Goal: Task Accomplishment & Management: Manage account settings

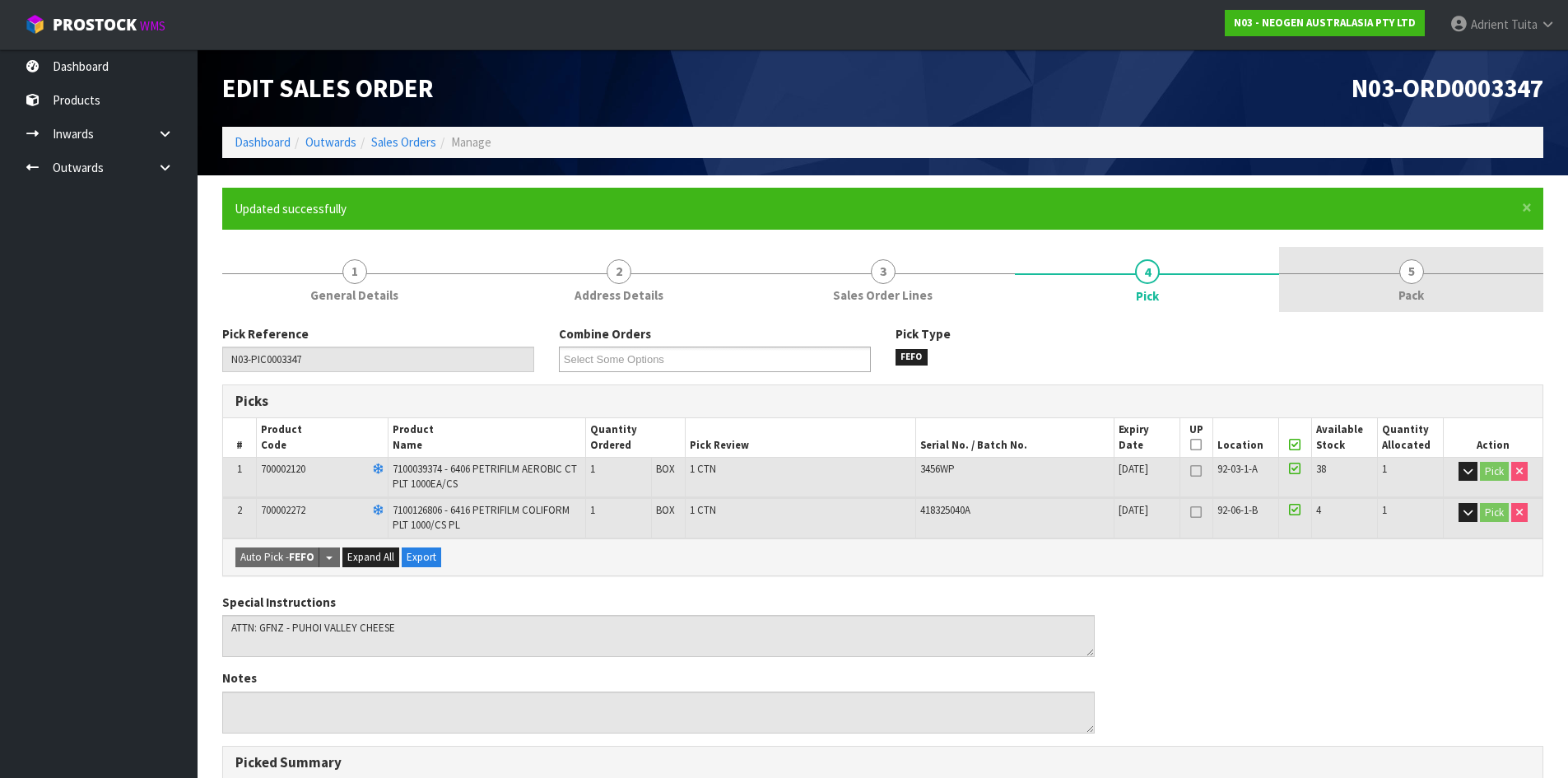
click at [1385, 271] on link "5 Pack" at bounding box center [1411, 279] width 264 height 65
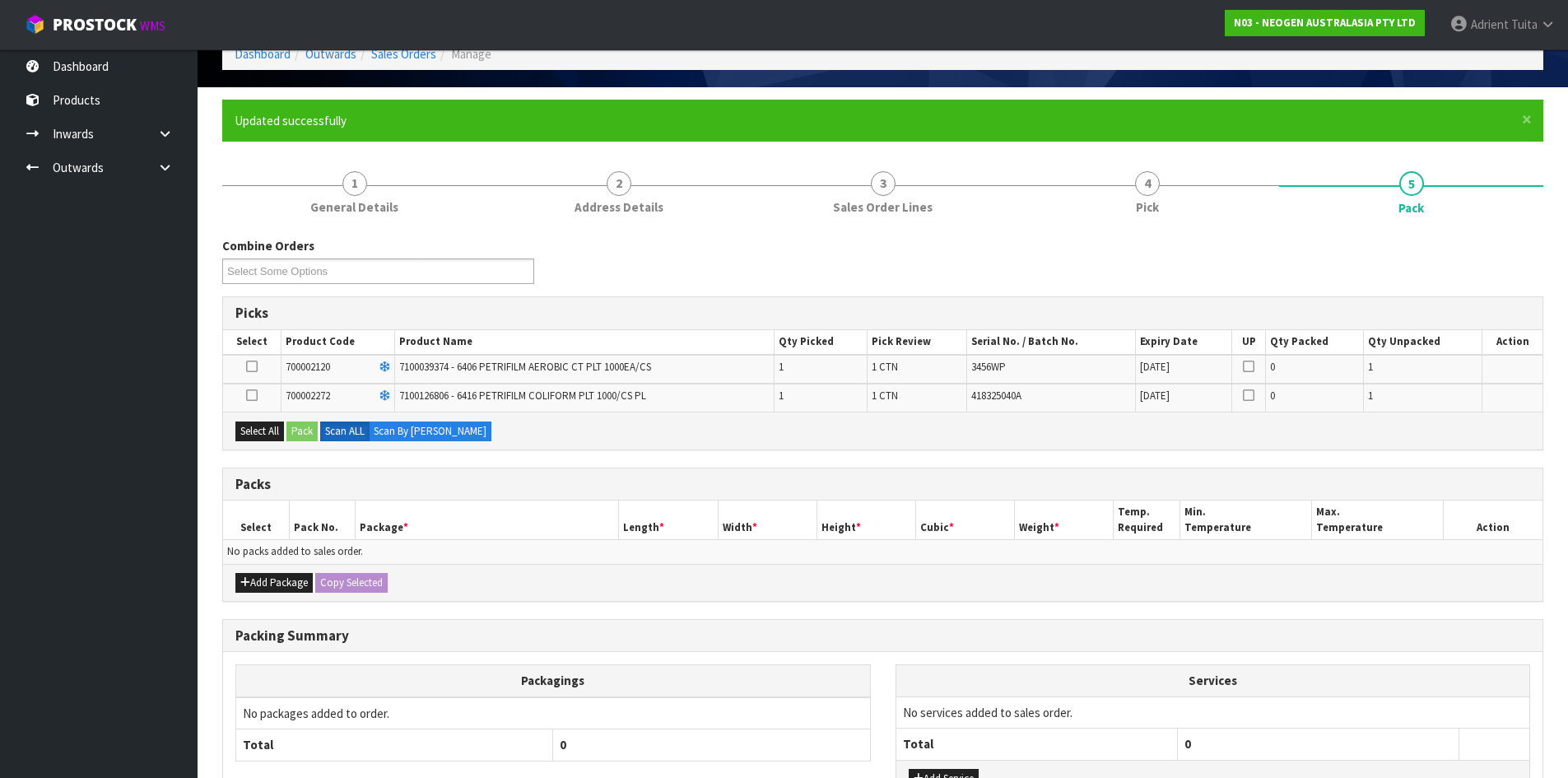
scroll to position [217, 0]
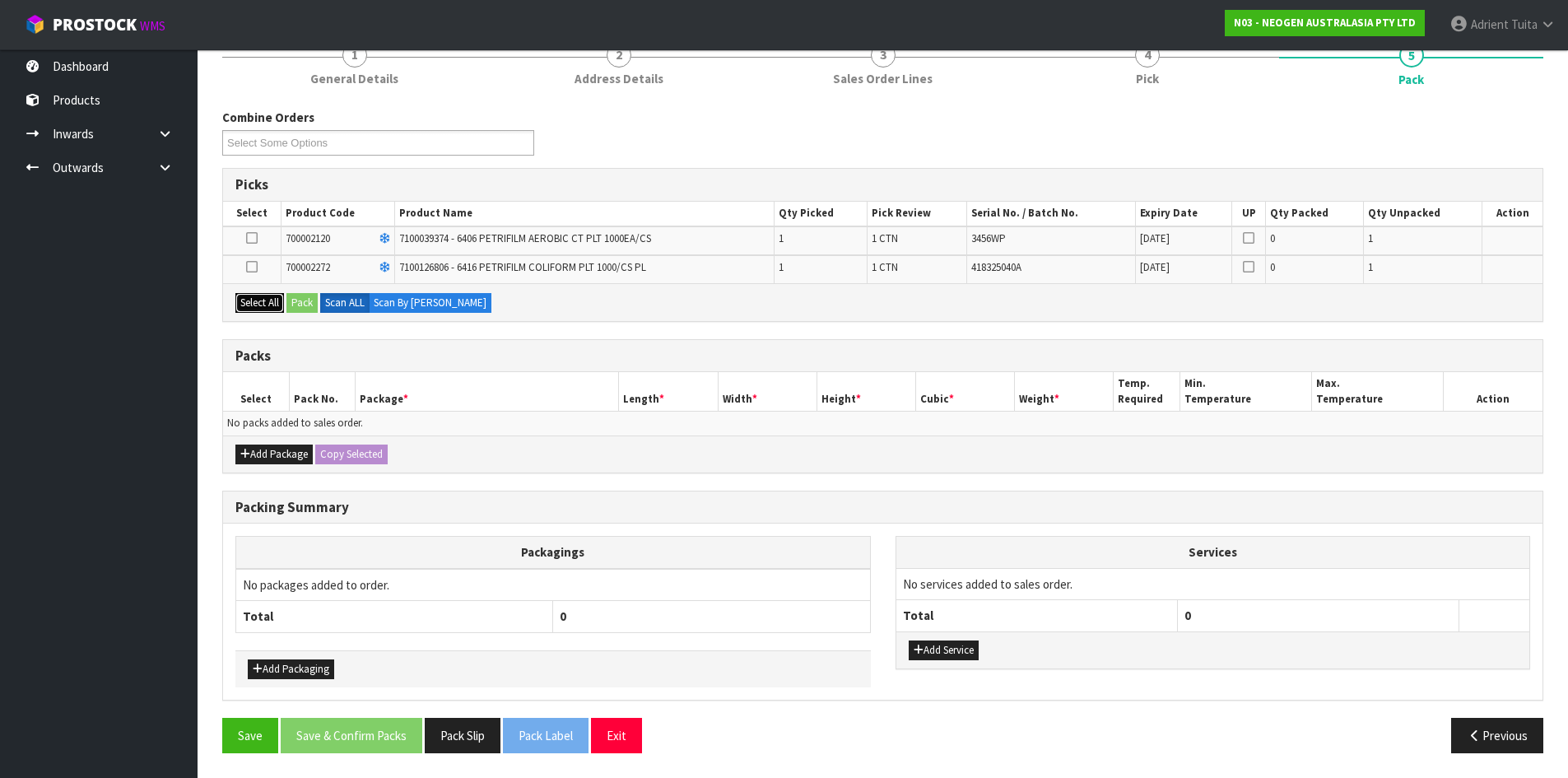
click at [274, 306] on button "Select All" at bounding box center [260, 303] width 48 height 20
click at [287, 306] on div "Select All Pack Scan ALL Scan By [PERSON_NAME]" at bounding box center [882, 302] width 1319 height 37
click at [296, 307] on button "Pack" at bounding box center [302, 303] width 31 height 20
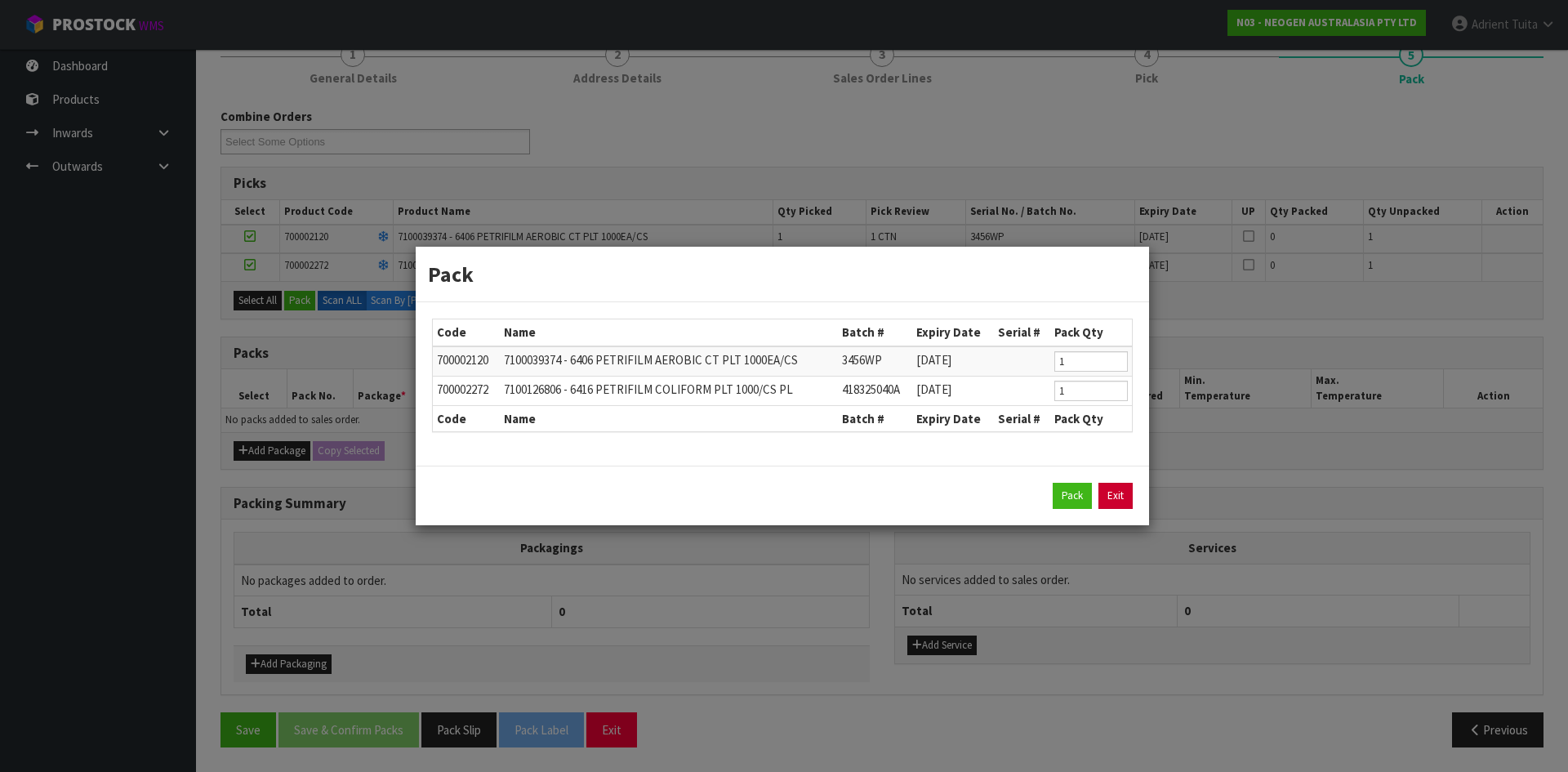
click at [1110, 503] on link "Exit" at bounding box center [1116, 495] width 34 height 26
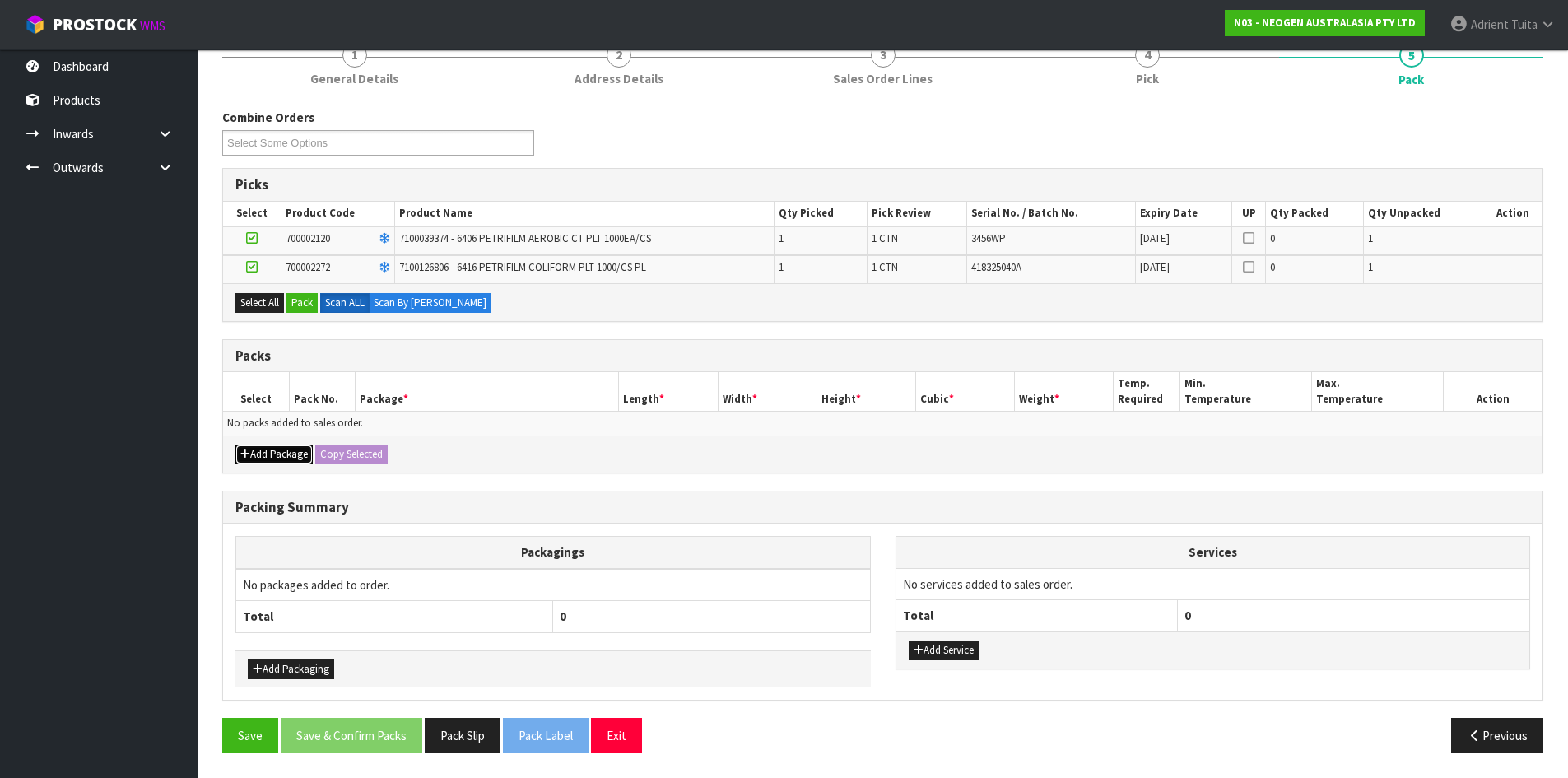
click at [260, 457] on button "Add Package" at bounding box center [274, 455] width 77 height 20
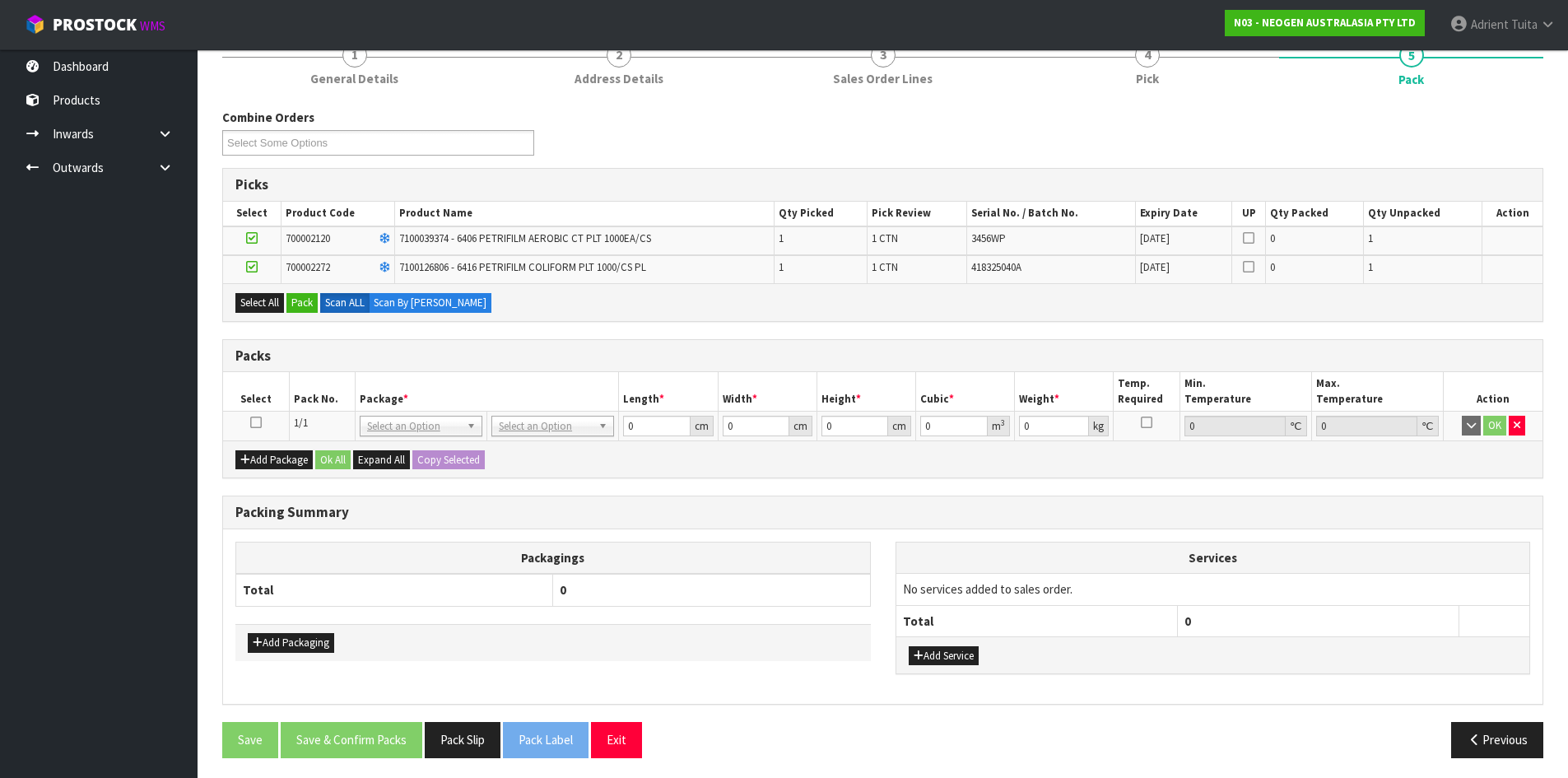
click at [255, 424] on icon at bounding box center [256, 423] width 12 height 1
click at [304, 304] on button "Pack" at bounding box center [302, 303] width 31 height 20
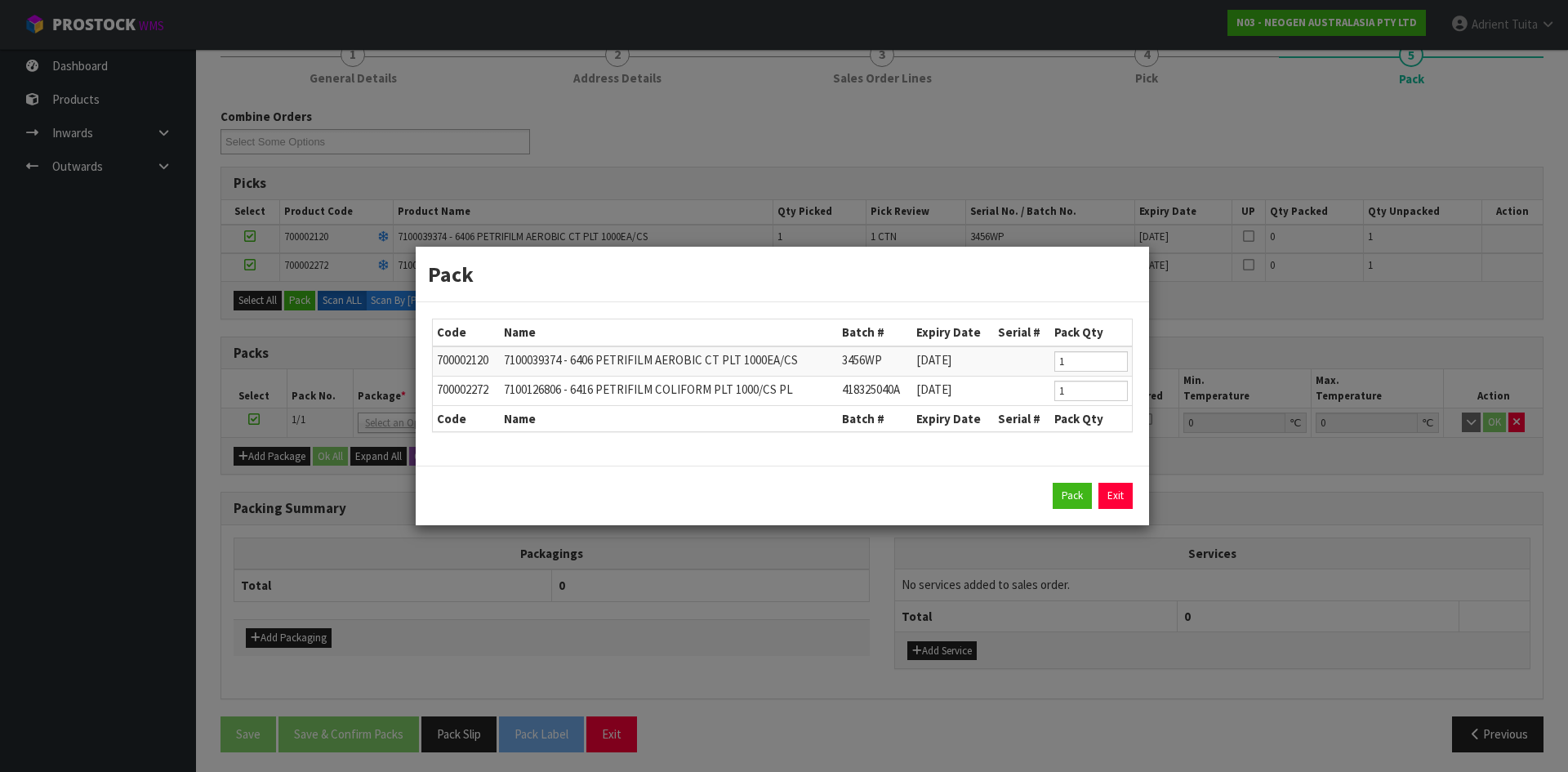
click at [1052, 483] on div "Pack Exit" at bounding box center [783, 495] width 734 height 60
click at [1056, 491] on button "Pack" at bounding box center [1072, 495] width 39 height 26
type input "0.000"
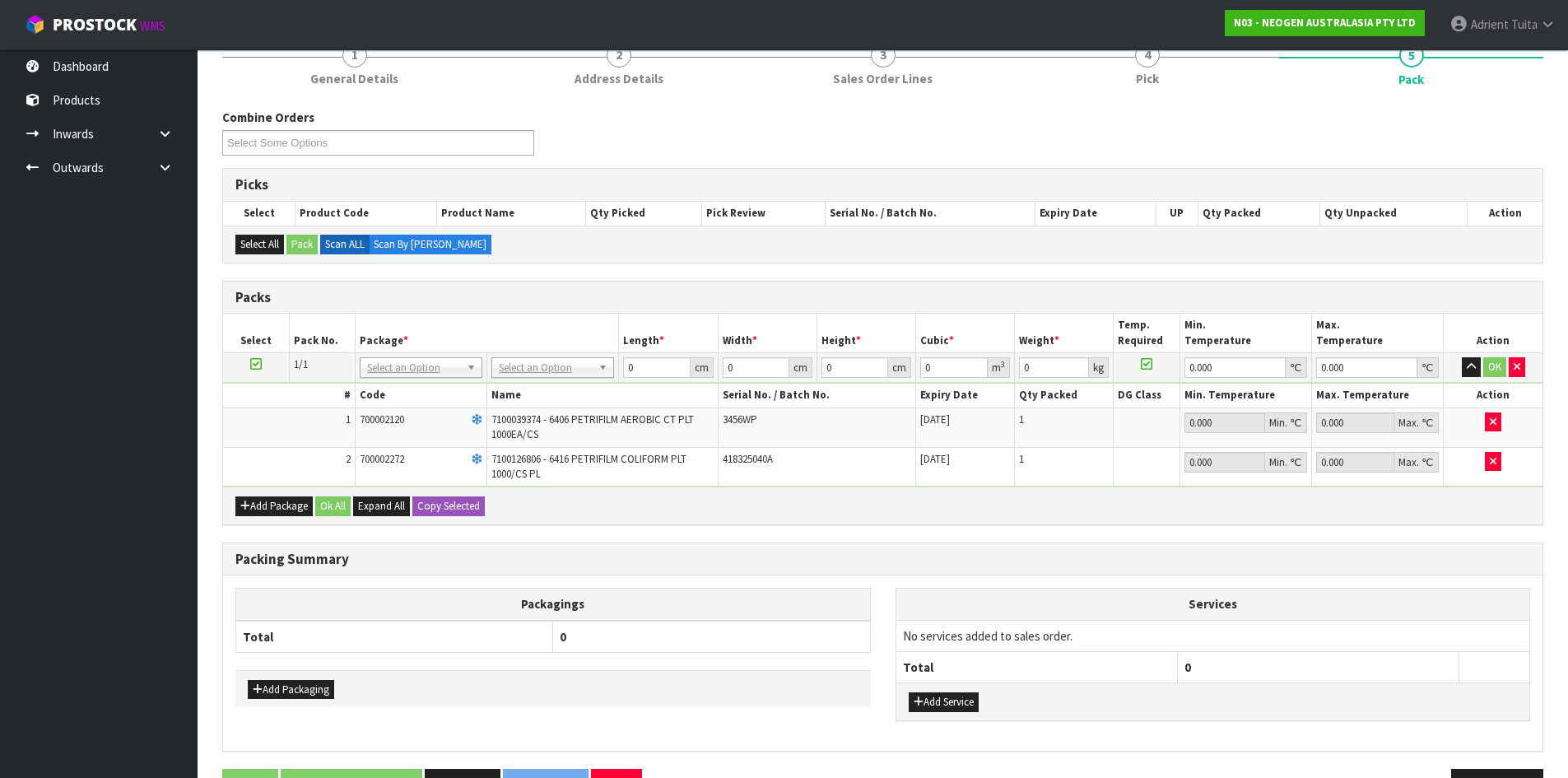
drag, startPoint x: 562, startPoint y: 361, endPoint x: 562, endPoint y: 381, distance: 20.0
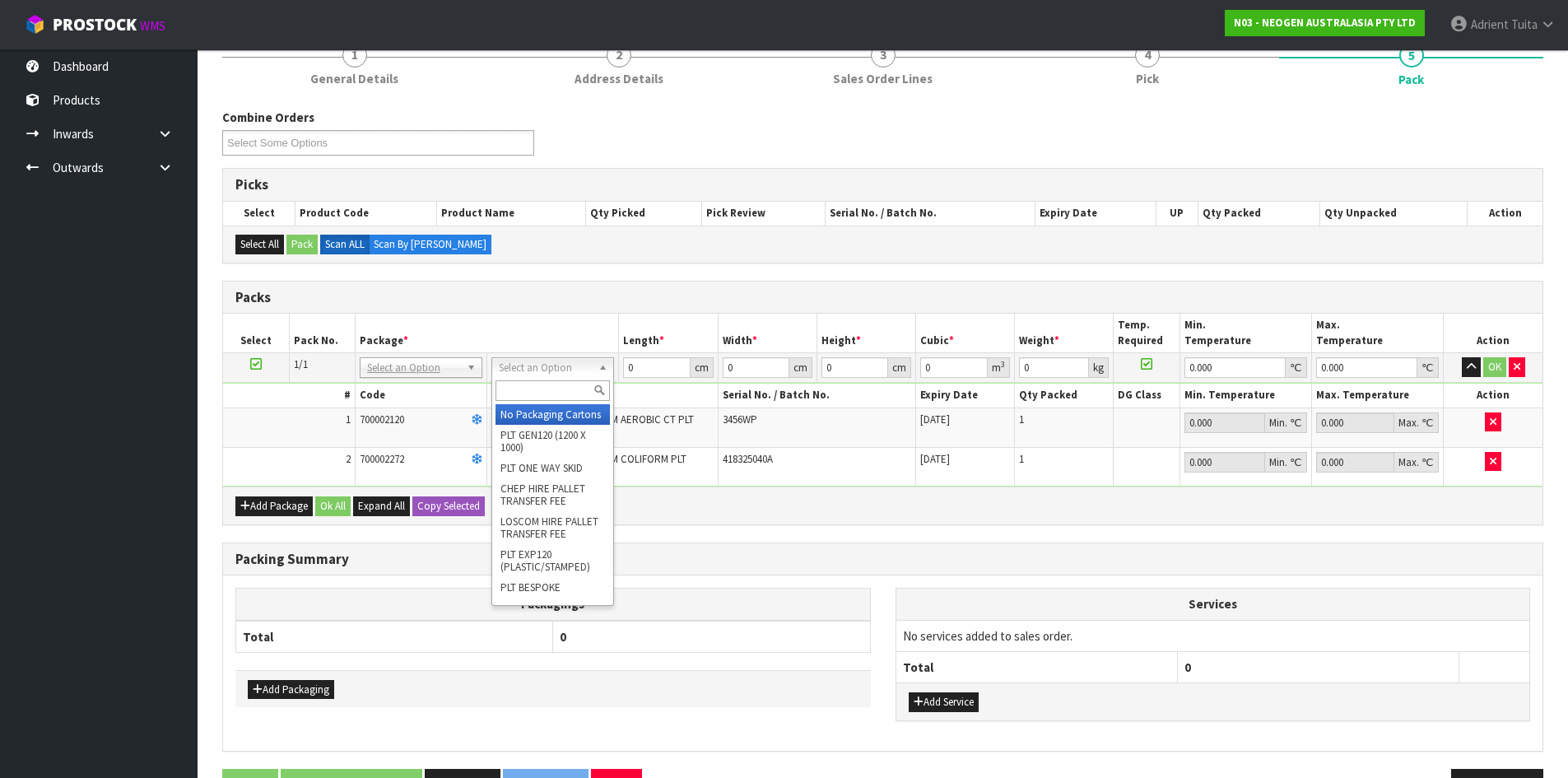
click at [562, 381] on input "text" at bounding box center [553, 391] width 115 height 21
type input "ctn6"
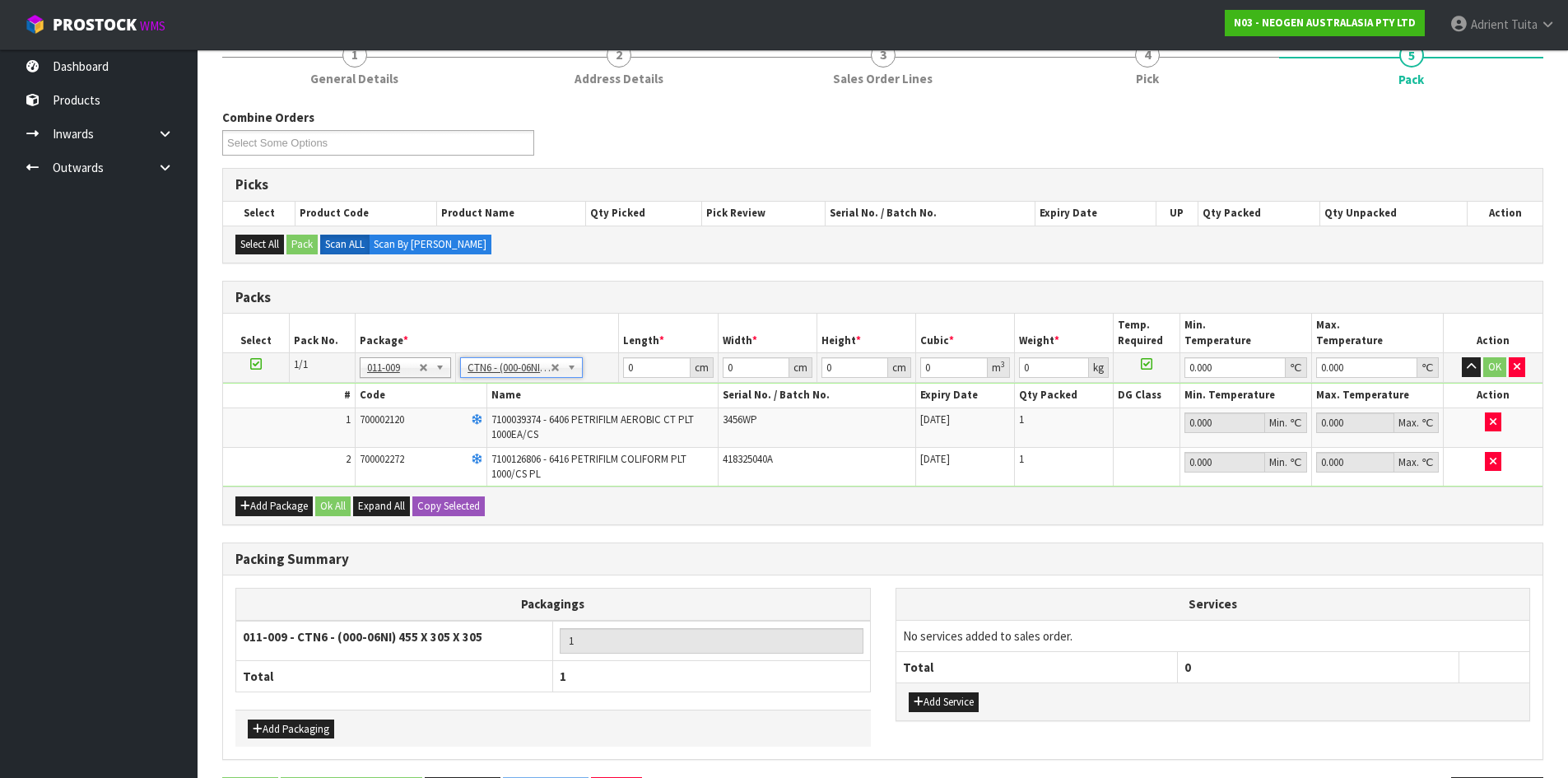
type input "45.5"
type input "30.5"
type input "0.042326"
type input "5.5"
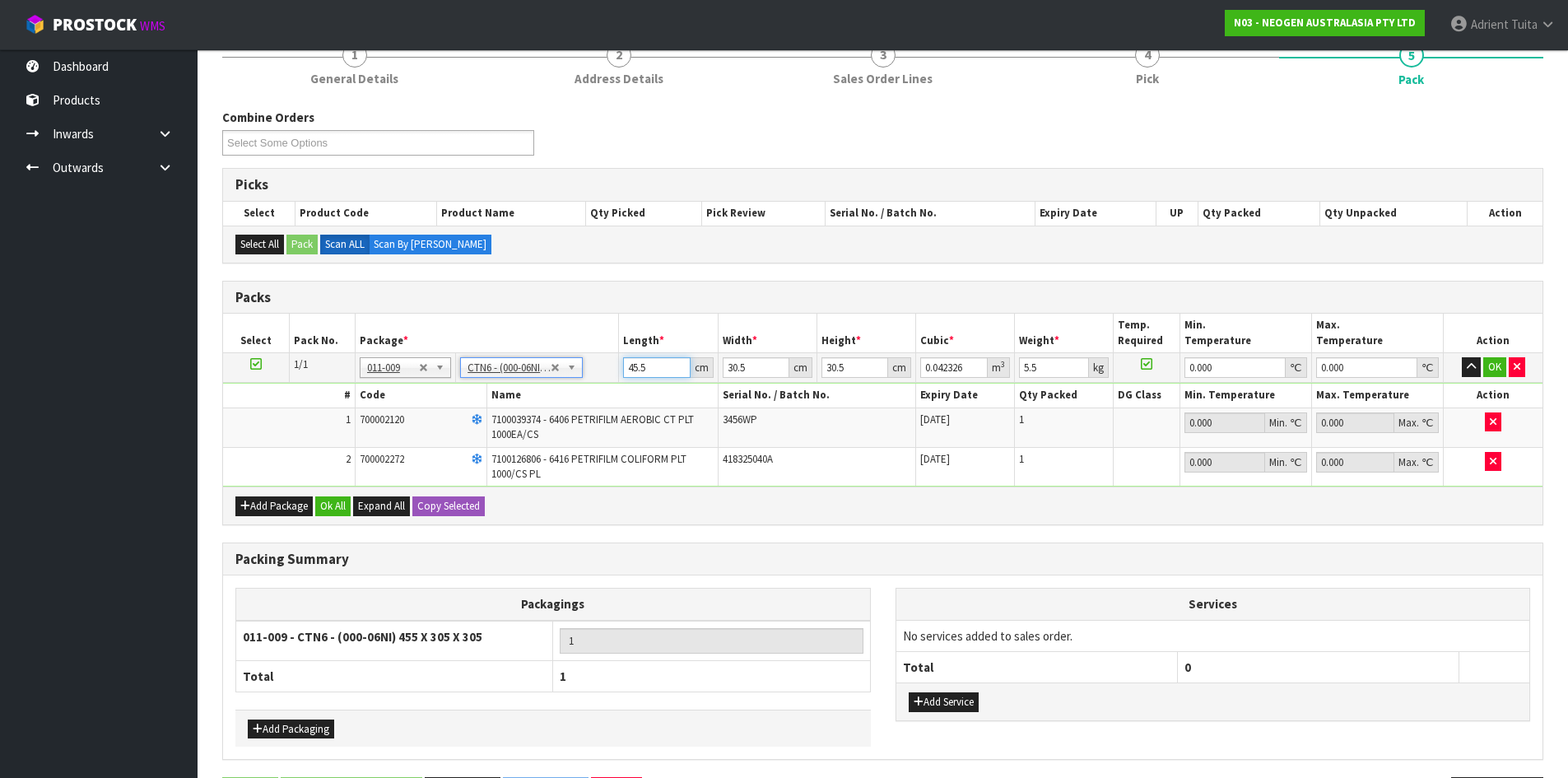
click at [643, 372] on input "45.5" at bounding box center [656, 367] width 66 height 21
type input "4"
type input "0.003721"
type input "47"
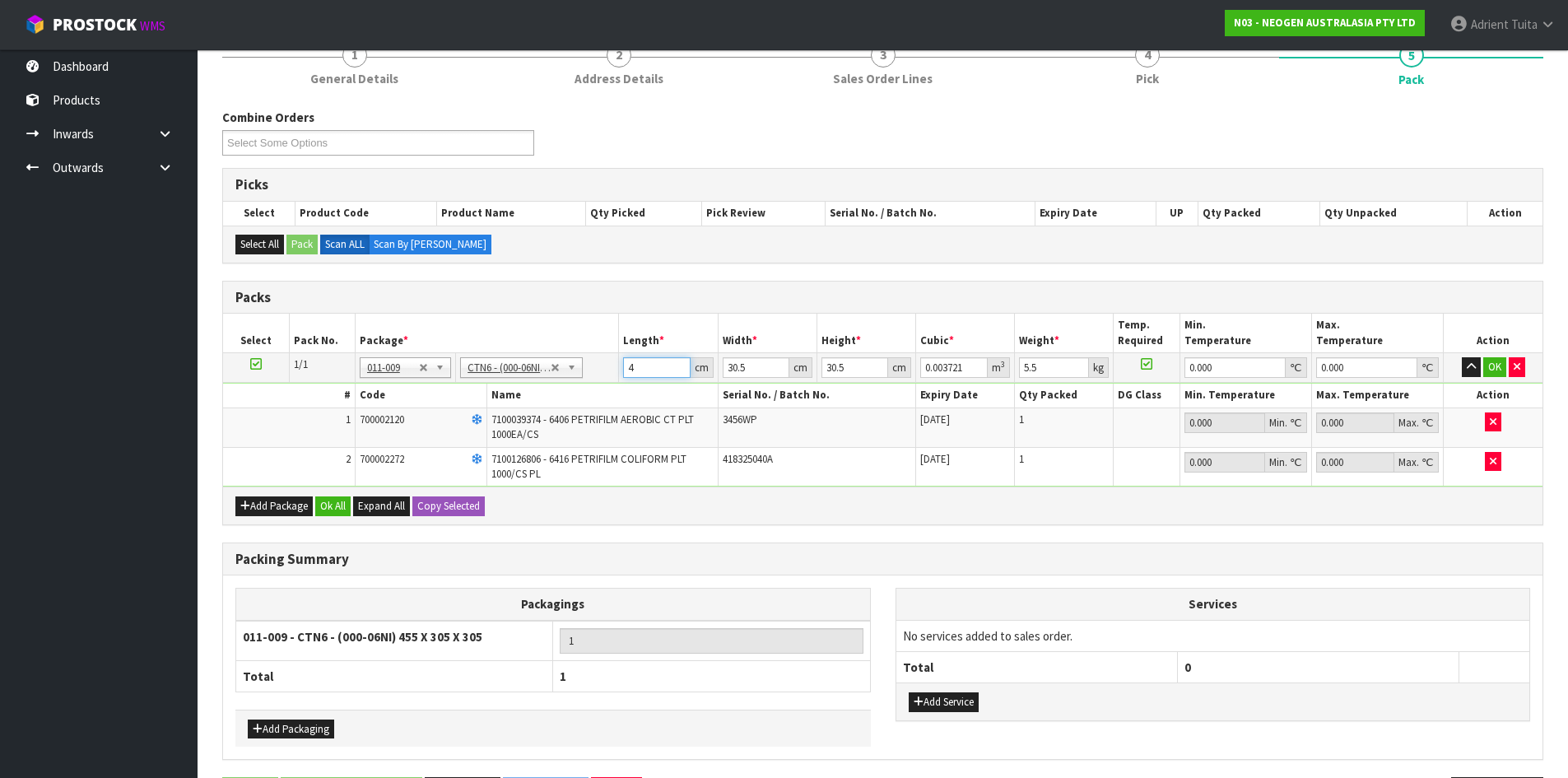
type input "0.043722"
type input "47"
type input "3"
type input "0.0043"
type input "33"
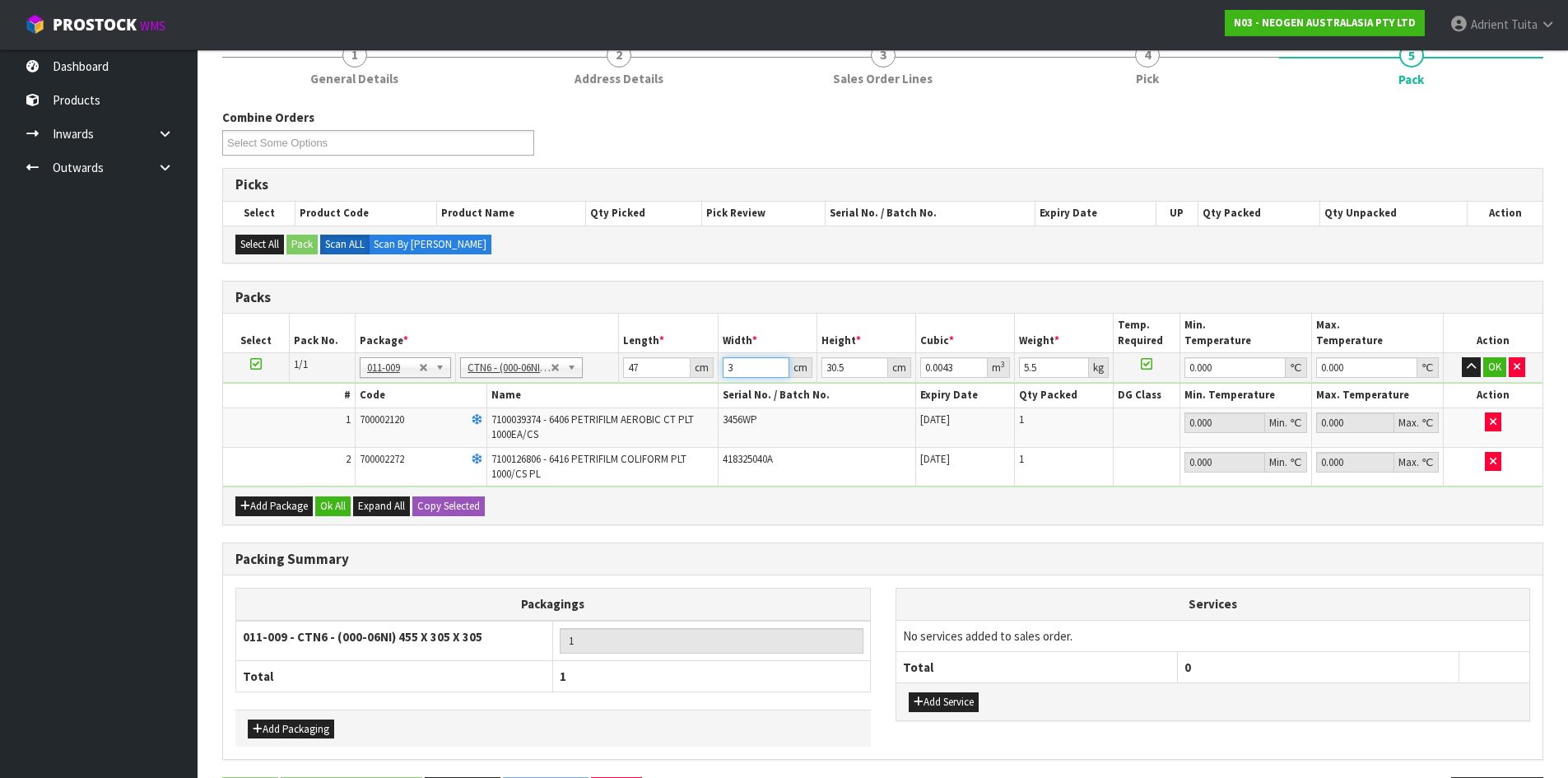
type input "0.047305"
type input "33"
type input "2"
type input "0.003102"
type input "28"
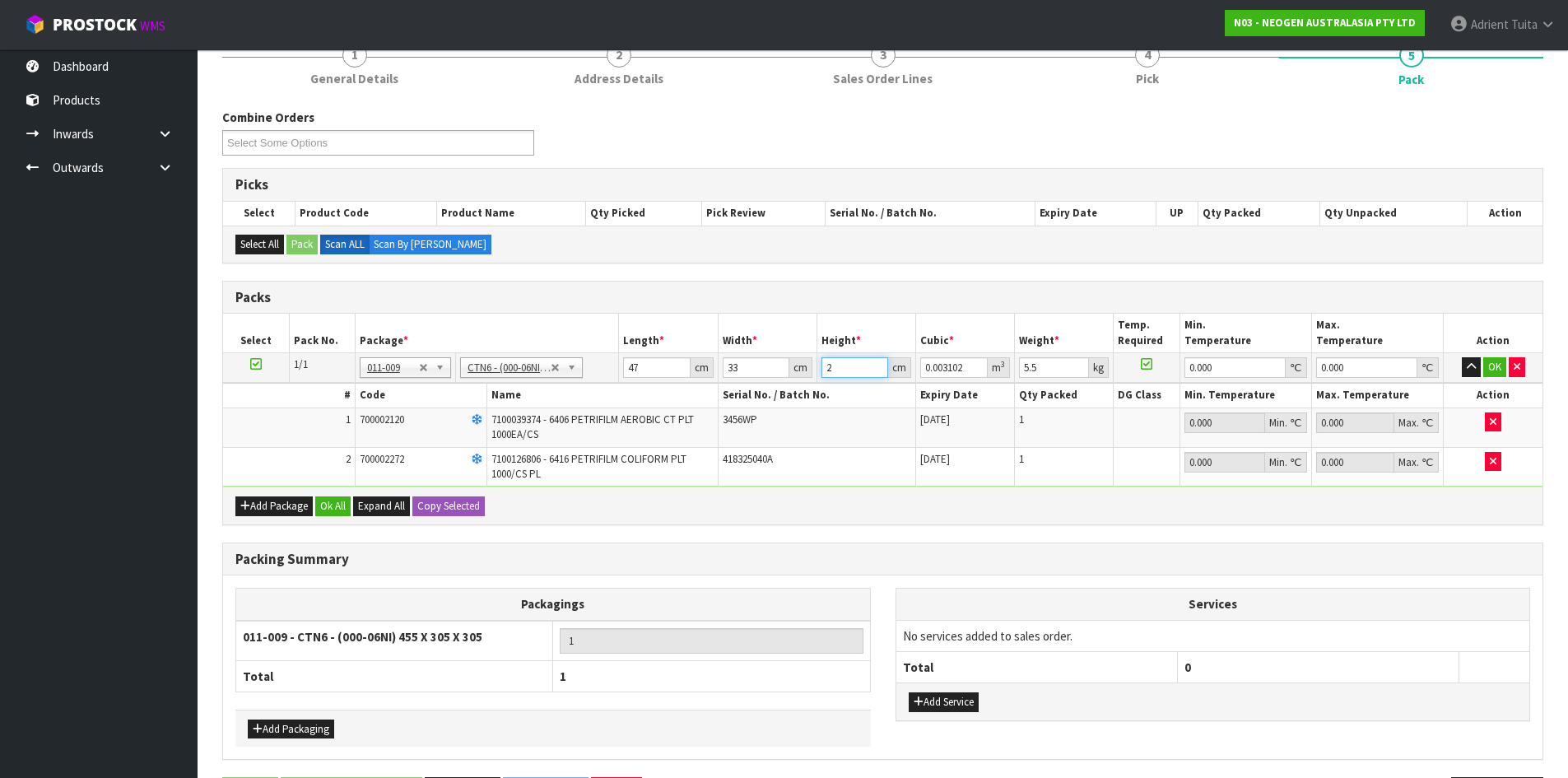
type input "0.043428"
type input "28"
type input "6"
click at [1492, 359] on button "OK" at bounding box center [1494, 367] width 23 height 20
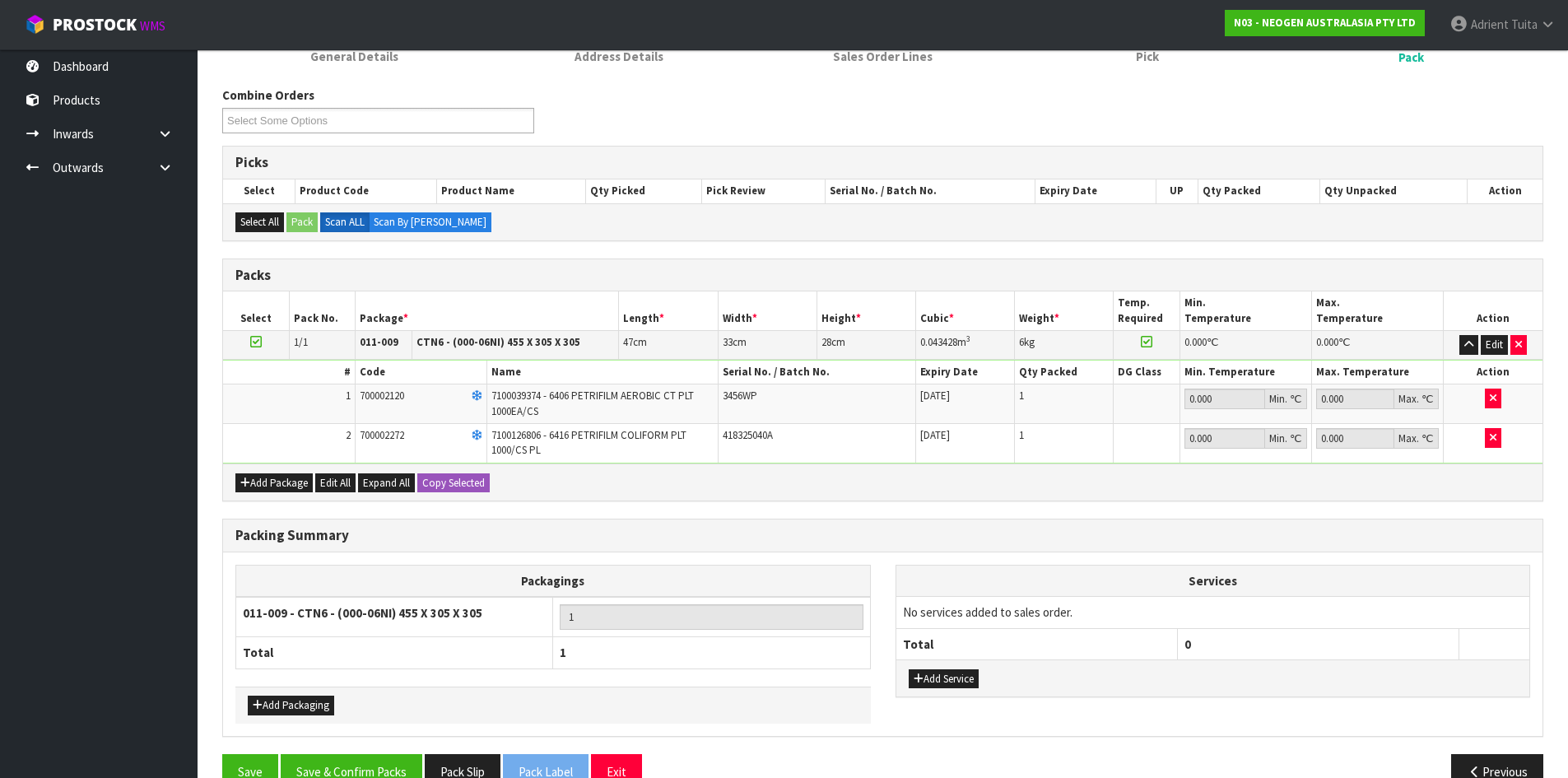
scroll to position [275, 0]
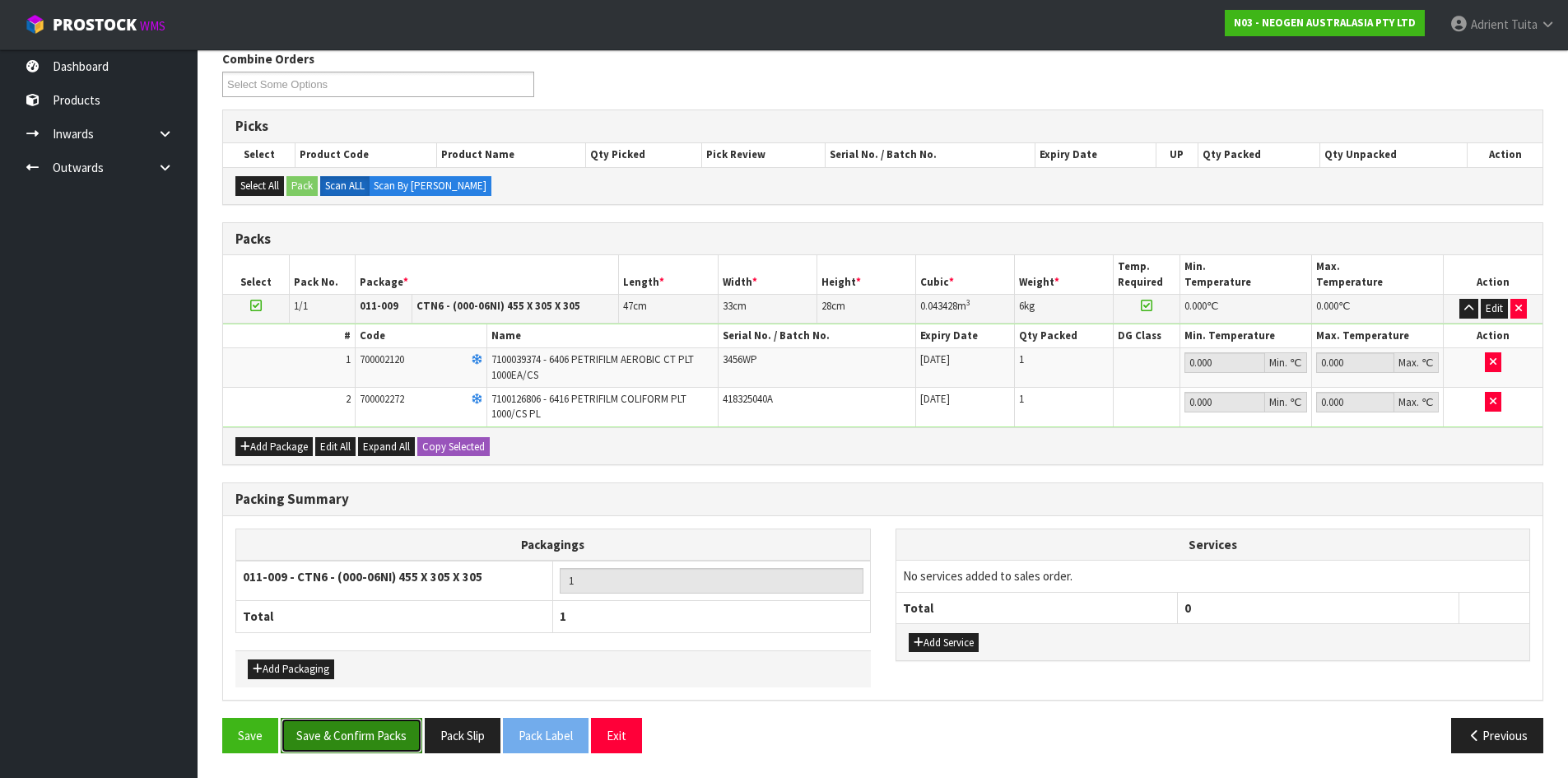
click at [355, 727] on button "Save & Confirm Packs" at bounding box center [351, 735] width 141 height 36
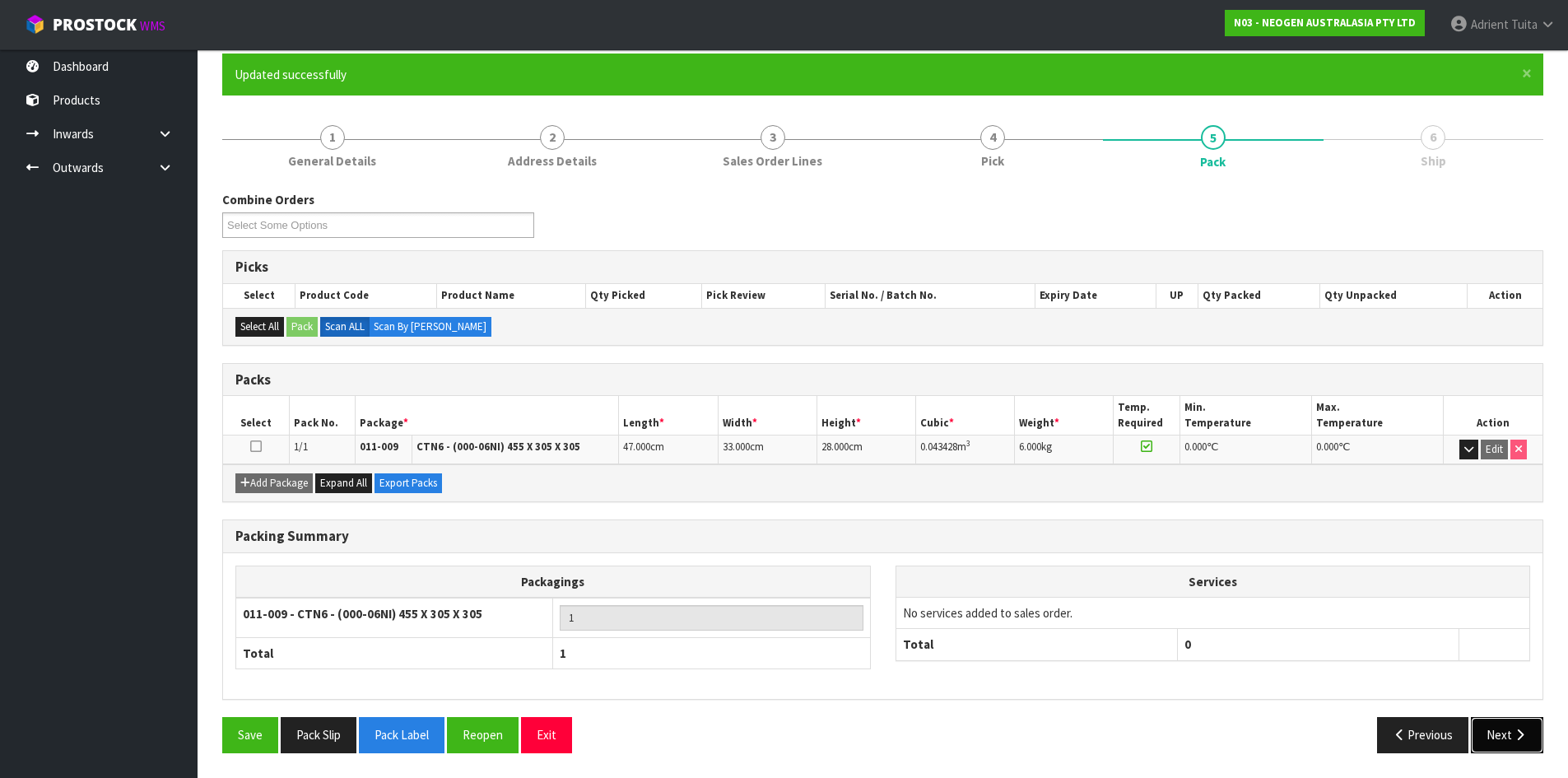
click at [1512, 747] on button "Next" at bounding box center [1507, 734] width 73 height 36
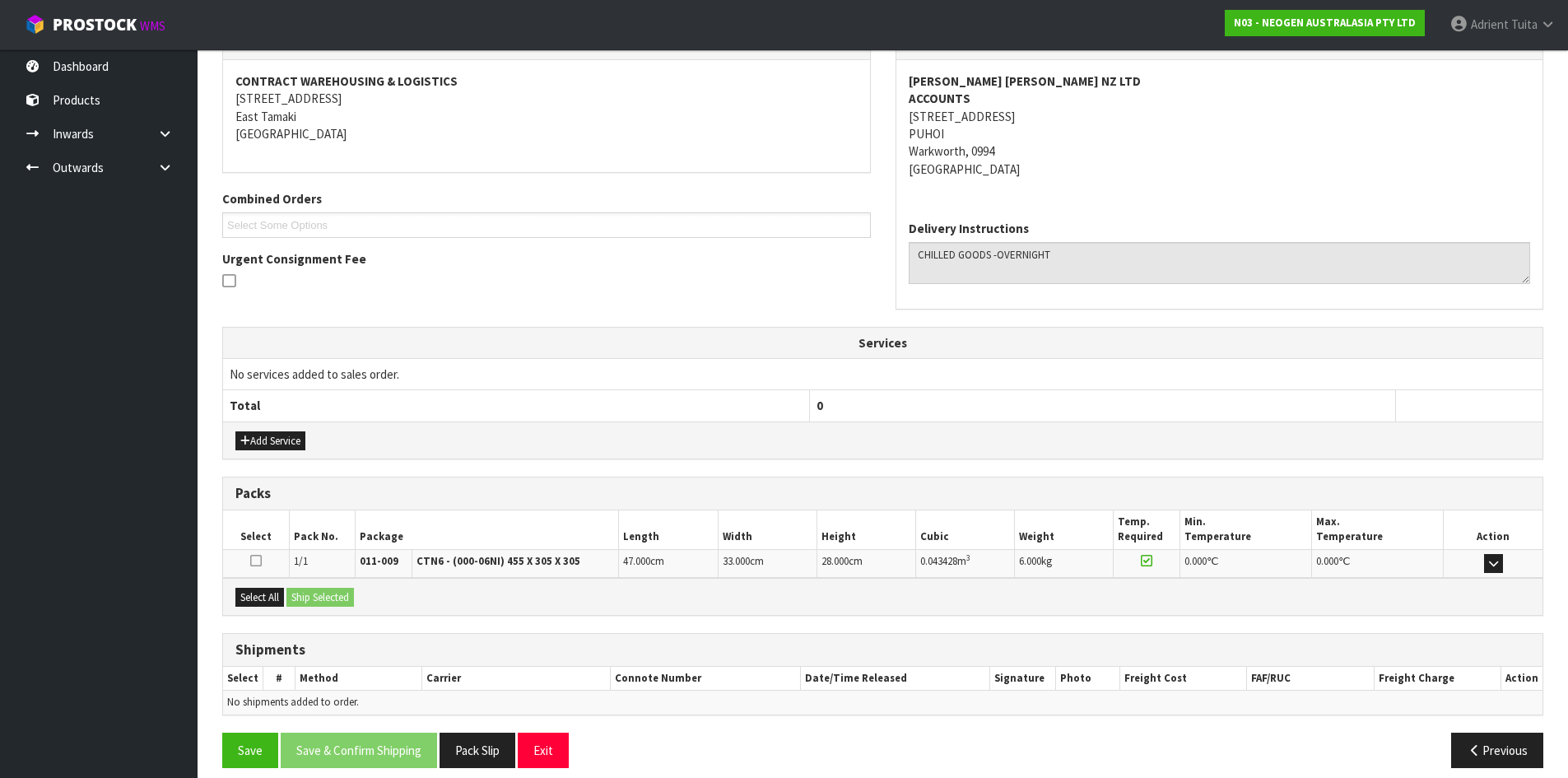
scroll to position [313, 0]
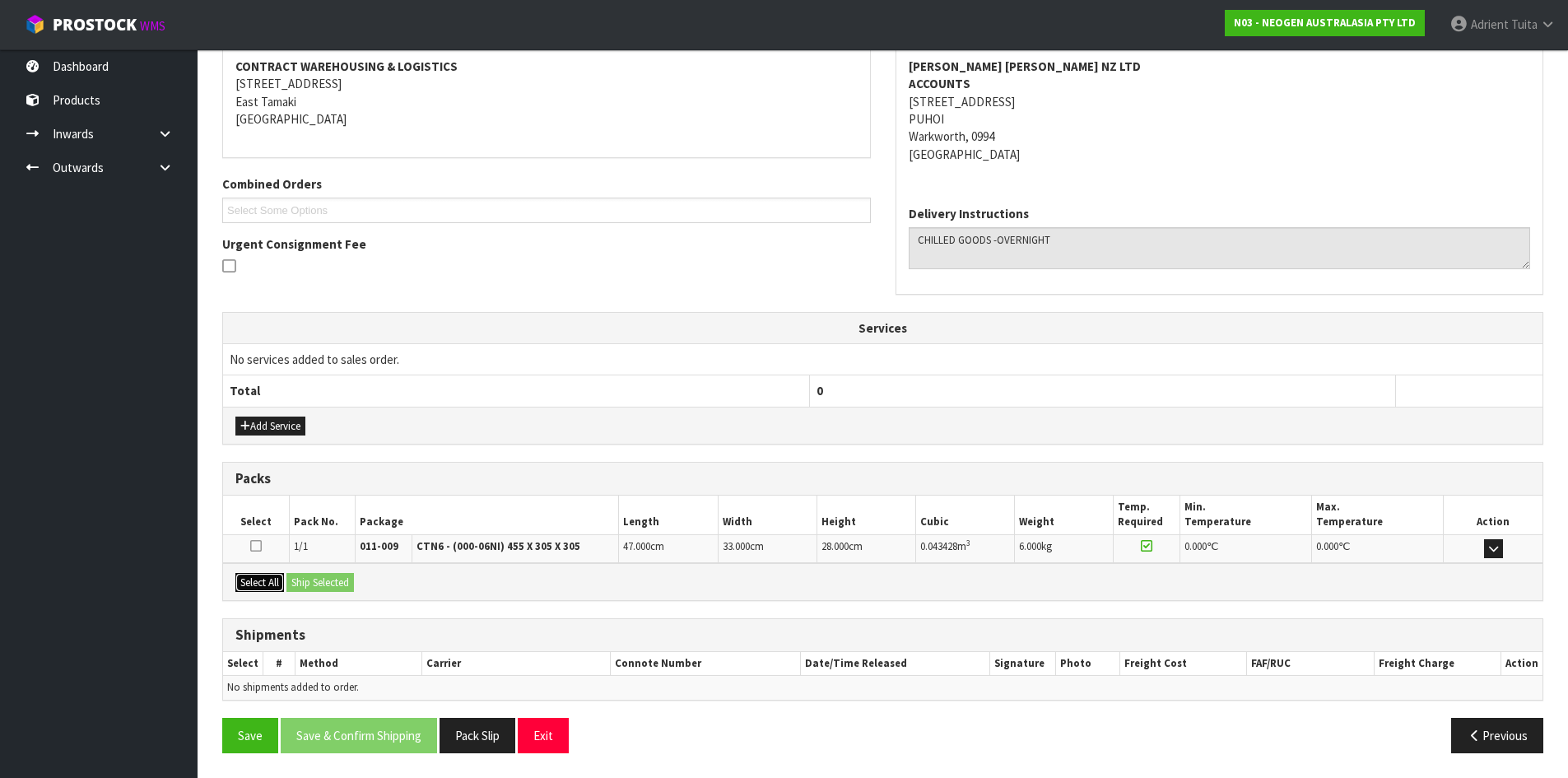
drag, startPoint x: 239, startPoint y: 573, endPoint x: 253, endPoint y: 577, distance: 14.6
click at [242, 574] on button "Select All" at bounding box center [260, 583] width 48 height 20
click at [254, 577] on button "Select All" at bounding box center [260, 583] width 48 height 20
click at [288, 569] on div "Select All Ship Selected" at bounding box center [882, 581] width 1319 height 37
click at [312, 576] on button "Ship Selected" at bounding box center [321, 583] width 67 height 20
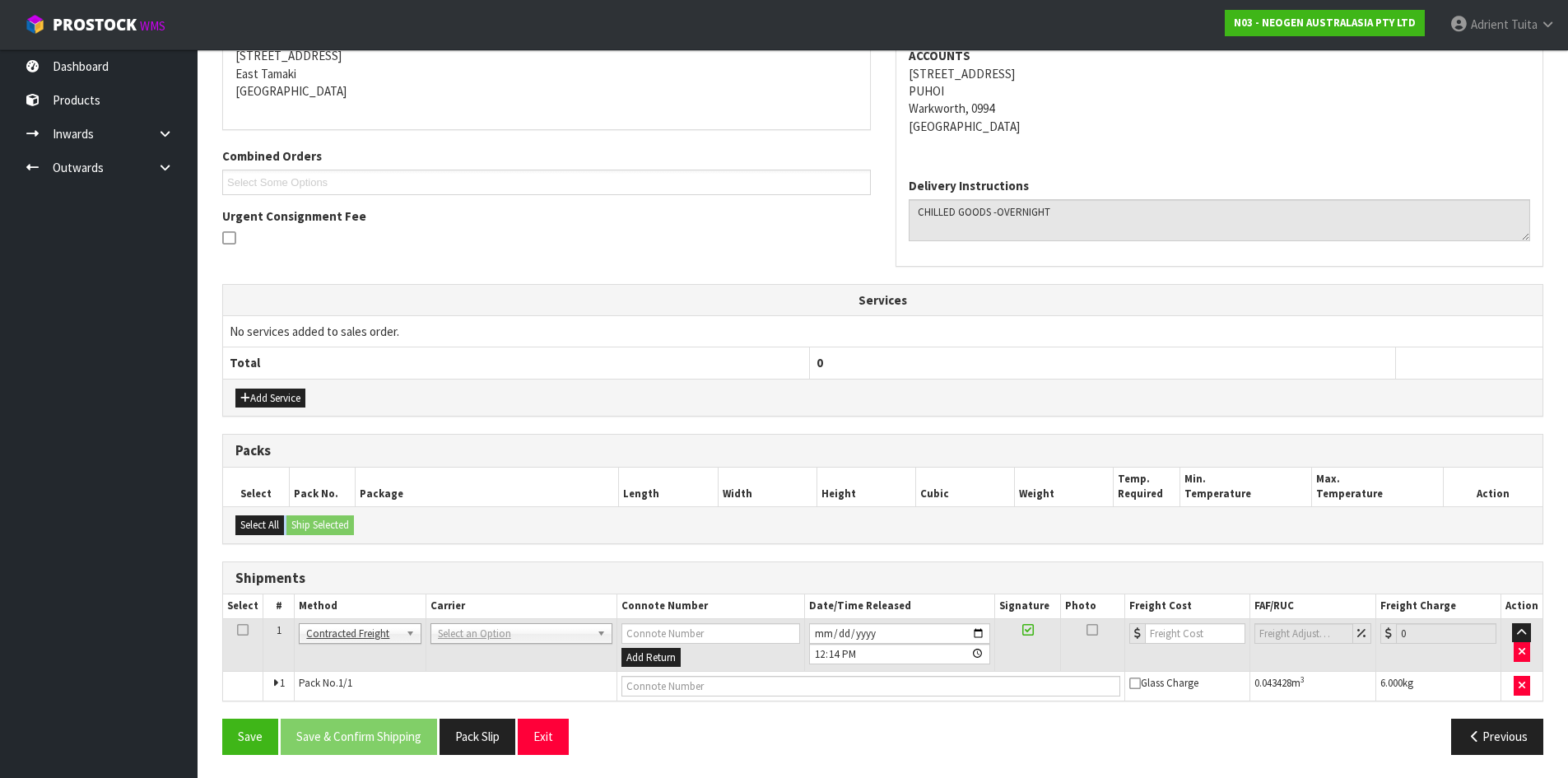
scroll to position [343, 0]
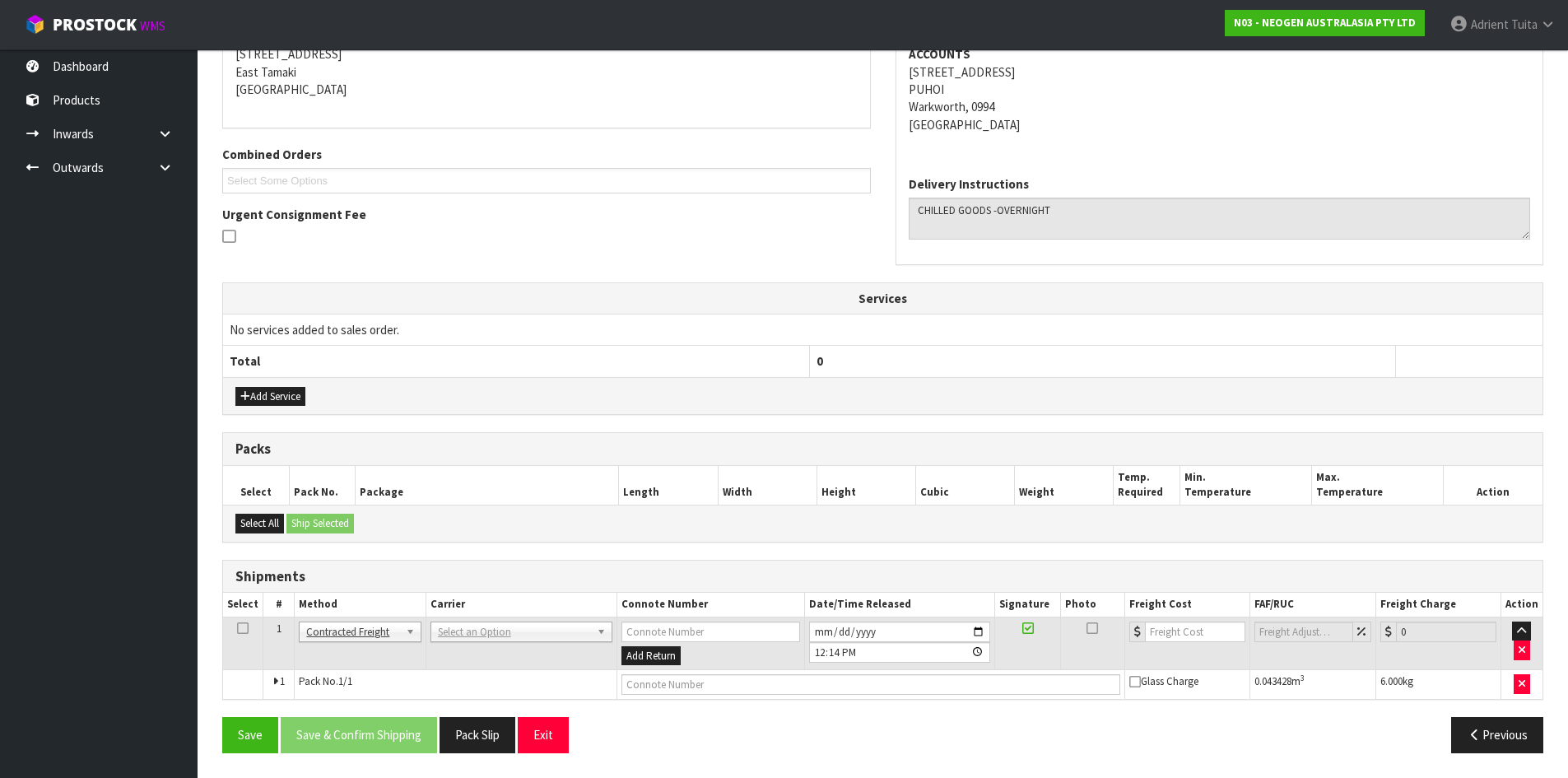
drag, startPoint x: 541, startPoint y: 644, endPoint x: 542, endPoint y: 660, distance: 16.0
click at [542, 650] on td "ANGEL - ANGEL TRANSPORT [PERSON_NAME] REMOVALS DEAEXPAKL - DEADLINE EXPRESS COU…" at bounding box center [521, 643] width 191 height 54
click at [542, 660] on td "ANGEL - ANGEL TRANSPORT [PERSON_NAME] REMOVALS DEAEXPAKL - DEADLINE EXPRESS COU…" at bounding box center [521, 643] width 191 height 54
drag, startPoint x: 558, startPoint y: 637, endPoint x: 559, endPoint y: 645, distance: 8.1
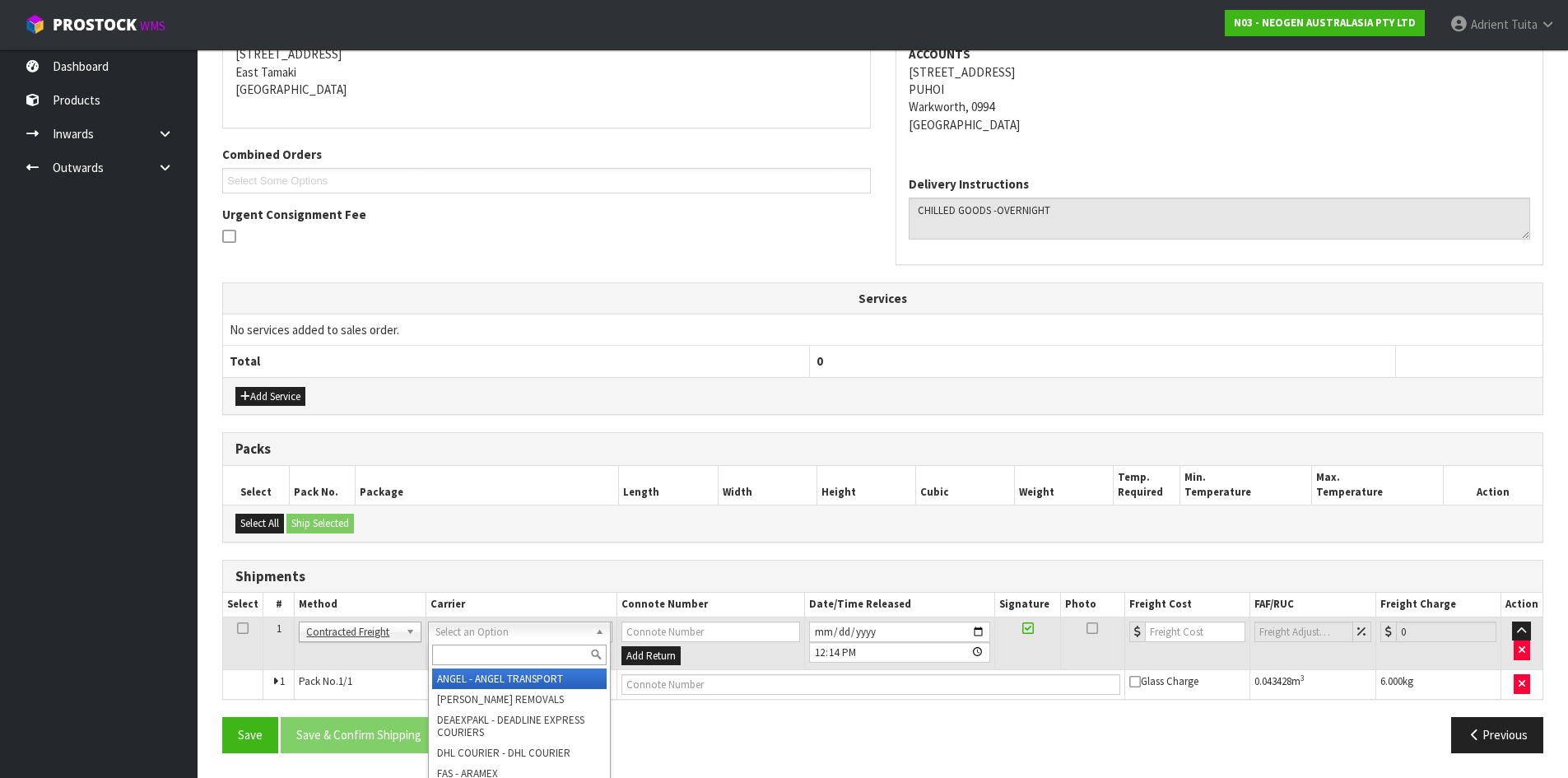
click at [559, 648] on input "text" at bounding box center [520, 655] width 175 height 21
type input "nzp"
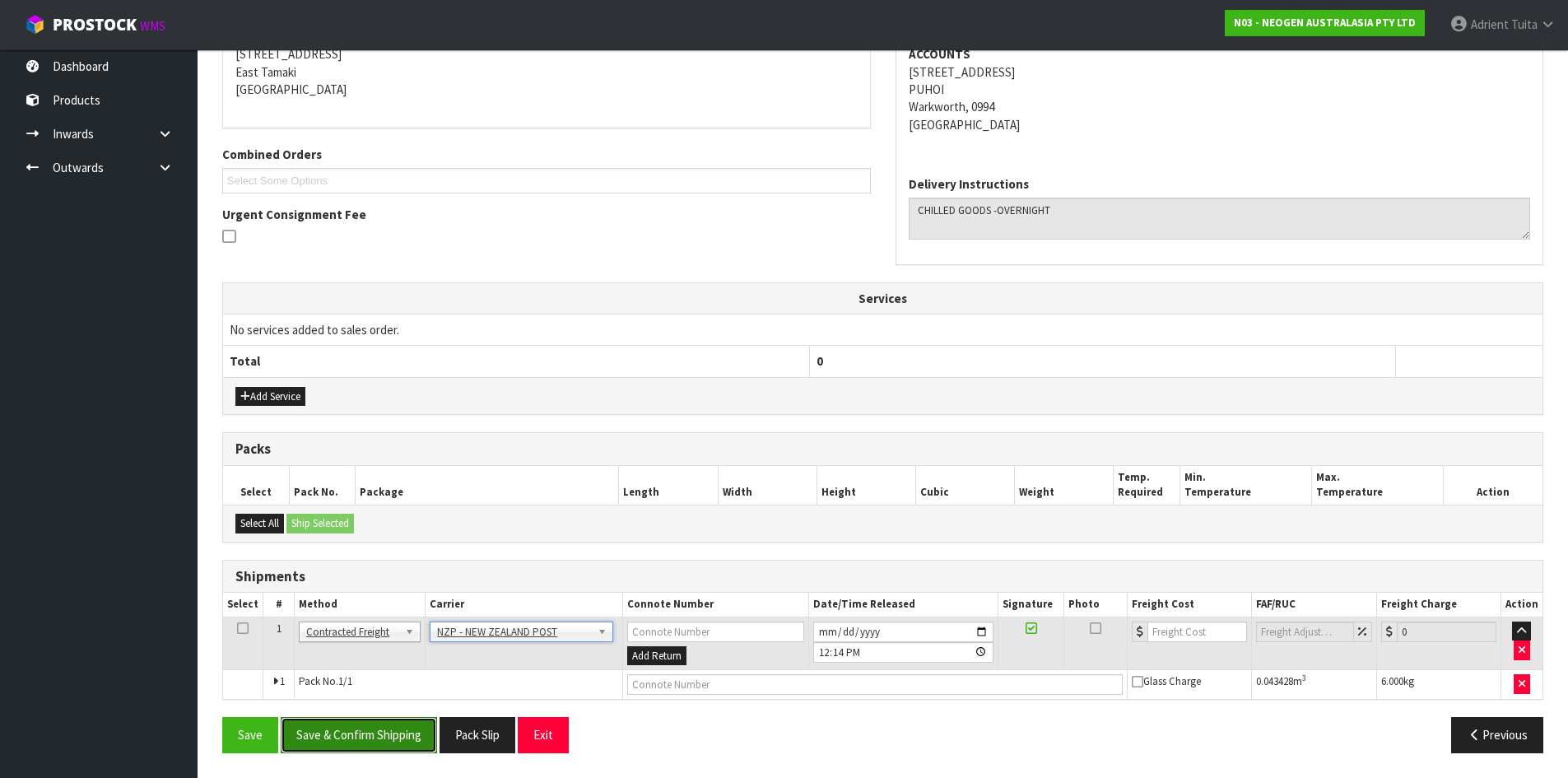
click at [385, 738] on button "Save & Confirm Shipping" at bounding box center [359, 734] width 157 height 36
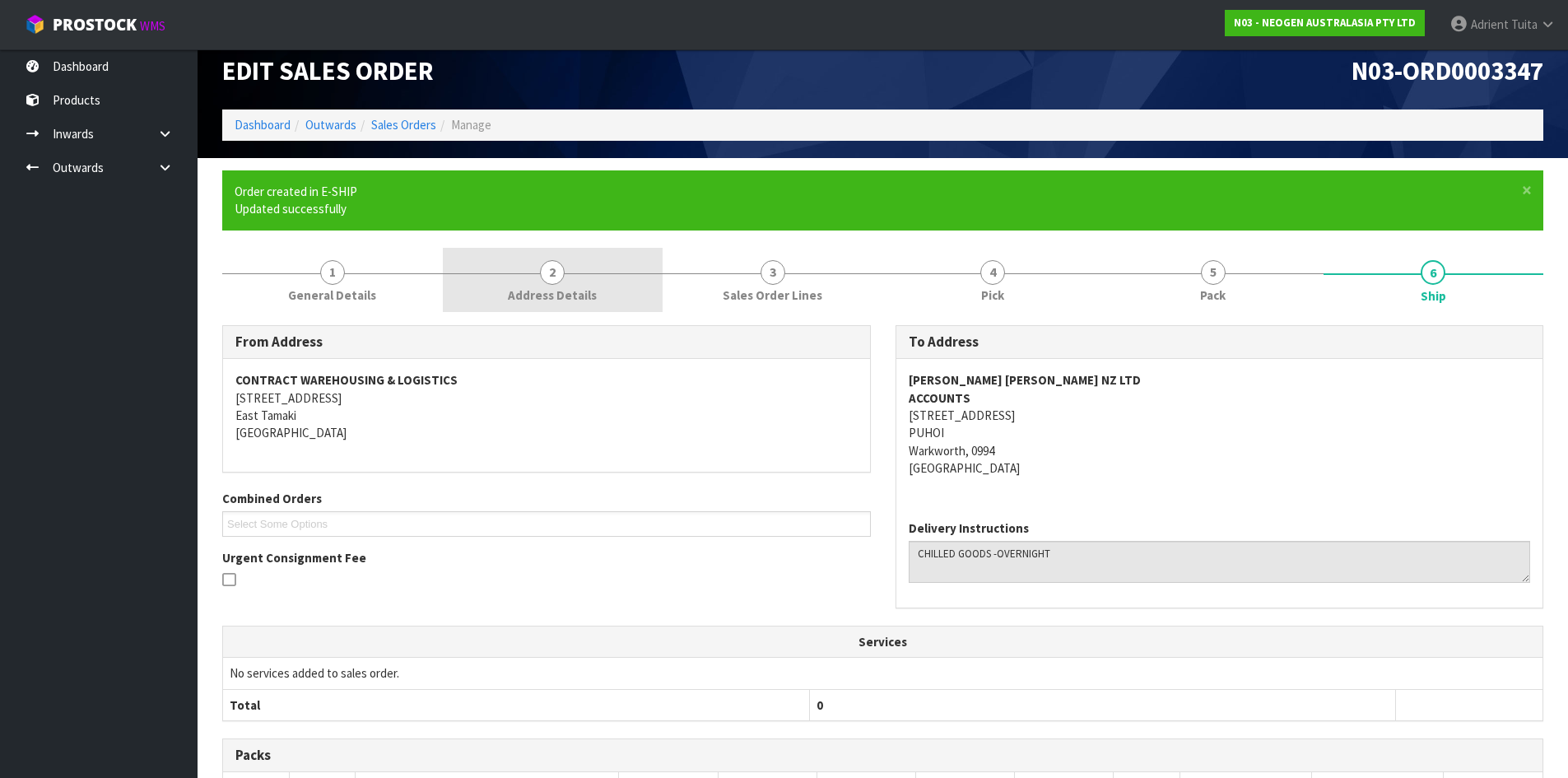
scroll to position [320, 0]
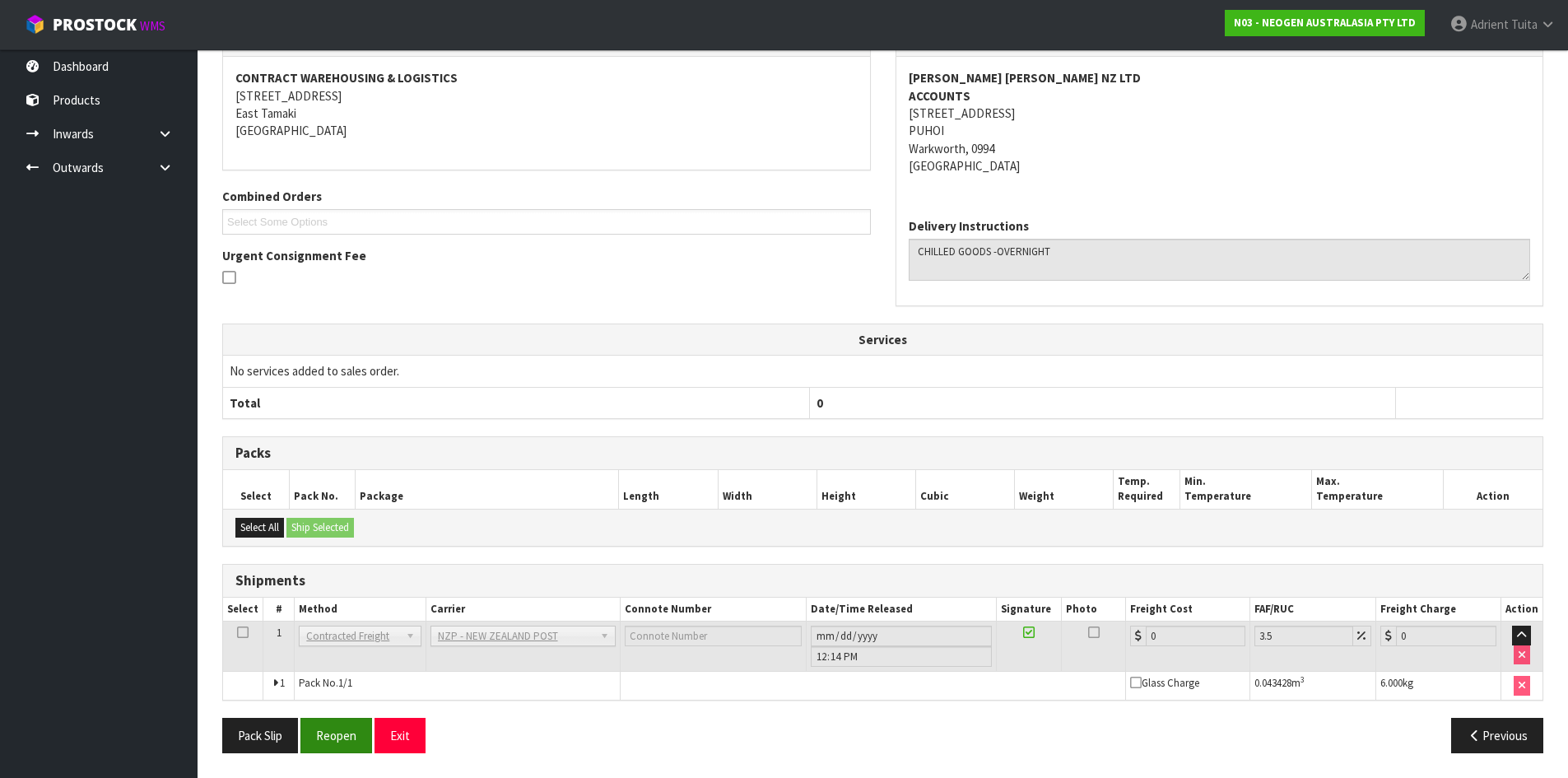
drag, startPoint x: 349, startPoint y: 711, endPoint x: 331, endPoint y: 728, distance: 24.8
click at [346, 714] on div "From Address CONTRACT WAREHOUSING & LOGISTICS [STREET_ADDRESS] Combined Orders …" at bounding box center [882, 394] width 1321 height 742
click at [329, 731] on button "Reopen" at bounding box center [336, 735] width 72 height 36
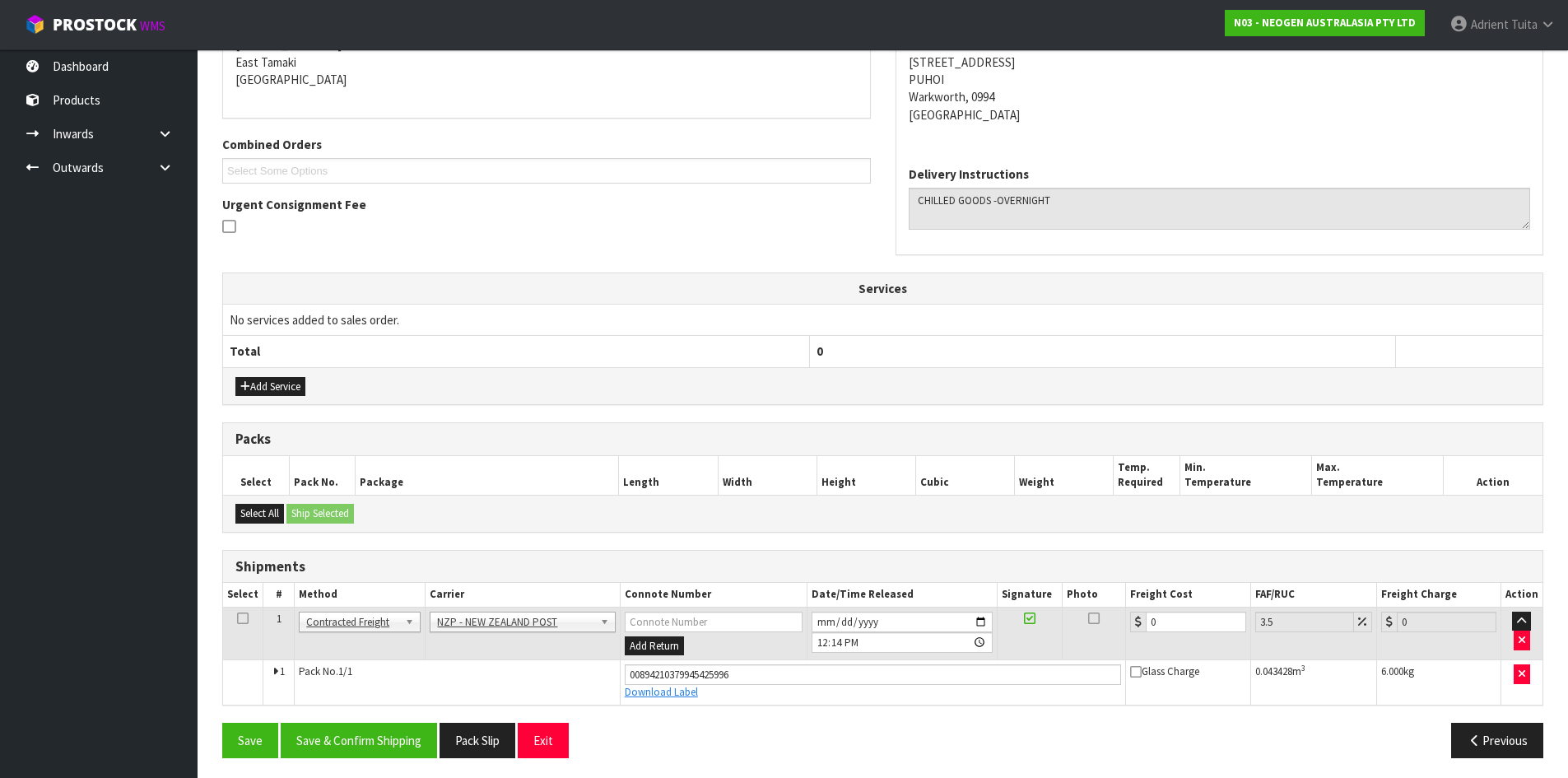
scroll to position [358, 0]
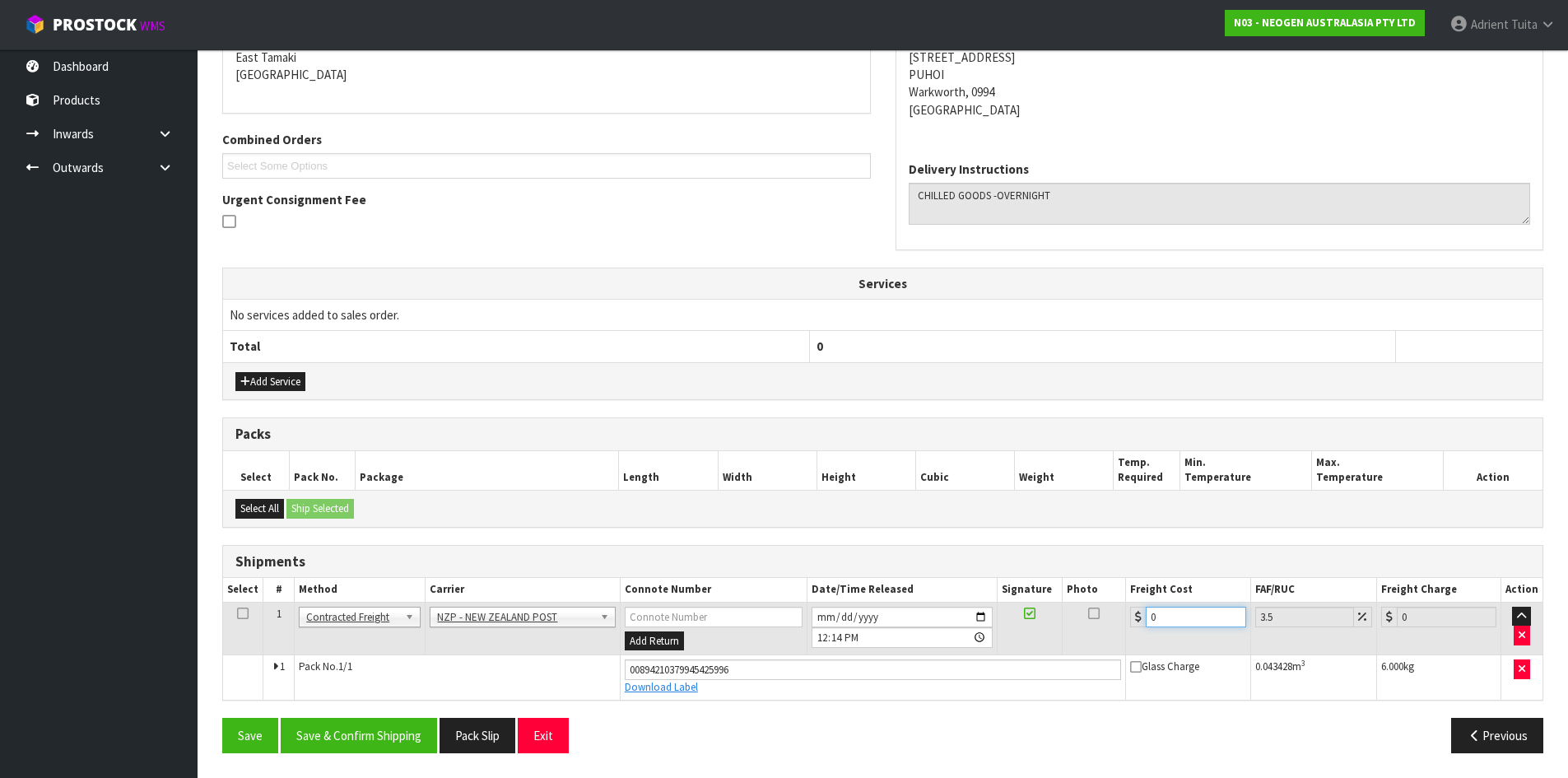
click at [1194, 615] on input "0" at bounding box center [1195, 617] width 99 height 21
type input "8"
type input "8.28"
type input "8.9"
type input "9.21"
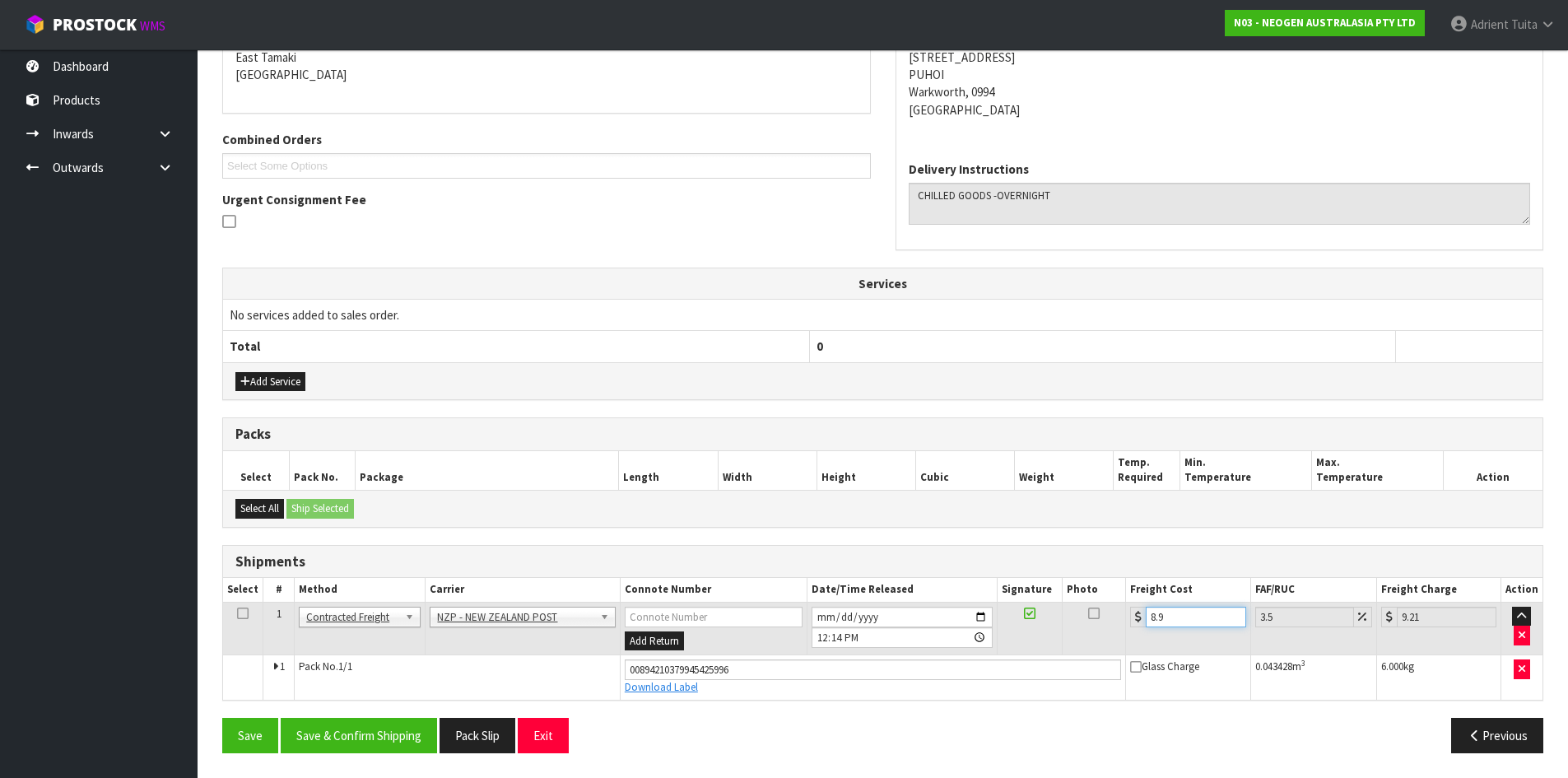
type input "8.92"
type input "9.23"
type input "8.92"
click at [310, 723] on button "Save & Confirm Shipping" at bounding box center [359, 735] width 157 height 36
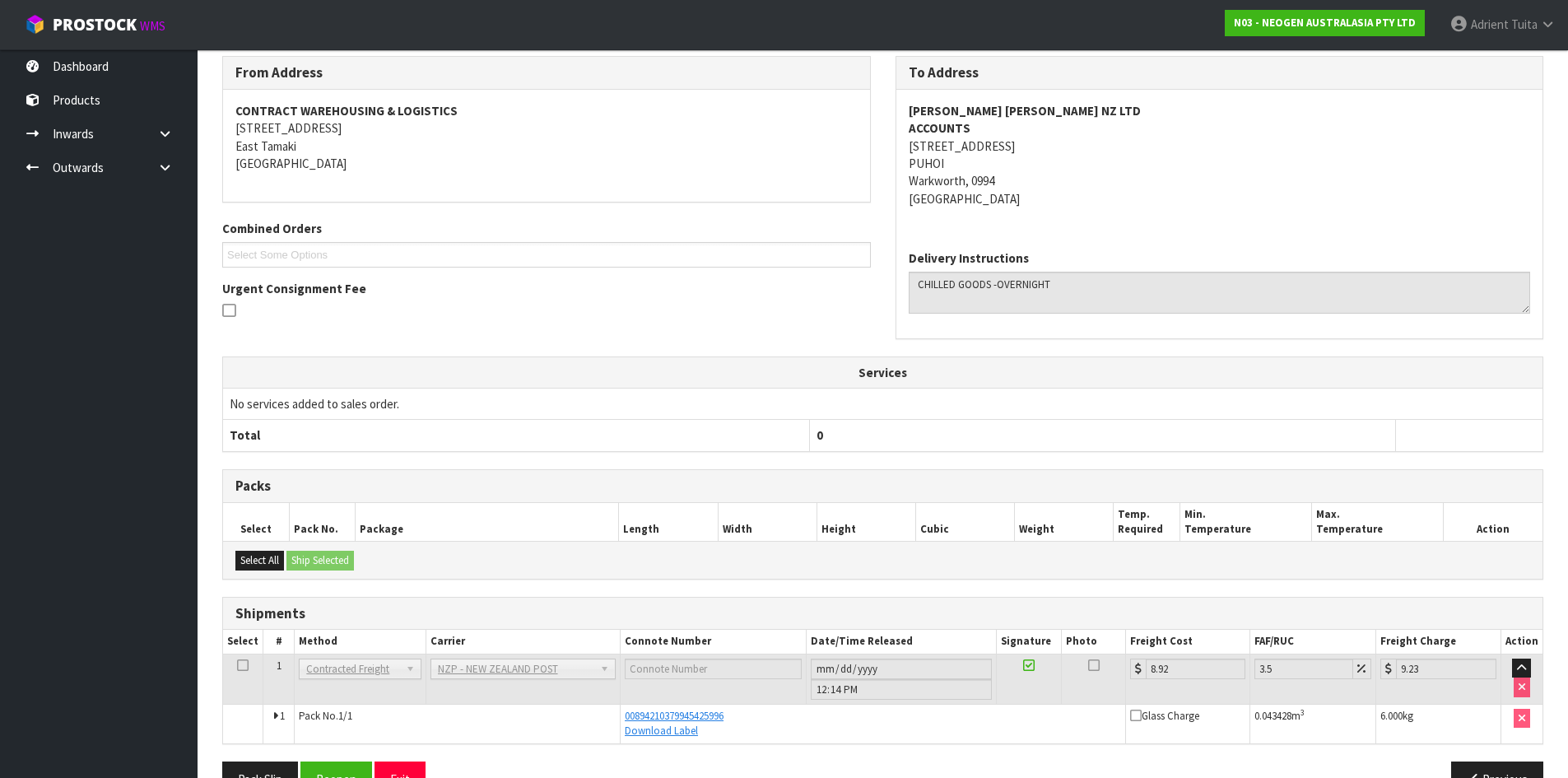
scroll to position [312, 0]
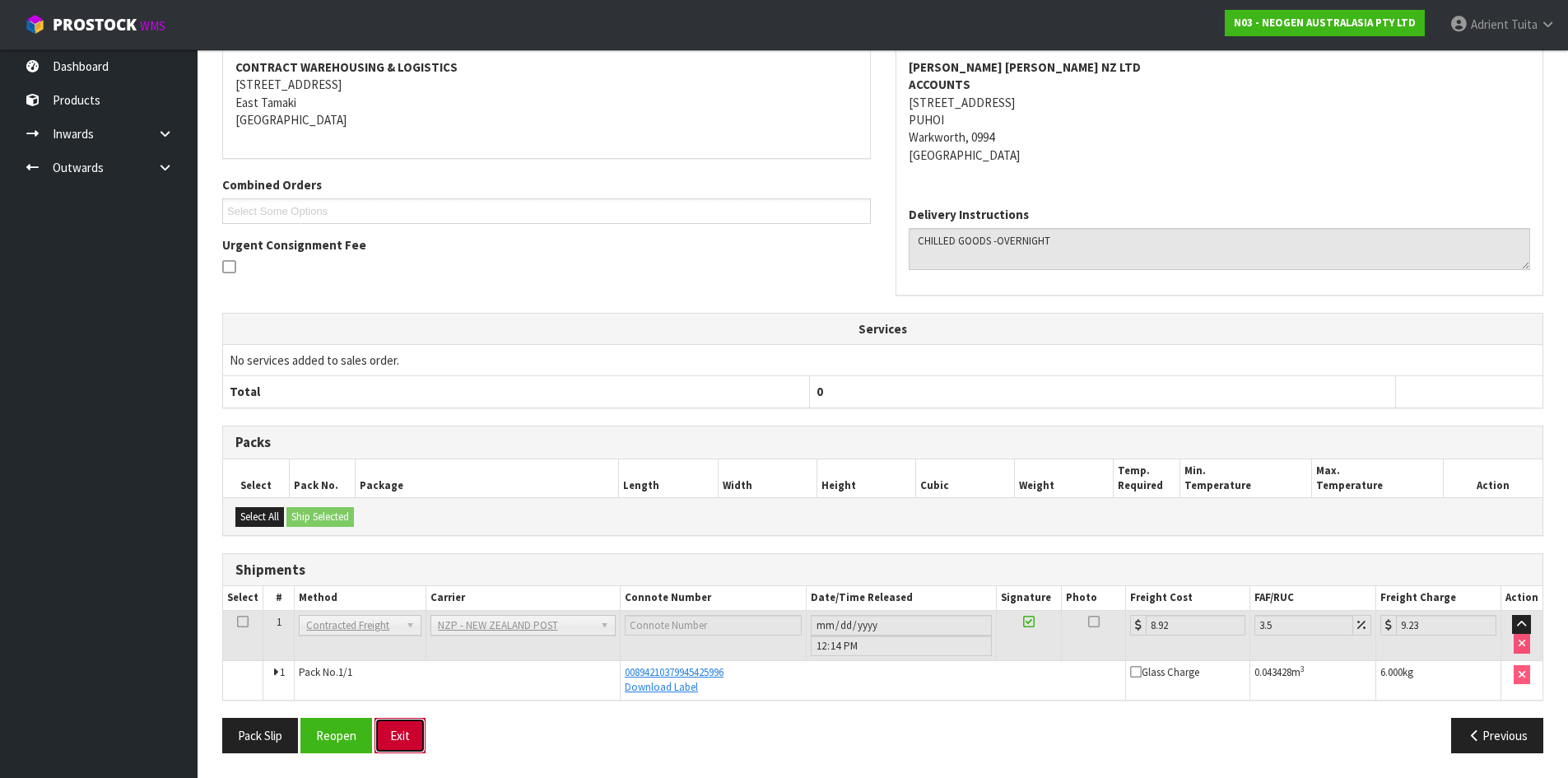
click at [413, 723] on button "Exit" at bounding box center [400, 735] width 51 height 36
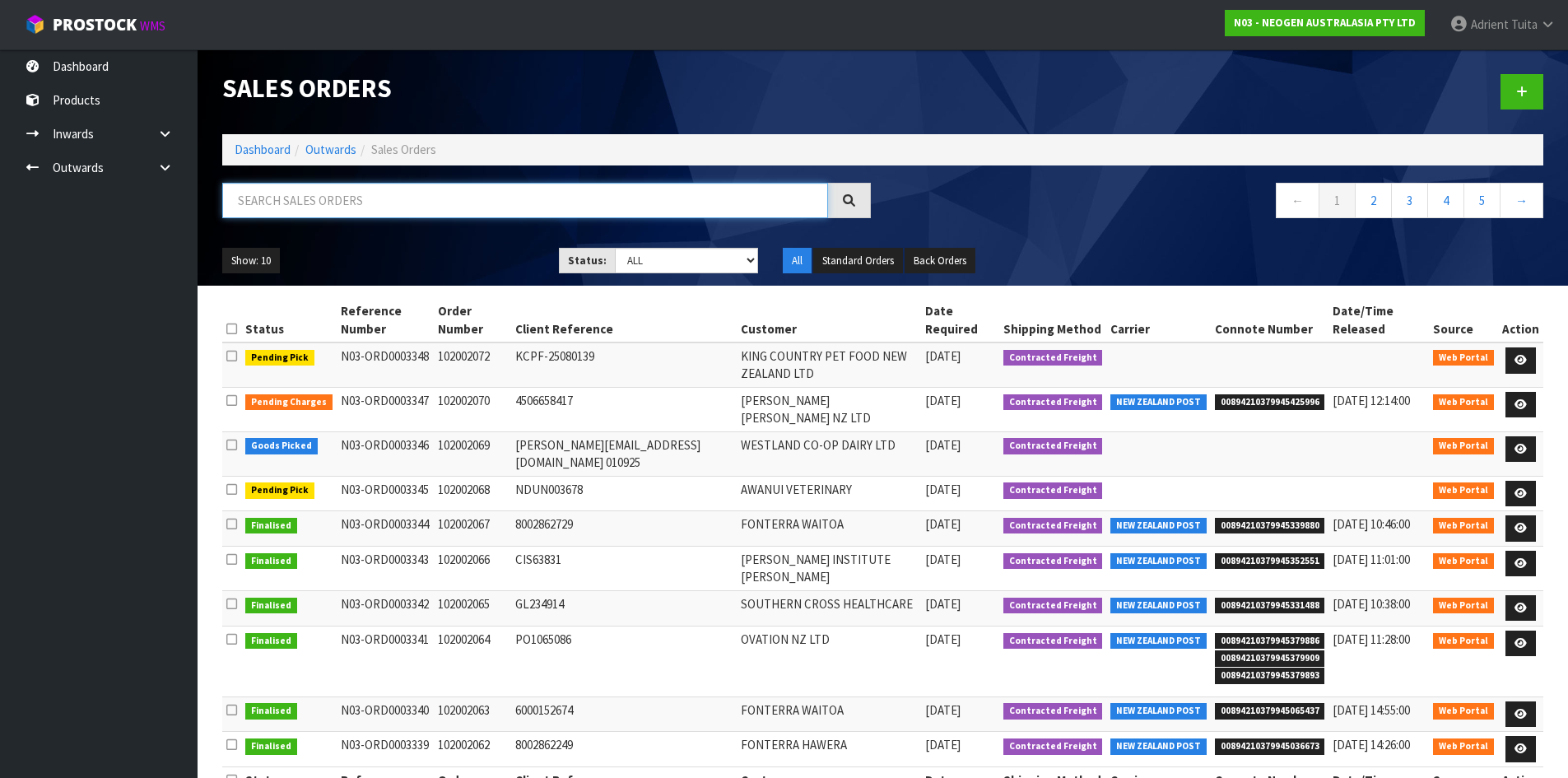
click at [273, 211] on input "text" at bounding box center [524, 200] width 606 height 36
type input "2072"
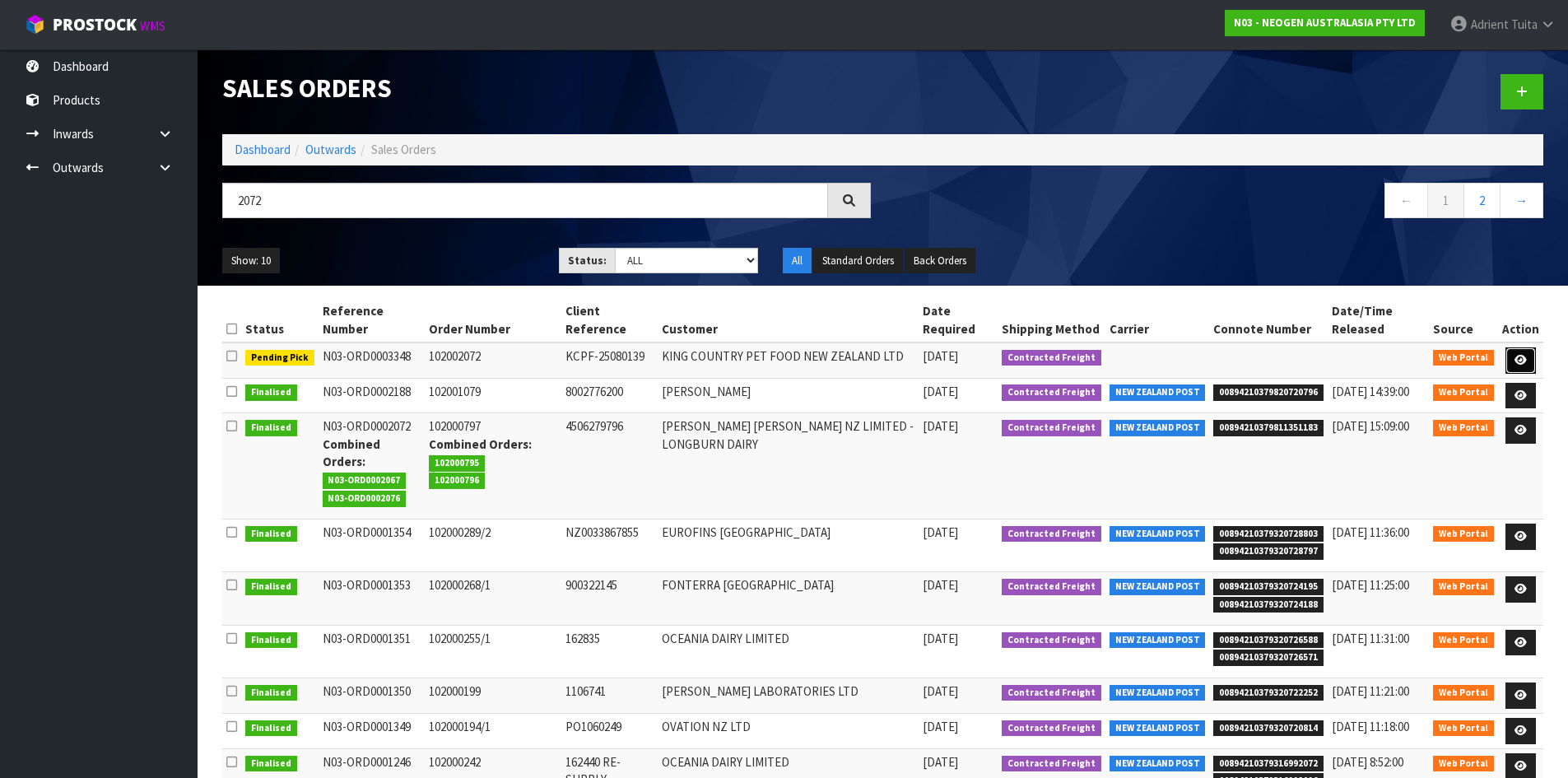
click at [1531, 347] on link at bounding box center [1520, 360] width 30 height 26
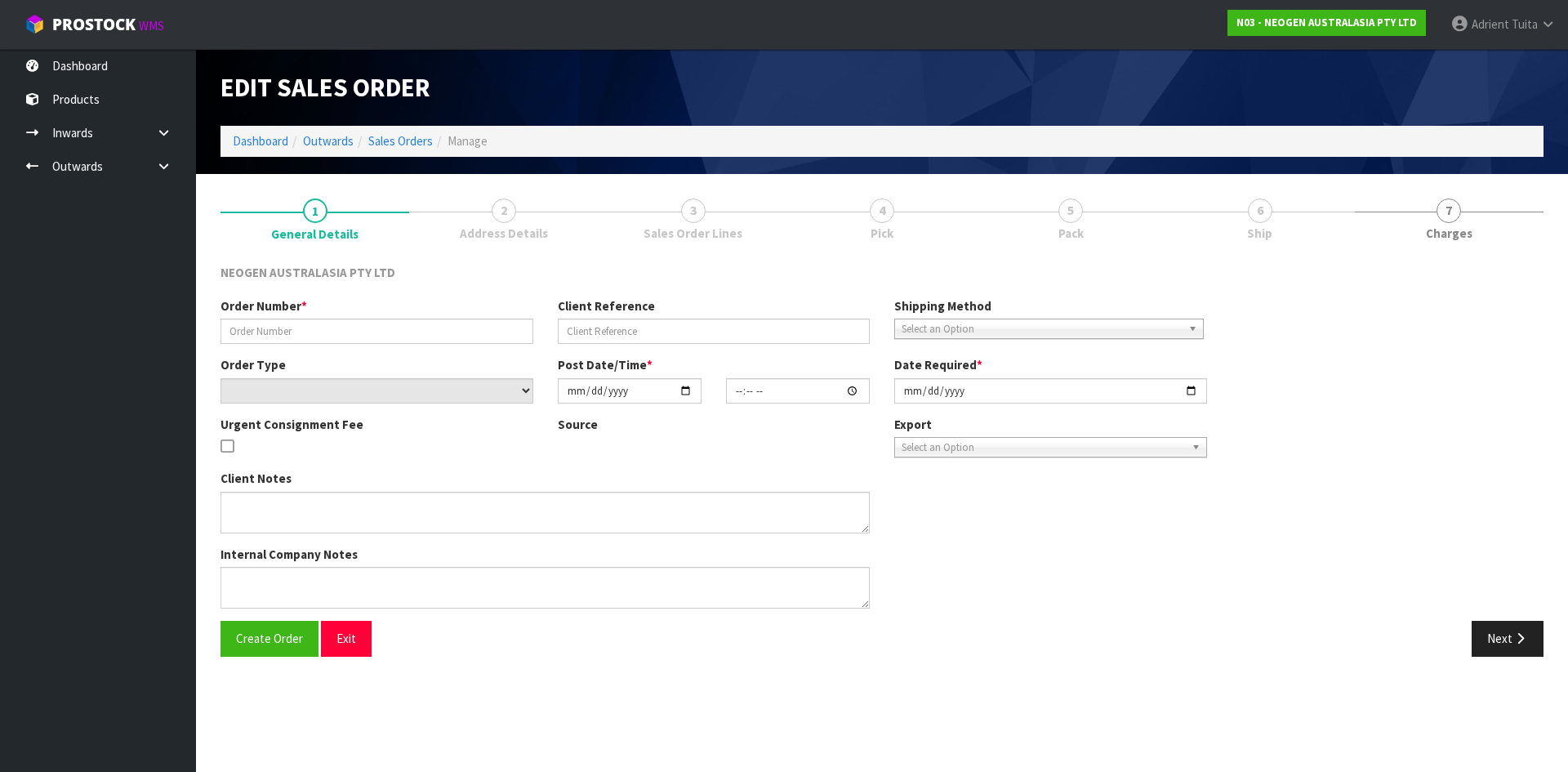
type input "102002072"
type input "KCPF-25080139"
select select "number:0"
type input "[DATE]"
type input "10:33:00.000"
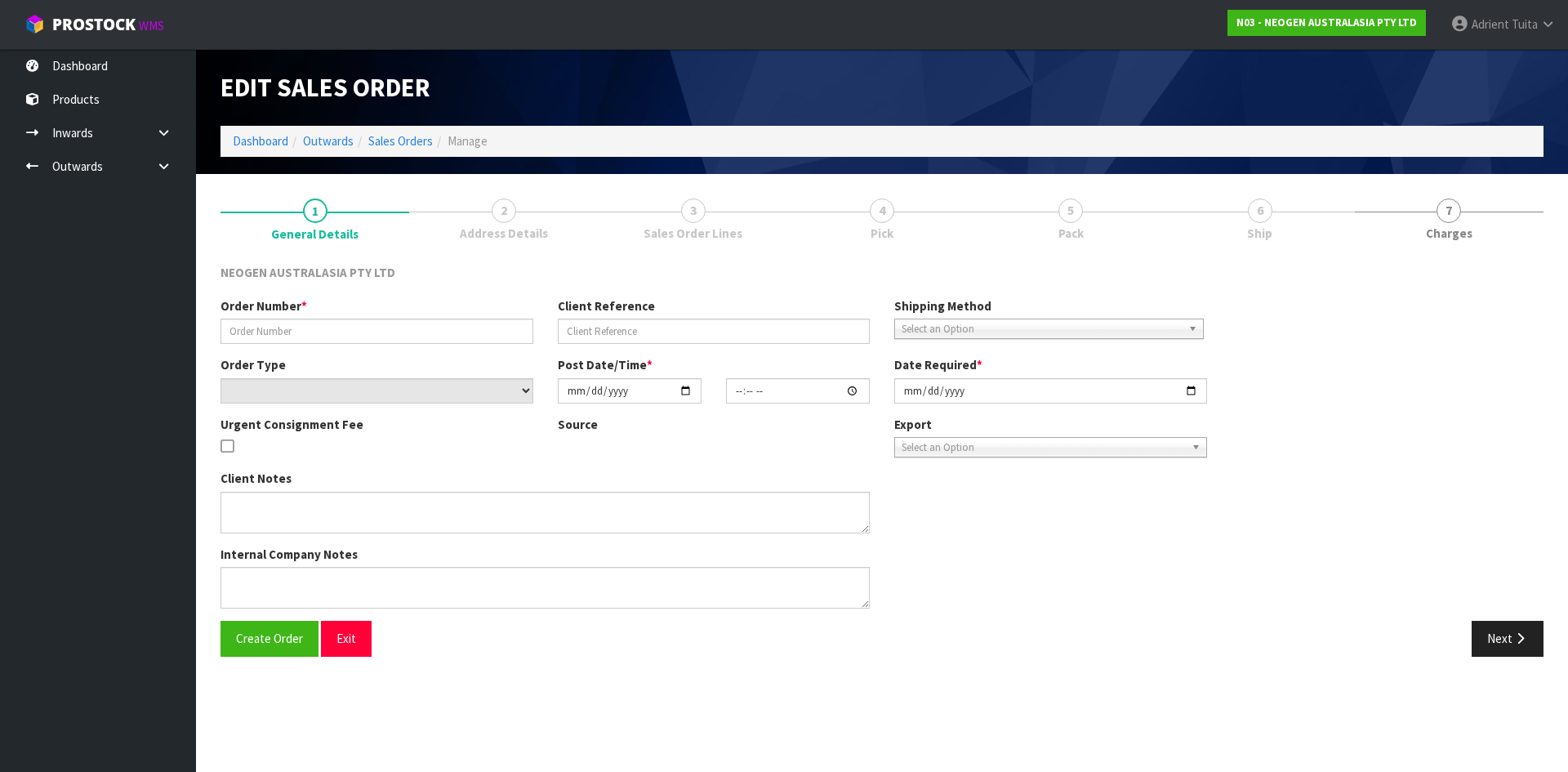
type input "[DATE]"
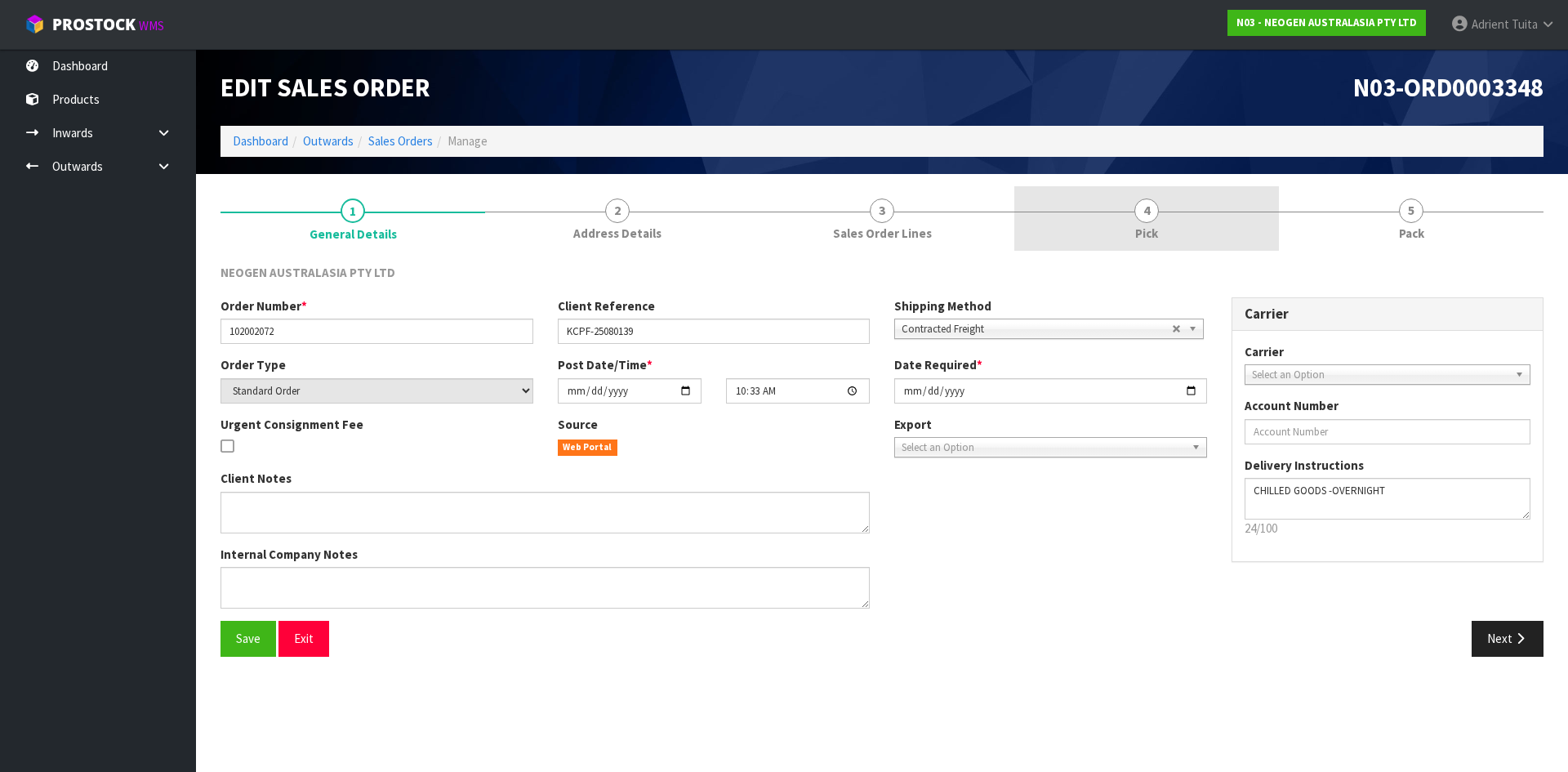
click at [1168, 225] on link "4 Pick" at bounding box center [1147, 218] width 265 height 64
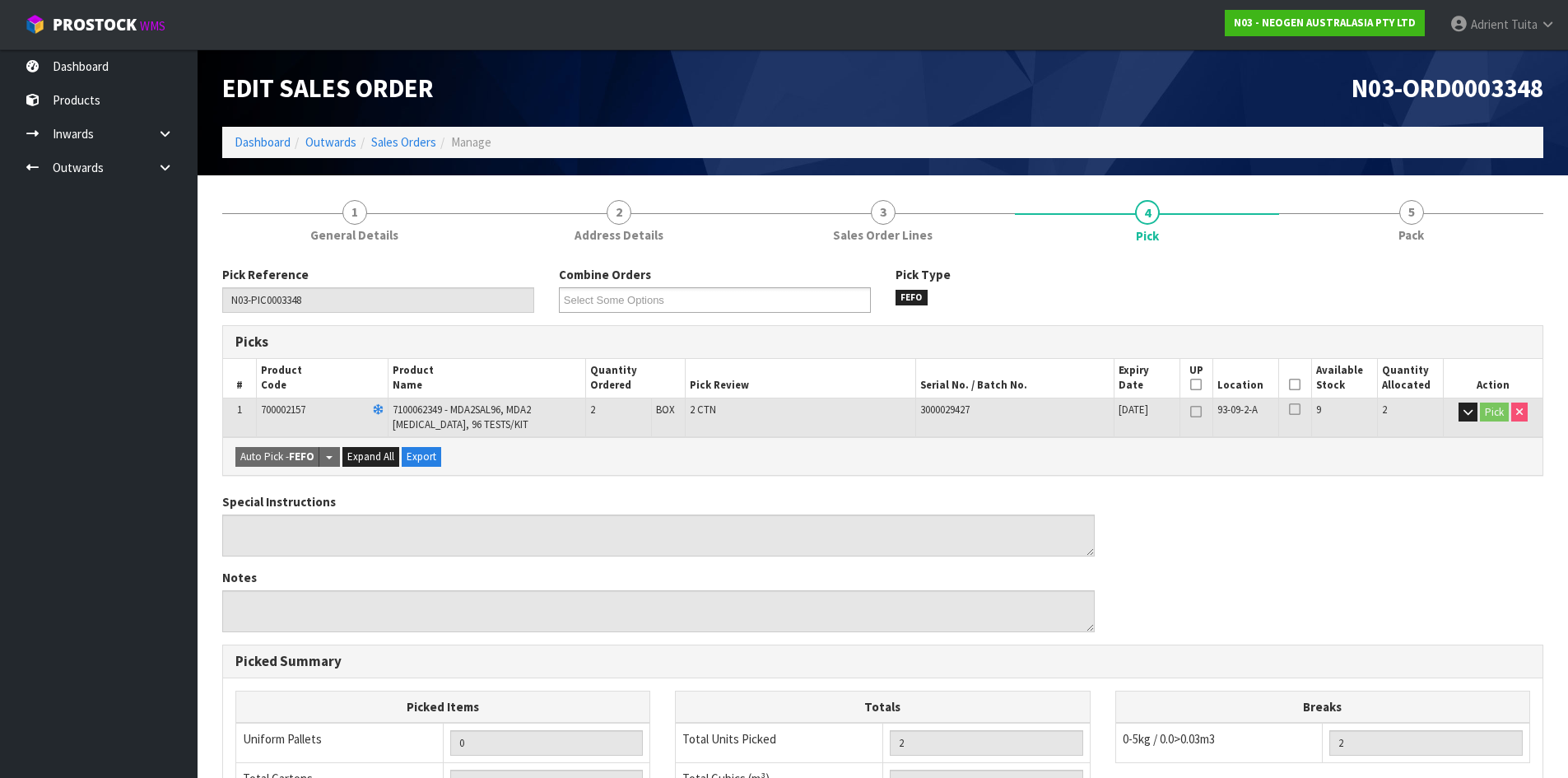
click at [1289, 384] on icon at bounding box center [1294, 384] width 12 height 1
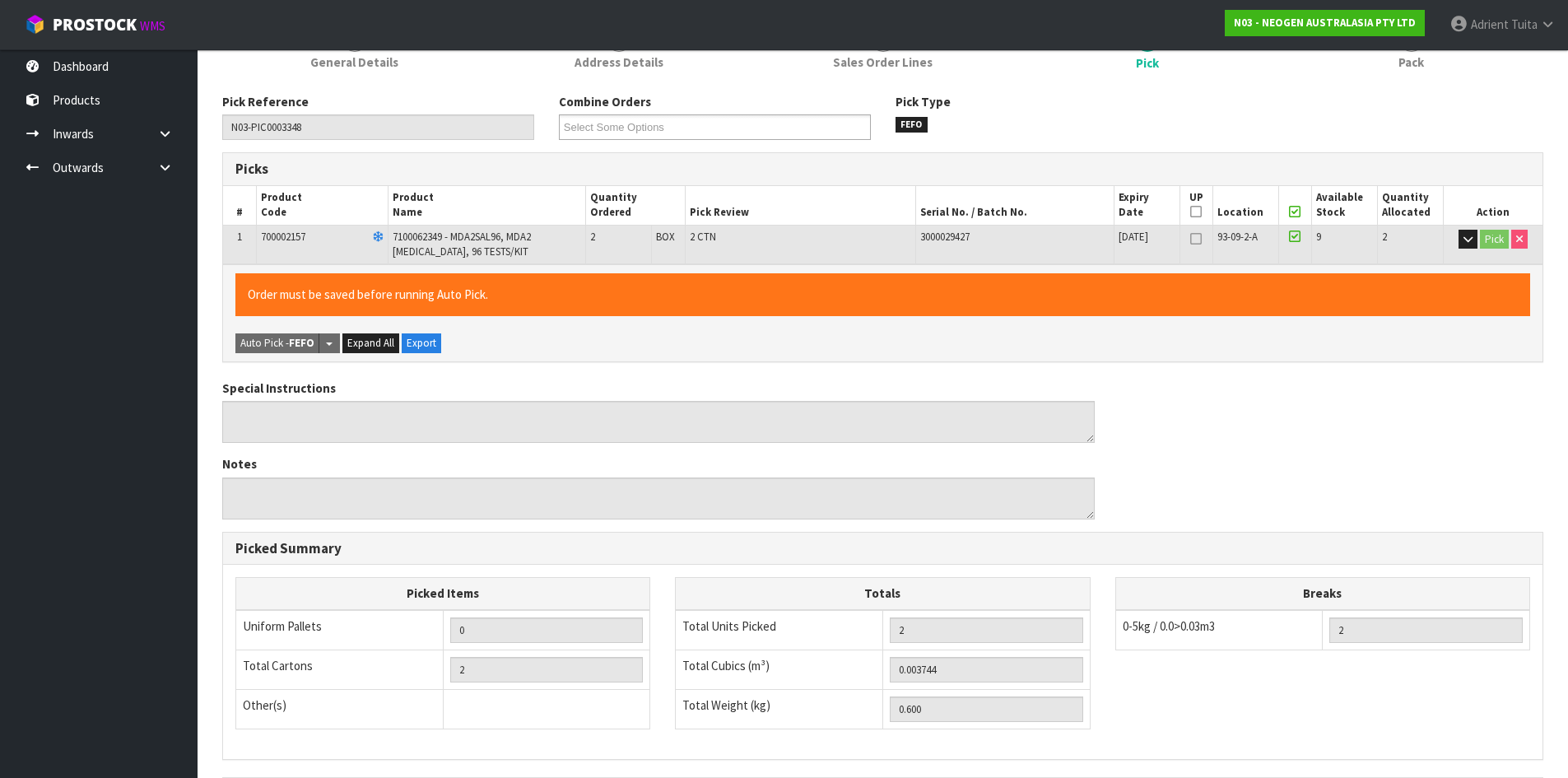
scroll to position [381, 0]
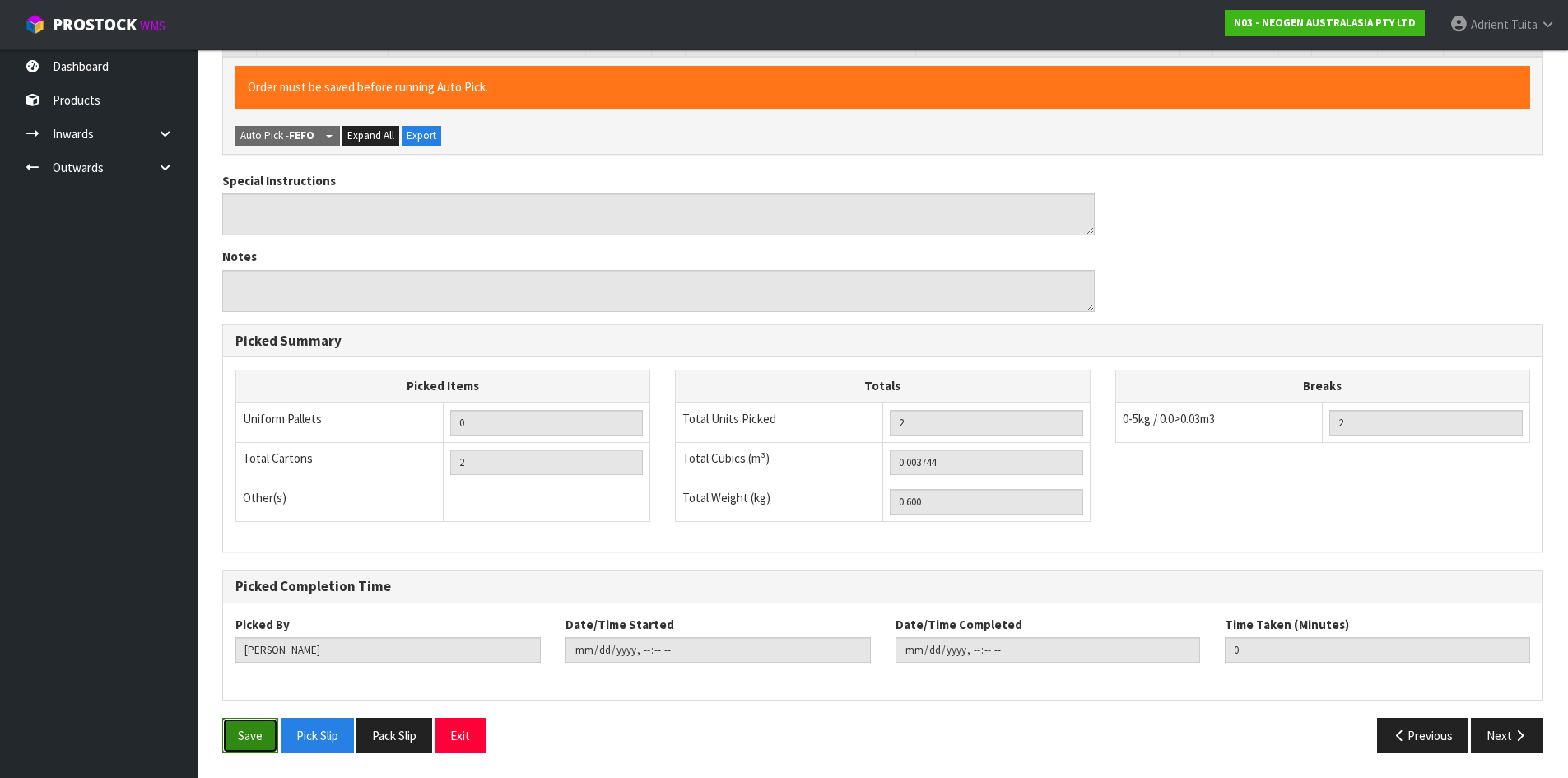
click at [231, 733] on button "Save" at bounding box center [249, 735] width 56 height 36
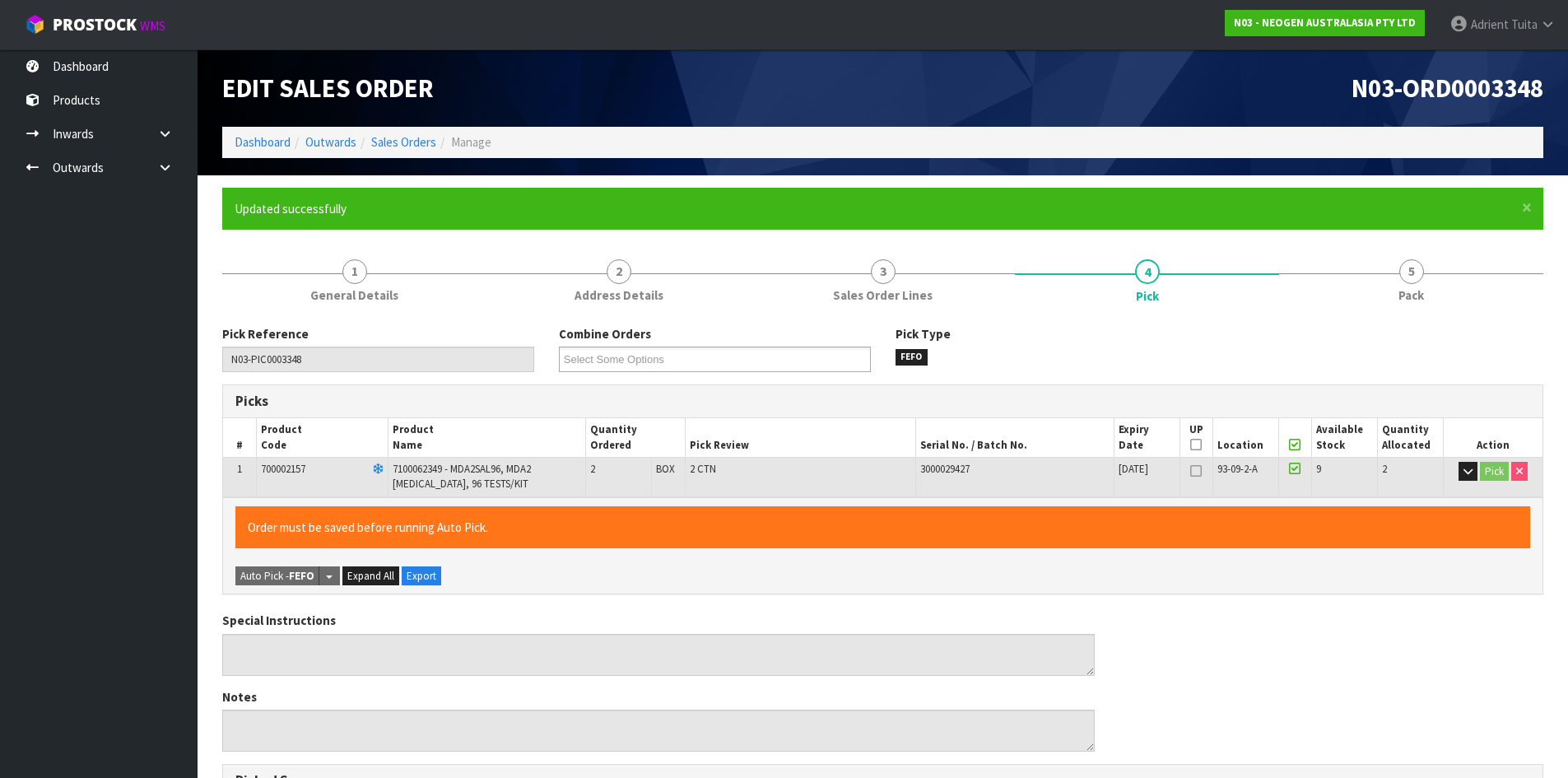
click at [1363, 317] on div "Pick Reference N03-PIC0003348 Combine Orders N03-ORD0003345 N03-ORD0003346 N03-…" at bounding box center [882, 759] width 1321 height 894
type input "[PERSON_NAME]"
type input "[DATE]T12:18:20"
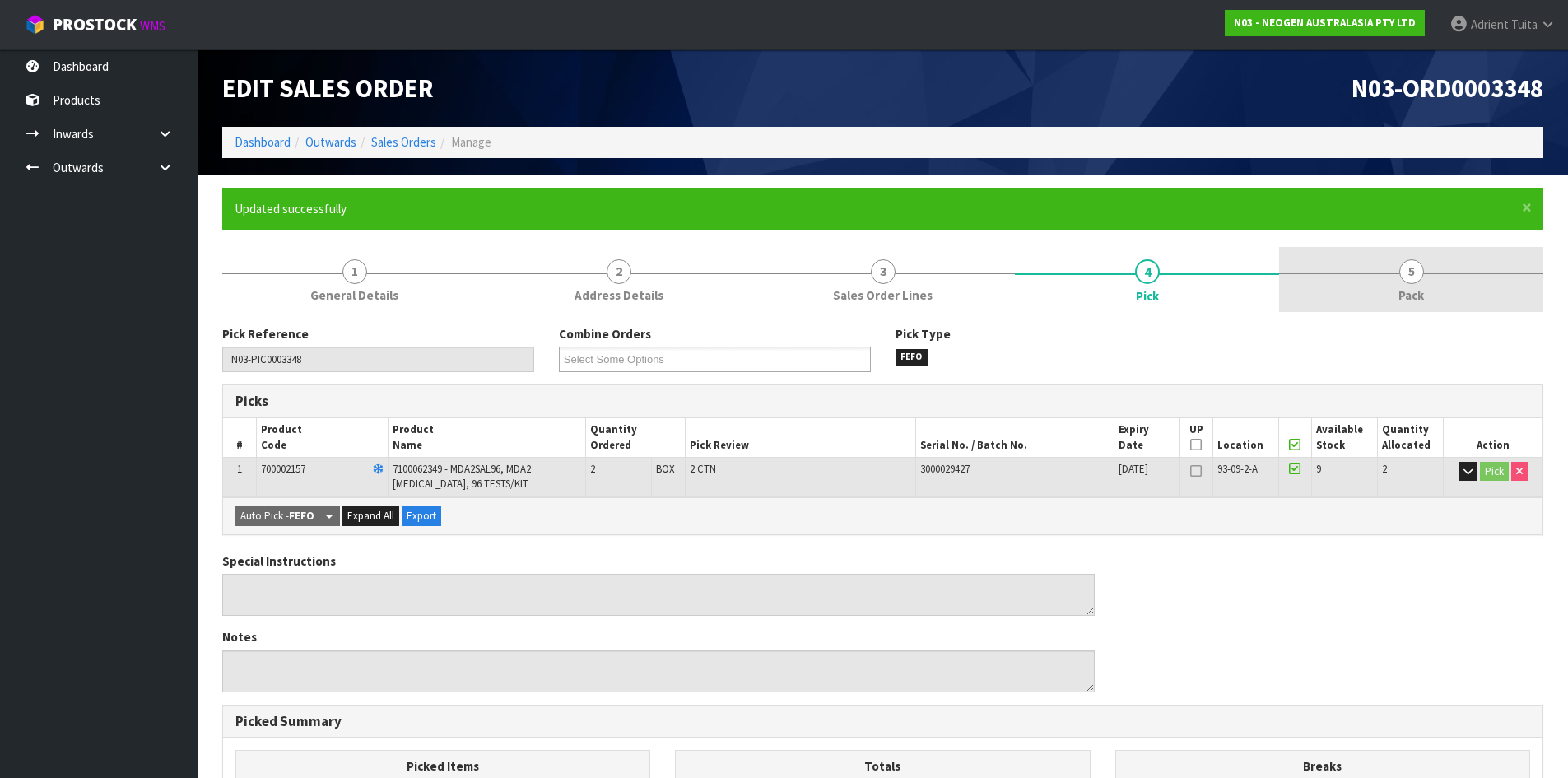
click at [1393, 286] on link "5 Pack" at bounding box center [1411, 279] width 264 height 65
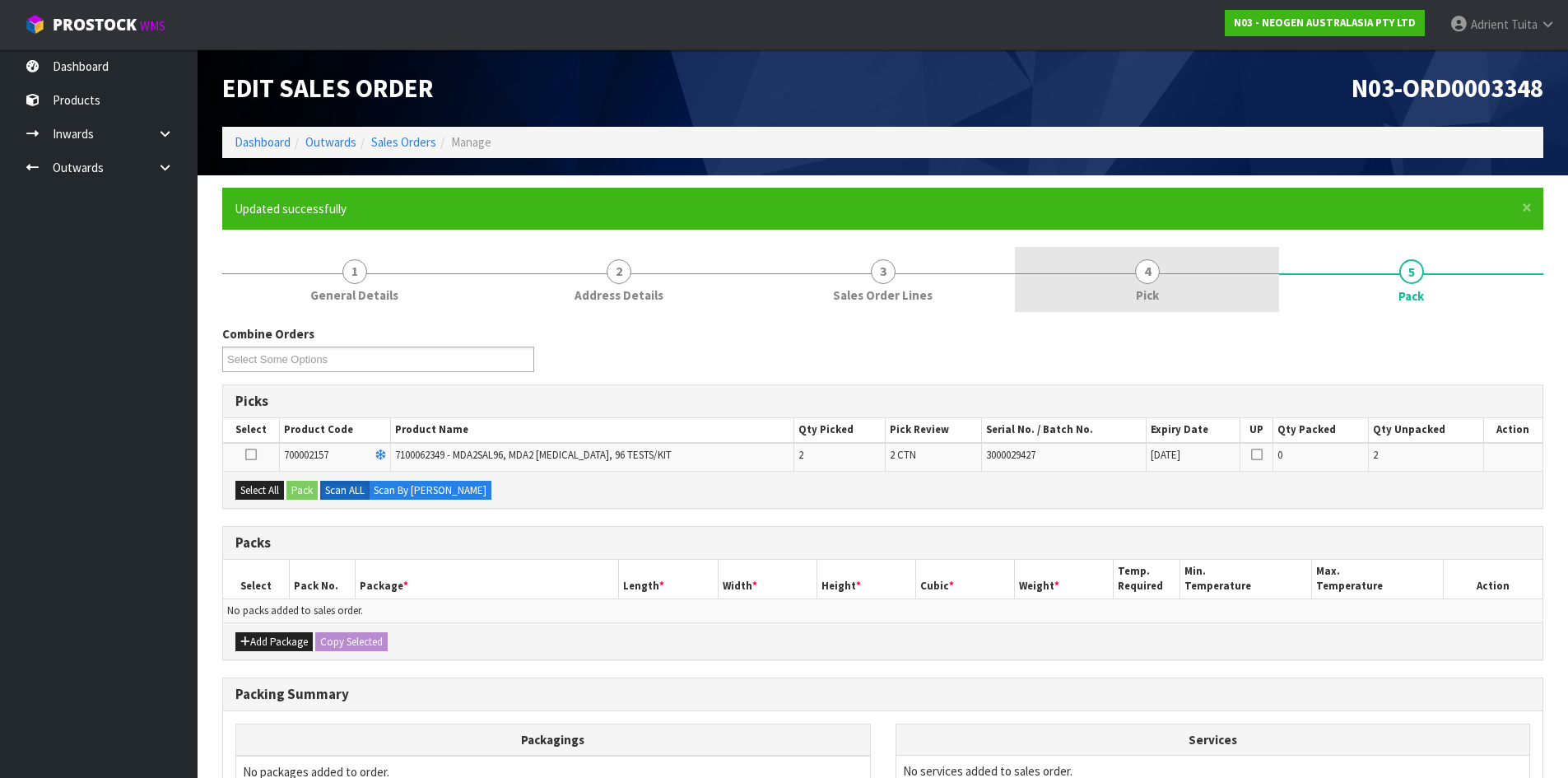
scroll to position [188, 0]
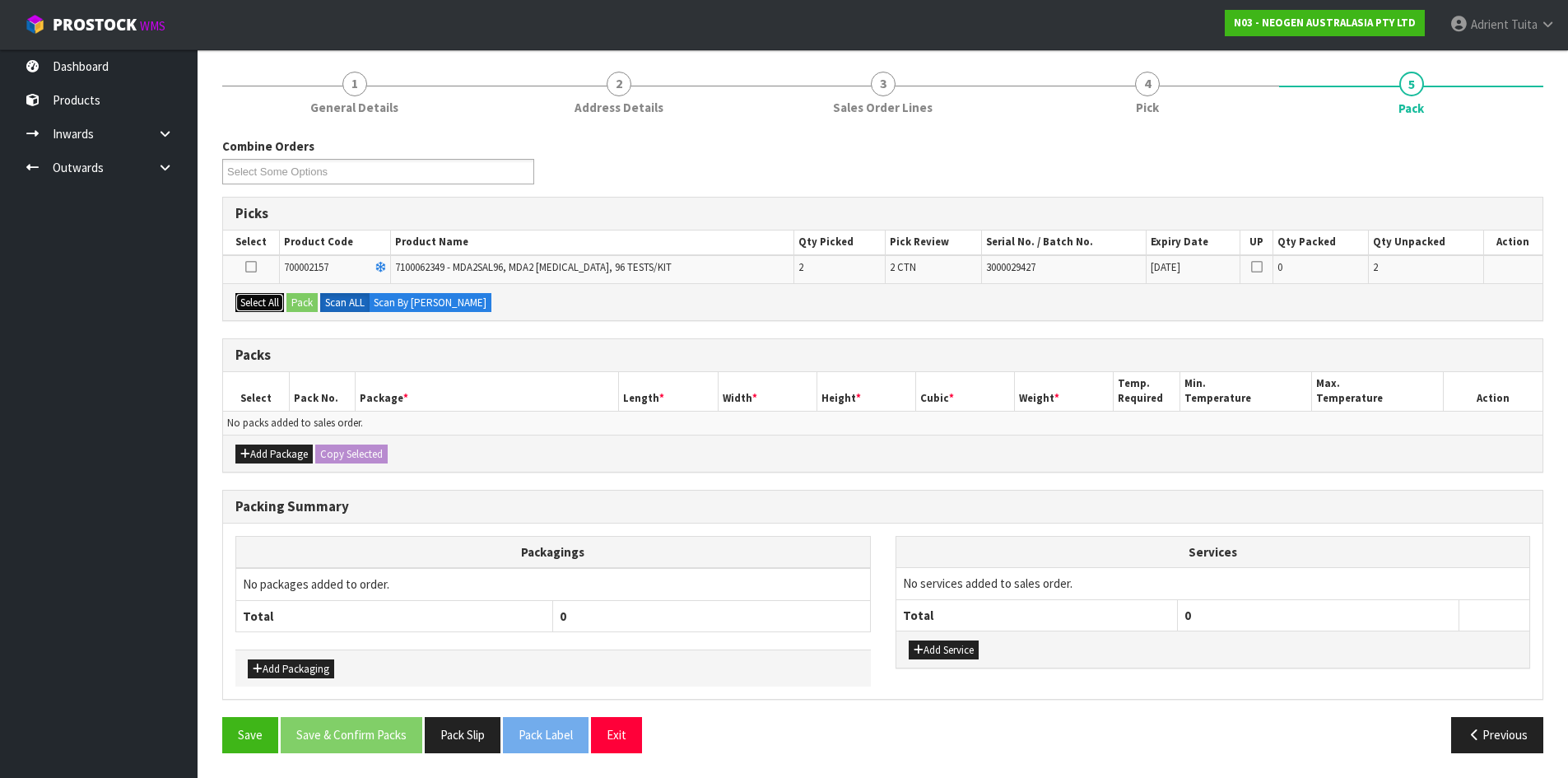
click at [284, 300] on button "Select All" at bounding box center [260, 303] width 48 height 20
click at [300, 301] on button "Pack" at bounding box center [302, 303] width 31 height 20
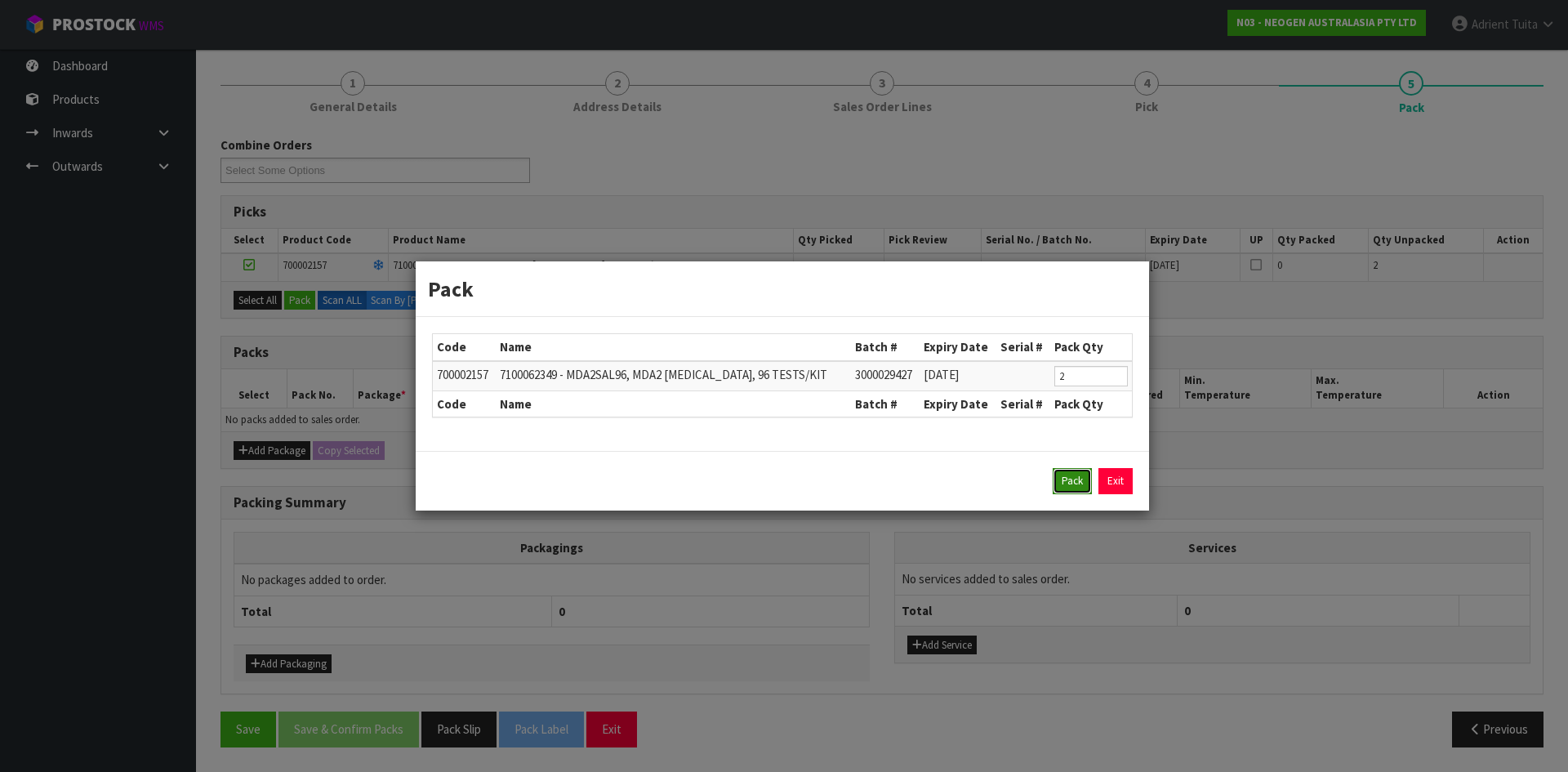
click at [1056, 479] on button "Pack" at bounding box center [1072, 481] width 39 height 26
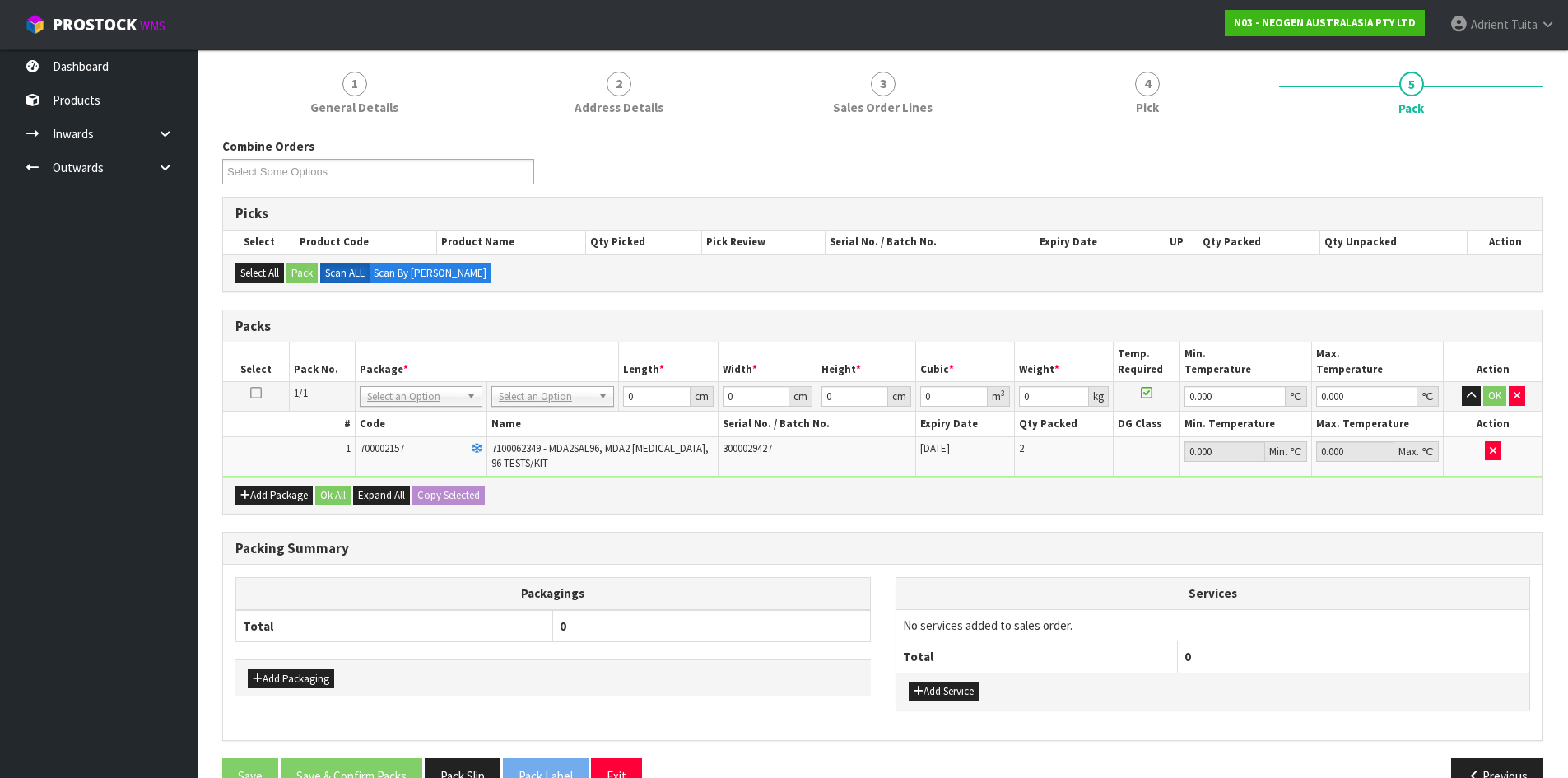
drag, startPoint x: 535, startPoint y: 381, endPoint x: 533, endPoint y: 405, distance: 24.1
click at [535, 388] on td "No Packaging Cartons PLT GEN120 (1200 X 1000) PLT ONE WAY SKID CHEP HIRE PALLET…" at bounding box center [553, 396] width 132 height 30
click at [535, 412] on input "text" at bounding box center [553, 419] width 115 height 21
type input "315"
type input "31.5"
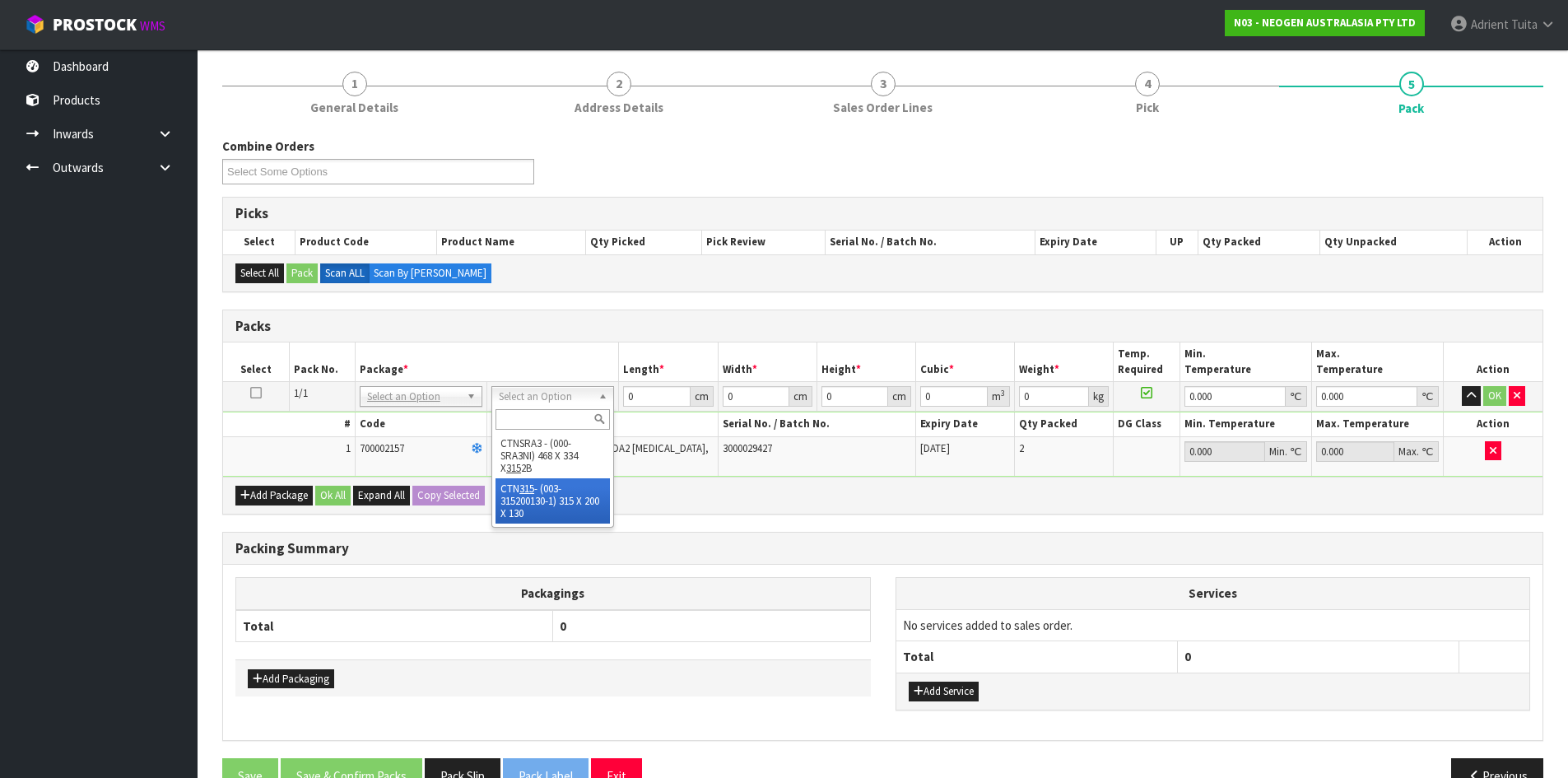
type input "20"
type input "13"
type input "0.00819"
type input "0.8"
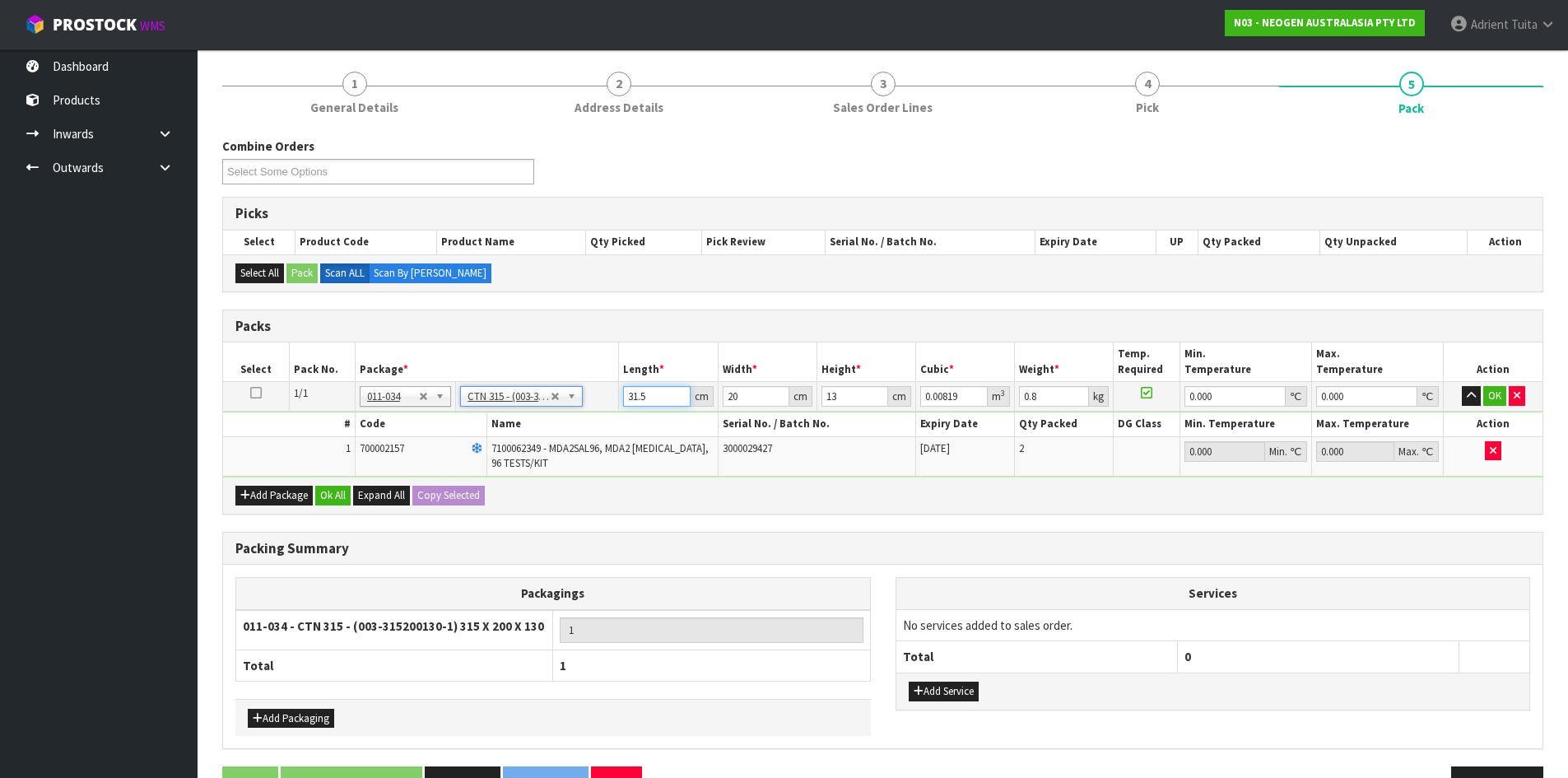
click at [637, 399] on input "31.5" at bounding box center [656, 396] width 66 height 21
type input "3"
type input "0.00078"
type input "32"
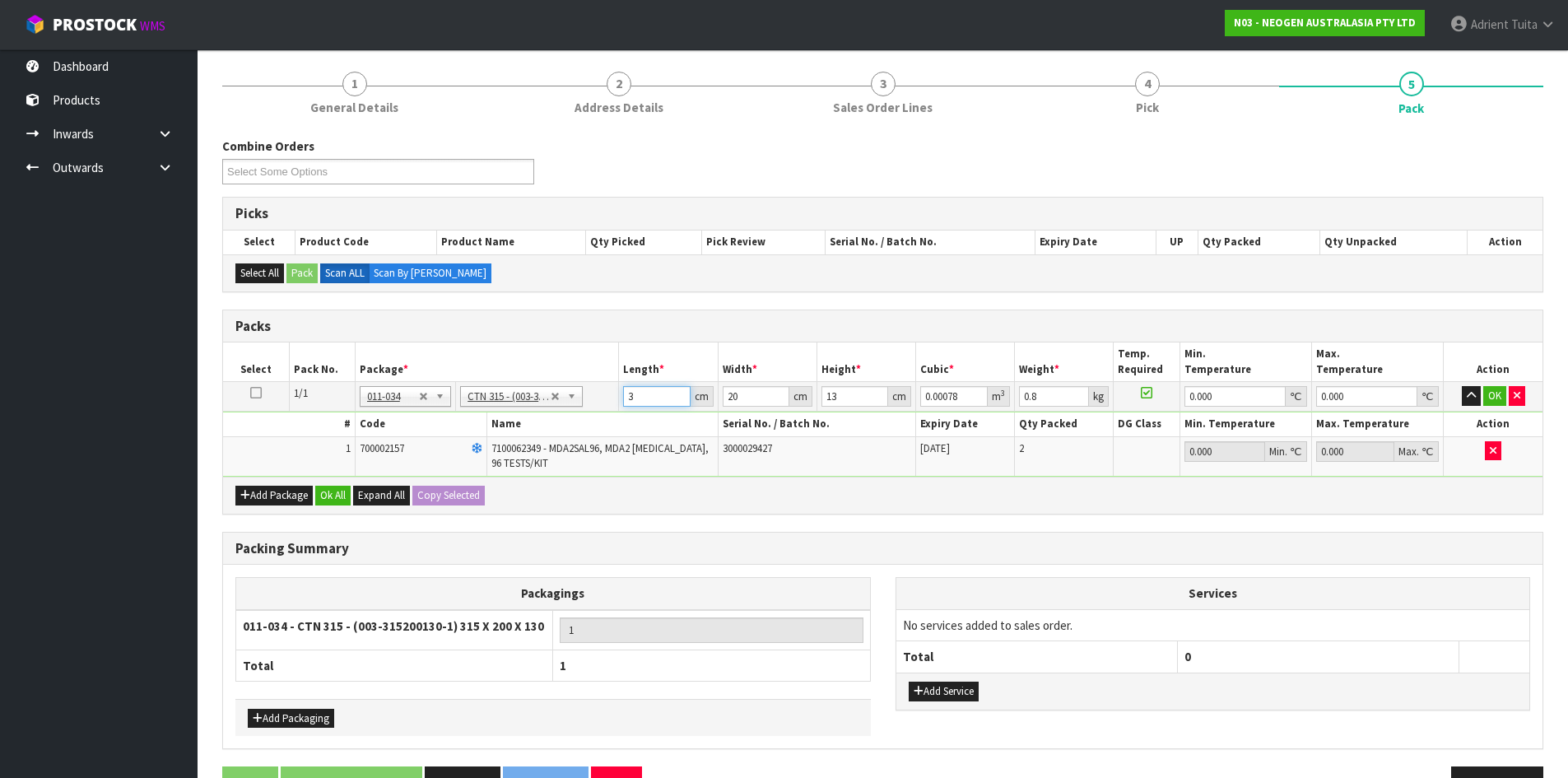
type input "0.00832"
type input "32"
type input "2"
type input "0.000832"
type input "21"
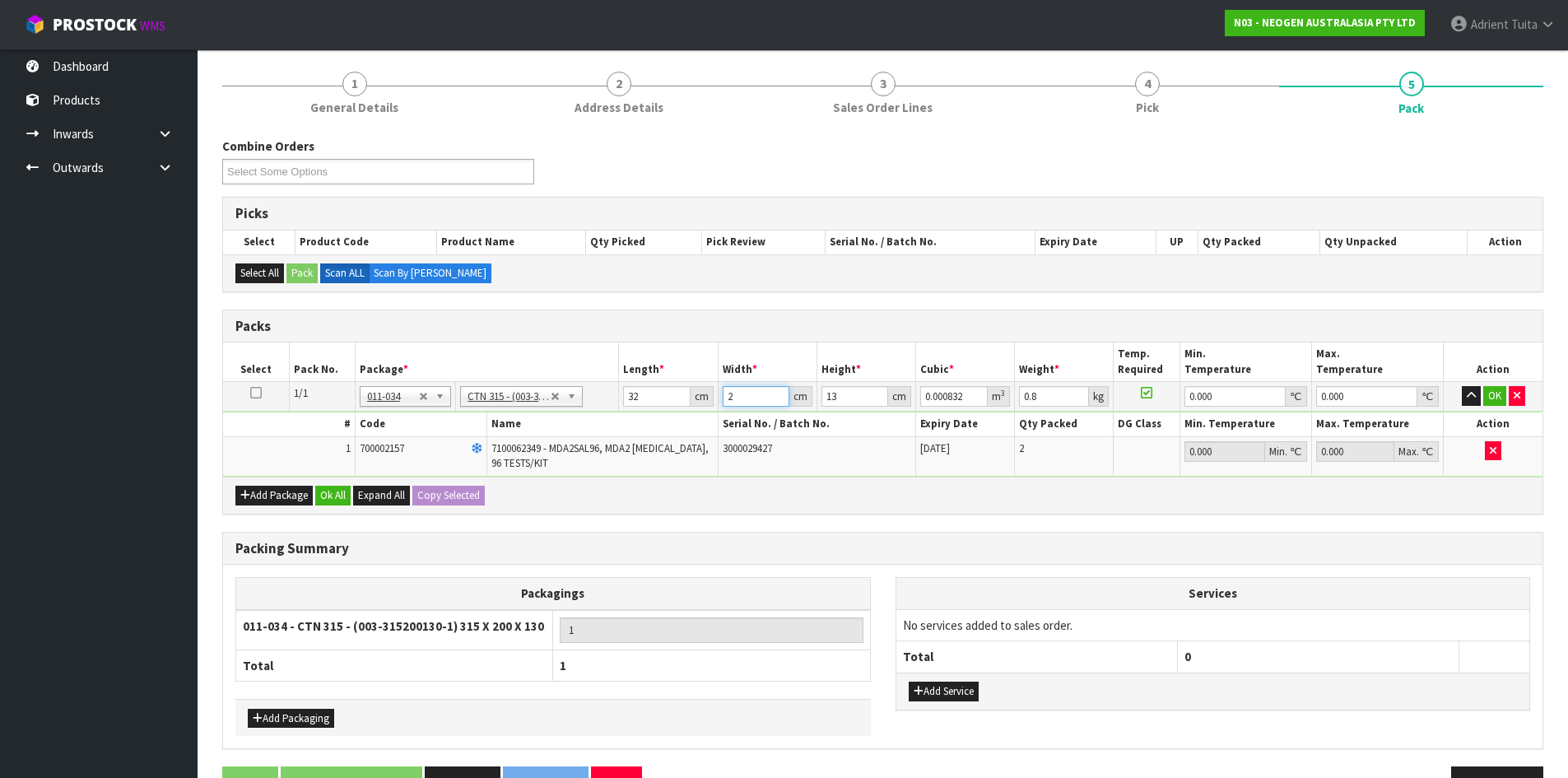
type input "0.008736"
type input "21"
type input "1"
type input "0.000672"
type input "15"
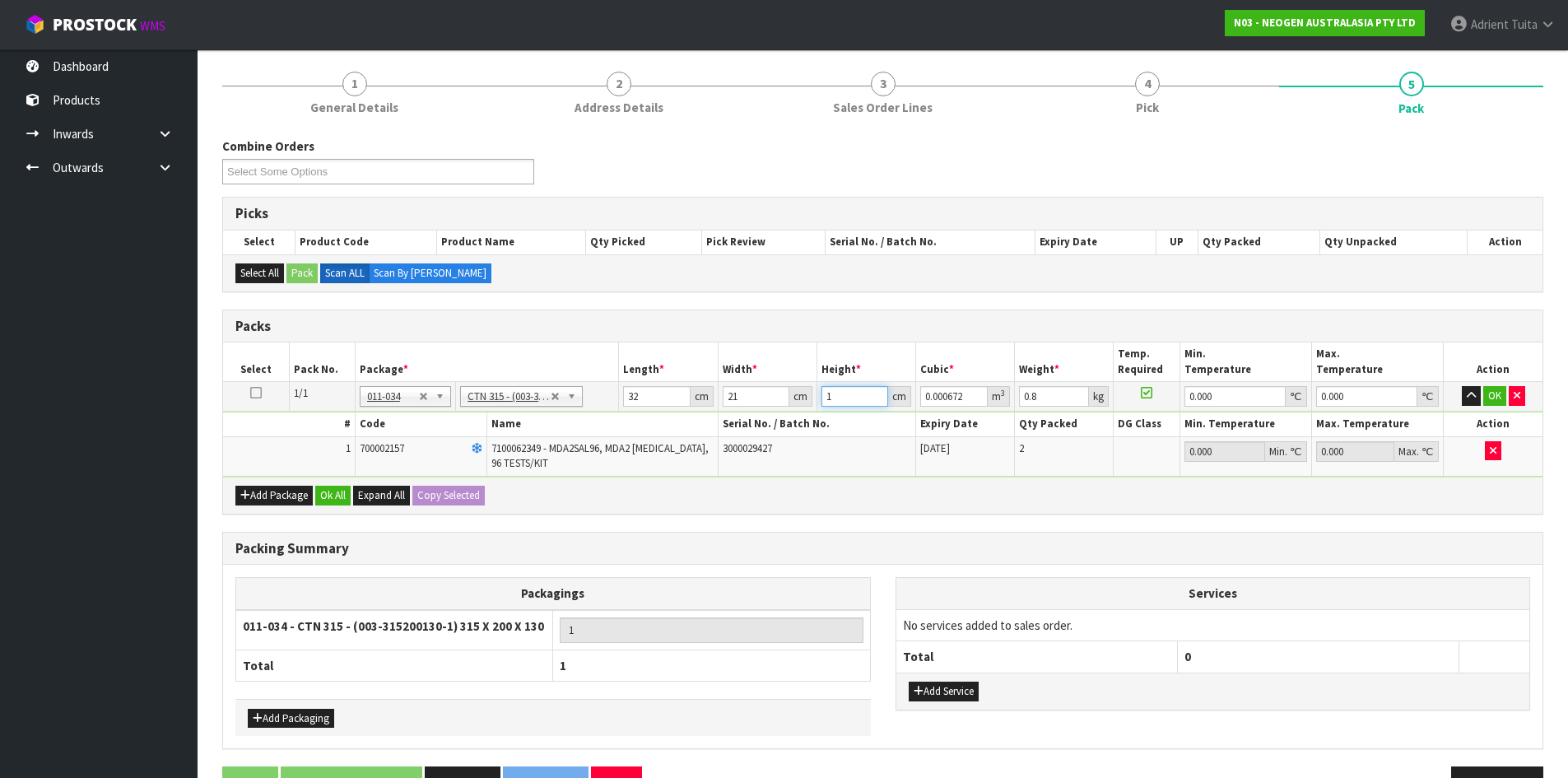
type input "0.01008"
type input "15"
type input "1"
click at [1491, 403] on button "OK" at bounding box center [1494, 396] width 23 height 20
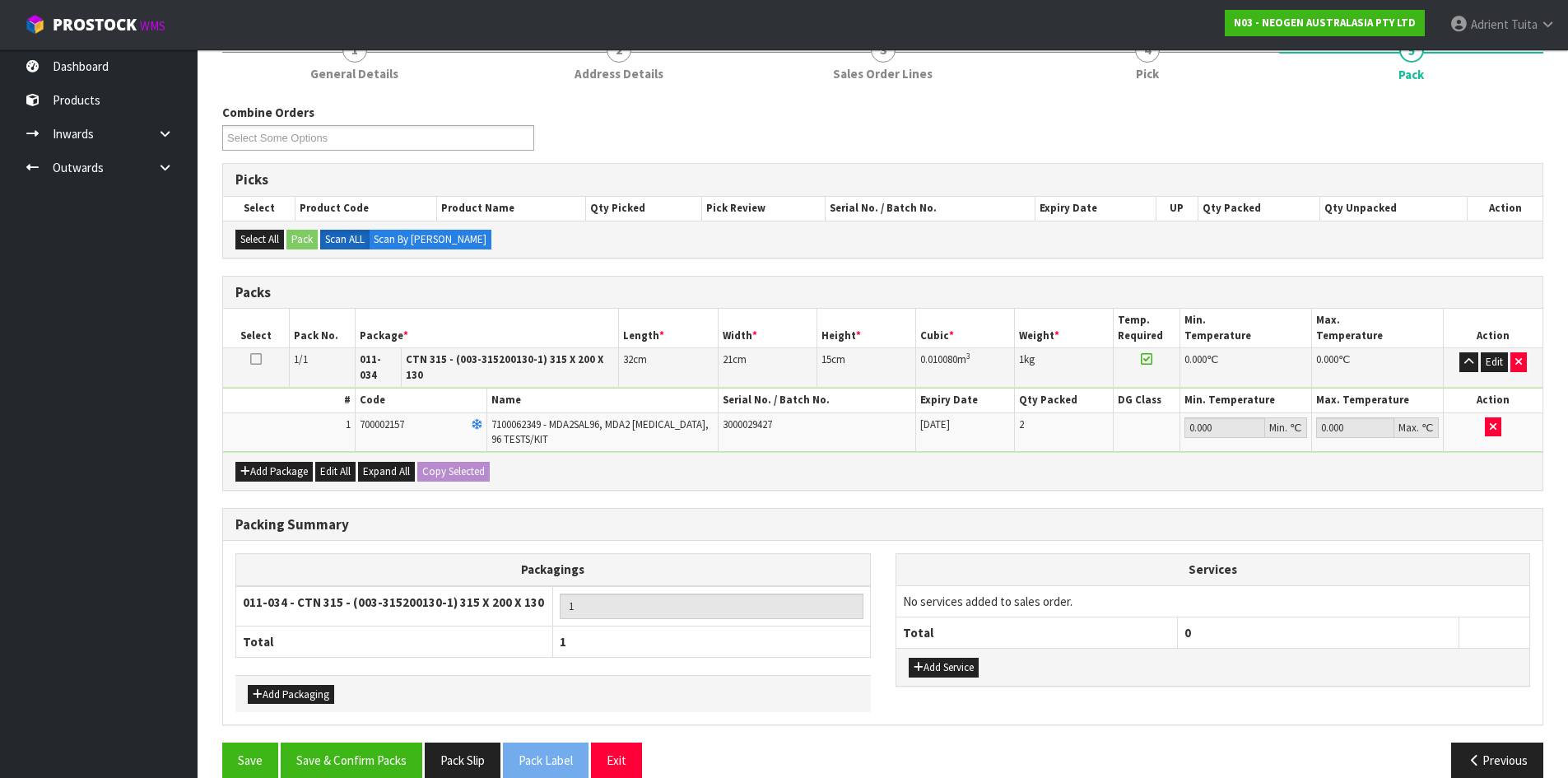
scroll to position [236, 0]
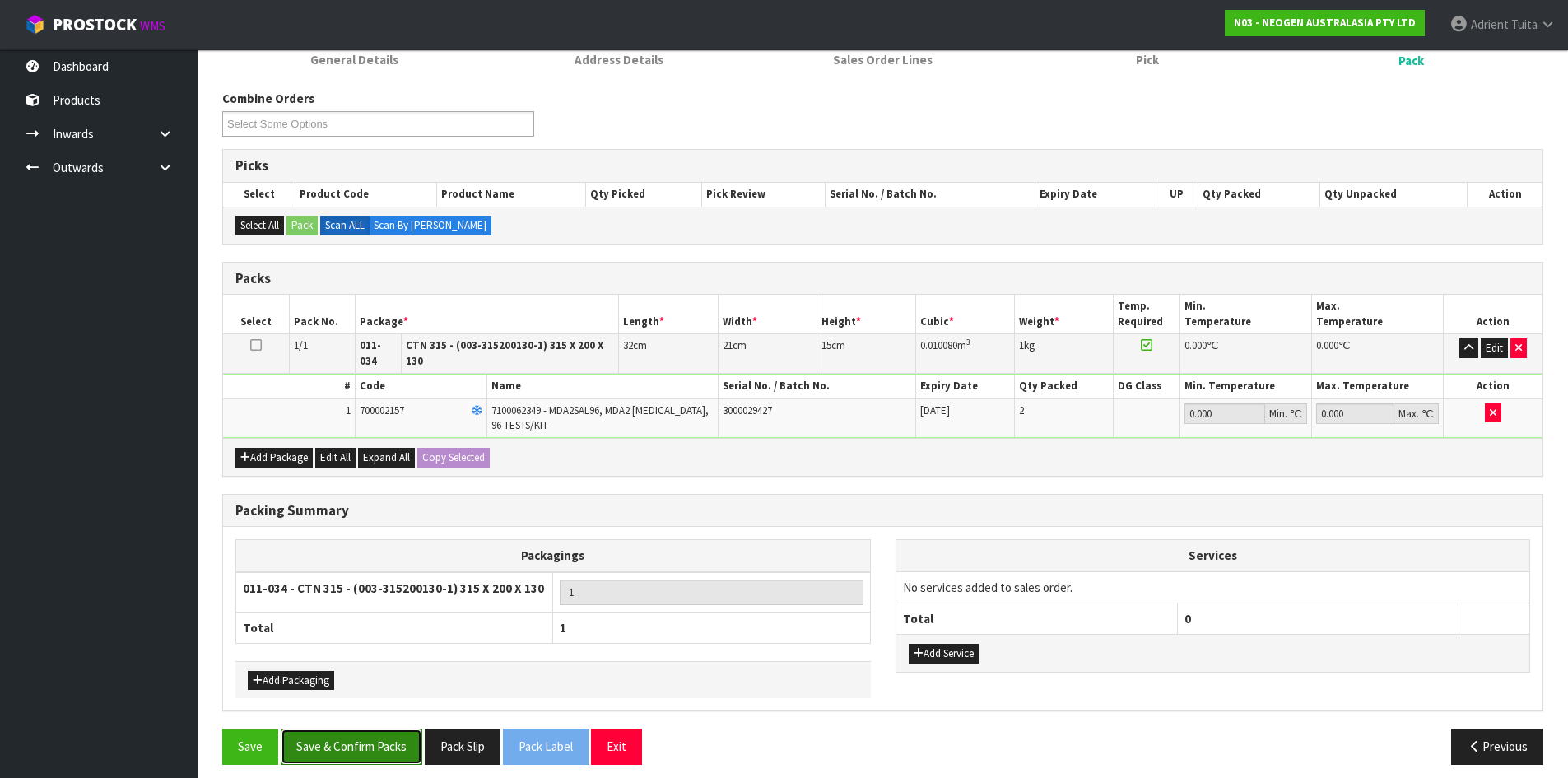
click at [384, 735] on button "Save & Confirm Packs" at bounding box center [351, 746] width 141 height 36
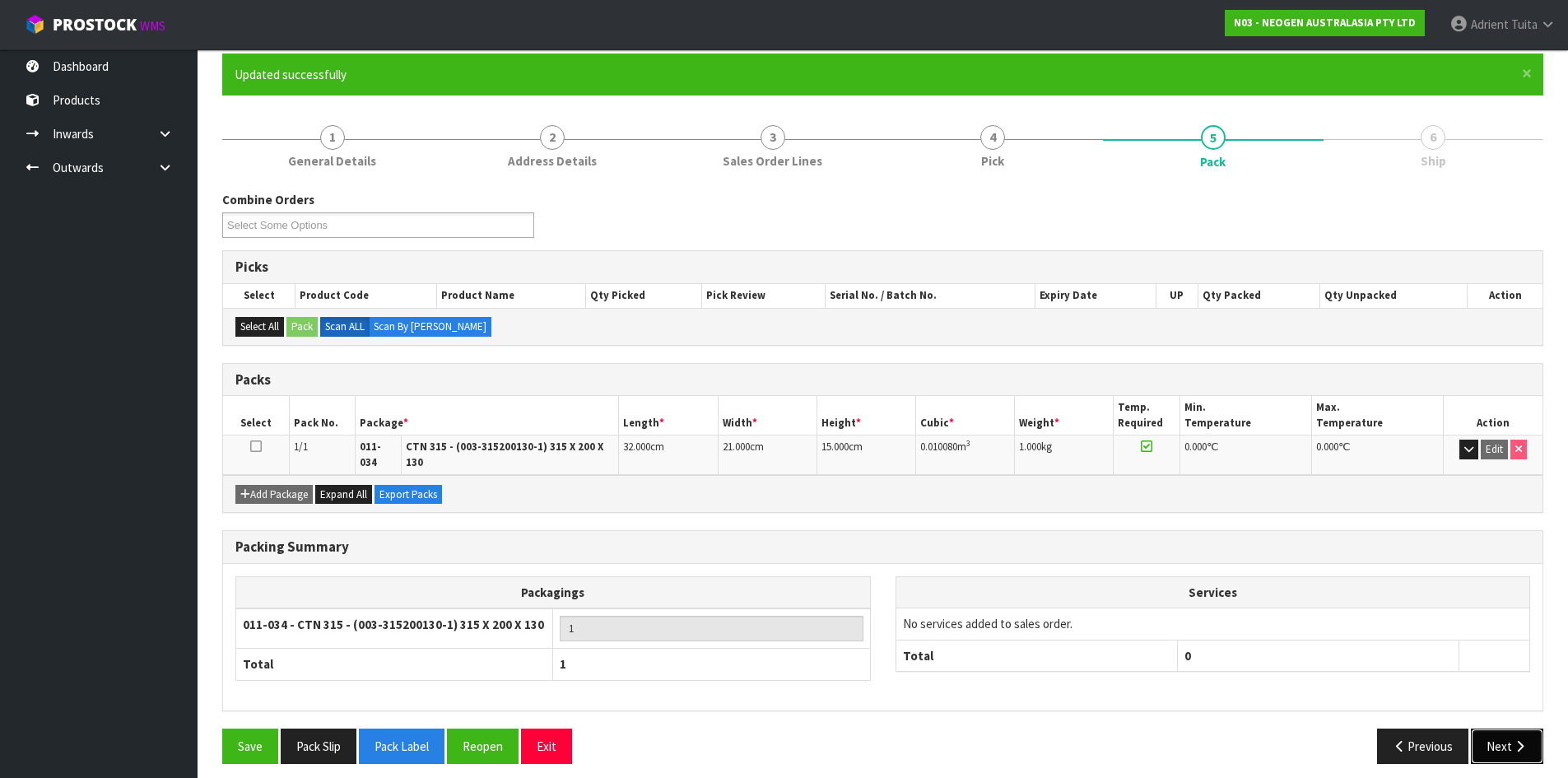
click at [1504, 729] on button "Next" at bounding box center [1507, 746] width 73 height 36
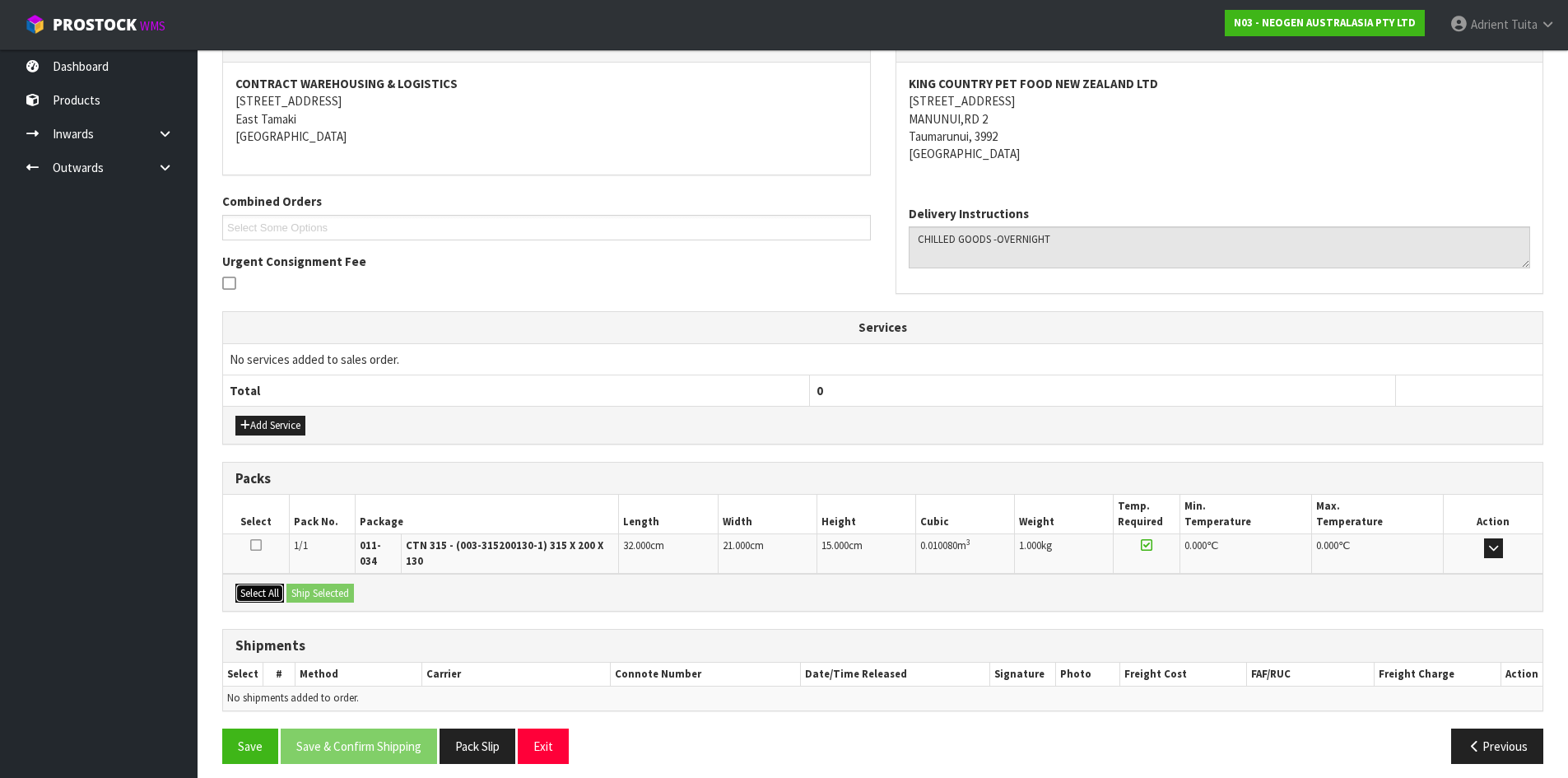
click at [261, 584] on button "Select All" at bounding box center [260, 594] width 48 height 20
click at [302, 584] on button "Ship Selected" at bounding box center [321, 594] width 67 height 20
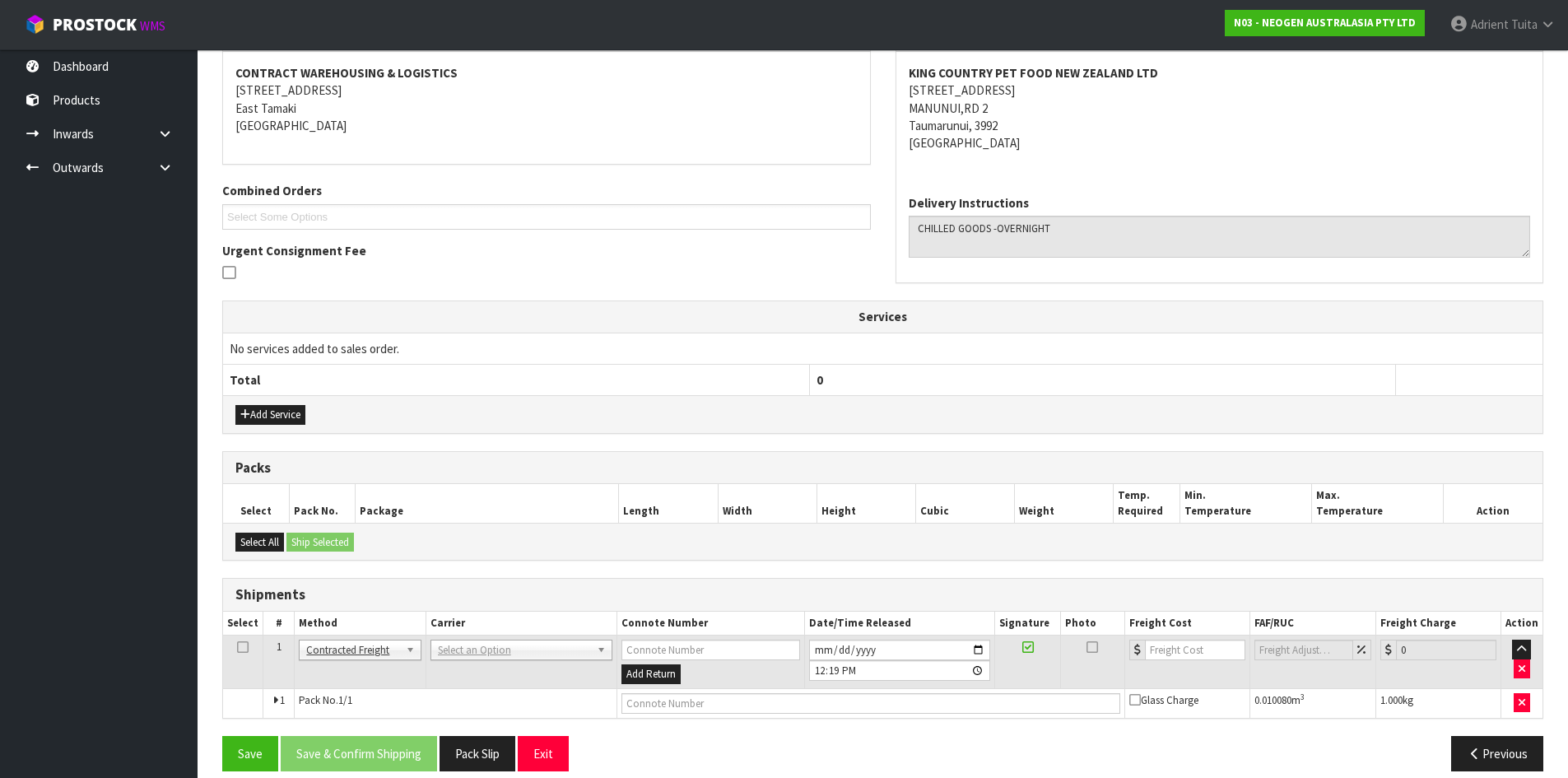
scroll to position [325, 0]
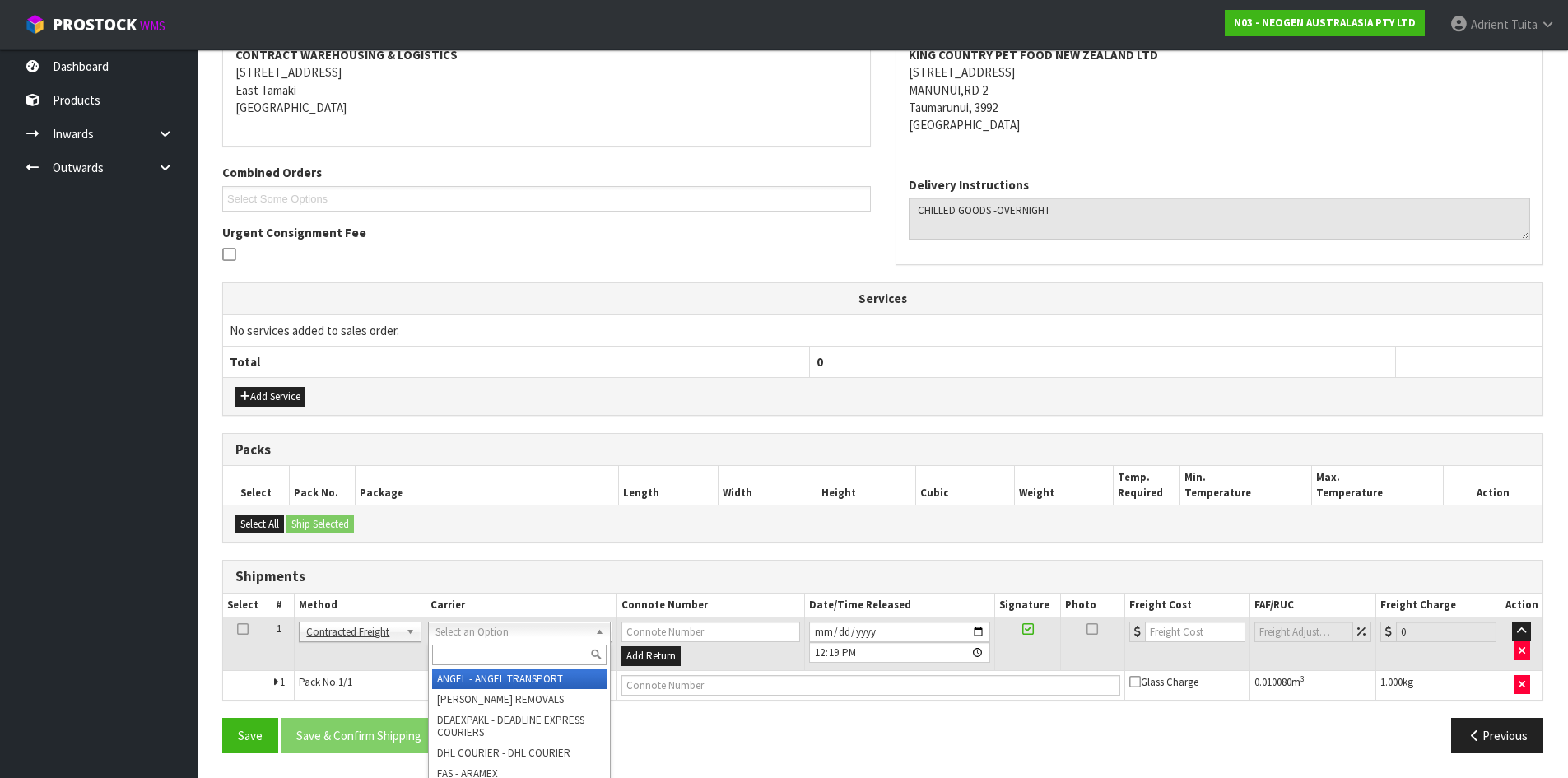
click at [443, 657] on input "text" at bounding box center [520, 655] width 175 height 21
type input "nzp"
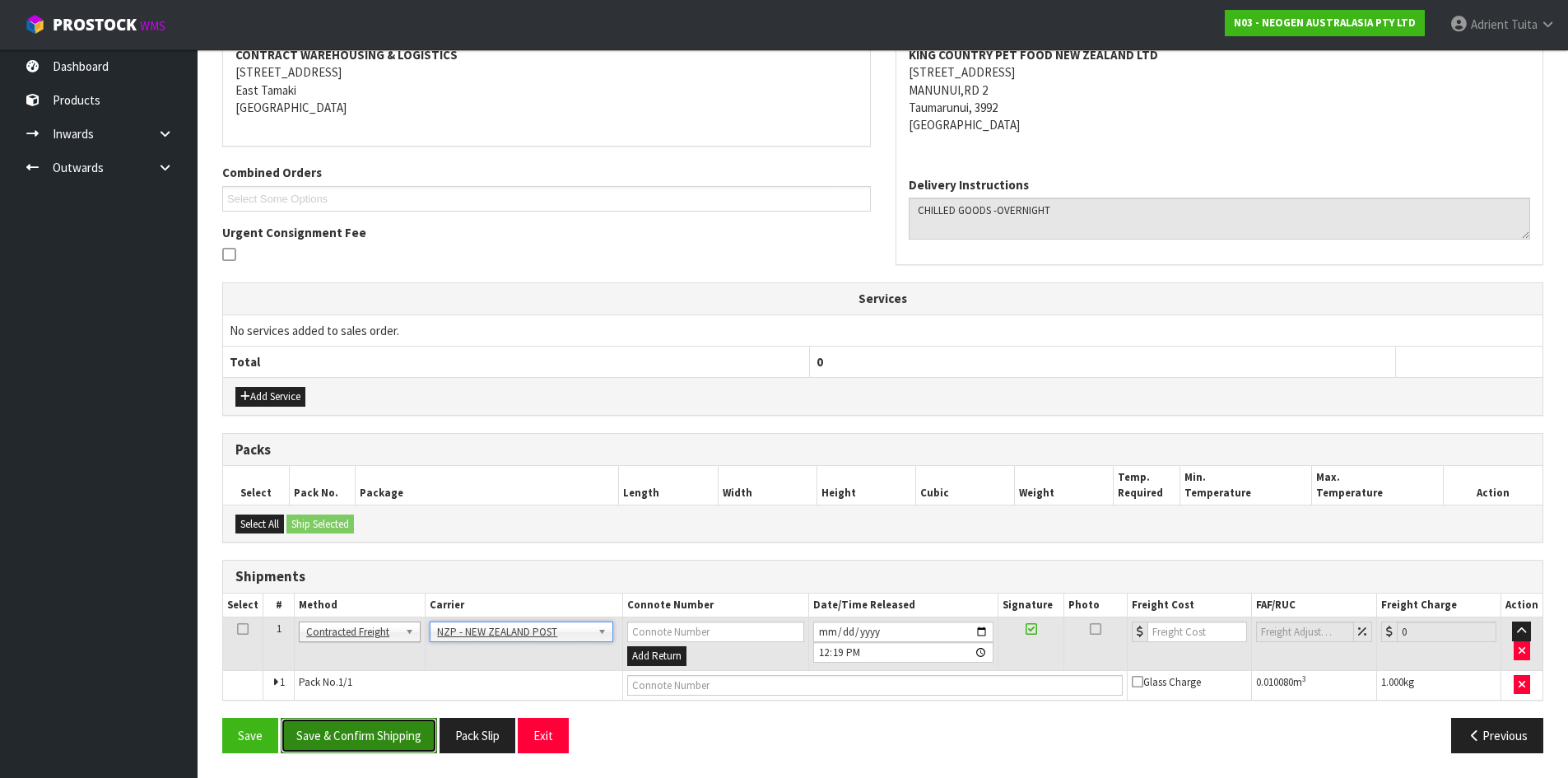
click at [370, 731] on button "Save & Confirm Shipping" at bounding box center [359, 735] width 157 height 36
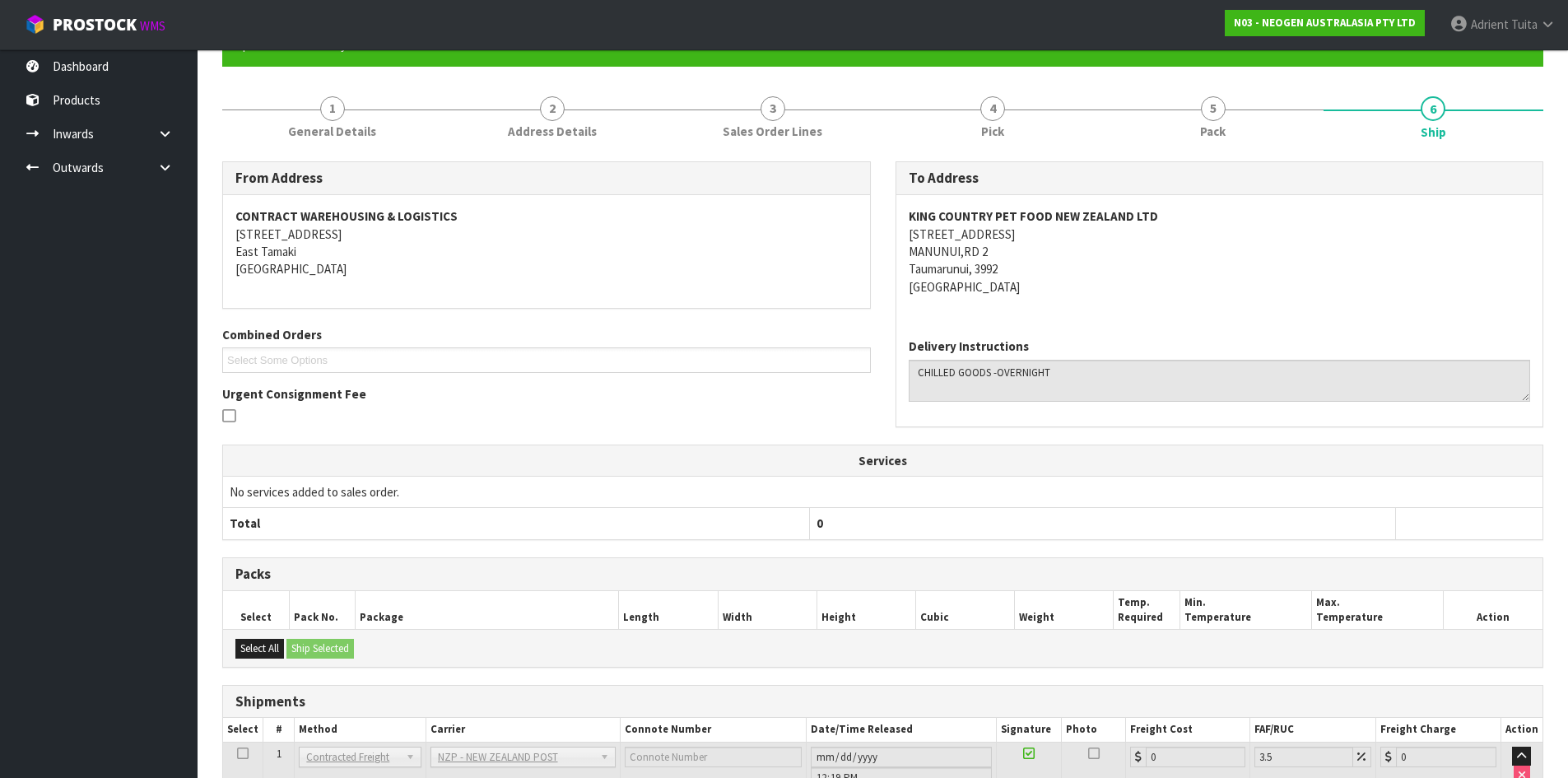
scroll to position [302, 0]
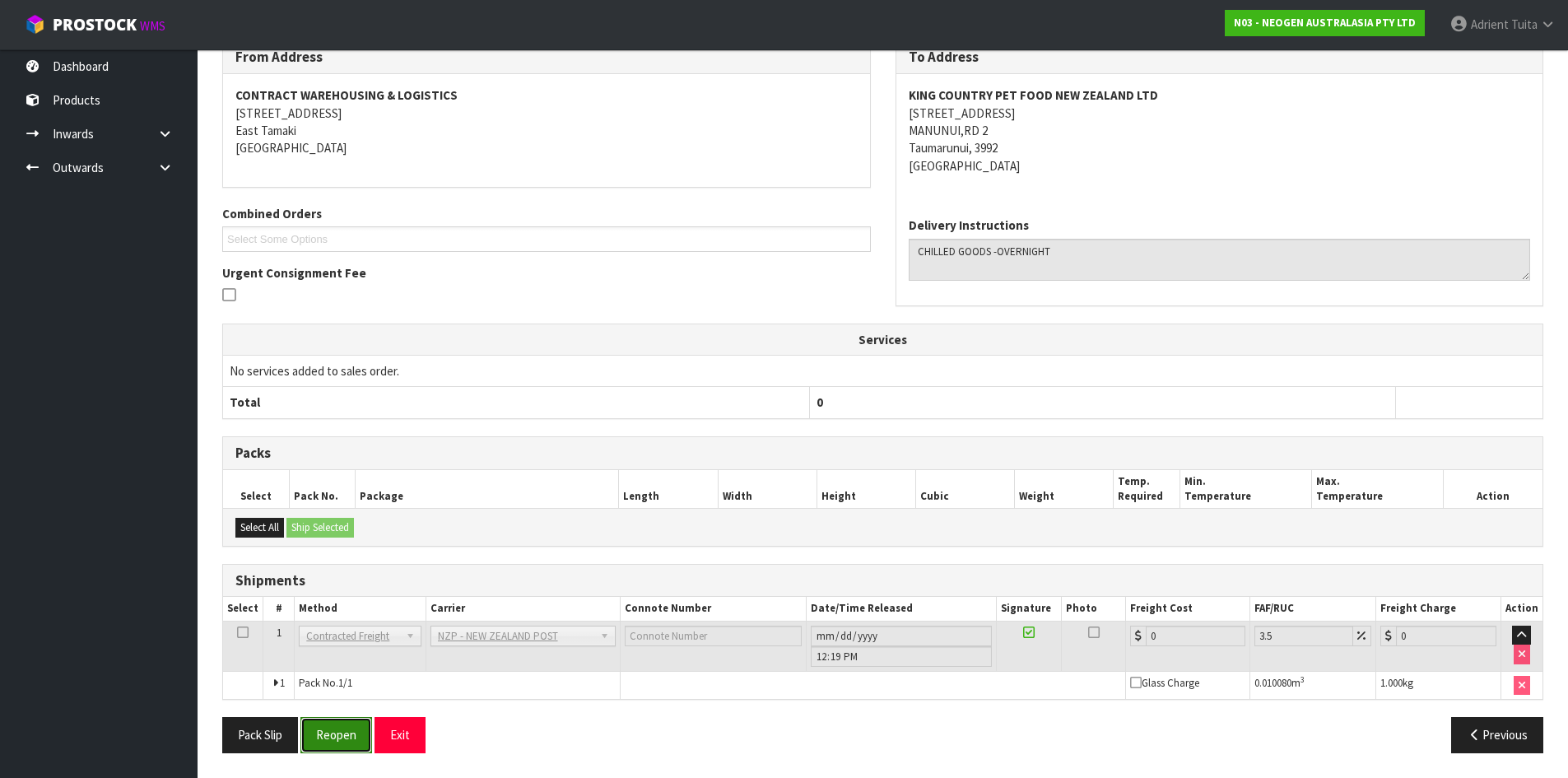
click at [350, 723] on button "Reopen" at bounding box center [336, 734] width 72 height 36
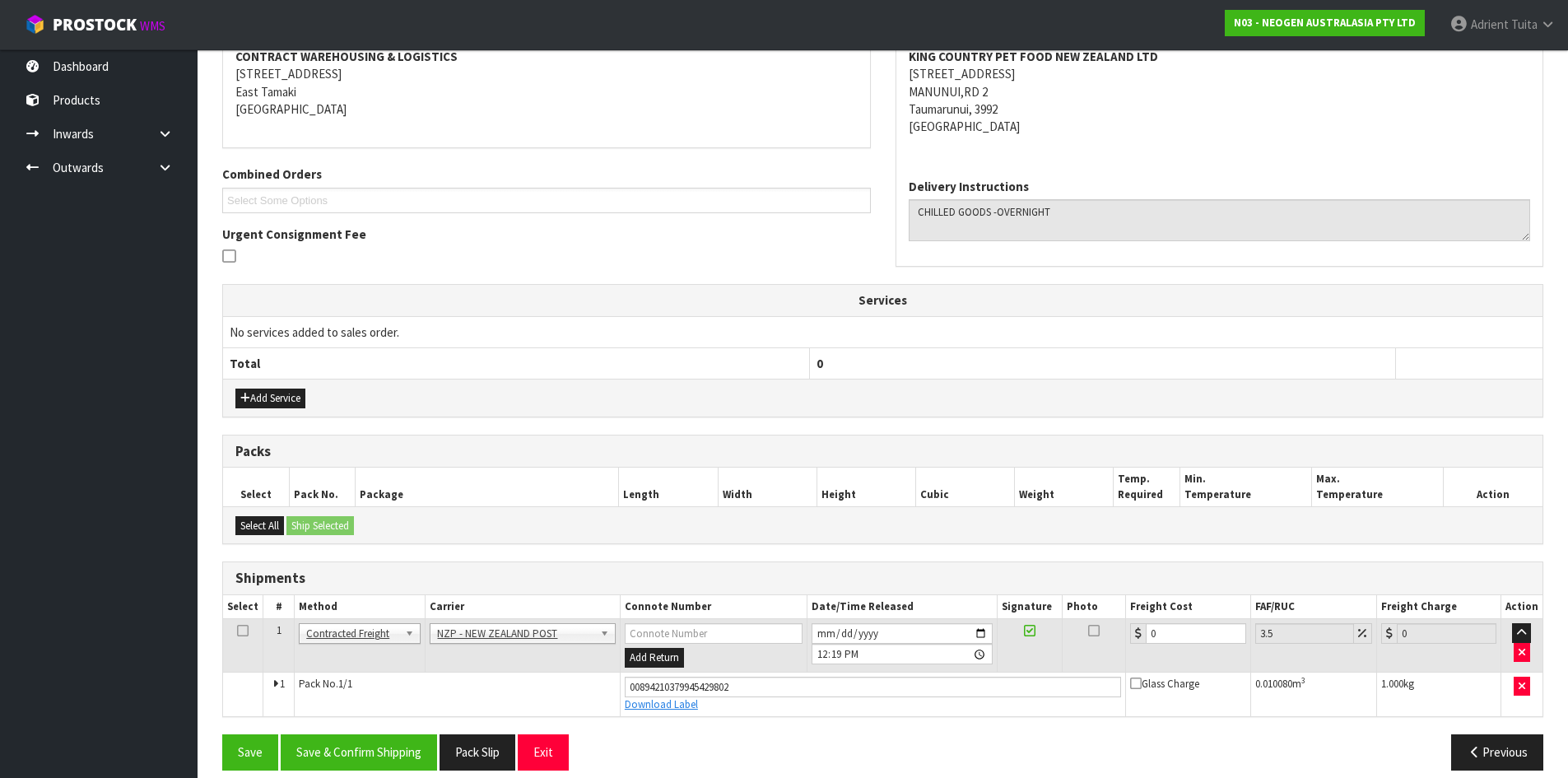
scroll to position [341, 0]
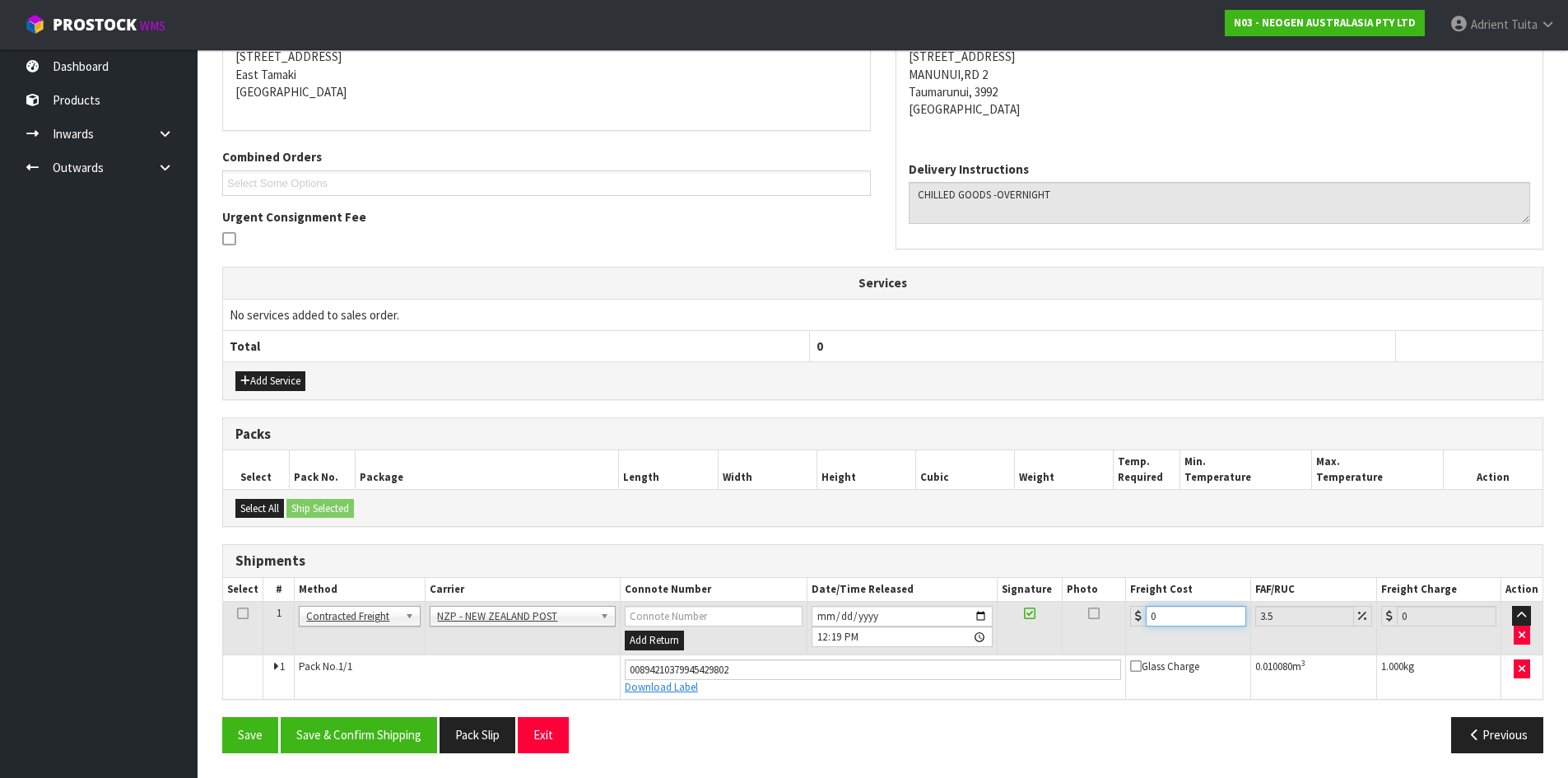
click at [1217, 608] on input "0" at bounding box center [1195, 616] width 99 height 21
type input "1"
type input "1.03"
type input "13"
type input "13.45"
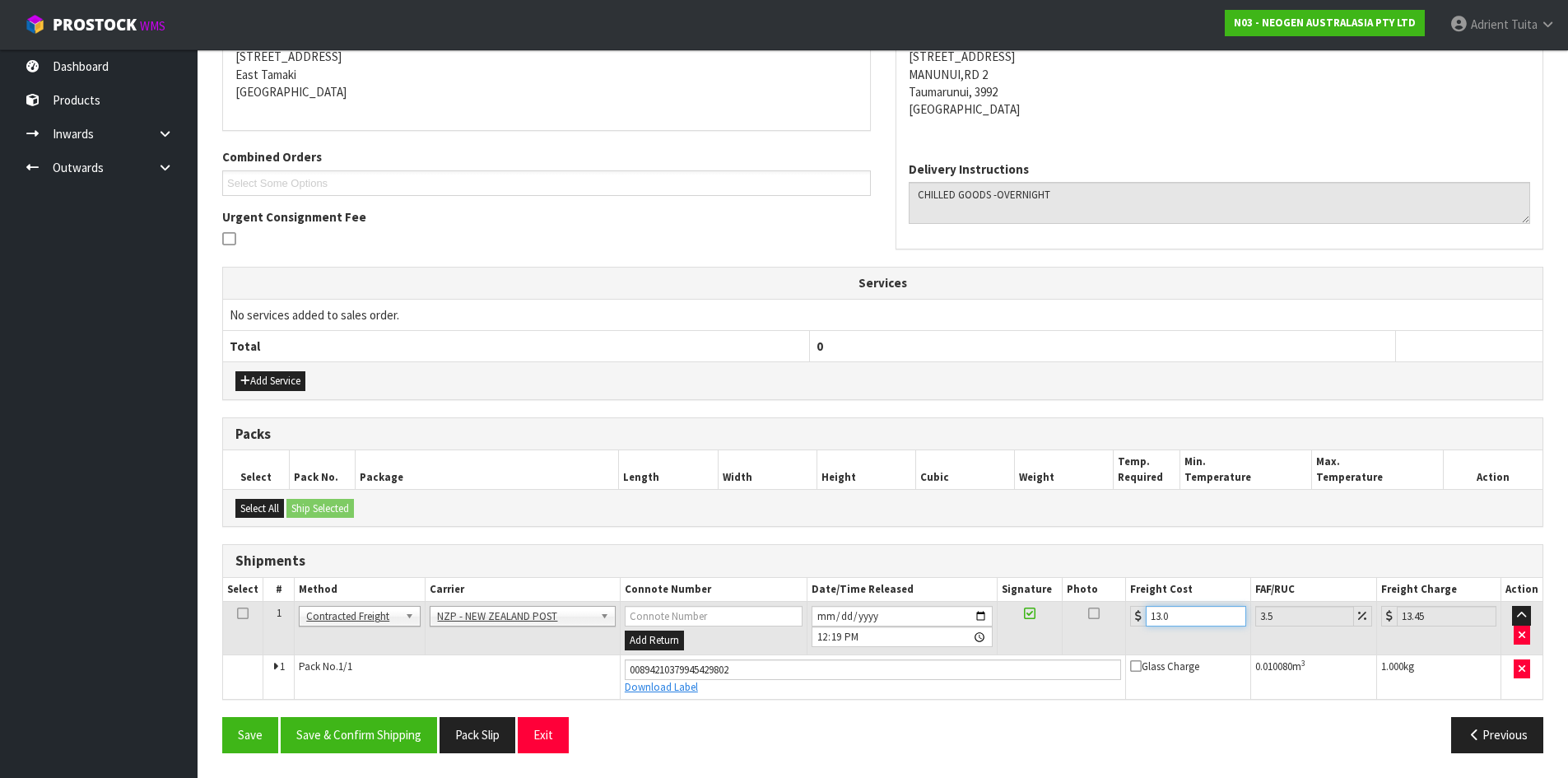
type input "13.04"
type input "13.5"
type input "13.04"
click at [355, 731] on button "Save & Confirm Shipping" at bounding box center [359, 734] width 157 height 36
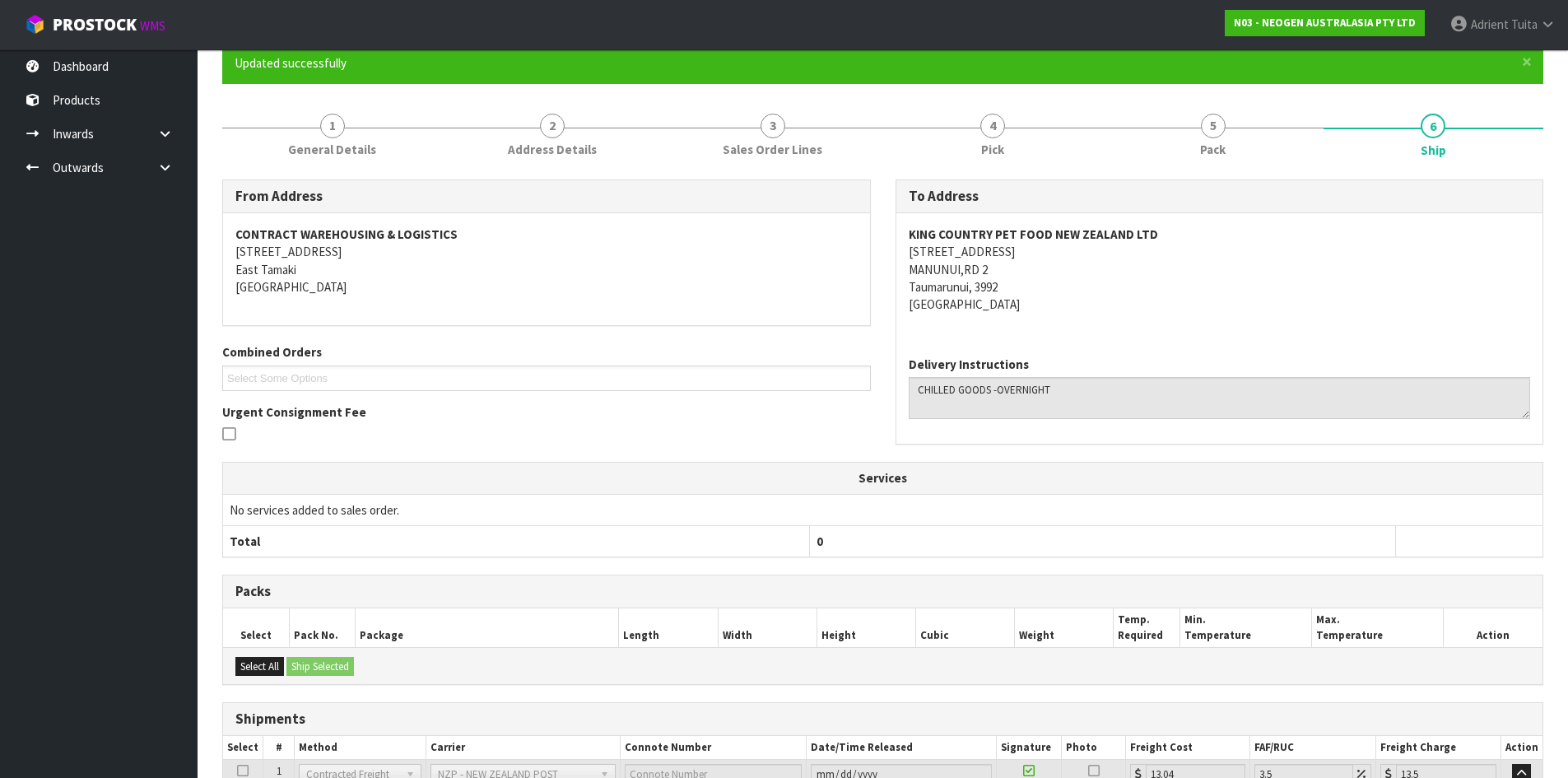
scroll to position [295, 0]
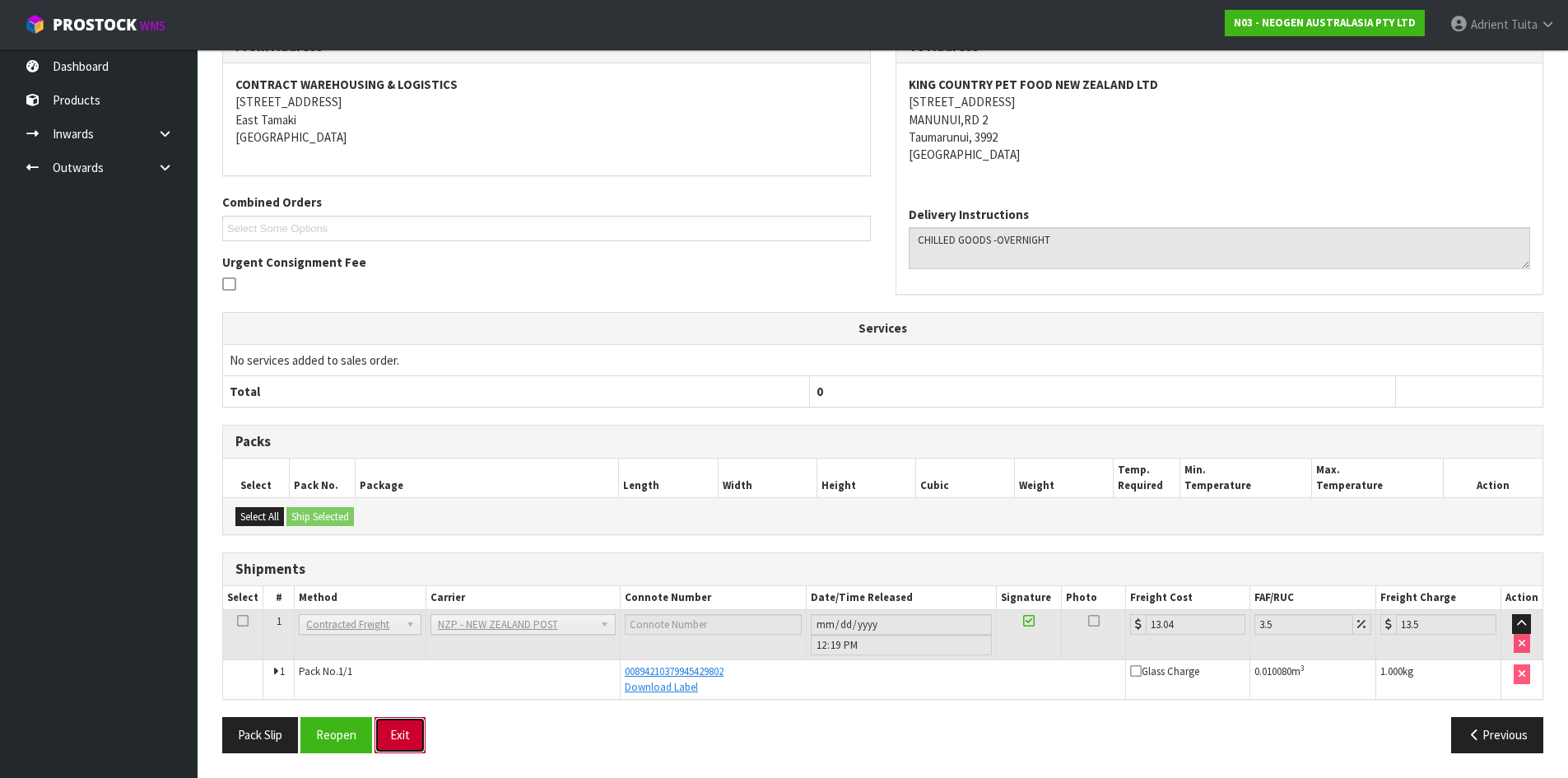
click at [398, 725] on button "Exit" at bounding box center [400, 734] width 51 height 36
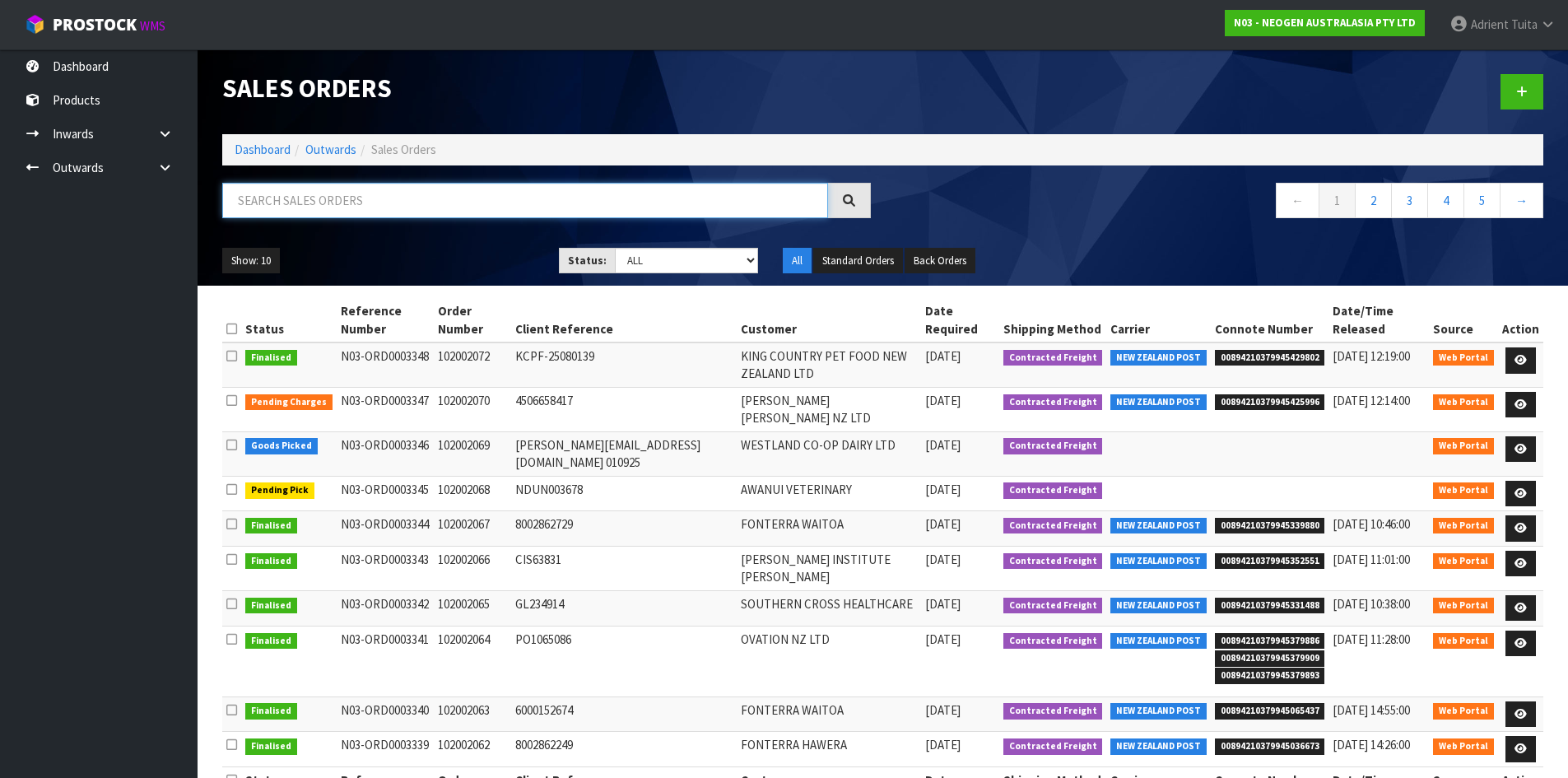
click at [382, 204] on input "text" at bounding box center [524, 200] width 606 height 36
type input "2068"
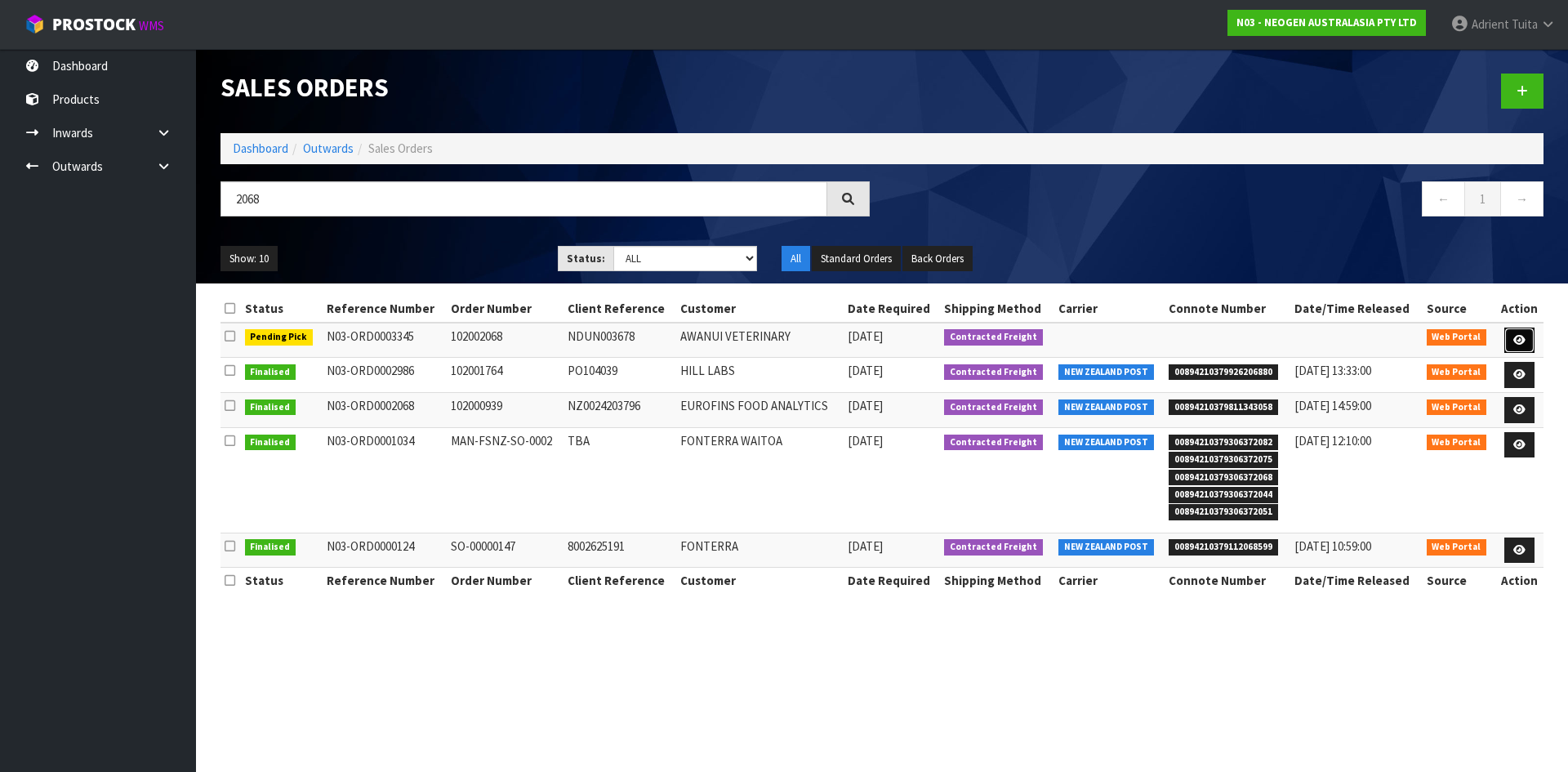
click at [1517, 337] on icon at bounding box center [1520, 341] width 13 height 11
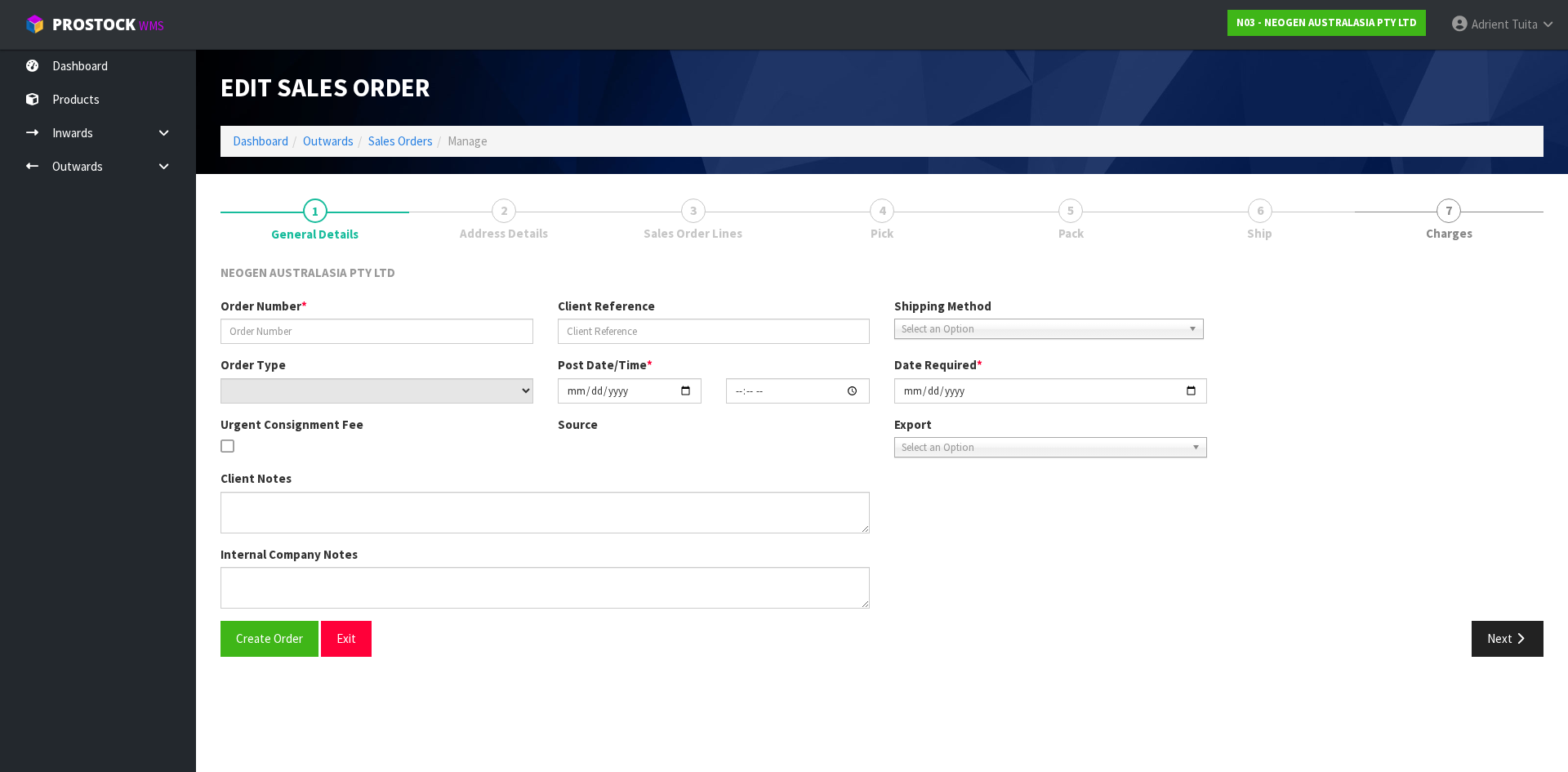
type input "102002068"
type input "NDUN003678"
select select "number:0"
type input "[DATE]"
type input "16:42:00.000"
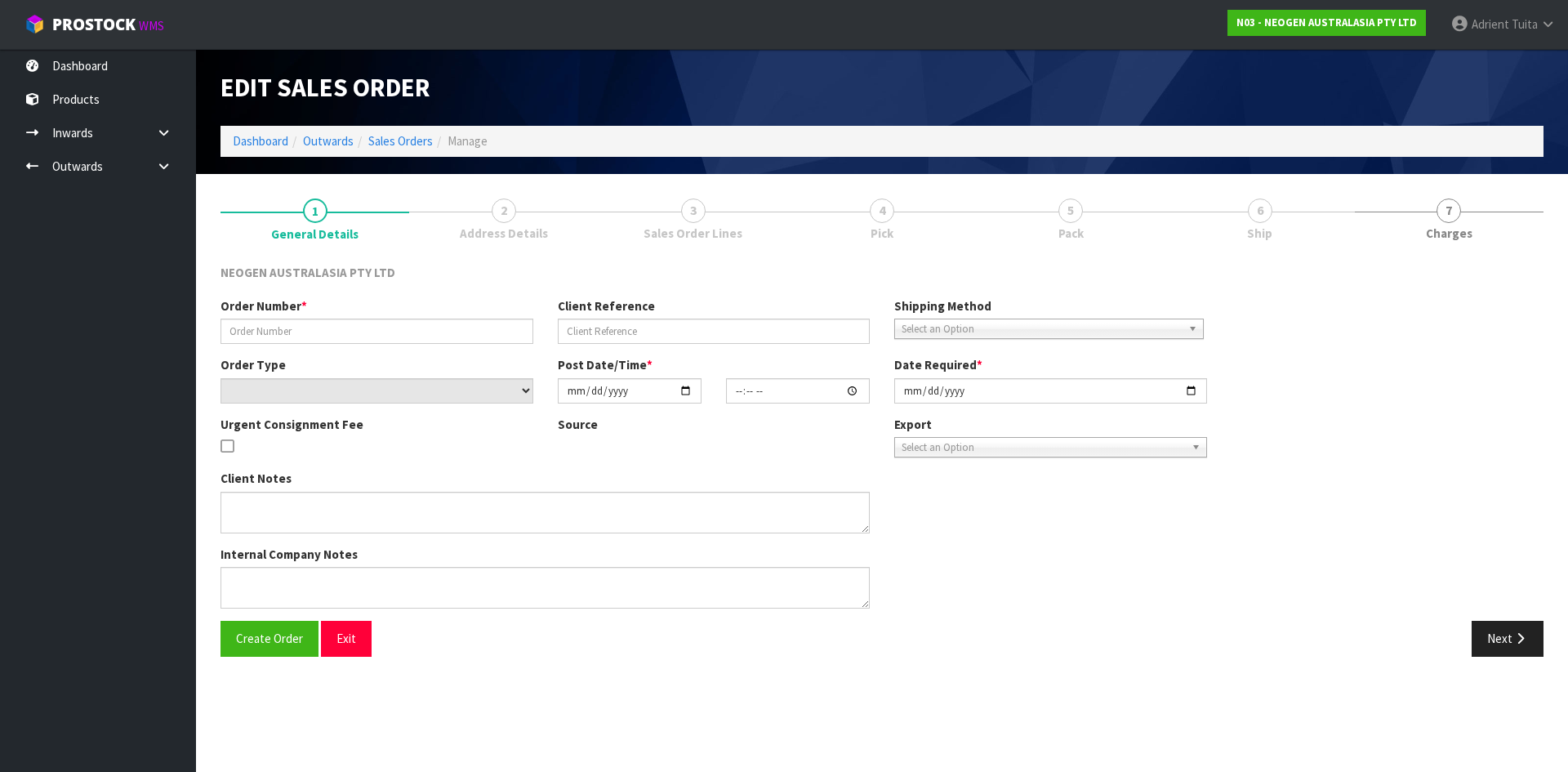
type input "[DATE]"
type textarea "ATTN: [PERSON_NAME]"
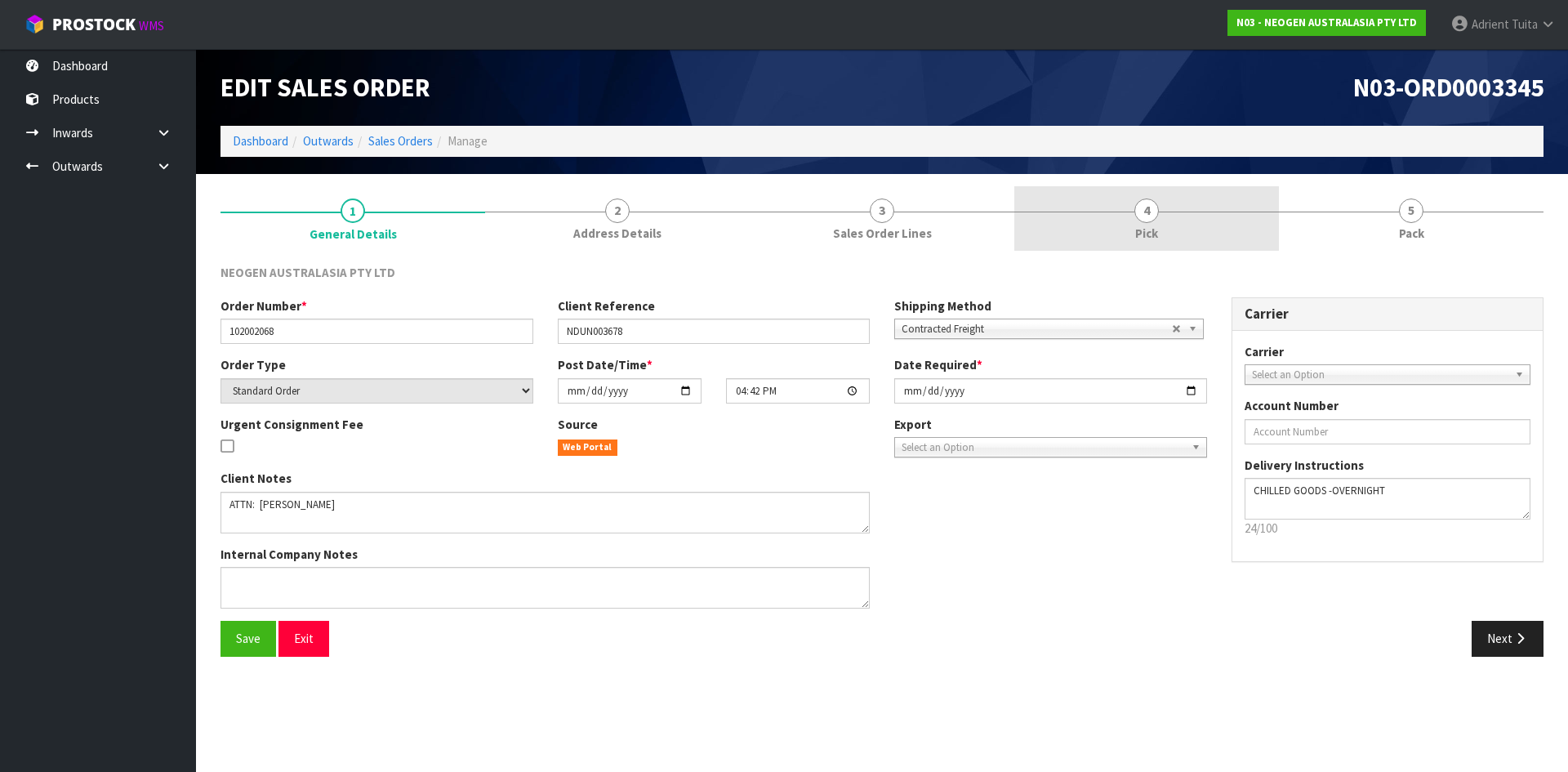
click at [1183, 205] on link "4 Pick" at bounding box center [1147, 218] width 265 height 64
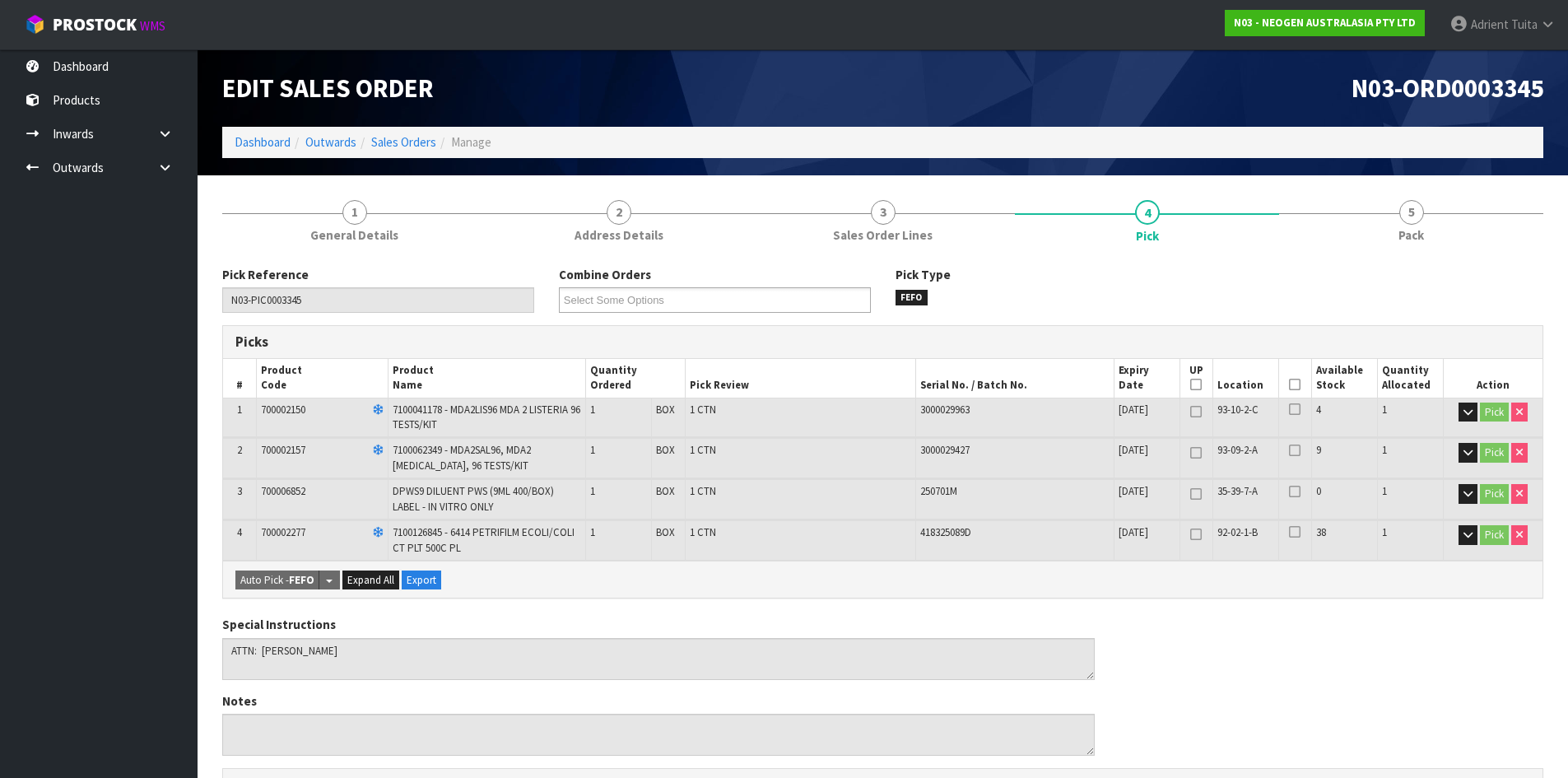
click at [1297, 384] on icon at bounding box center [1294, 384] width 12 height 1
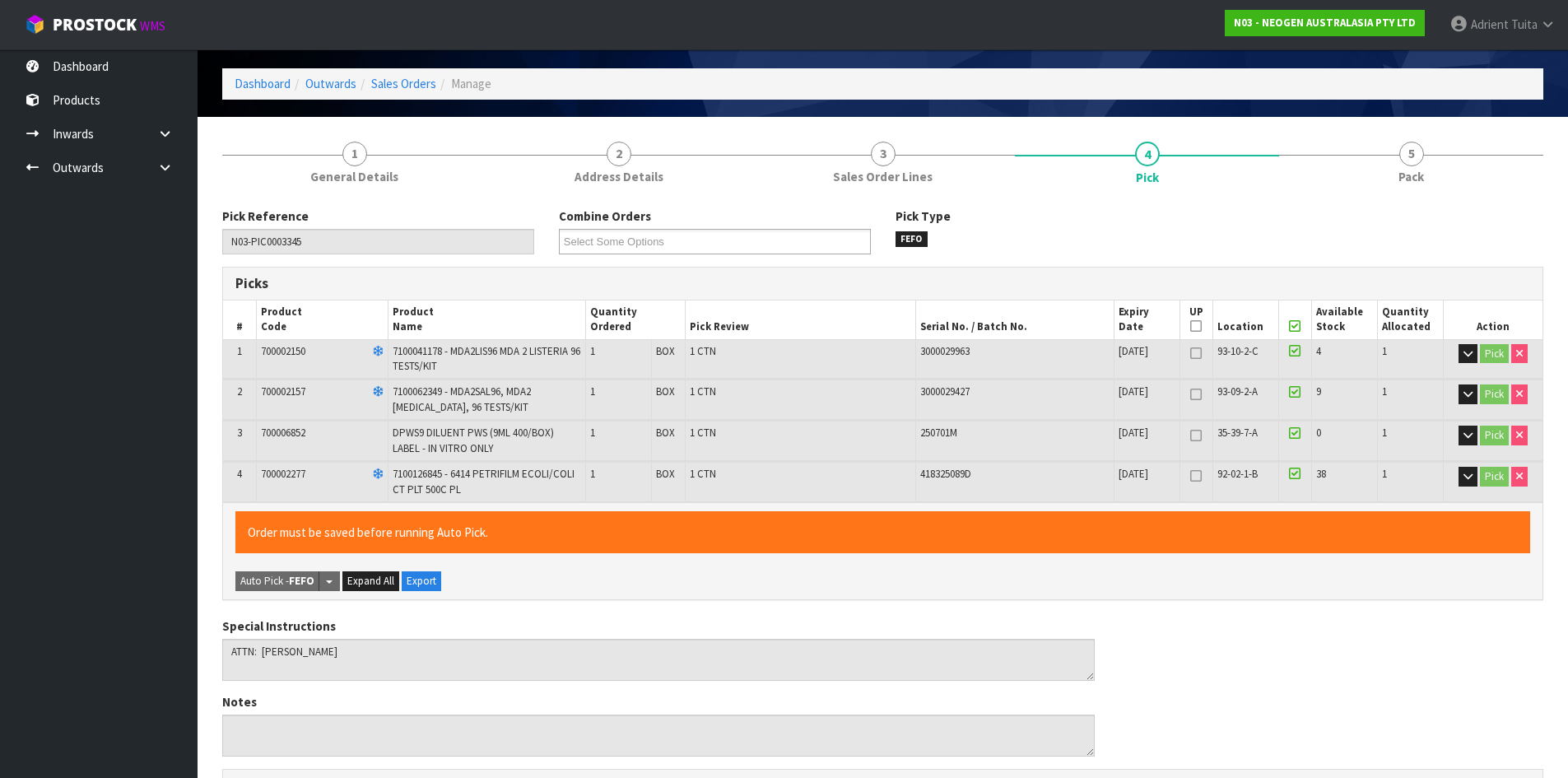
scroll to position [504, 0]
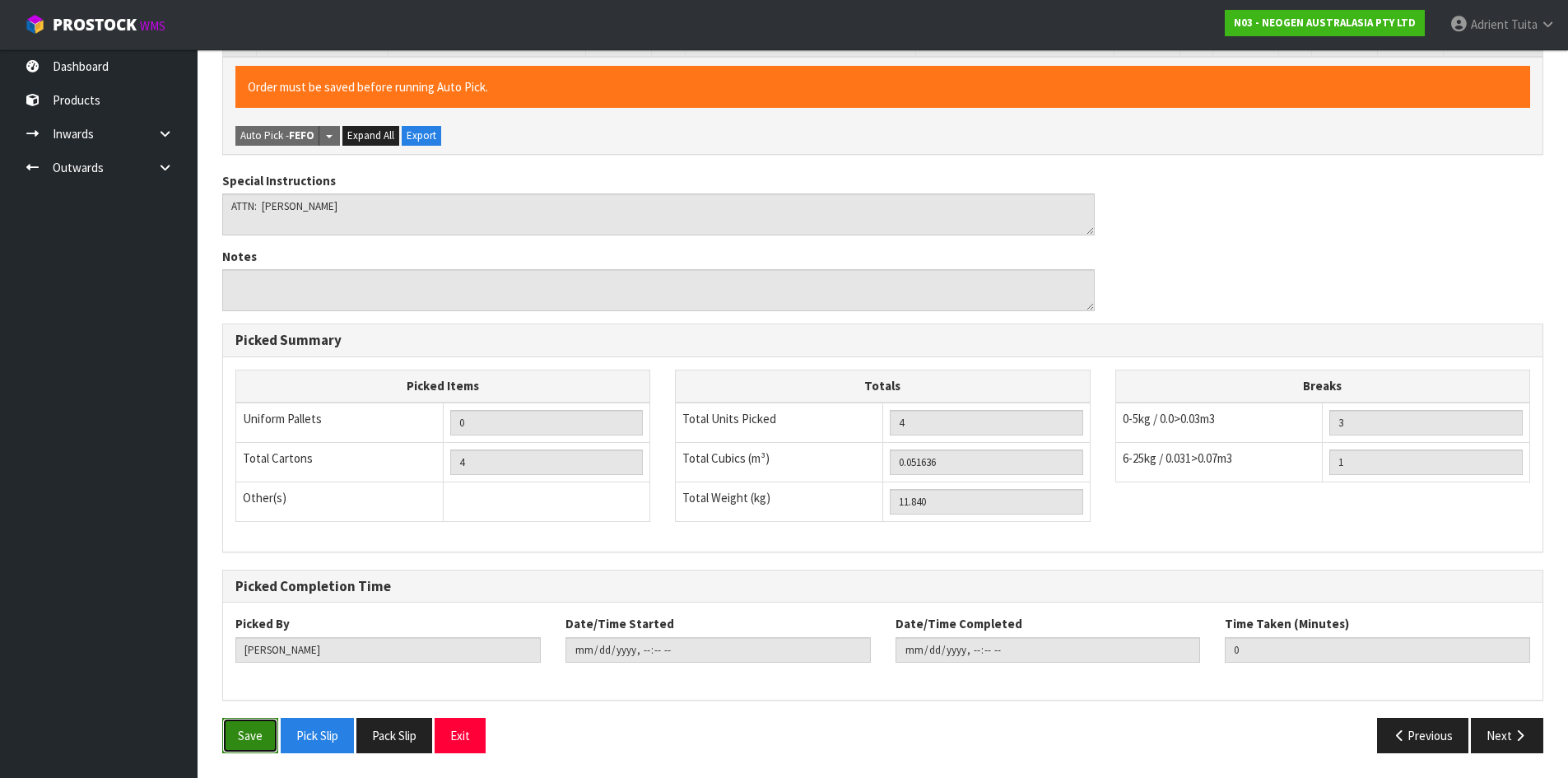
click at [255, 729] on button "Save" at bounding box center [249, 735] width 56 height 36
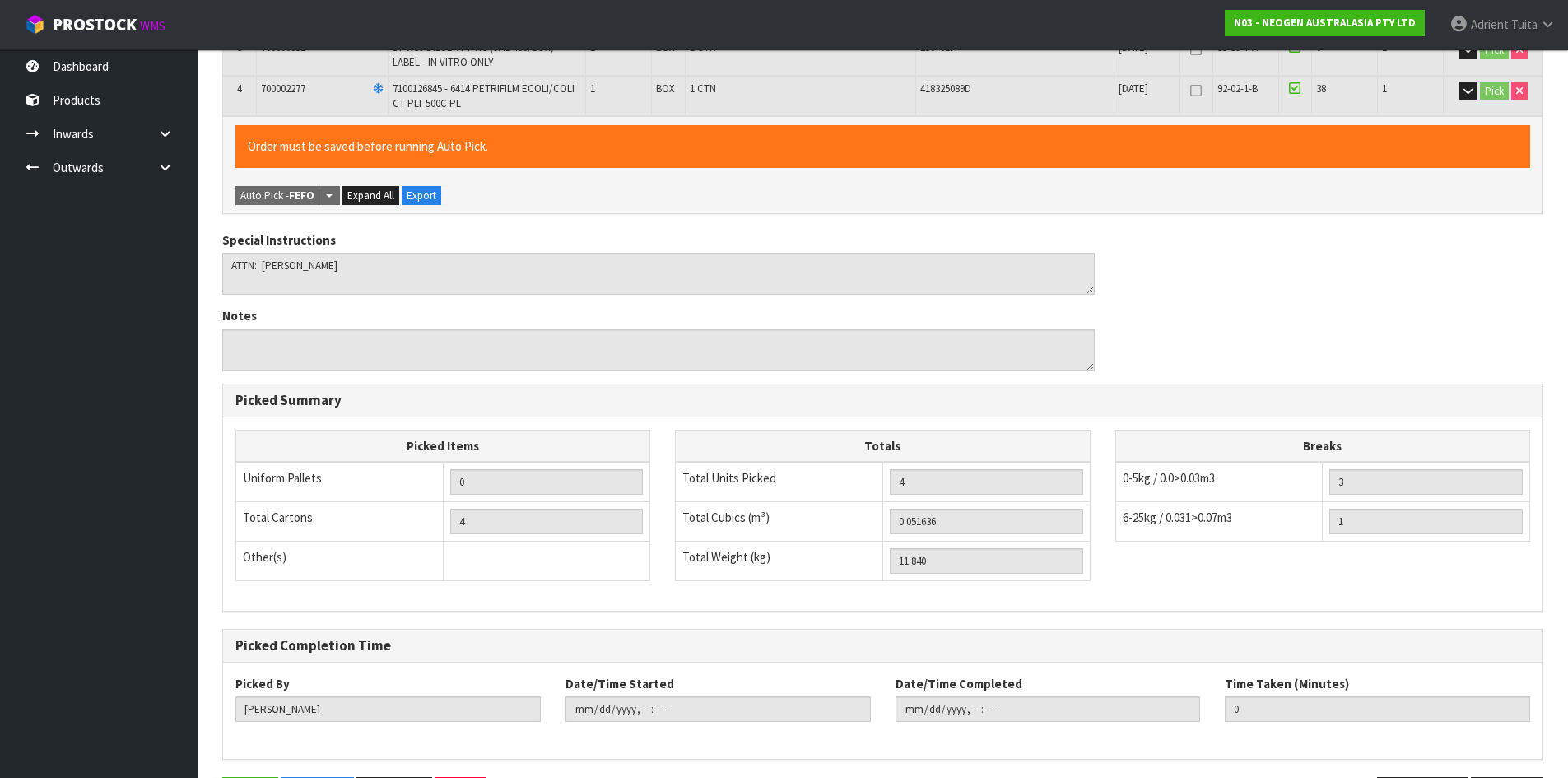
scroll to position [0, 0]
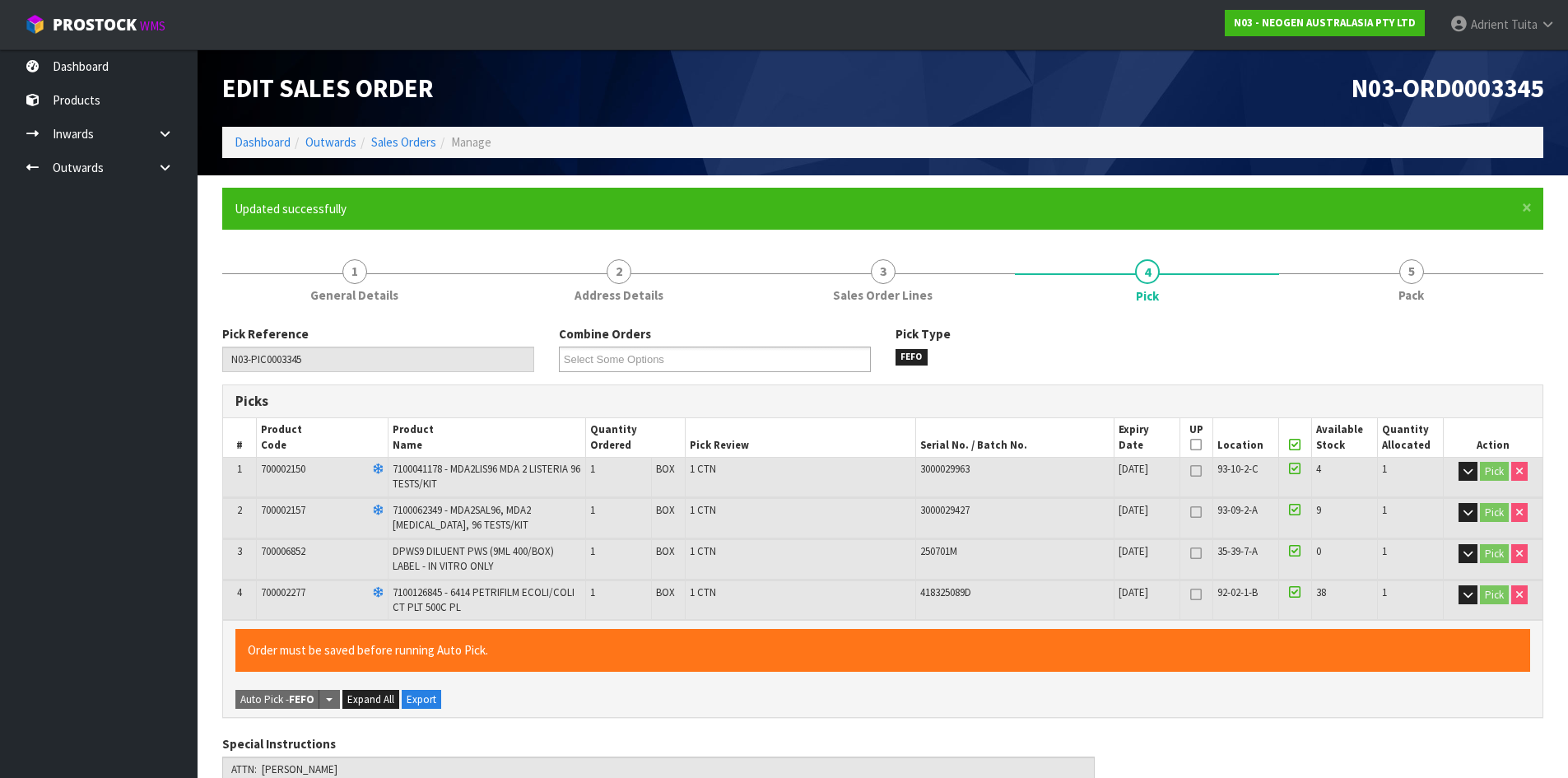
type input "[PERSON_NAME]"
type input "[DATE]T12:32:59"
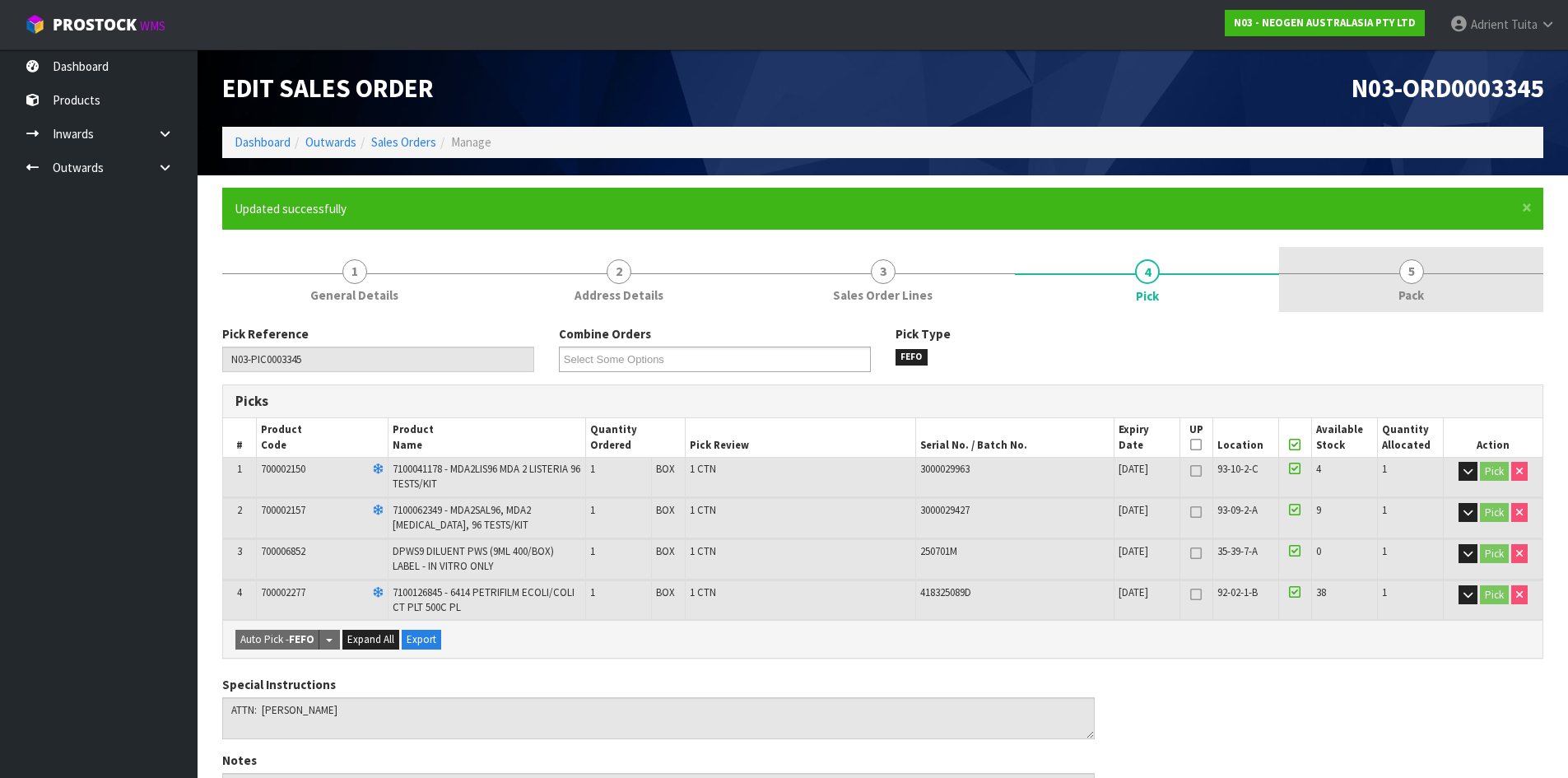
click at [1426, 282] on link "5 Pack" at bounding box center [1411, 279] width 264 height 65
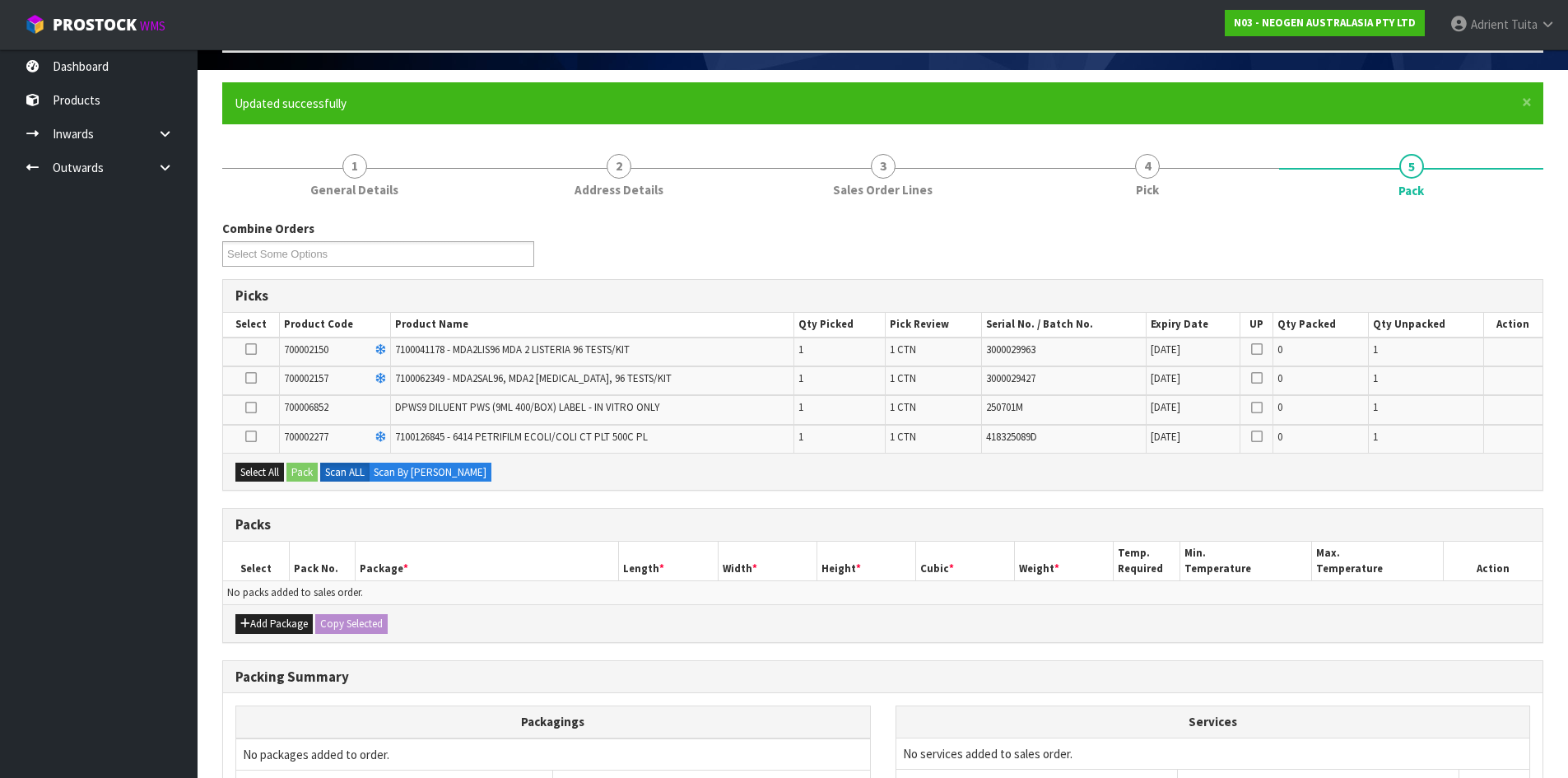
scroll to position [275, 0]
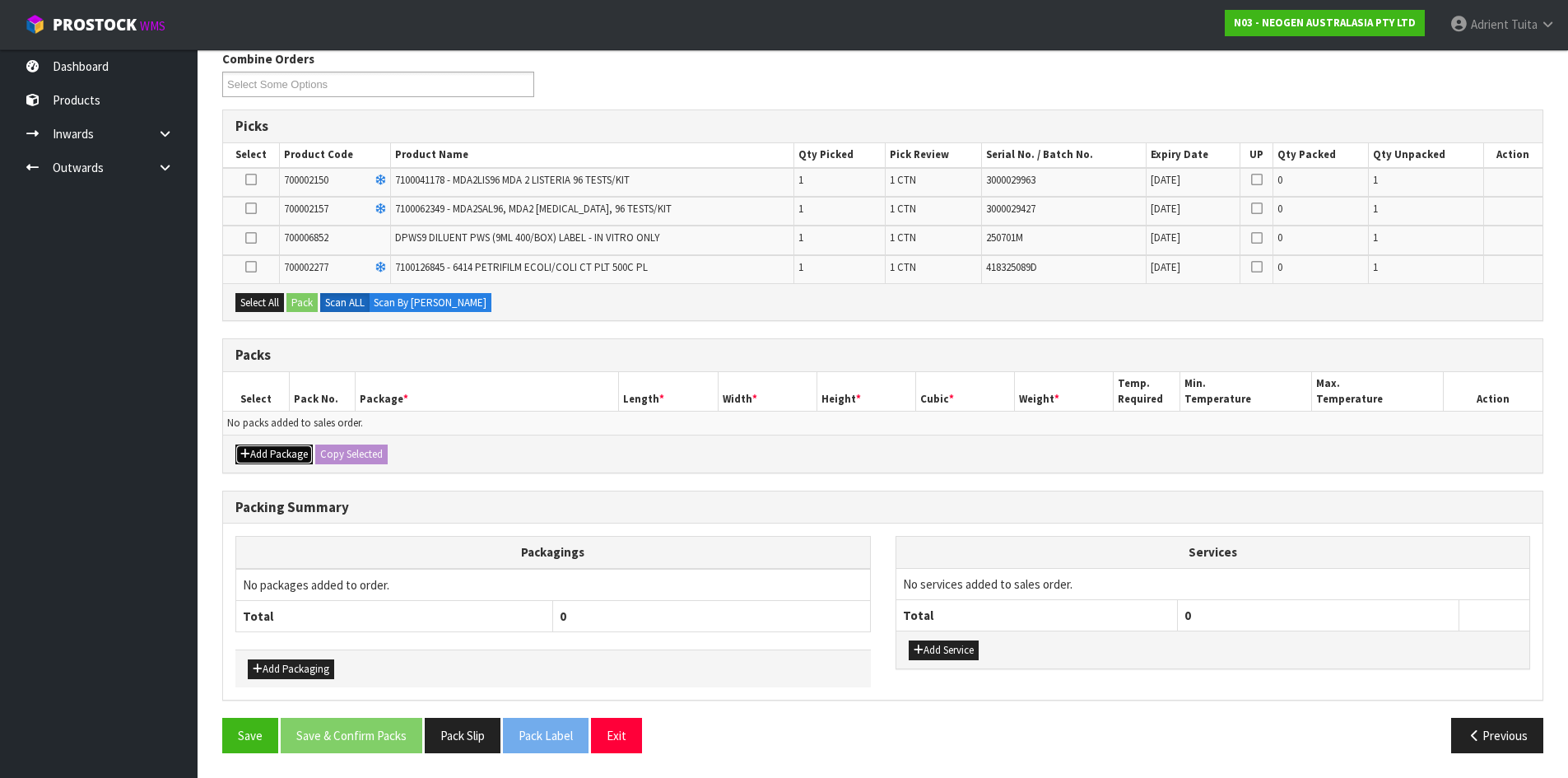
click at [261, 462] on button "Add Package" at bounding box center [274, 455] width 77 height 20
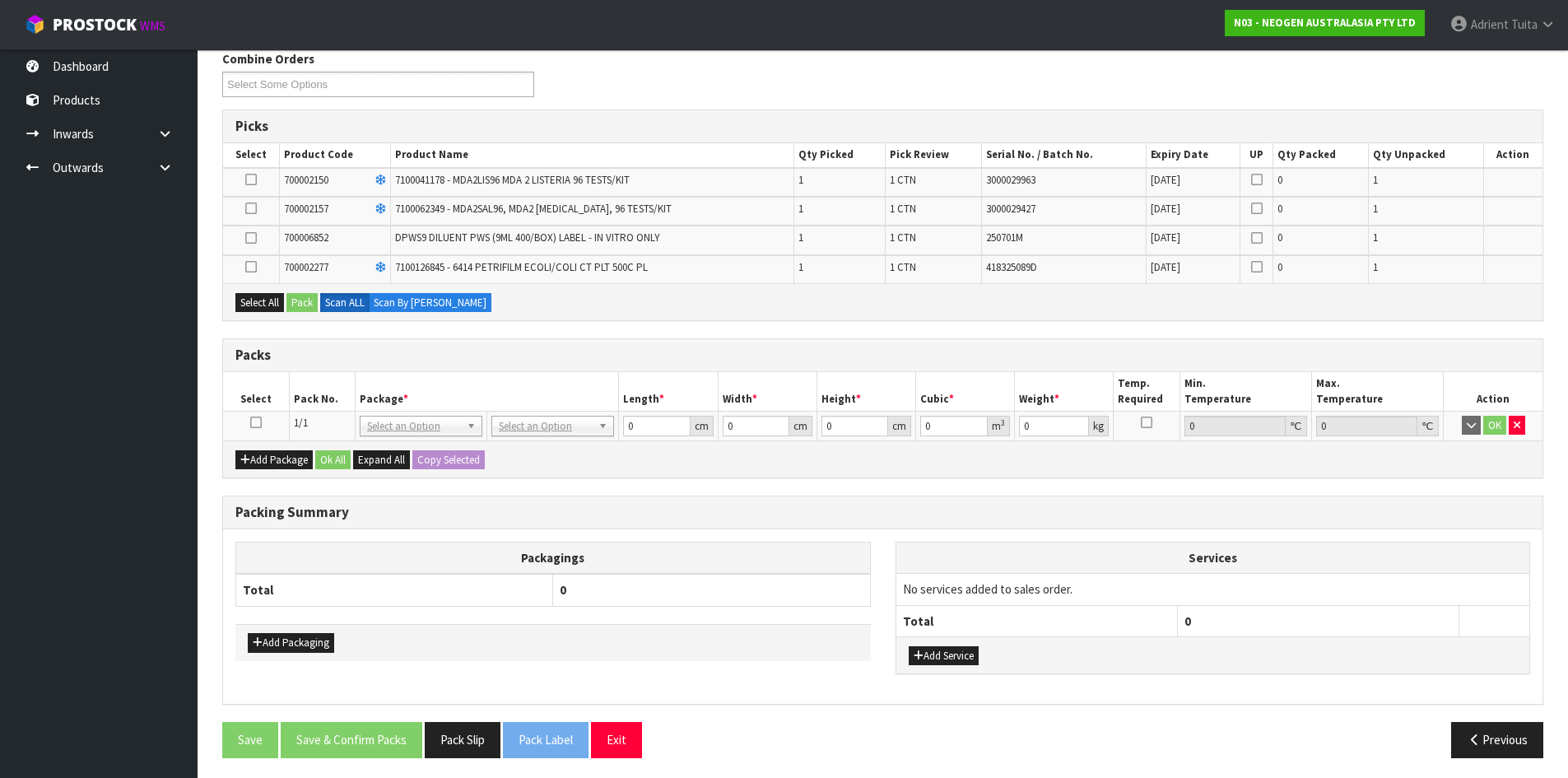
click at [252, 424] on icon at bounding box center [256, 423] width 12 height 1
click at [253, 238] on icon at bounding box center [250, 238] width 12 height 1
click at [0, 0] on input "checkbox" at bounding box center [0, 0] width 0 height 0
click at [300, 301] on button "Pack" at bounding box center [302, 303] width 31 height 20
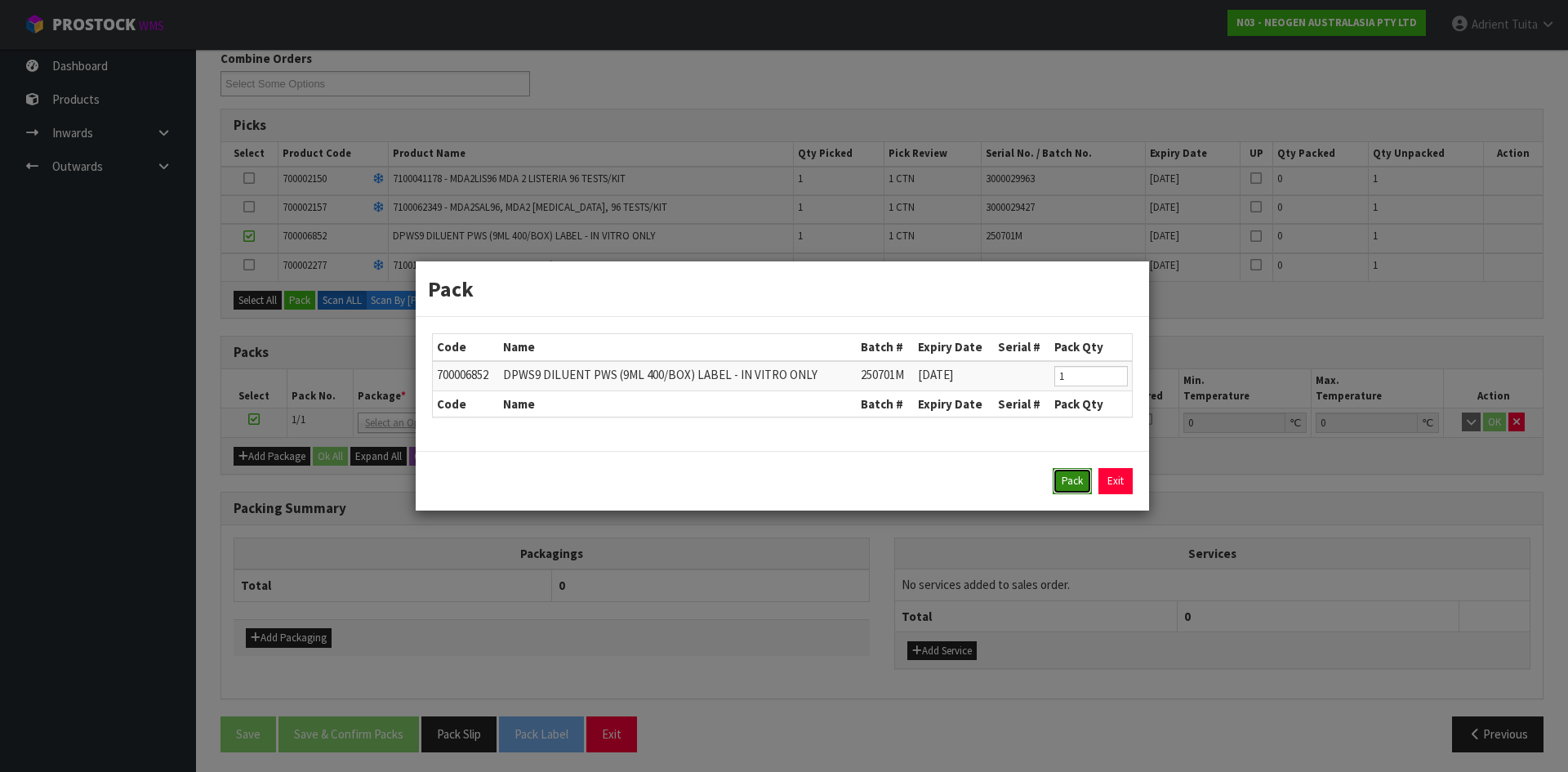
click at [1080, 482] on button "Pack" at bounding box center [1072, 481] width 39 height 26
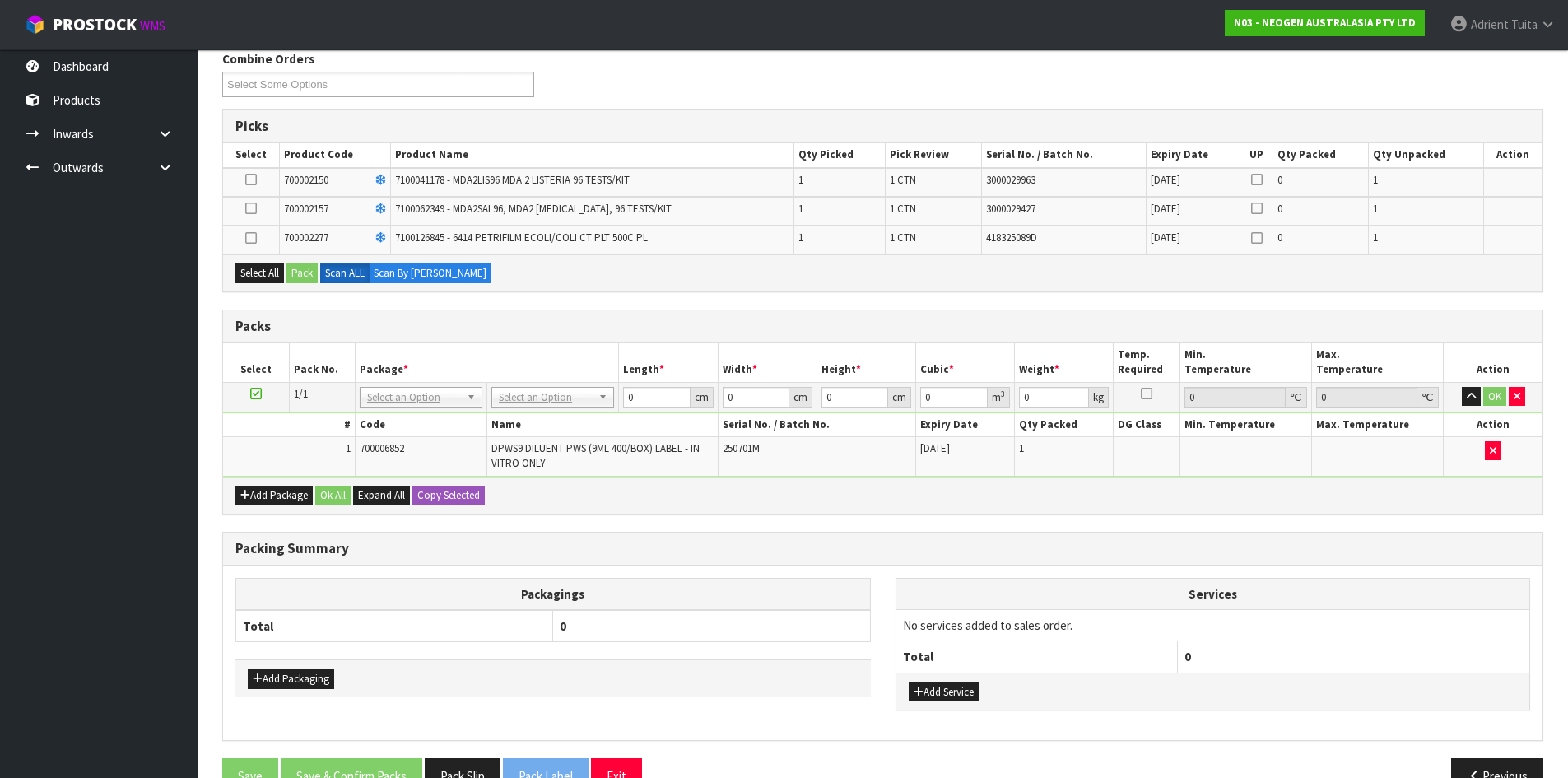
drag, startPoint x: 253, startPoint y: 398, endPoint x: 280, endPoint y: 292, distance: 109.4
click at [255, 394] on icon at bounding box center [256, 394] width 12 height 1
click at [283, 265] on button "Select All" at bounding box center [260, 273] width 48 height 20
click at [290, 265] on button "Pack" at bounding box center [302, 273] width 31 height 20
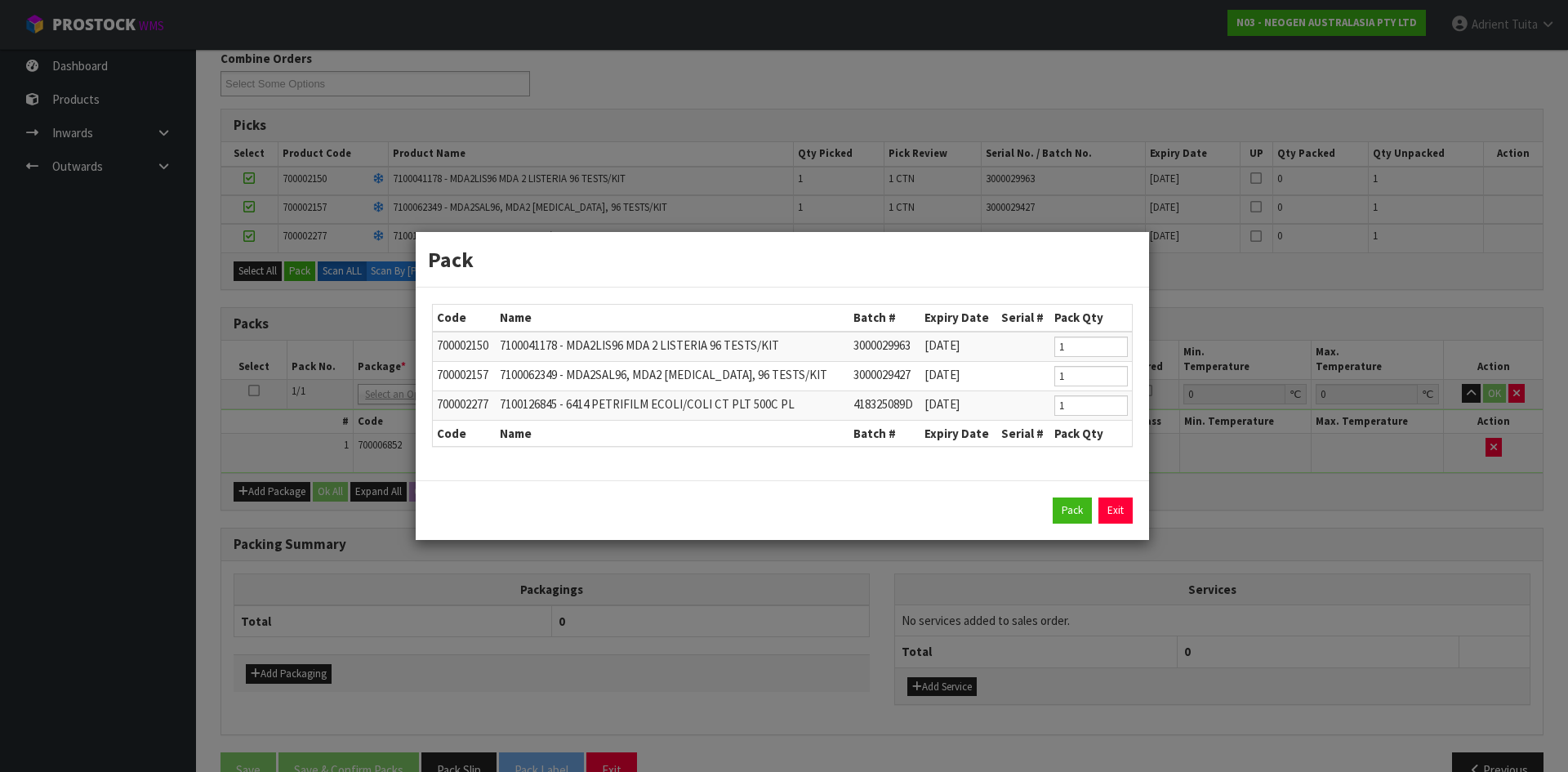
click at [1043, 497] on div "Pack Exit" at bounding box center [783, 510] width 734 height 60
click at [1077, 505] on button "Pack" at bounding box center [1072, 510] width 39 height 26
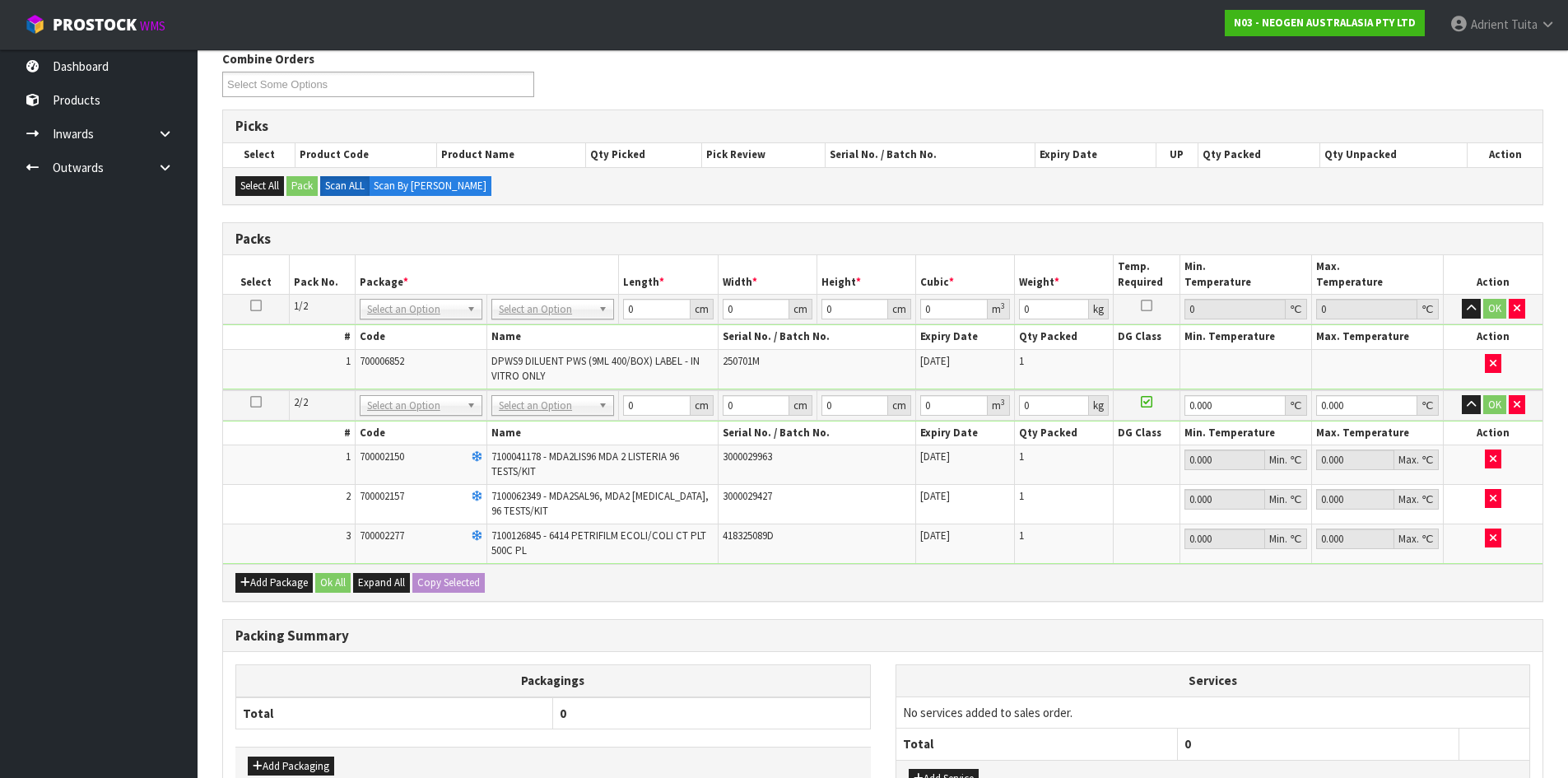
drag, startPoint x: 569, startPoint y: 318, endPoint x: 566, endPoint y: 345, distance: 27.2
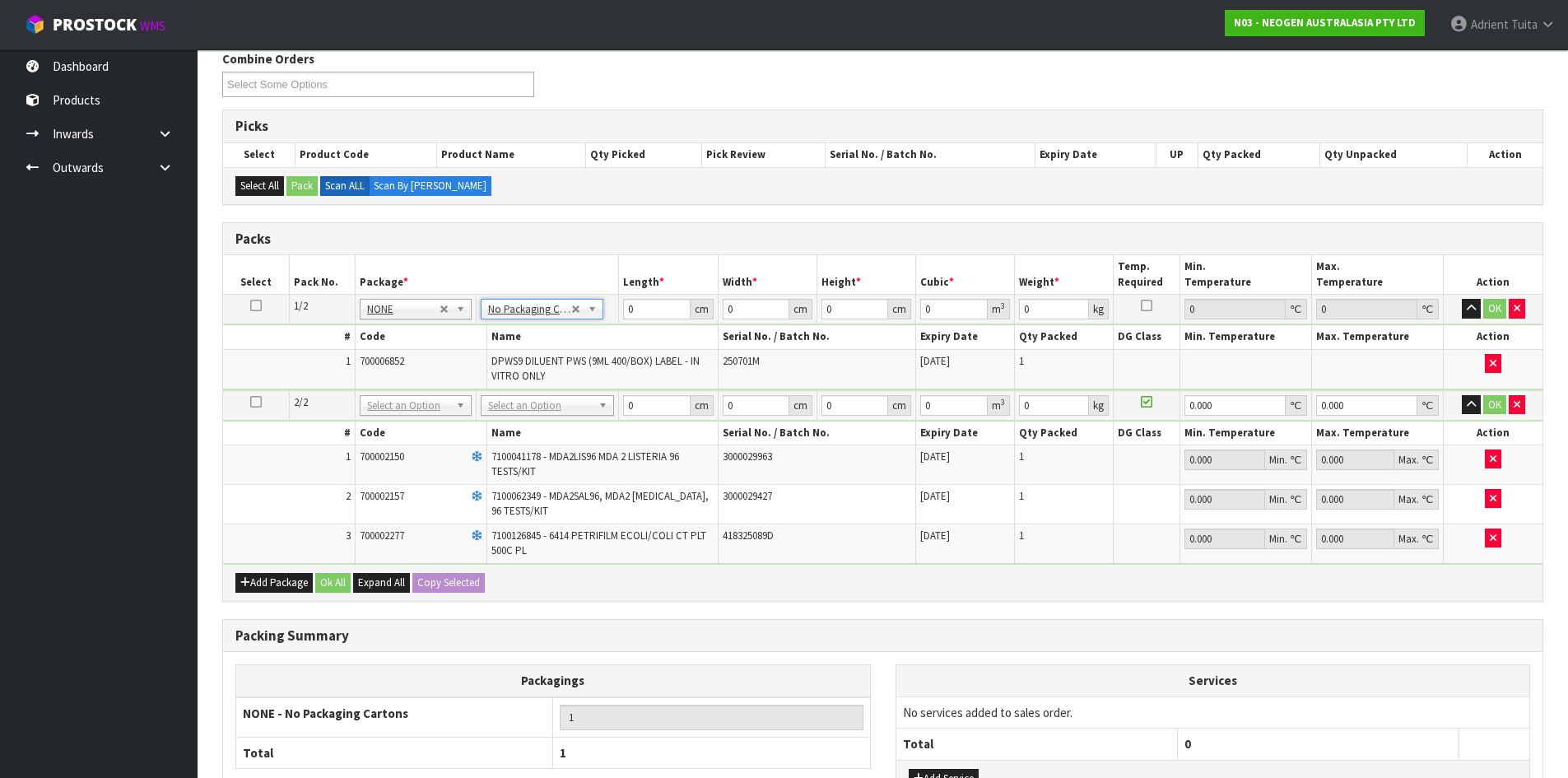
click at [556, 415] on td "No Packaging Cartons PLT GEN120 (1200 X 1000) PLT ONE WAY SKID CHEP HIRE PALLET…" at bounding box center [546, 404] width 142 height 30
click at [559, 424] on tbody "2/2 NONE 007-001 007-002 007-004 007-009 007-013 007-014 007-015 007-017 007-01…" at bounding box center [882, 476] width 1319 height 174
click at [559, 424] on th "Name" at bounding box center [603, 434] width 231 height 24
click at [558, 427] on input "text" at bounding box center [546, 428] width 125 height 21
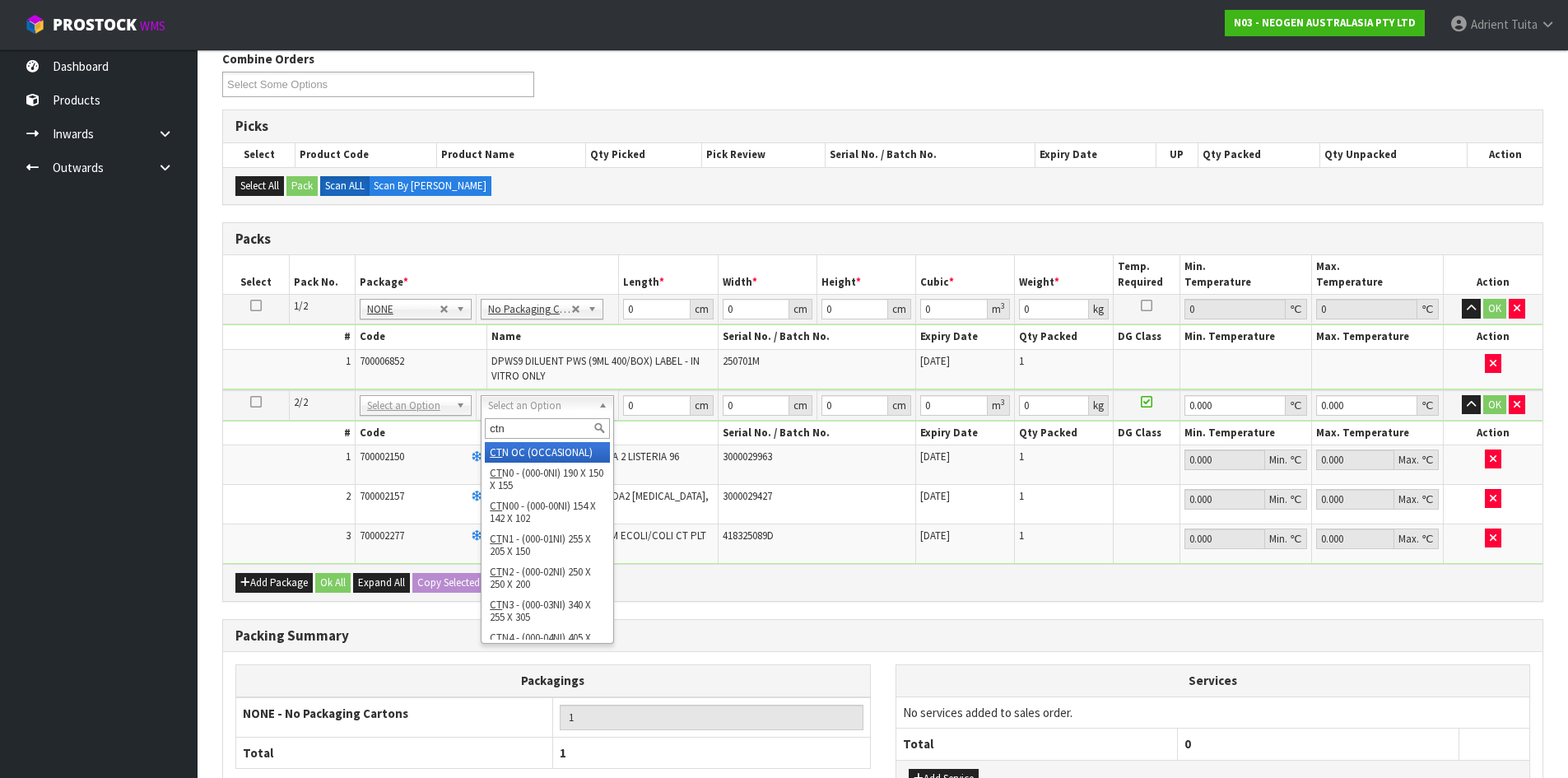
type input "ctn6"
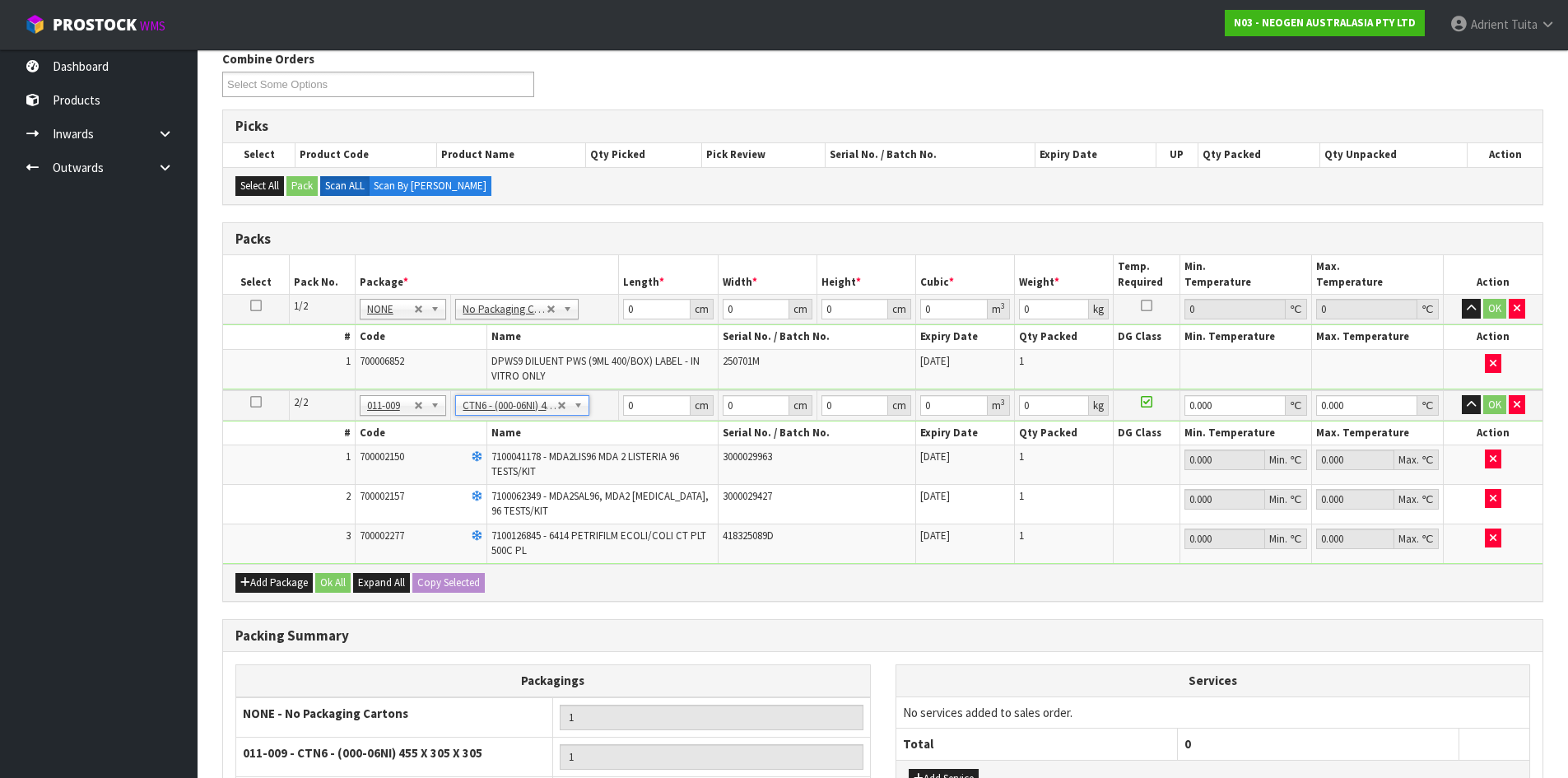
type input "45.5"
type input "30.5"
type input "0.042326"
type input "2.6"
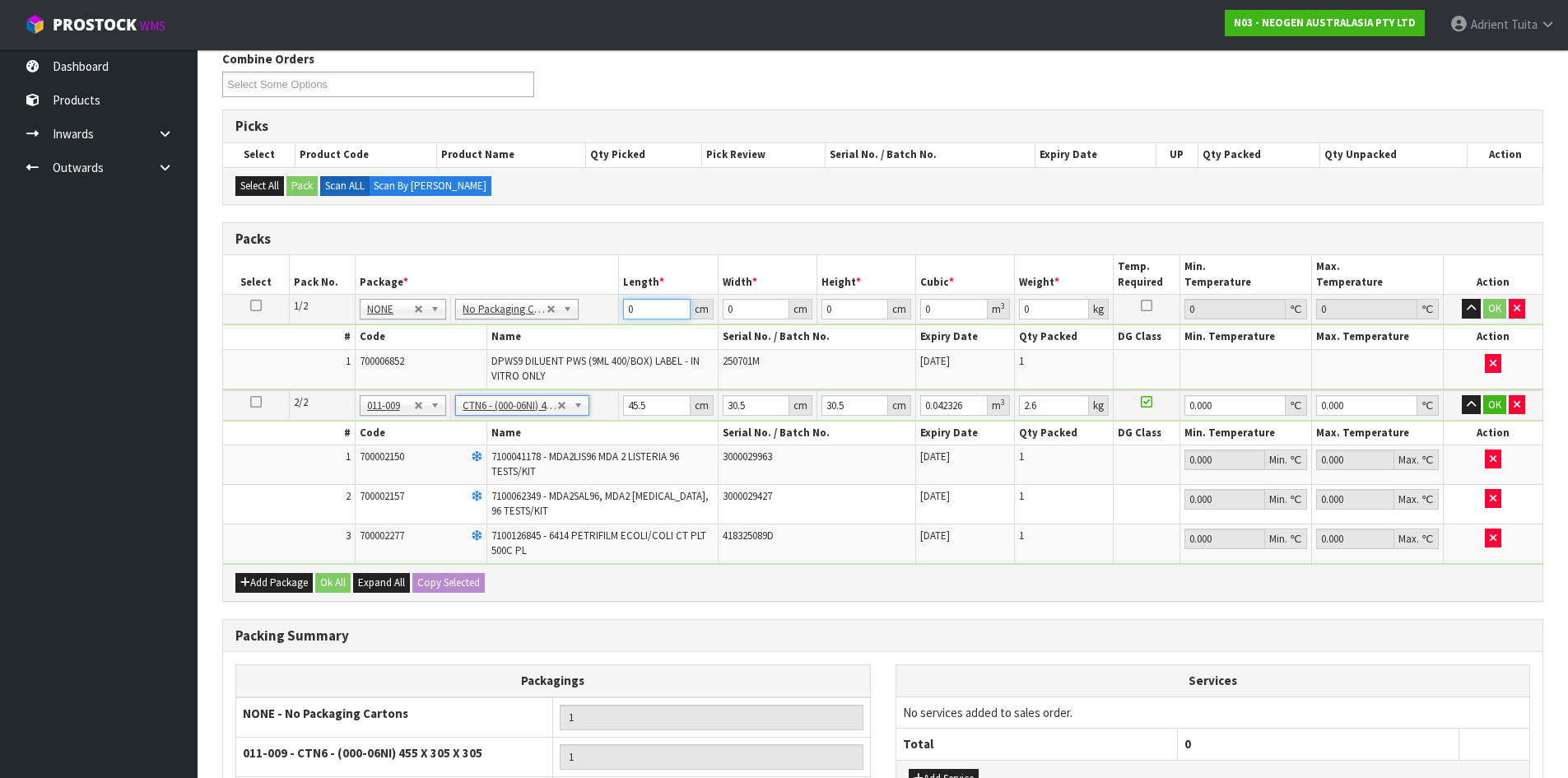
click at [667, 312] on input "0" at bounding box center [656, 309] width 66 height 21
type input "37"
type input "30"
type input "3"
type input "0.00333"
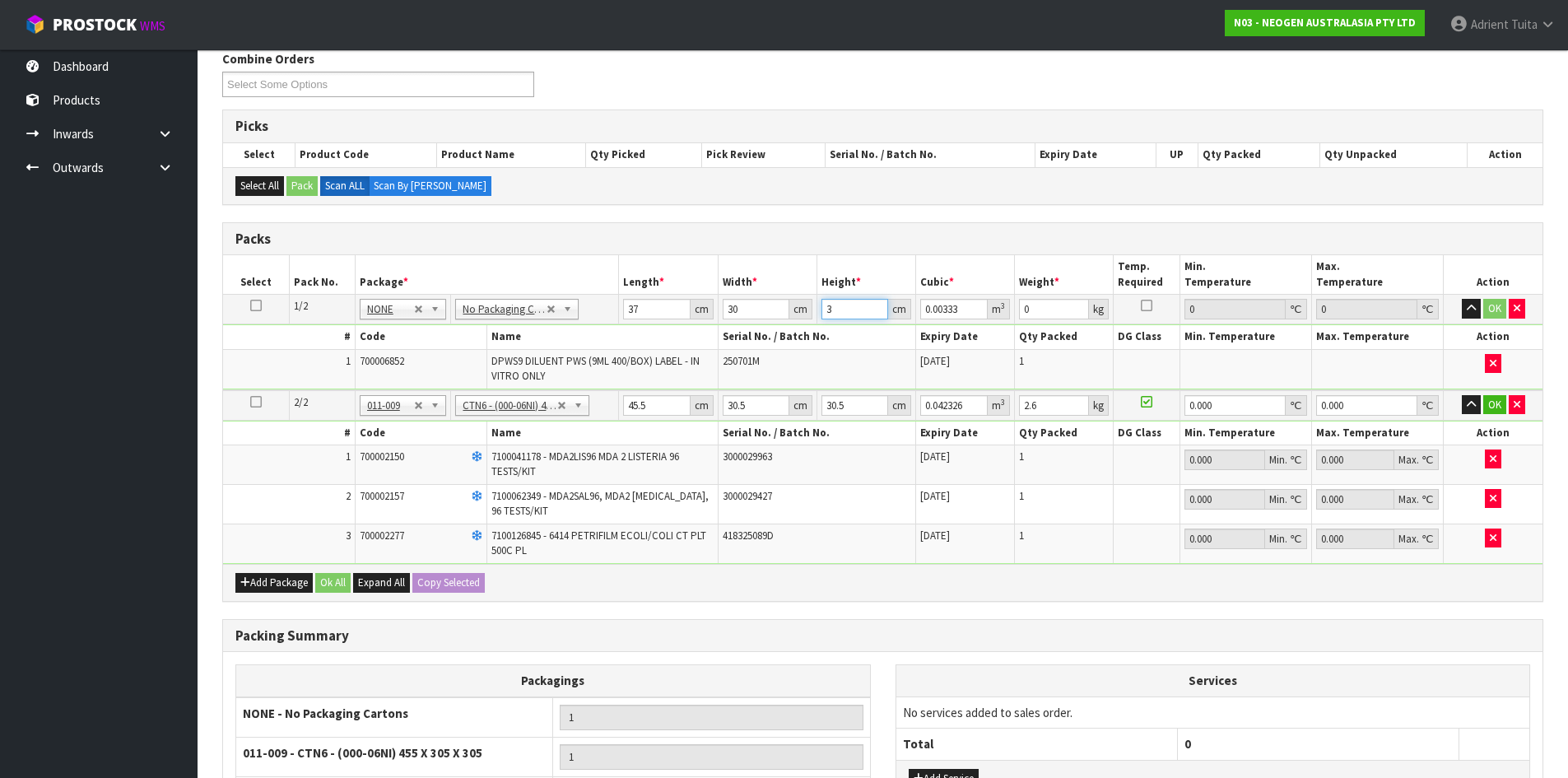
type input "35"
type input "0.03885"
type input "35"
type input "10"
click at [630, 408] on input "45.5" at bounding box center [656, 405] width 66 height 21
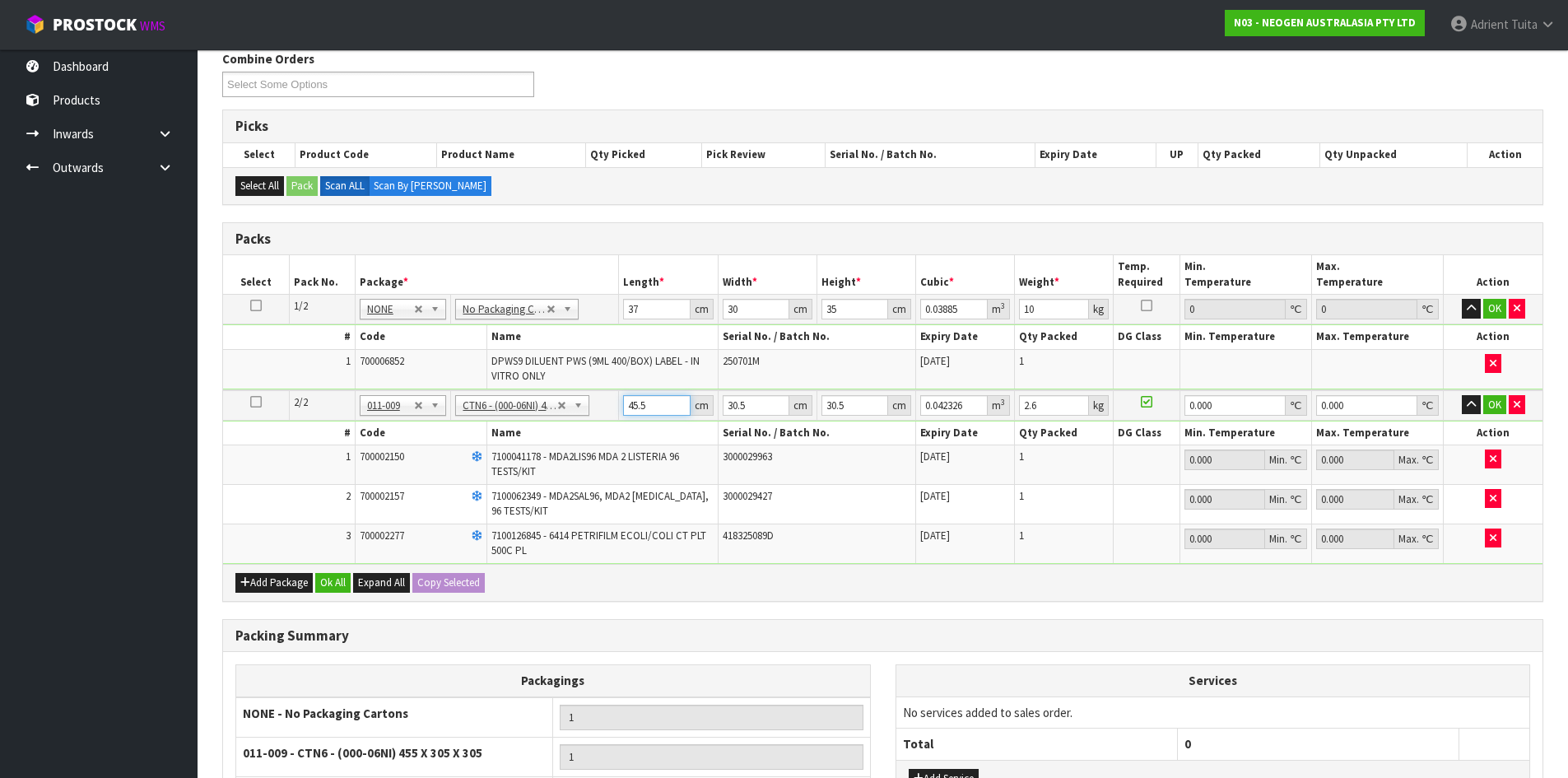
click at [630, 408] on input "45.5" at bounding box center [656, 405] width 66 height 21
type input "4"
type input "0.003721"
type input "46"
type input "0.042792"
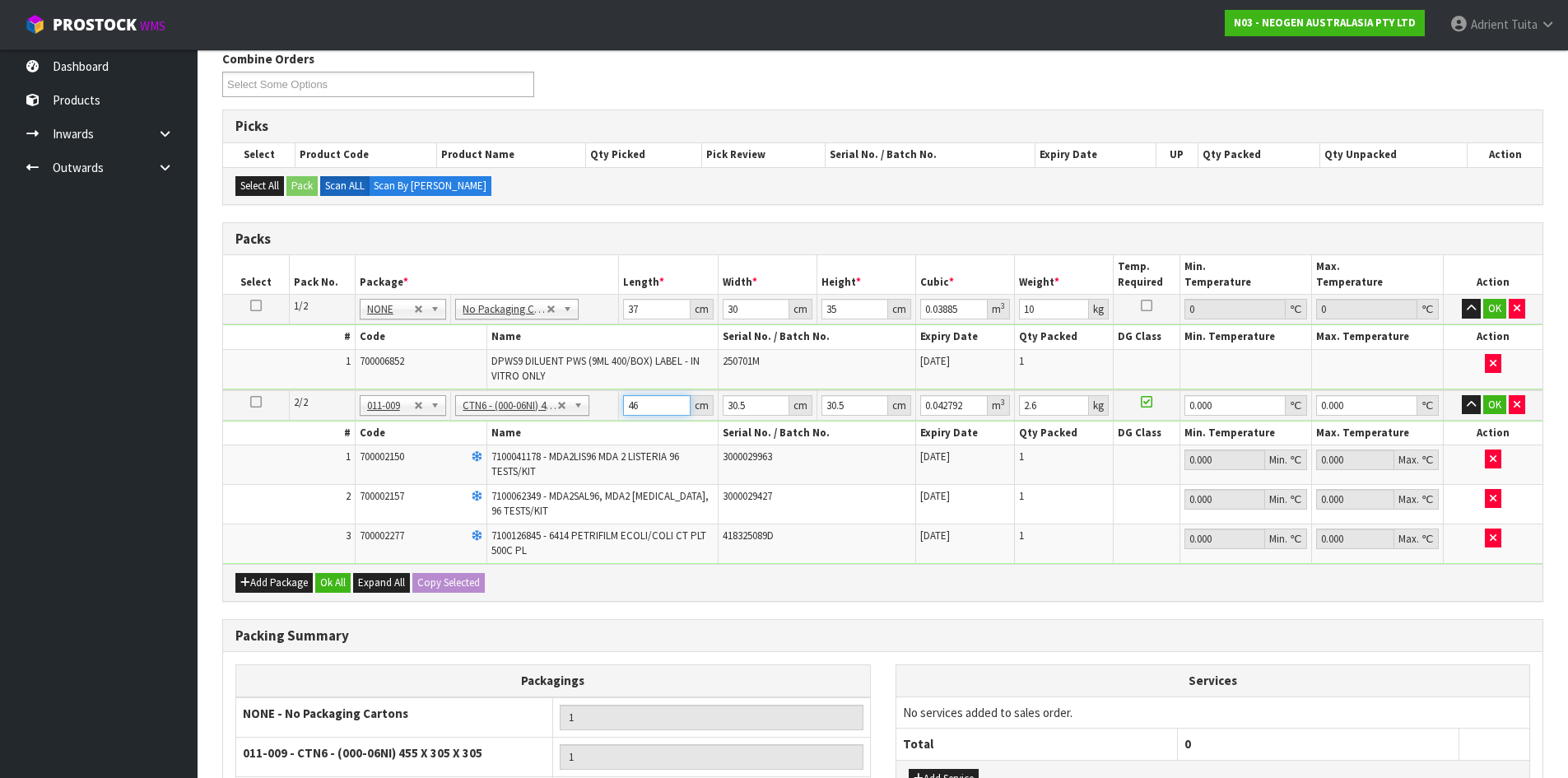
type input "46"
type input "3"
type input "0.004209"
type input "32"
type input "0.044896"
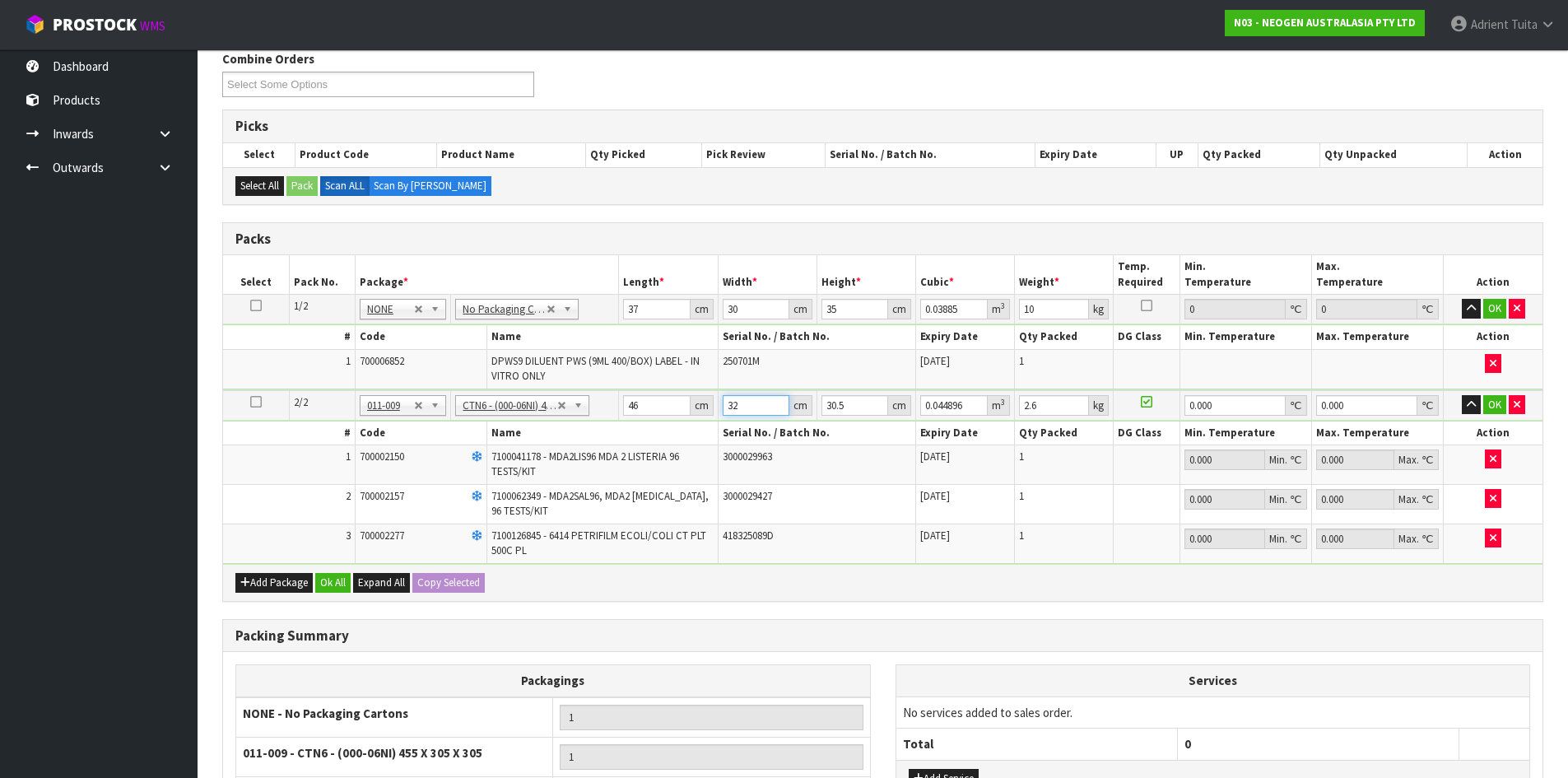
type input "32"
type input "2"
type input "0.002944"
type input "25"
type input "0.0368"
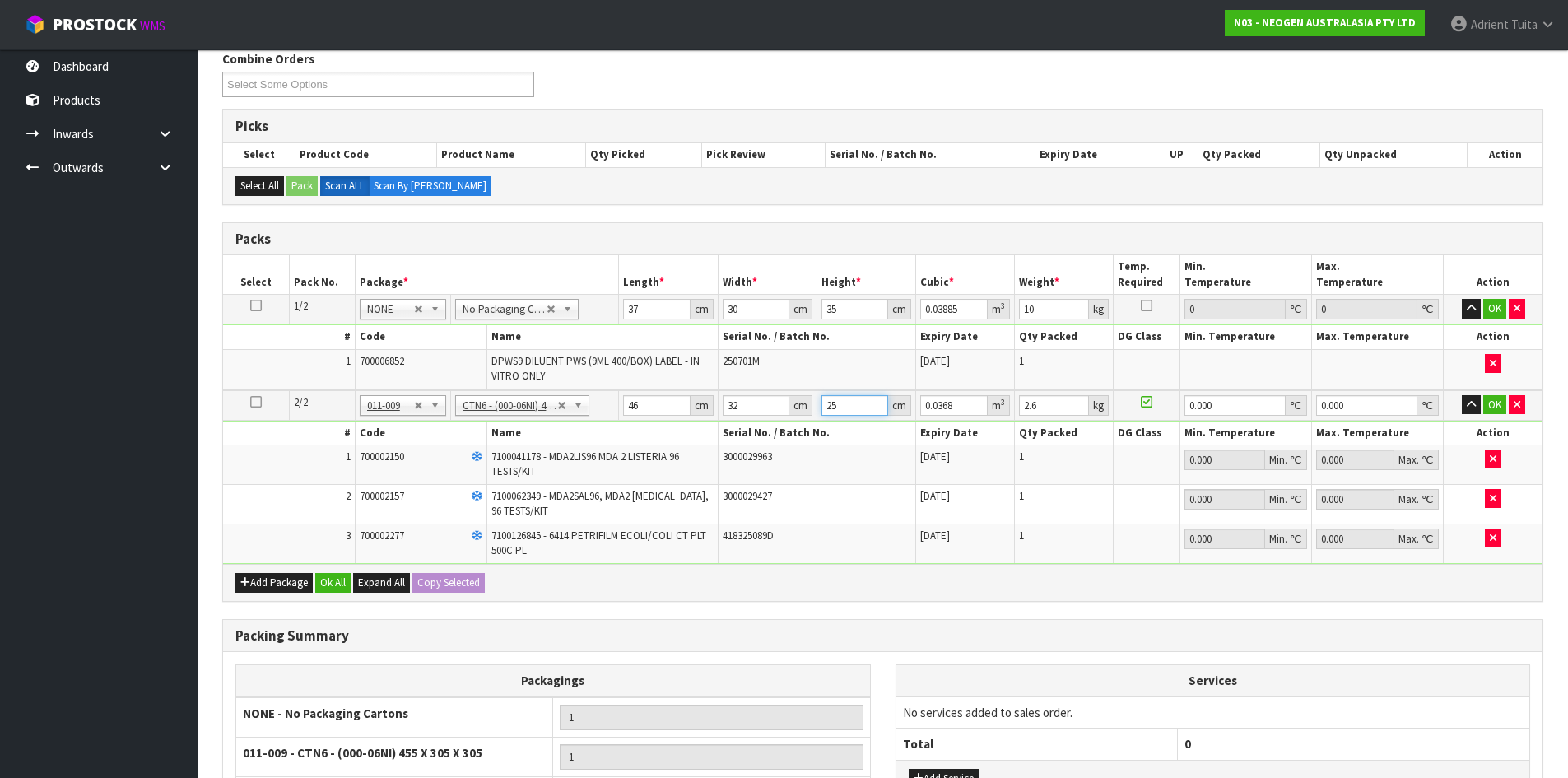
type input "25"
type input "3"
click at [1504, 313] on button "OK" at bounding box center [1494, 309] width 23 height 20
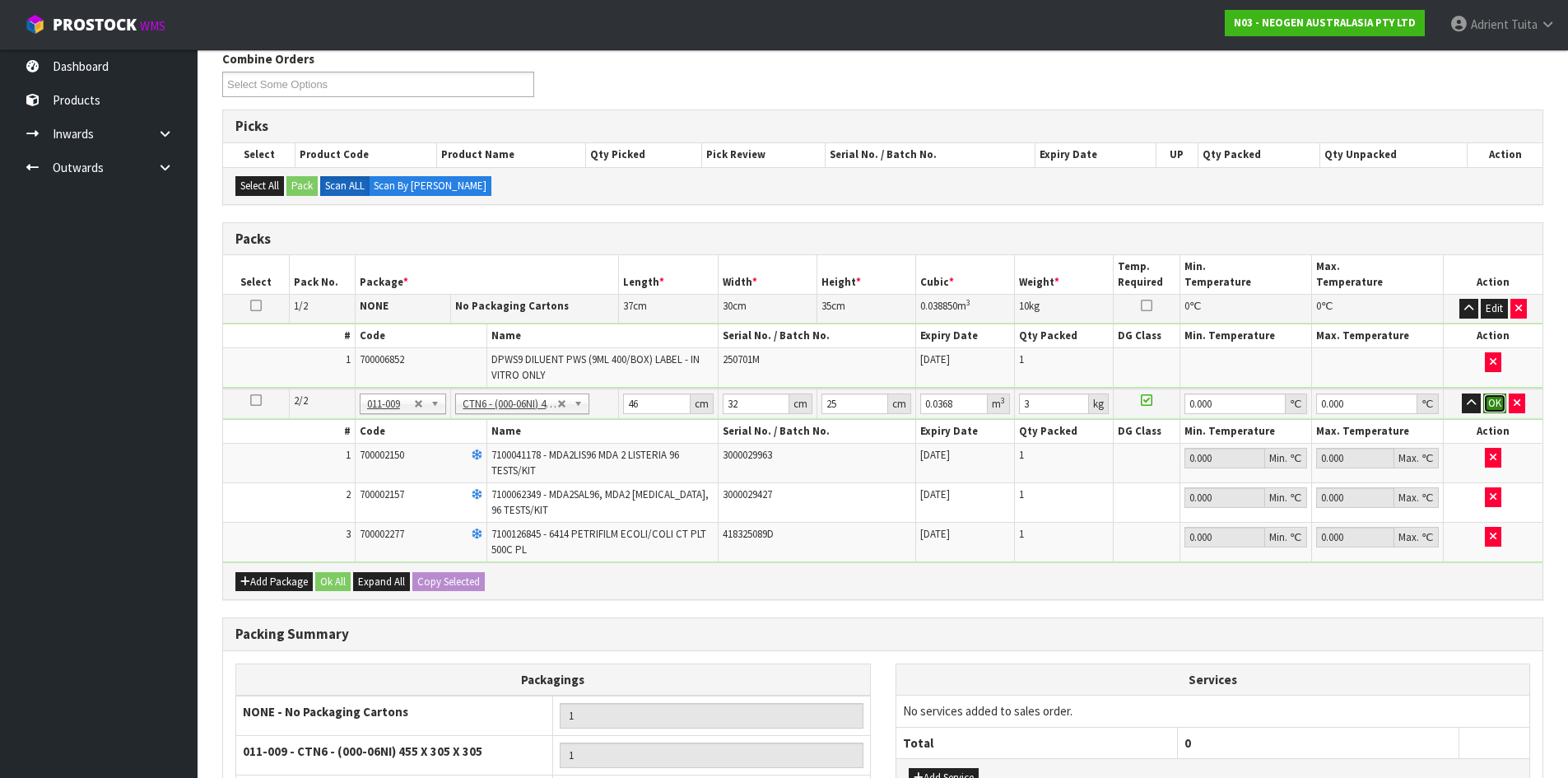
click at [1495, 399] on button "OK" at bounding box center [1494, 404] width 23 height 20
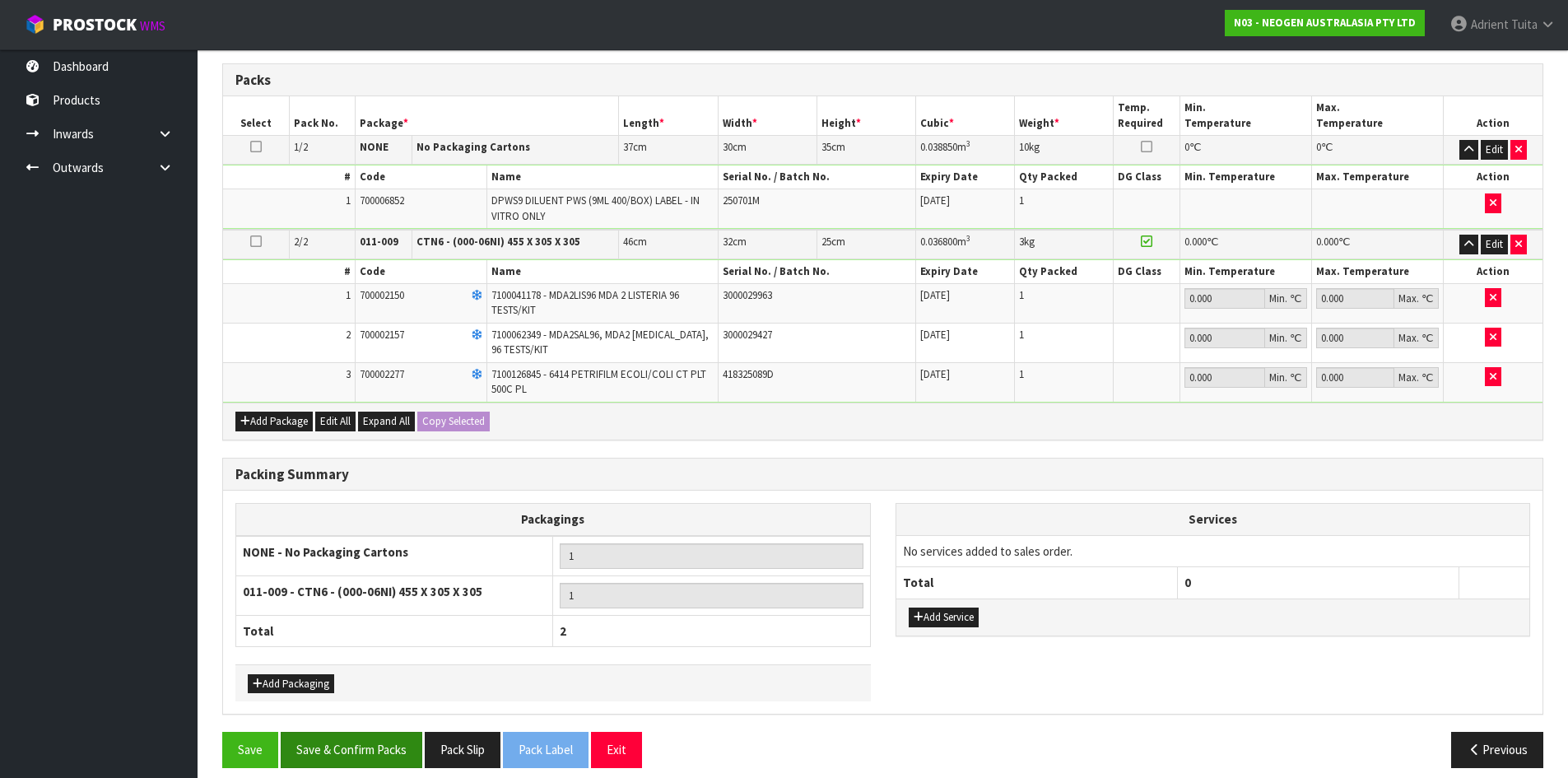
scroll to position [449, 0]
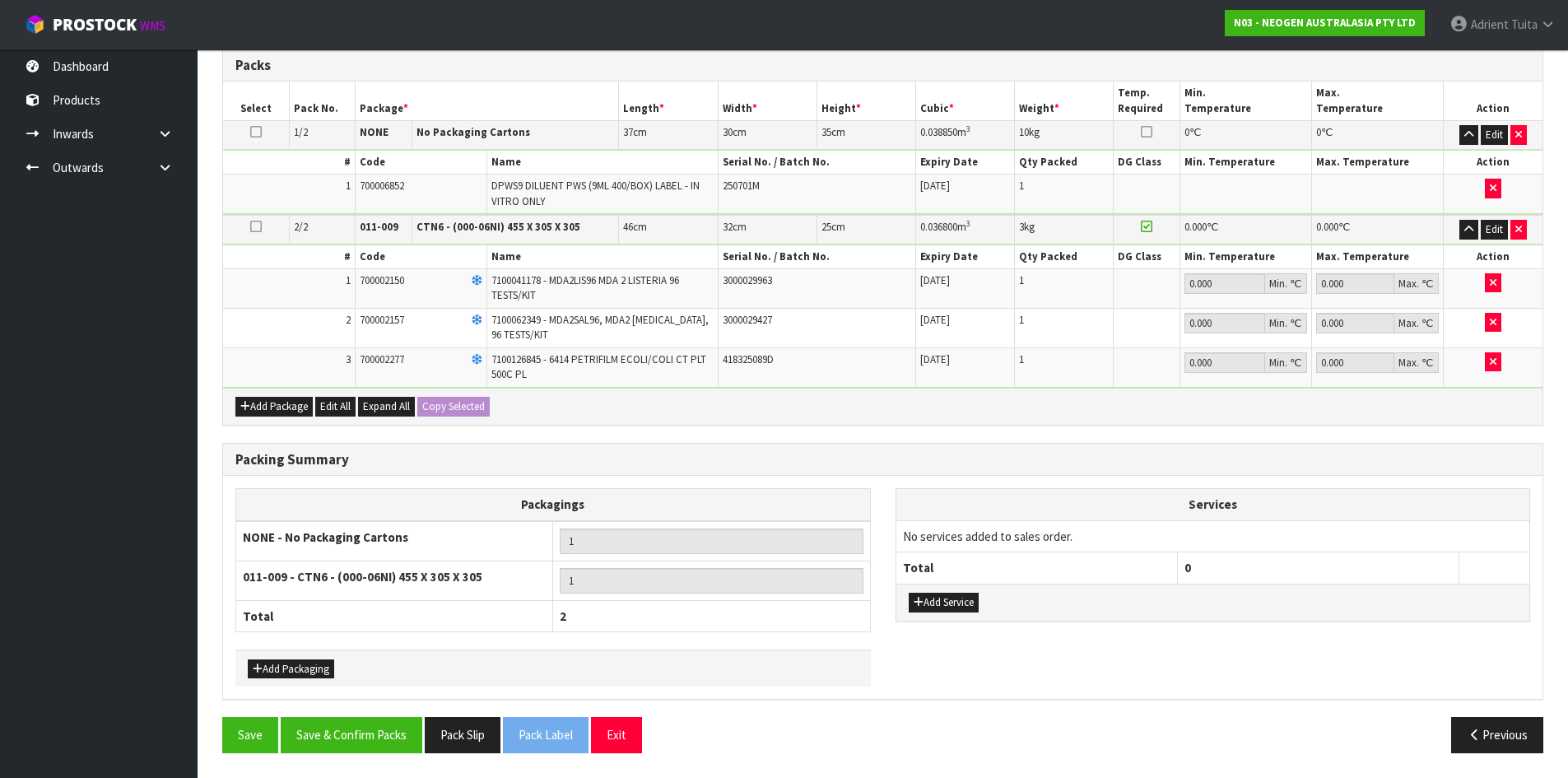
drag, startPoint x: 375, startPoint y: 753, endPoint x: 382, endPoint y: 737, distance: 17.5
click at [376, 752] on div "Save Save & Confirm Packs Pack Slip Pack Label Exit Previous" at bounding box center [882, 741] width 1346 height 47
click at [382, 734] on button "Save & Confirm Packs" at bounding box center [351, 734] width 141 height 36
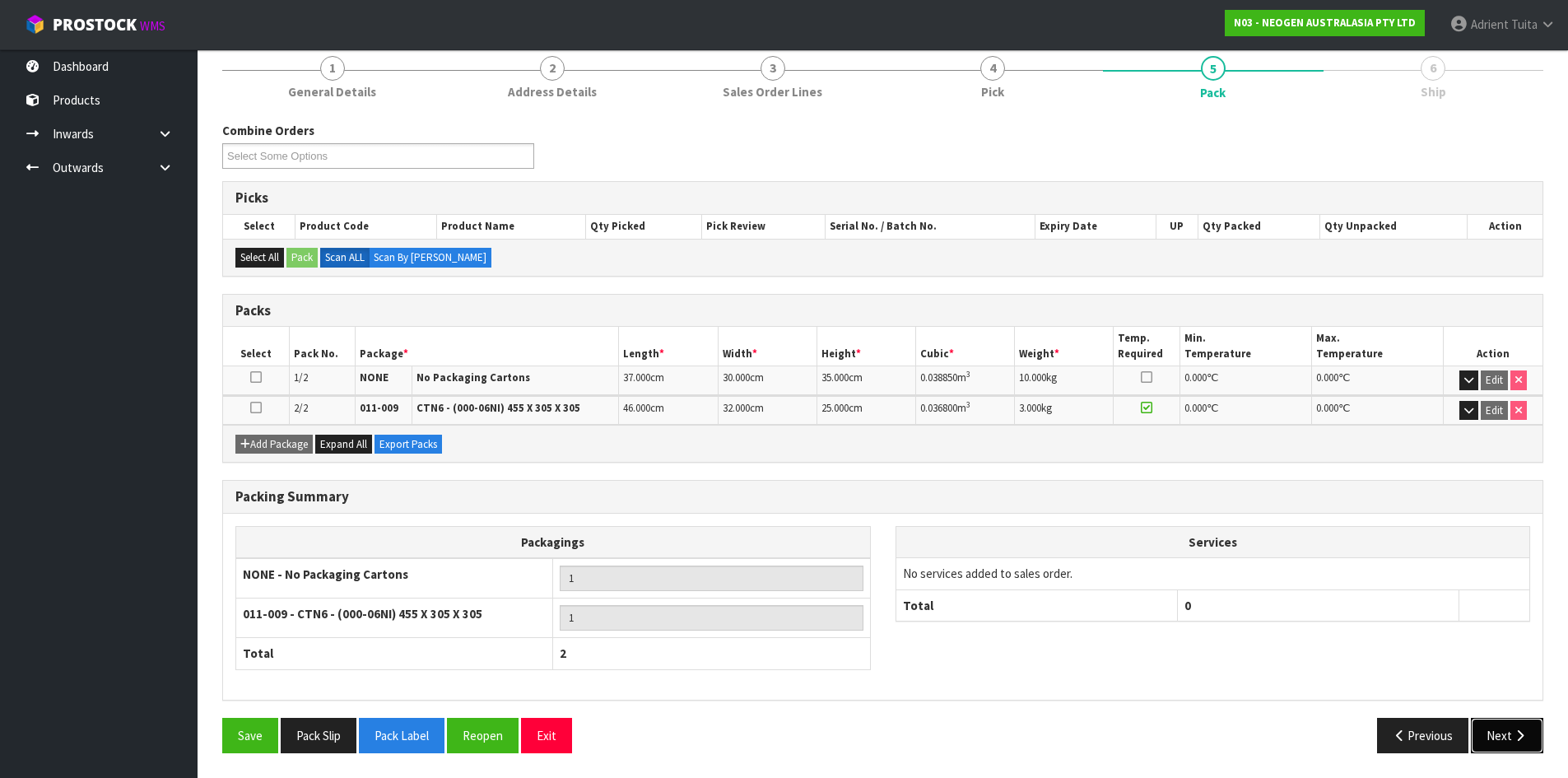
click at [1492, 722] on button "Next" at bounding box center [1507, 735] width 73 height 36
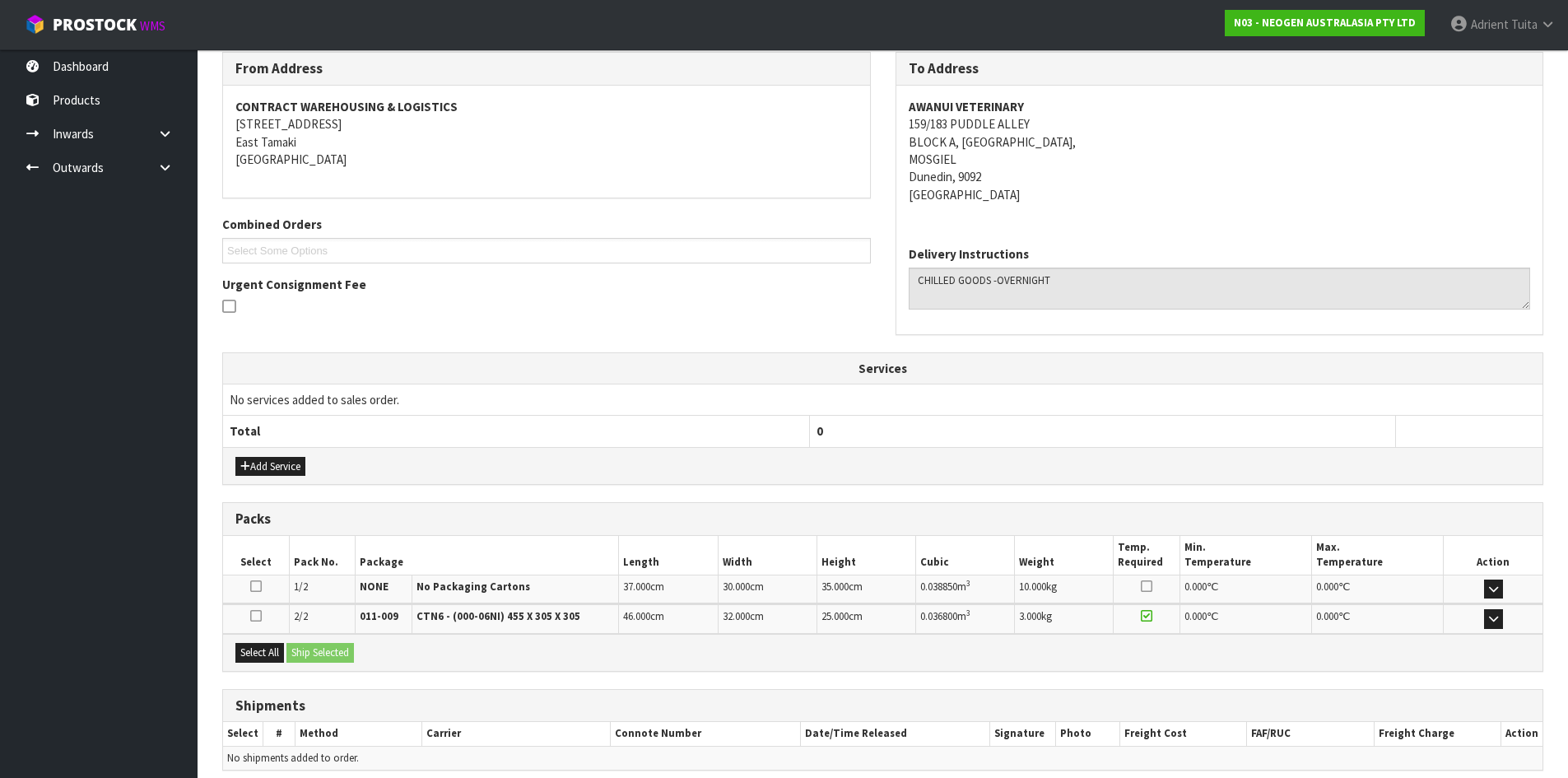
scroll to position [344, 0]
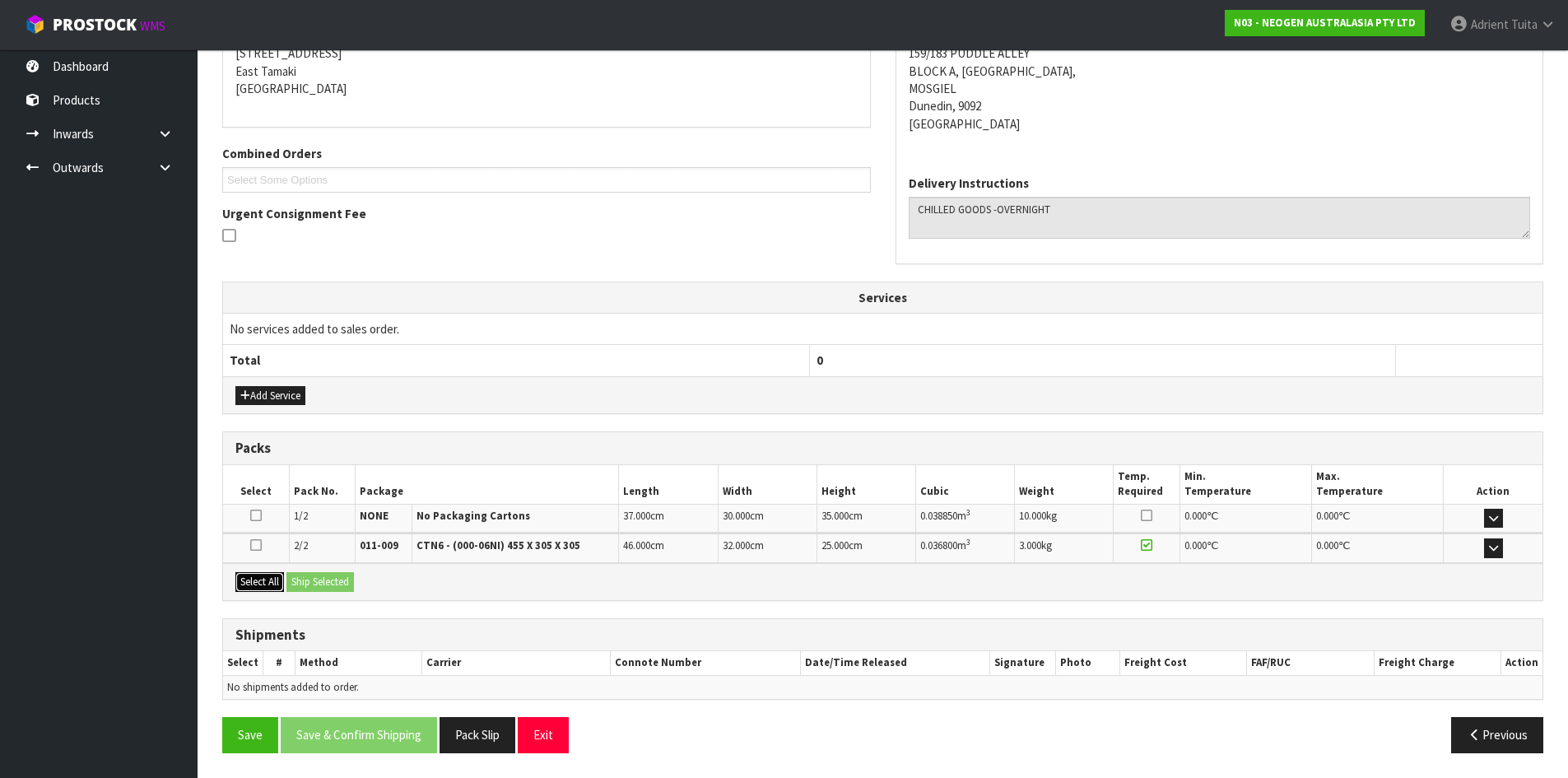
click at [261, 578] on button "Select All" at bounding box center [260, 582] width 48 height 20
click at [304, 584] on button "Ship Selected" at bounding box center [321, 582] width 67 height 20
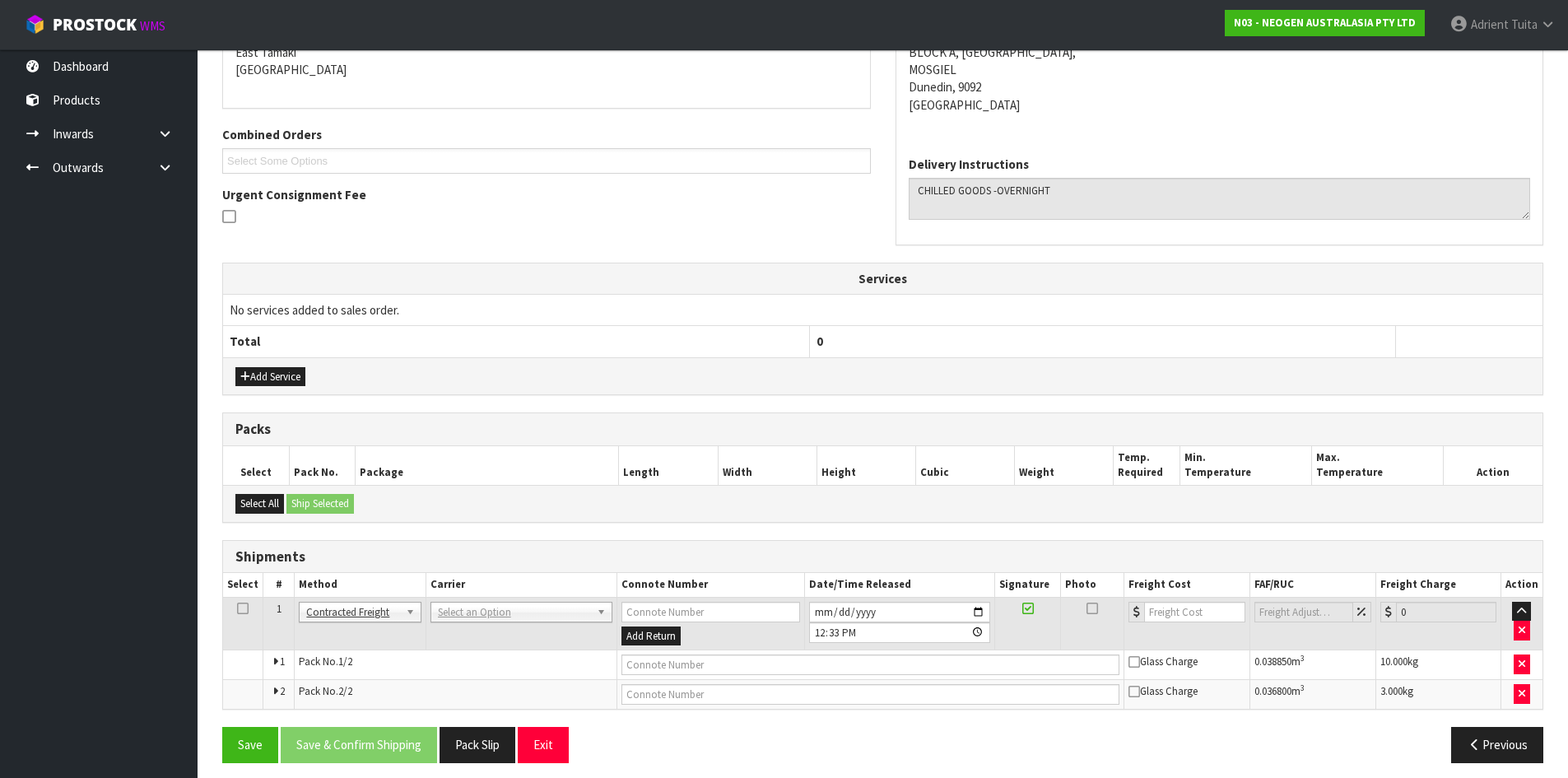
scroll to position [373, 0]
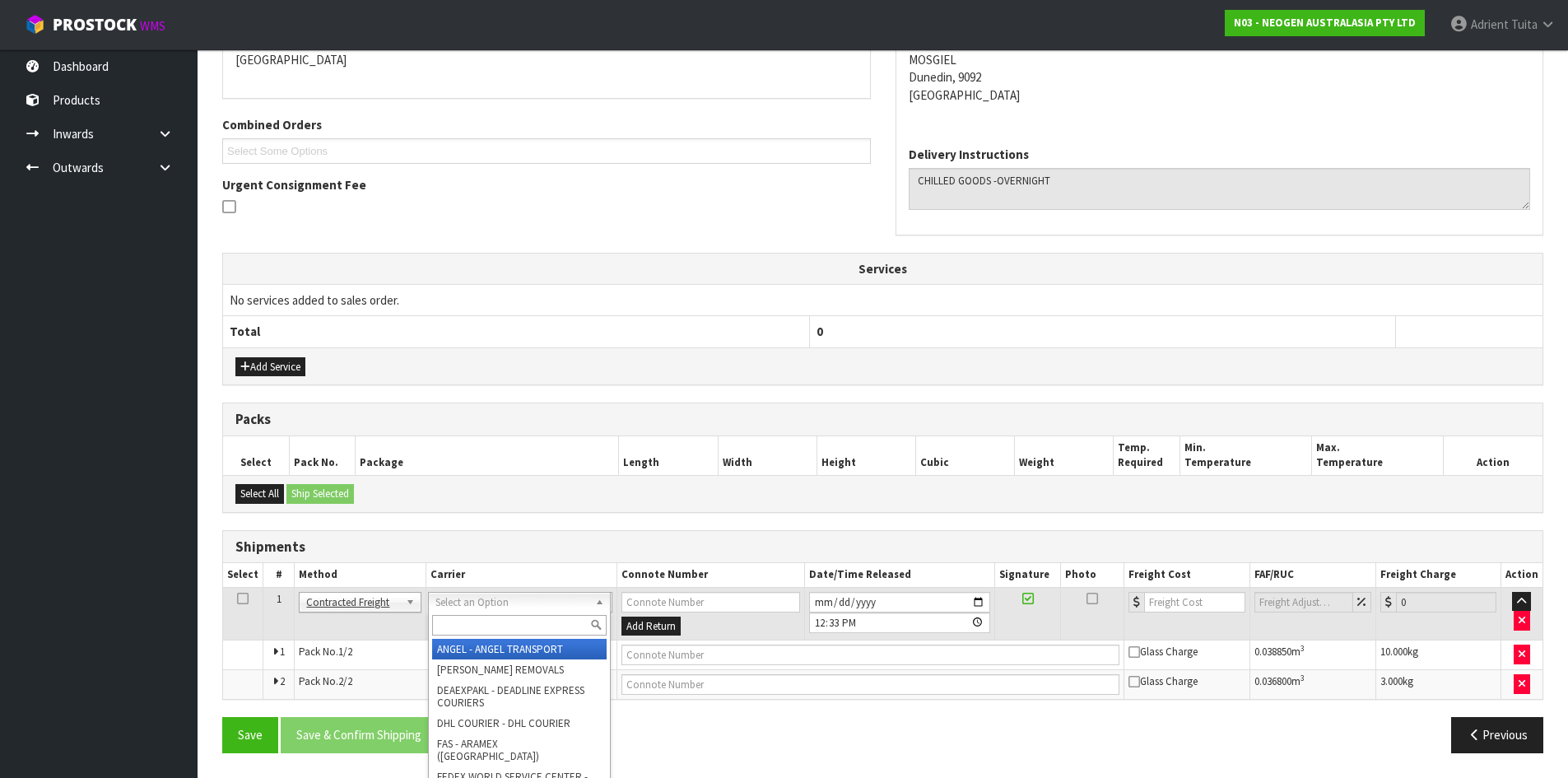
drag, startPoint x: 450, startPoint y: 603, endPoint x: 450, endPoint y: 621, distance: 18.0
click at [450, 621] on input "text" at bounding box center [520, 625] width 175 height 21
type input "nzp"
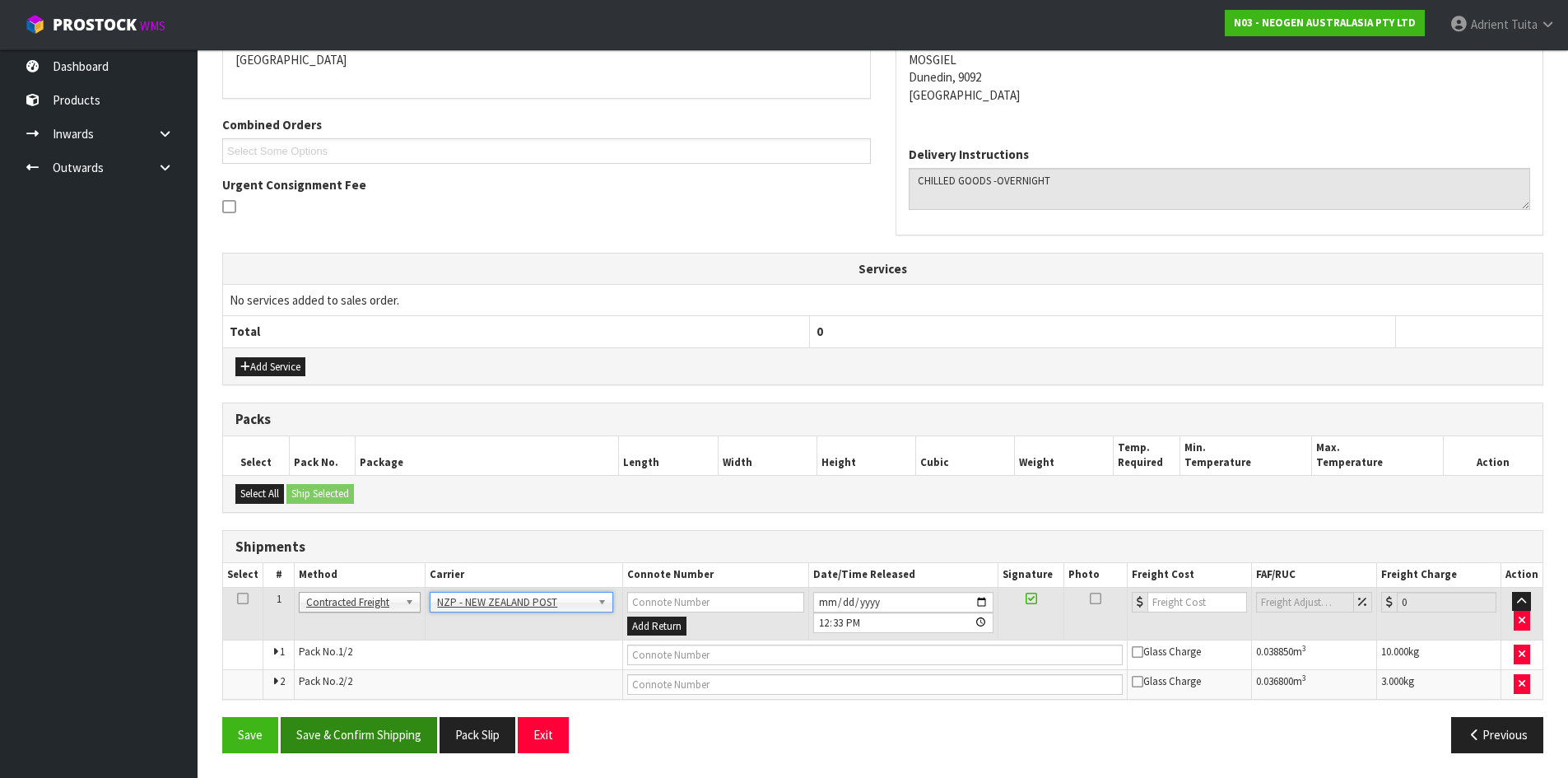
drag, startPoint x: 417, startPoint y: 711, endPoint x: 417, endPoint y: 723, distance: 12.0
click at [417, 720] on div "From Address CONTRACT WAREHOUSING & LOGISTICS [STREET_ADDRESS] Combined Orders …" at bounding box center [882, 359] width 1321 height 814
click at [417, 723] on button "Save & Confirm Shipping" at bounding box center [359, 734] width 157 height 36
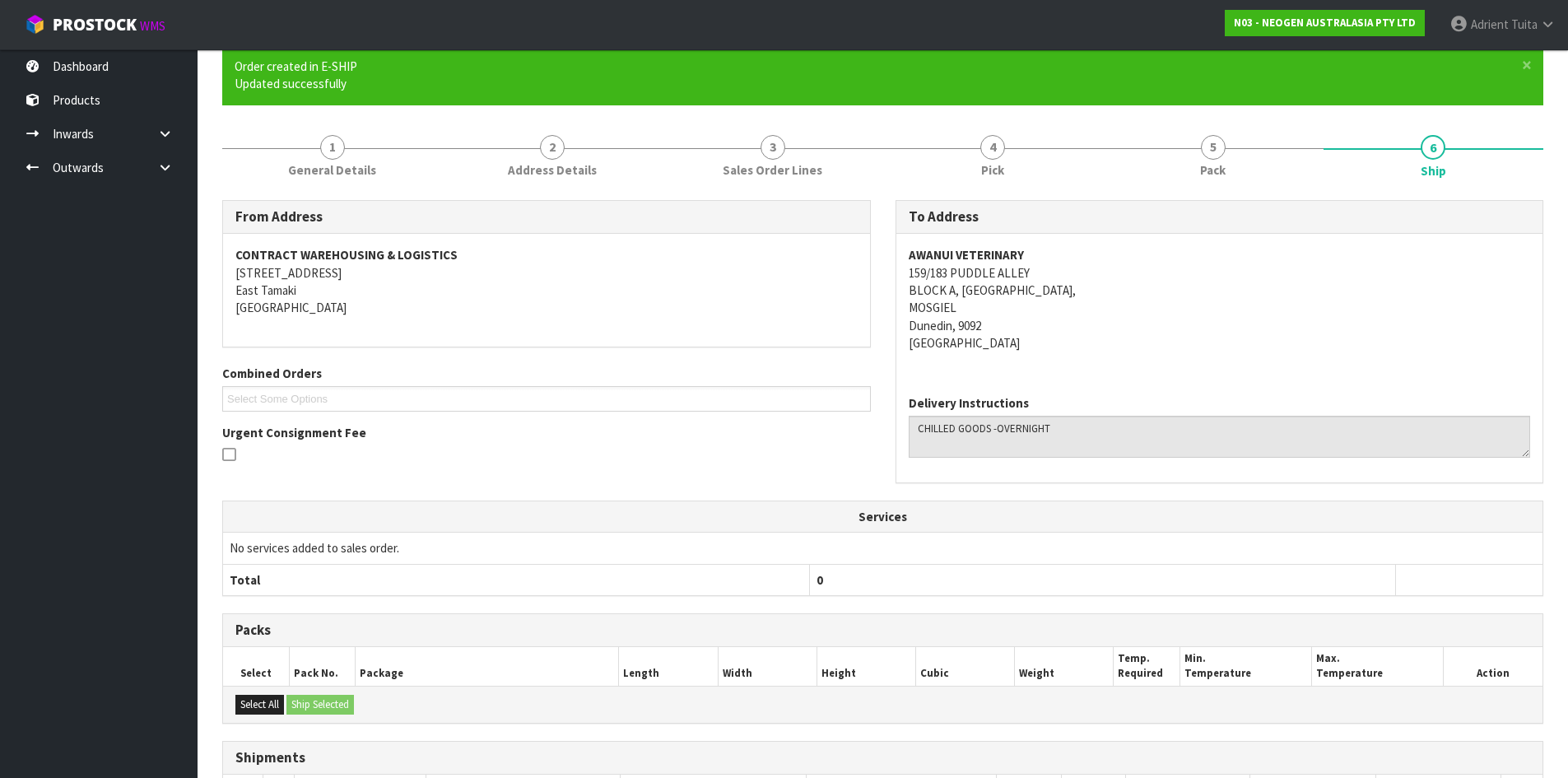
scroll to position [348, 0]
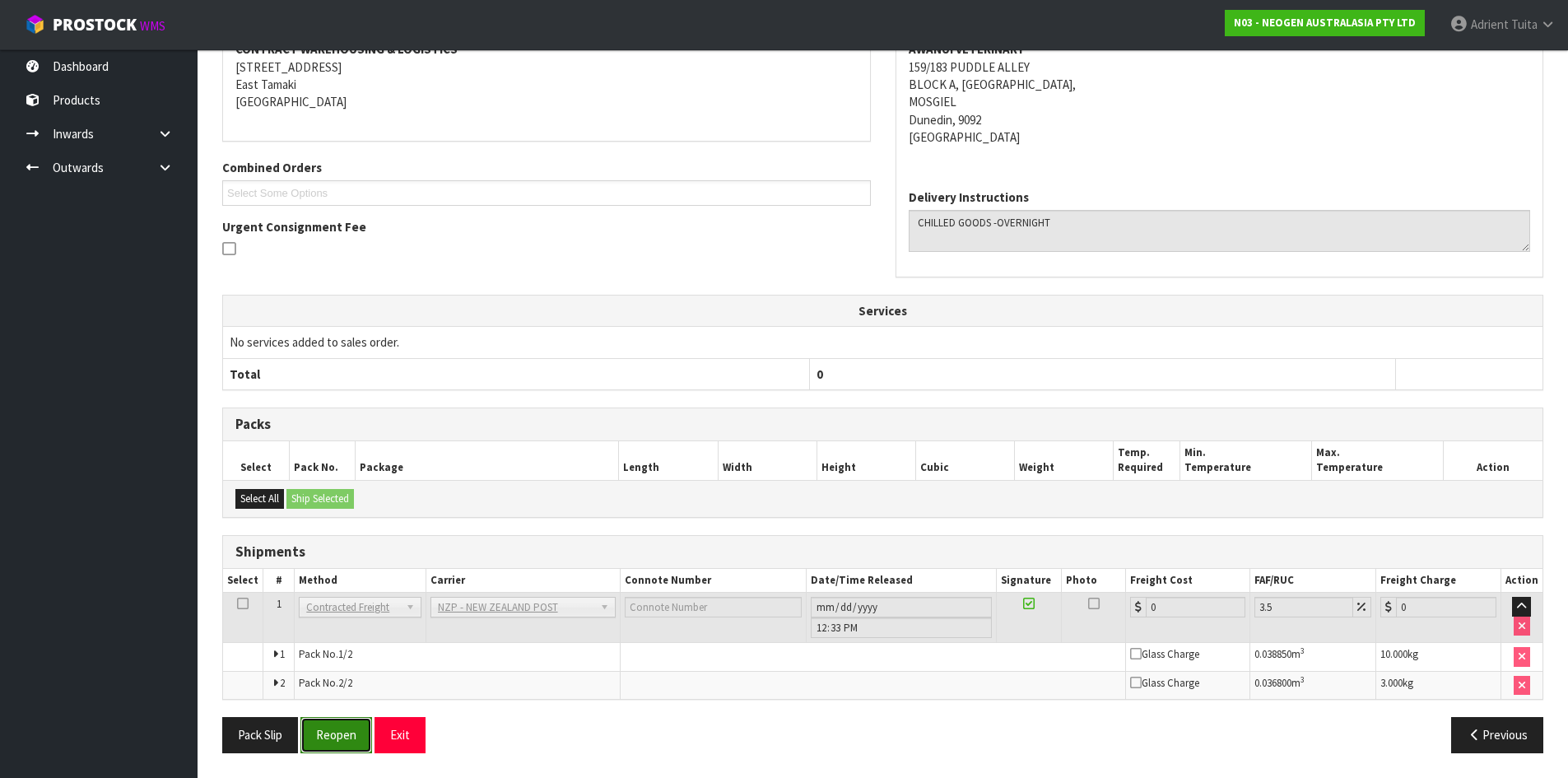
click at [344, 737] on button "Reopen" at bounding box center [336, 734] width 72 height 36
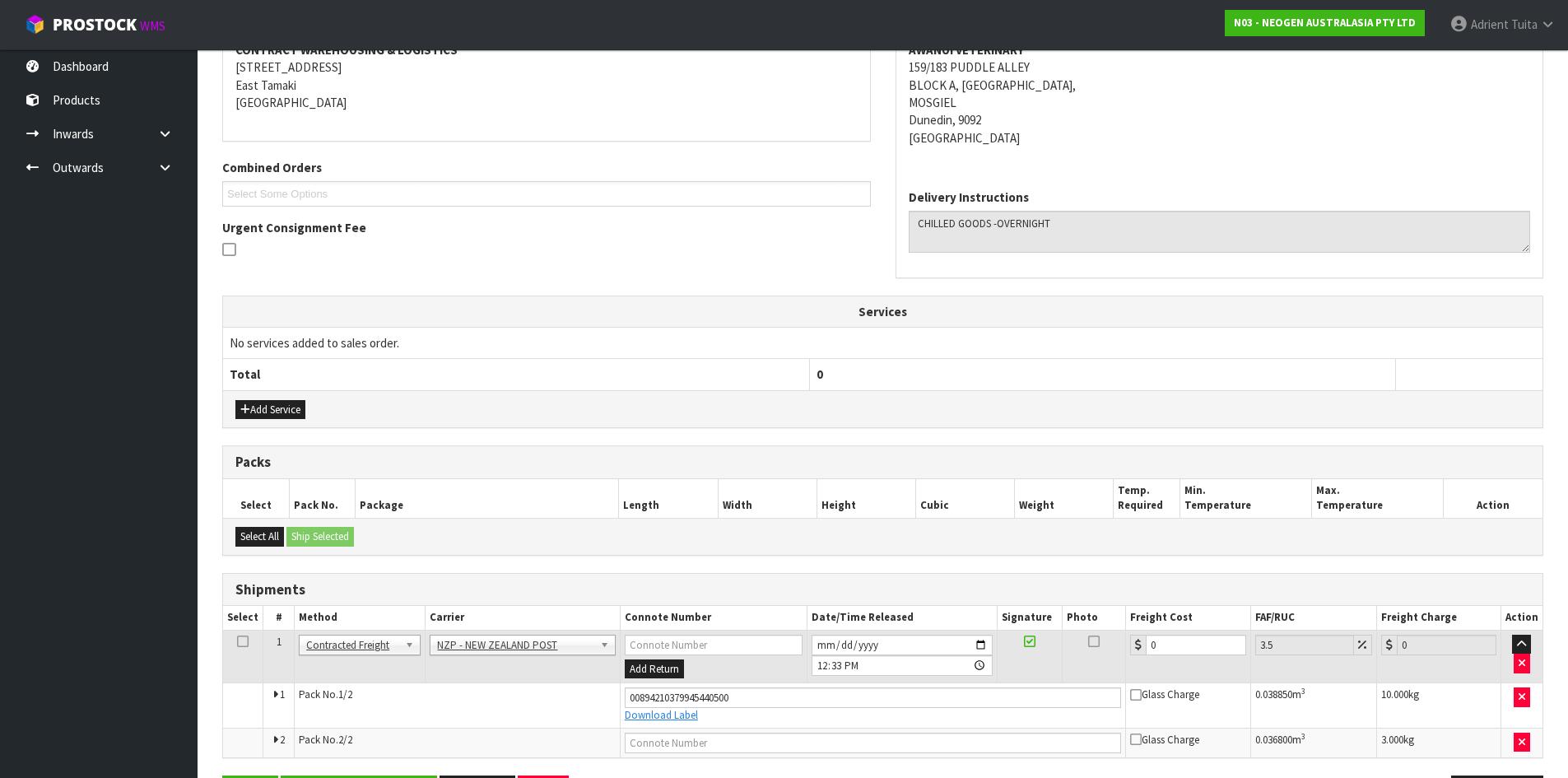
scroll to position [388, 0]
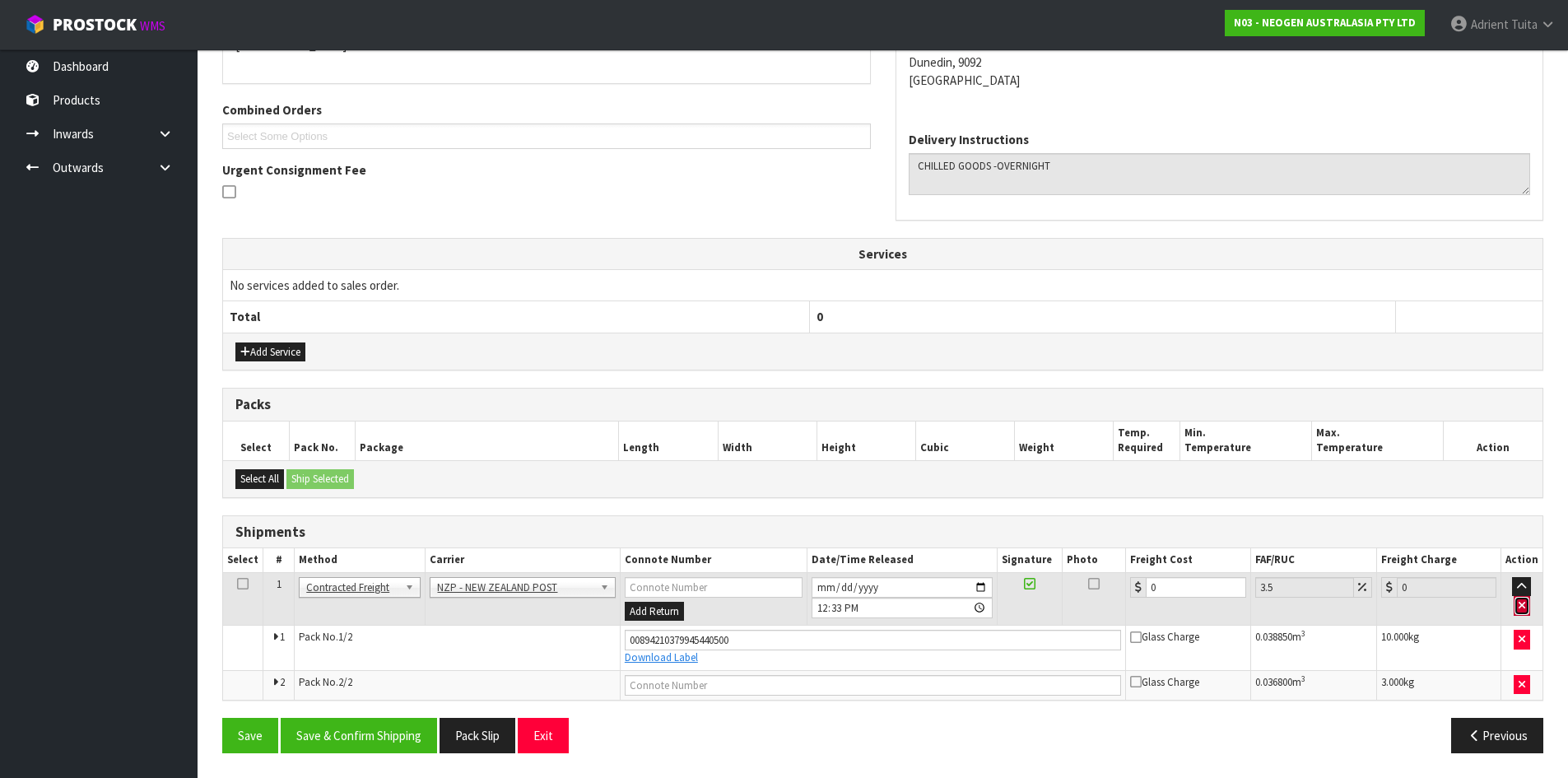
click at [1522, 604] on icon "button" at bounding box center [1522, 606] width 6 height 11
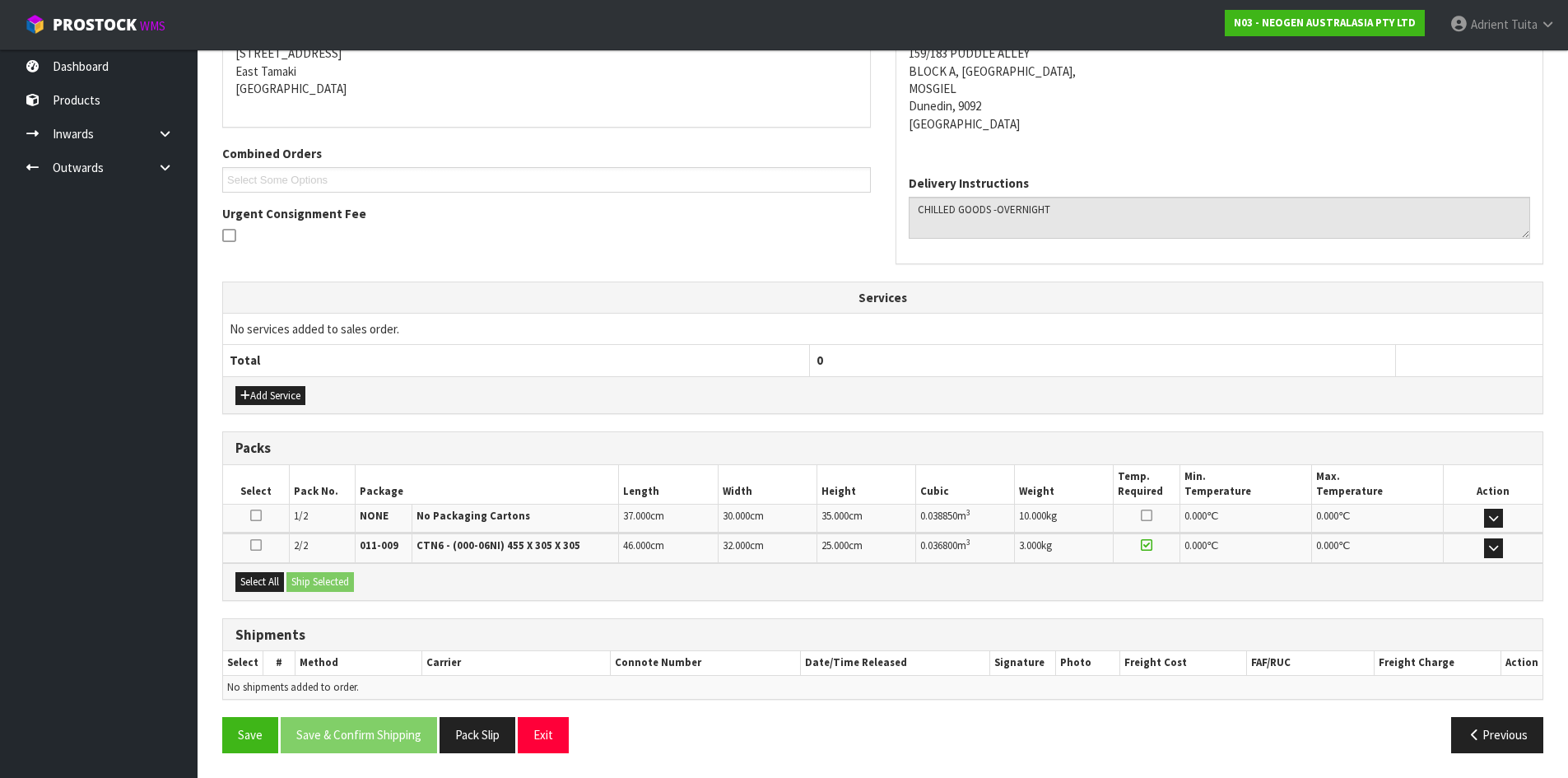
scroll to position [344, 0]
click at [254, 516] on icon at bounding box center [256, 516] width 12 height 13
click at [0, 0] on input "checkbox" at bounding box center [0, 0] width 0 height 0
click at [330, 578] on button "Ship Selected" at bounding box center [321, 582] width 67 height 20
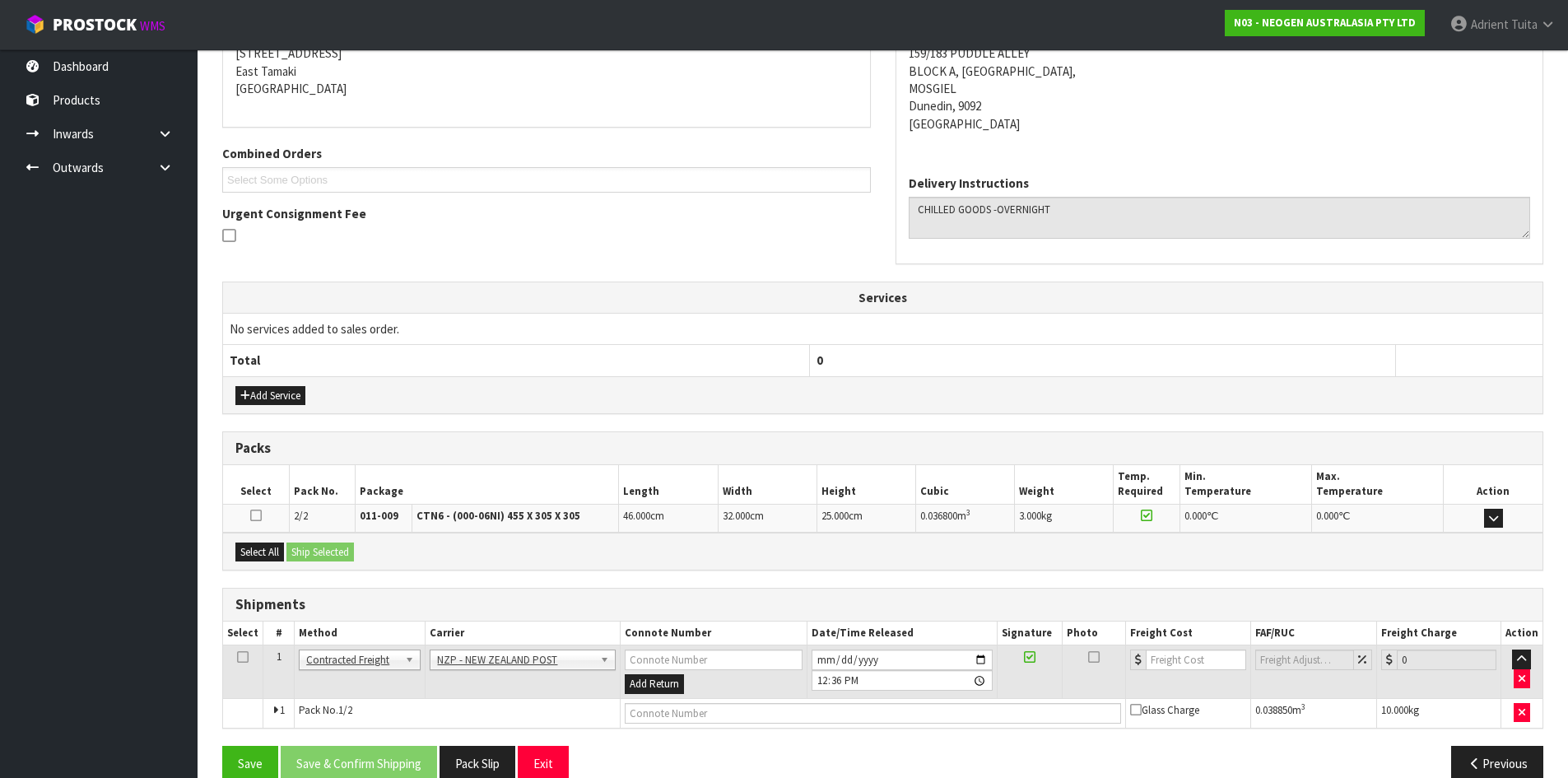
click at [254, 517] on icon at bounding box center [256, 516] width 12 height 13
click at [0, 0] on input "checkbox" at bounding box center [0, 0] width 0 height 0
click at [312, 549] on button "Ship Selected" at bounding box center [321, 553] width 67 height 20
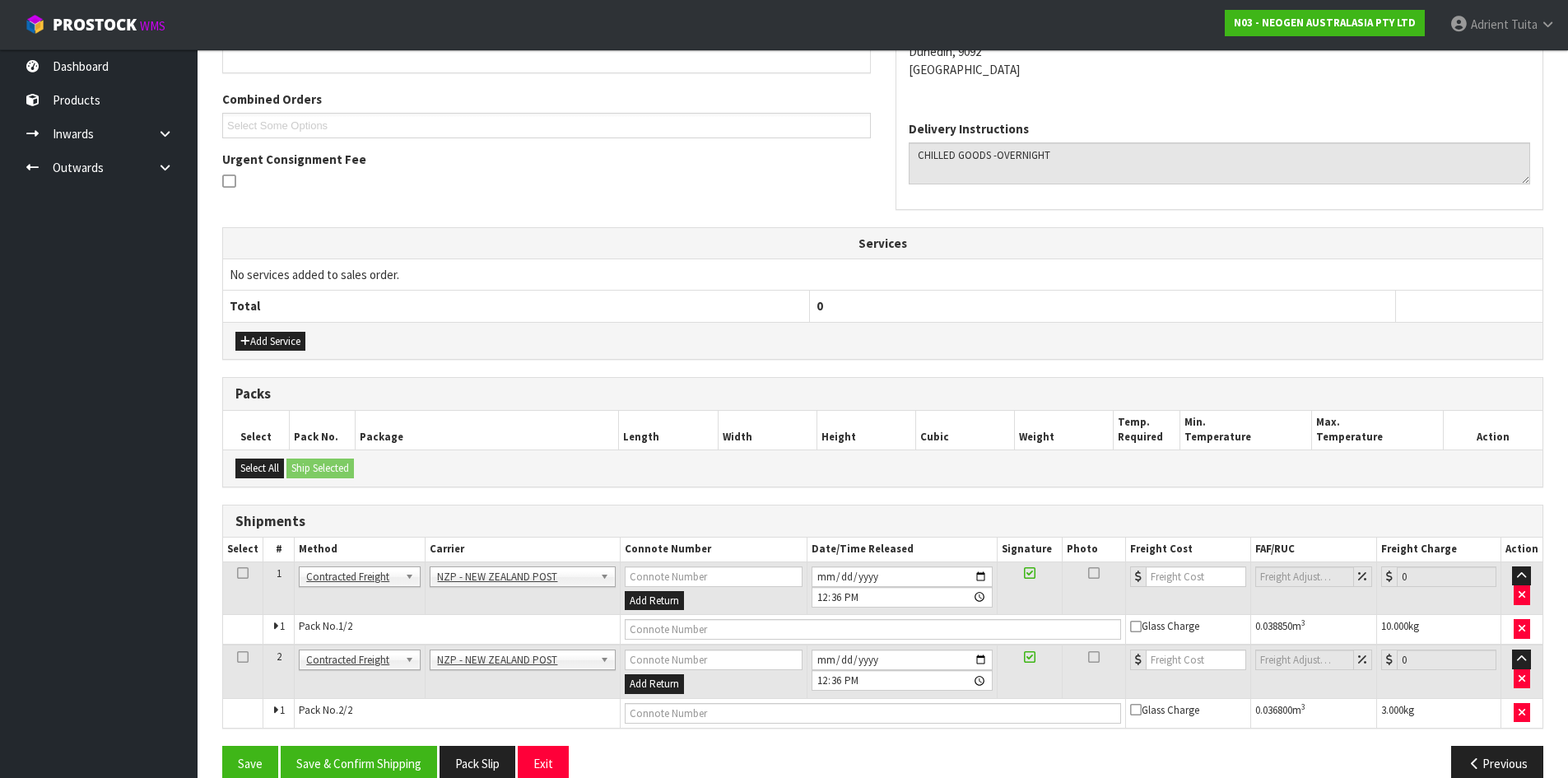
scroll to position [426, 0]
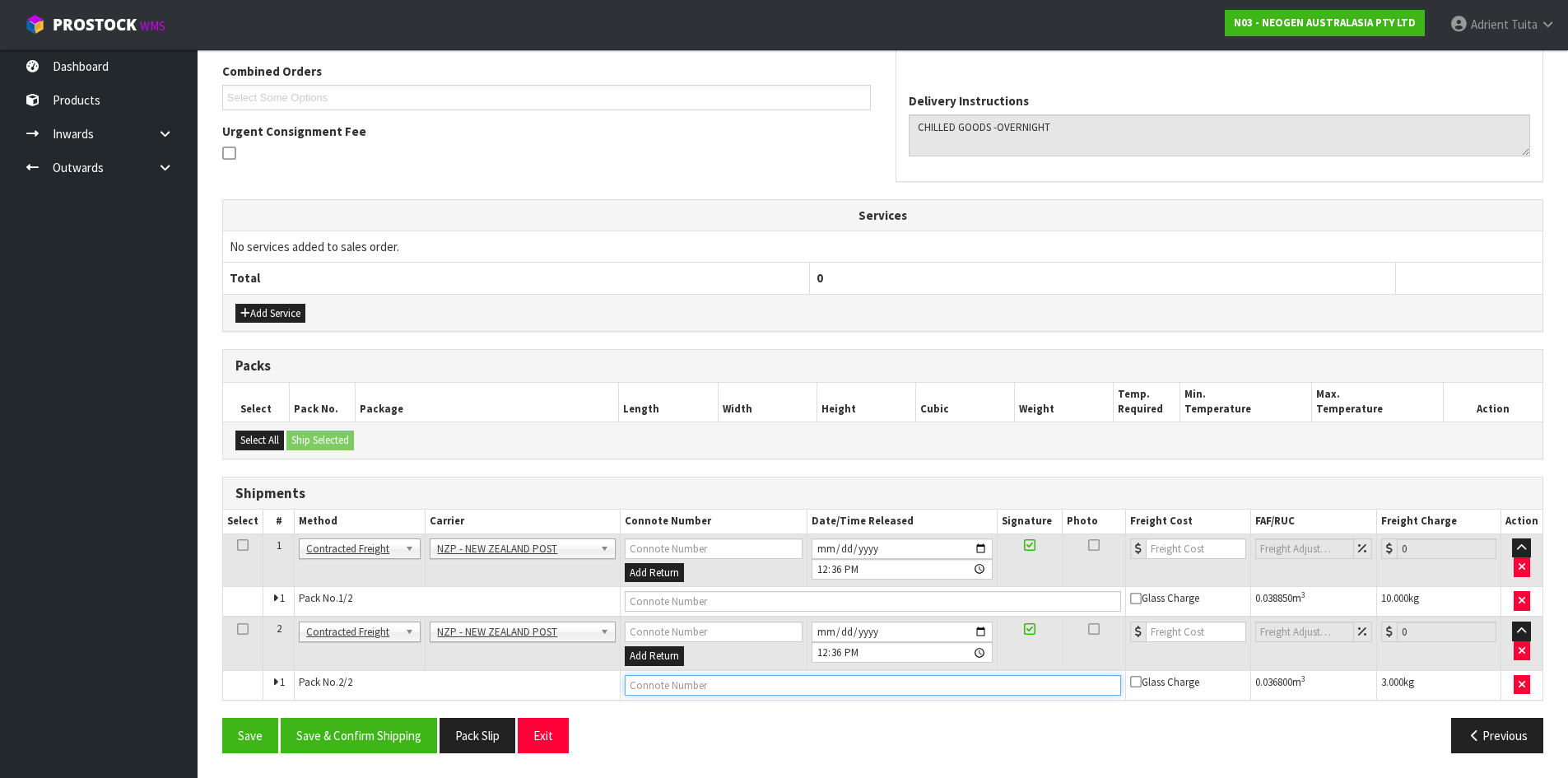
click at [908, 690] on input "text" at bounding box center [873, 685] width 497 height 21
type input "00894210379945440500"
click at [222, 718] on button "Save" at bounding box center [249, 735] width 56 height 36
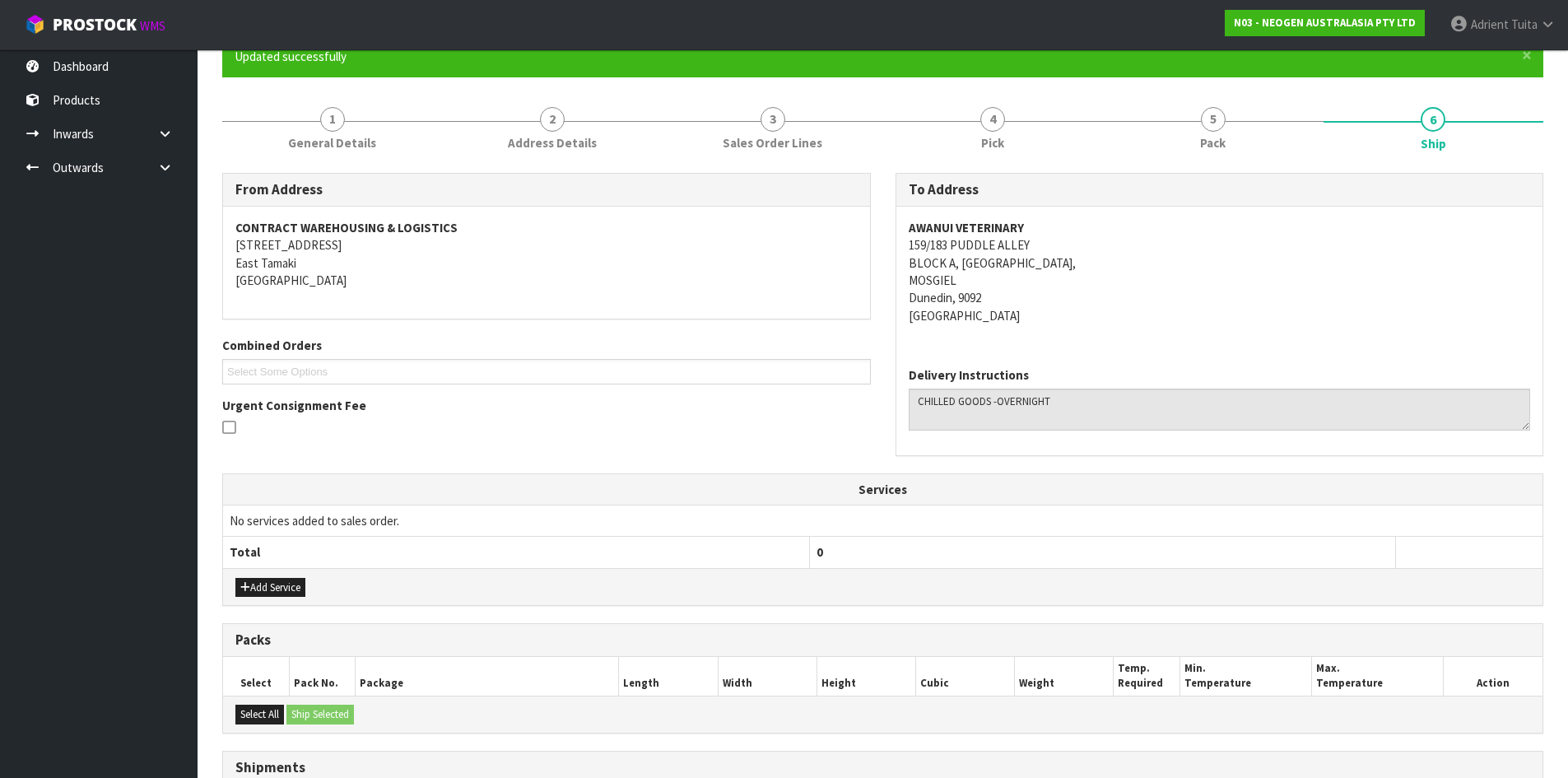
scroll to position [412, 0]
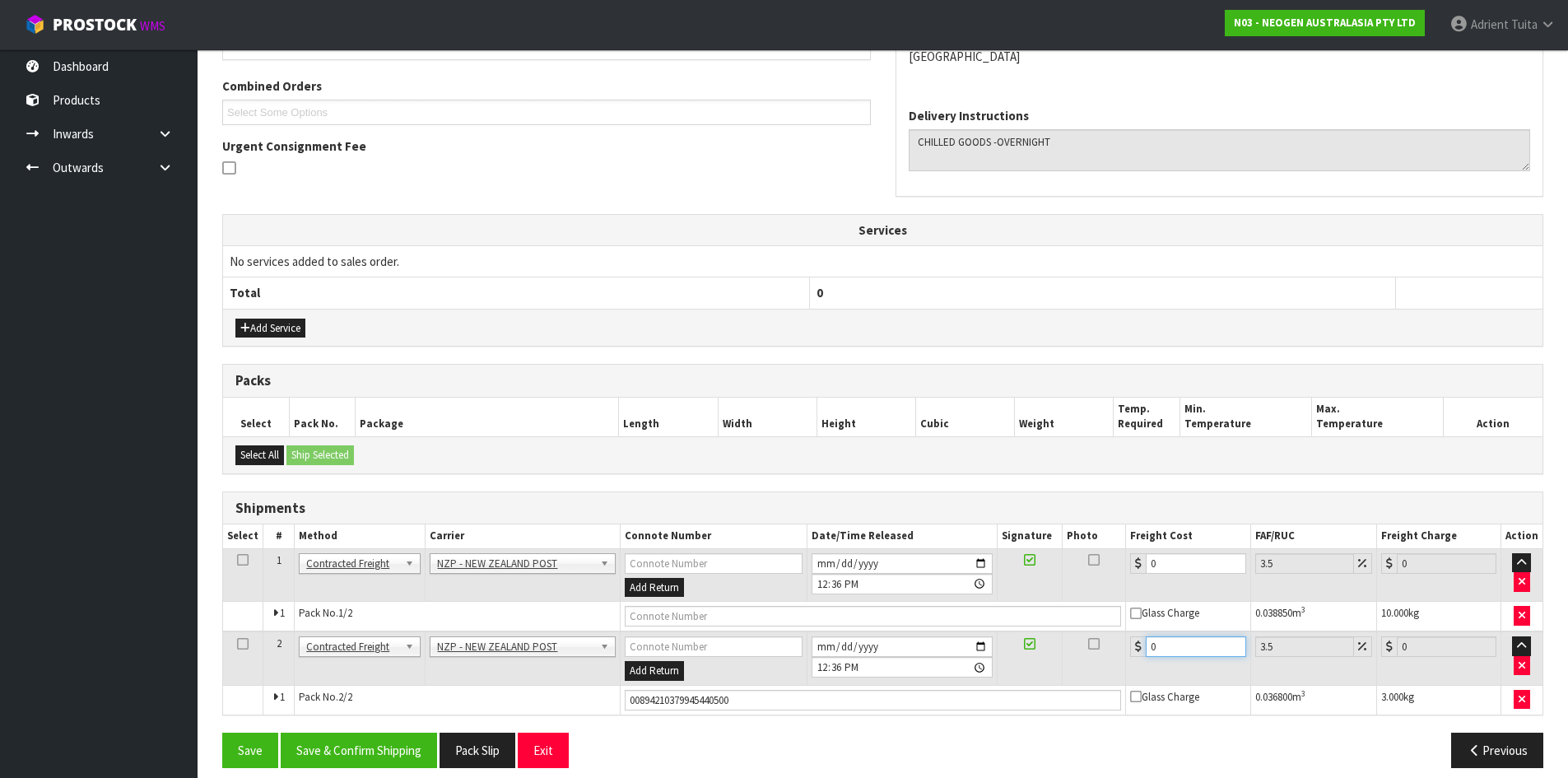
click at [1190, 644] on input "0" at bounding box center [1195, 647] width 99 height 21
drag, startPoint x: 1162, startPoint y: 653, endPoint x: 1153, endPoint y: 654, distance: 9.1
click at [1156, 654] on input "0" at bounding box center [1195, 647] width 99 height 21
type input "3"
type input "3.1"
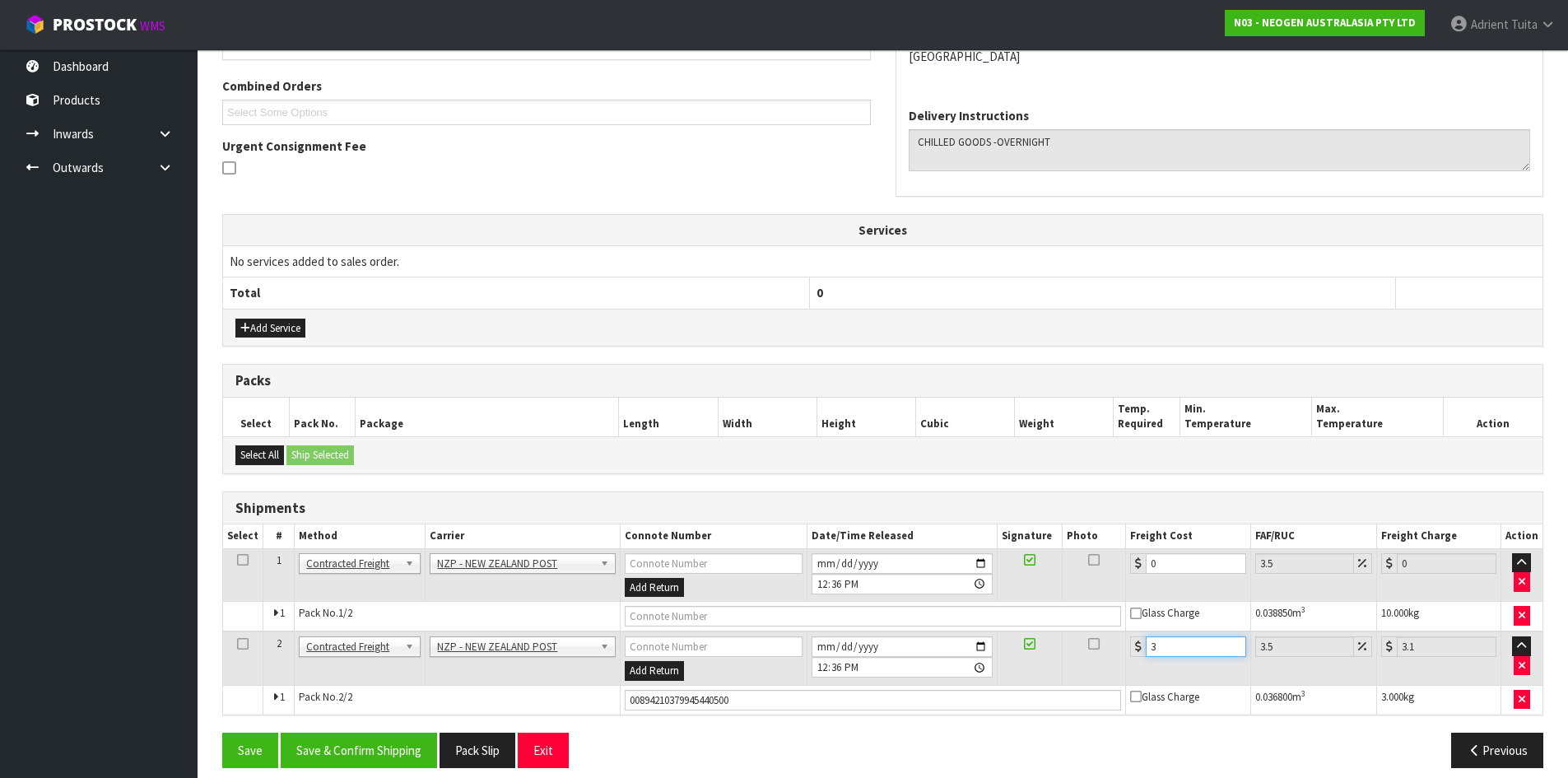
type input "32"
type input "33.12"
type input "32.2"
type input "33.33"
type input "32.22"
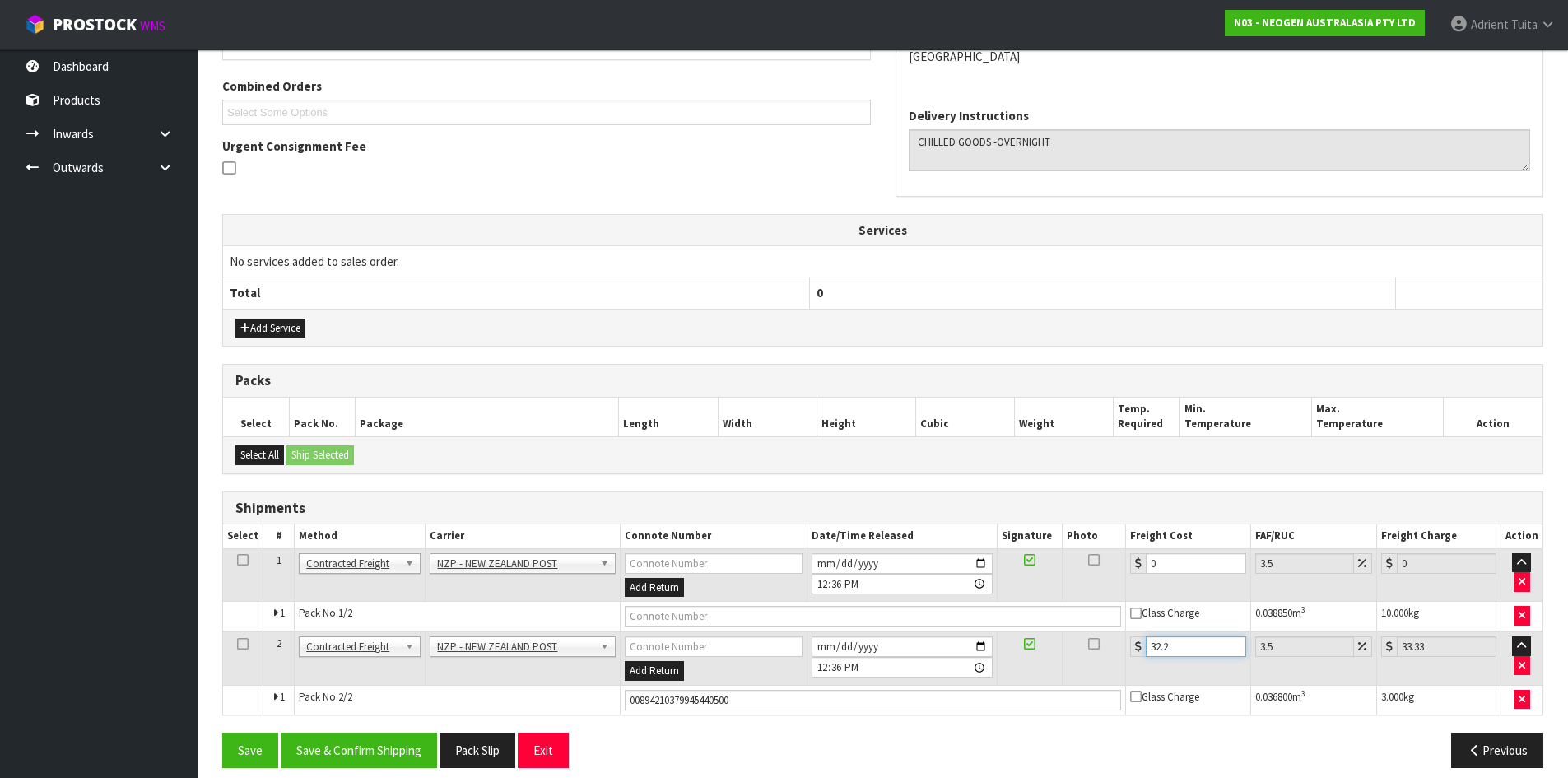
type input "33.35"
type input "32.22"
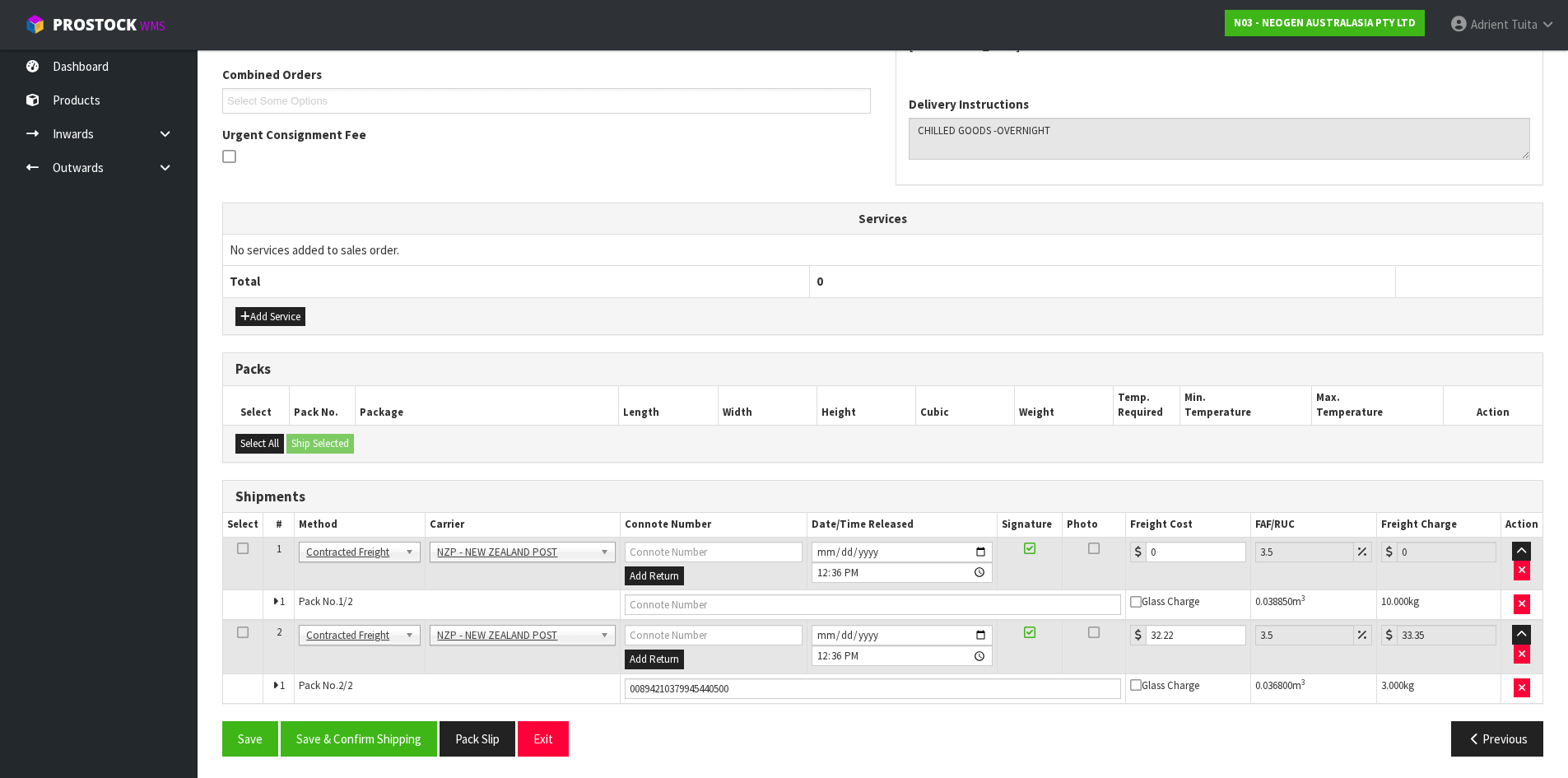
scroll to position [426, 0]
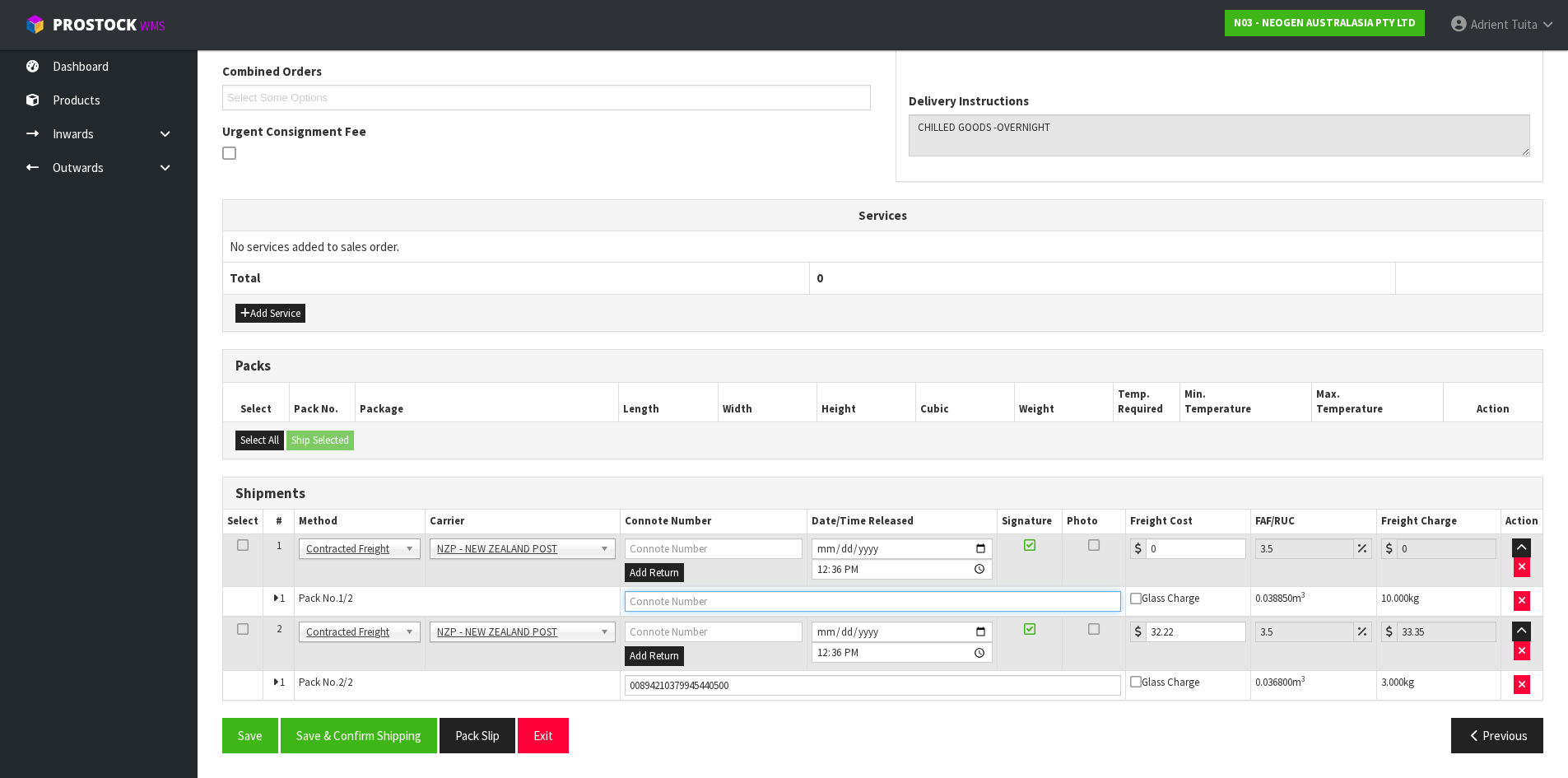
click at [695, 601] on input "text" at bounding box center [873, 601] width 497 height 21
type input "00894210379945441255"
click at [222, 718] on button "Save" at bounding box center [249, 735] width 56 height 36
click at [1180, 542] on input "0" at bounding box center [1195, 548] width 99 height 21
type input "1"
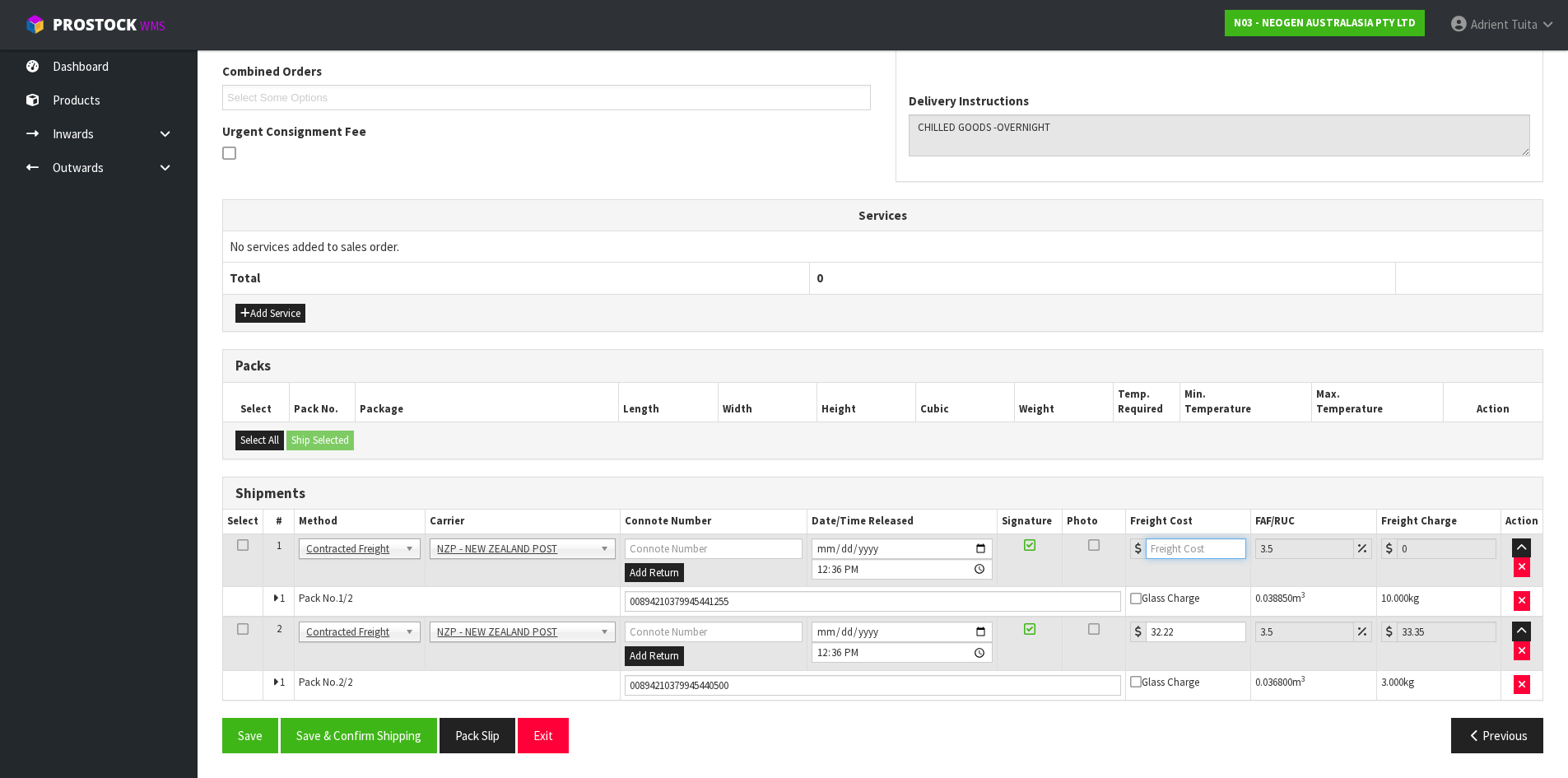
type input "1.03"
type input "16"
type input "16.56"
type input "16.2"
type input "16.77"
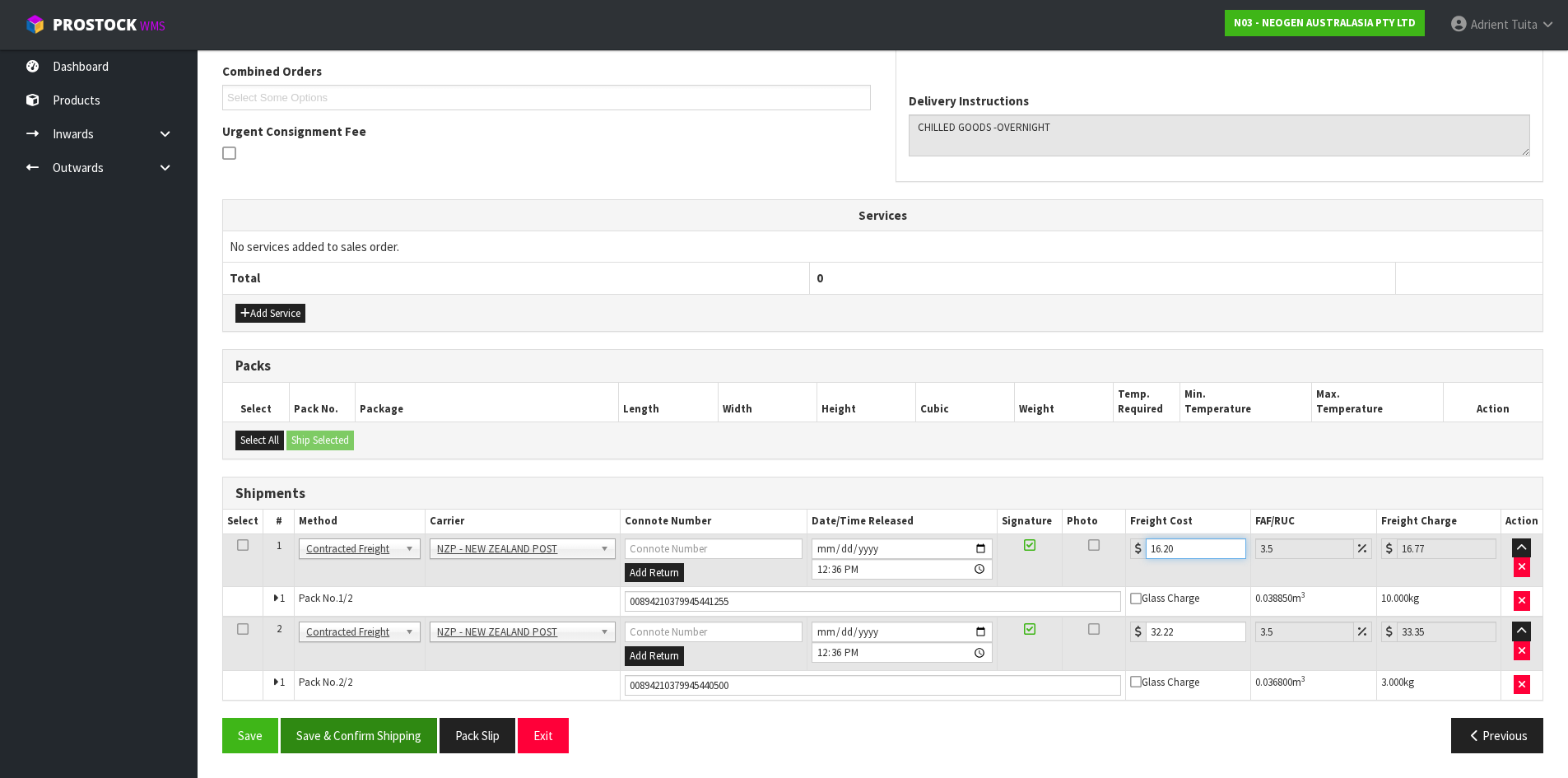
type input "16.20"
click at [372, 738] on button "Save & Confirm Shipping" at bounding box center [359, 735] width 157 height 36
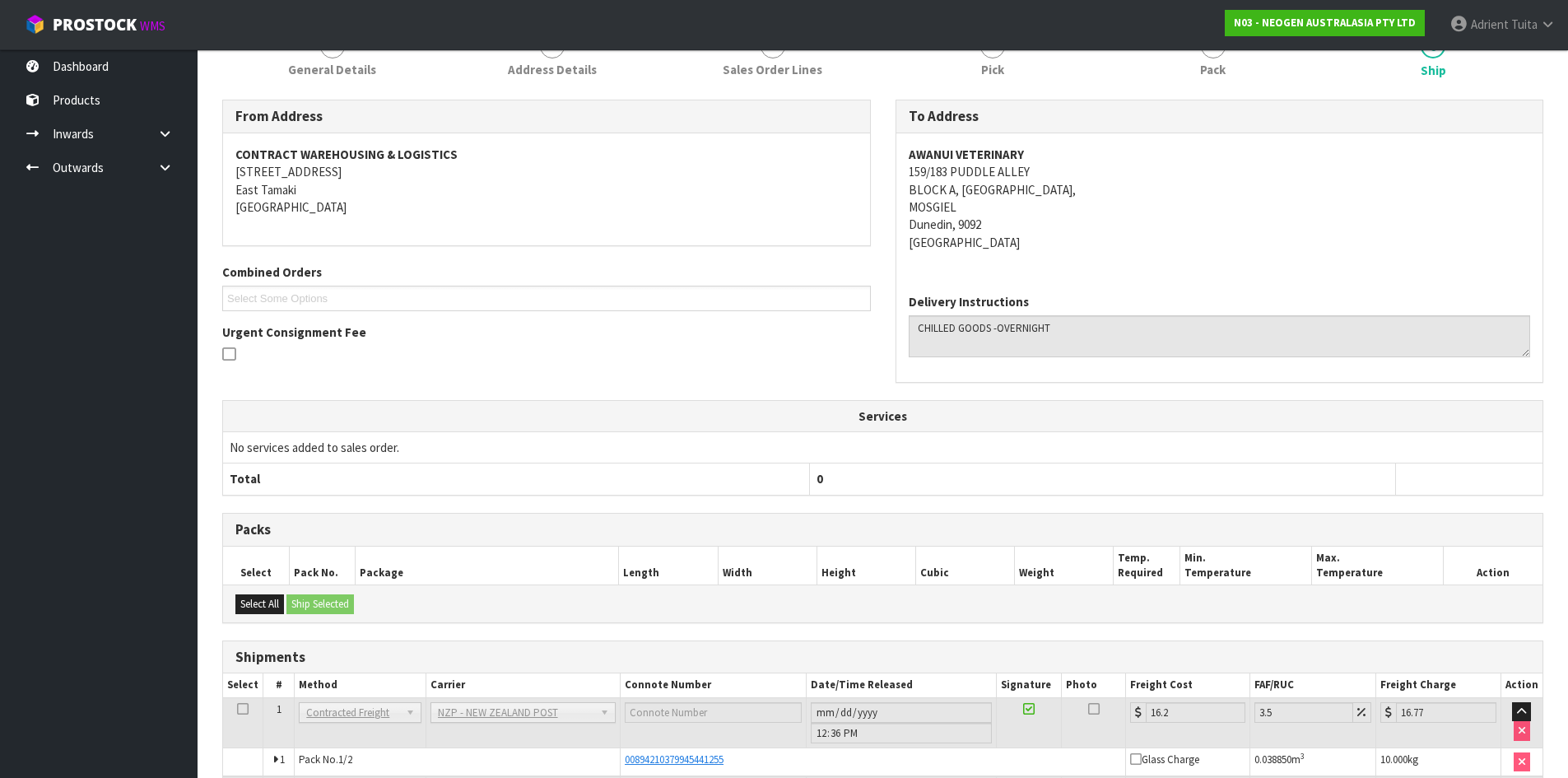
scroll to position [381, 0]
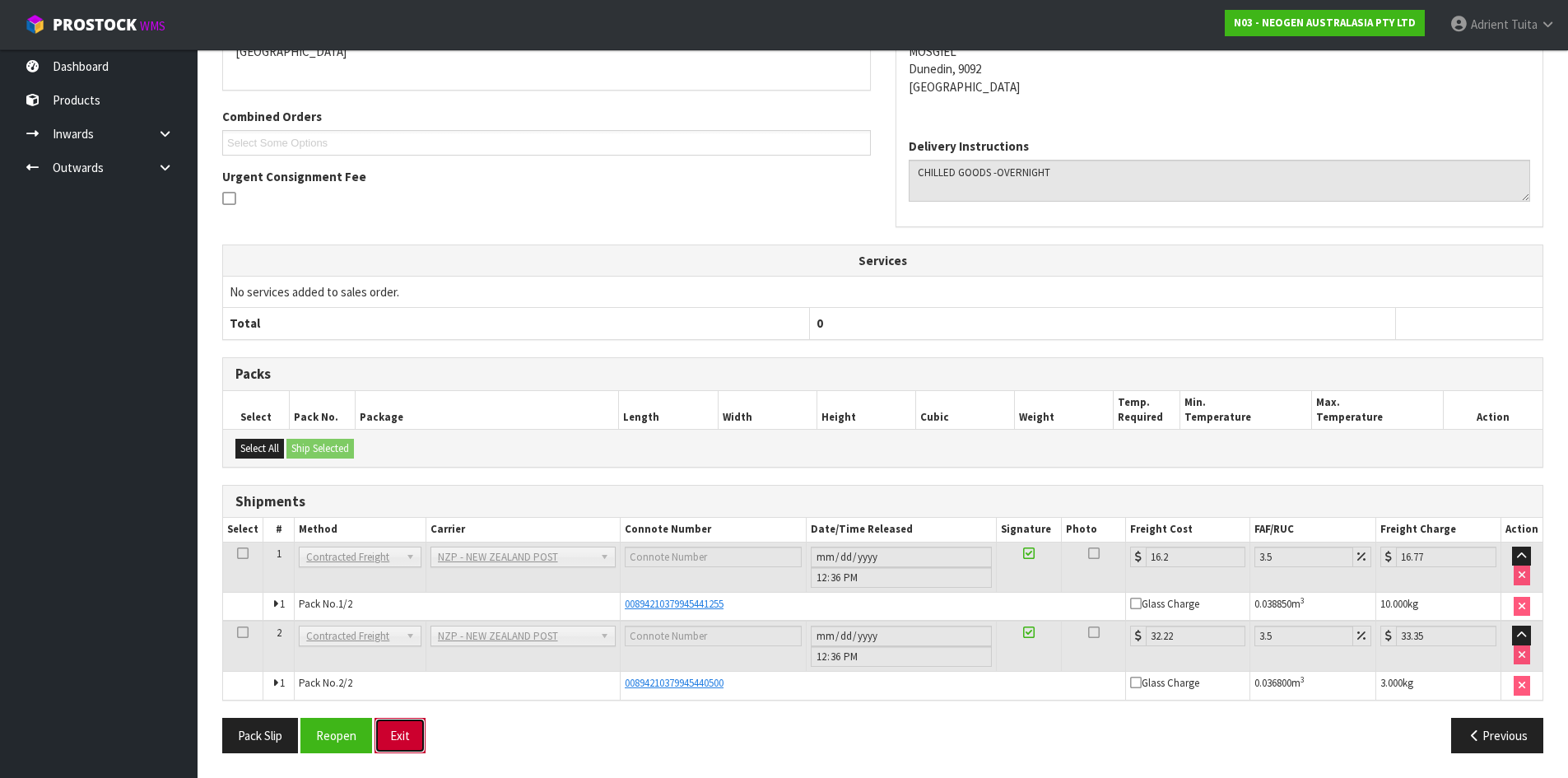
click at [398, 723] on button "Exit" at bounding box center [400, 735] width 51 height 36
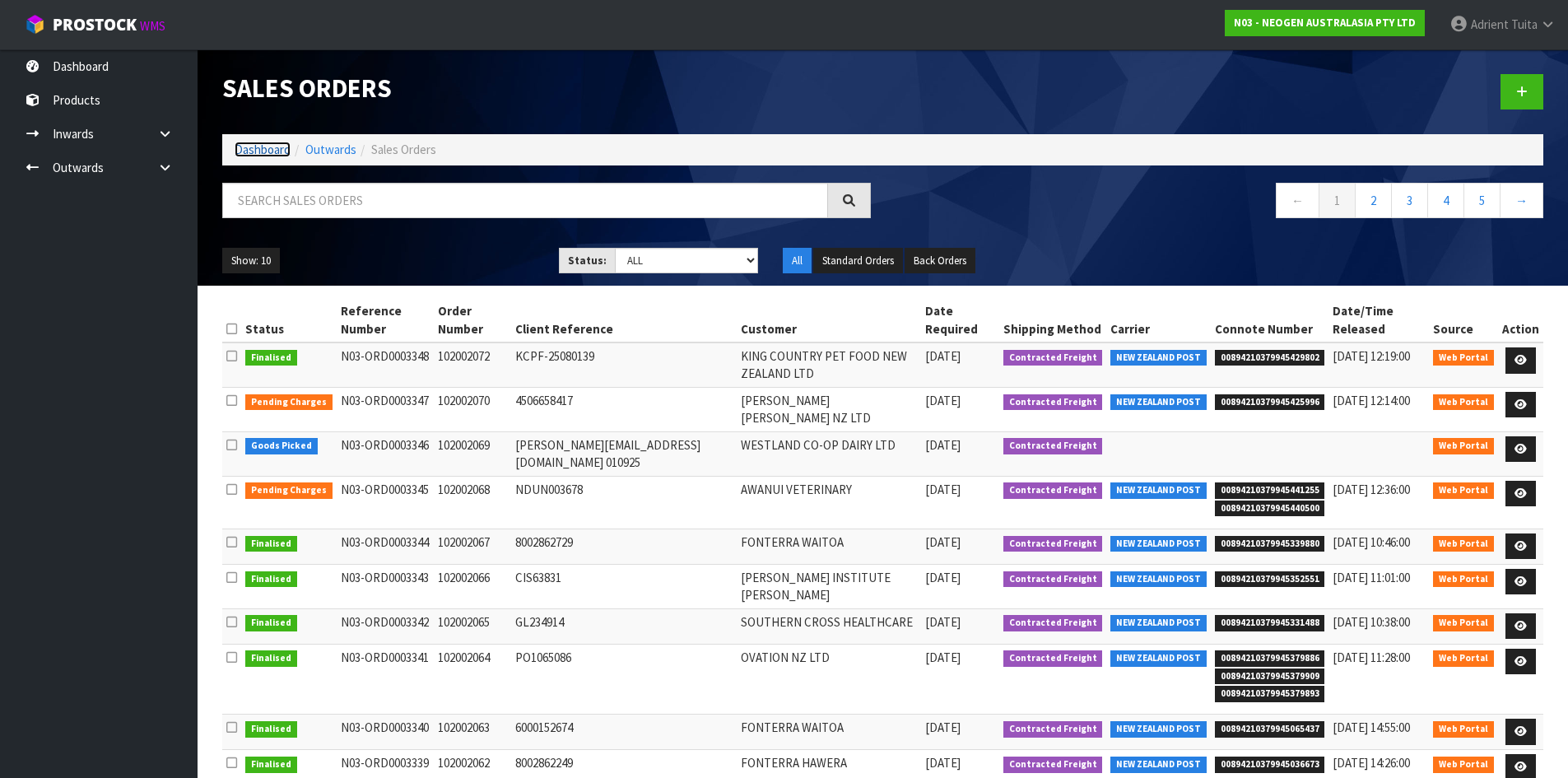
click at [255, 145] on link "Dashboard" at bounding box center [262, 148] width 56 height 15
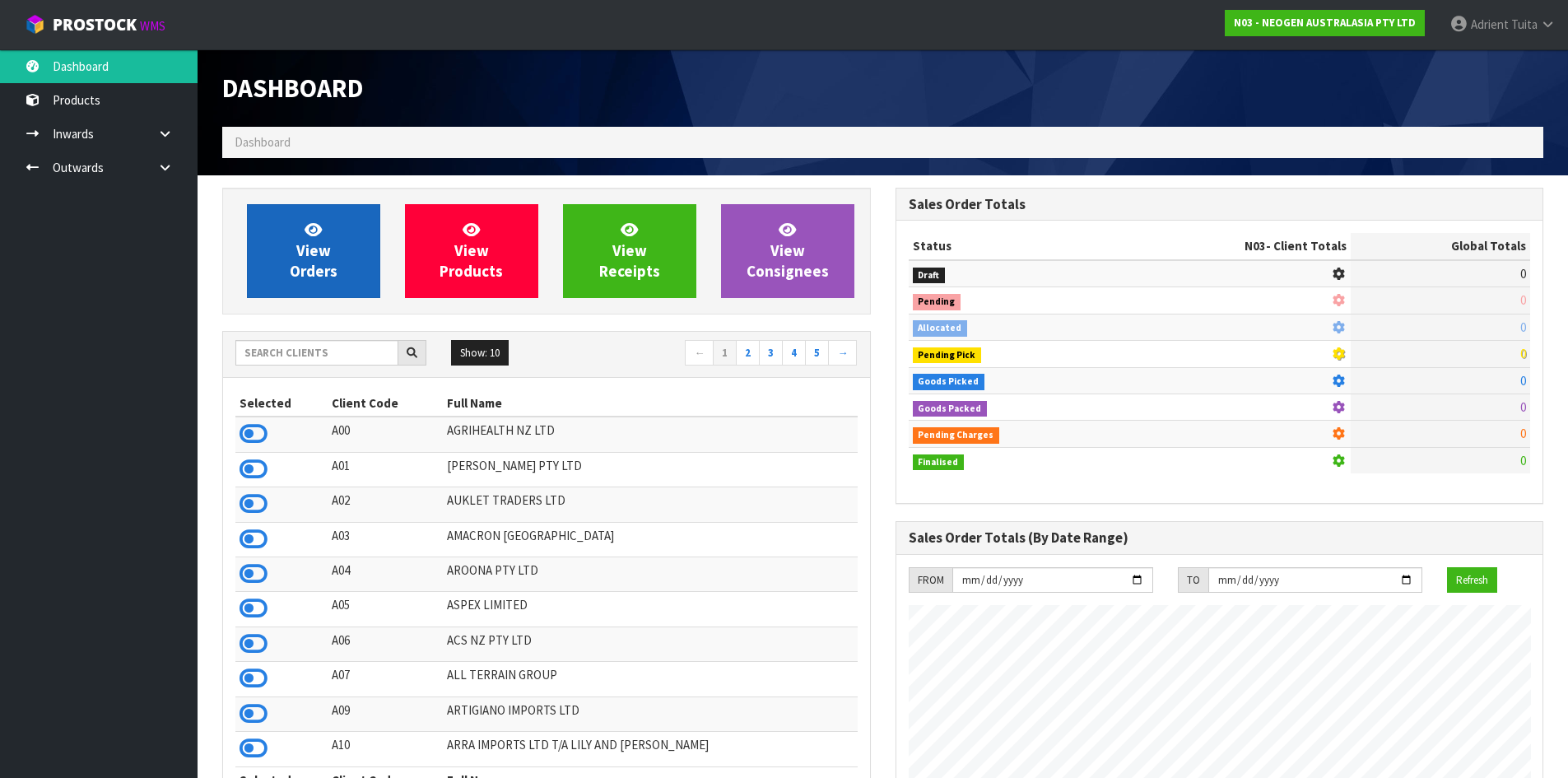
scroll to position [1247, 672]
click at [293, 256] on link "View Orders" at bounding box center [313, 251] width 133 height 94
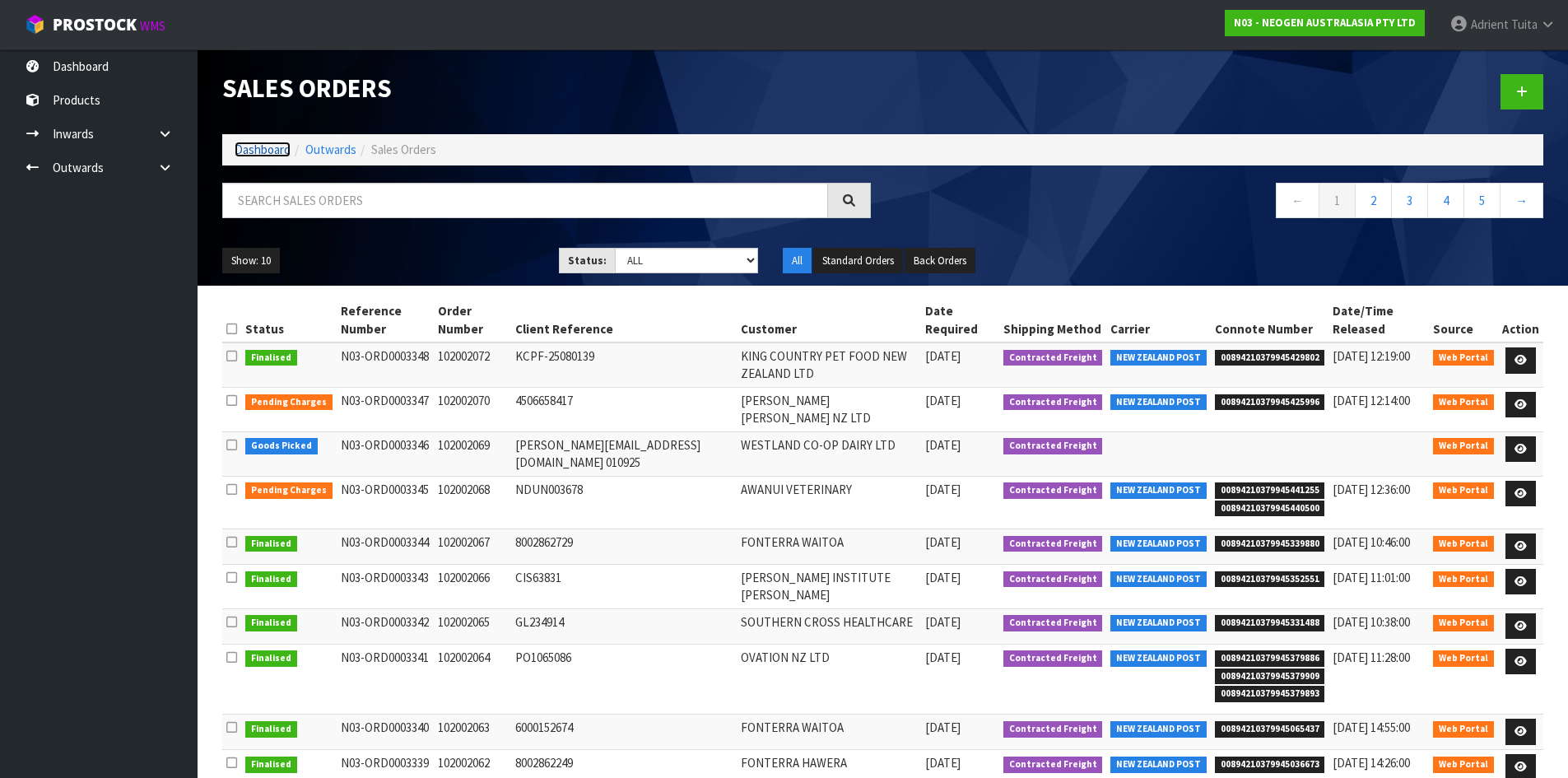
click at [288, 148] on link "Dashboard" at bounding box center [262, 148] width 56 height 15
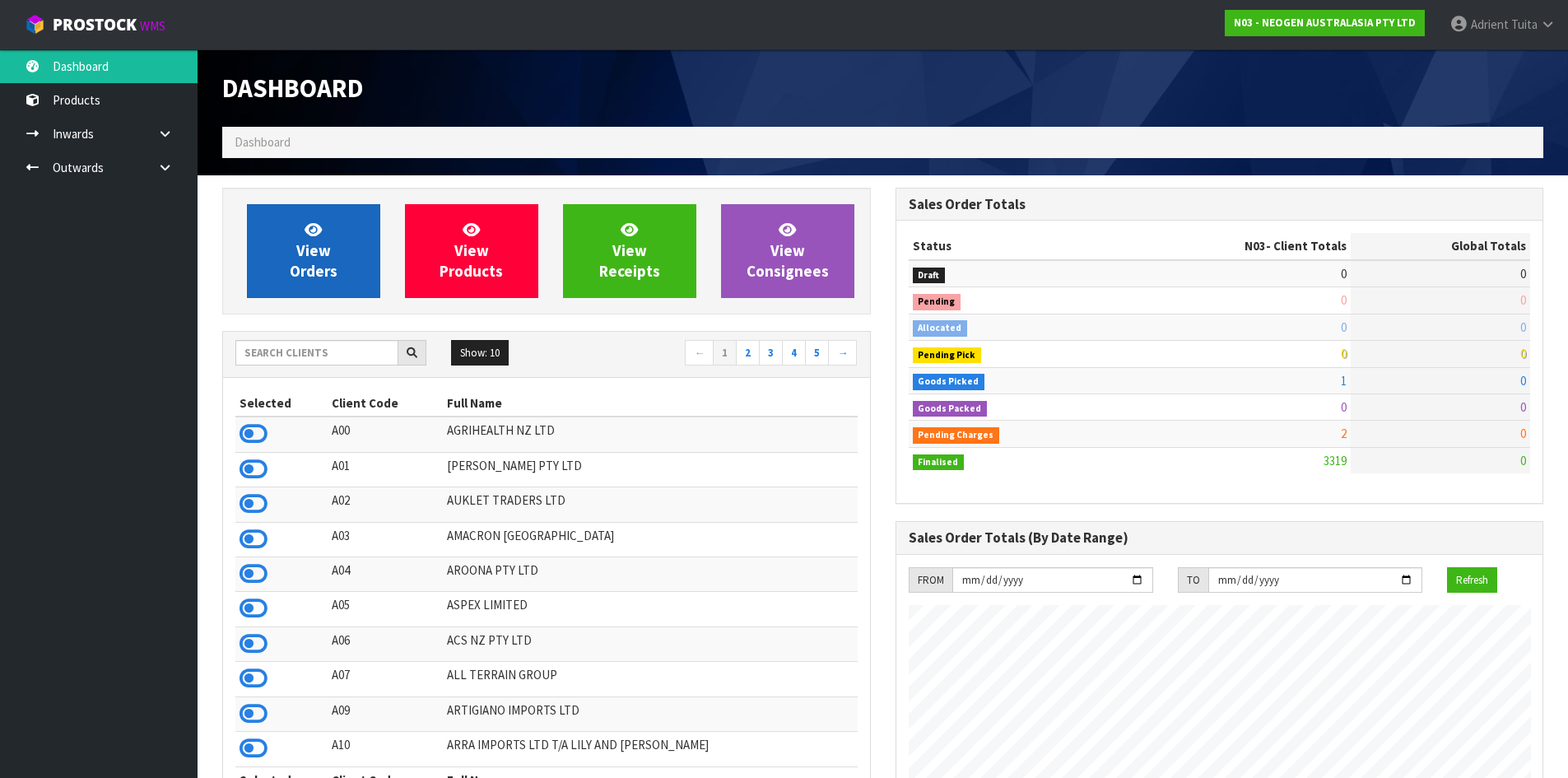
scroll to position [1247, 672]
click at [309, 237] on span "View Orders" at bounding box center [313, 251] width 47 height 62
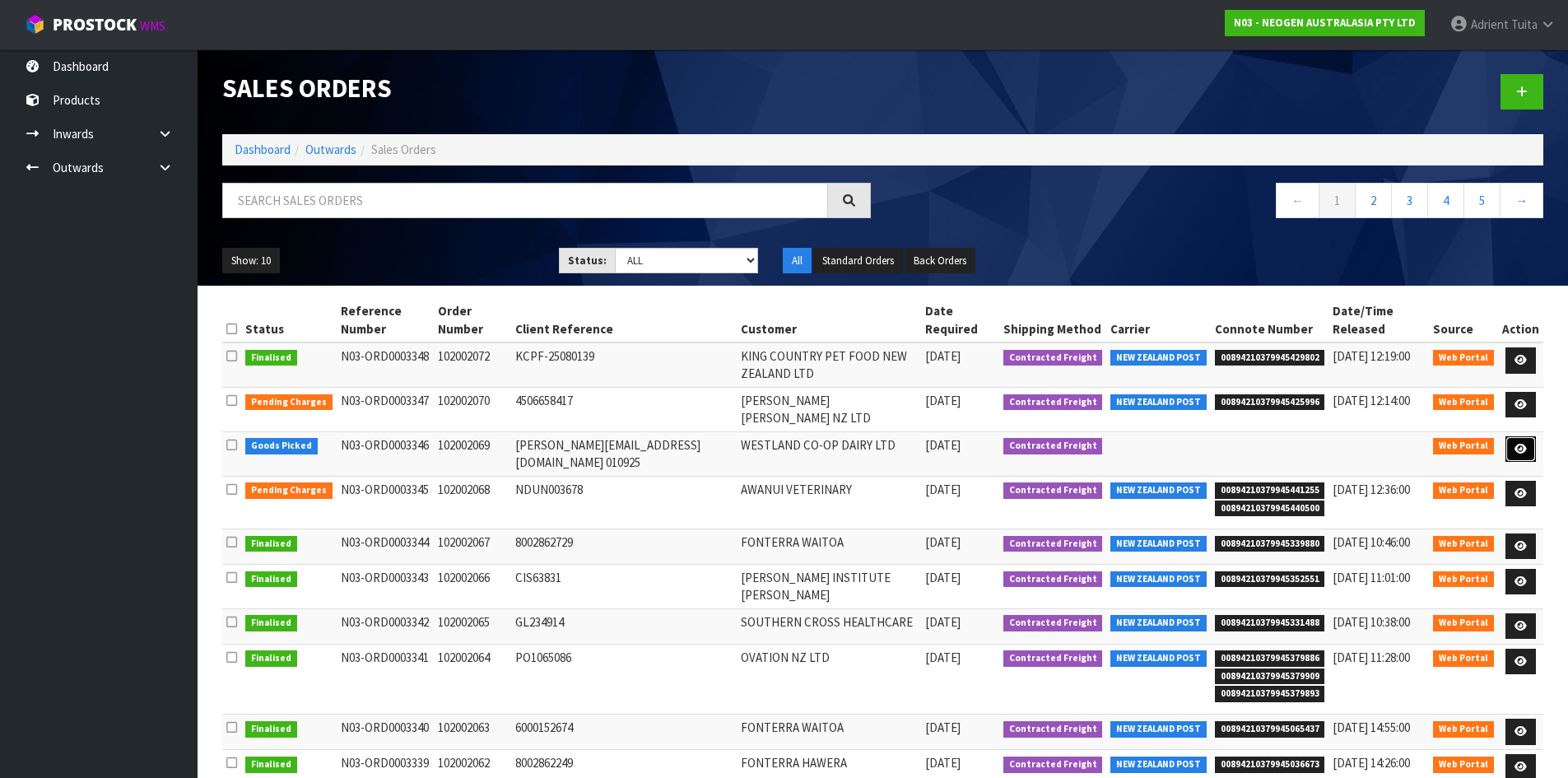
click at [1514, 450] on link at bounding box center [1520, 449] width 30 height 26
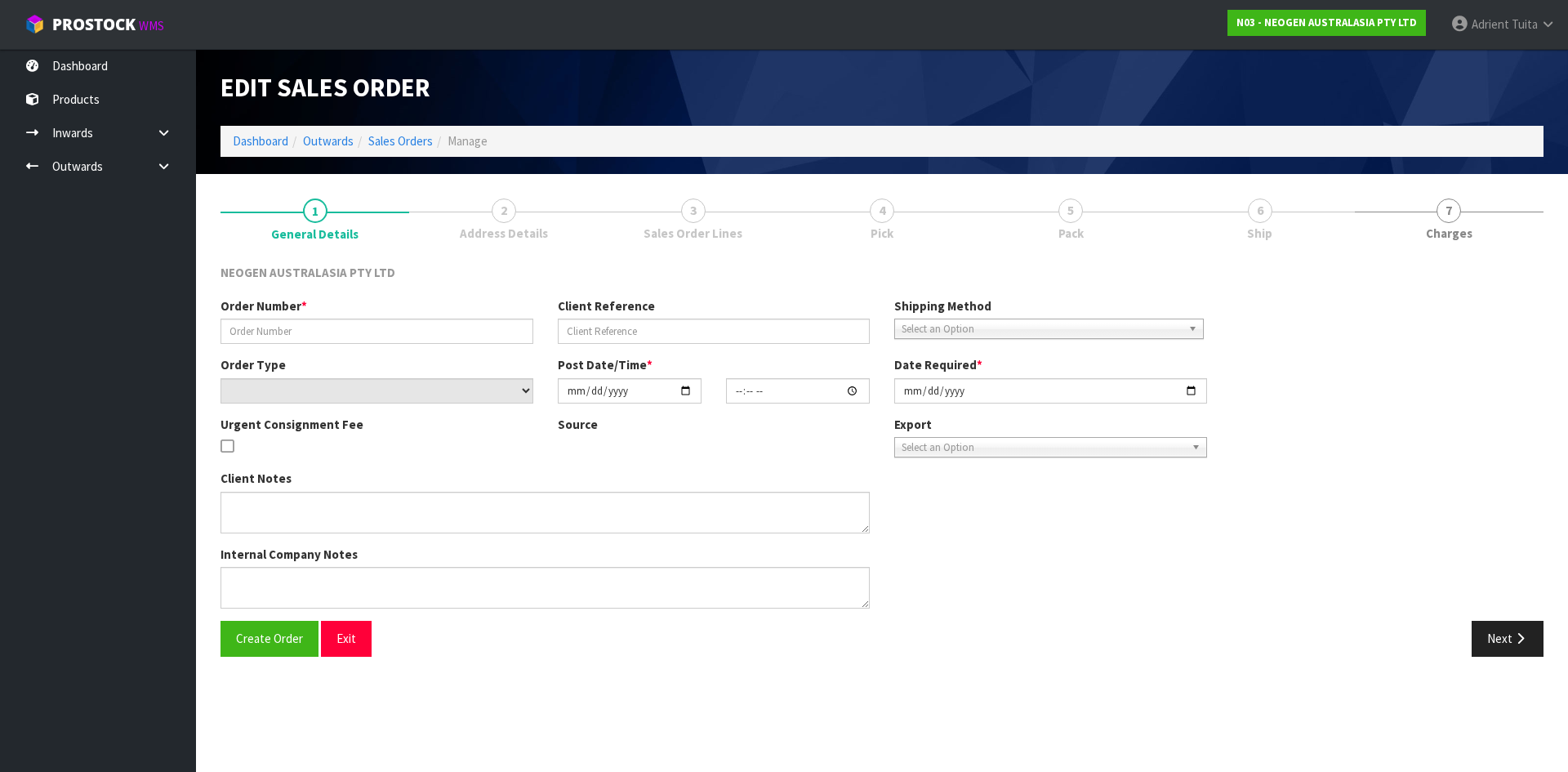
type input "102002069"
type input "[PERSON_NAME][EMAIL_ADDRESS][DOMAIN_NAME] 010925"
select select "number:0"
type input "[DATE]"
type input "16:54:00.000"
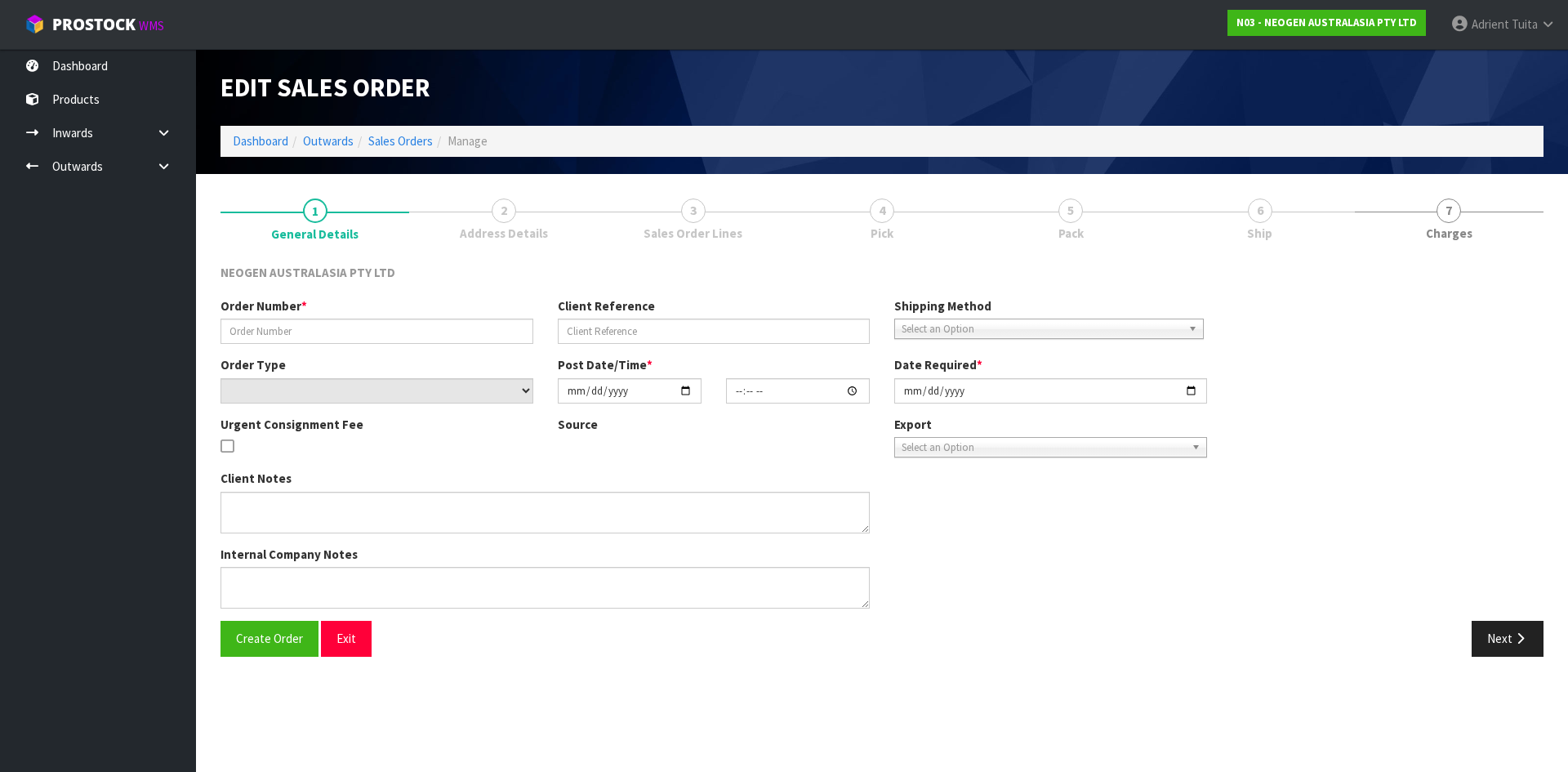
type input "[DATE]"
type textarea "ATTN [PERSON_NAME]"
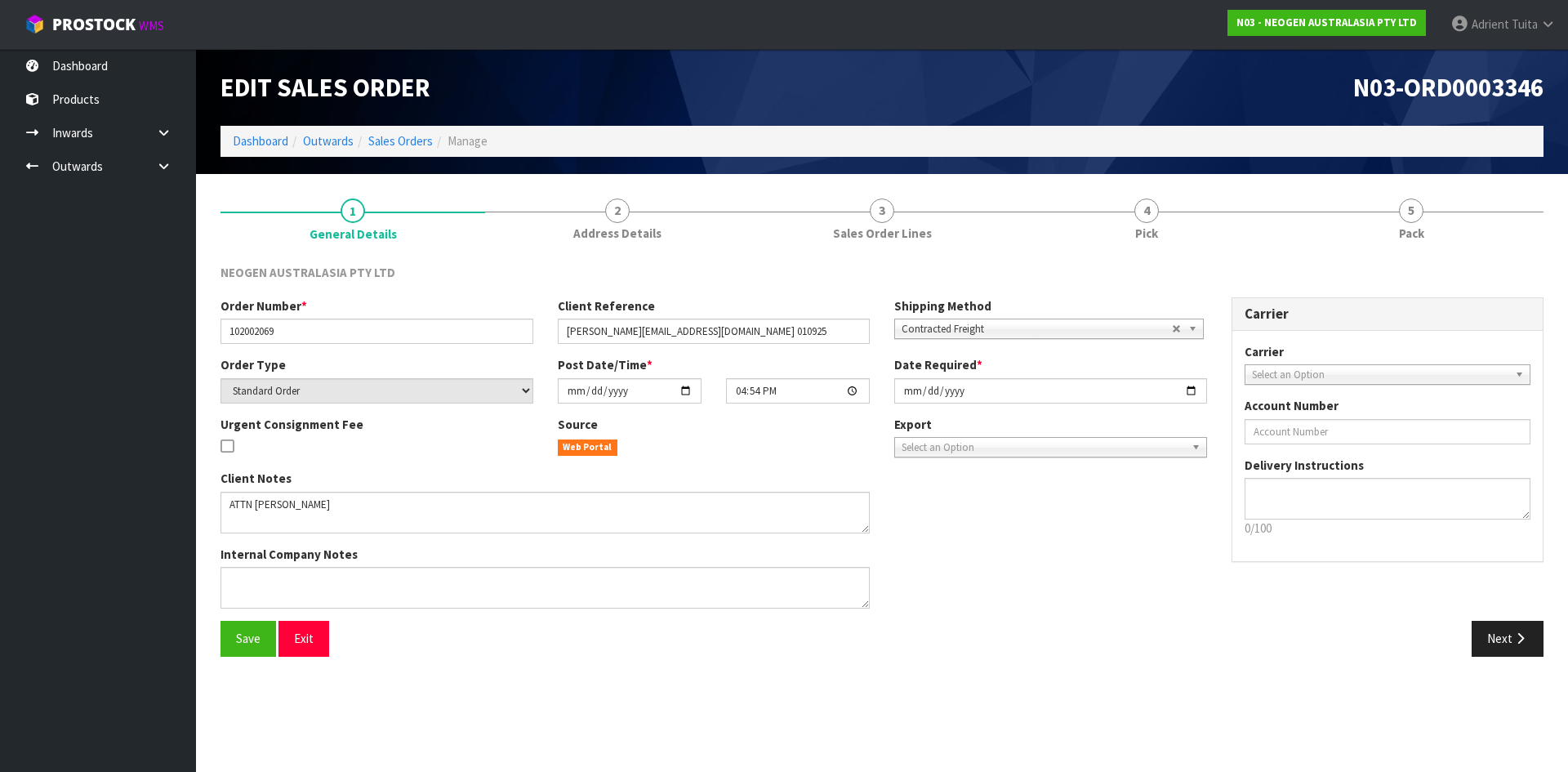
click at [1166, 202] on link "4 Pick" at bounding box center [1147, 218] width 265 height 64
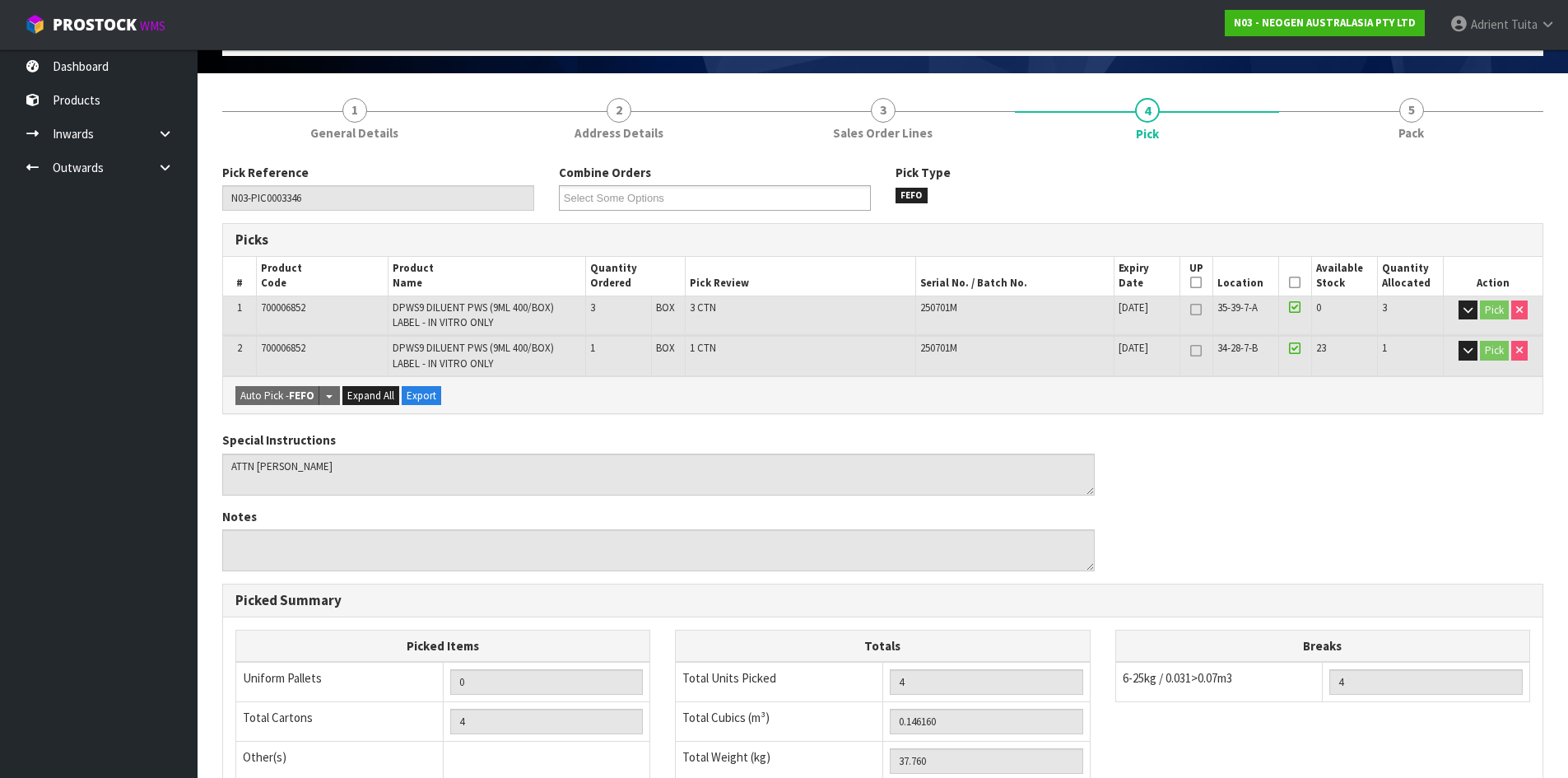
scroll to position [363, 0]
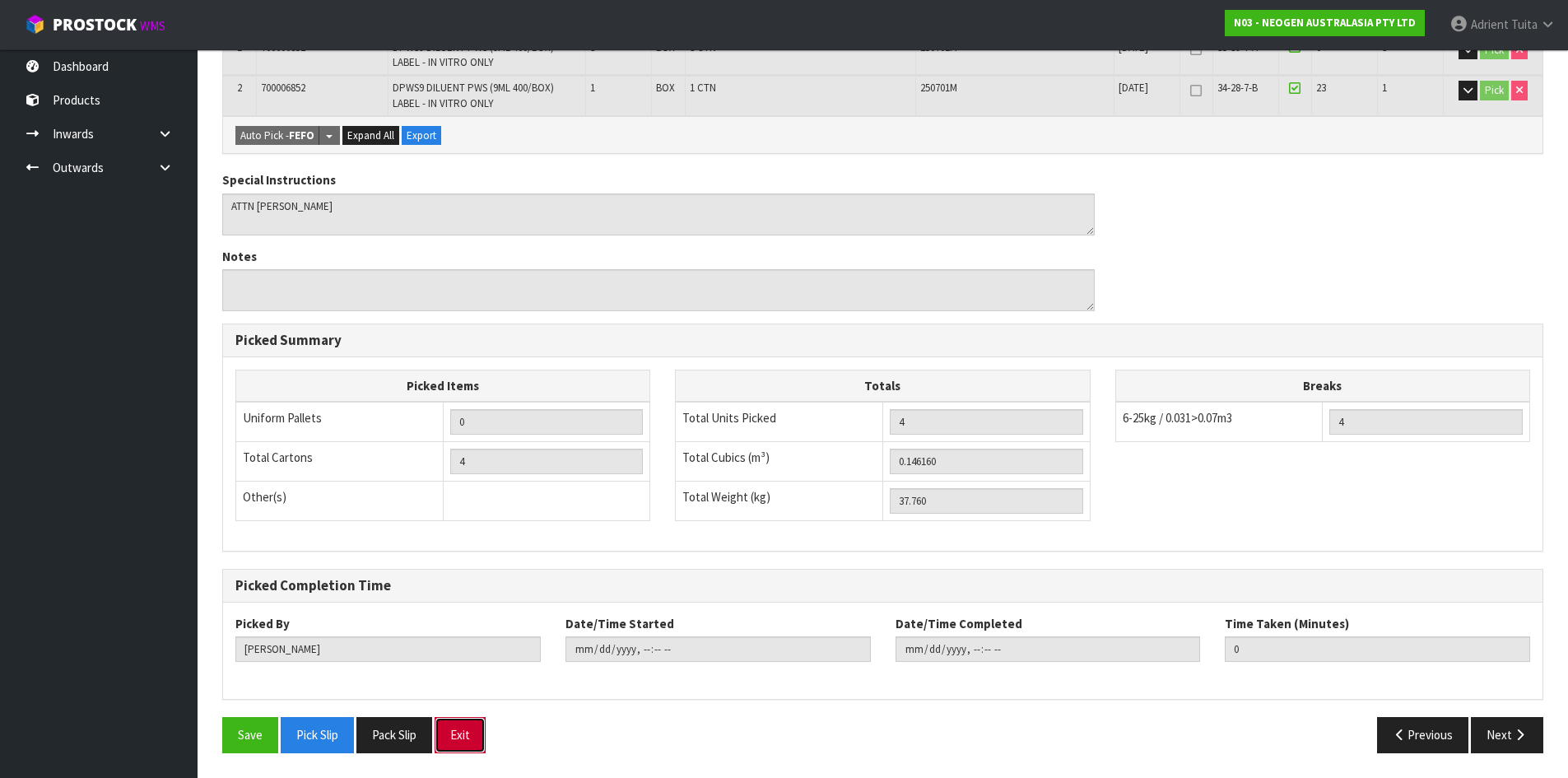
click at [475, 735] on button "Exit" at bounding box center [460, 734] width 51 height 36
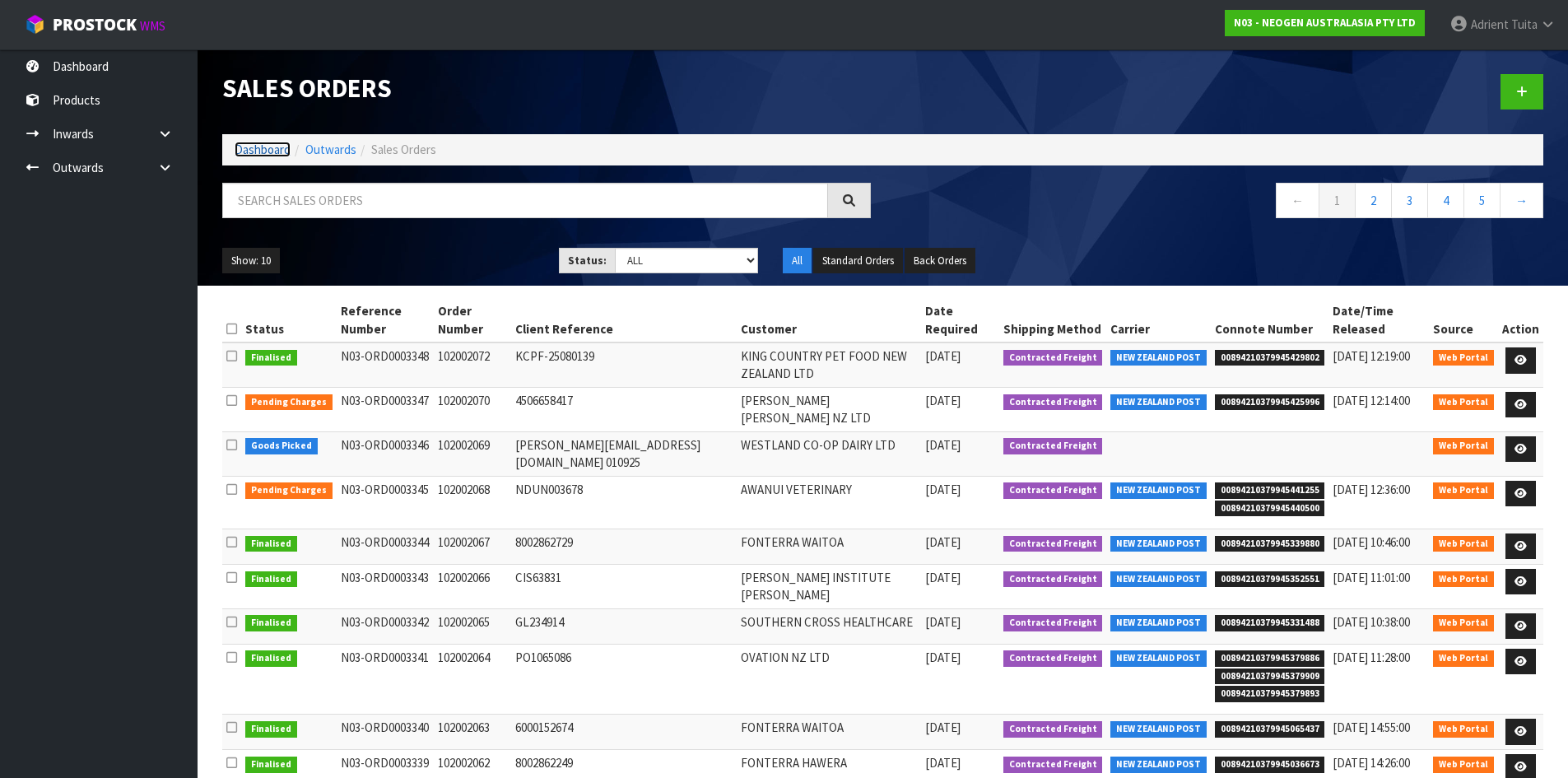
click at [264, 146] on link "Dashboard" at bounding box center [262, 148] width 56 height 15
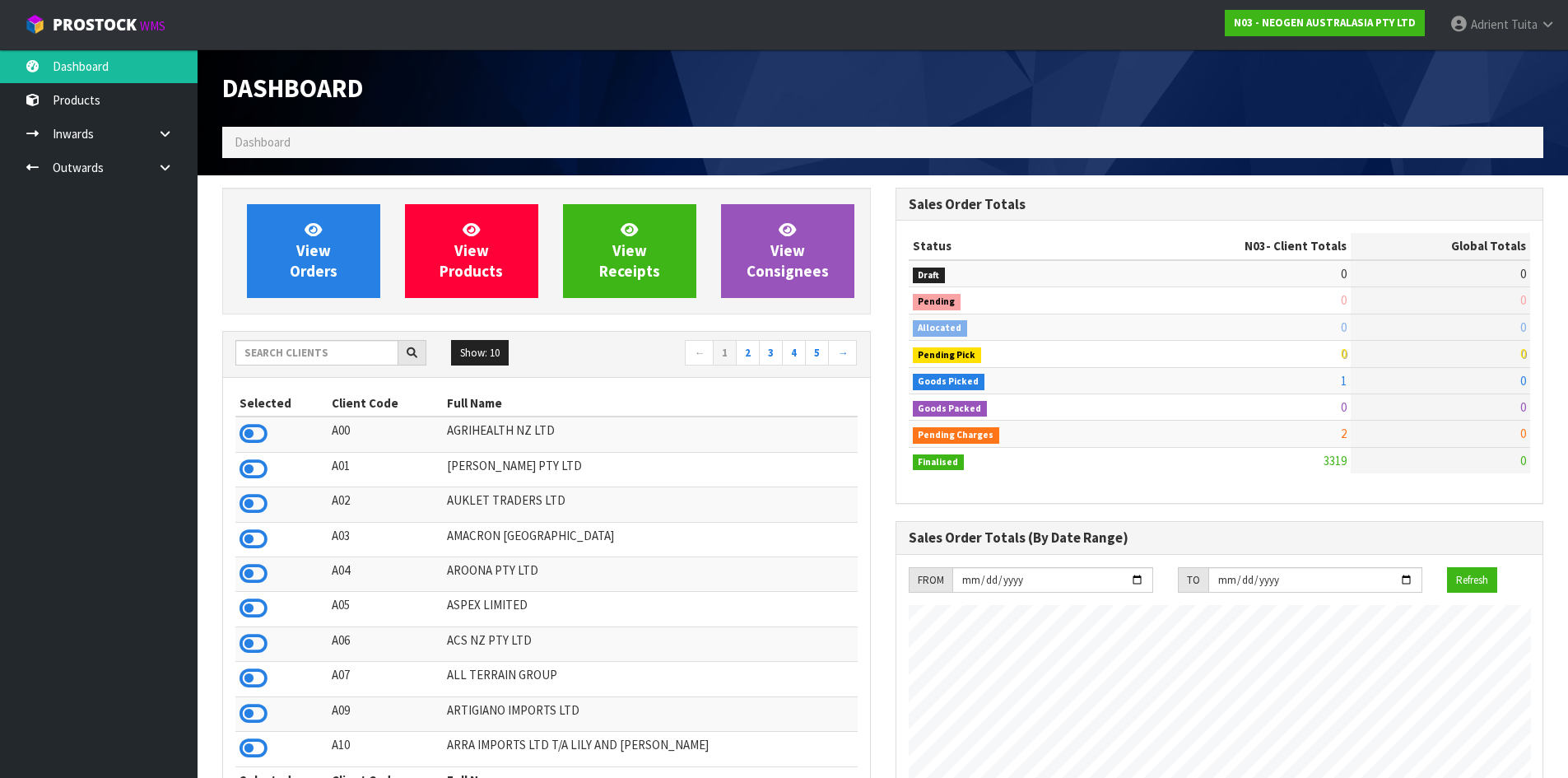
scroll to position [1247, 672]
click at [387, 360] on input "text" at bounding box center [317, 353] width 163 height 26
click at [260, 647] on icon at bounding box center [253, 643] width 28 height 25
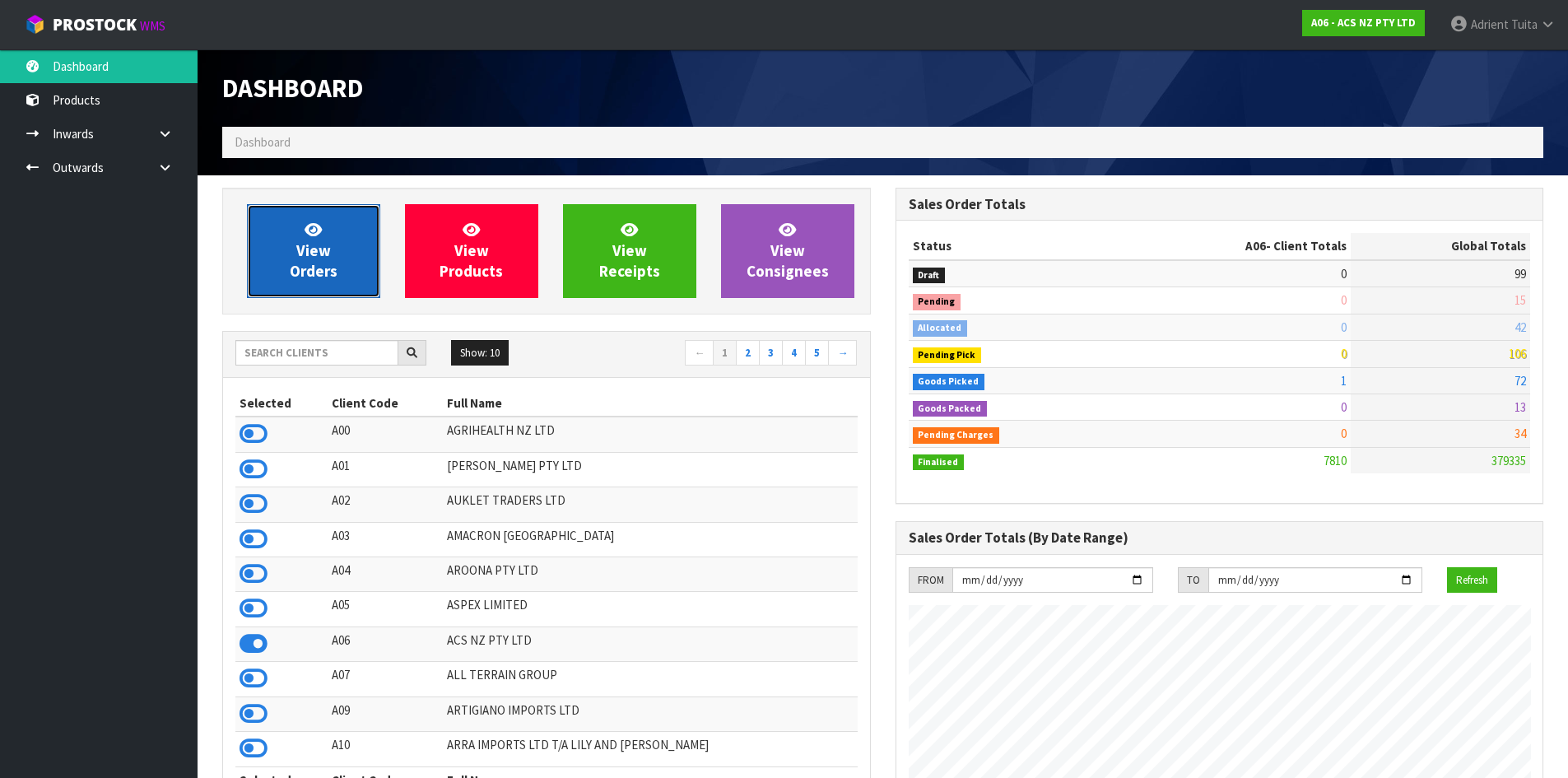
click at [319, 210] on link "View Orders" at bounding box center [313, 251] width 133 height 94
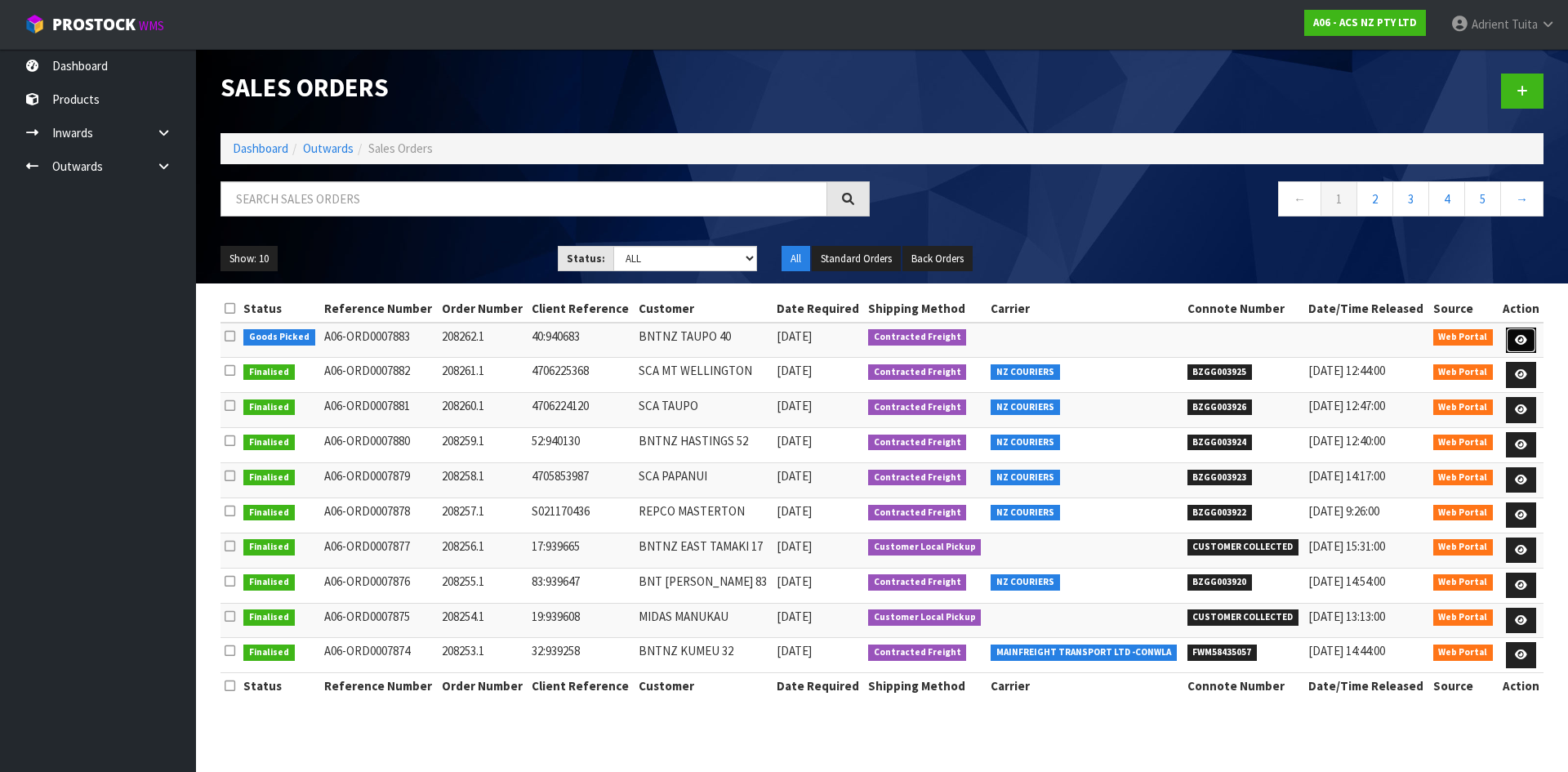
click at [1516, 338] on icon at bounding box center [1522, 341] width 13 height 11
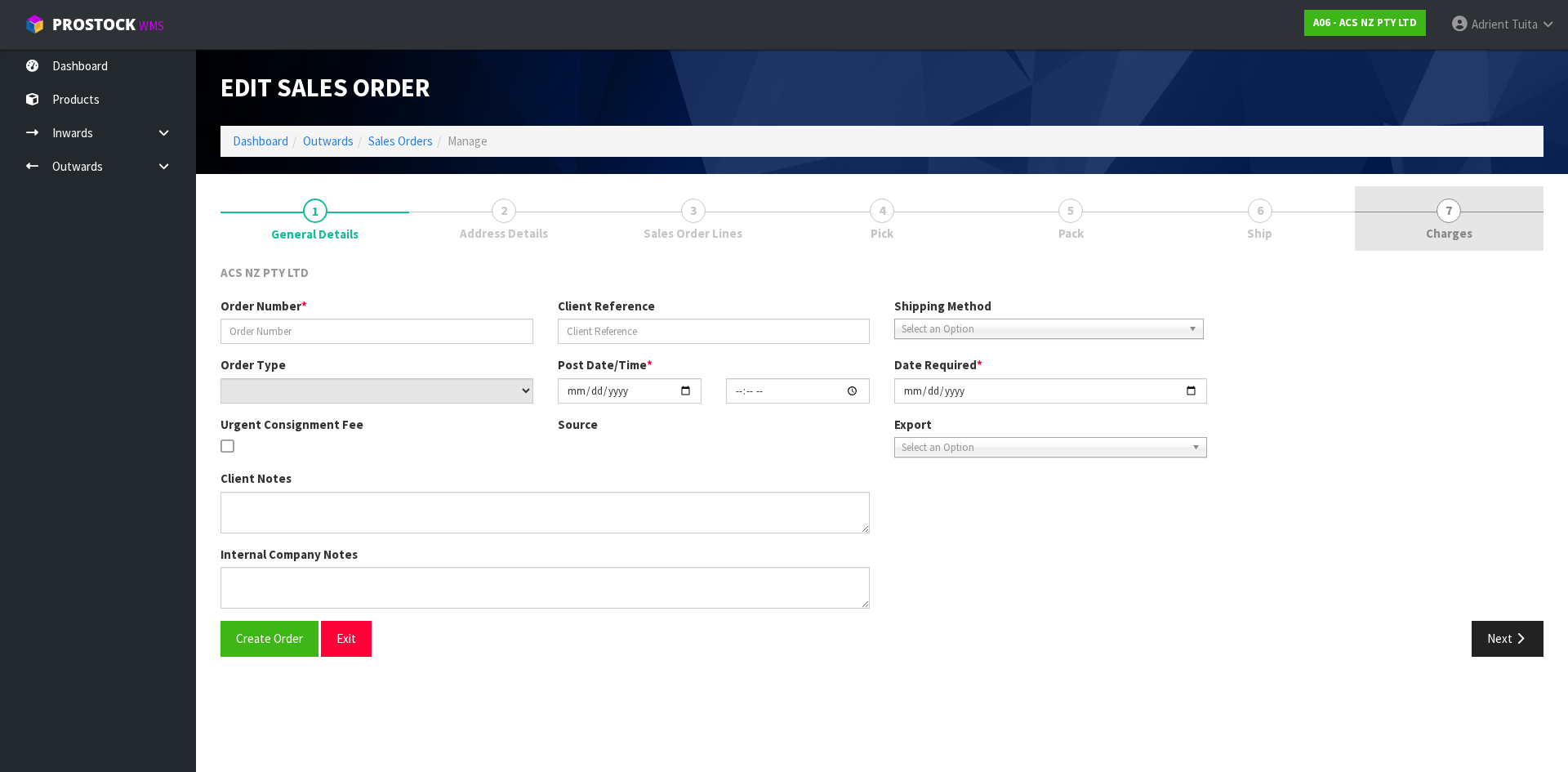
type input "208262.1"
type input "40:940683"
select select "number:0"
type input "[DATE]"
type input "16:45:00.000"
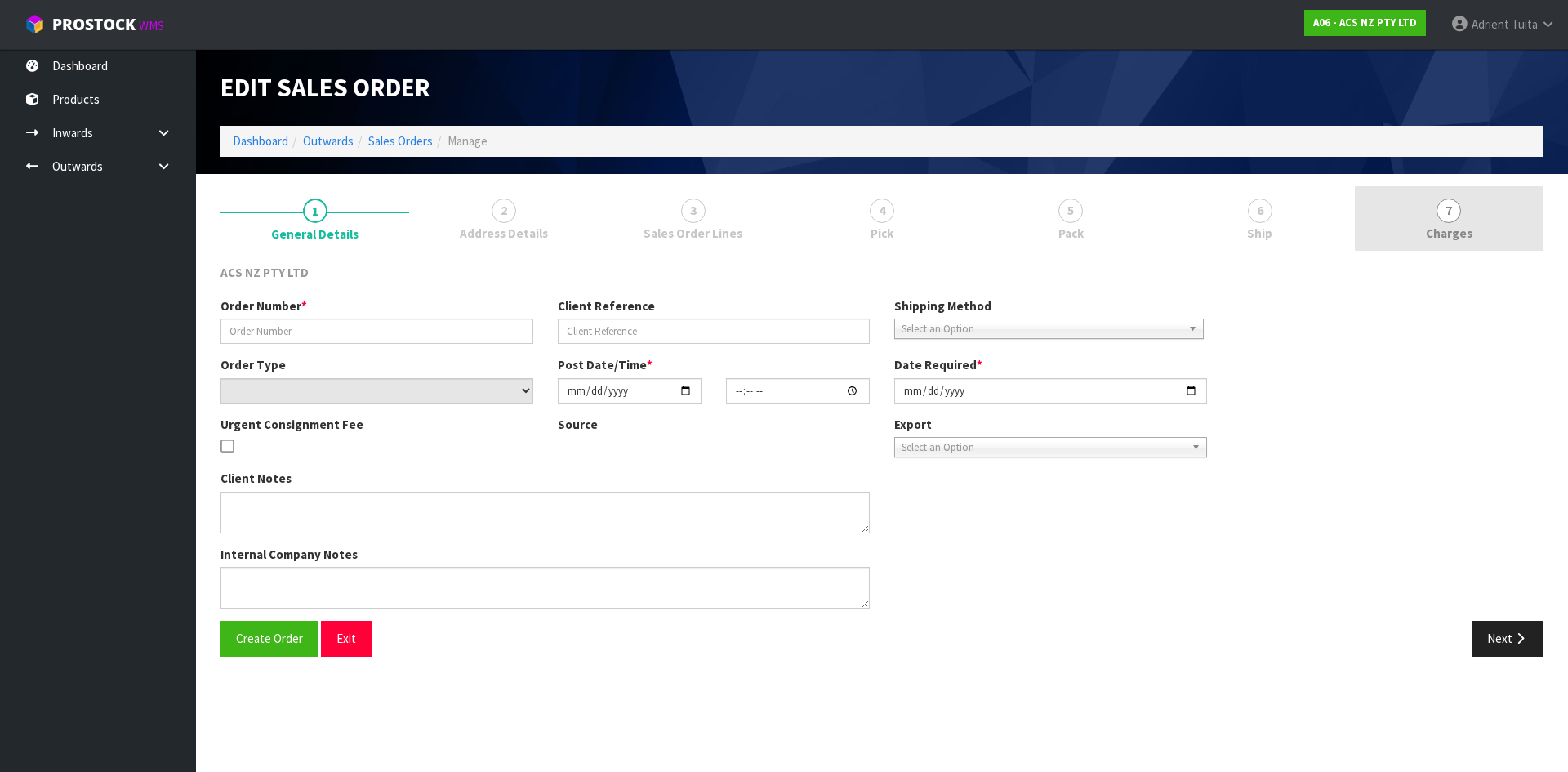
type input "[DATE]"
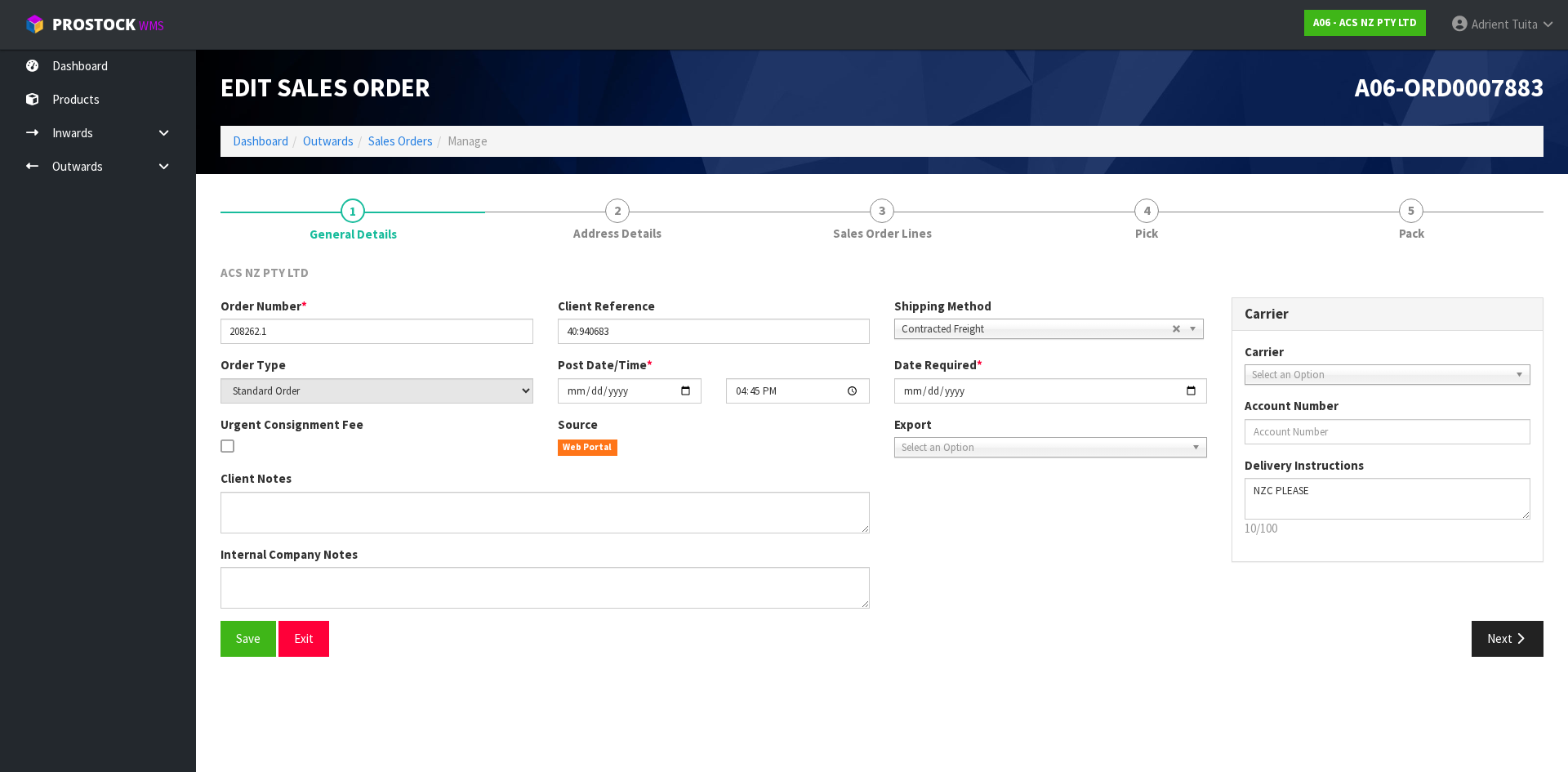
click at [1466, 228] on link "5 Pack" at bounding box center [1411, 218] width 265 height 64
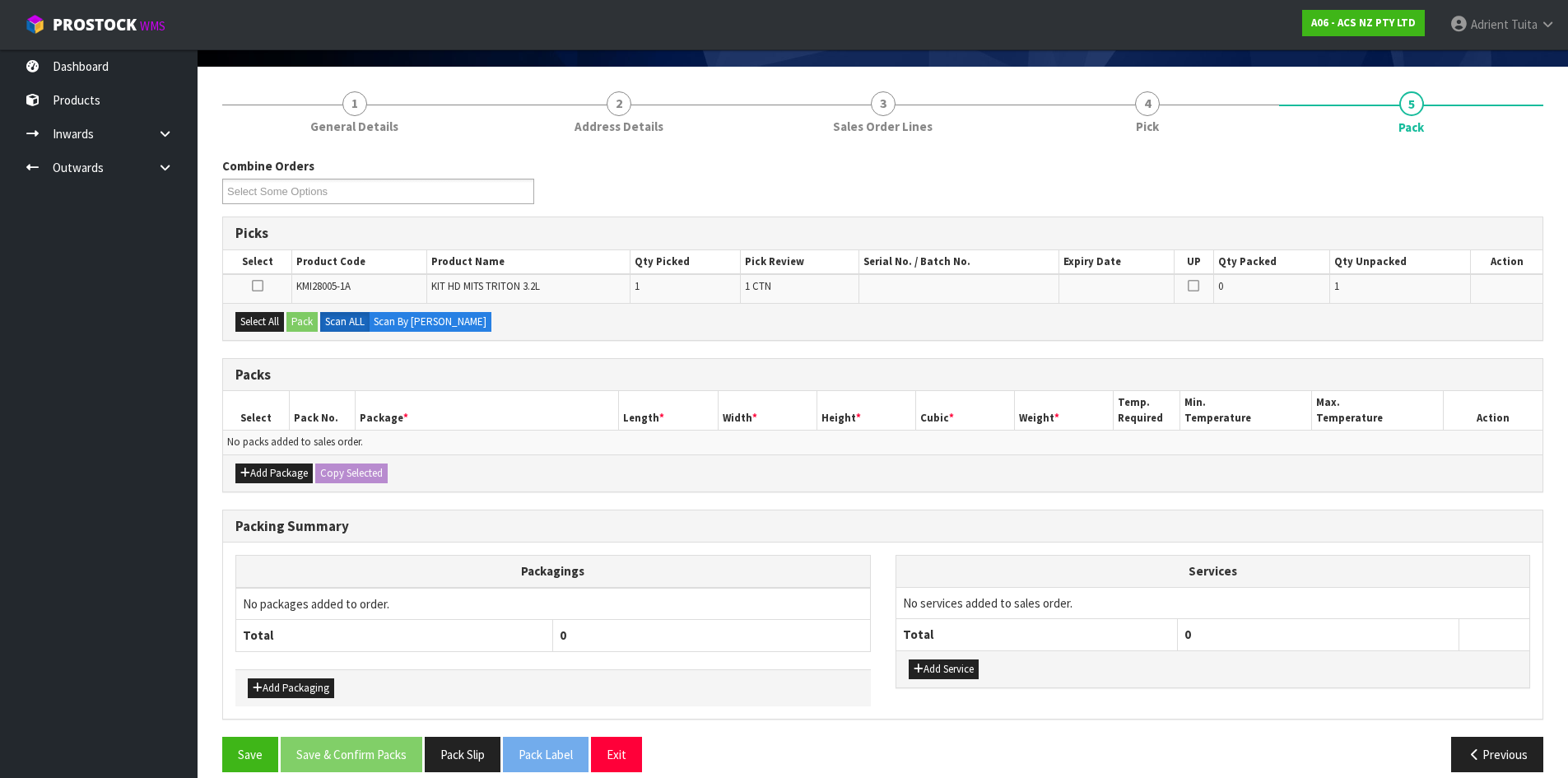
scroll to position [128, 0]
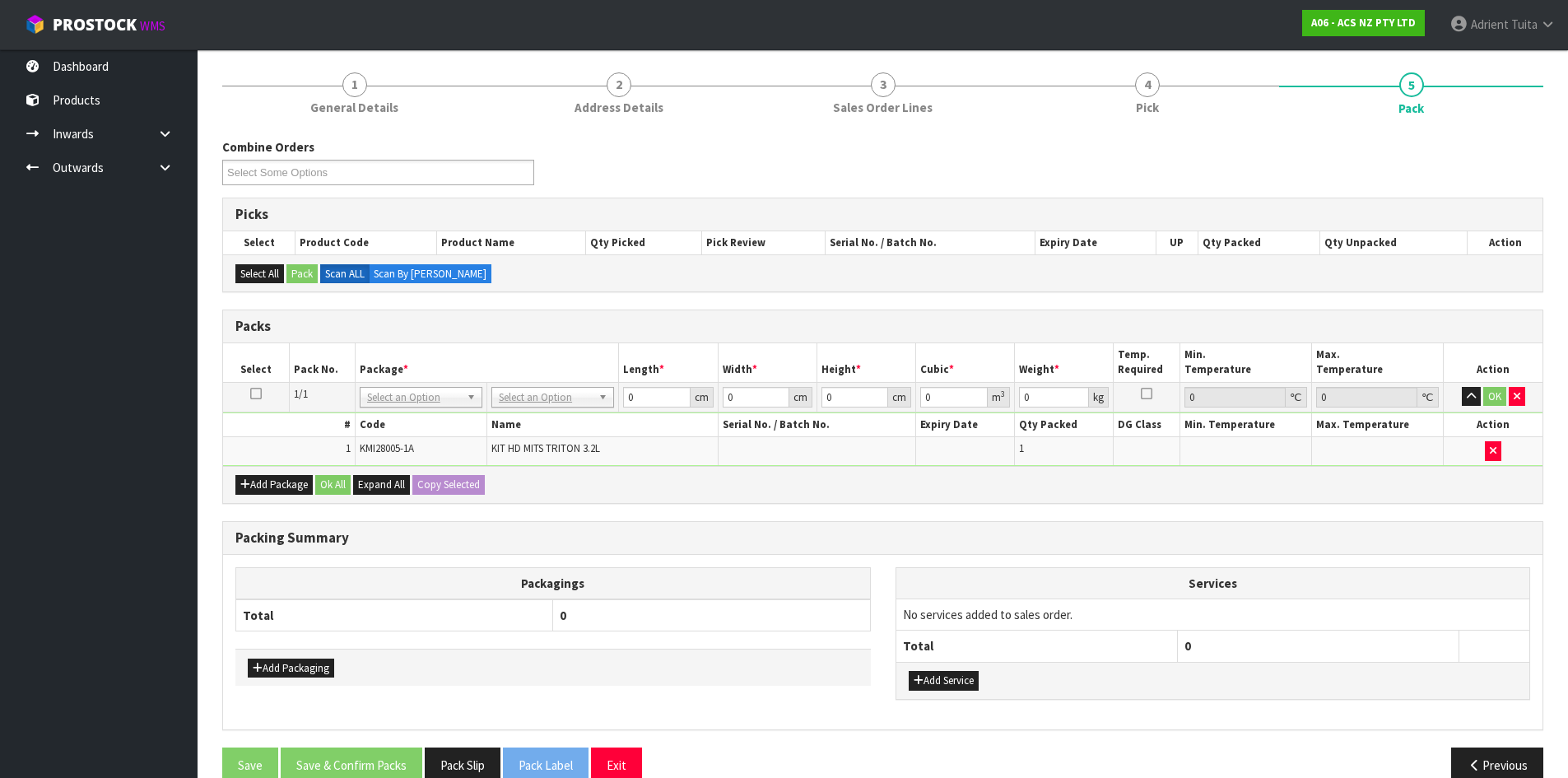
drag, startPoint x: 538, startPoint y: 389, endPoint x: 530, endPoint y: 427, distance: 38.8
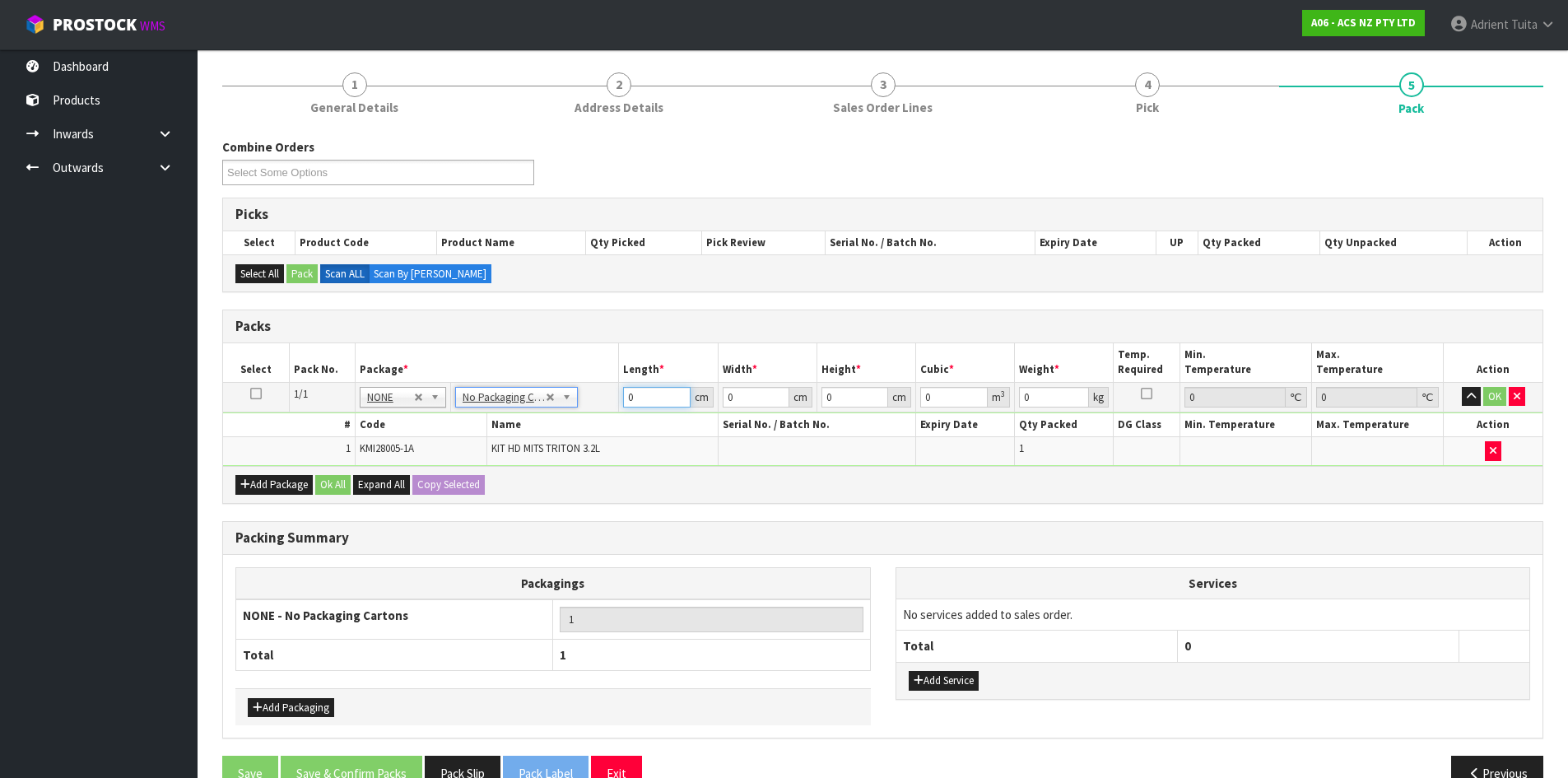
click at [634, 399] on input "0" at bounding box center [656, 397] width 66 height 21
type input "40"
type input "37"
type input "1"
type input "0.00148"
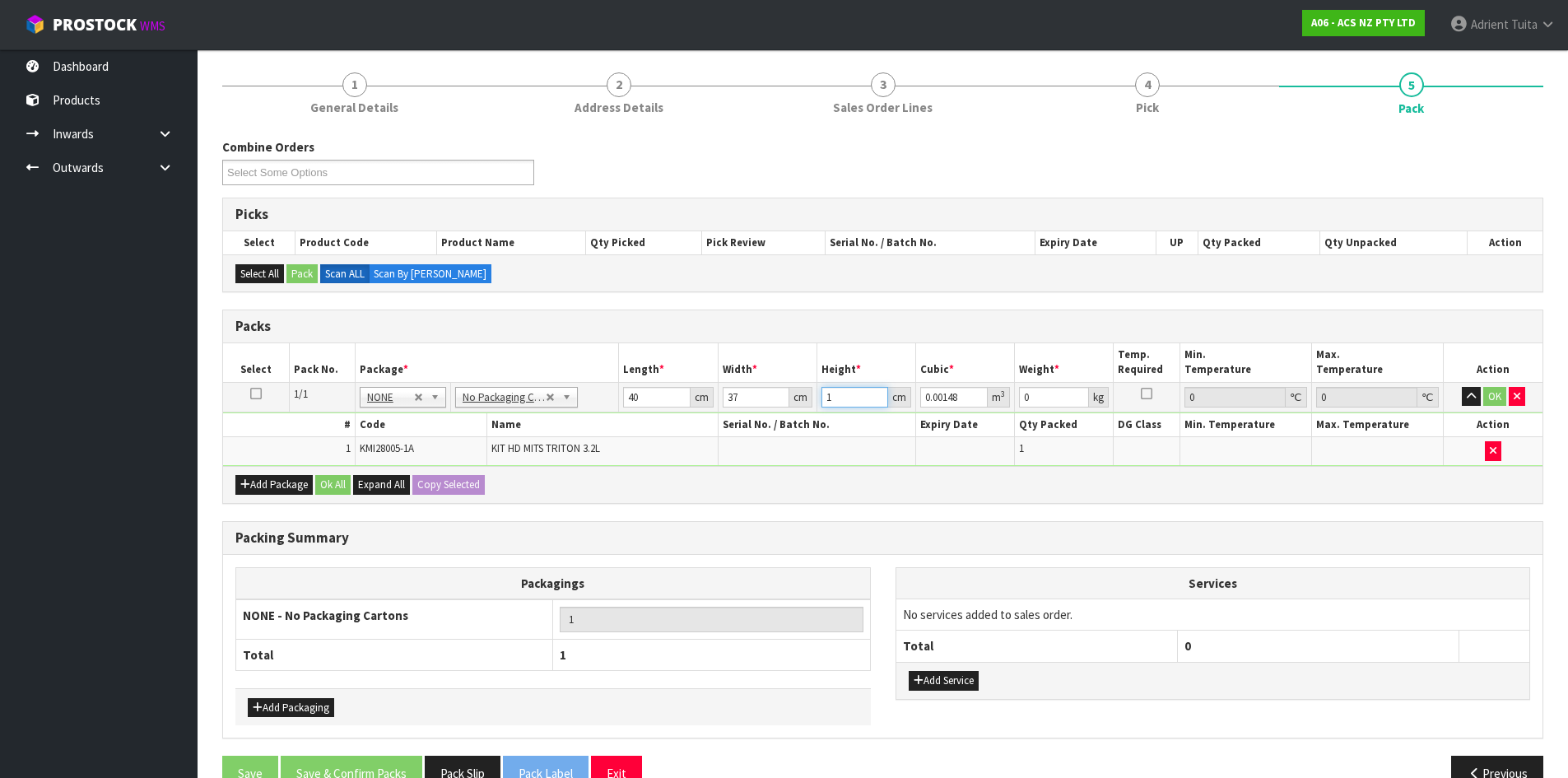
type input "11"
type input "0.01628"
type input "11"
type input "12"
drag, startPoint x: 1495, startPoint y: 389, endPoint x: 1480, endPoint y: 377, distance: 19.2
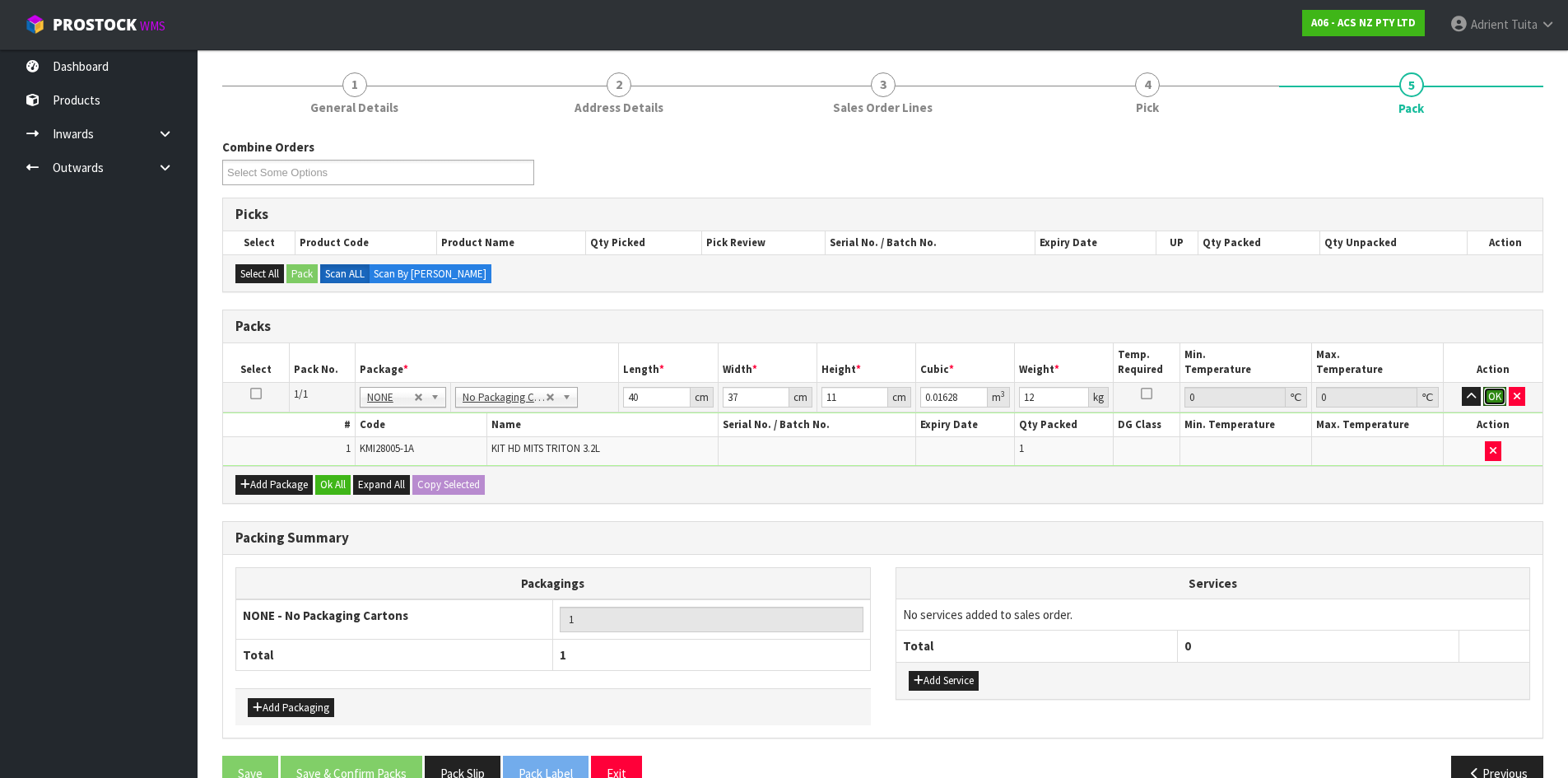
click at [1495, 390] on button "OK" at bounding box center [1494, 397] width 23 height 20
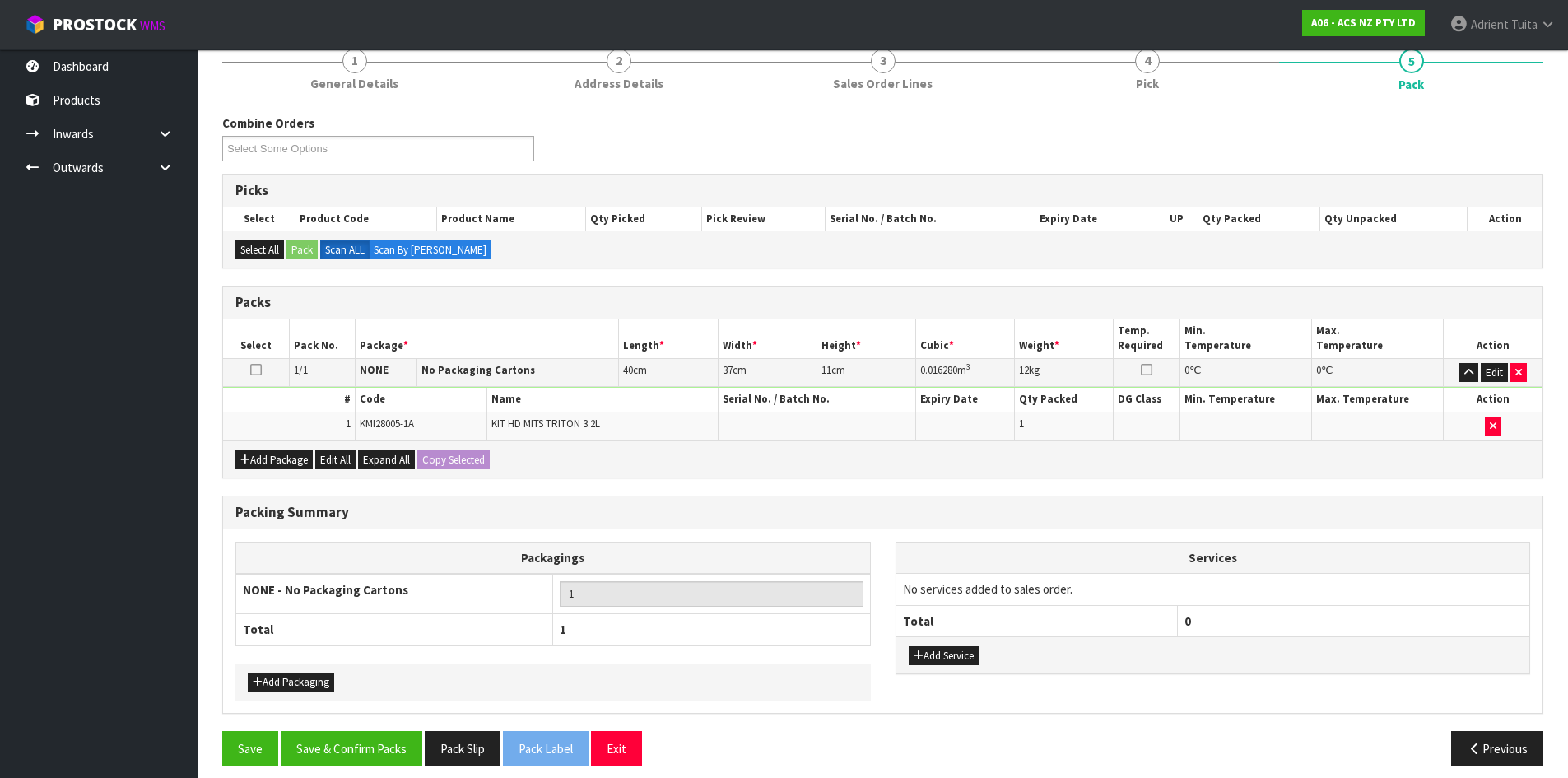
scroll to position [165, 0]
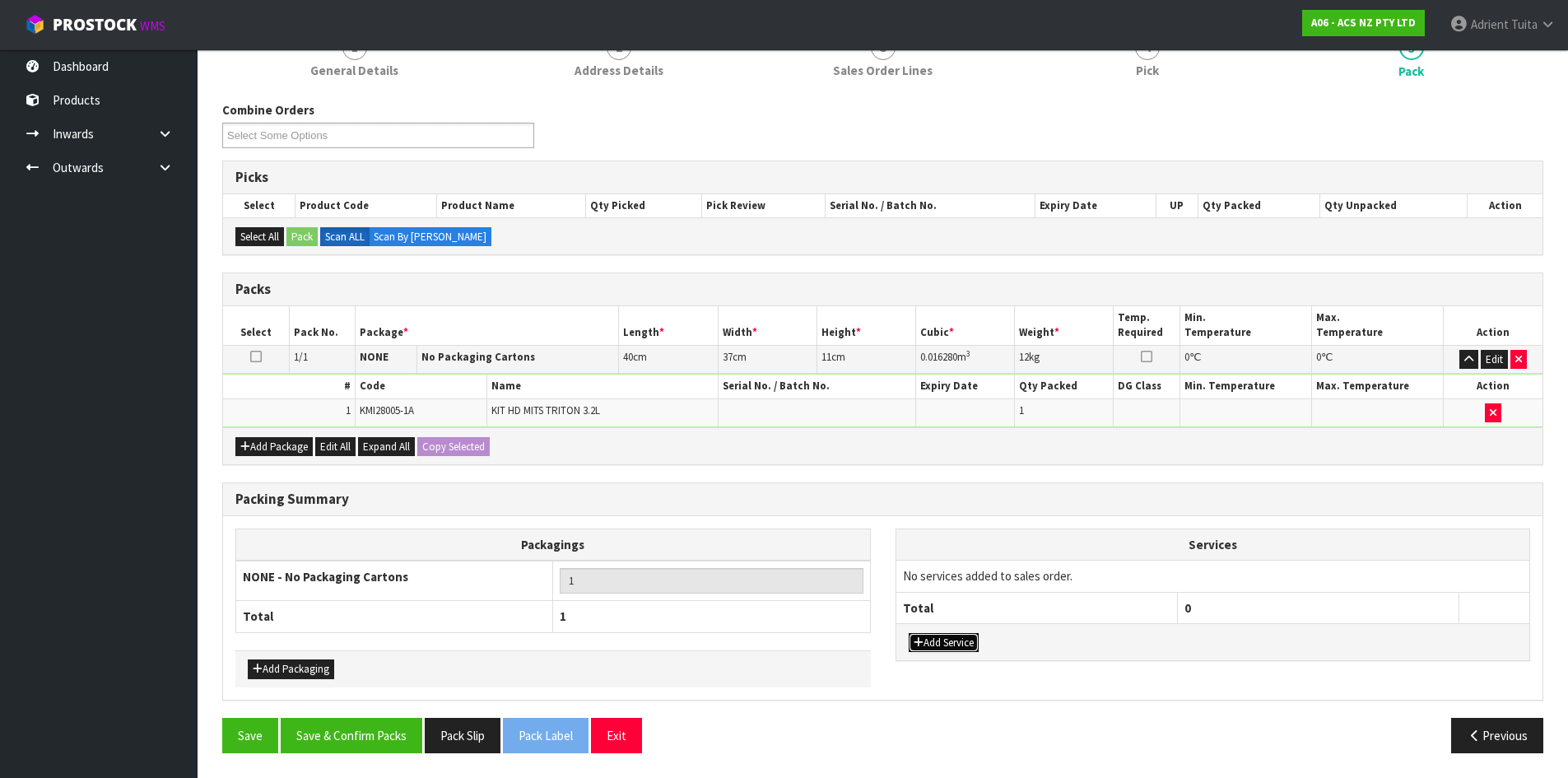
click at [954, 641] on button "Add Service" at bounding box center [943, 643] width 70 height 20
drag, startPoint x: 986, startPoint y: 579, endPoint x: 985, endPoint y: 597, distance: 18.0
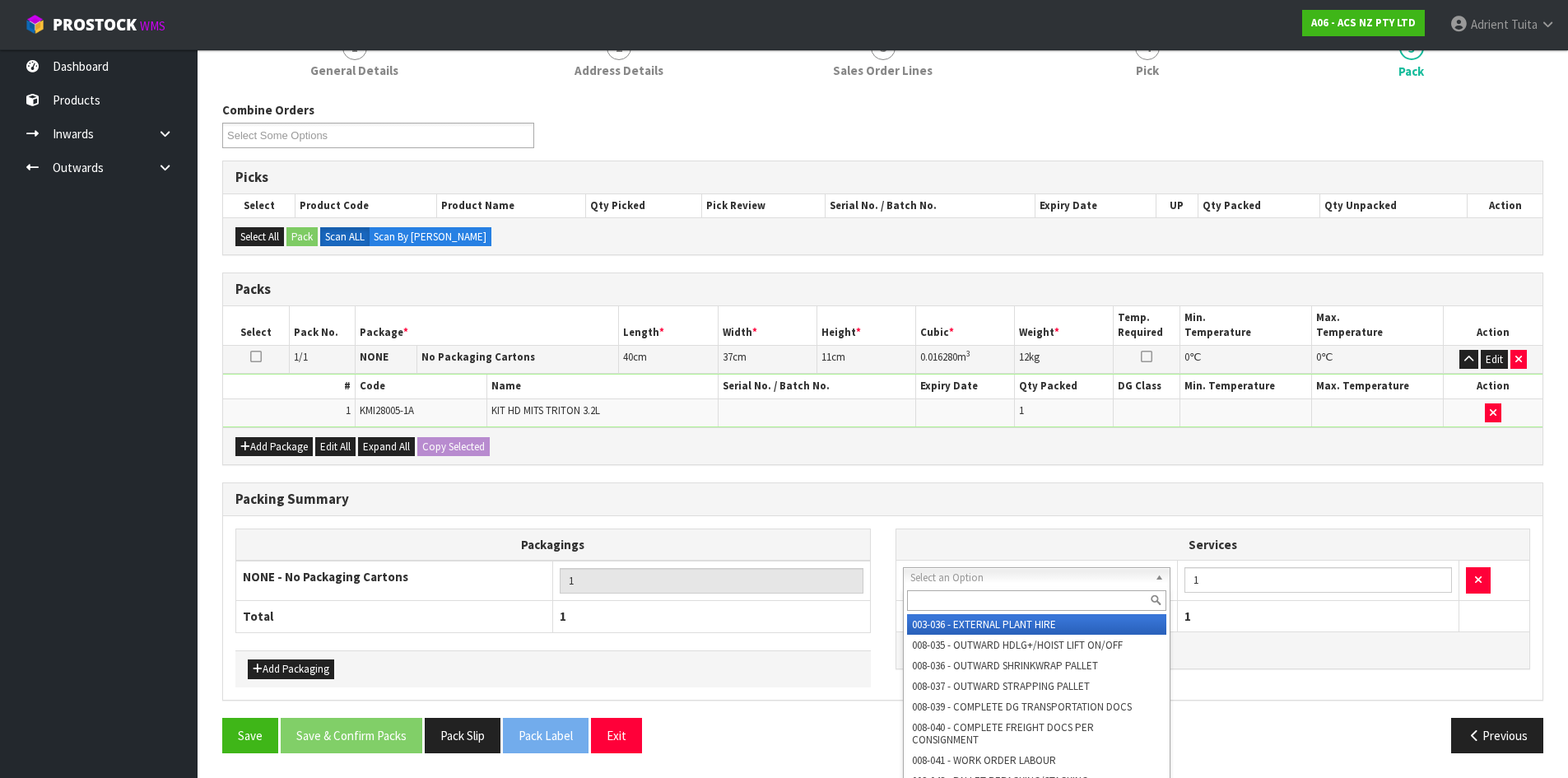
drag, startPoint x: 983, startPoint y: 604, endPoint x: 973, endPoint y: 604, distance: 10.0
click at [983, 604] on input "text" at bounding box center [1037, 600] width 260 height 21
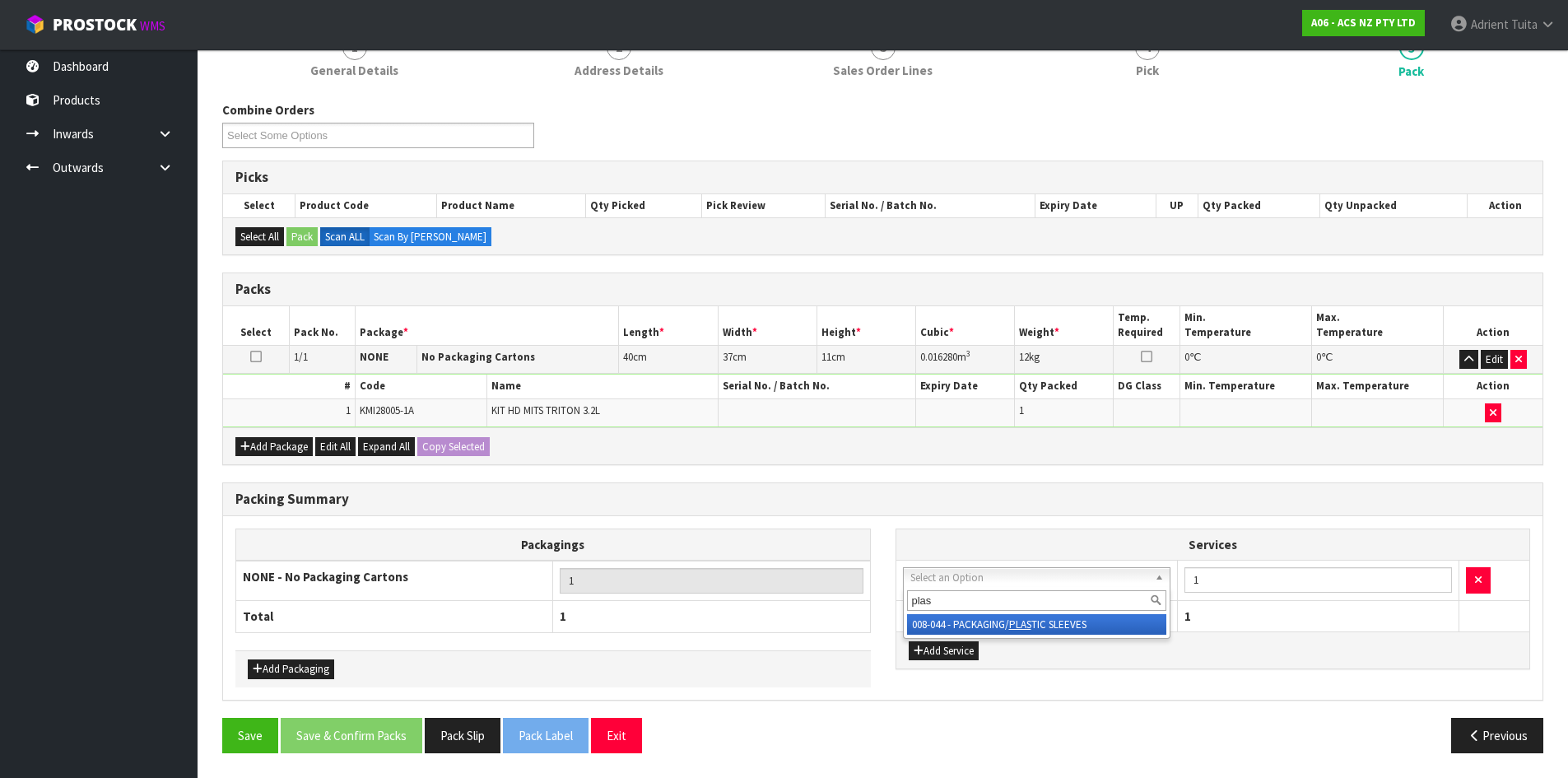
type input "plas"
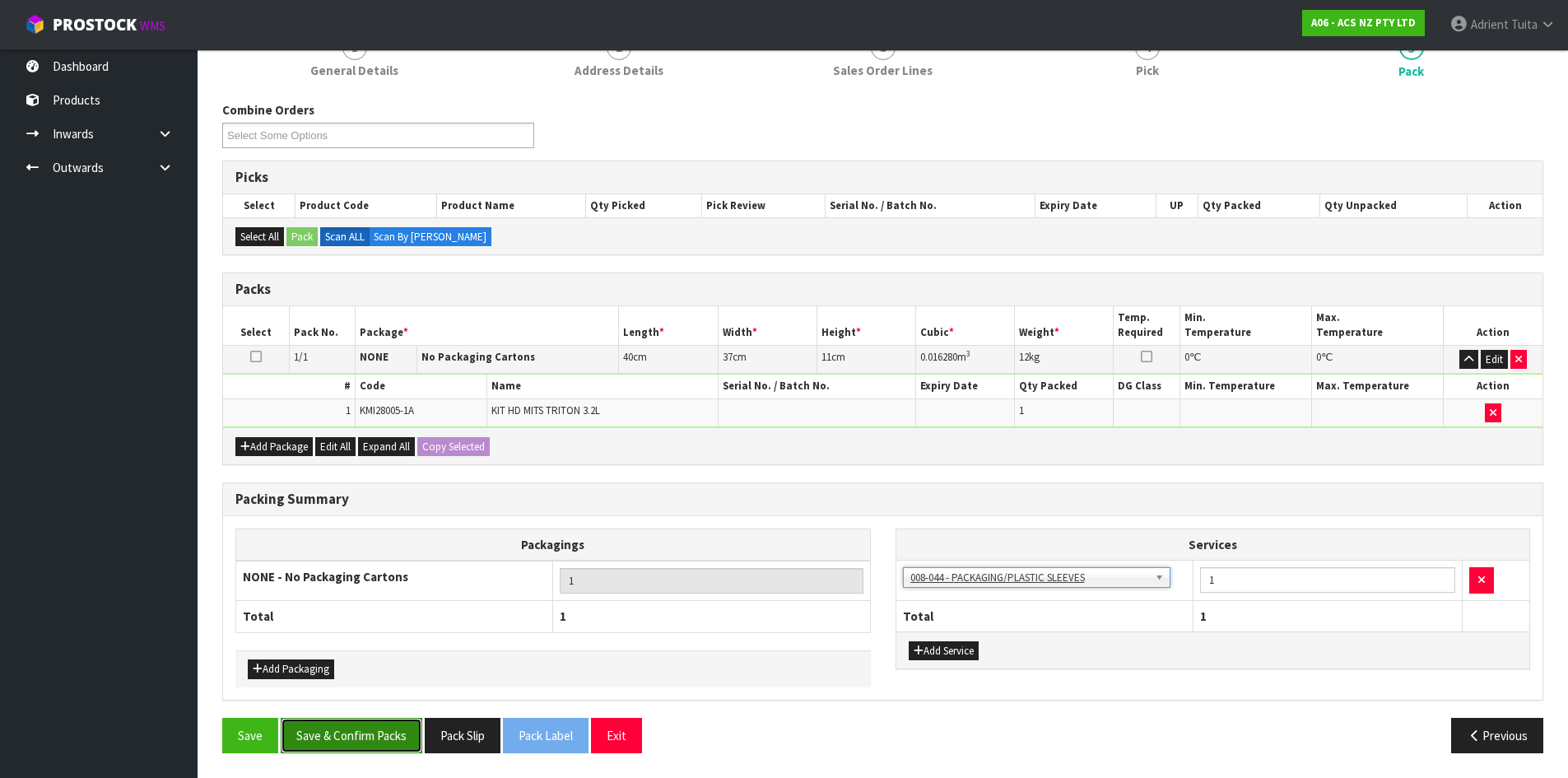
click at [338, 729] on button "Save & Confirm Packs" at bounding box center [351, 735] width 141 height 36
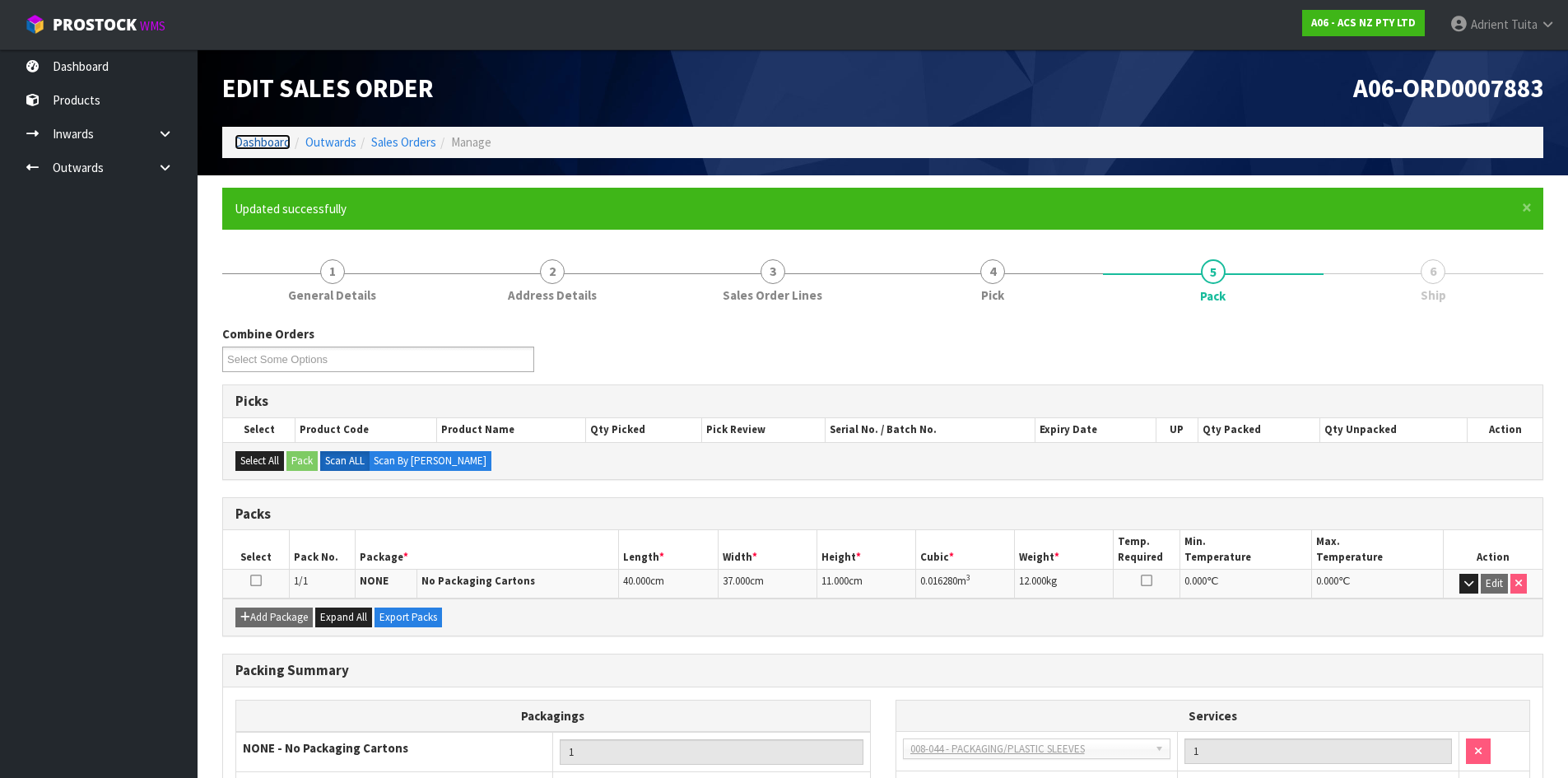
click at [280, 141] on link "Dashboard" at bounding box center [262, 141] width 56 height 15
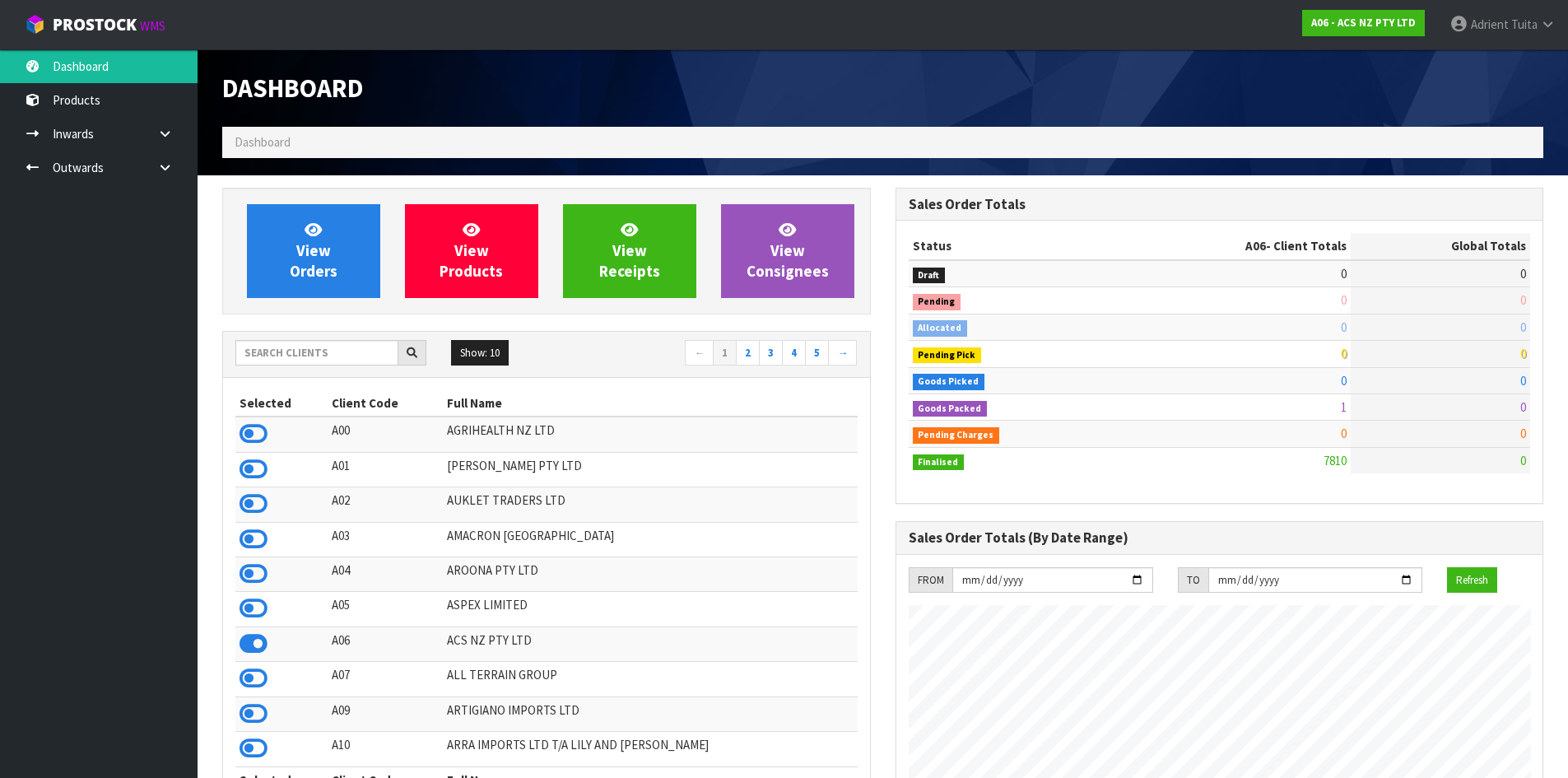
scroll to position [1247, 672]
click at [270, 353] on input "text" at bounding box center [317, 353] width 163 height 26
type input "N04"
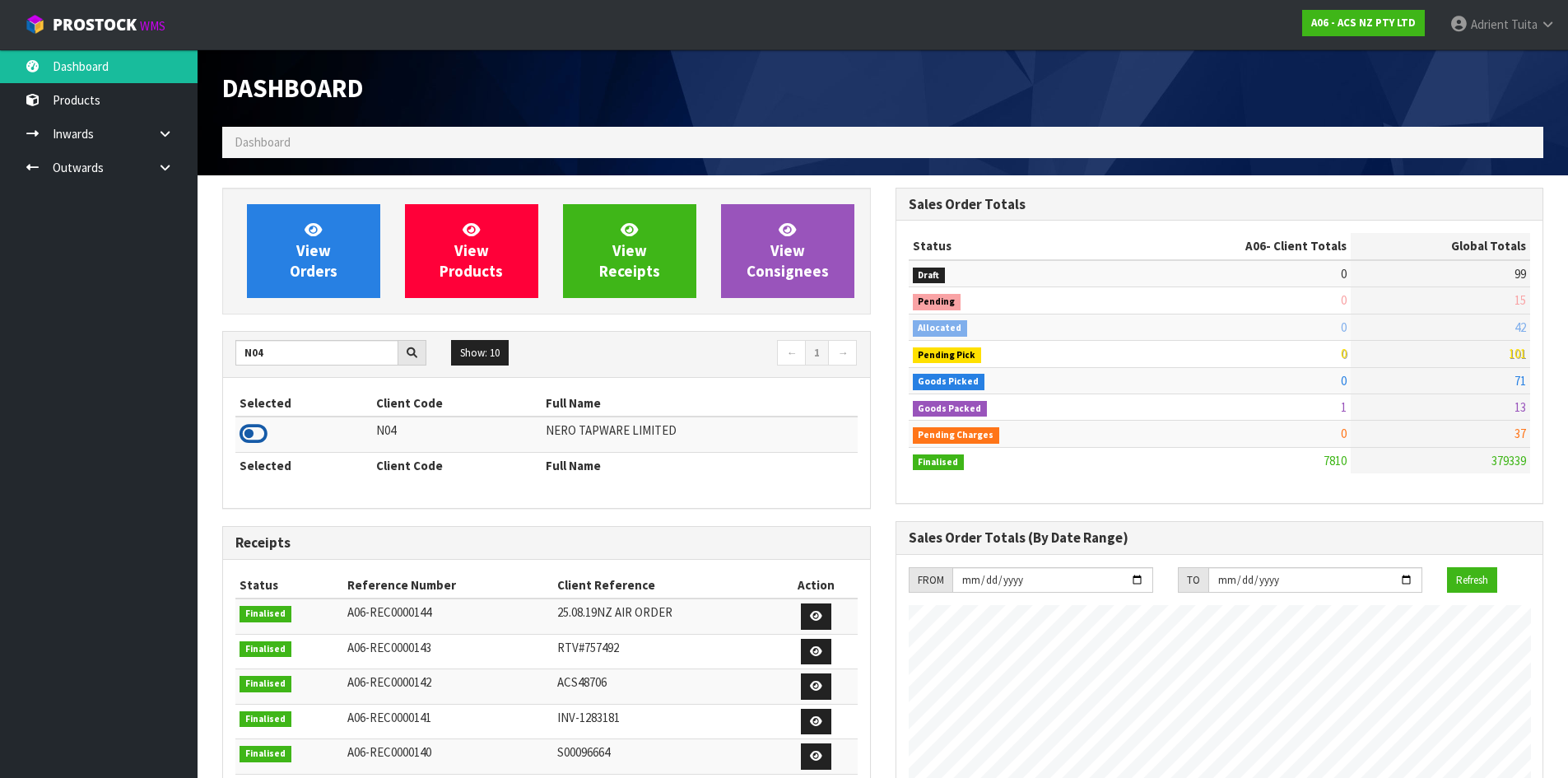
click at [259, 428] on icon at bounding box center [253, 434] width 28 height 25
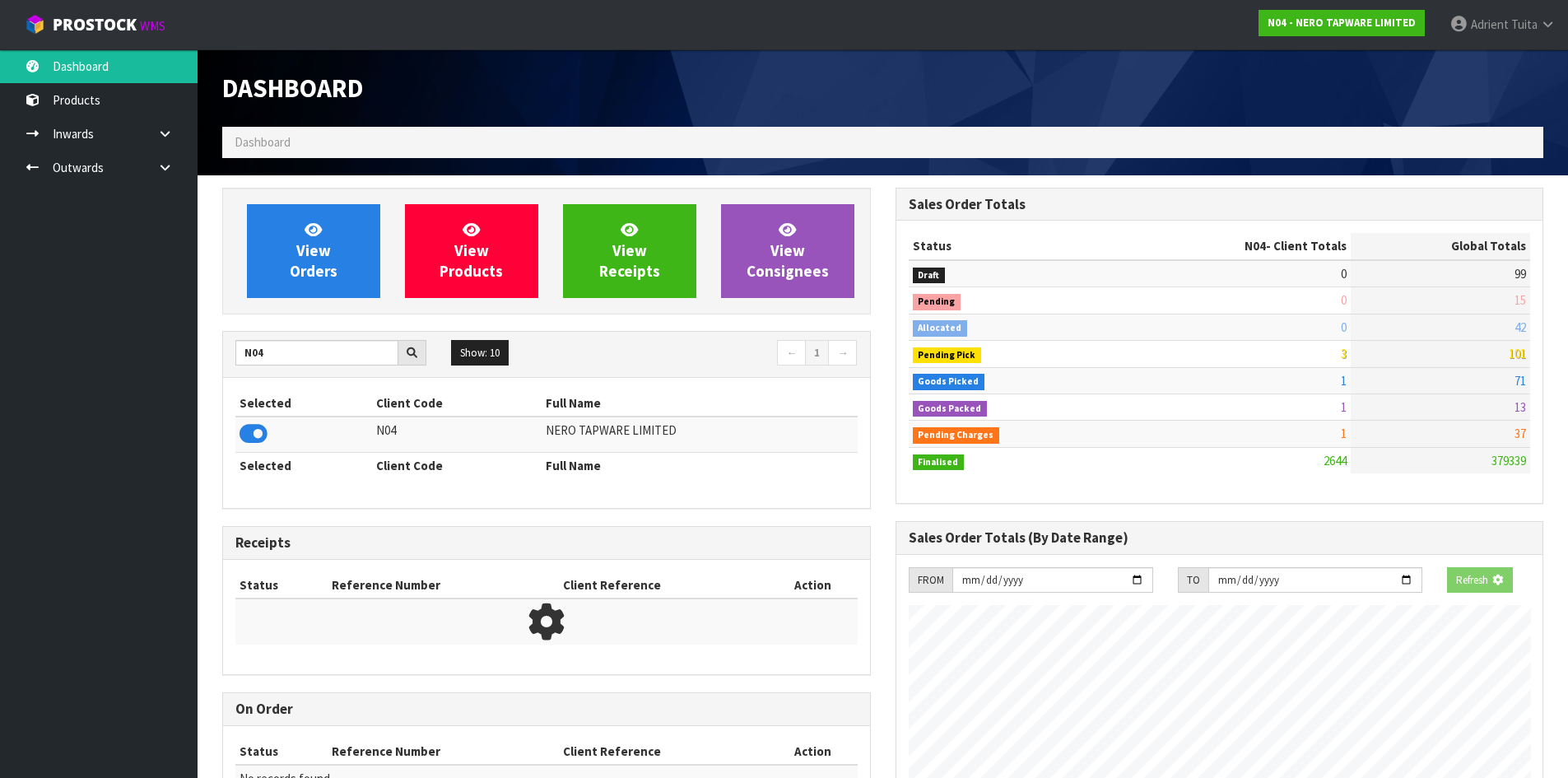
scroll to position [1283, 672]
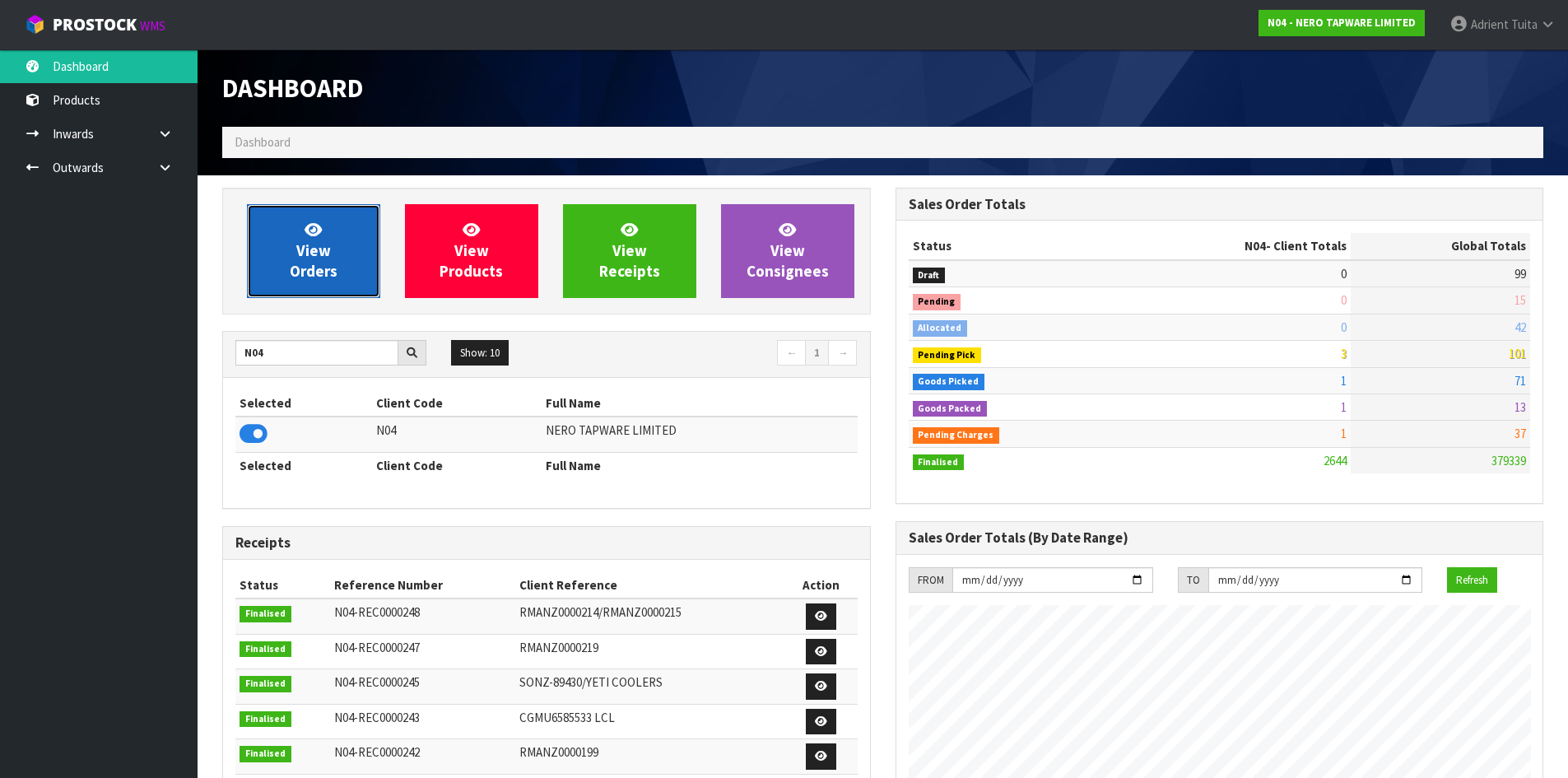
click at [292, 219] on link "View Orders" at bounding box center [313, 251] width 133 height 94
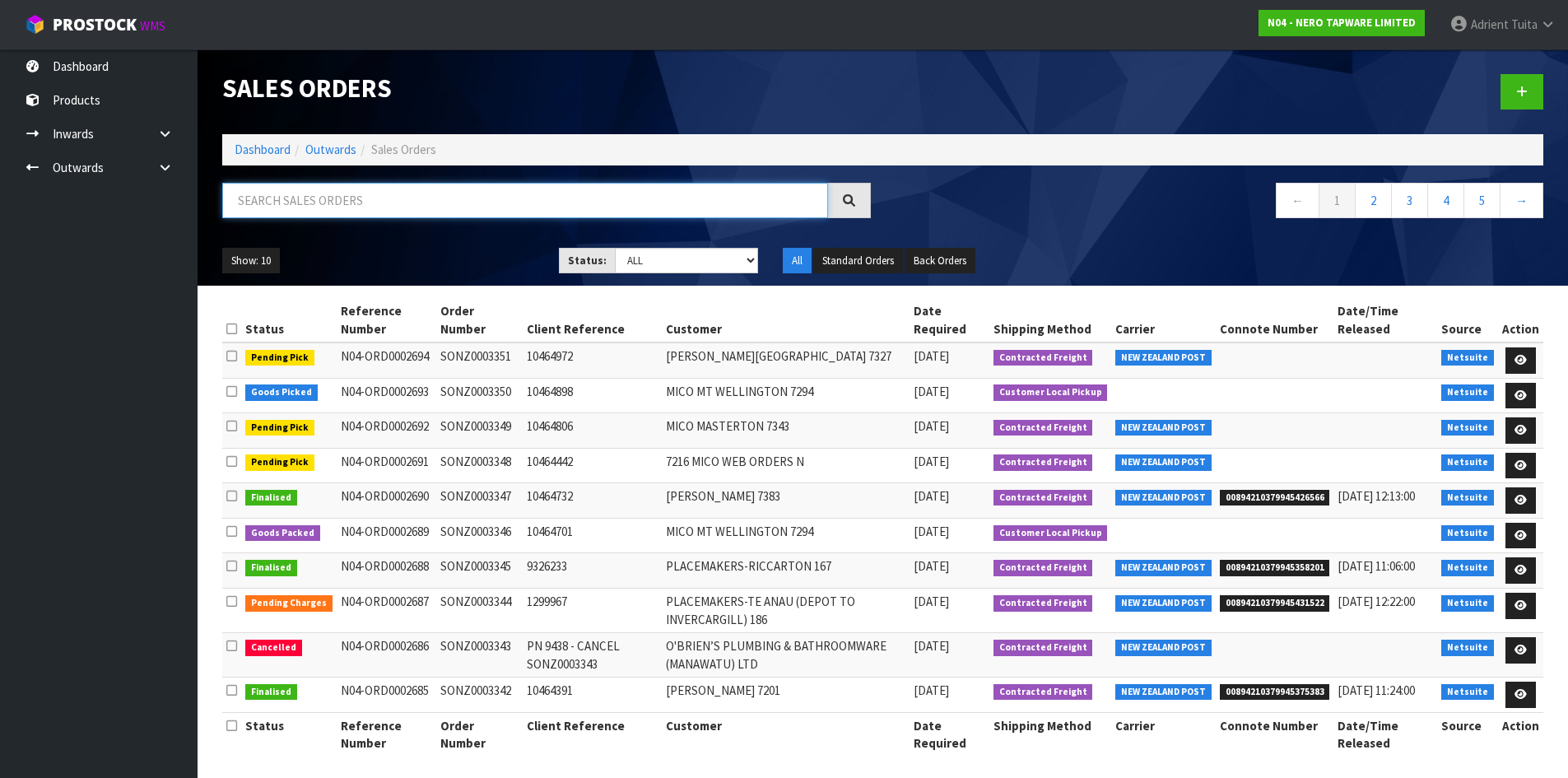
click at [402, 202] on input "text" at bounding box center [524, 200] width 606 height 36
type input "3350"
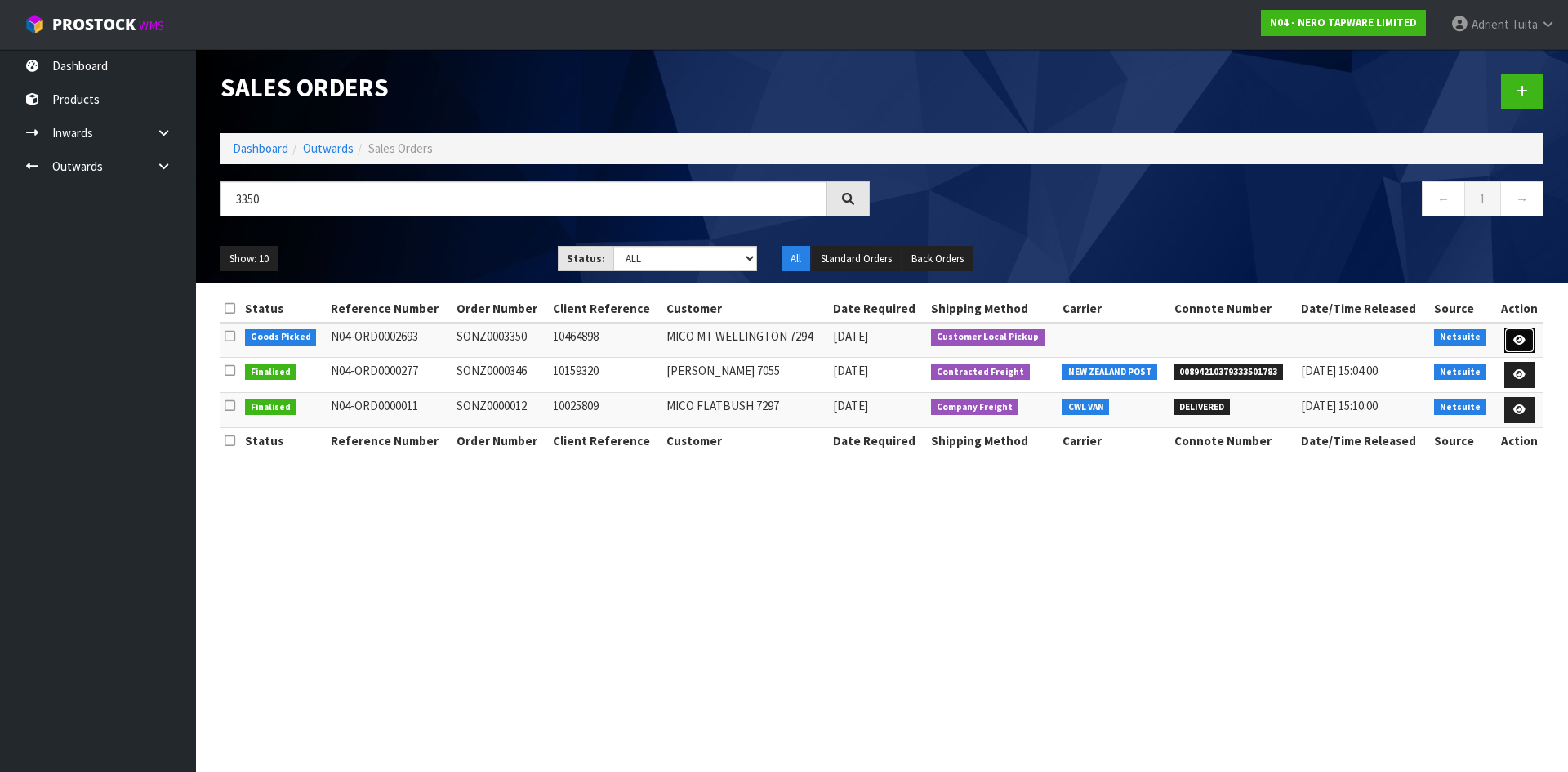
click at [1521, 346] on link at bounding box center [1519, 340] width 30 height 26
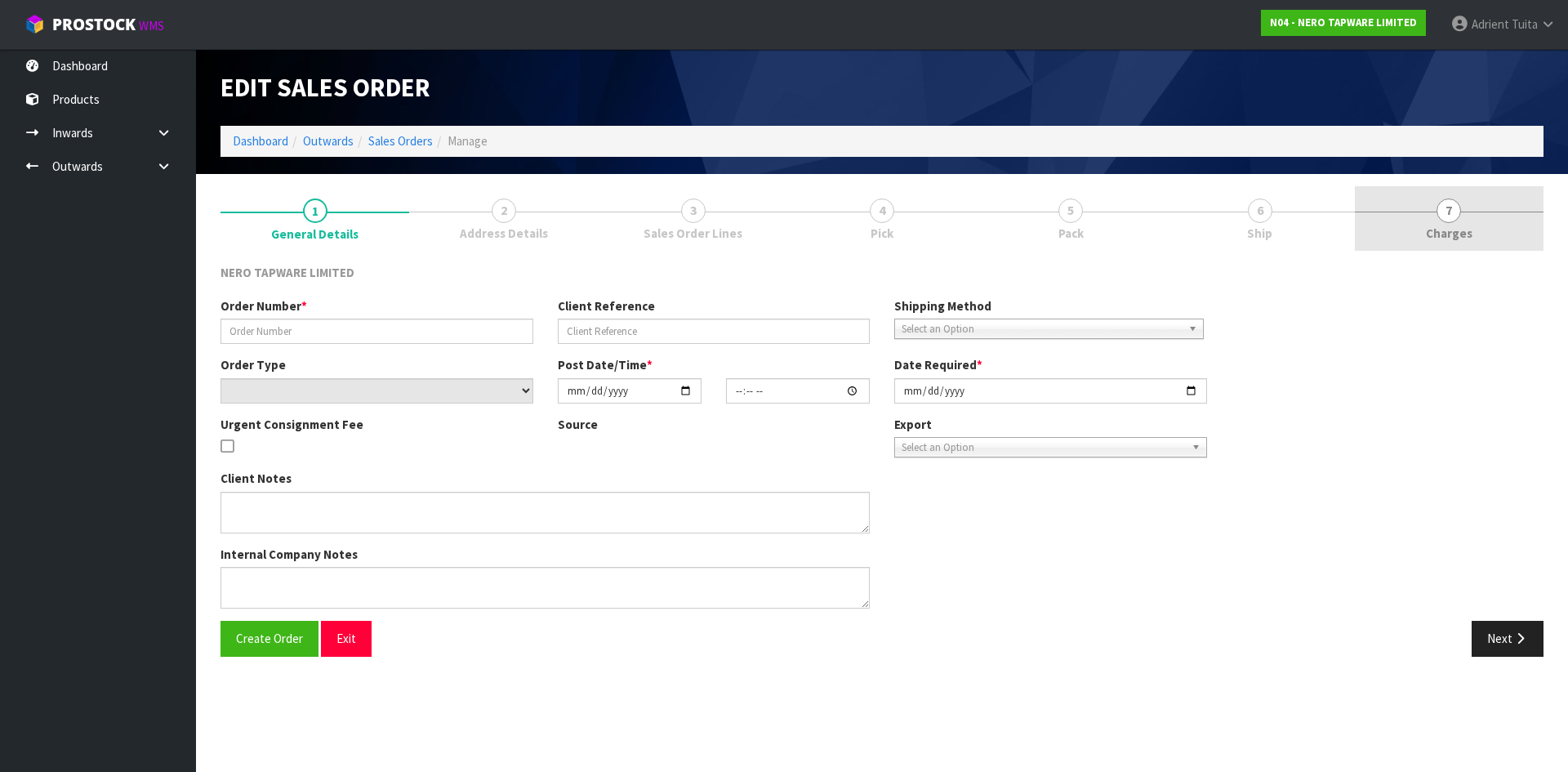
type input "SONZ0003350"
type input "10464898"
select select "number:0"
type input "[DATE]"
type input "11:45:05.000"
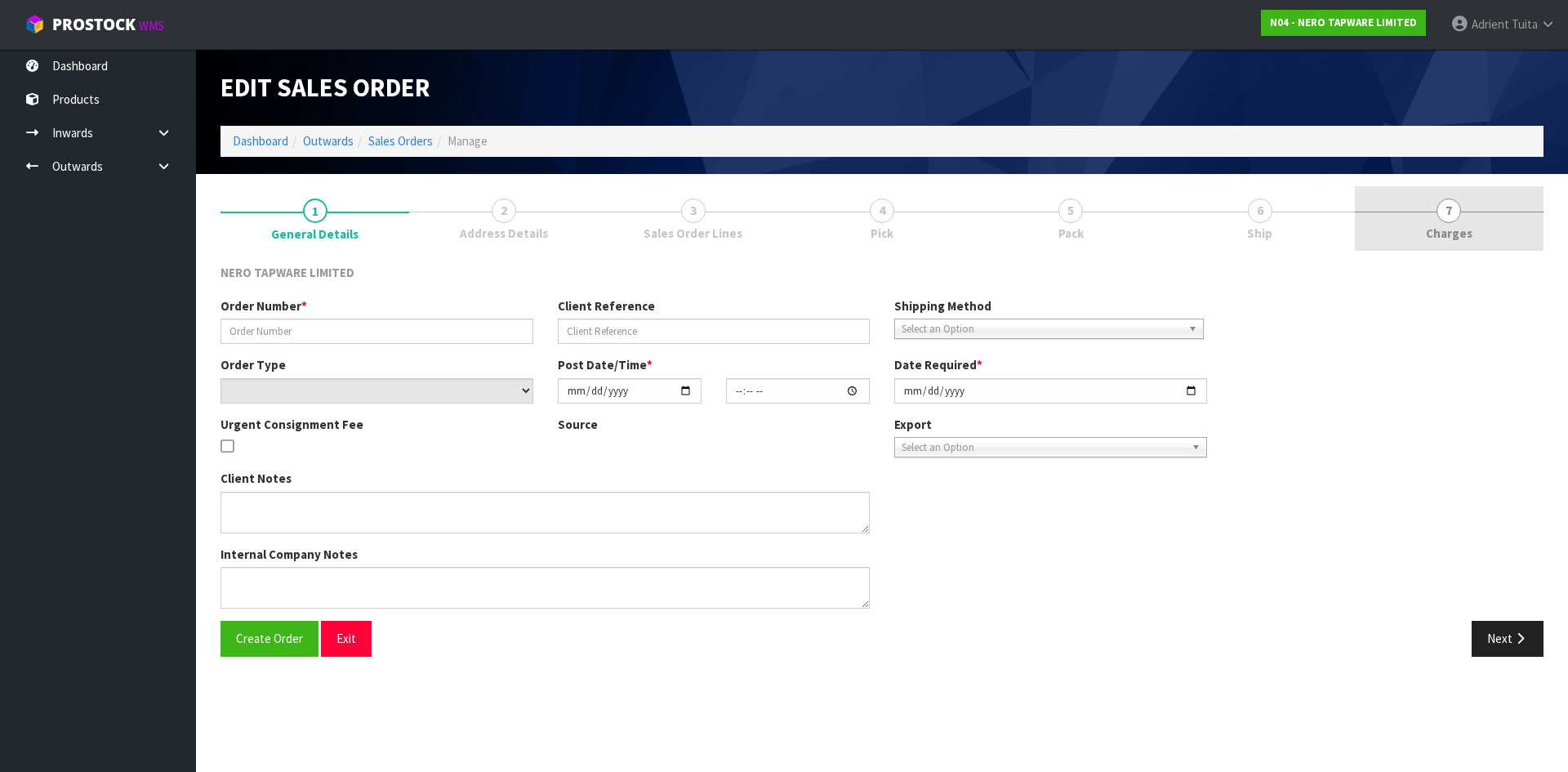
type input "[DATE]"
type textarea "customer pick up 02/09"
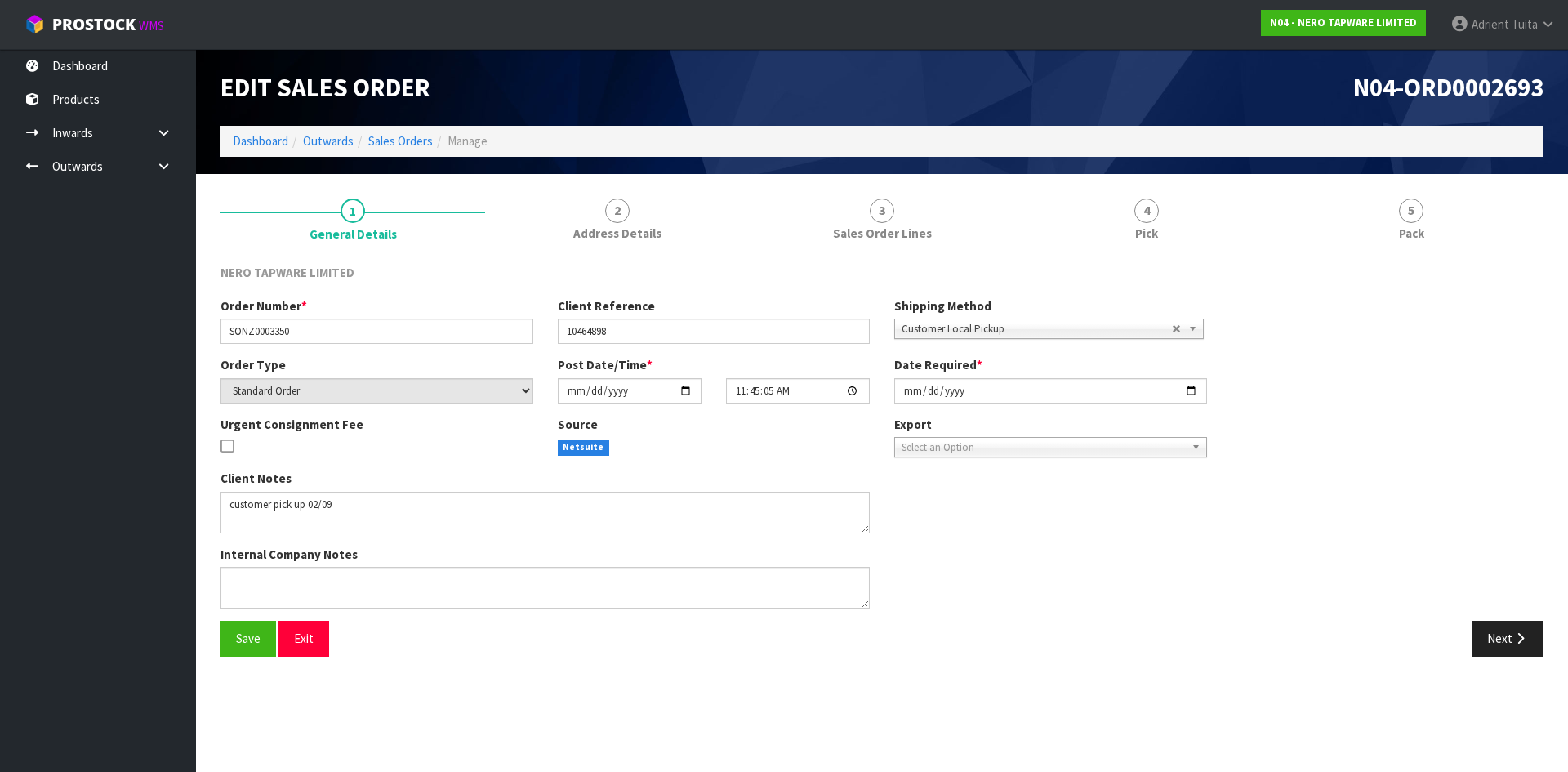
click at [1442, 217] on link "5 Pack" at bounding box center [1411, 218] width 265 height 64
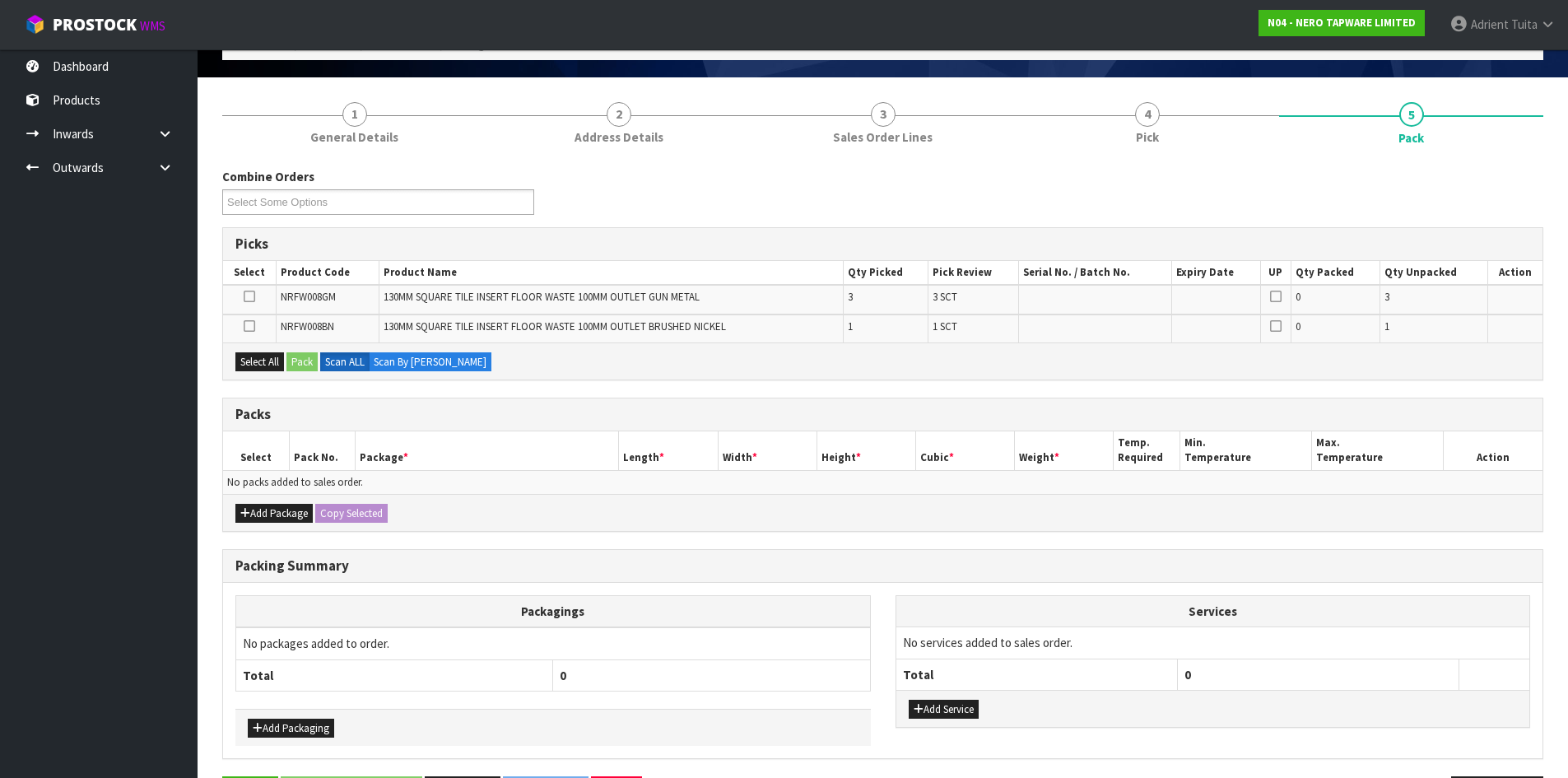
scroll to position [158, 0]
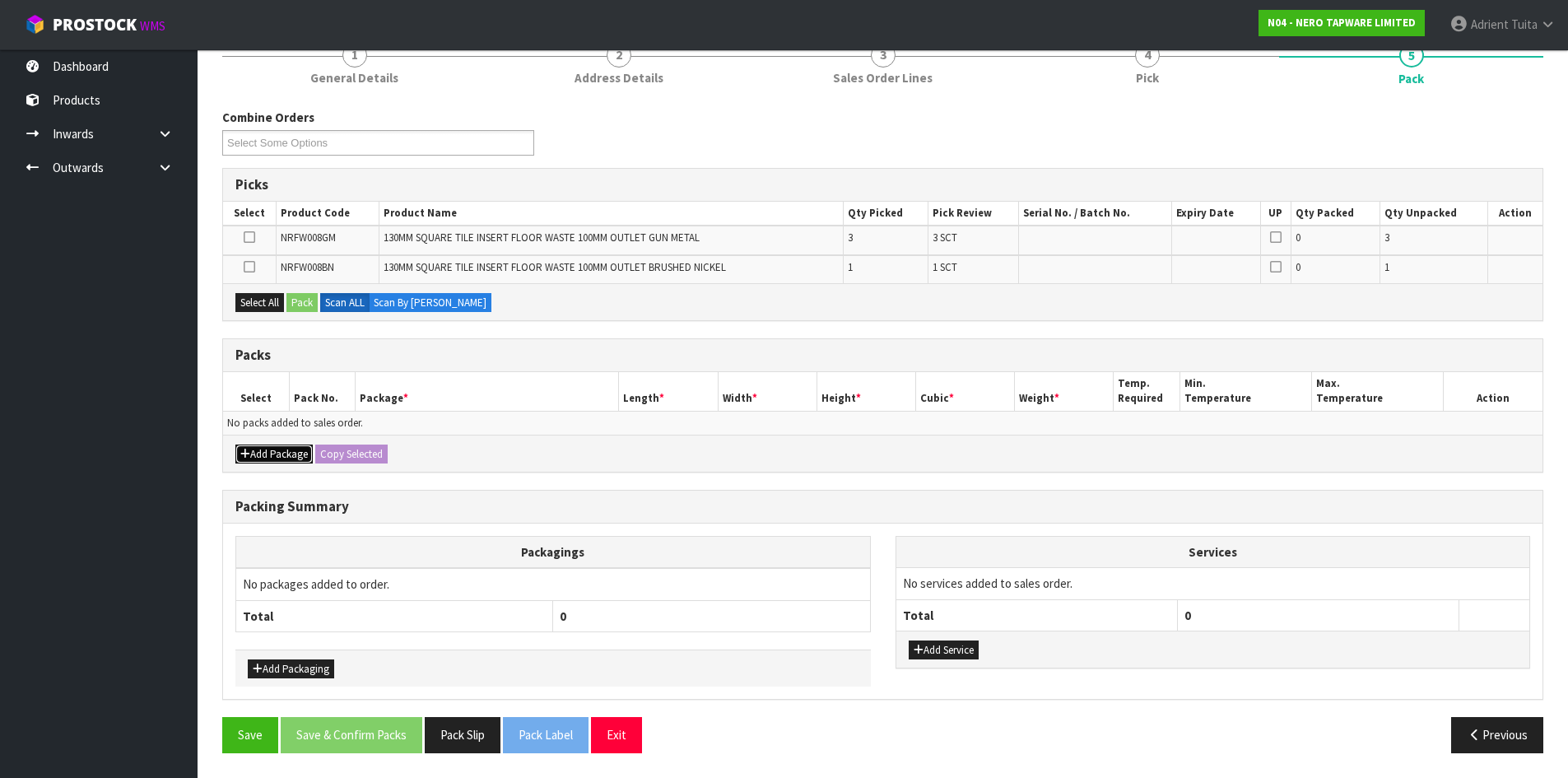
click at [258, 454] on button "Add Package" at bounding box center [274, 455] width 77 height 20
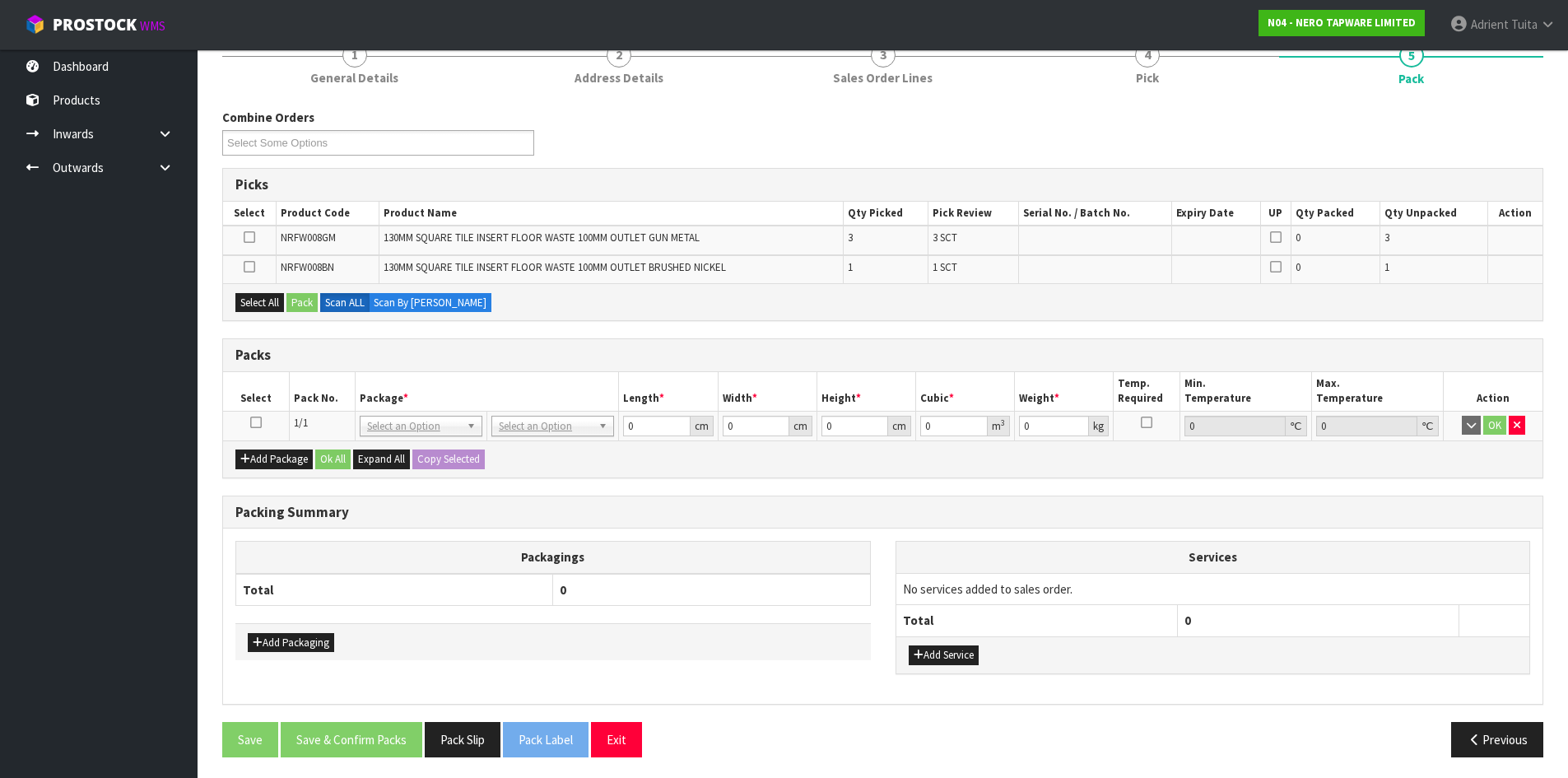
click at [255, 424] on icon at bounding box center [256, 423] width 12 height 1
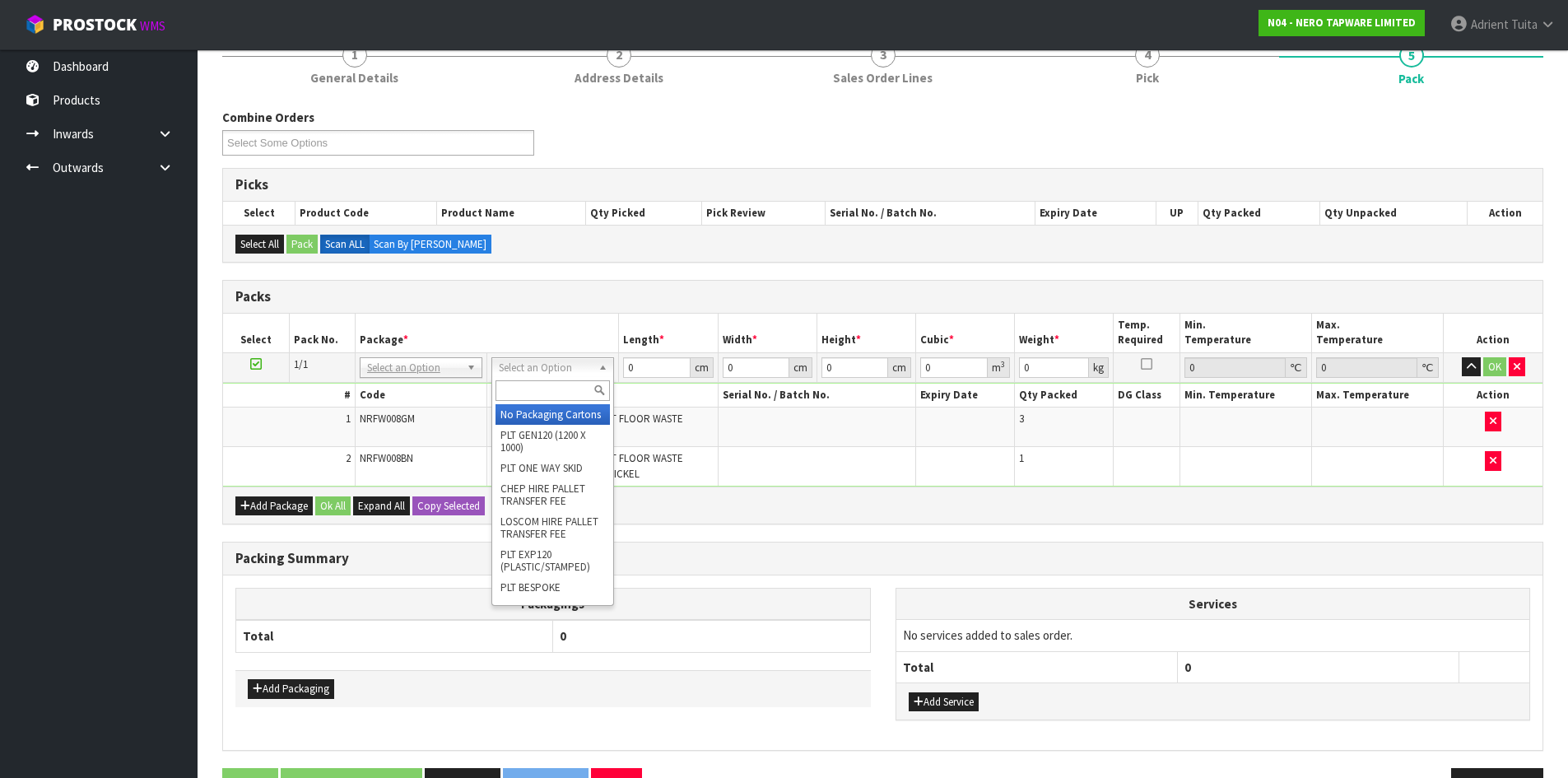
drag, startPoint x: 570, startPoint y: 364, endPoint x: 570, endPoint y: 387, distance: 23.0
click at [570, 387] on input "text" at bounding box center [553, 391] width 115 height 21
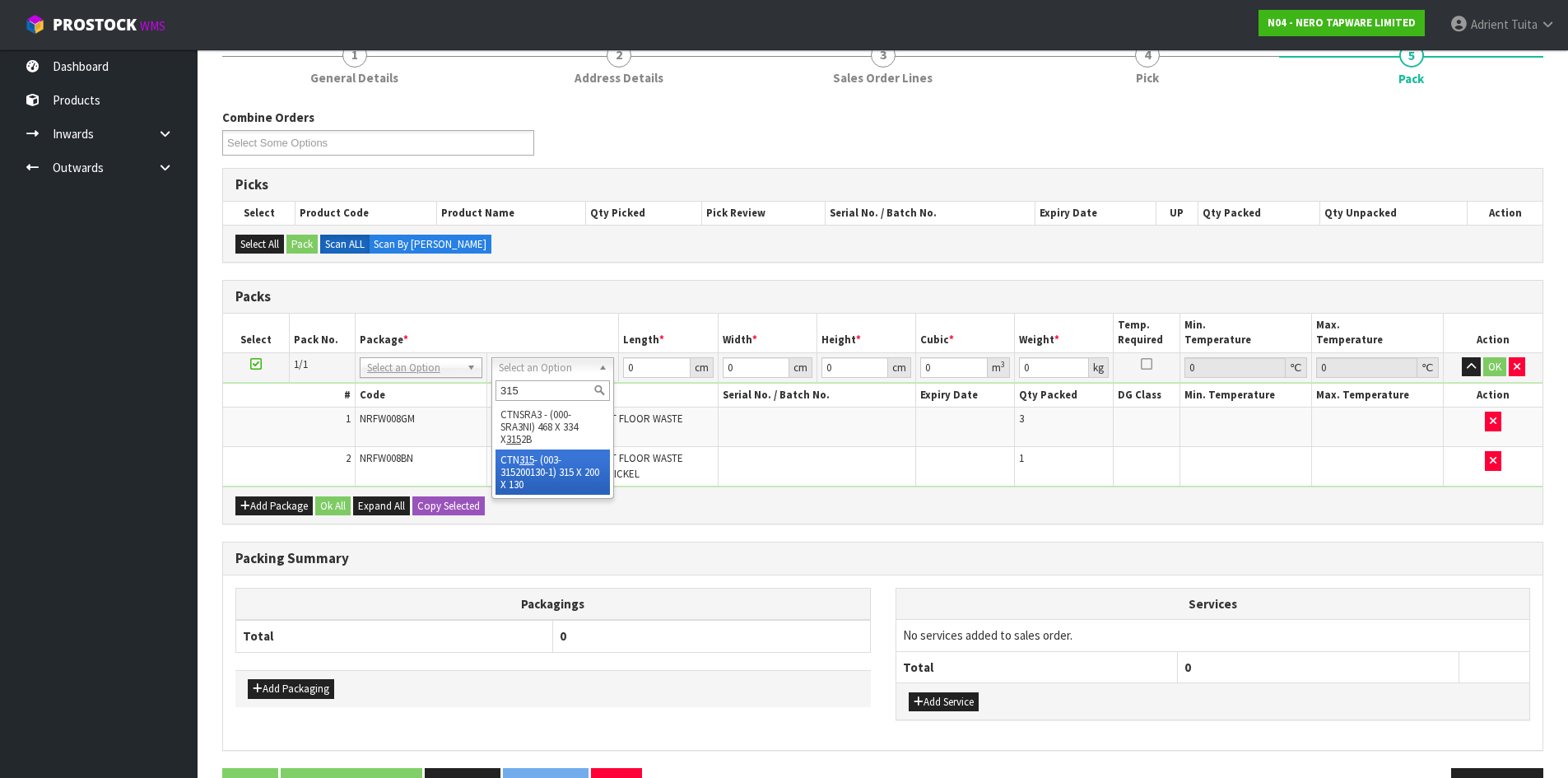
type input "315"
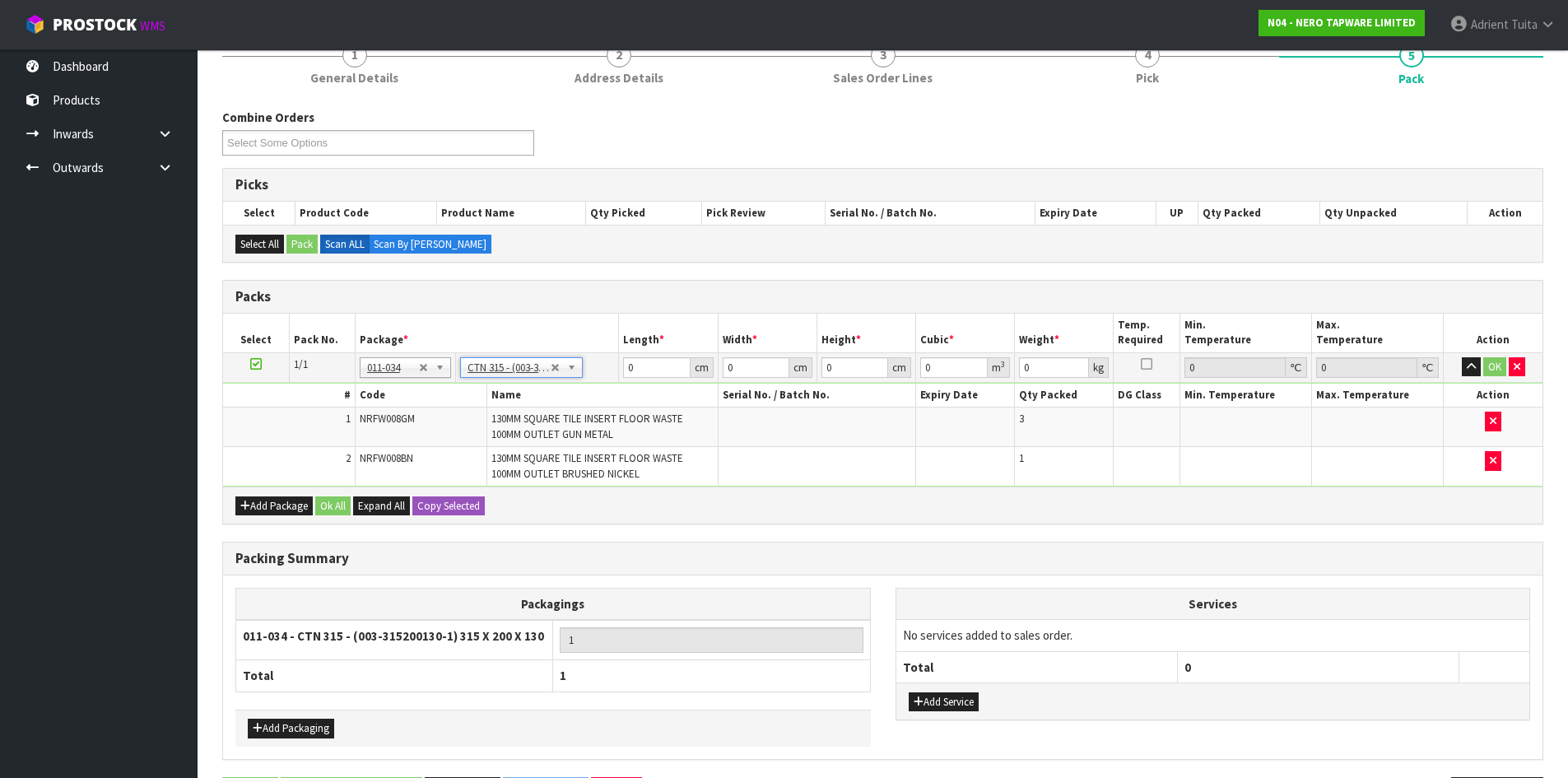
type input "31.5"
type input "20"
type input "13"
type input "0.00819"
type input "1.4"
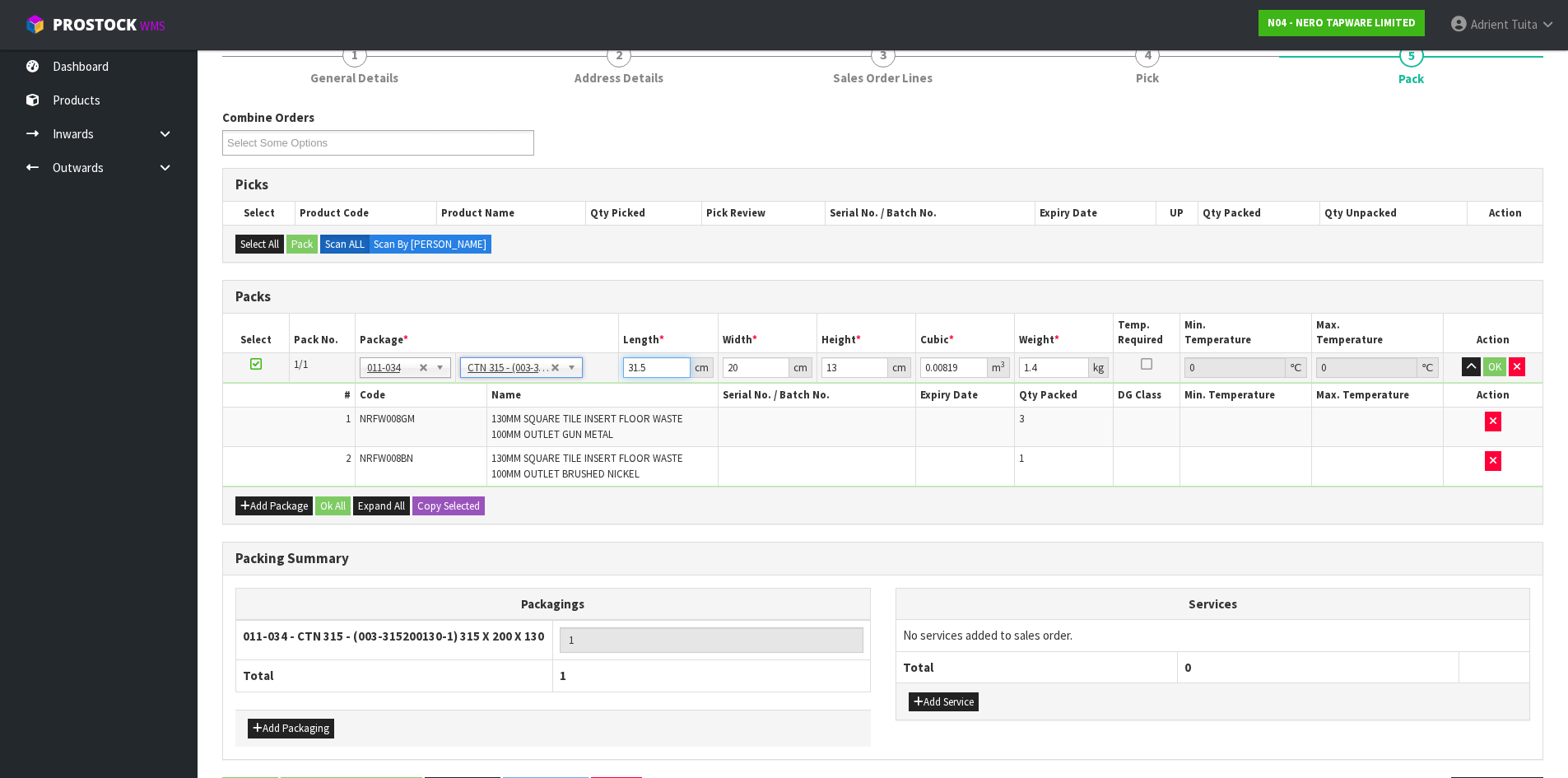
click at [629, 370] on input "31.5" at bounding box center [656, 367] width 66 height 21
type input "3"
type input "0.00078"
type input "32"
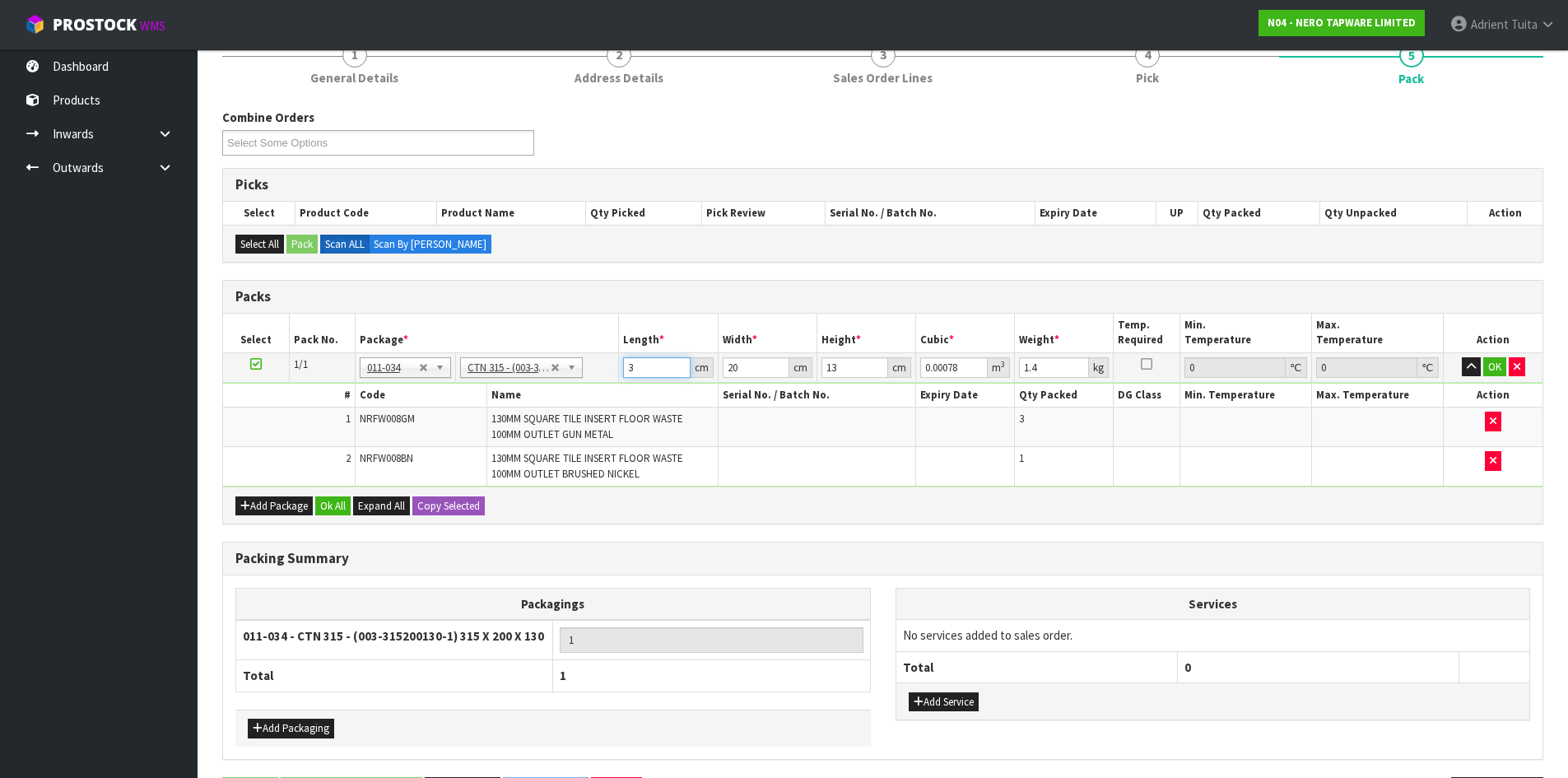
type input "0.00832"
type input "32"
type input "2"
type input "0.000832"
type input "21"
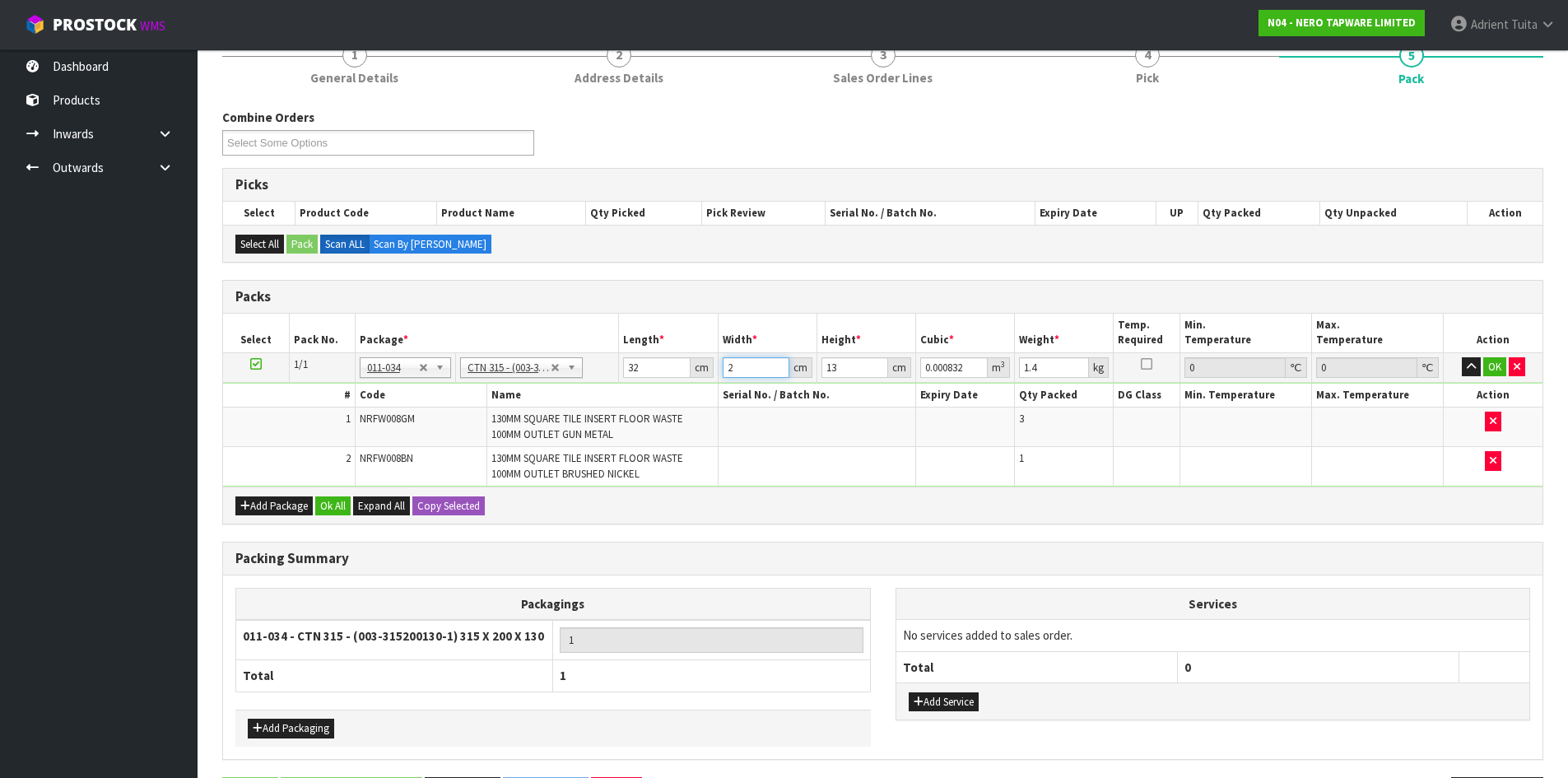
type input "0.008736"
type input "21"
type input "1"
type input "0.000672"
type input "15"
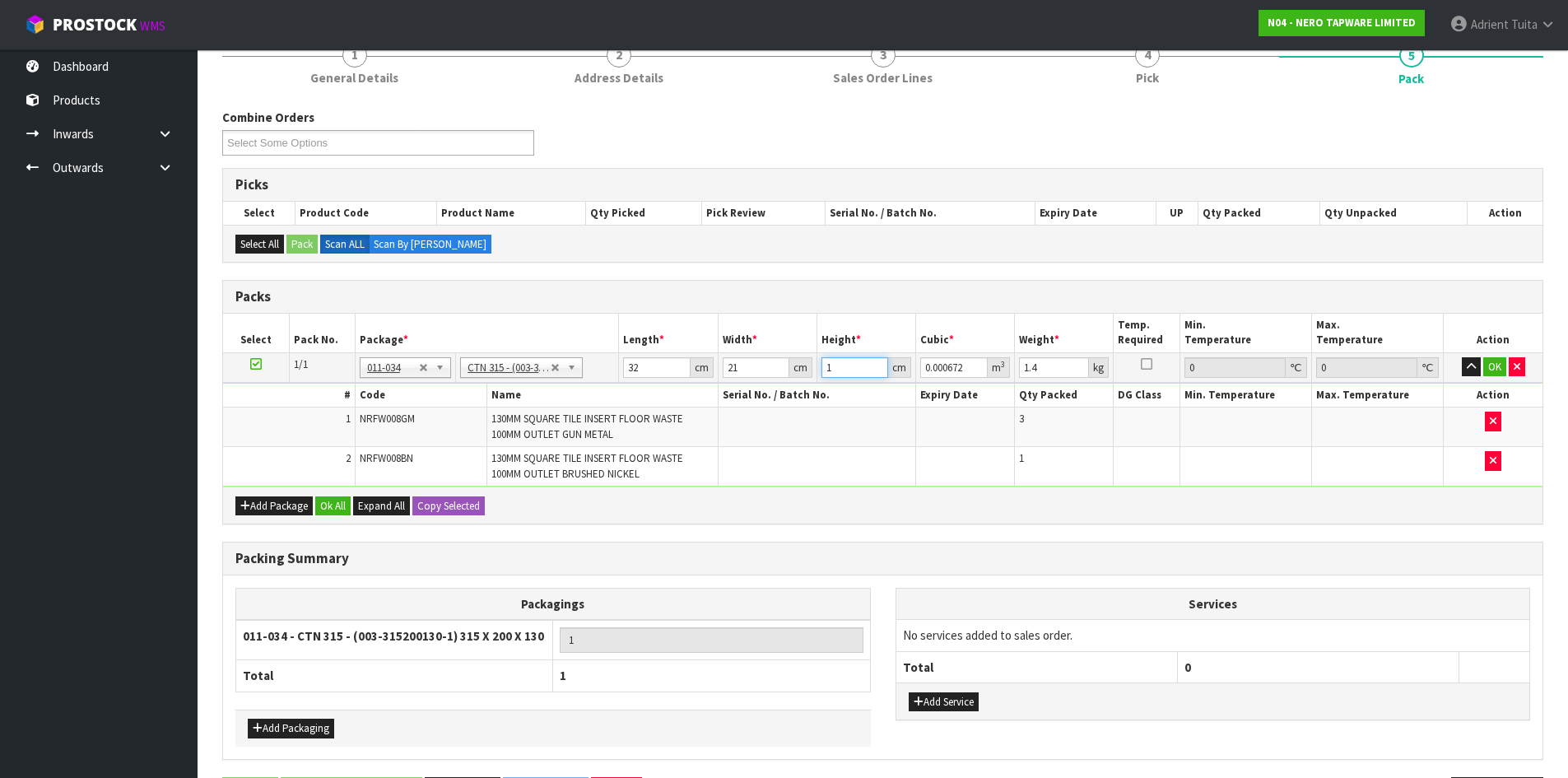
type input "0.01008"
type input "15"
type input "2"
click at [1494, 374] on button "OK" at bounding box center [1494, 367] width 23 height 20
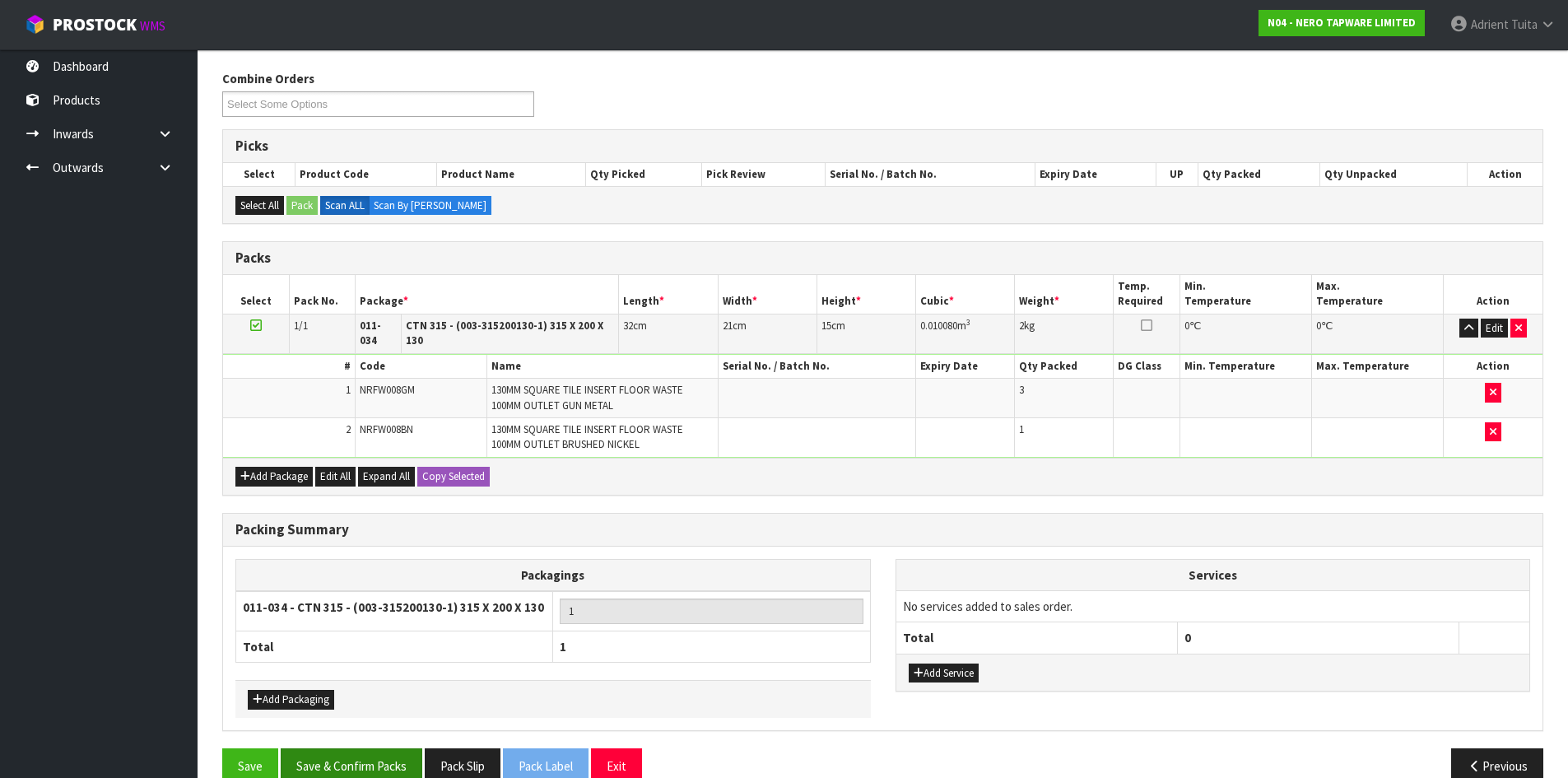
scroll to position [216, 0]
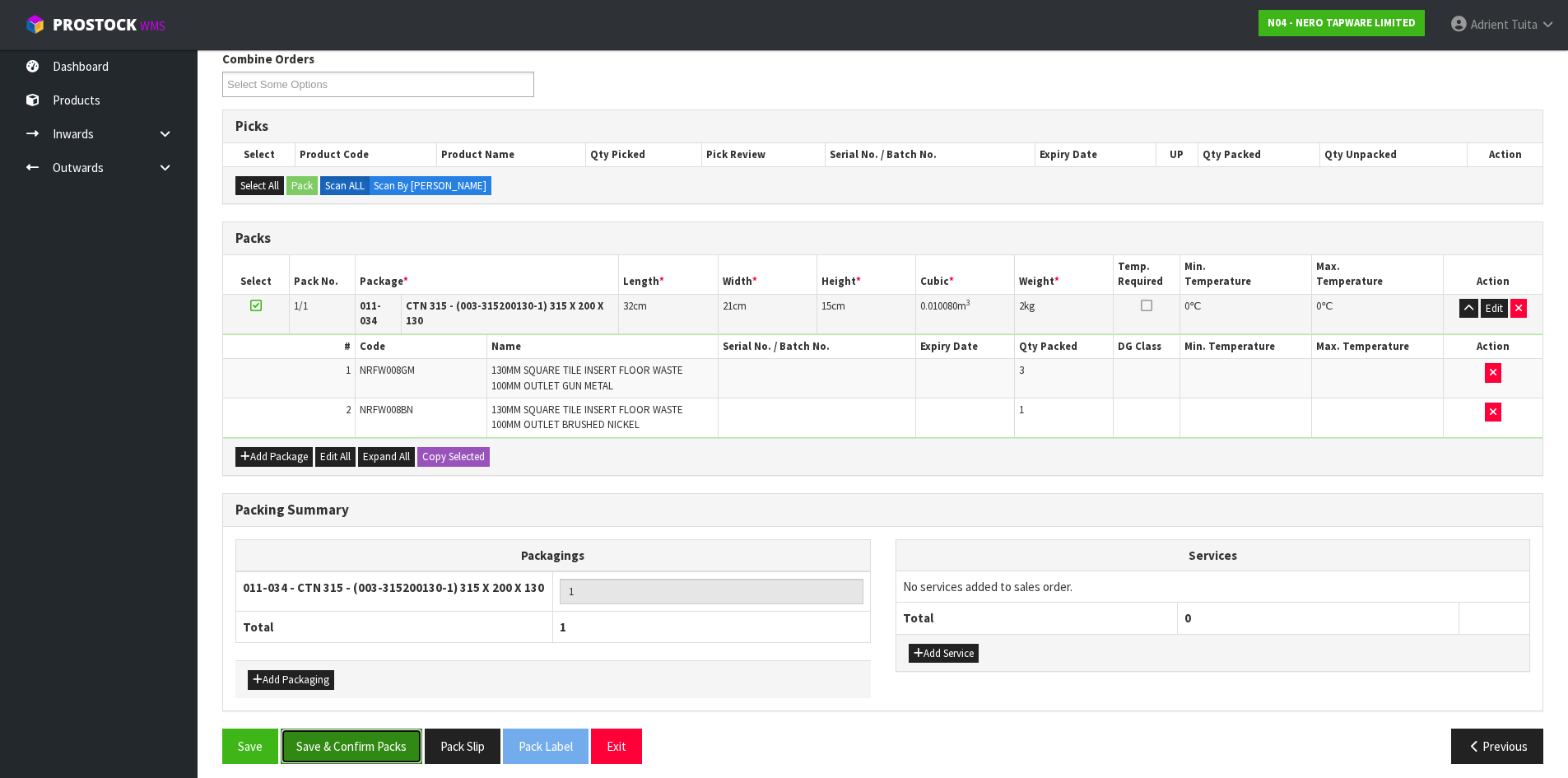
click at [382, 729] on button "Save & Confirm Packs" at bounding box center [351, 746] width 141 height 36
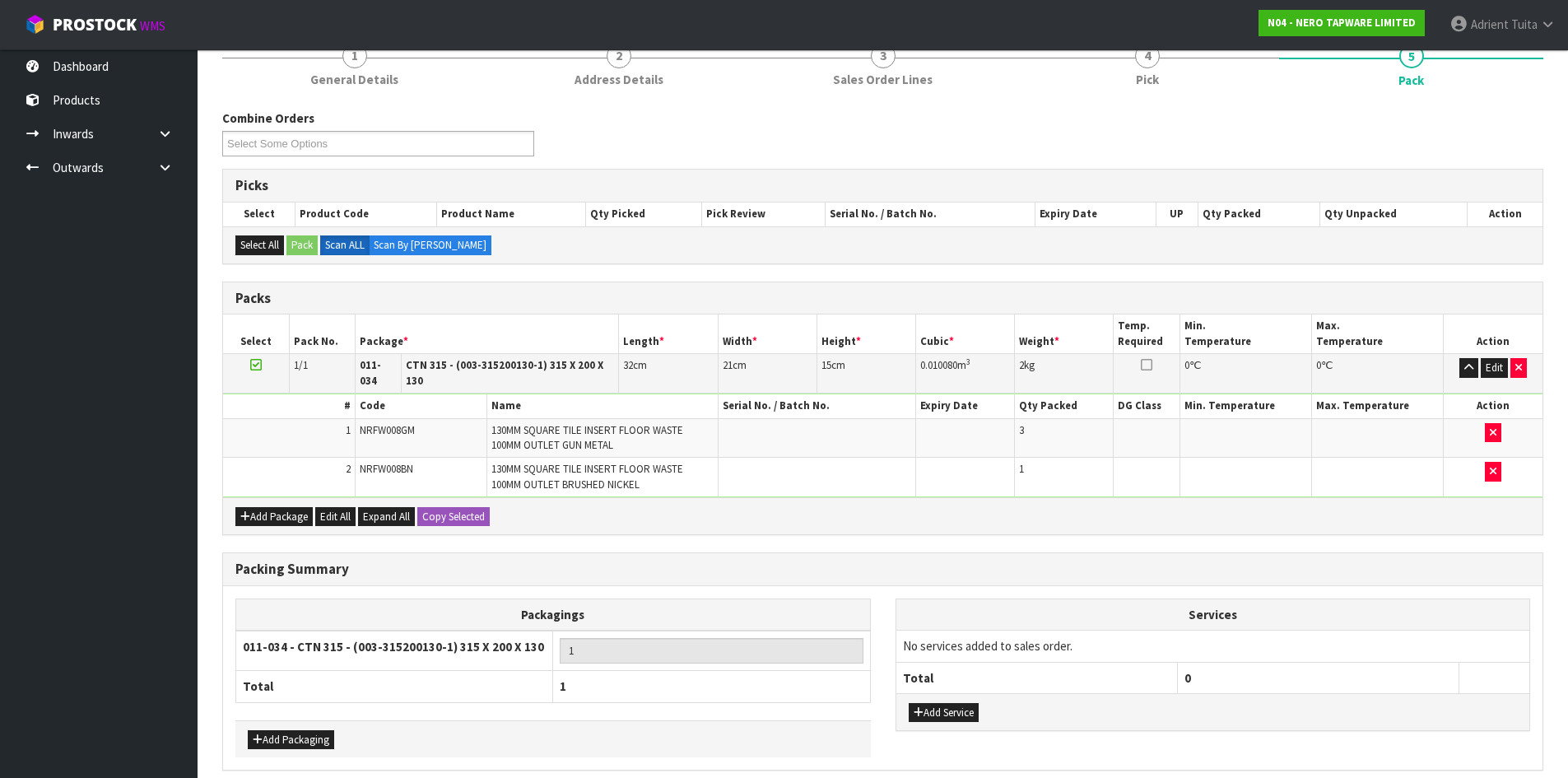
scroll to position [0, 0]
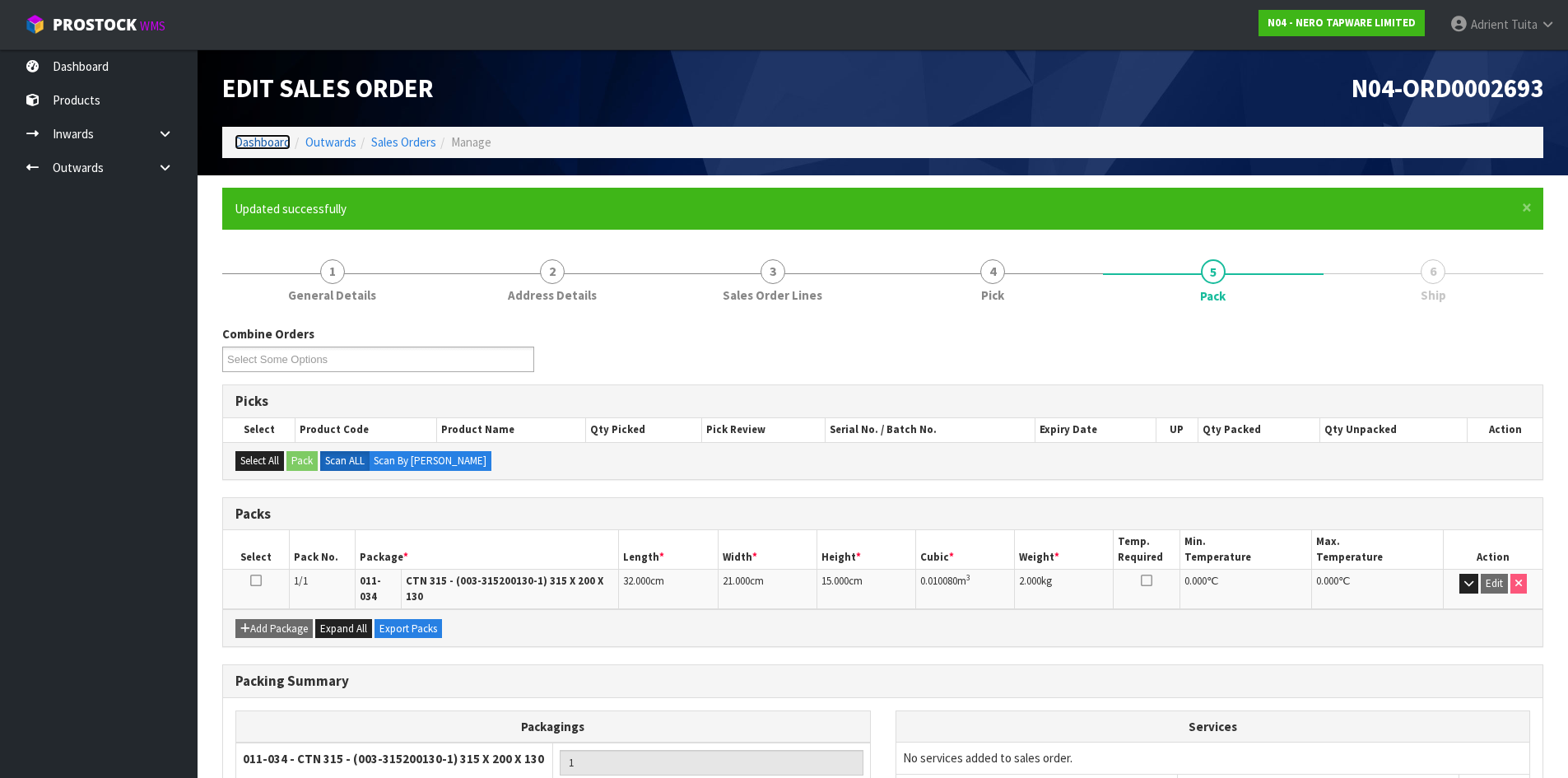
click at [243, 144] on link "Dashboard" at bounding box center [262, 141] width 56 height 15
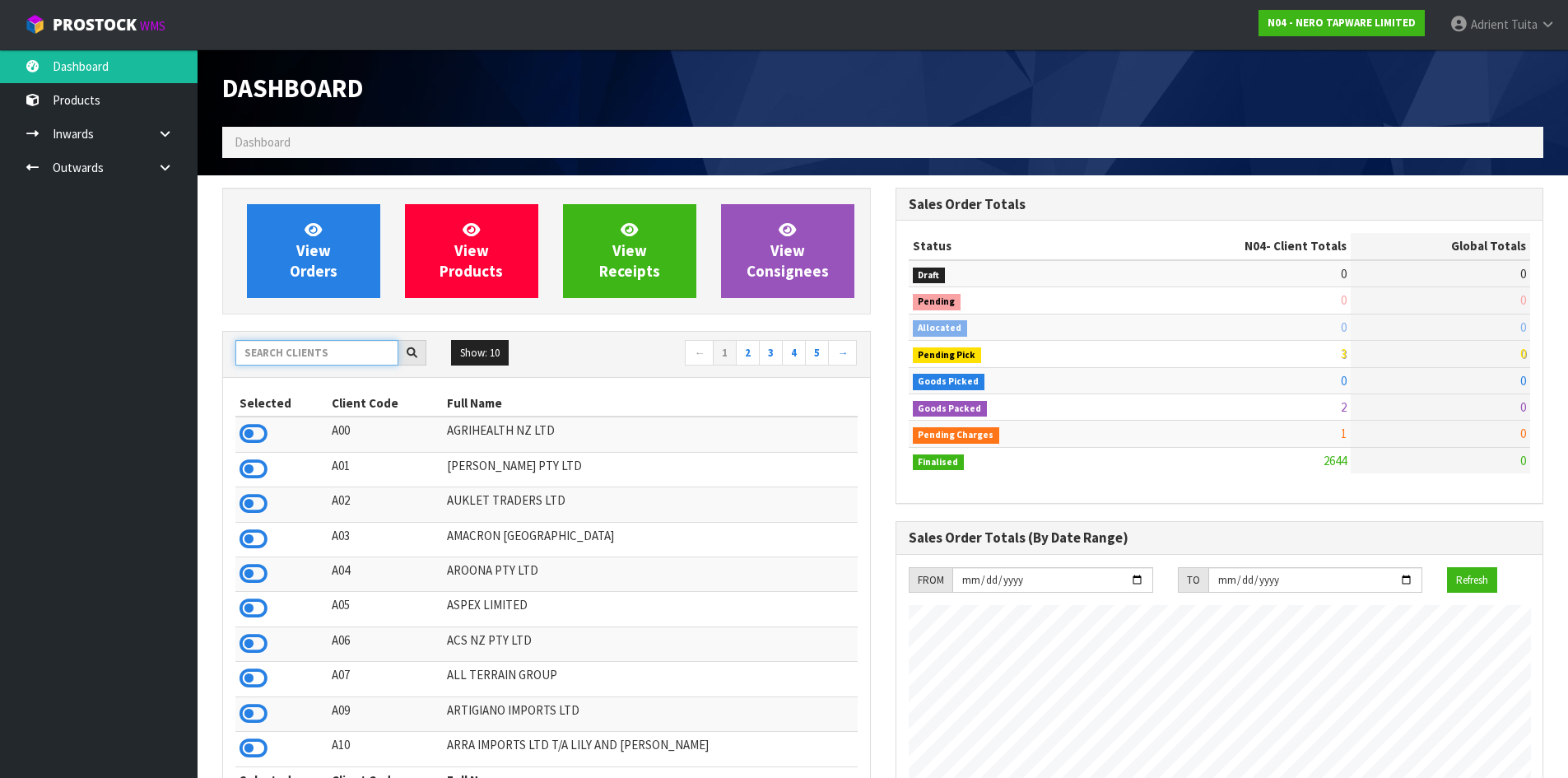
click at [287, 348] on input "text" at bounding box center [317, 353] width 163 height 26
type input "S01"
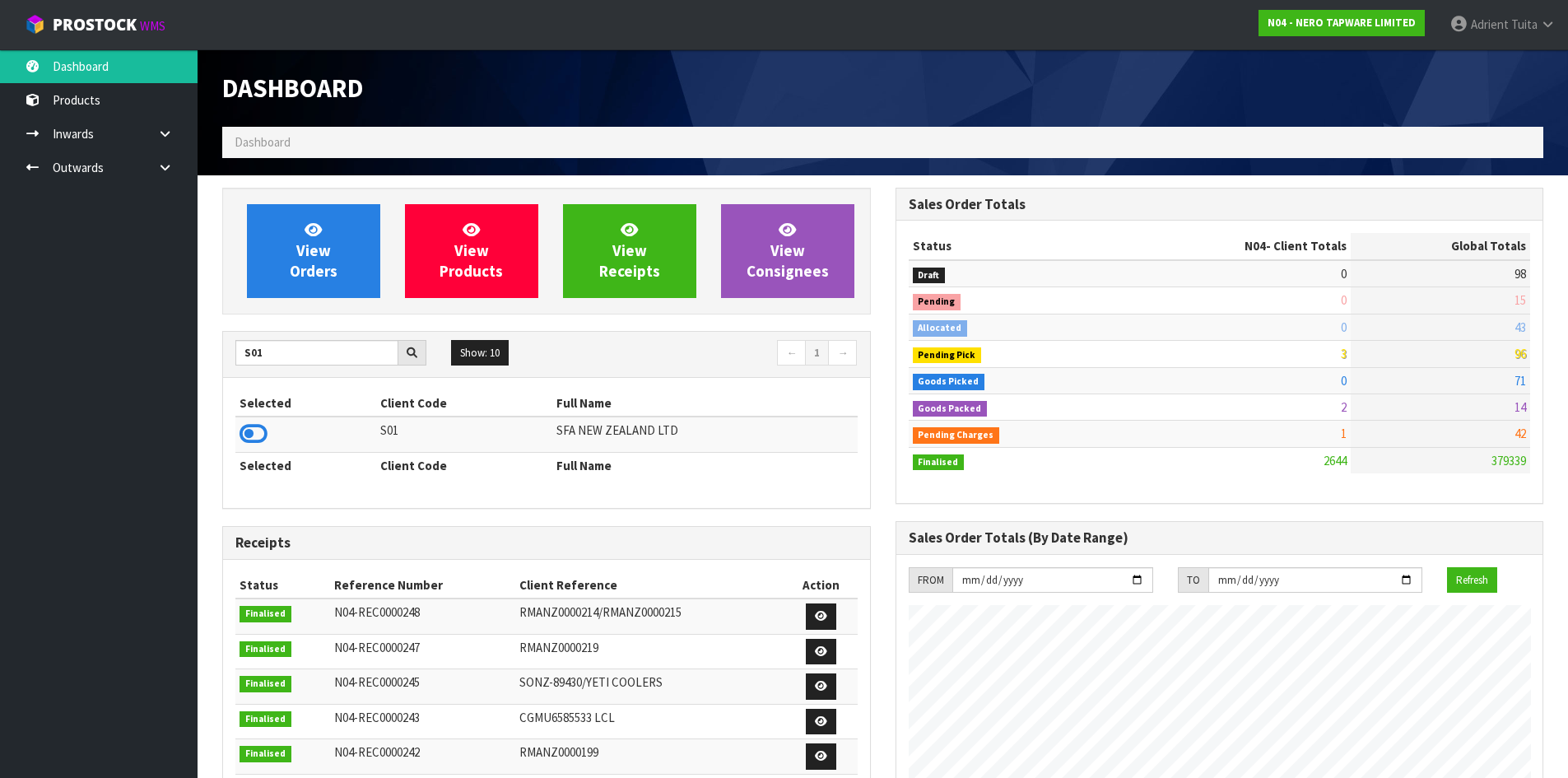
click at [244, 448] on td at bounding box center [306, 434] width 141 height 36
click at [244, 438] on icon at bounding box center [253, 434] width 28 height 25
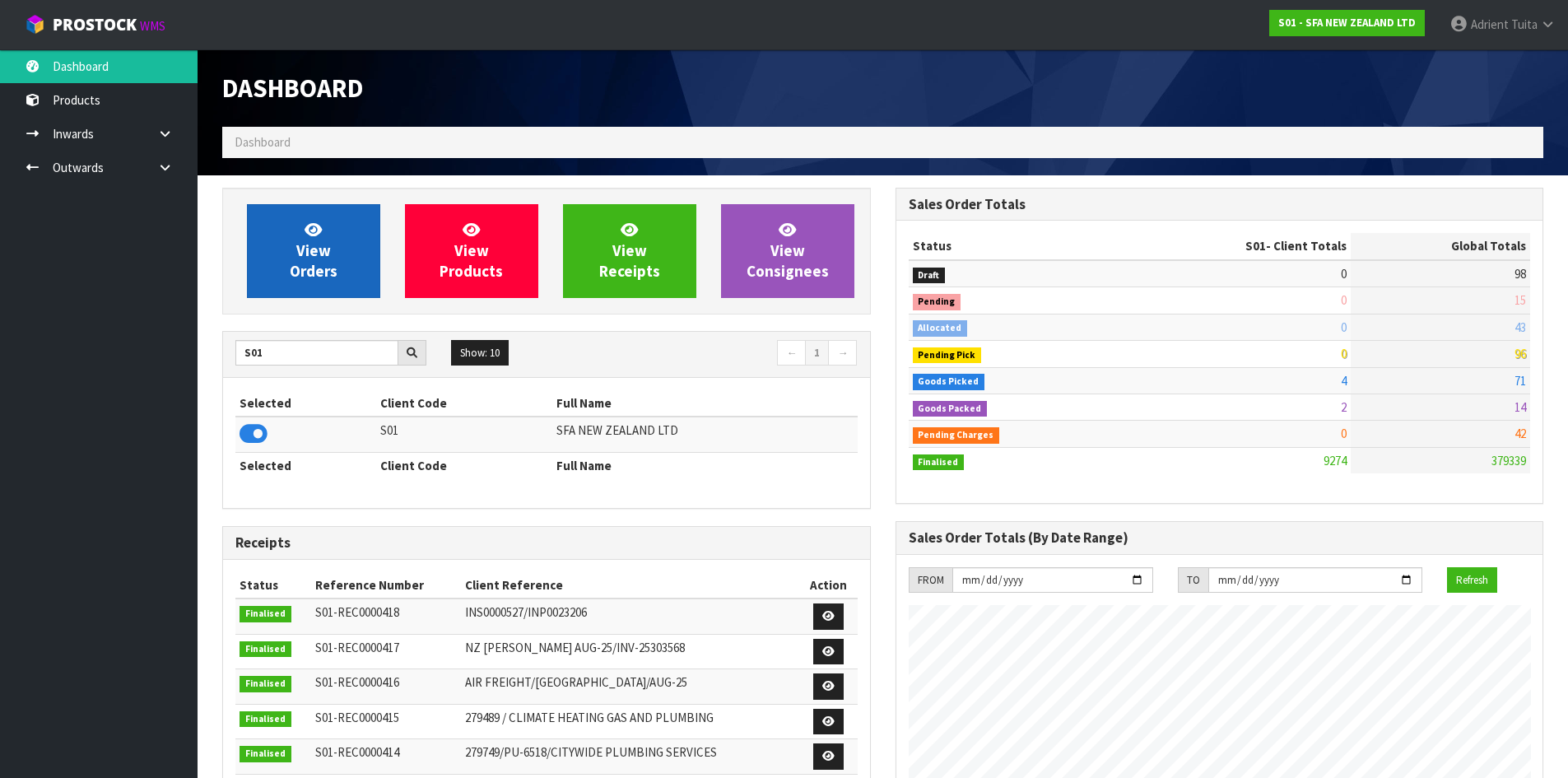
scroll to position [1247, 672]
click at [317, 238] on span "View Orders" at bounding box center [313, 251] width 47 height 62
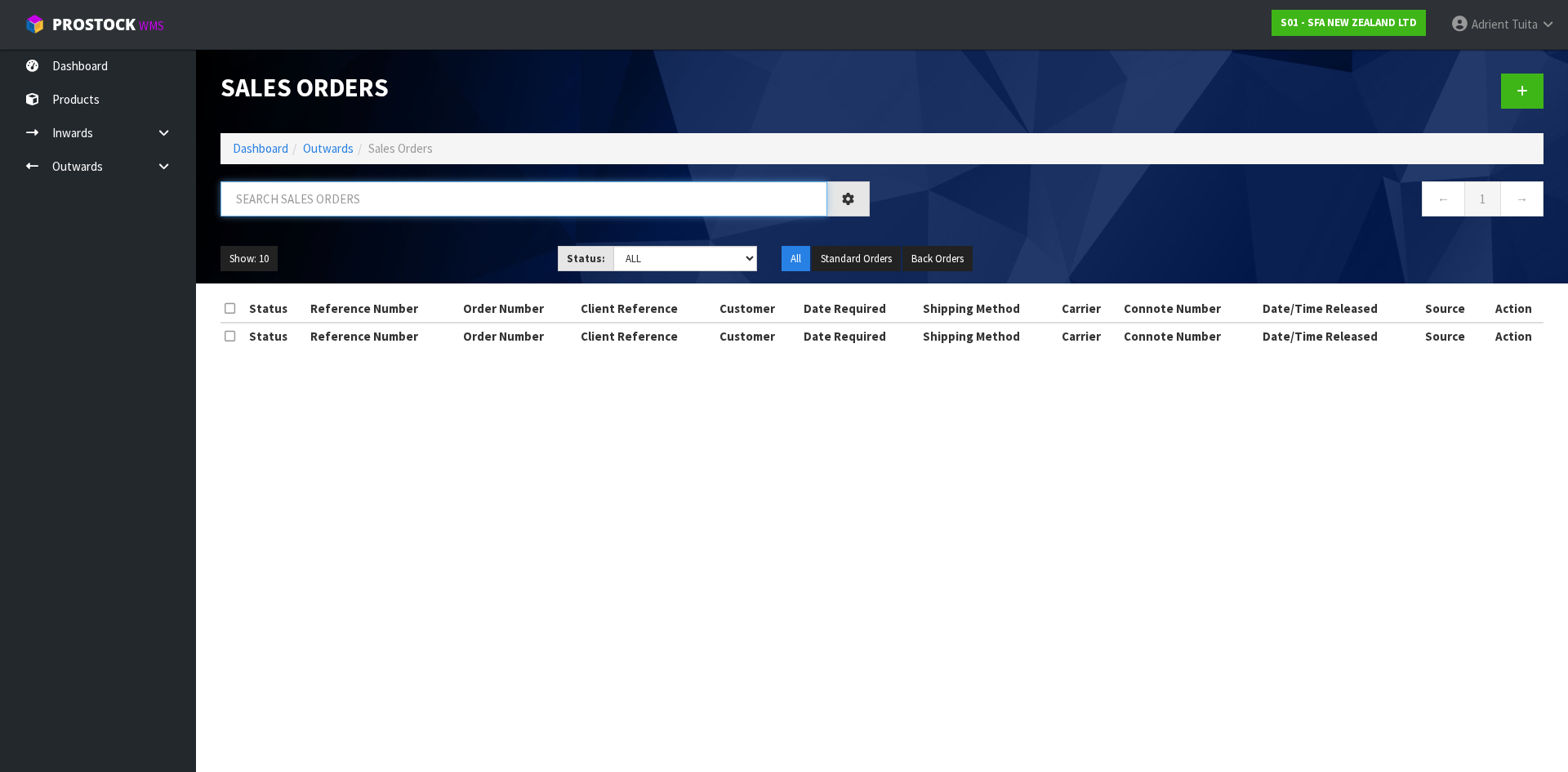
click at [352, 210] on input "text" at bounding box center [524, 199] width 607 height 35
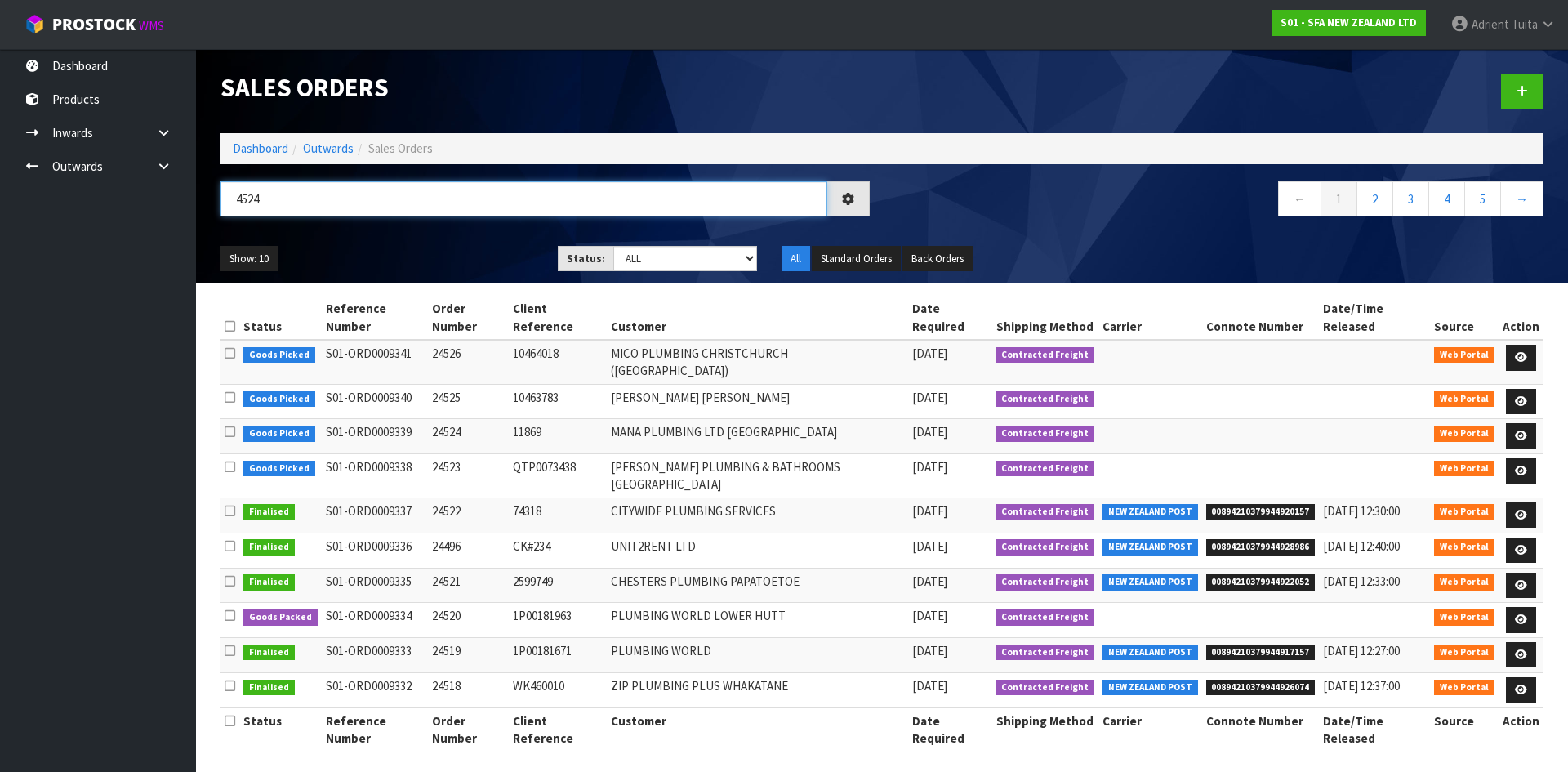
type input "4524"
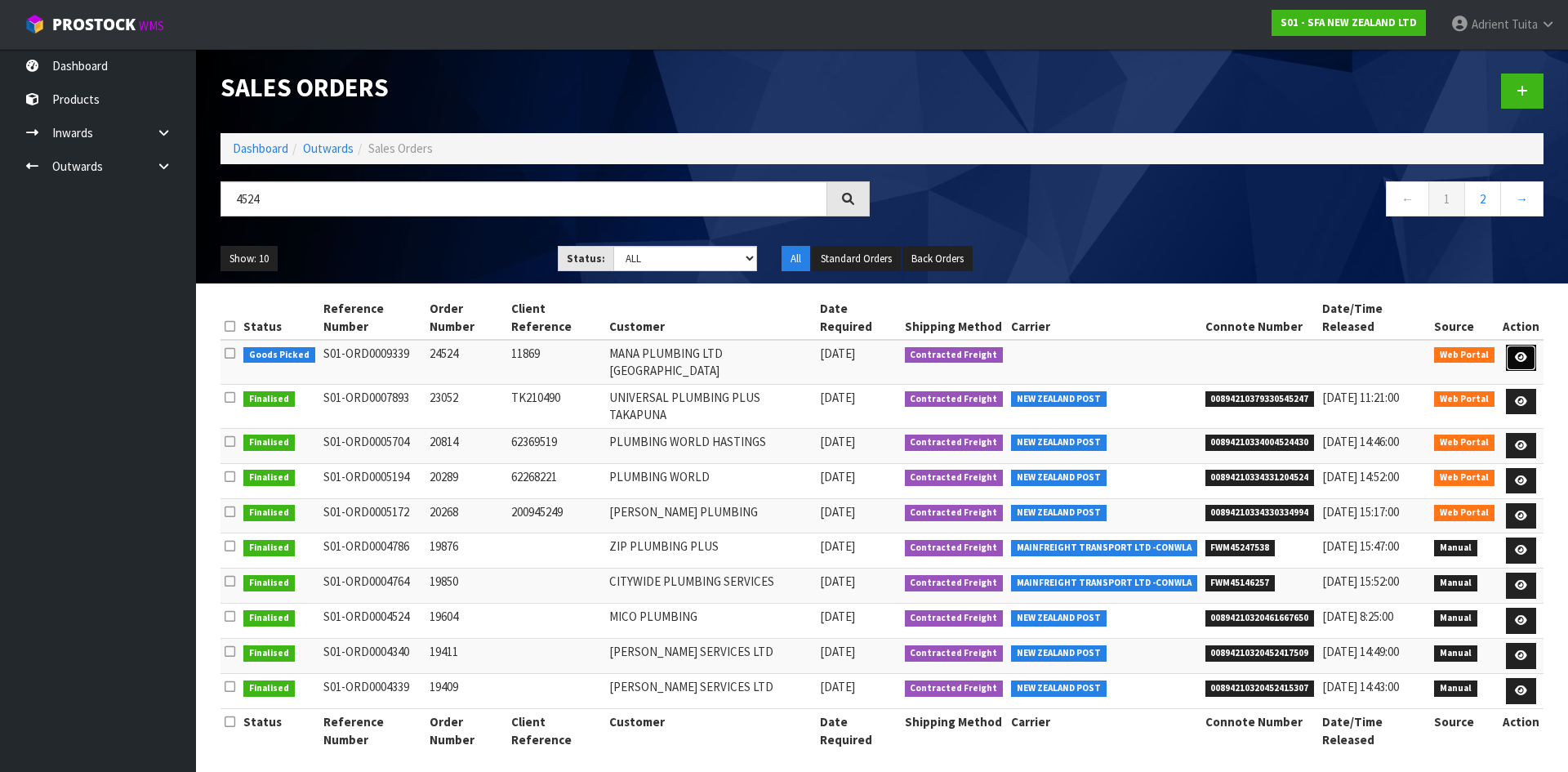
click at [1523, 353] on icon at bounding box center [1522, 358] width 13 height 11
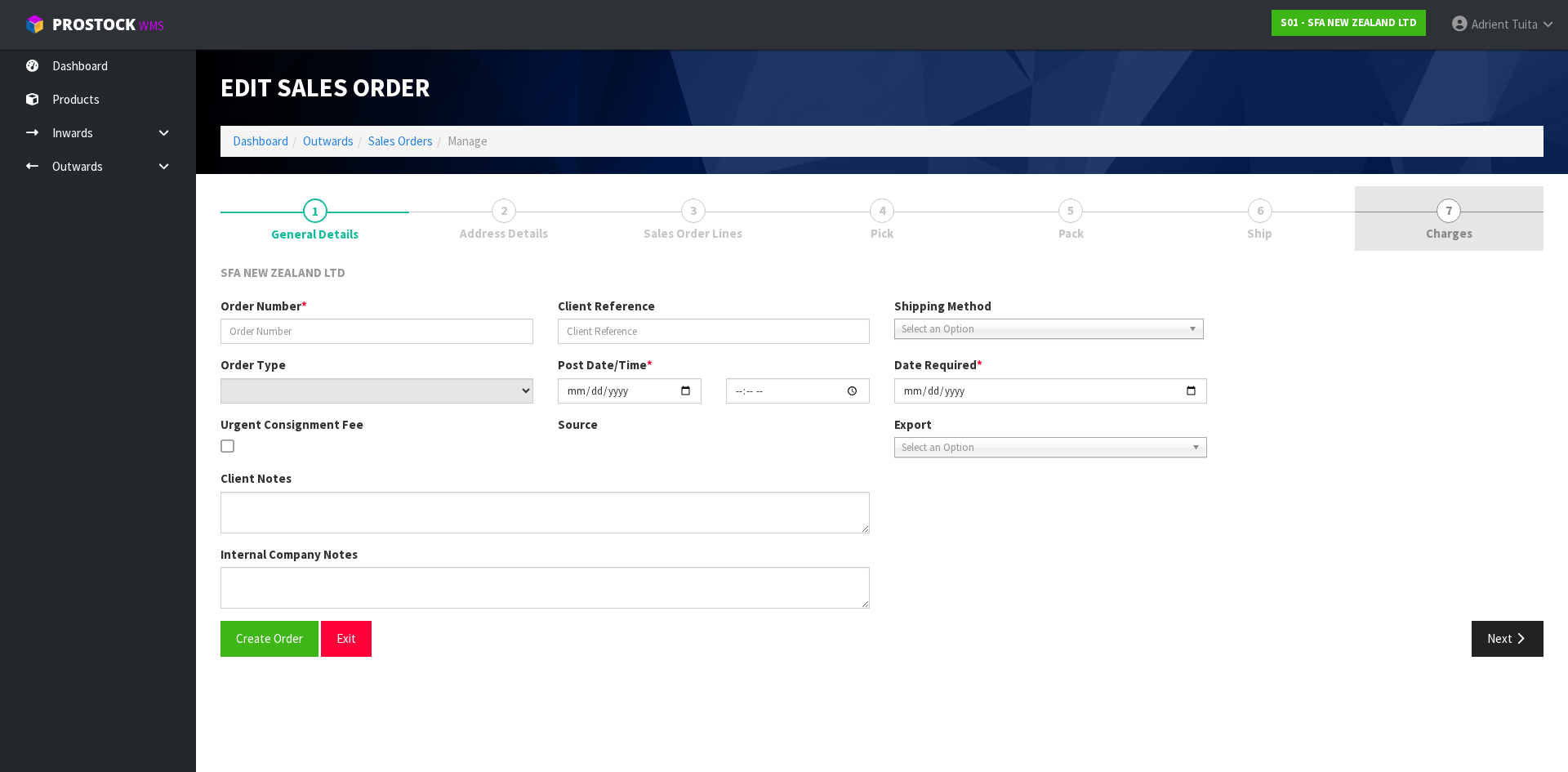
type input "24524"
type input "11869"
select select "number:0"
type input "[DATE]"
type input "09:42:00.000"
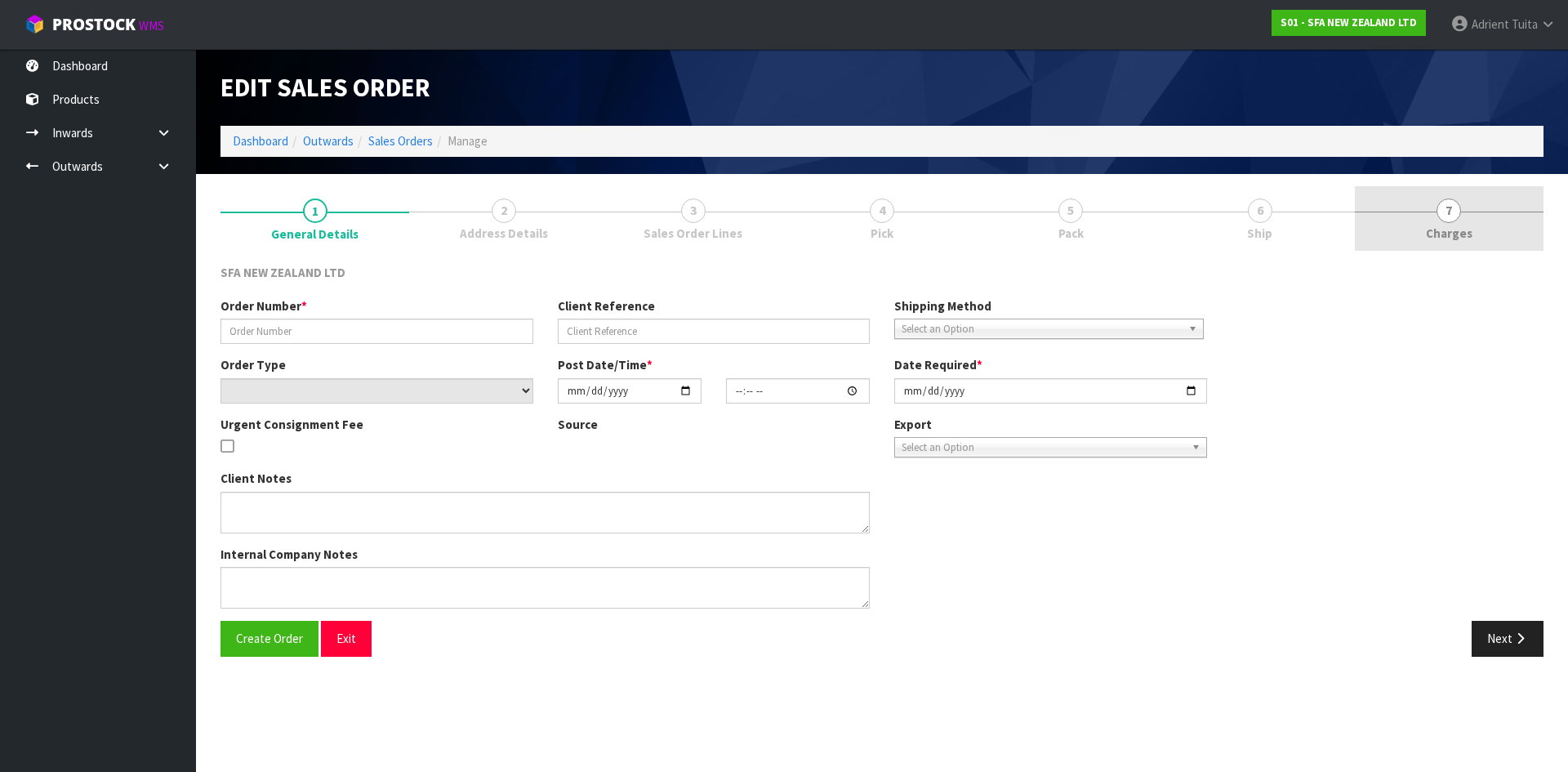
type input "[DATE]"
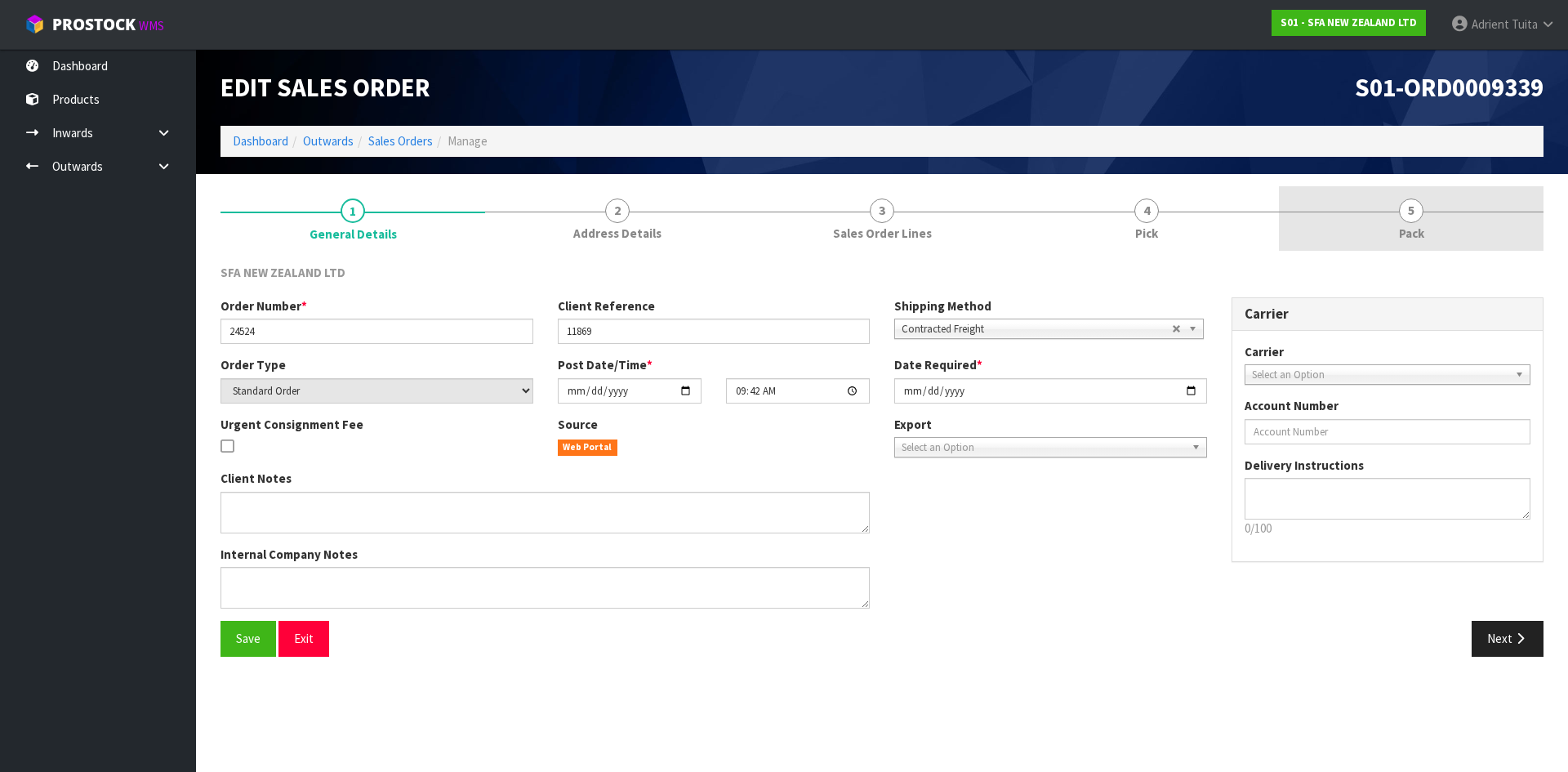
click at [1437, 221] on link "5 Pack" at bounding box center [1411, 218] width 265 height 64
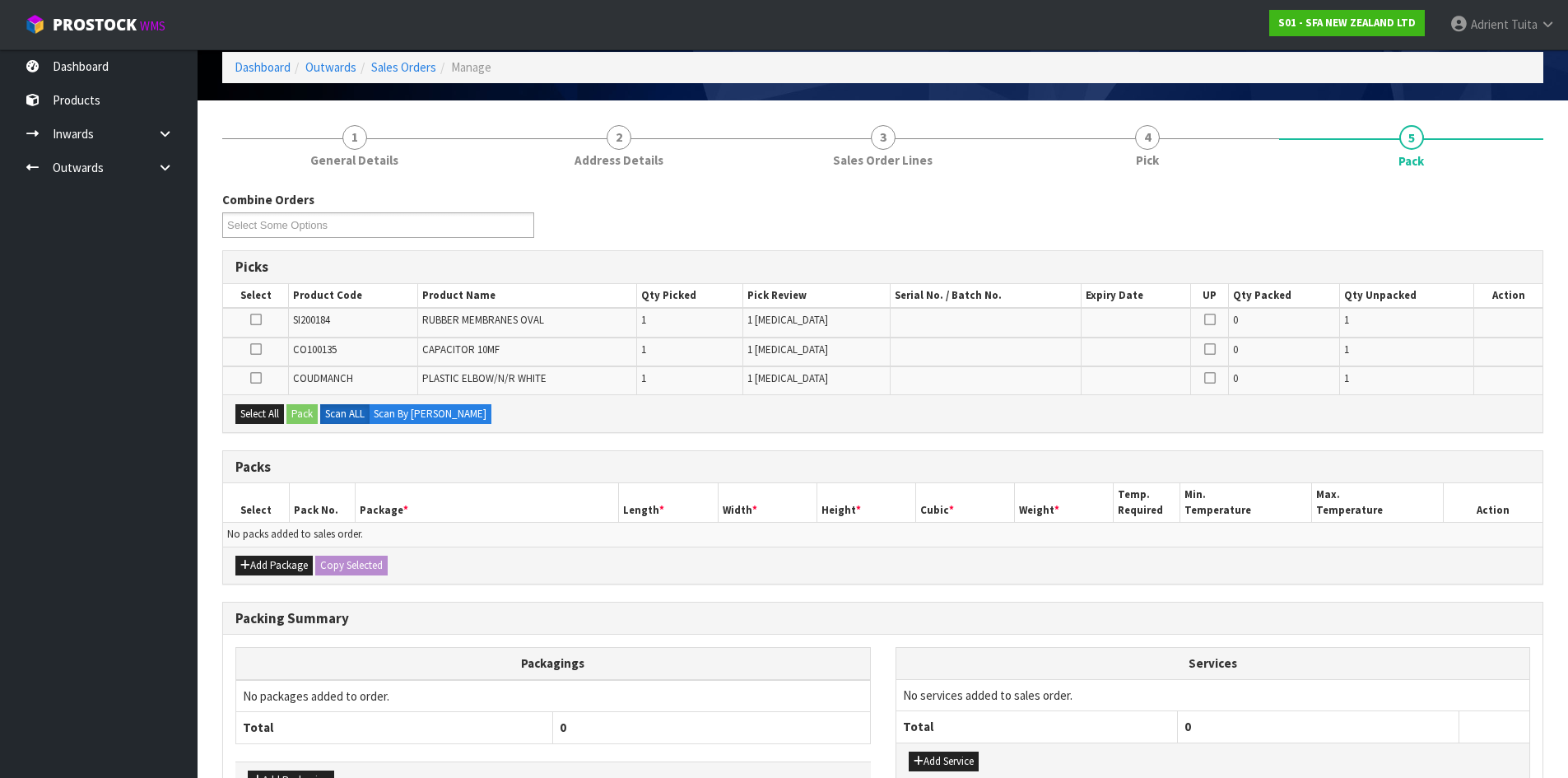
scroll to position [186, 0]
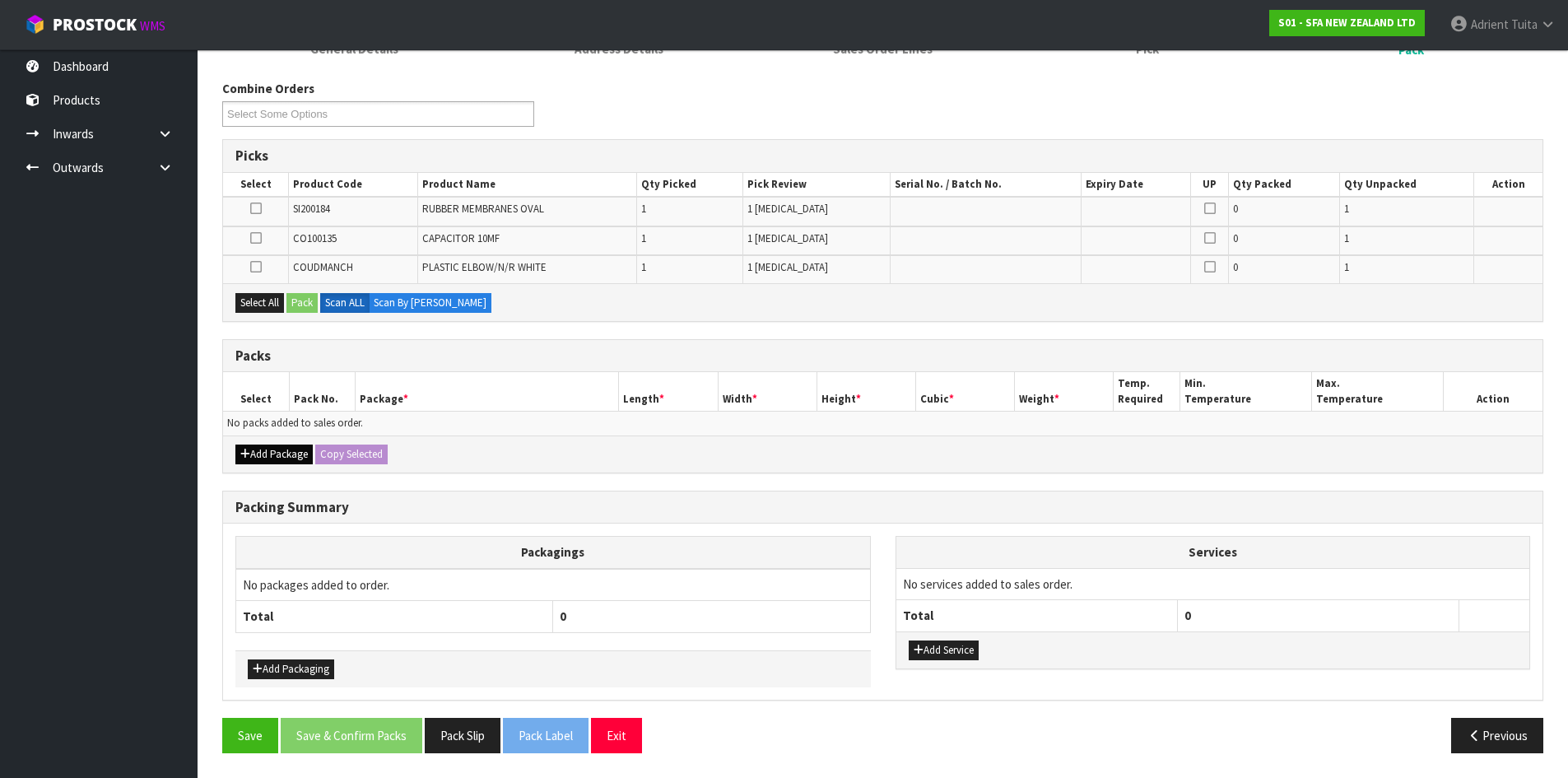
click at [256, 454] on div "Add Package Copy Selected" at bounding box center [882, 454] width 1319 height 37
click at [254, 456] on button "Add Package" at bounding box center [274, 455] width 77 height 20
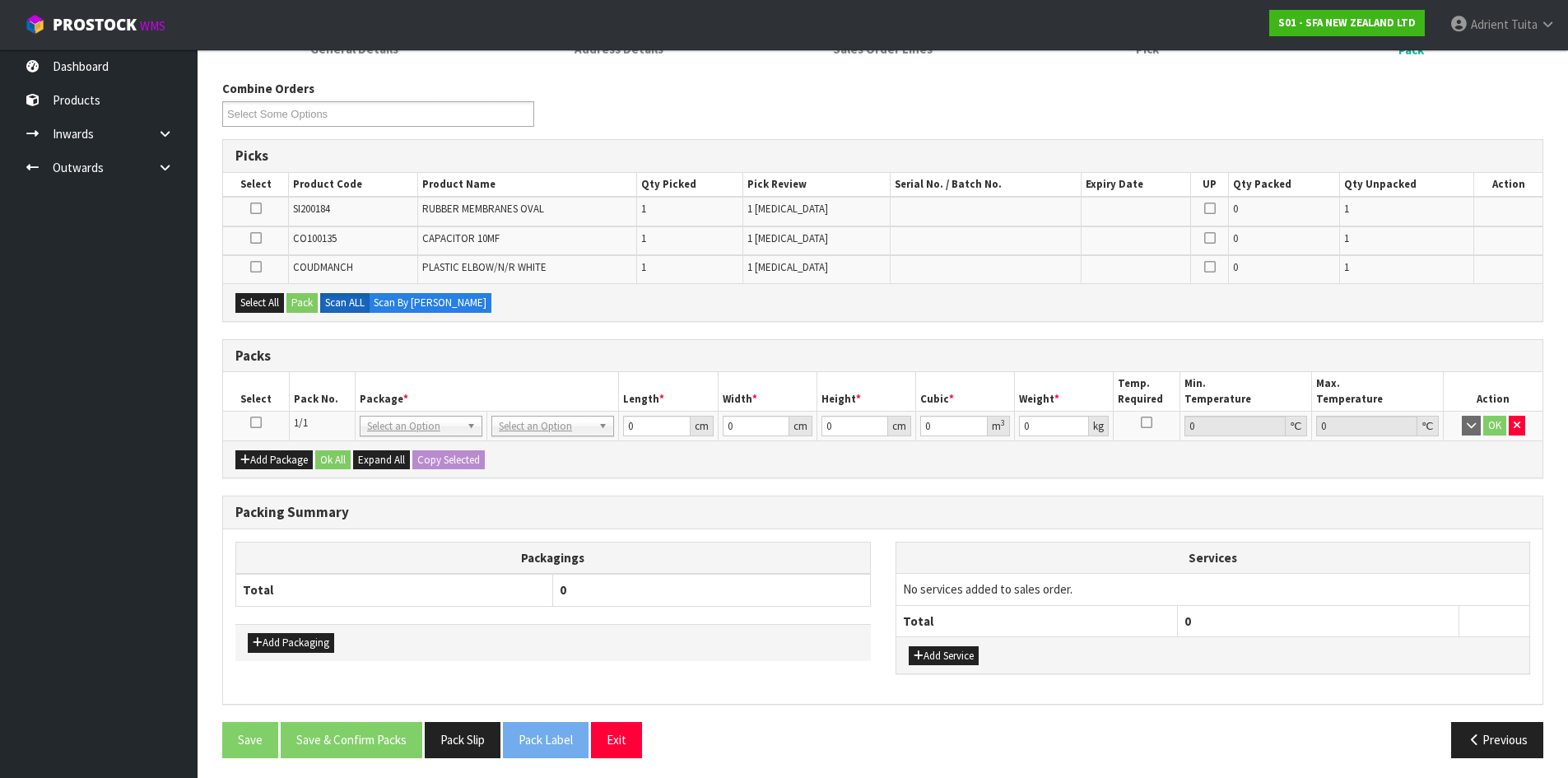
click at [260, 429] on link at bounding box center [256, 422] width 12 height 14
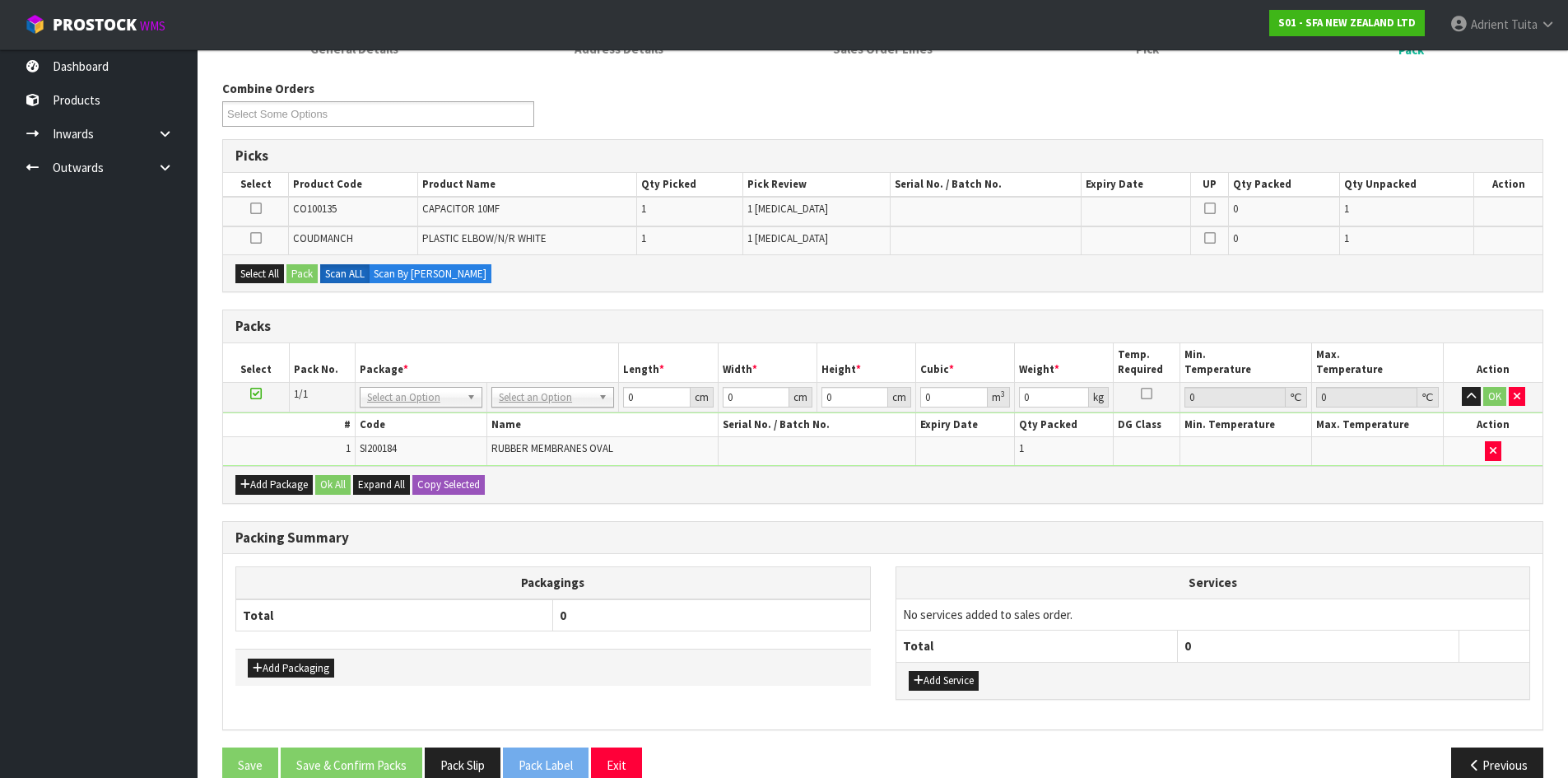
click at [323, 205] on span "CO100135" at bounding box center [315, 208] width 44 height 14
copy span "CO100135"
click at [320, 244] on span "COUDMANCH" at bounding box center [323, 238] width 60 height 14
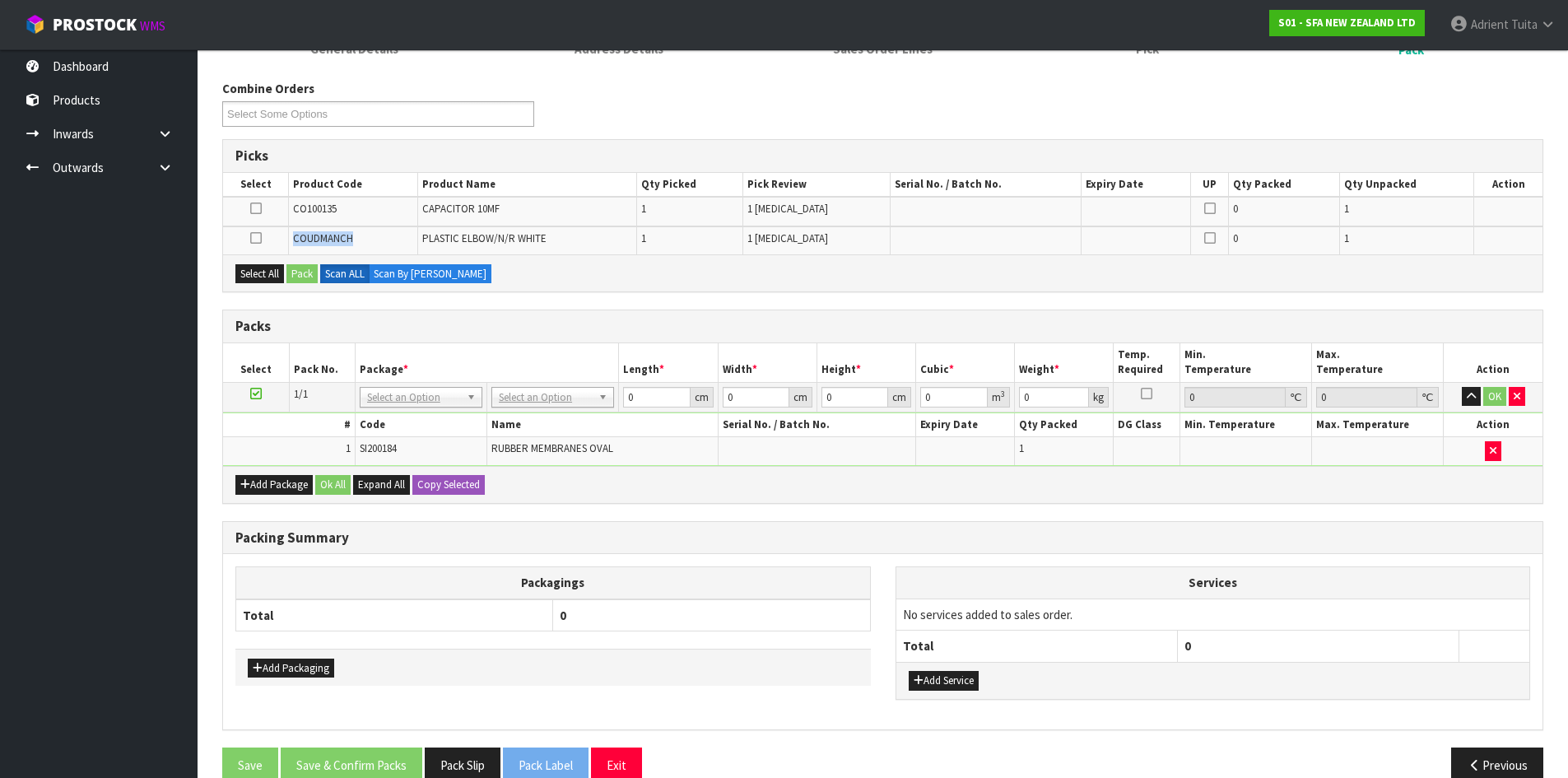
copy span "COUDMANCH"
click at [284, 272] on div "Select All Pack Scan ALL Scan By [PERSON_NAME]" at bounding box center [882, 272] width 1319 height 37
click at [280, 288] on div "Select All Pack Scan ALL Scan By [PERSON_NAME]" at bounding box center [882, 272] width 1319 height 37
click at [284, 277] on button "Select All" at bounding box center [260, 274] width 48 height 20
click at [299, 278] on button "Pack" at bounding box center [302, 274] width 31 height 20
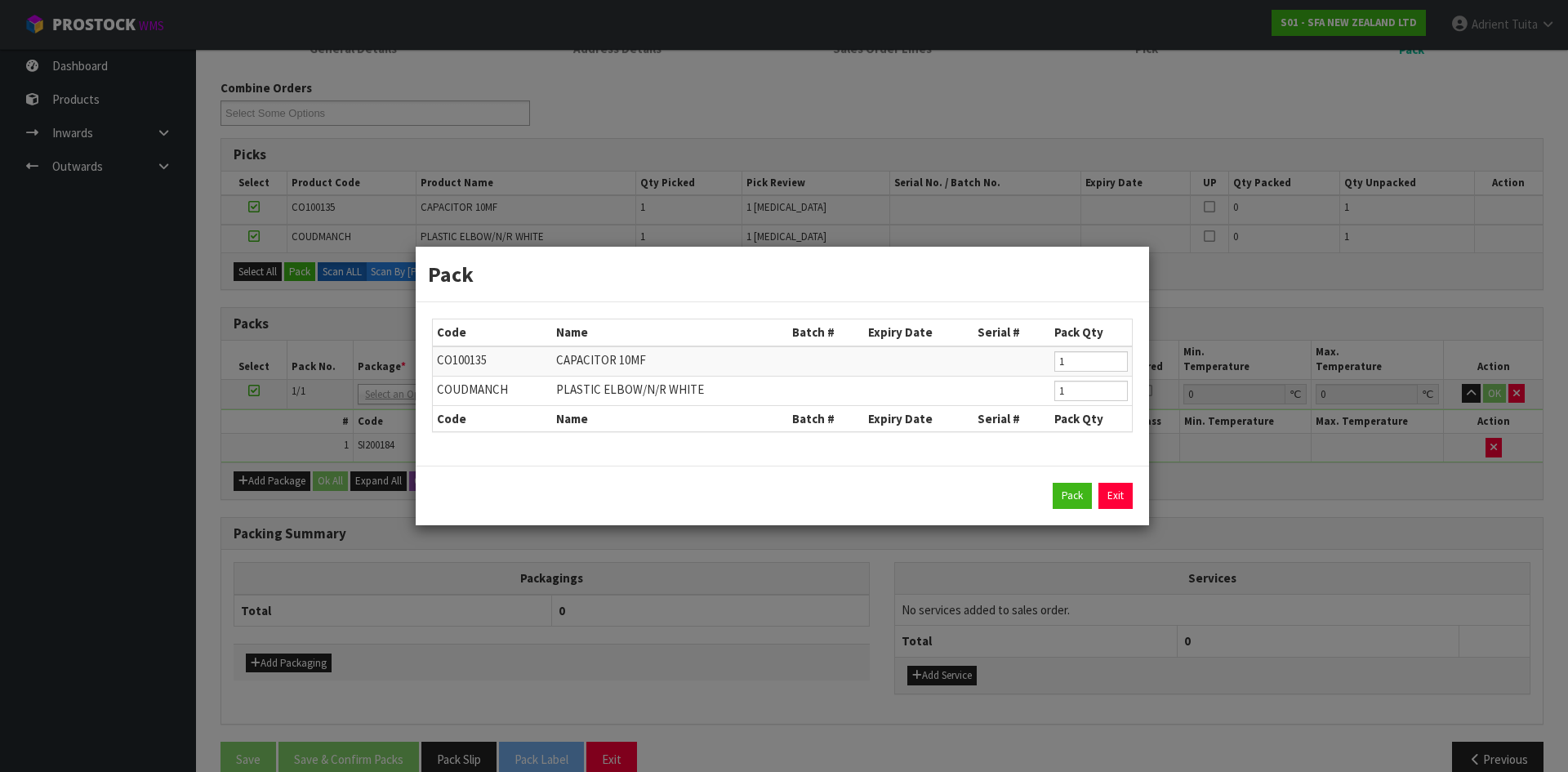
click at [1050, 503] on div "Pack Exit" at bounding box center [783, 495] width 701 height 26
drag, startPoint x: 1057, startPoint y: 502, endPoint x: 1064, endPoint y: 460, distance: 42.6
click at [1057, 501] on button "Pack" at bounding box center [1072, 495] width 39 height 26
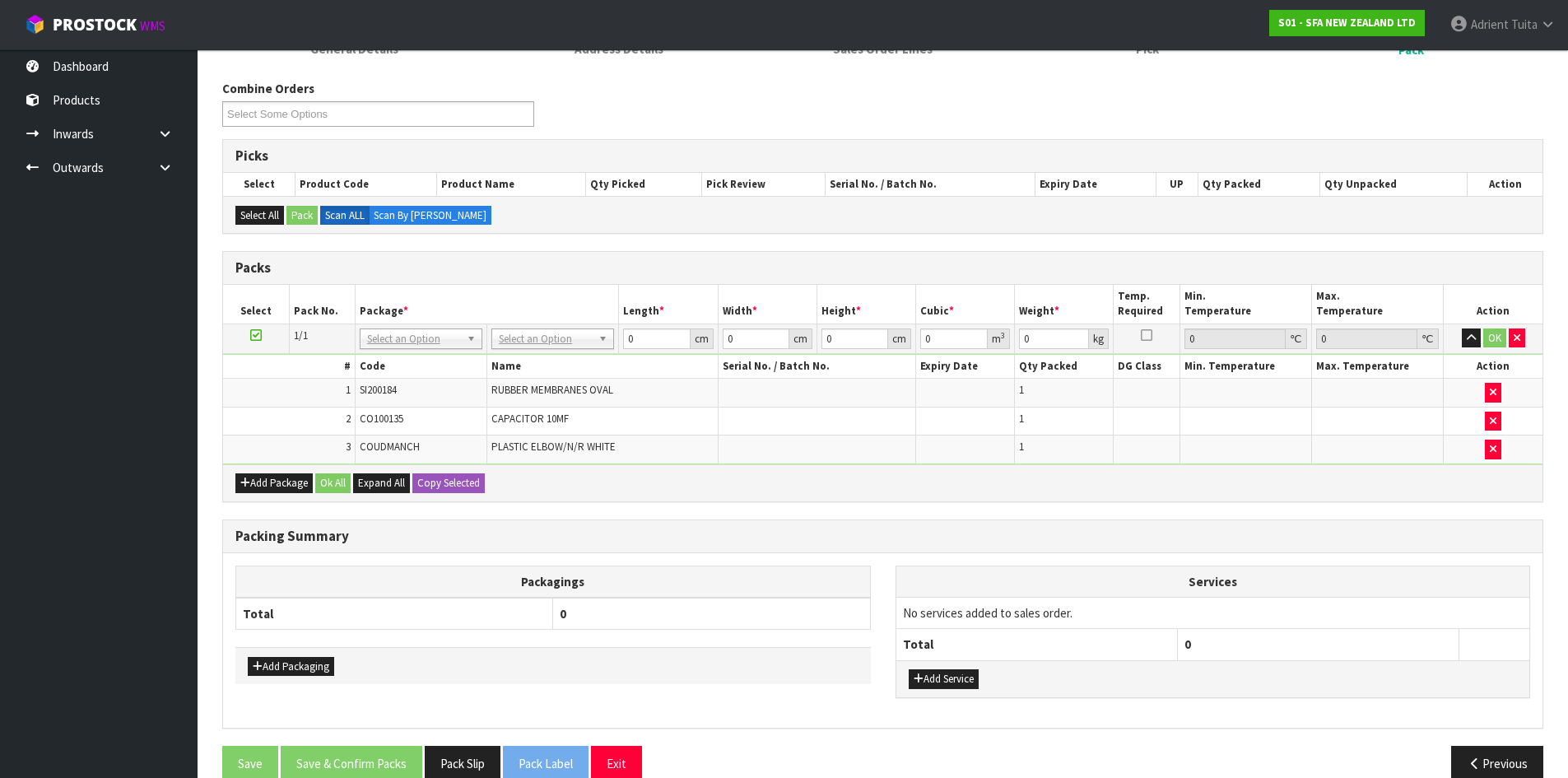
drag, startPoint x: 508, startPoint y: 343, endPoint x: 509, endPoint y: 353, distance: 10.0
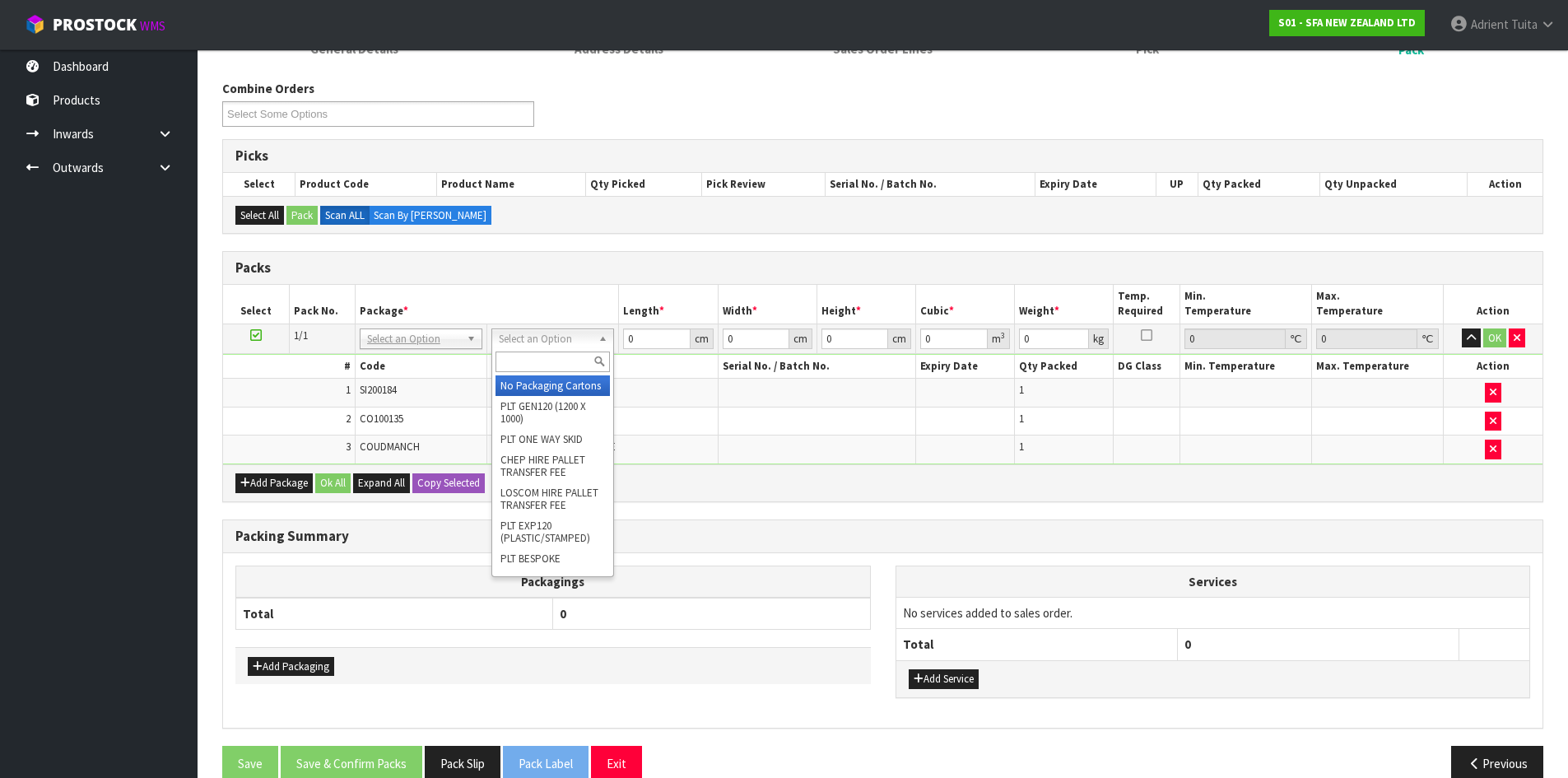
click at [511, 361] on input "text" at bounding box center [553, 362] width 115 height 21
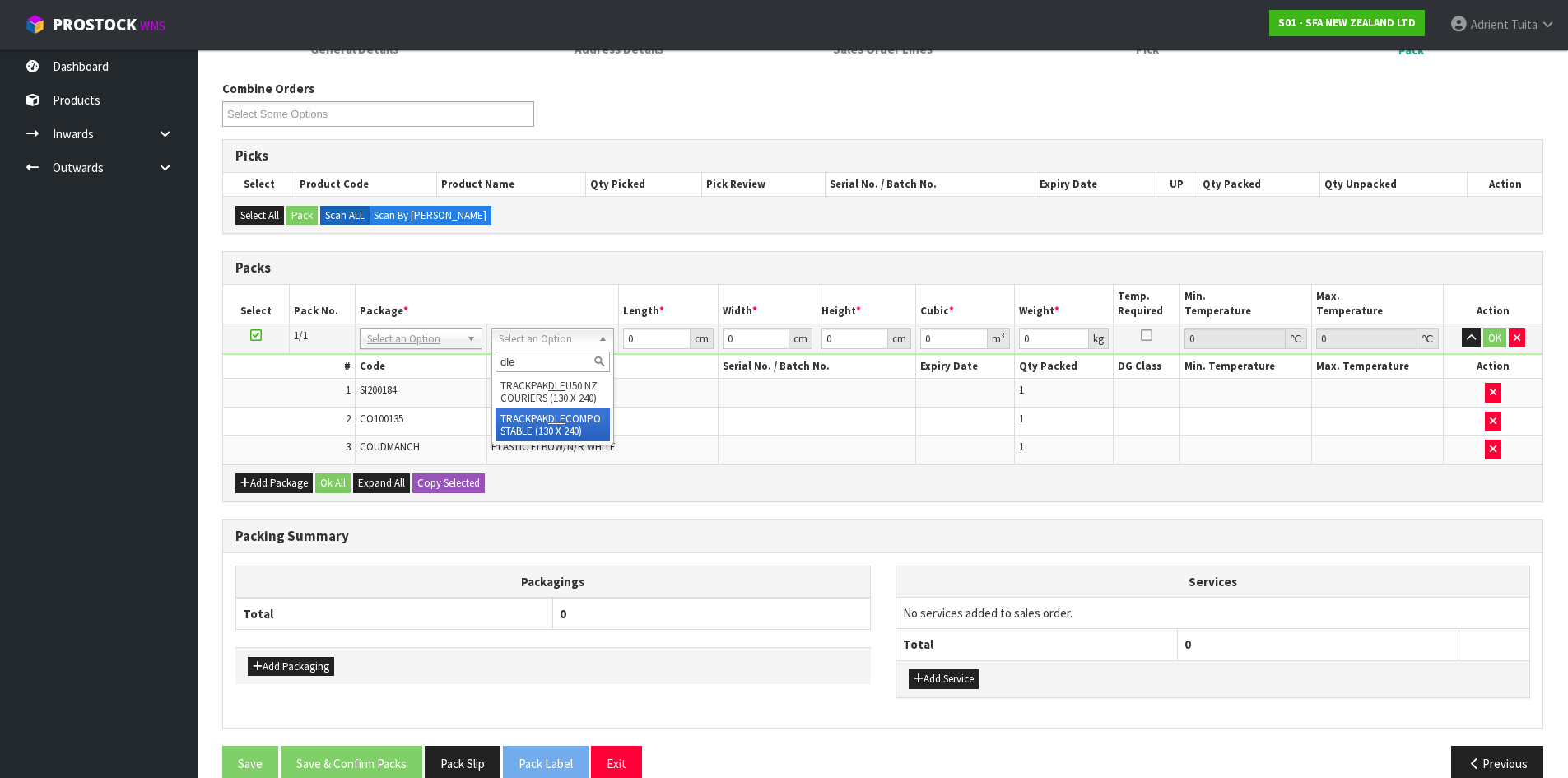
type input "dle"
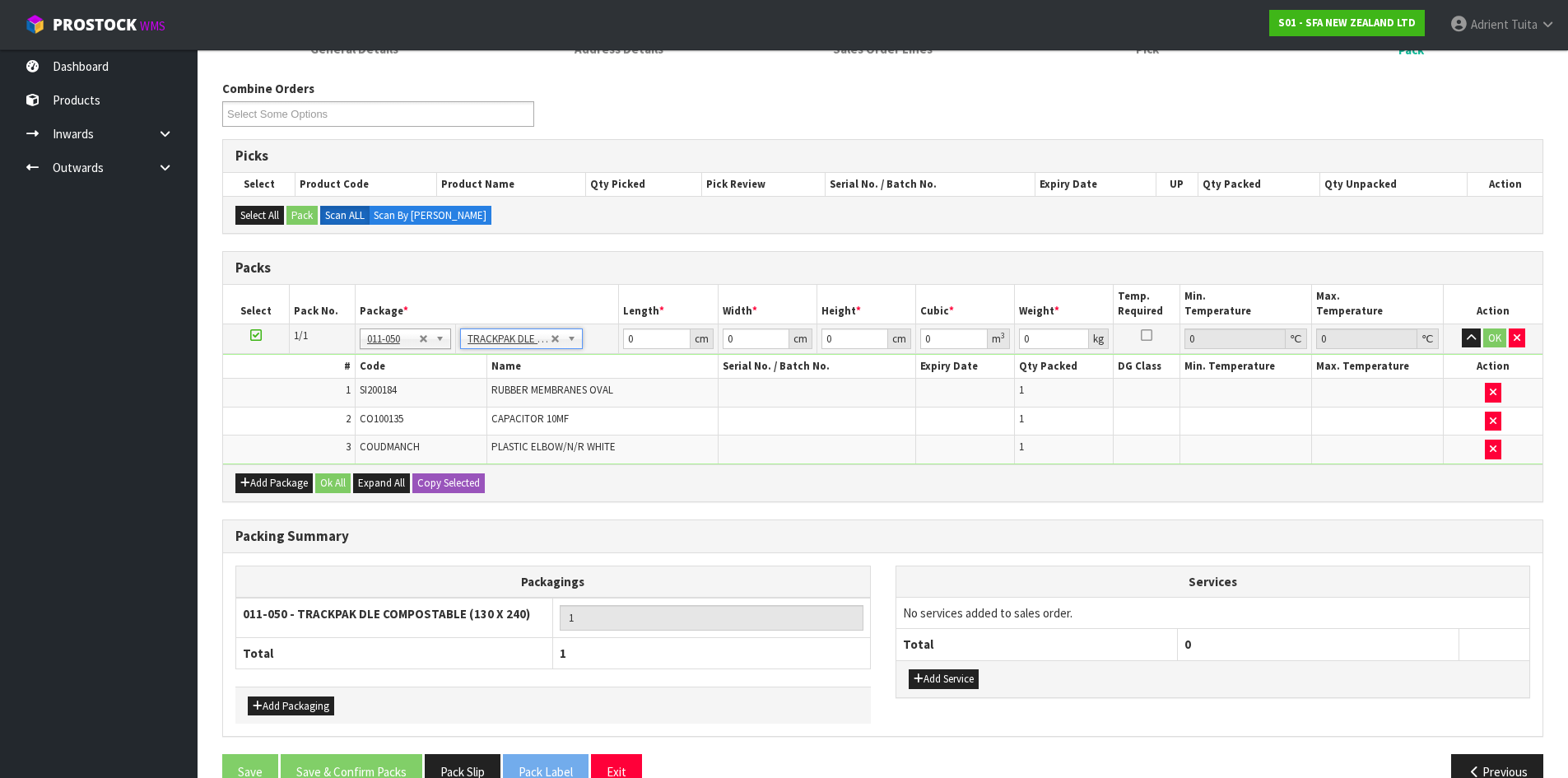
type input "13"
type input "24"
type input "0.01"
type input "0.000003"
type input "0.05"
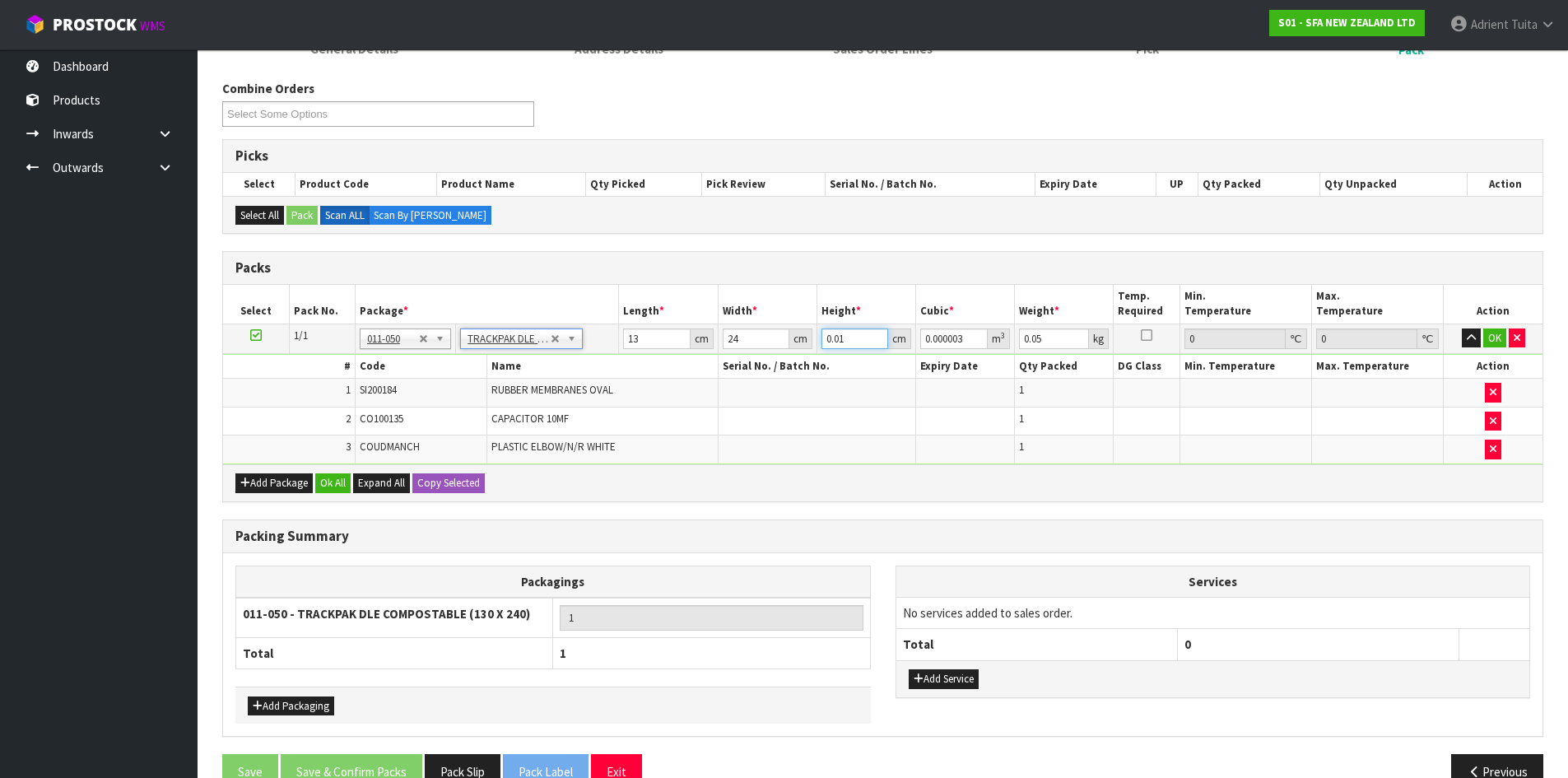
click at [833, 337] on input "0.01" at bounding box center [854, 339] width 66 height 21
type input "6"
type input "0.001872"
type input "6"
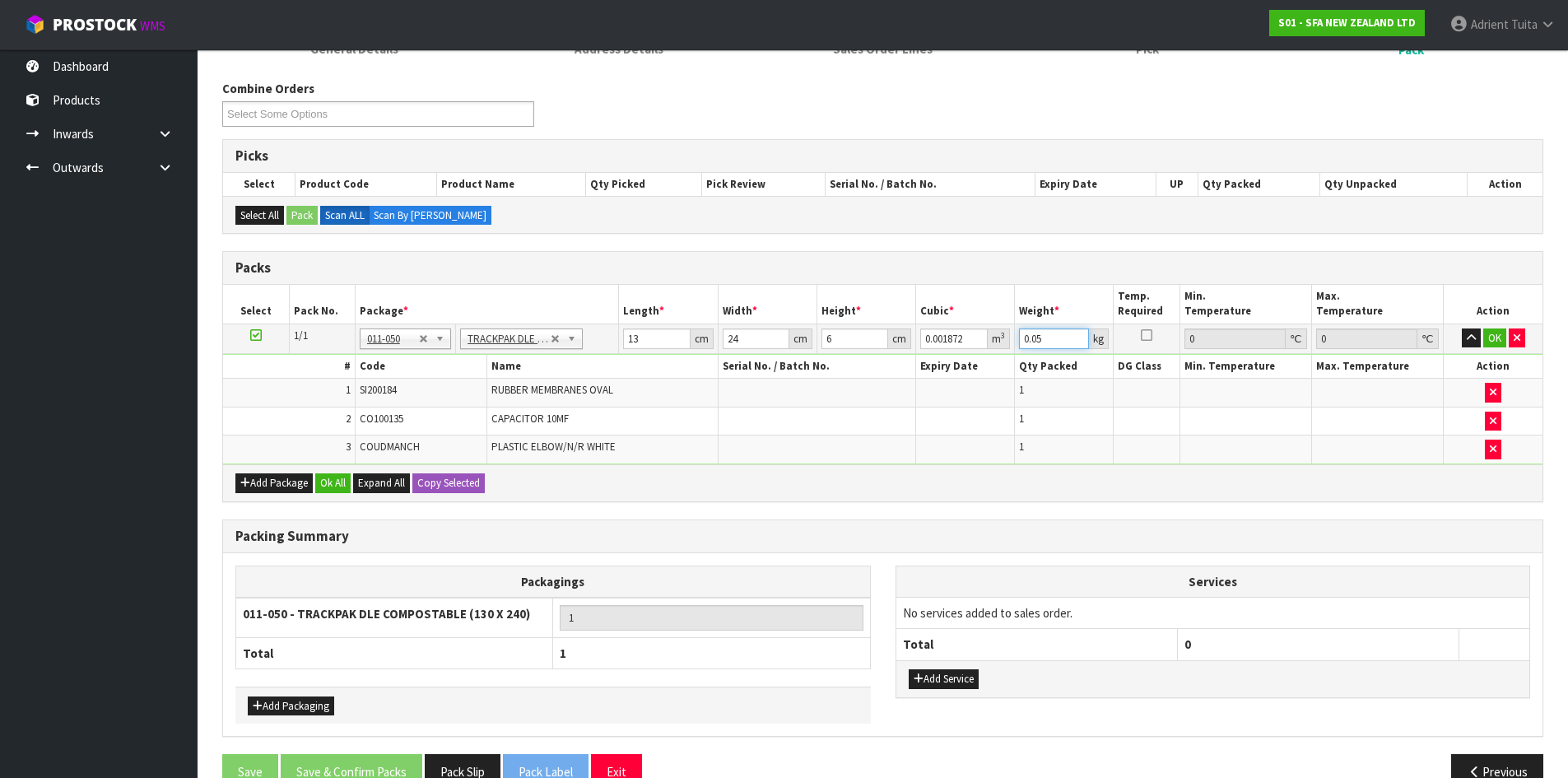
click at [1034, 337] on input "0.05" at bounding box center [1054, 339] width 70 height 21
click at [1502, 333] on button "OK" at bounding box center [1494, 339] width 23 height 20
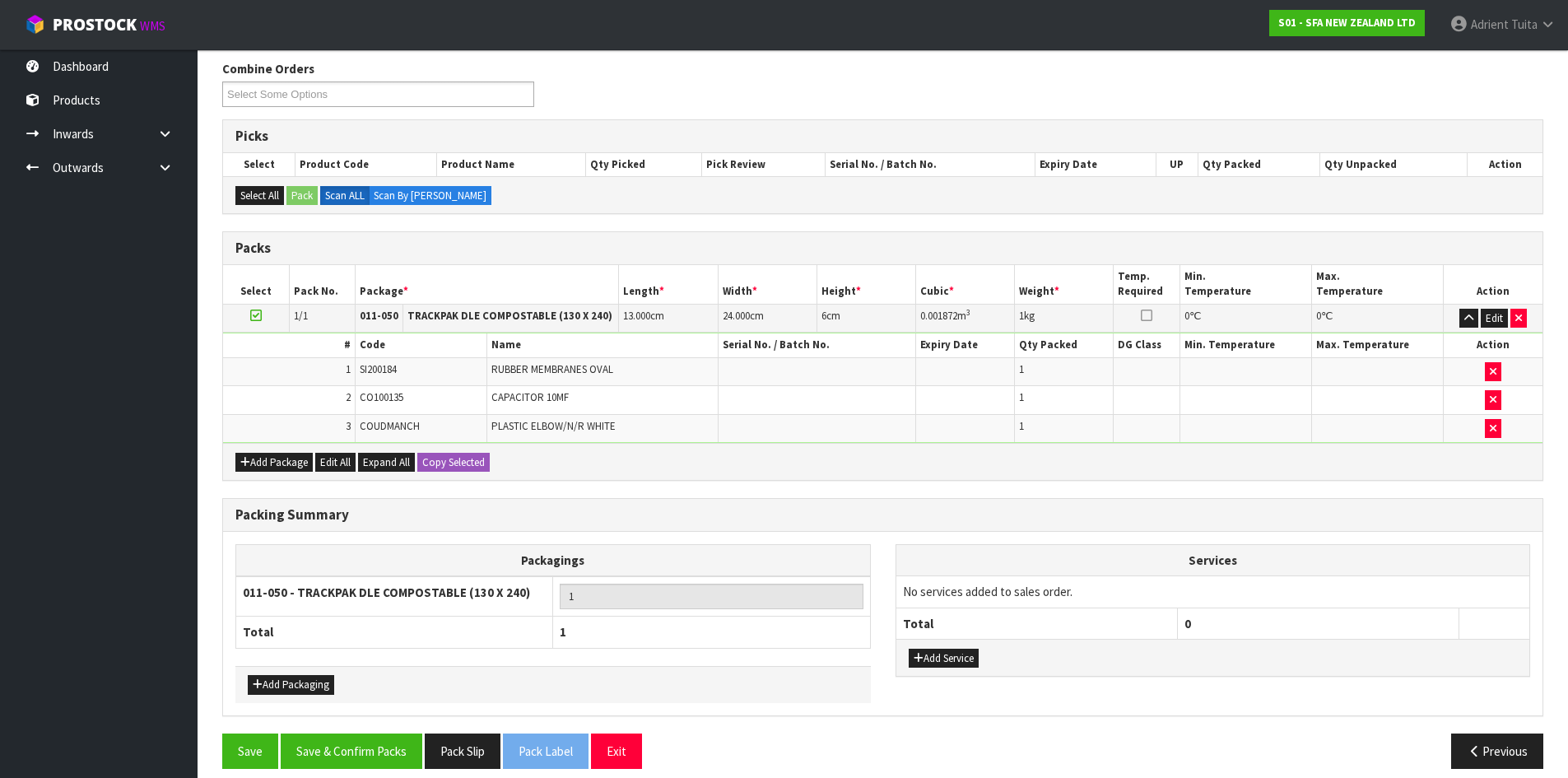
scroll to position [221, 0]
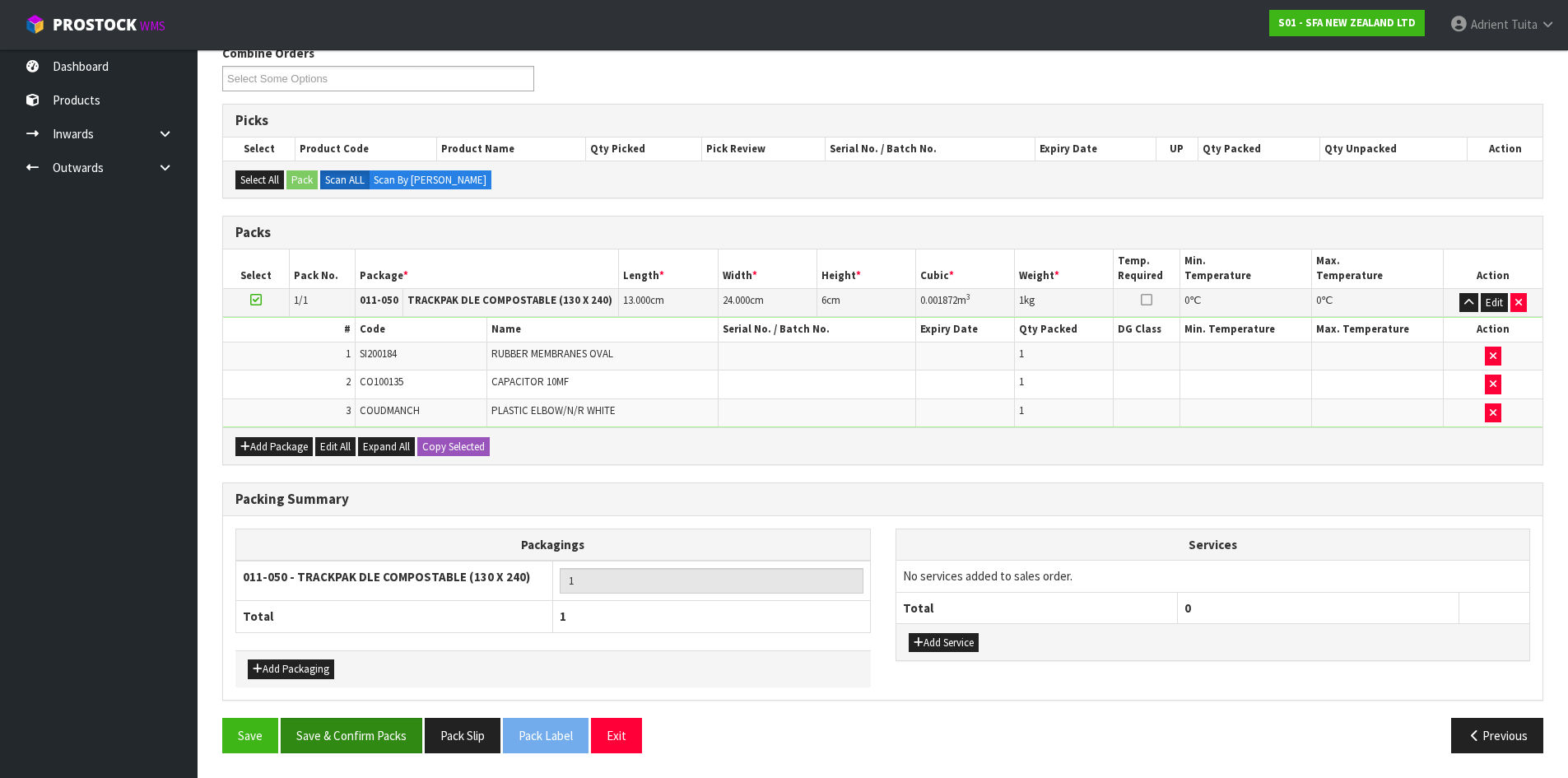
drag, startPoint x: 389, startPoint y: 716, endPoint x: 384, endPoint y: 733, distance: 17.7
click at [384, 732] on div "Combine Orders S01-ORD0009298 S01-ORD0009334 S01-ORD0009338 S01-ORD0009339 S01-…" at bounding box center [882, 405] width 1321 height 722
click at [384, 733] on button "Save & Confirm Packs" at bounding box center [351, 735] width 141 height 36
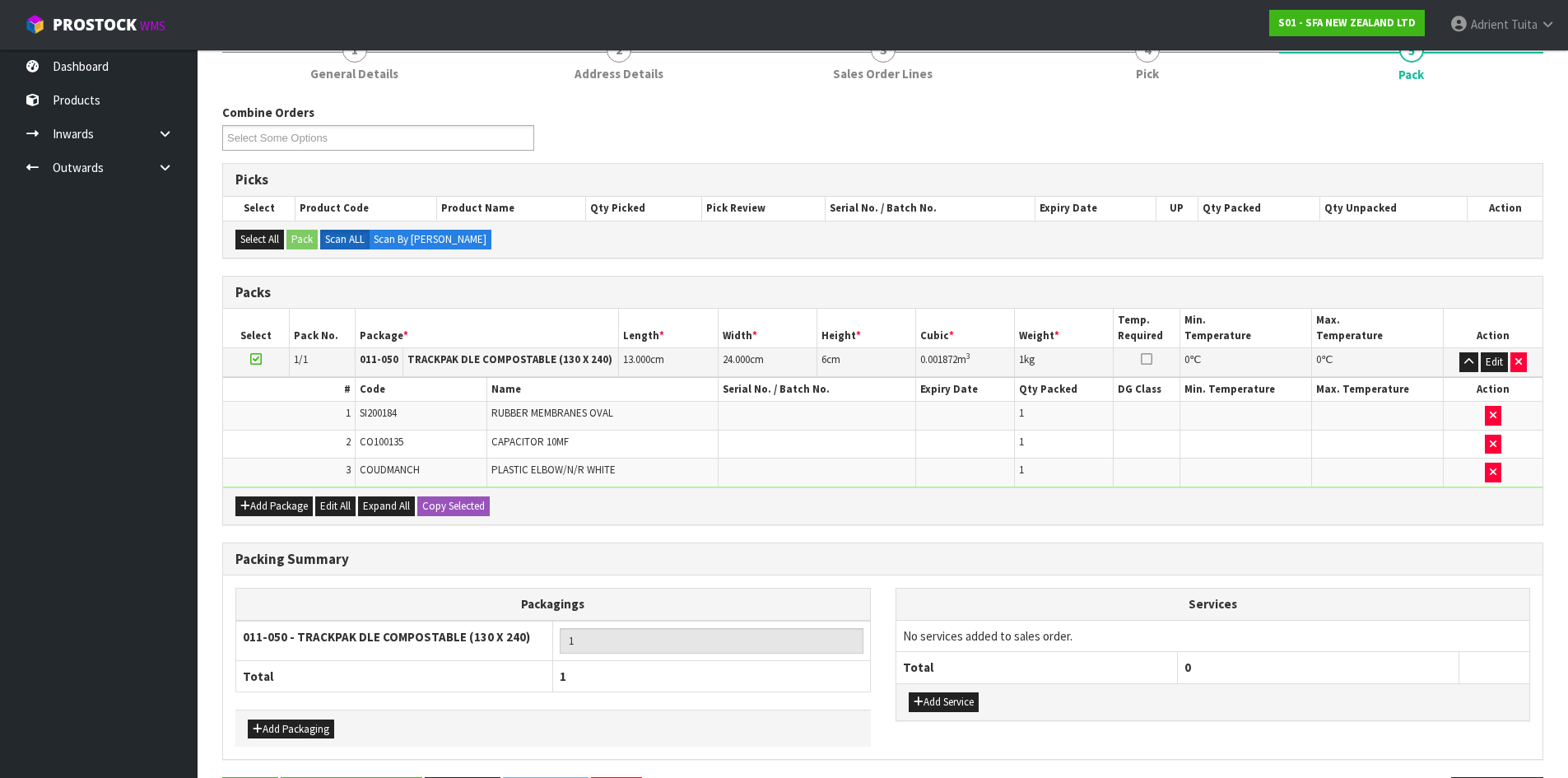
scroll to position [0, 0]
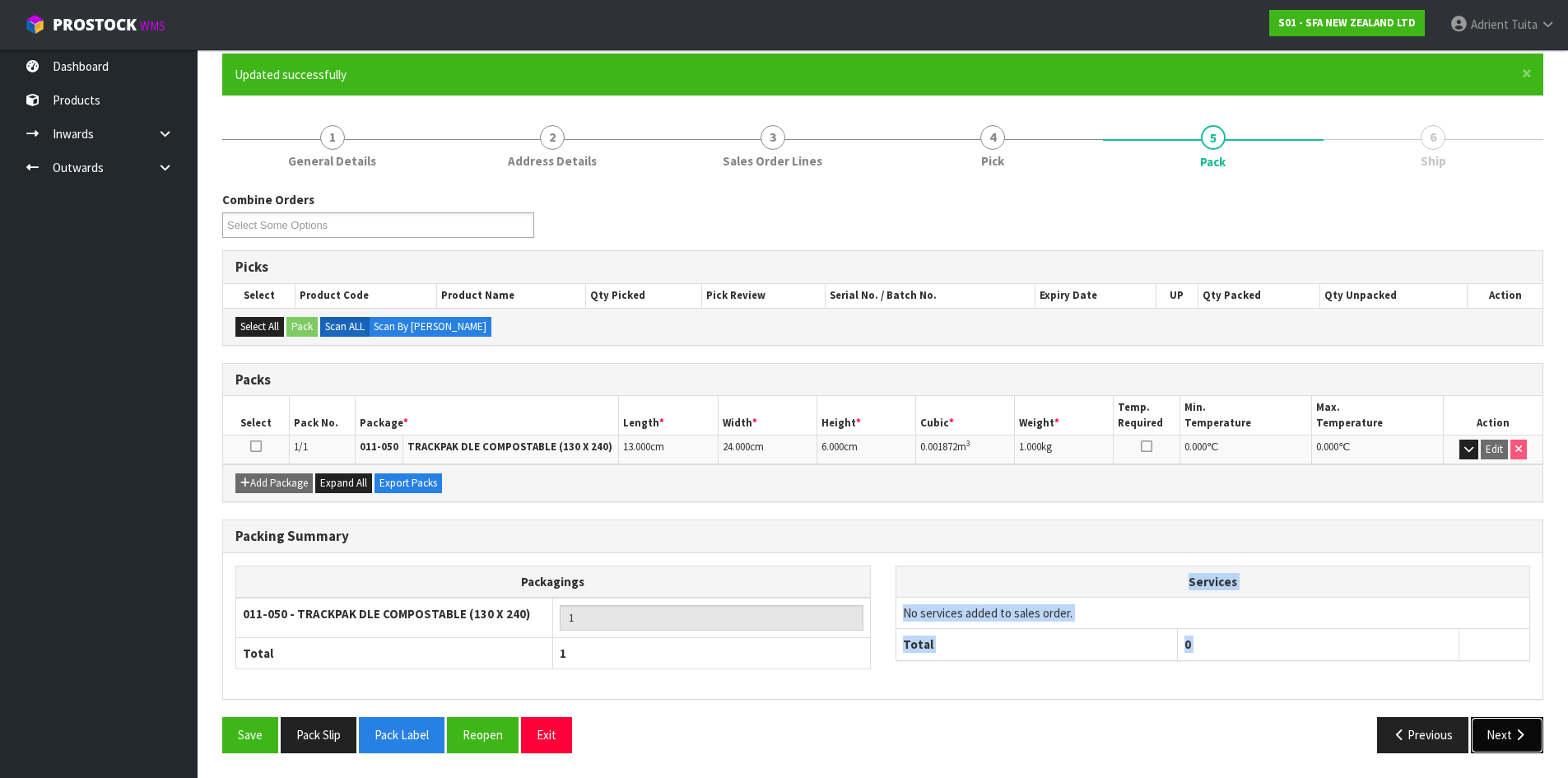
click at [1512, 741] on icon "button" at bounding box center [1519, 735] width 15 height 13
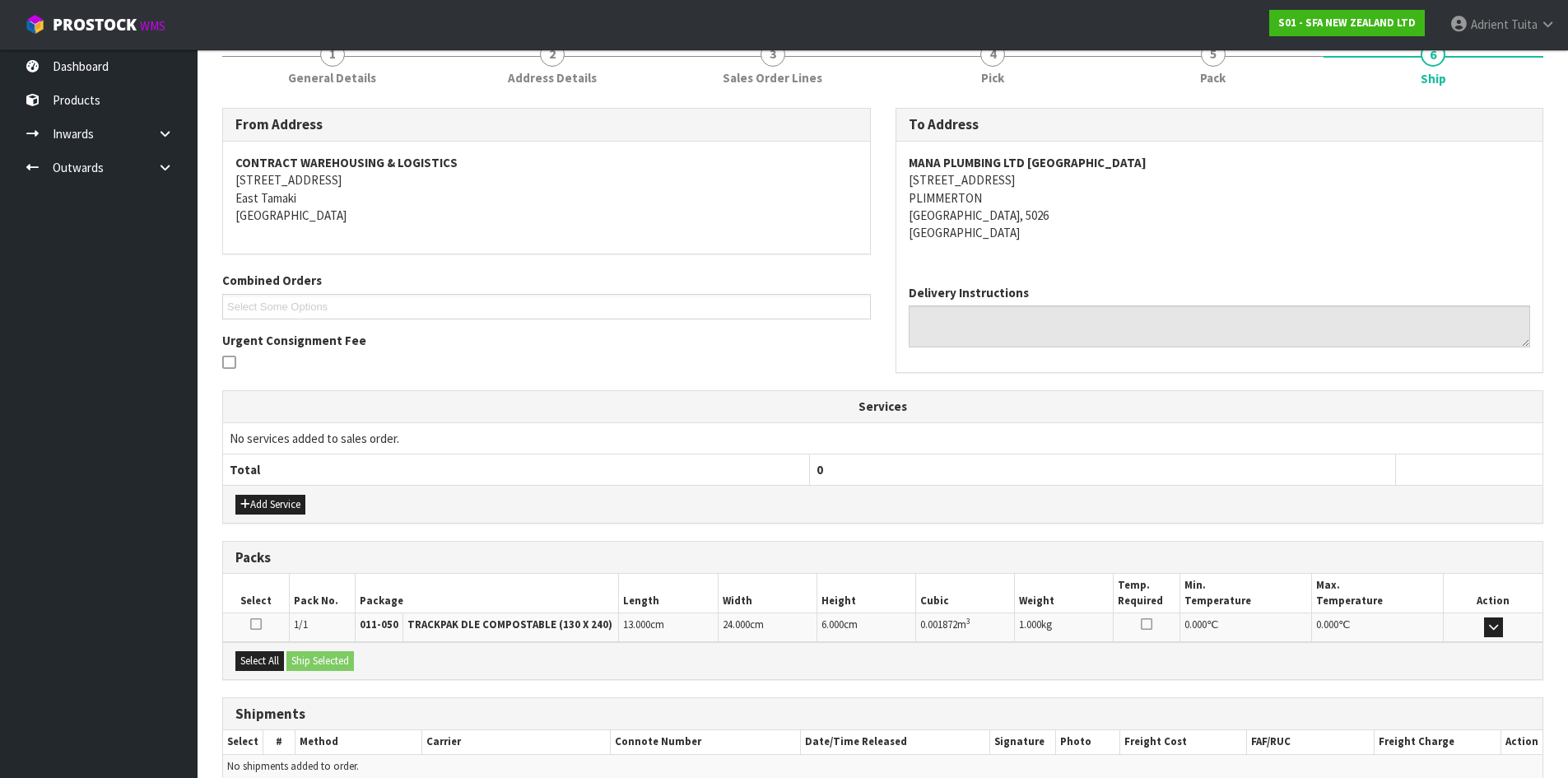
scroll to position [296, 0]
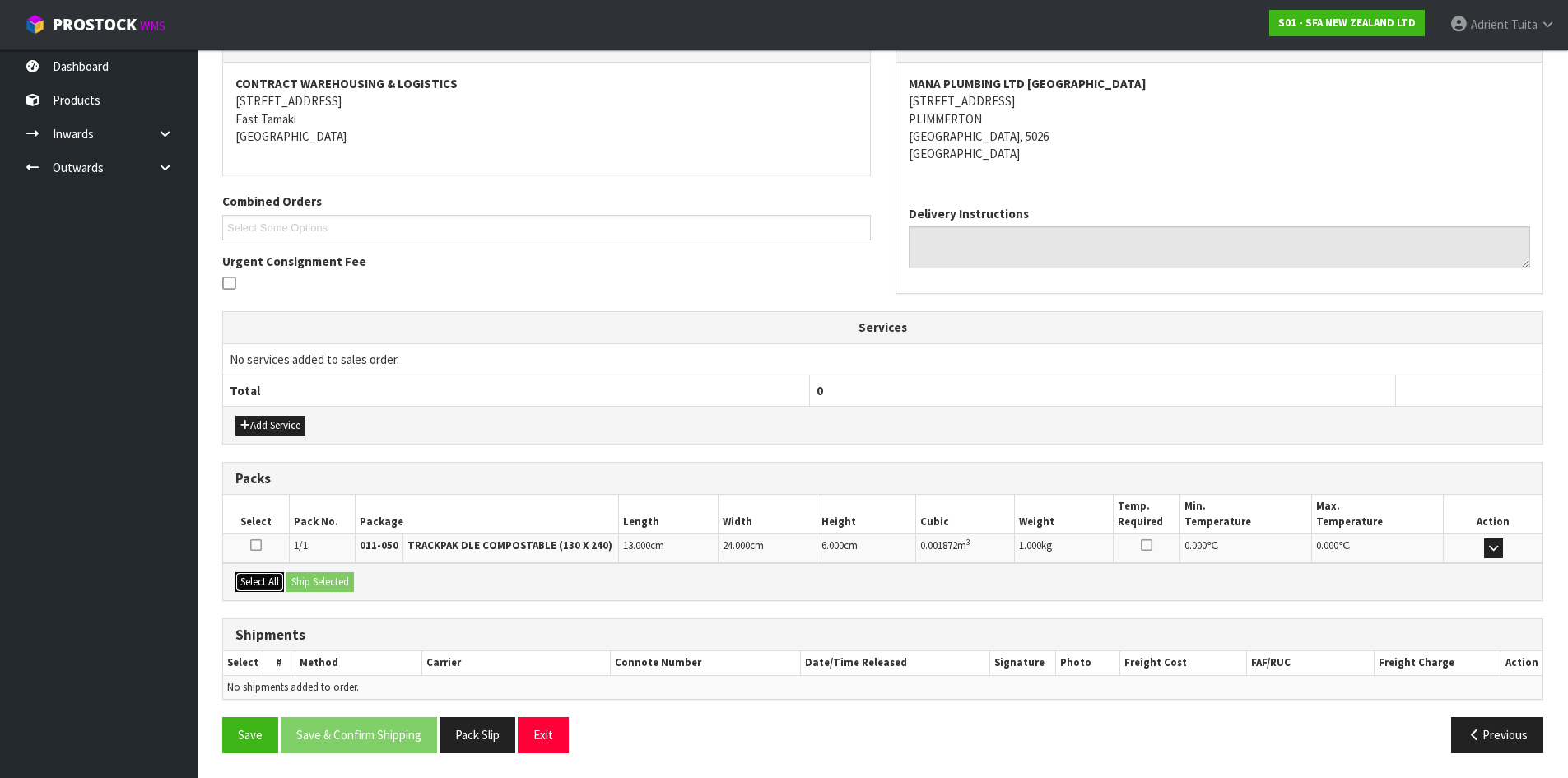
click at [251, 578] on button "Select All" at bounding box center [260, 582] width 48 height 20
click at [284, 578] on button "Select All" at bounding box center [260, 582] width 48 height 20
click at [324, 576] on button "Ship Selected" at bounding box center [321, 582] width 67 height 20
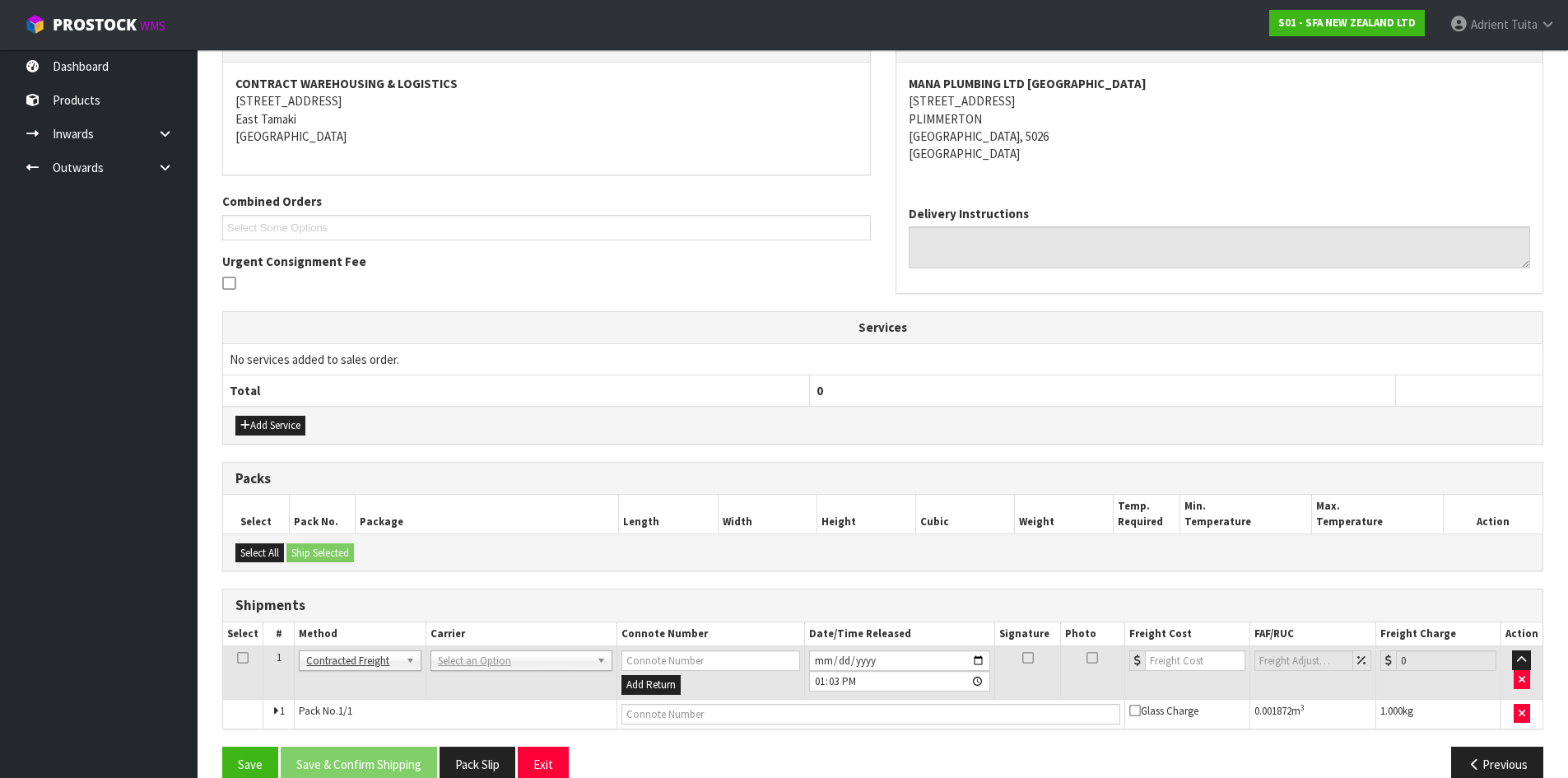
scroll to position [325, 0]
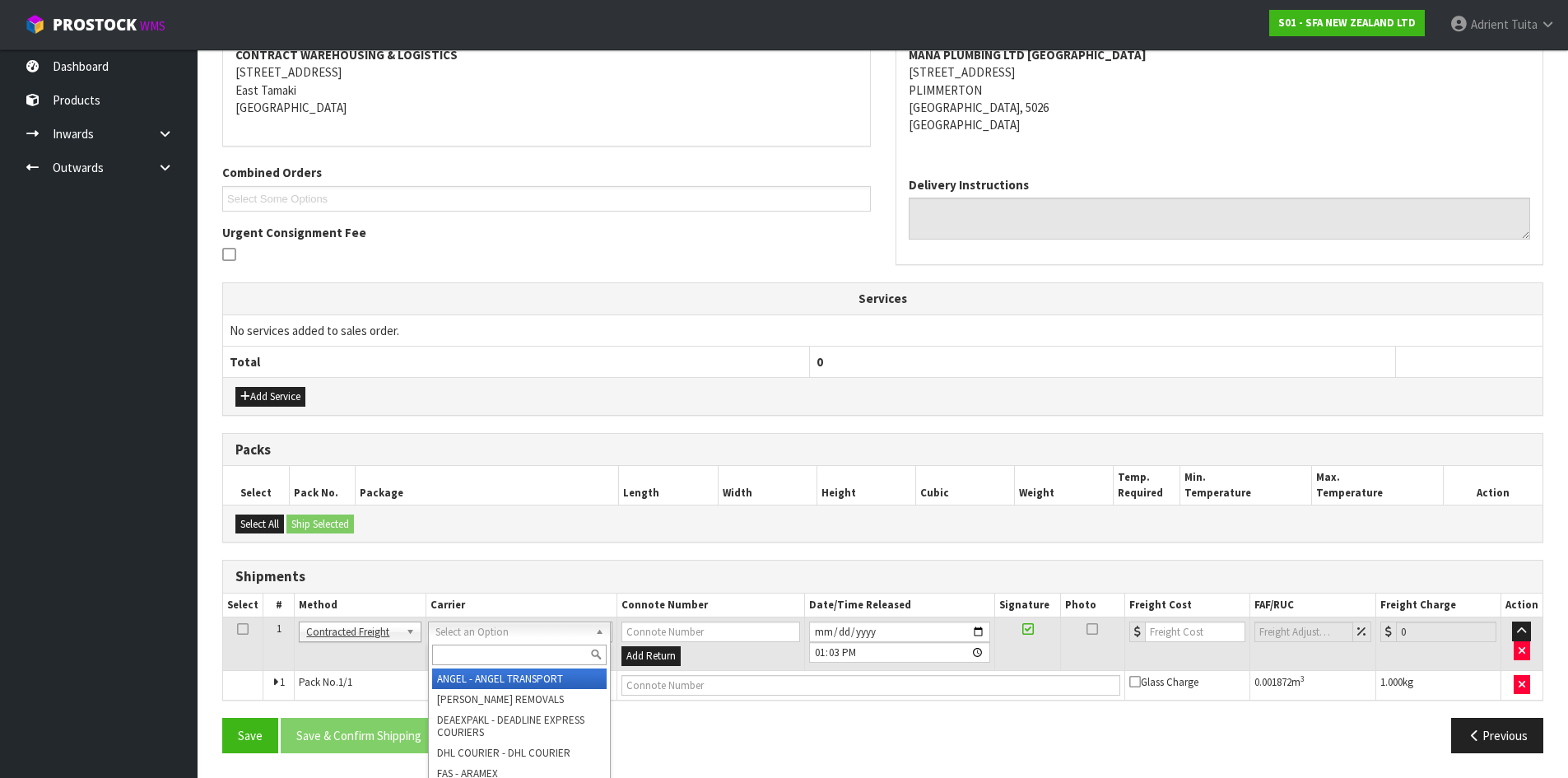
drag, startPoint x: 448, startPoint y: 638, endPoint x: 452, endPoint y: 650, distance: 12.6
click at [452, 650] on input "text" at bounding box center [520, 655] width 175 height 21
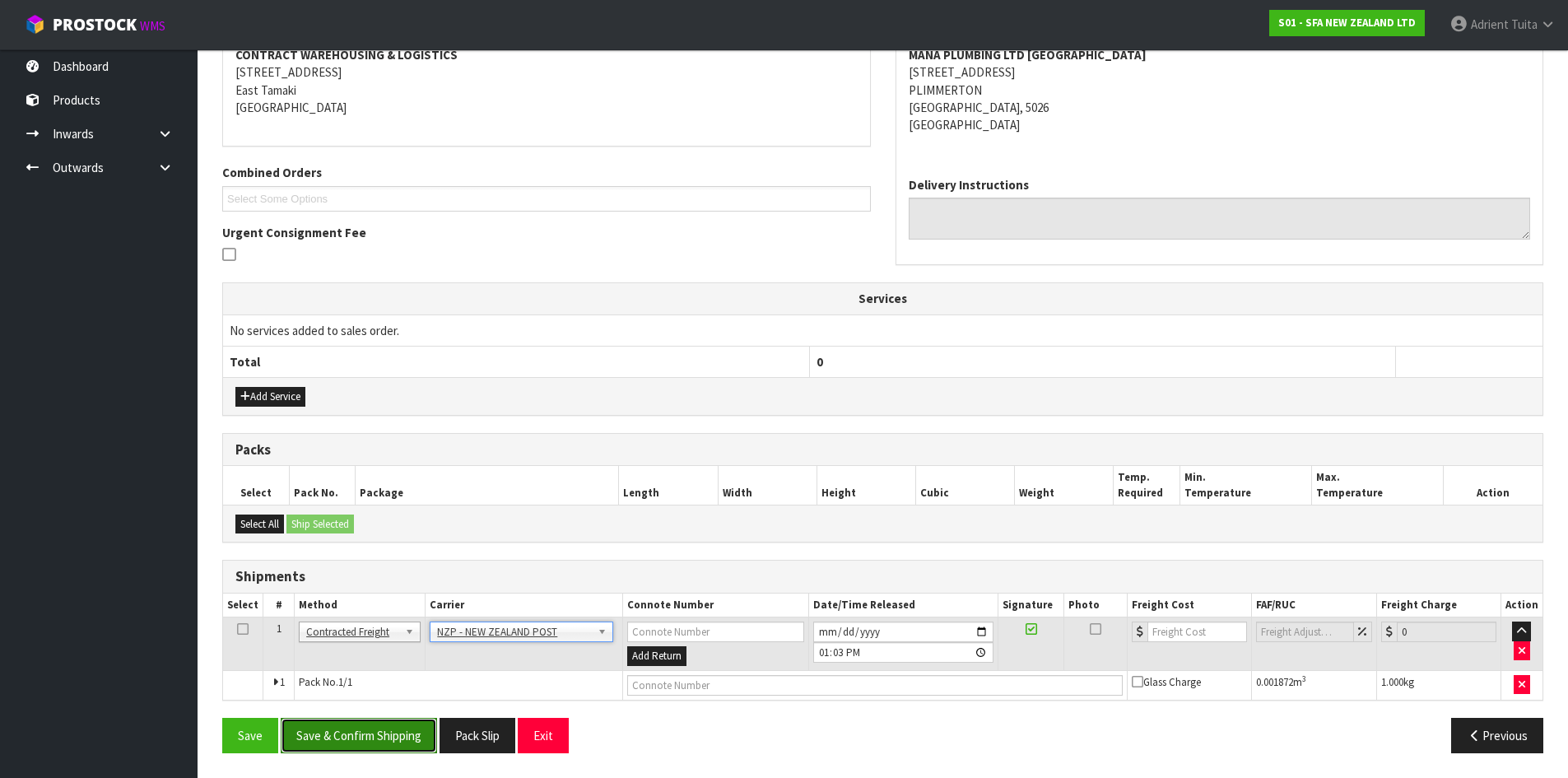
click at [352, 737] on button "Save & Confirm Shipping" at bounding box center [359, 735] width 157 height 36
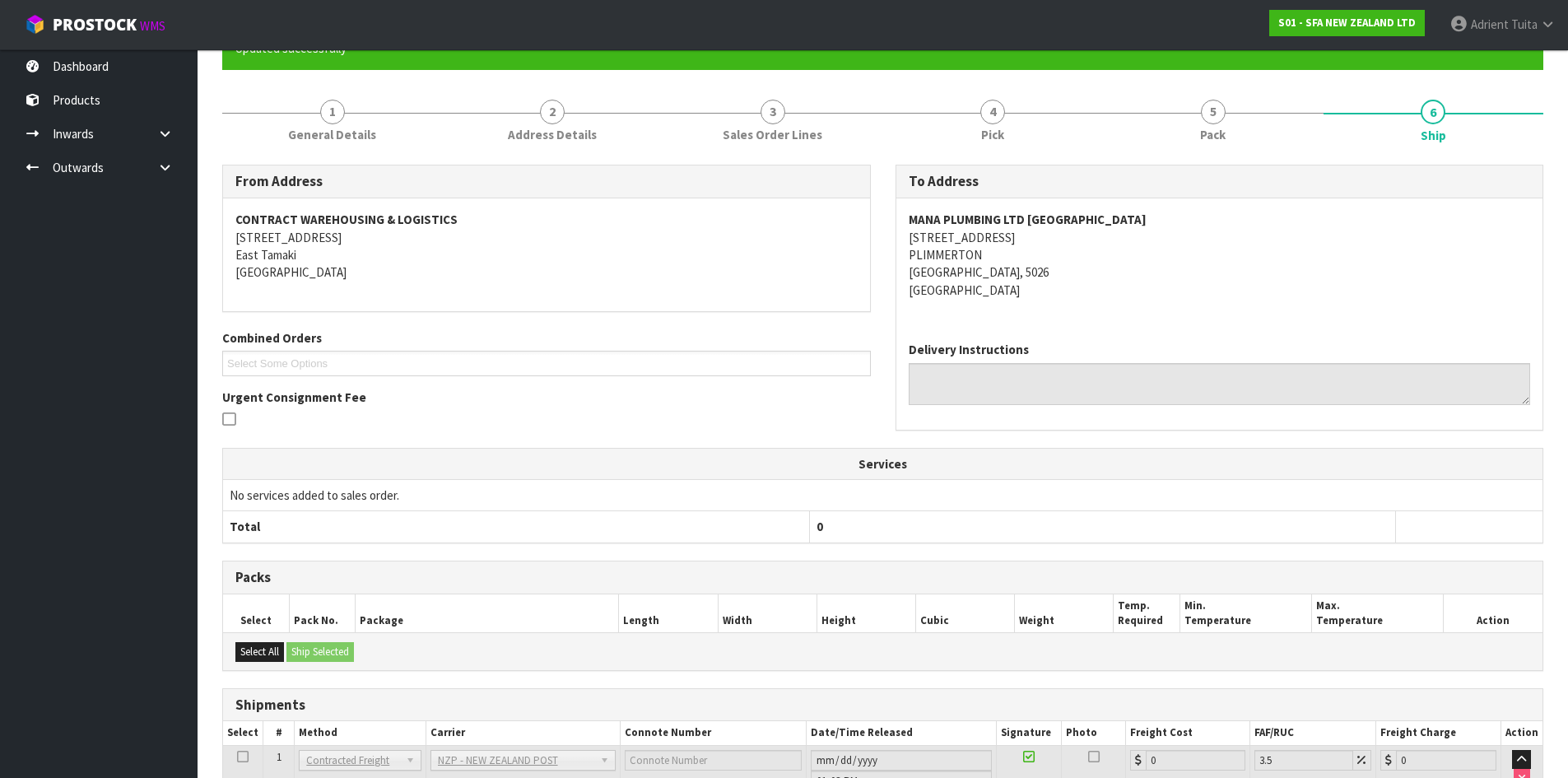
scroll to position [302, 0]
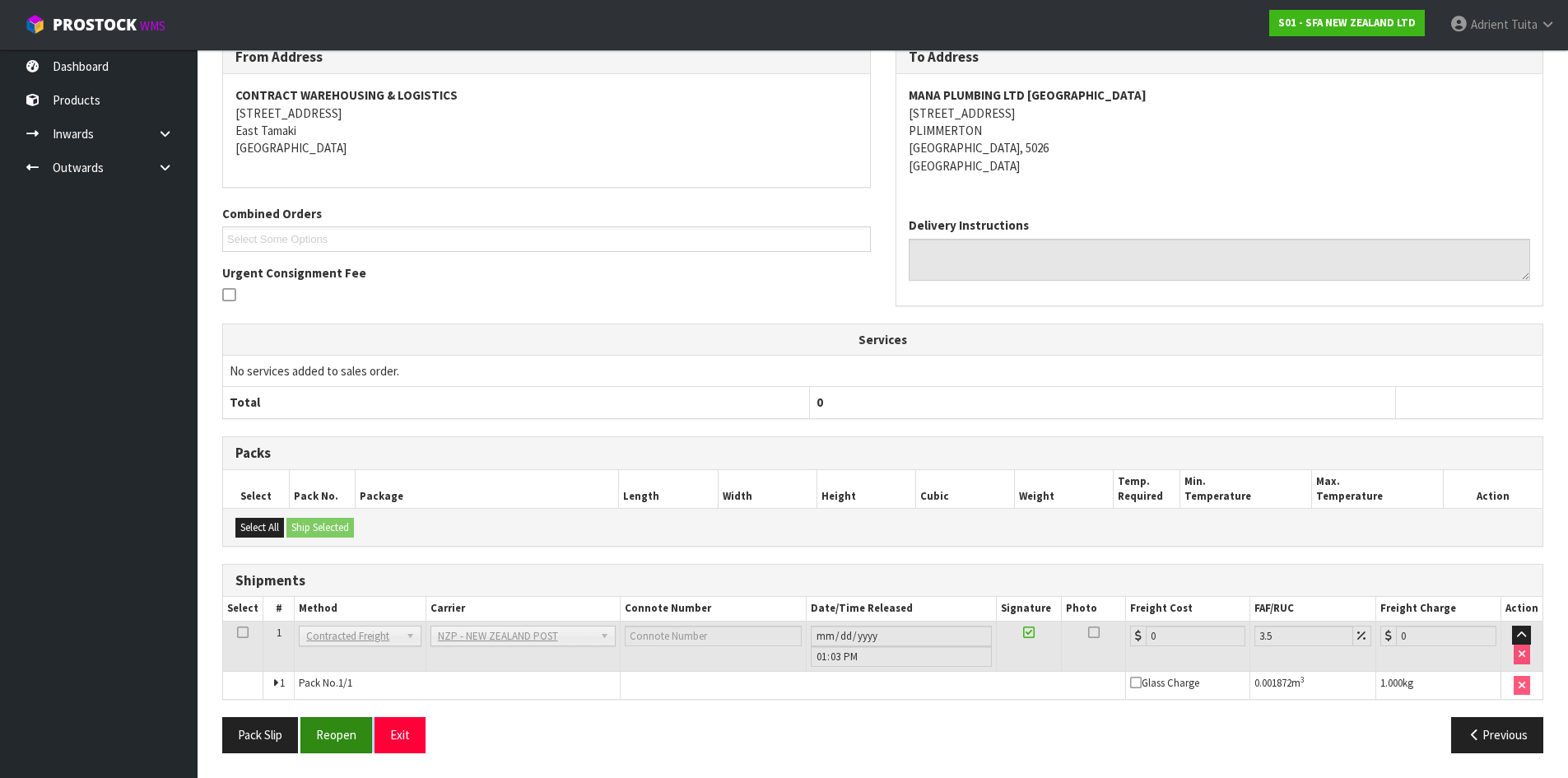
drag, startPoint x: 373, startPoint y: 748, endPoint x: 346, endPoint y: 732, distance: 31.4
click at [372, 748] on div "Pack Slip Reopen Exit" at bounding box center [545, 734] width 673 height 36
click at [343, 730] on button "Reopen" at bounding box center [336, 734] width 72 height 36
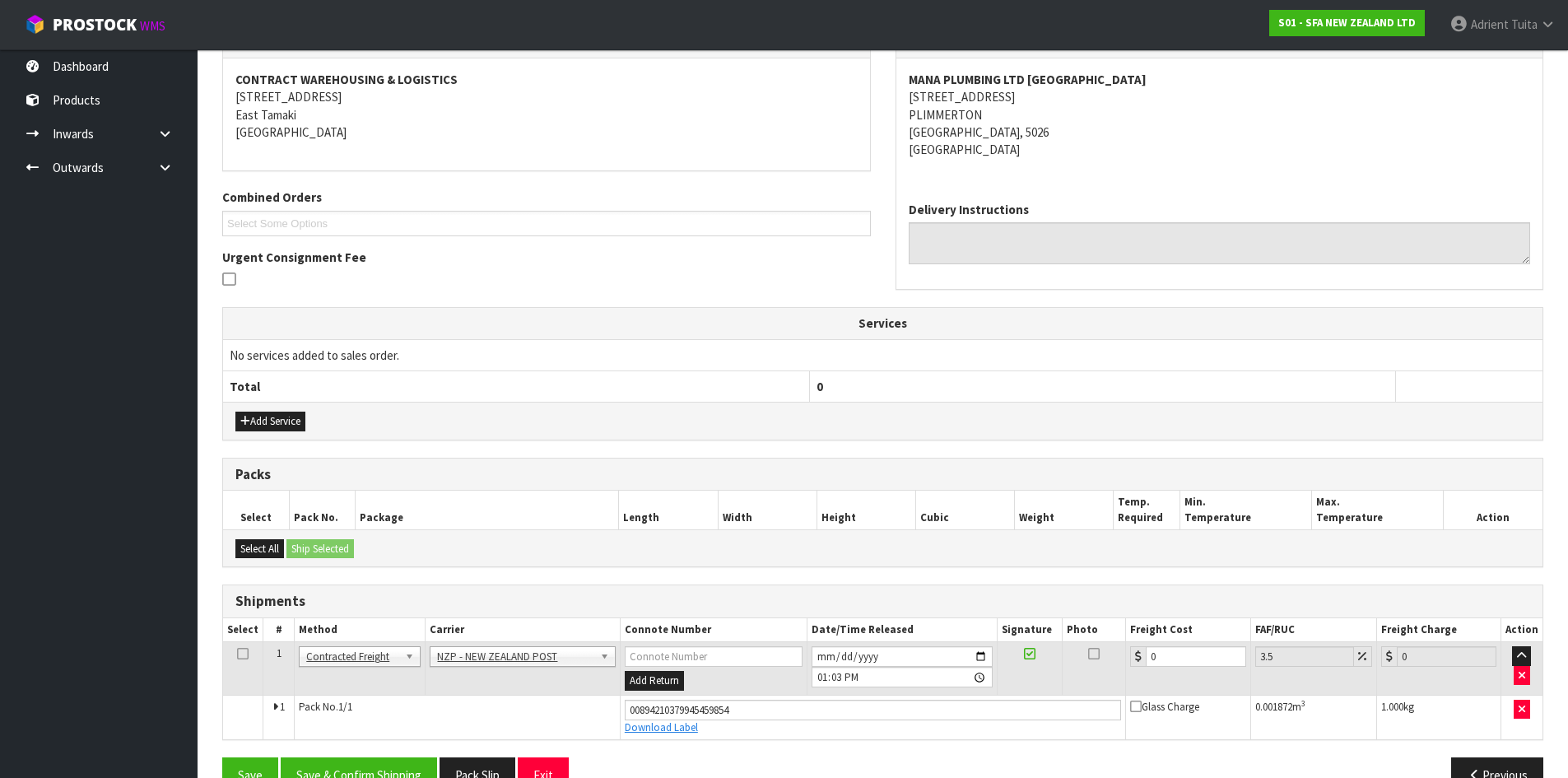
scroll to position [341, 0]
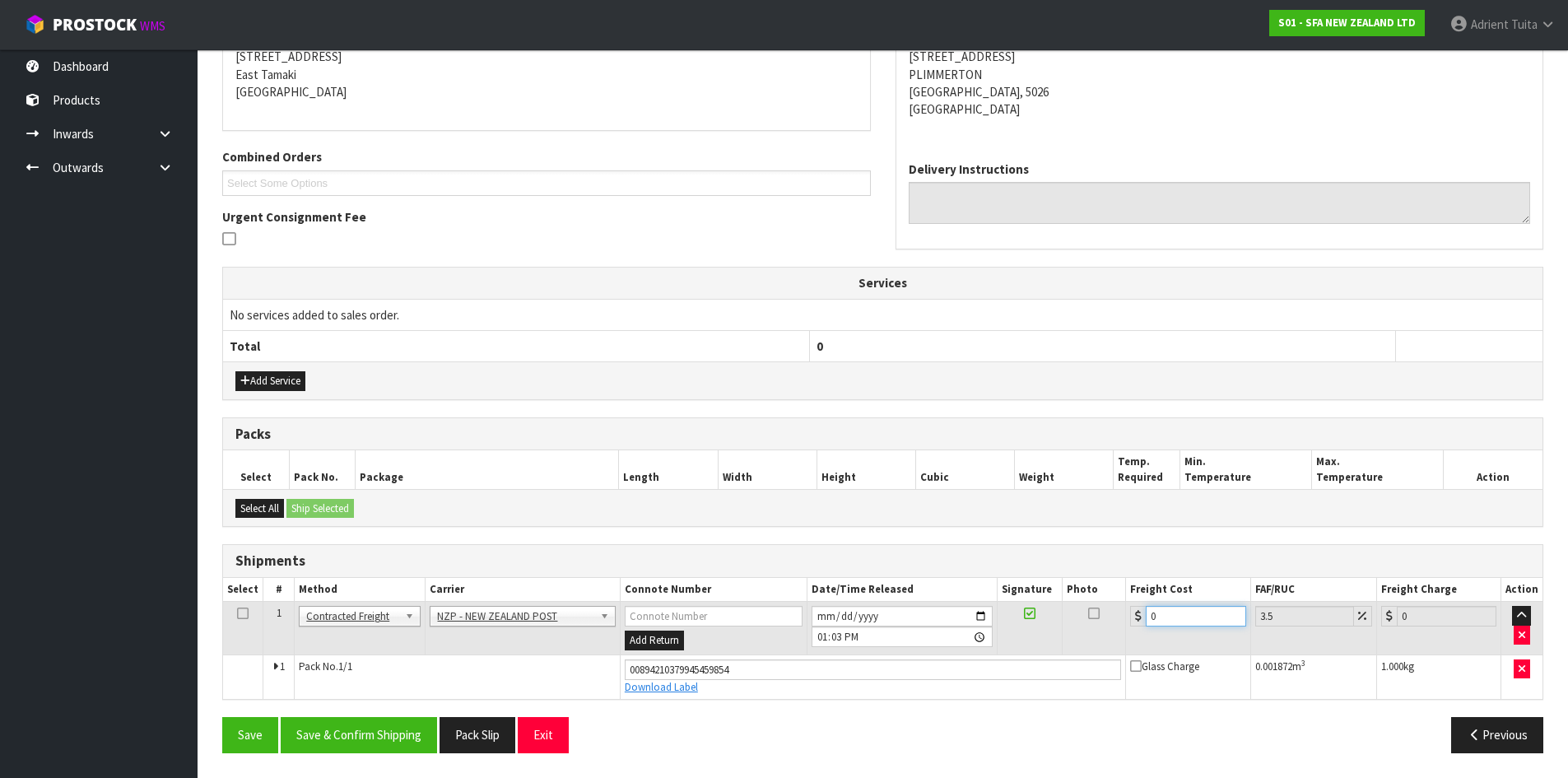
click at [1176, 618] on input "0" at bounding box center [1195, 616] width 99 height 21
click at [409, 732] on button "Save & Confirm Shipping" at bounding box center [359, 734] width 157 height 36
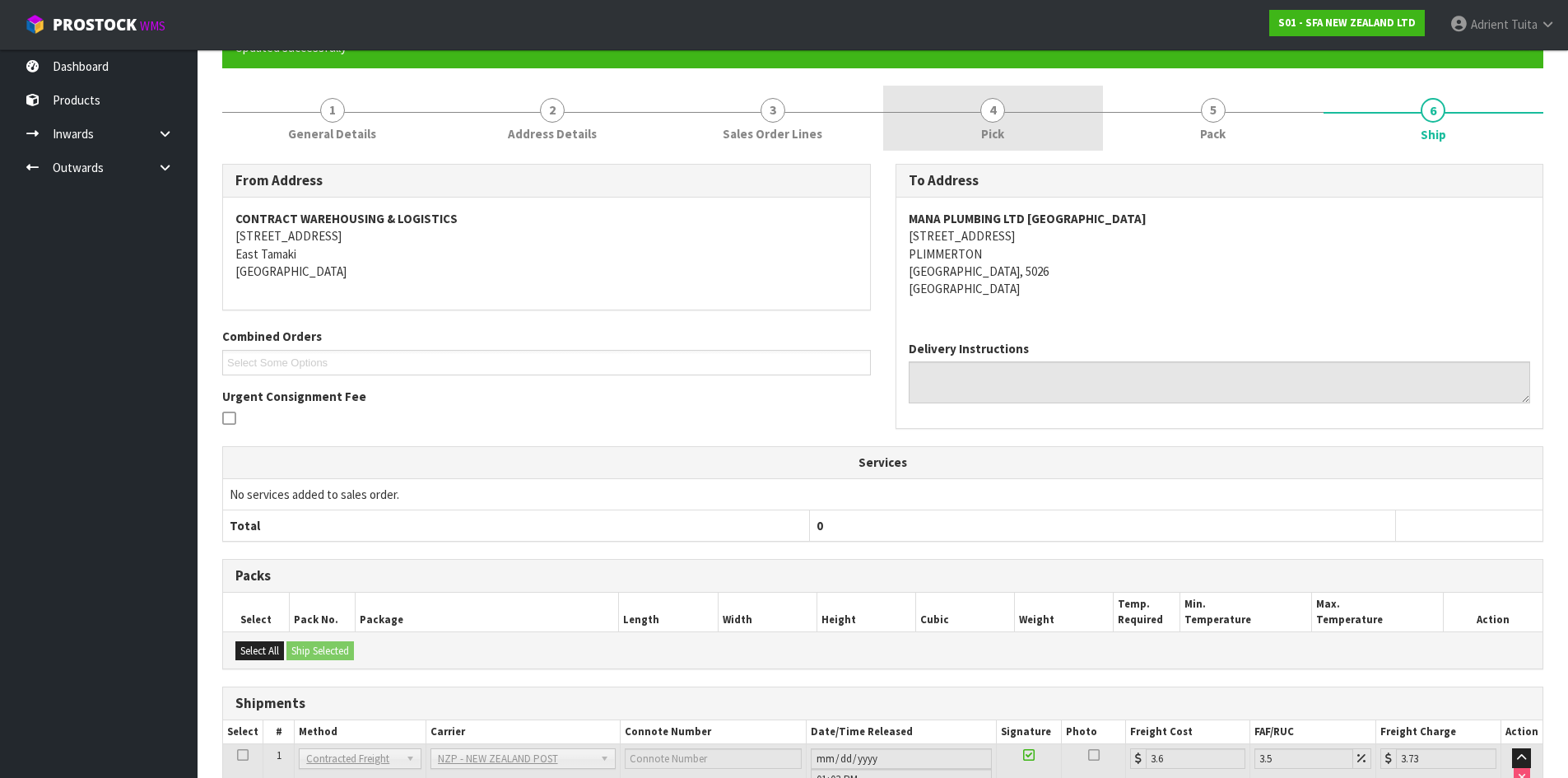
scroll to position [295, 0]
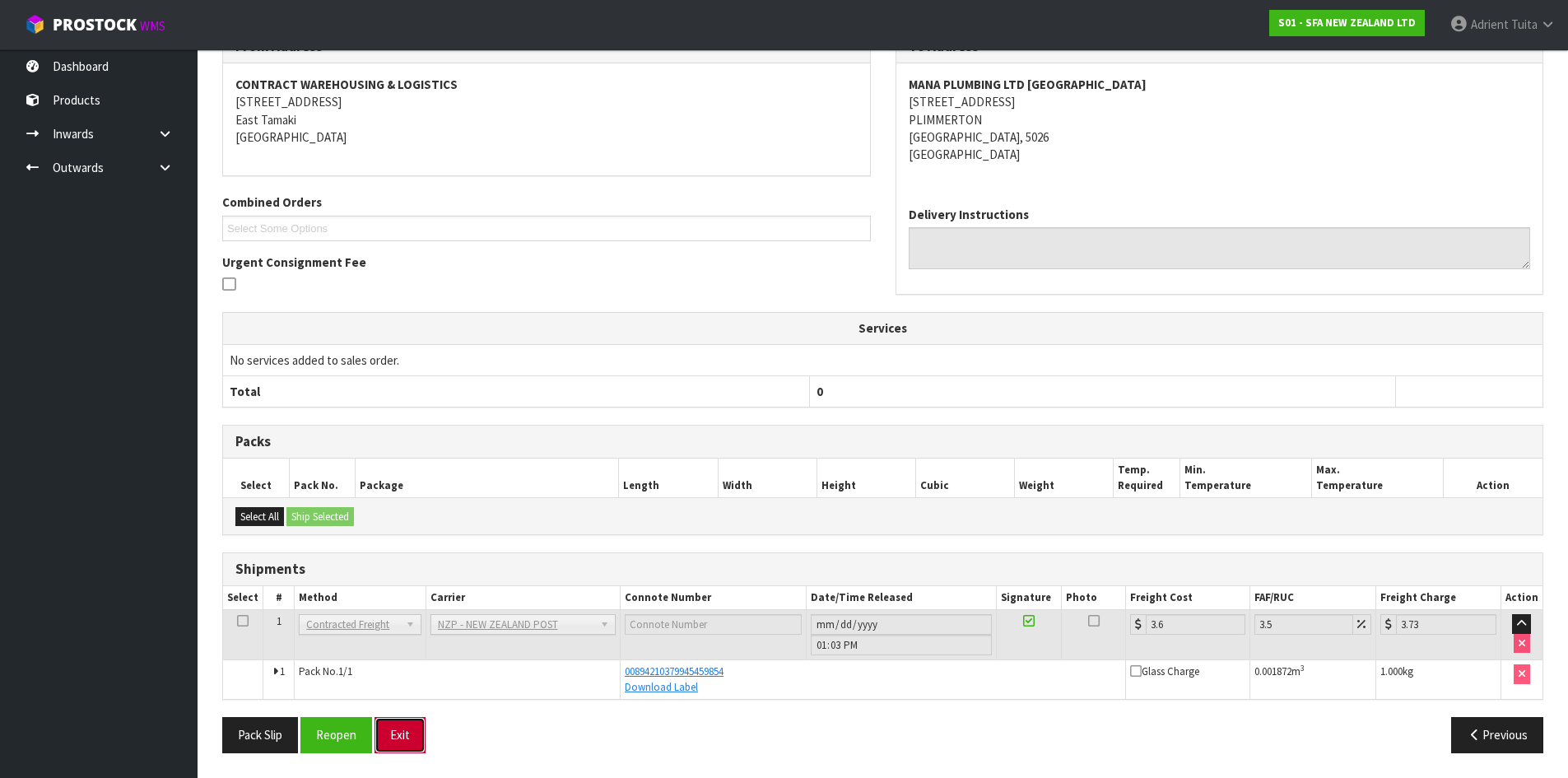
click at [385, 730] on button "Exit" at bounding box center [400, 734] width 51 height 36
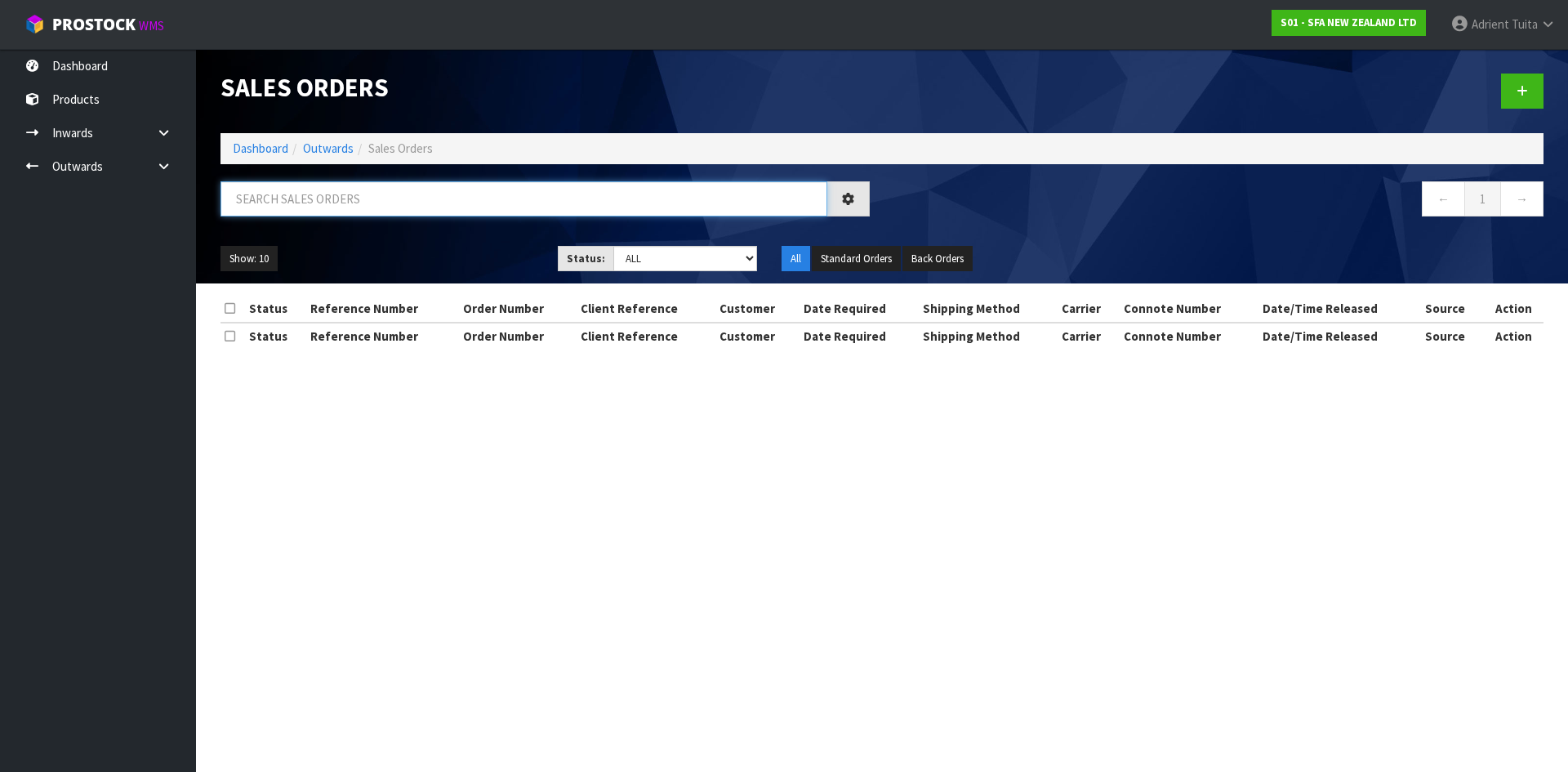
click at [385, 202] on input "text" at bounding box center [524, 199] width 607 height 35
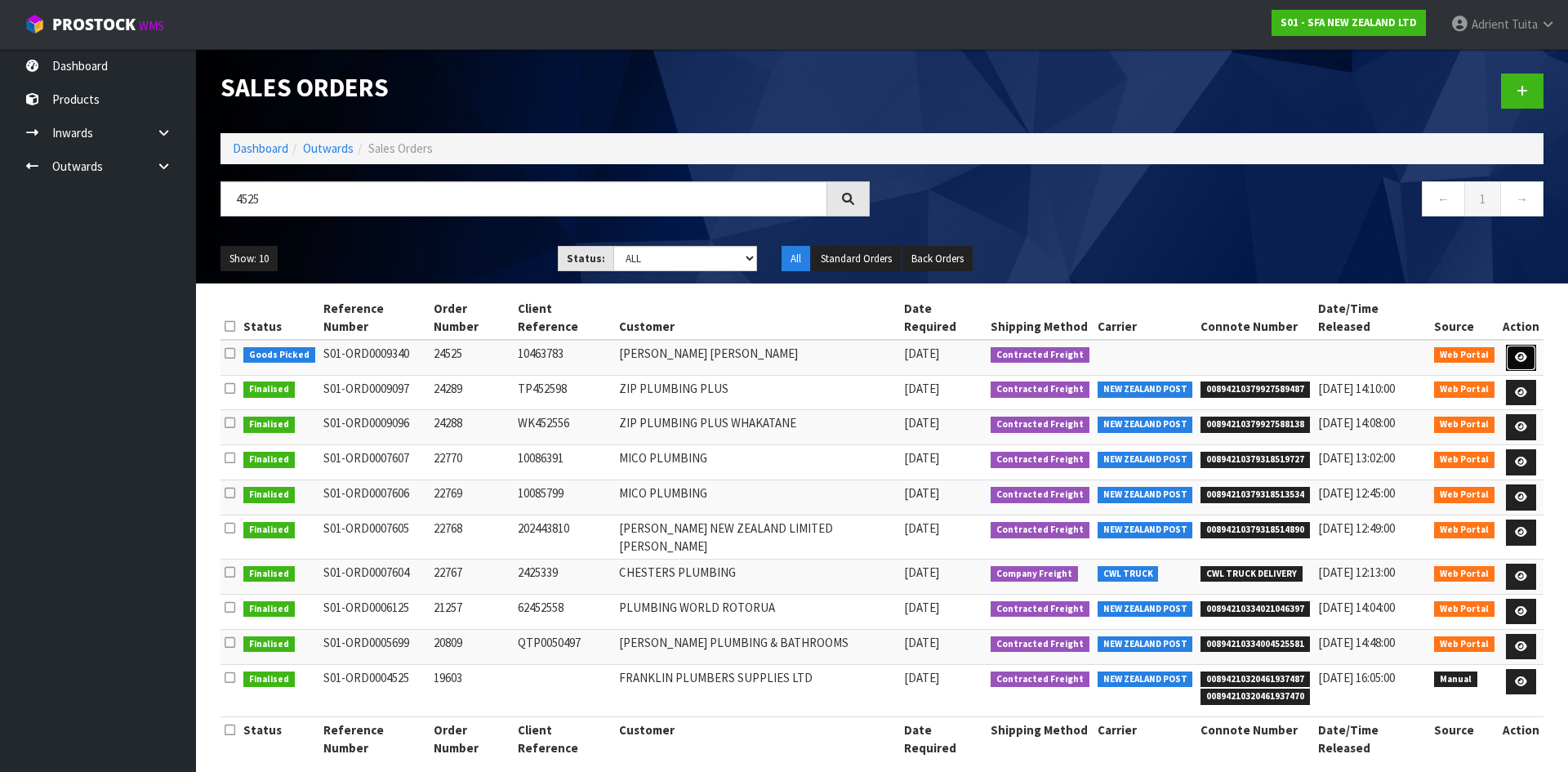
click at [1524, 344] on link at bounding box center [1521, 357] width 30 height 26
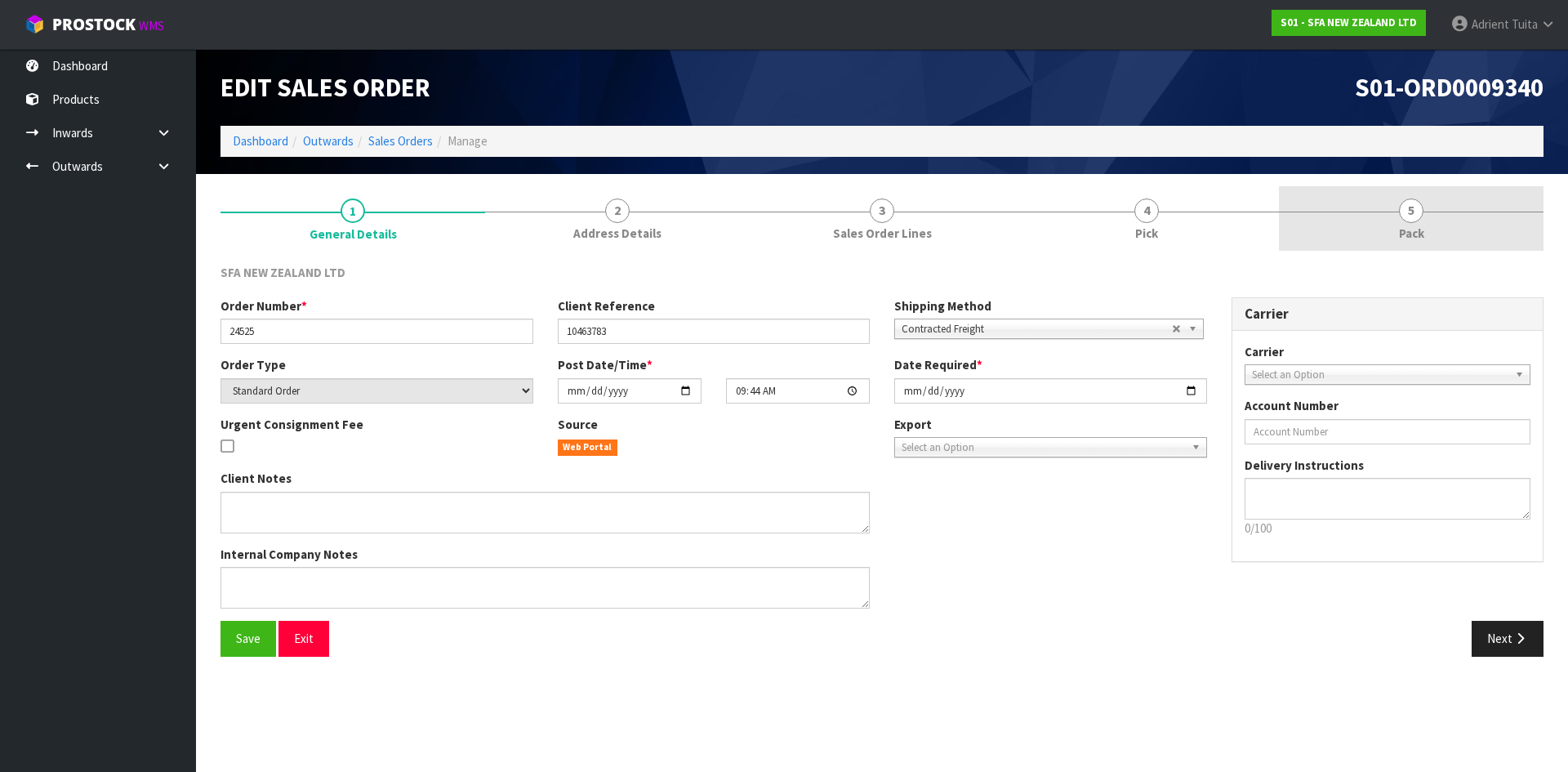
click at [1463, 219] on link "5 Pack" at bounding box center [1411, 218] width 265 height 64
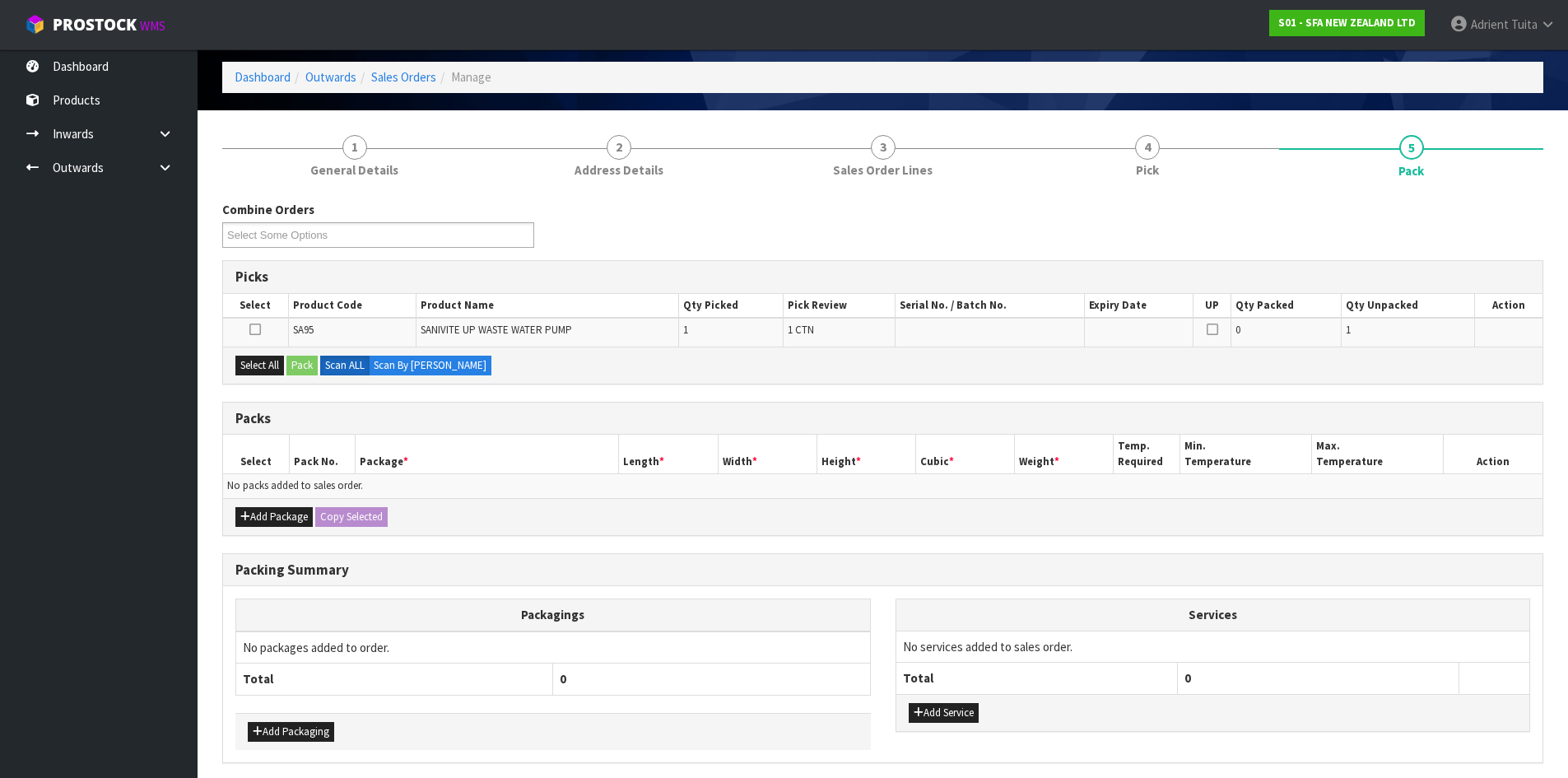
scroll to position [128, 0]
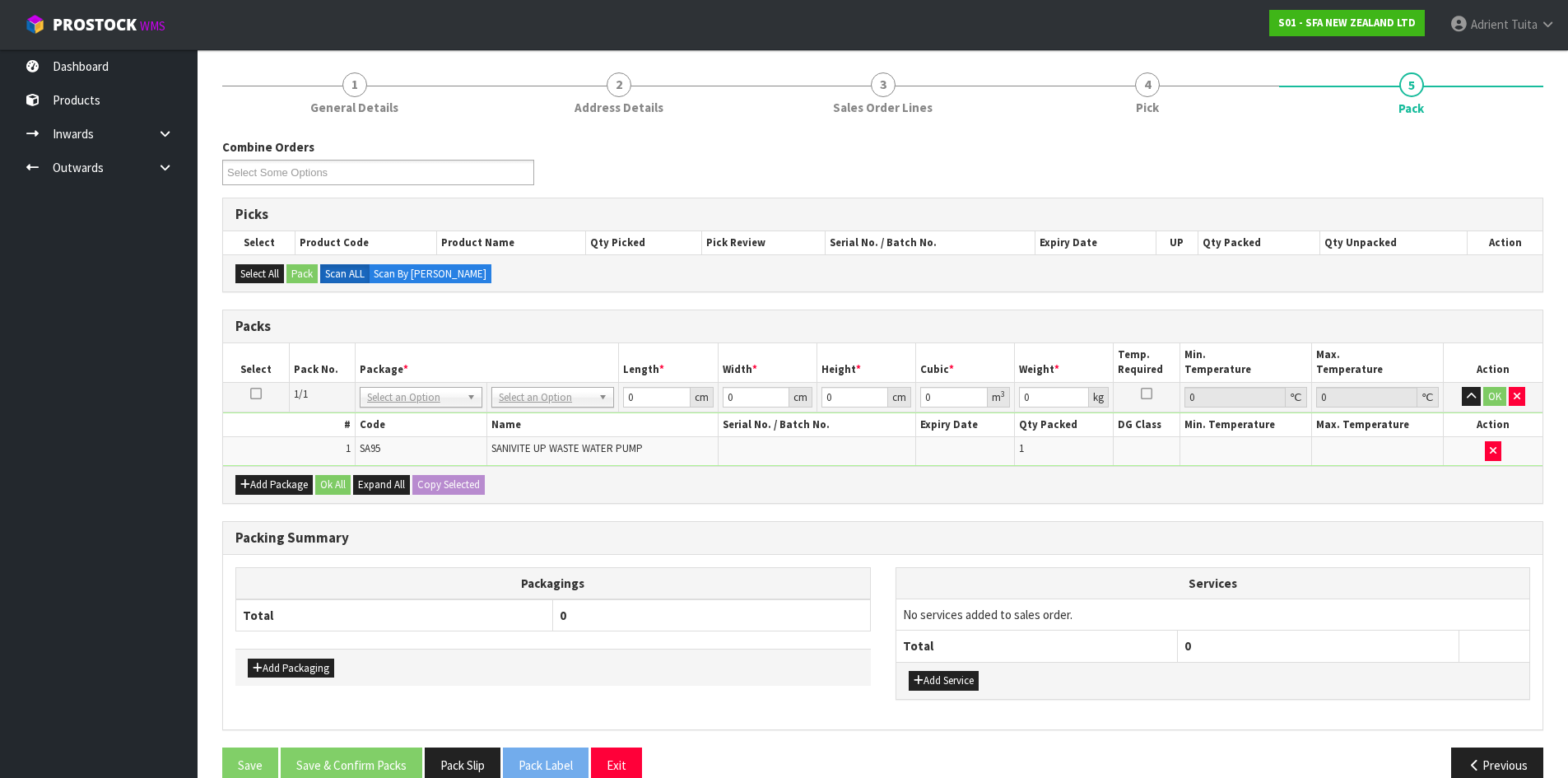
drag, startPoint x: 525, startPoint y: 385, endPoint x: 525, endPoint y: 423, distance: 38.0
click at [526, 394] on td "No Packaging Cartons PLT GEN120 (1200 X 1000) PLT ONE WAY SKID CHEP HIRE PALLET…" at bounding box center [553, 396] width 132 height 30
click at [531, 407] on td "No Packaging Cartons PLT GEN120 (1200 X 1000) PLT ONE WAY SKID CHEP HIRE PALLET…" at bounding box center [553, 396] width 132 height 30
drag, startPoint x: 535, startPoint y: 401, endPoint x: 531, endPoint y: 423, distance: 22.4
drag, startPoint x: 531, startPoint y: 425, endPoint x: 531, endPoint y: 436, distance: 11.0
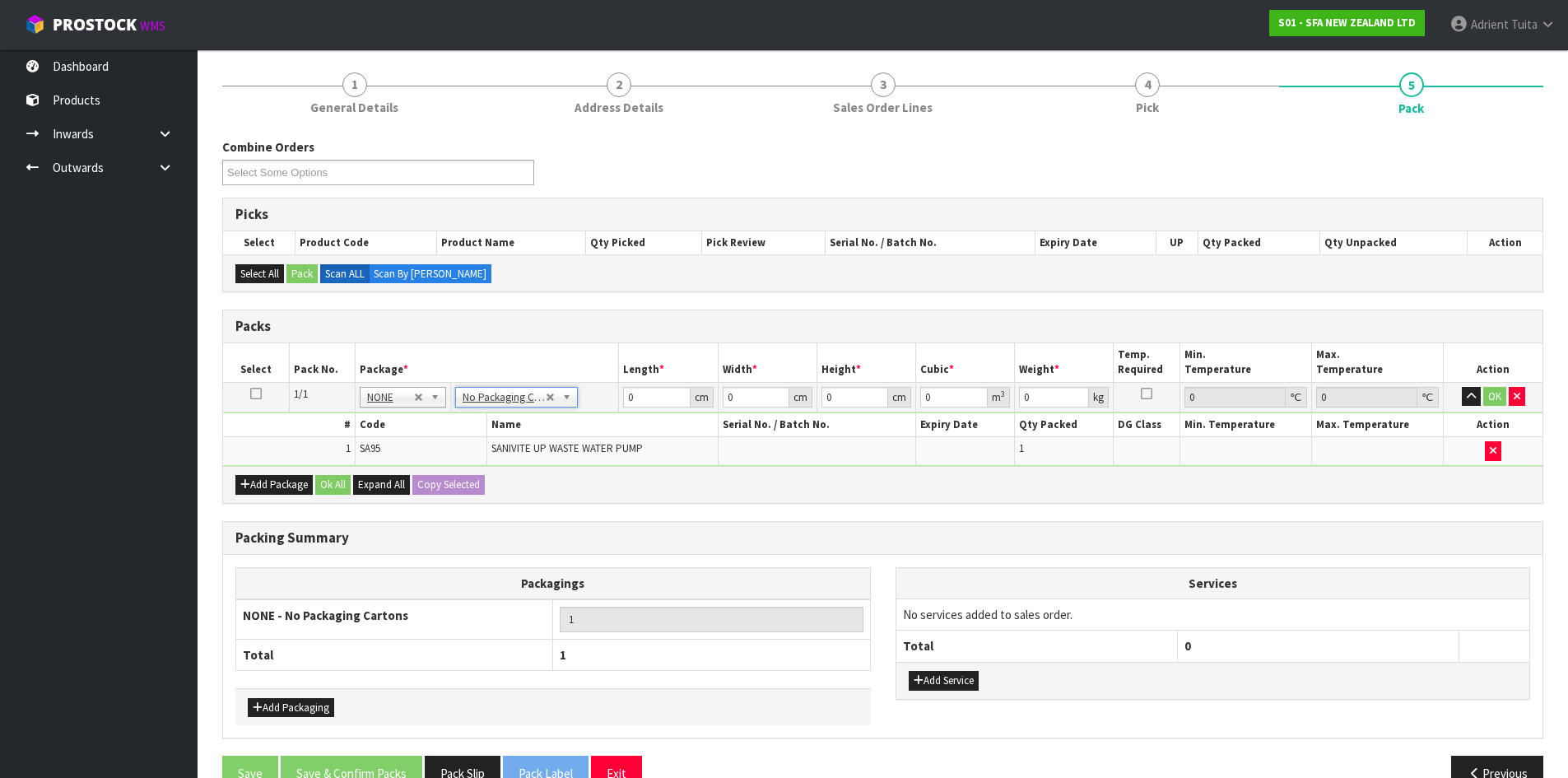
click at [531, 437] on td "SANIVITE UP WASTE WATER PUMP" at bounding box center [603, 451] width 231 height 28
click at [633, 403] on input "0" at bounding box center [656, 397] width 66 height 21
click at [1493, 391] on button "OK" at bounding box center [1494, 397] width 23 height 20
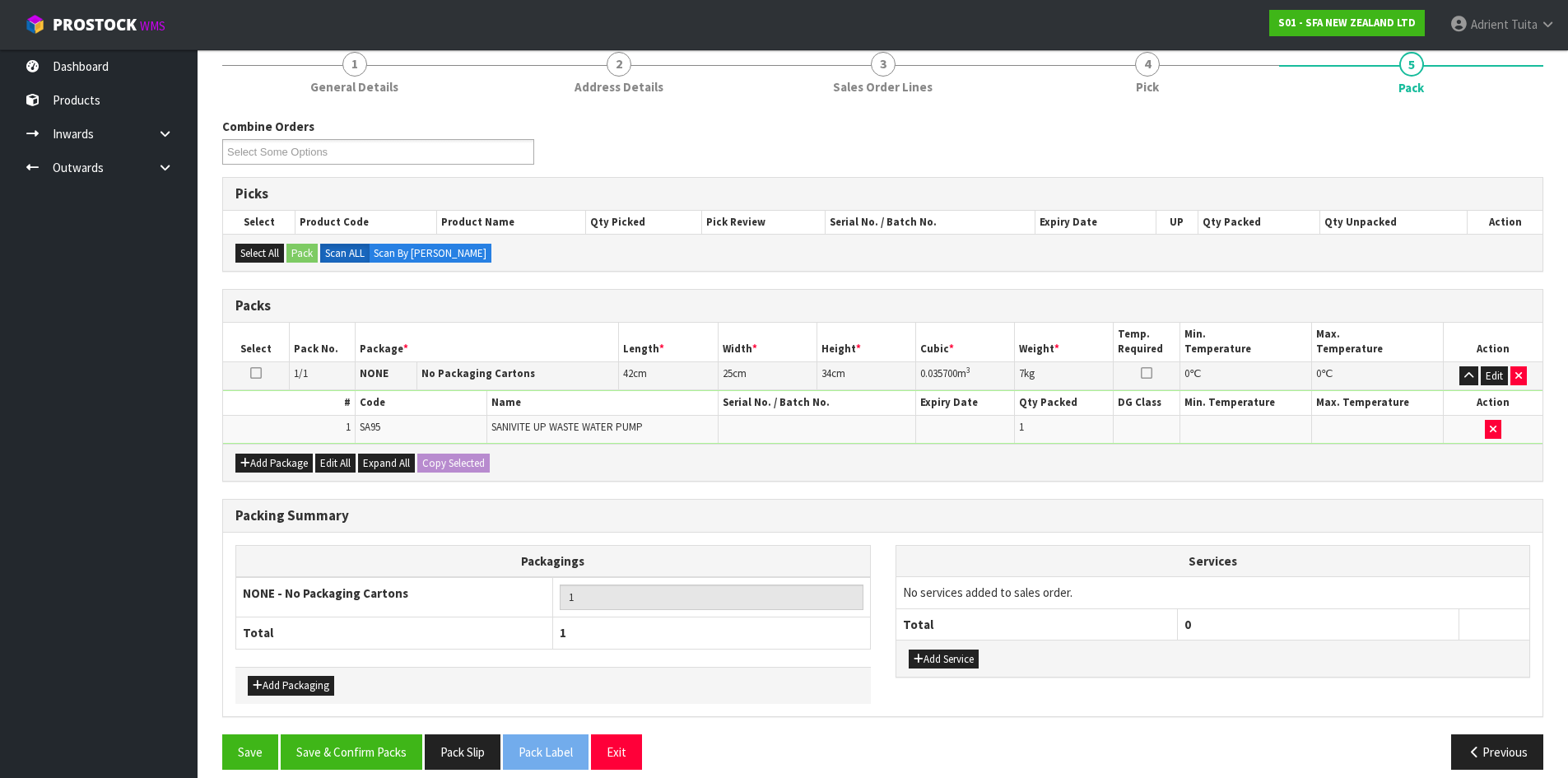
scroll to position [165, 0]
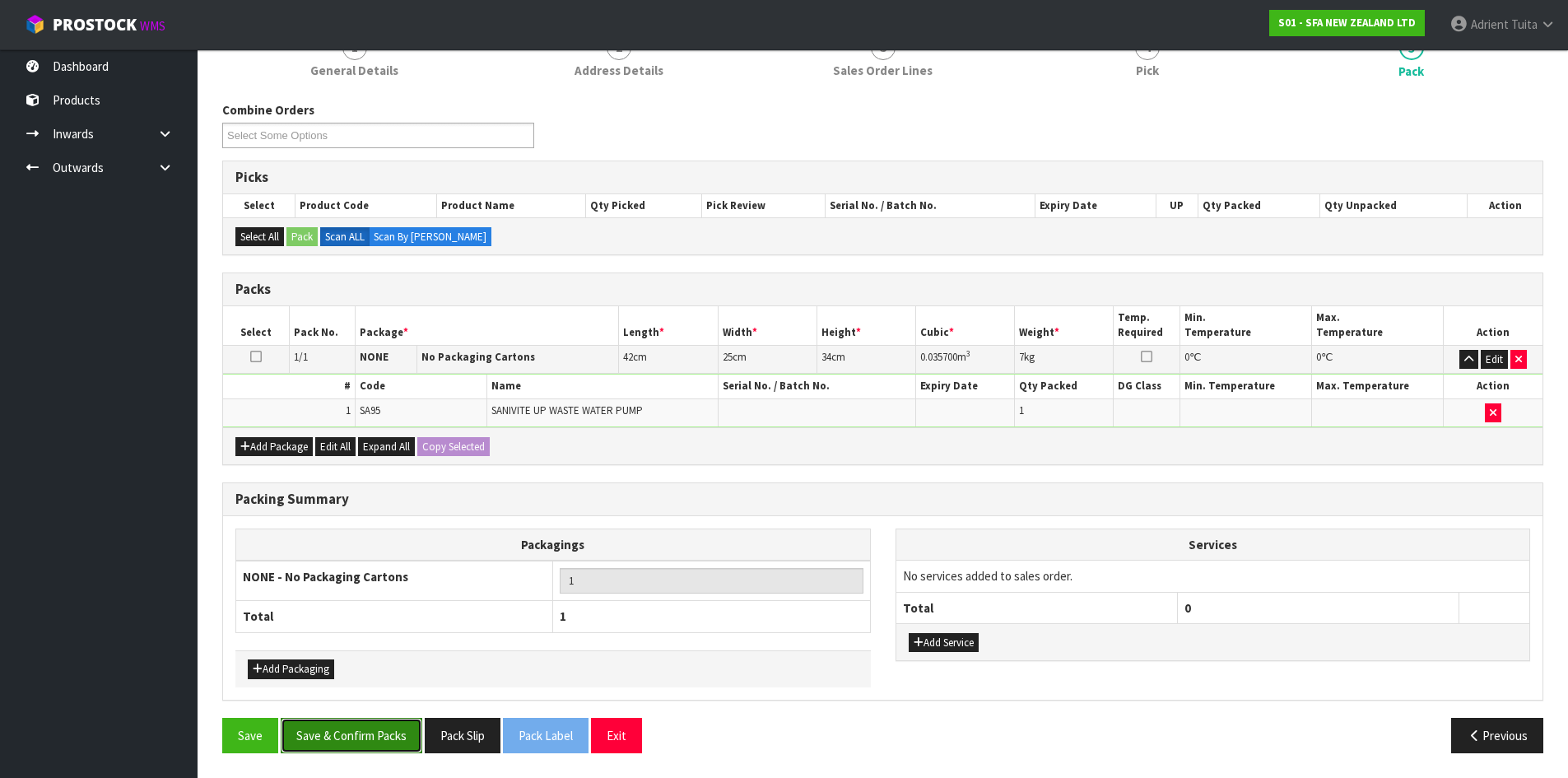
click at [389, 739] on button "Save & Confirm Packs" at bounding box center [351, 735] width 141 height 36
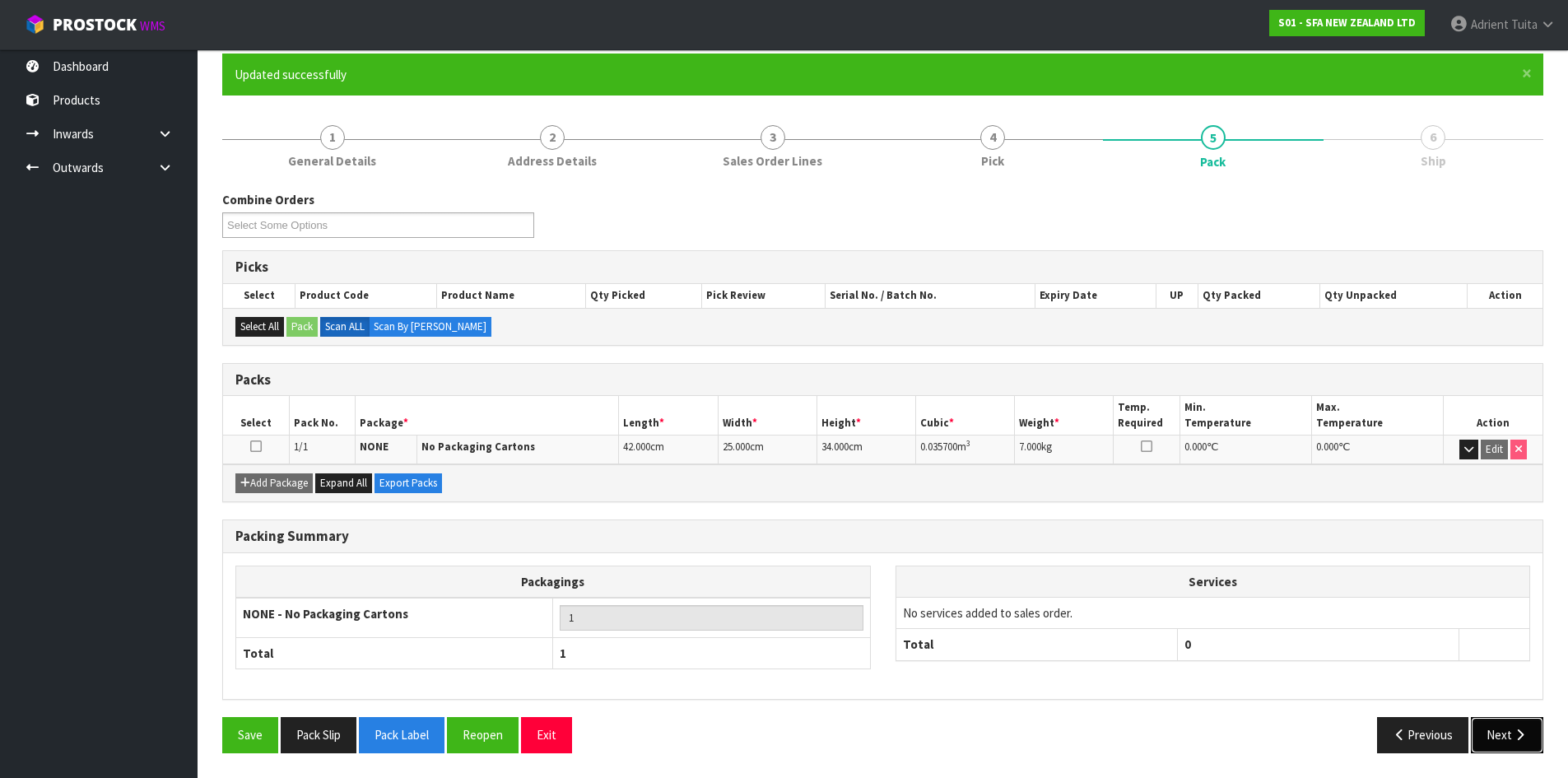
click at [1508, 742] on button "Next" at bounding box center [1507, 734] width 73 height 36
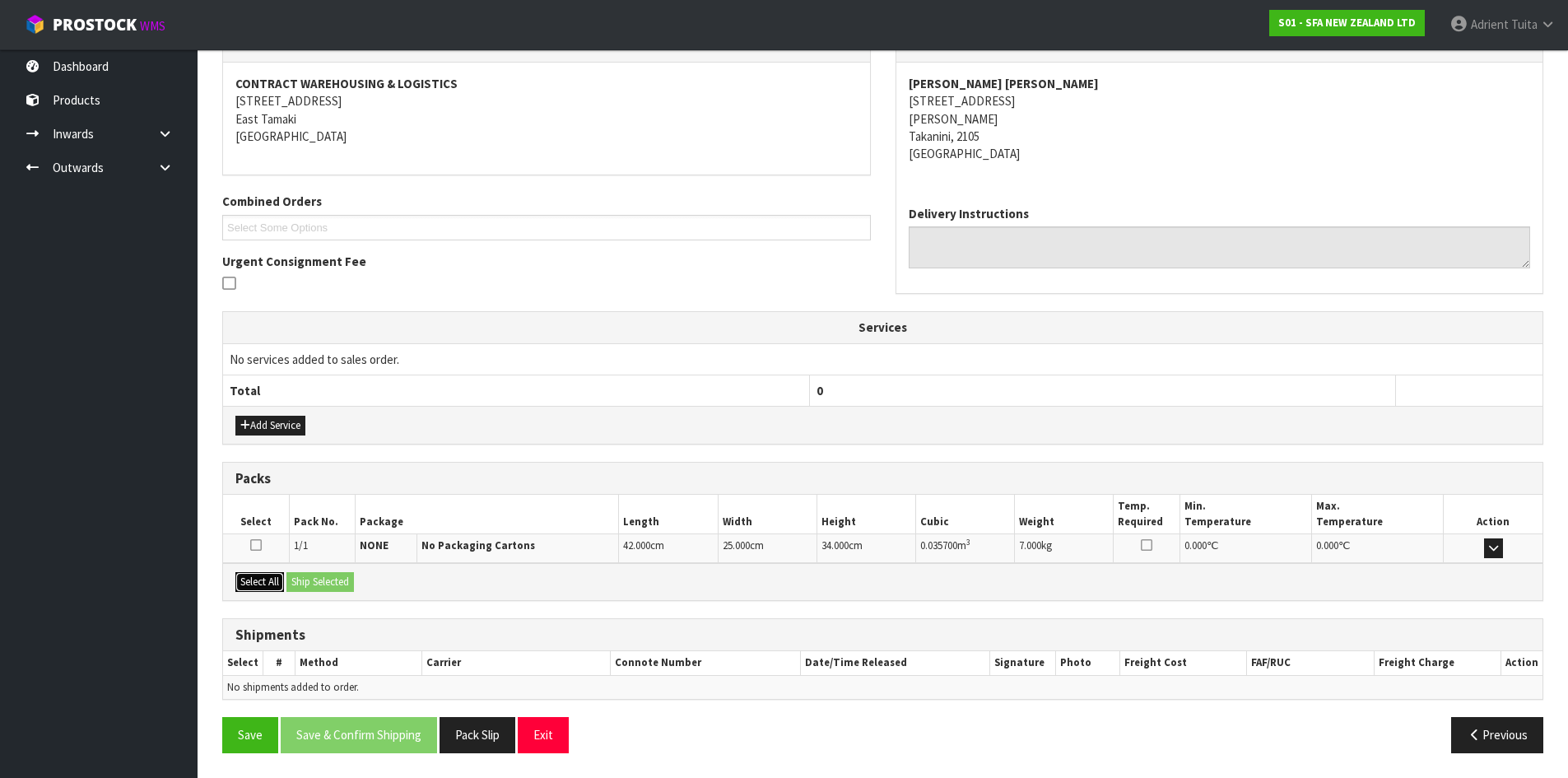
click at [272, 578] on button "Select All" at bounding box center [260, 582] width 48 height 20
click at [304, 580] on button "Ship Selected" at bounding box center [321, 582] width 67 height 20
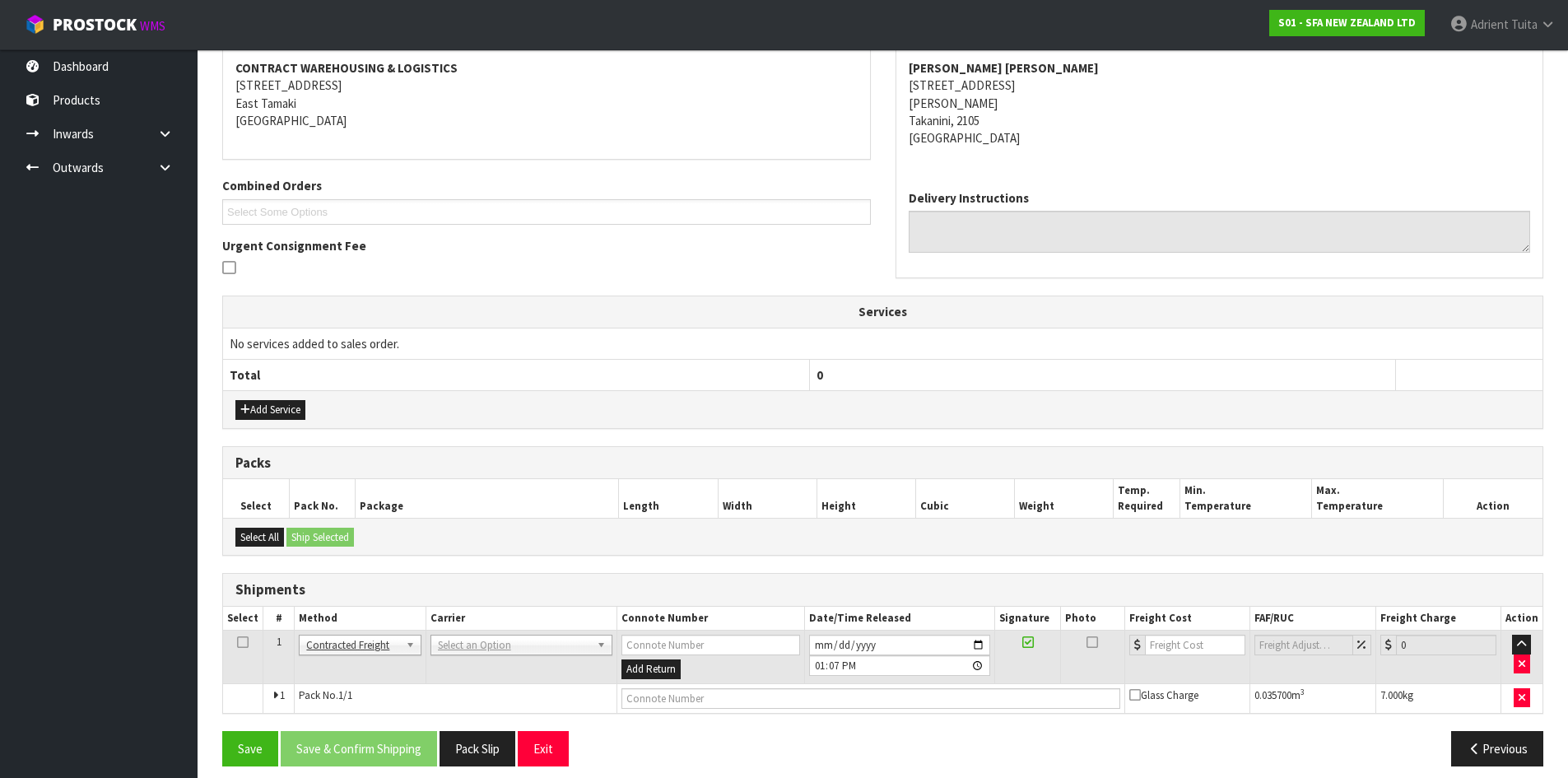
scroll to position [325, 0]
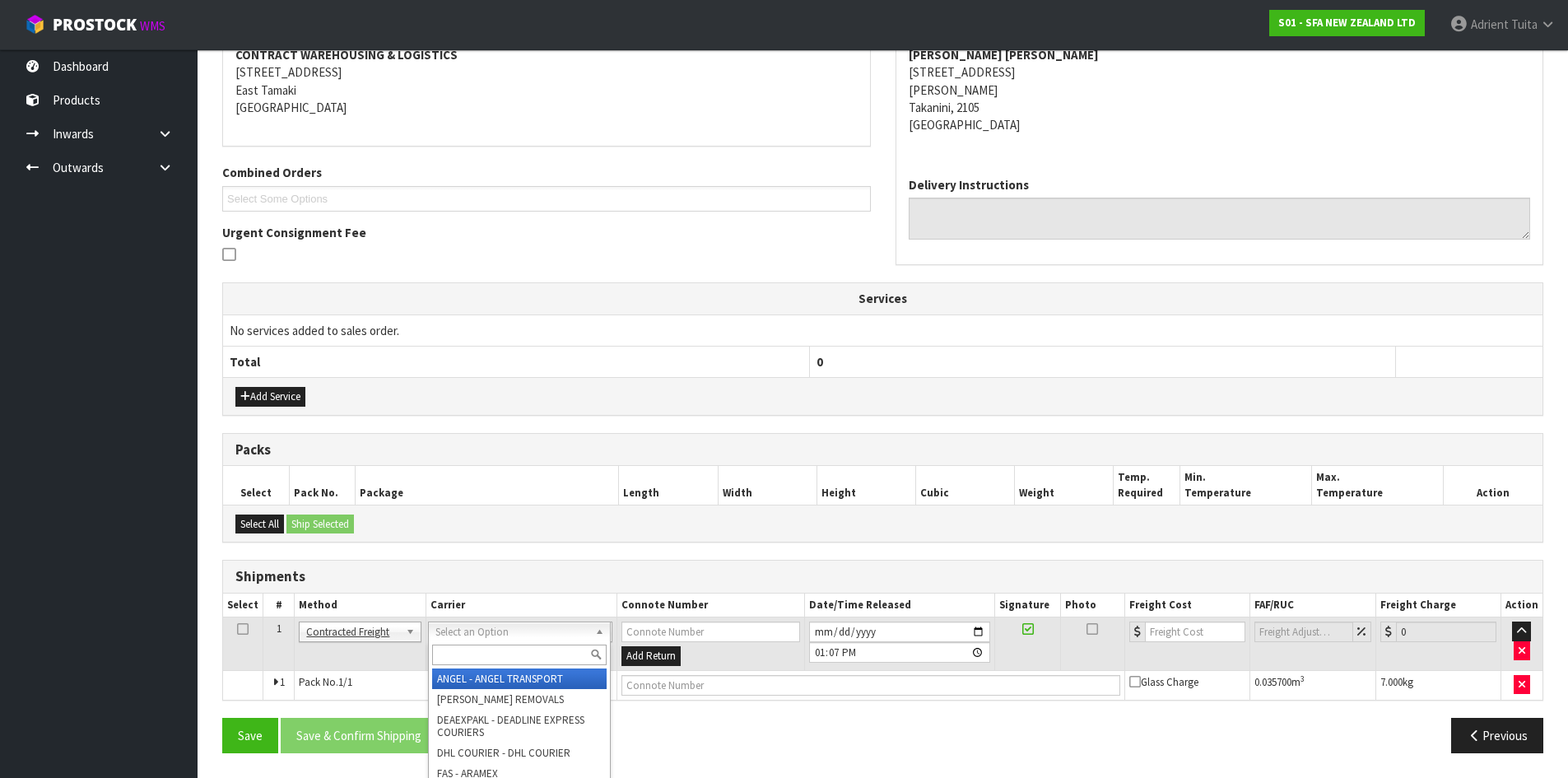
drag, startPoint x: 473, startPoint y: 660, endPoint x: 466, endPoint y: 654, distance: 9.2
click at [466, 655] on input "text" at bounding box center [520, 655] width 175 height 21
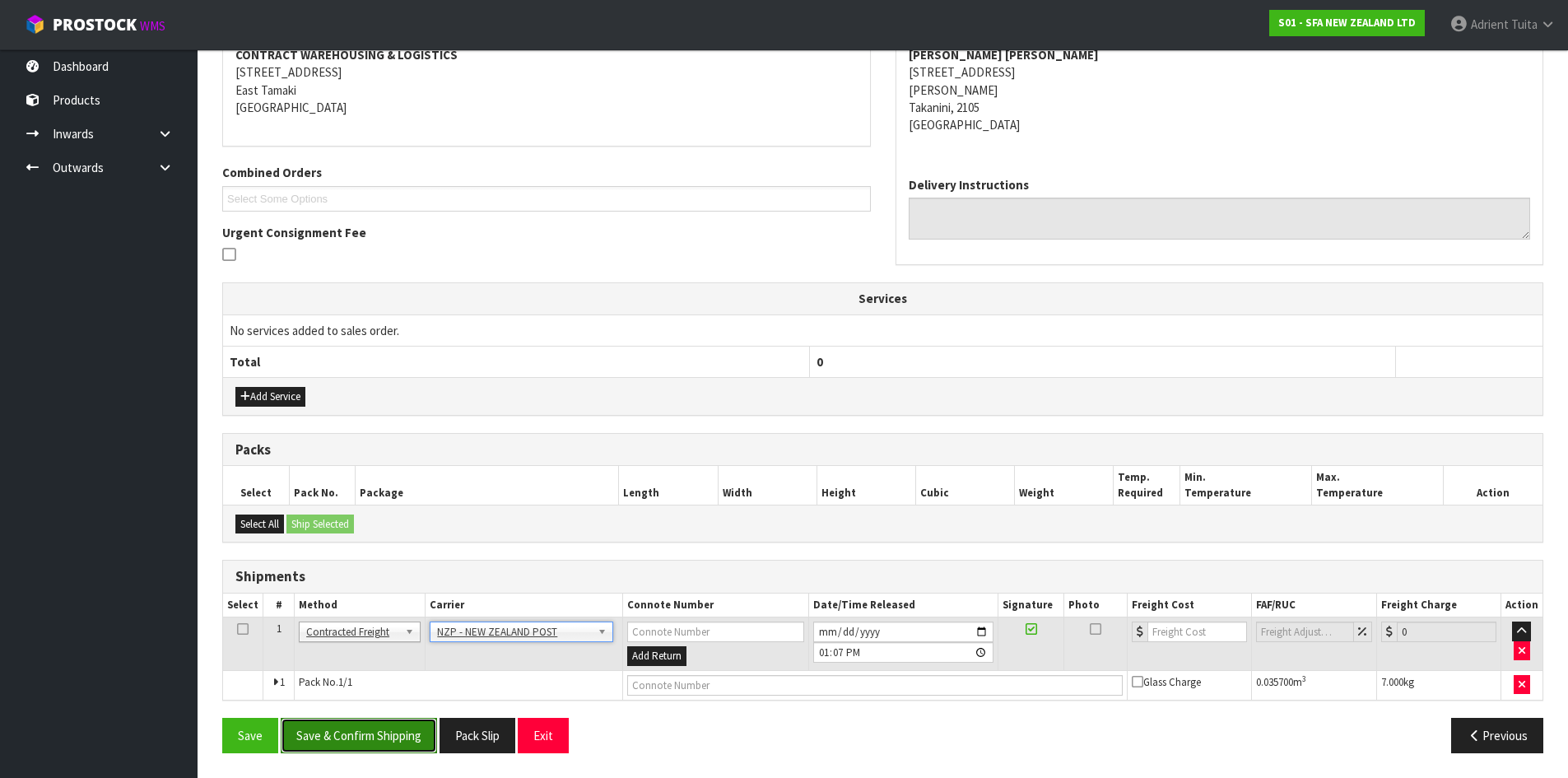
click at [383, 722] on button "Save & Confirm Shipping" at bounding box center [359, 735] width 157 height 36
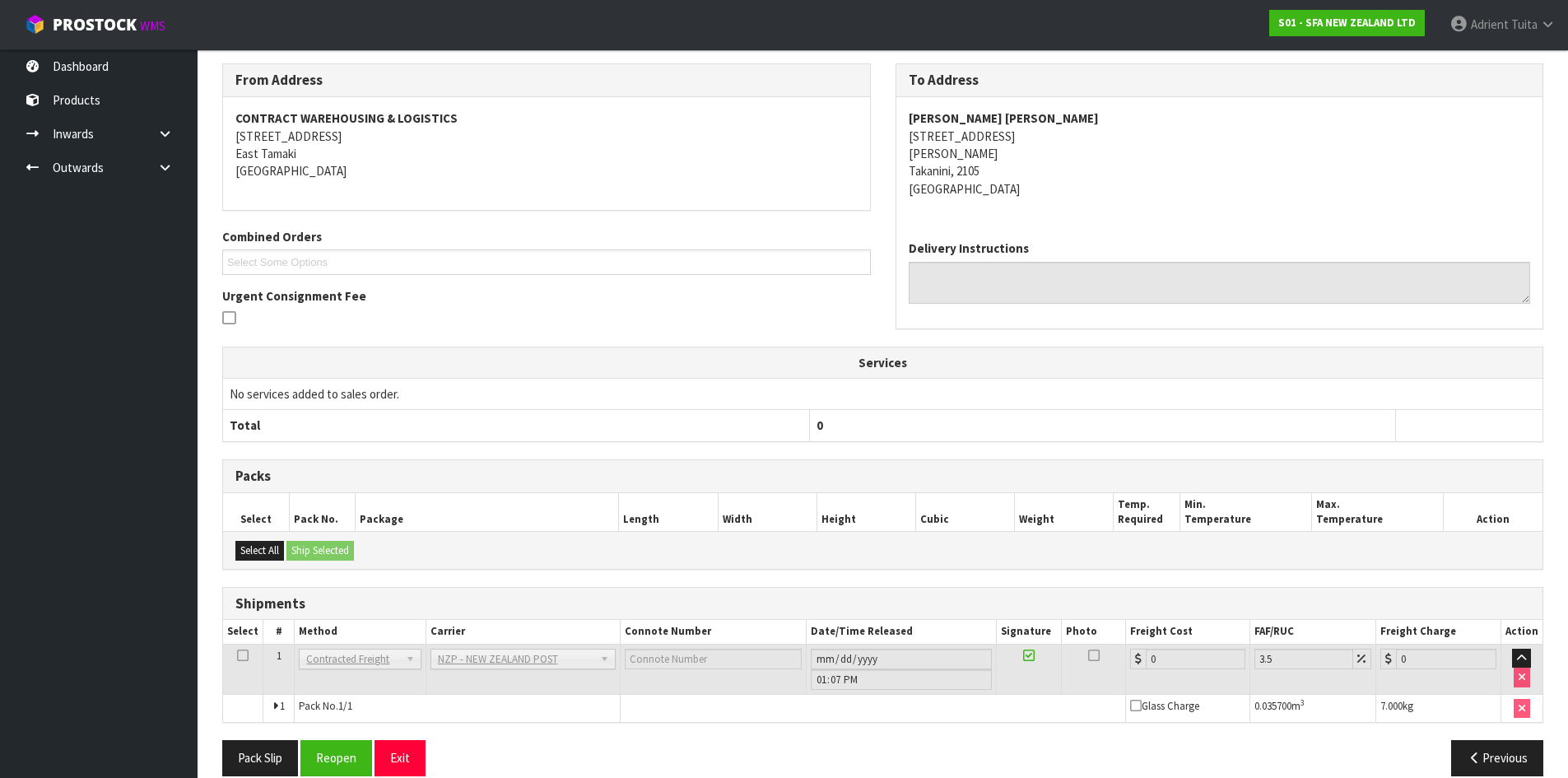
scroll to position [302, 0]
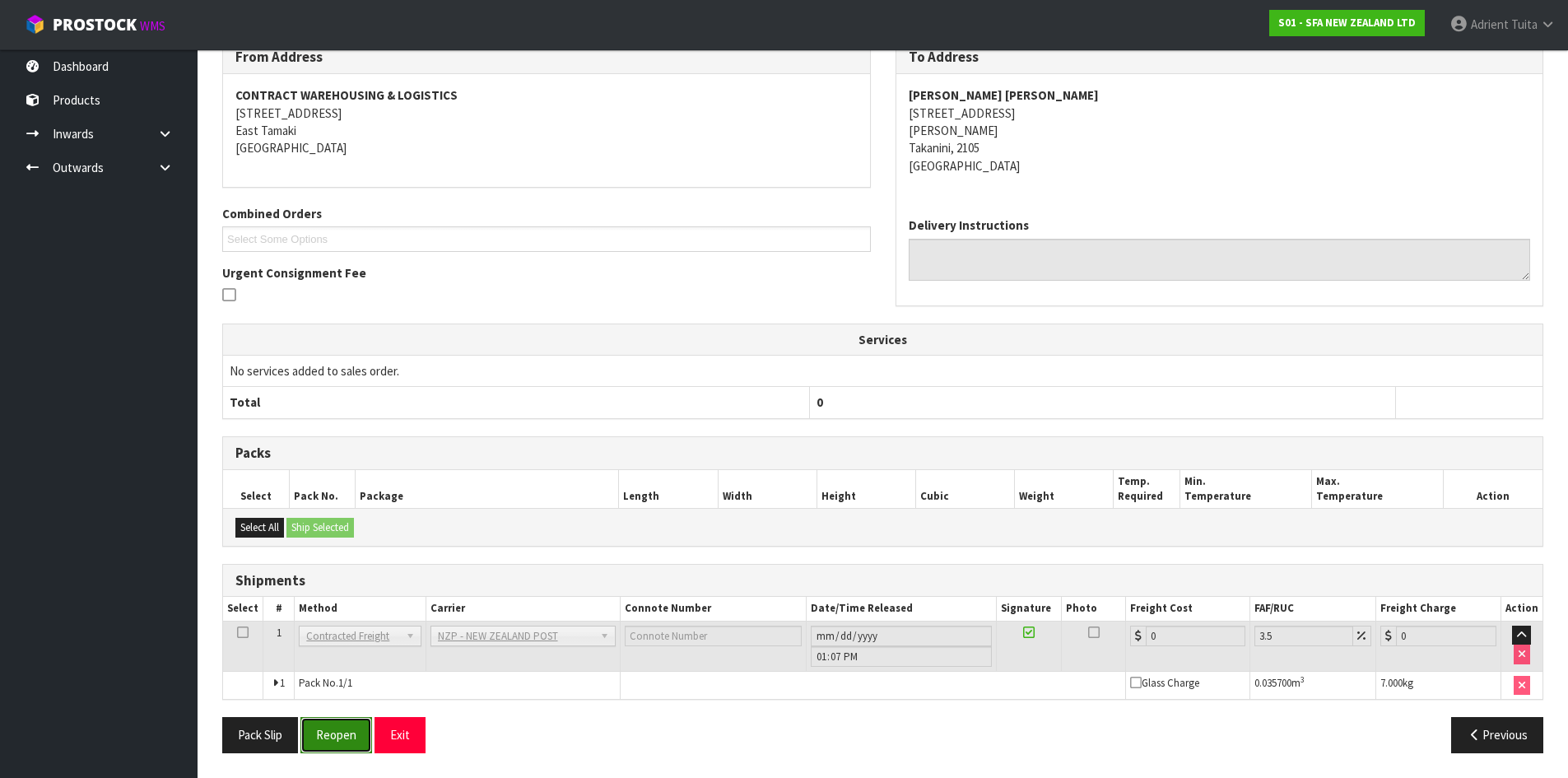
drag, startPoint x: 337, startPoint y: 738, endPoint x: 325, endPoint y: 720, distance: 21.6
click at [336, 738] on button "Reopen" at bounding box center [336, 734] width 72 height 36
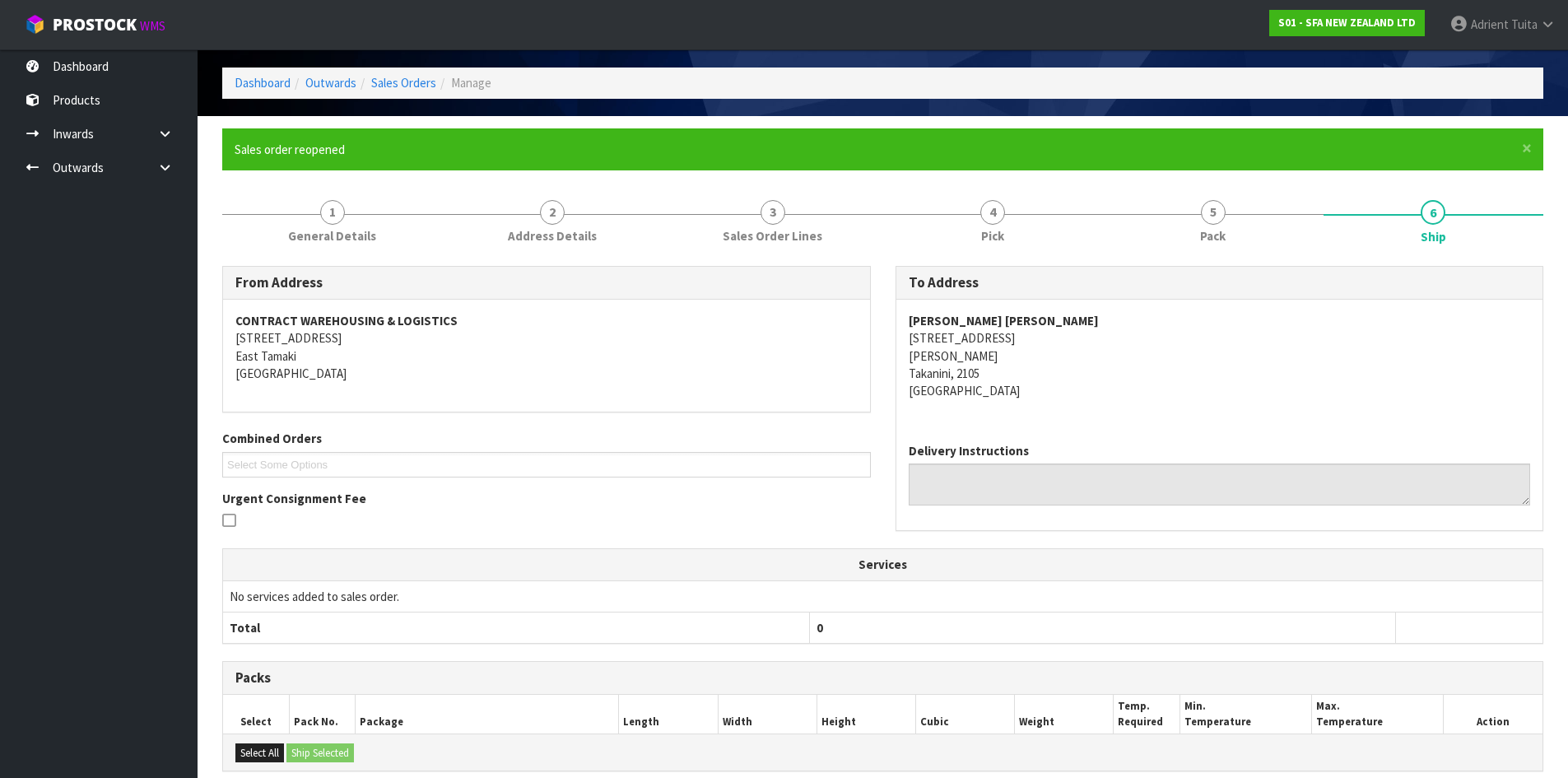
scroll to position [284, 0]
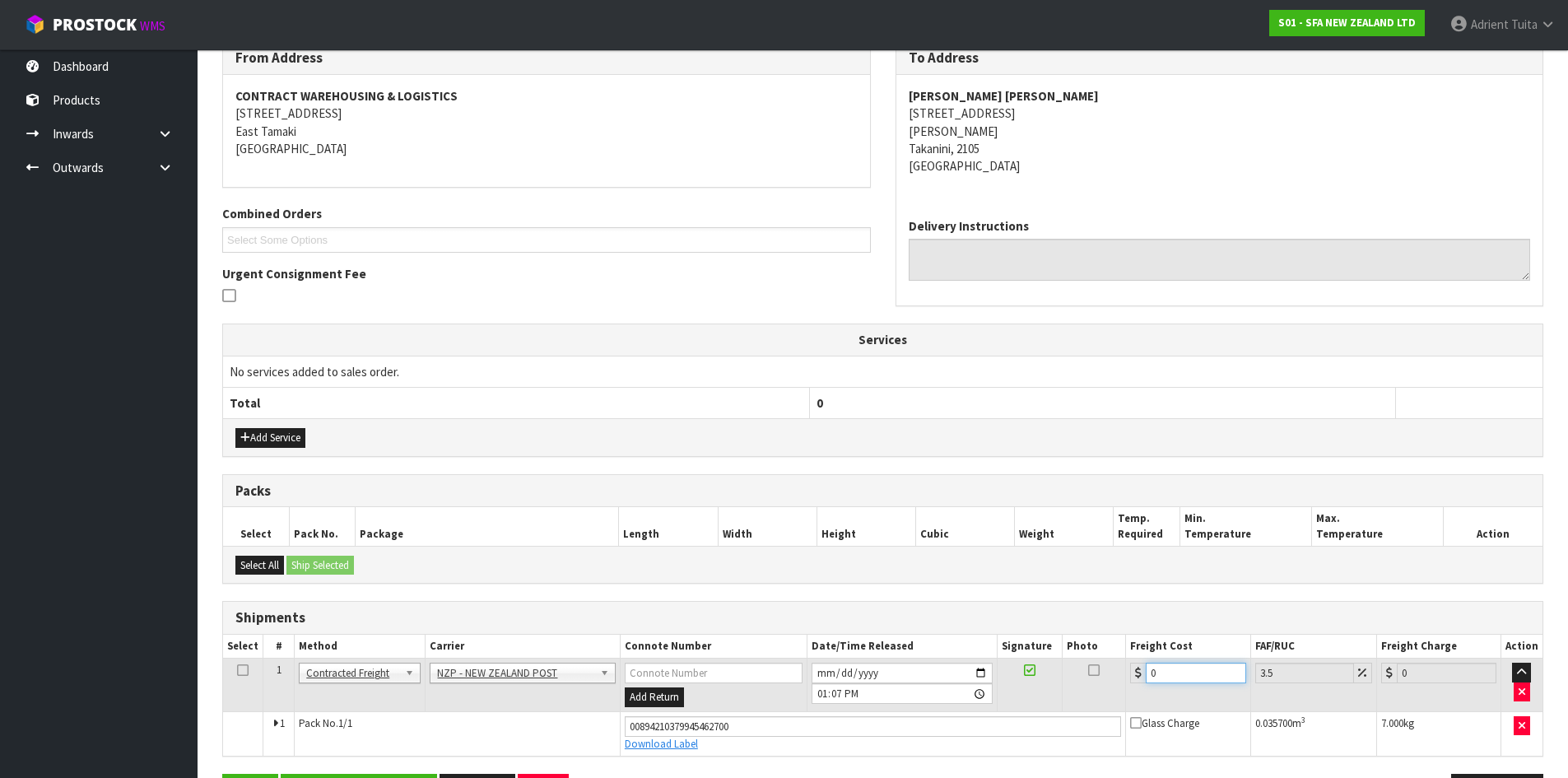
click at [1194, 670] on input "0" at bounding box center [1195, 673] width 99 height 21
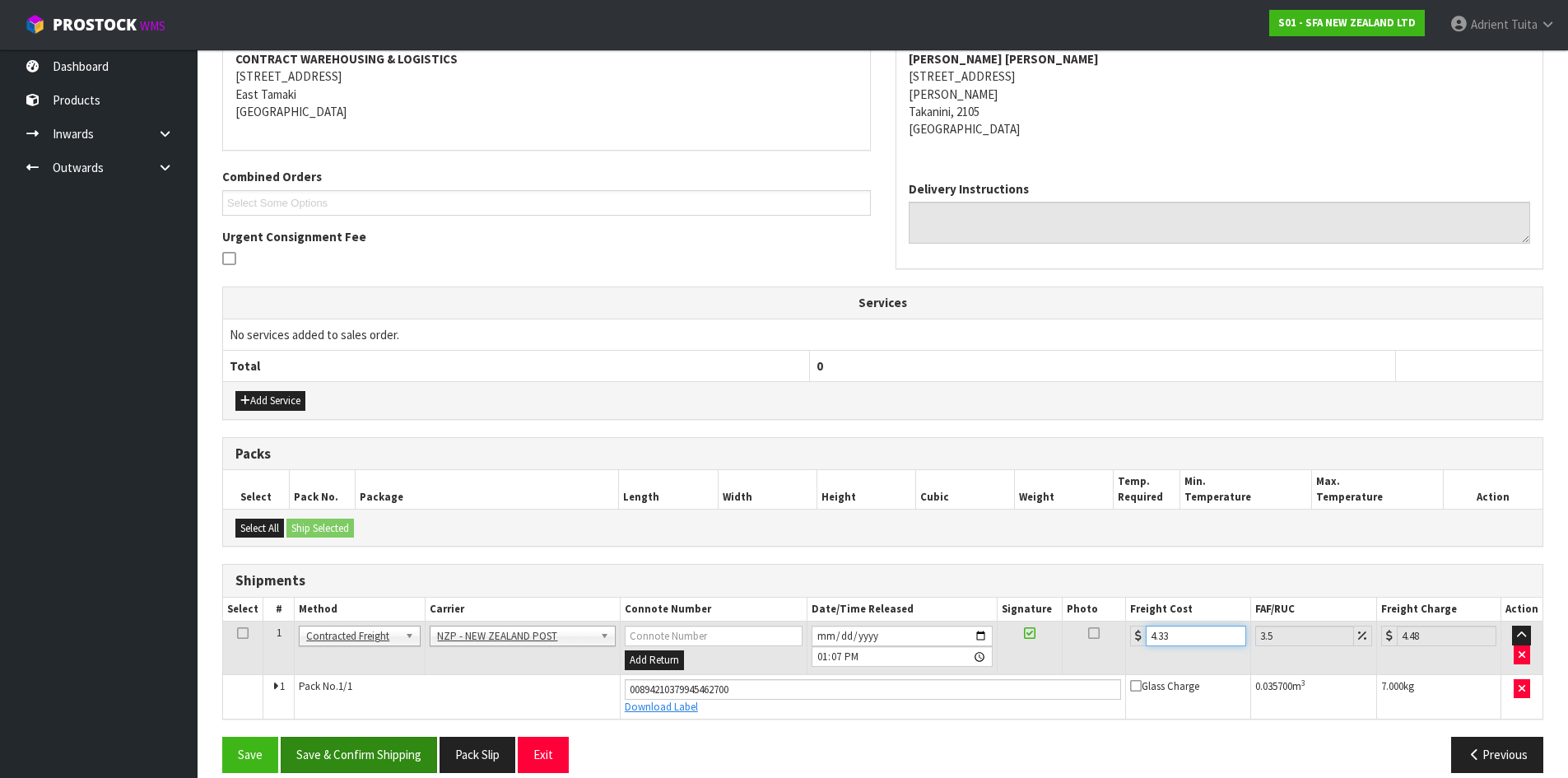
scroll to position [341, 0]
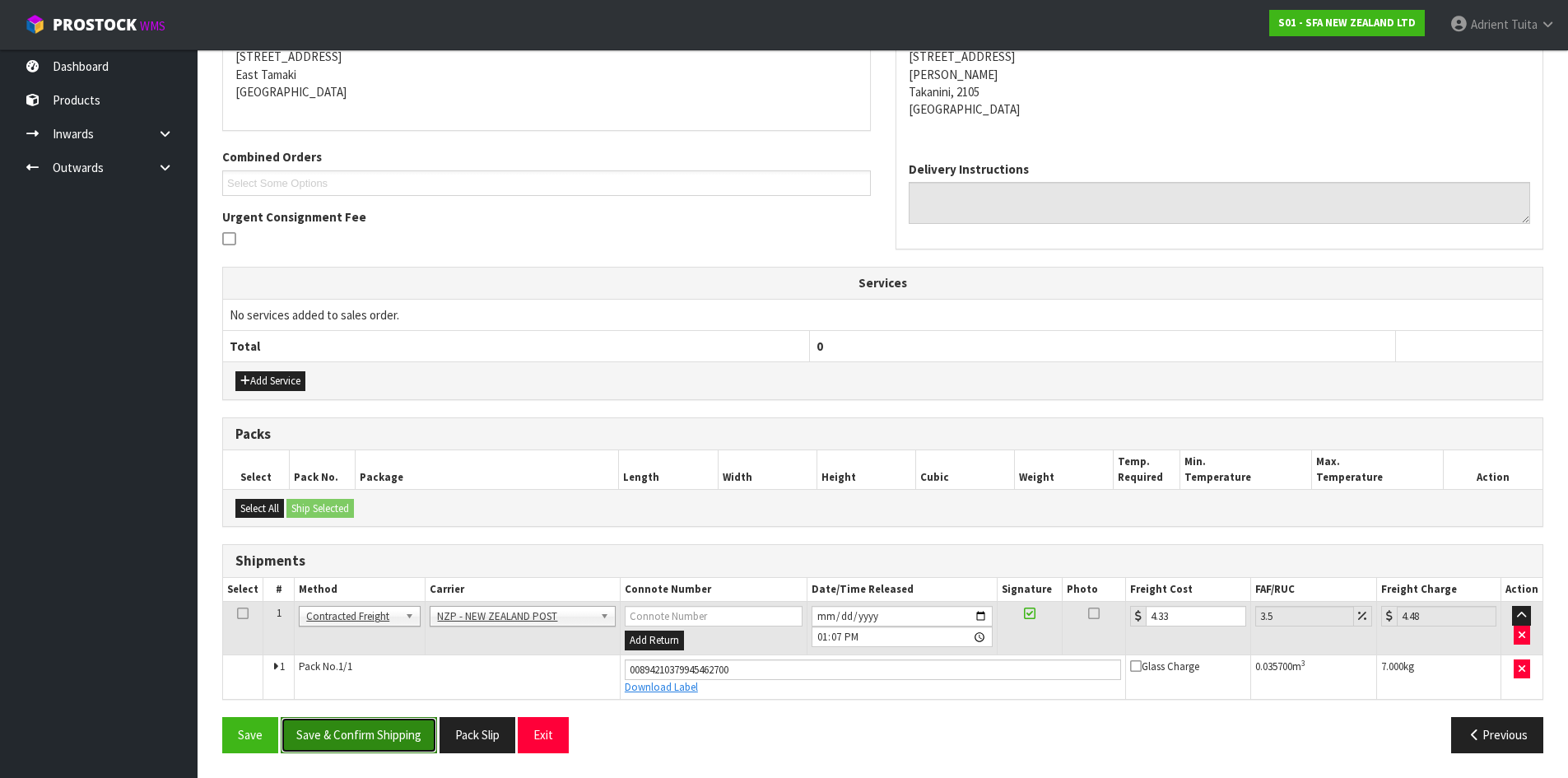
click at [426, 733] on button "Save & Confirm Shipping" at bounding box center [359, 734] width 157 height 36
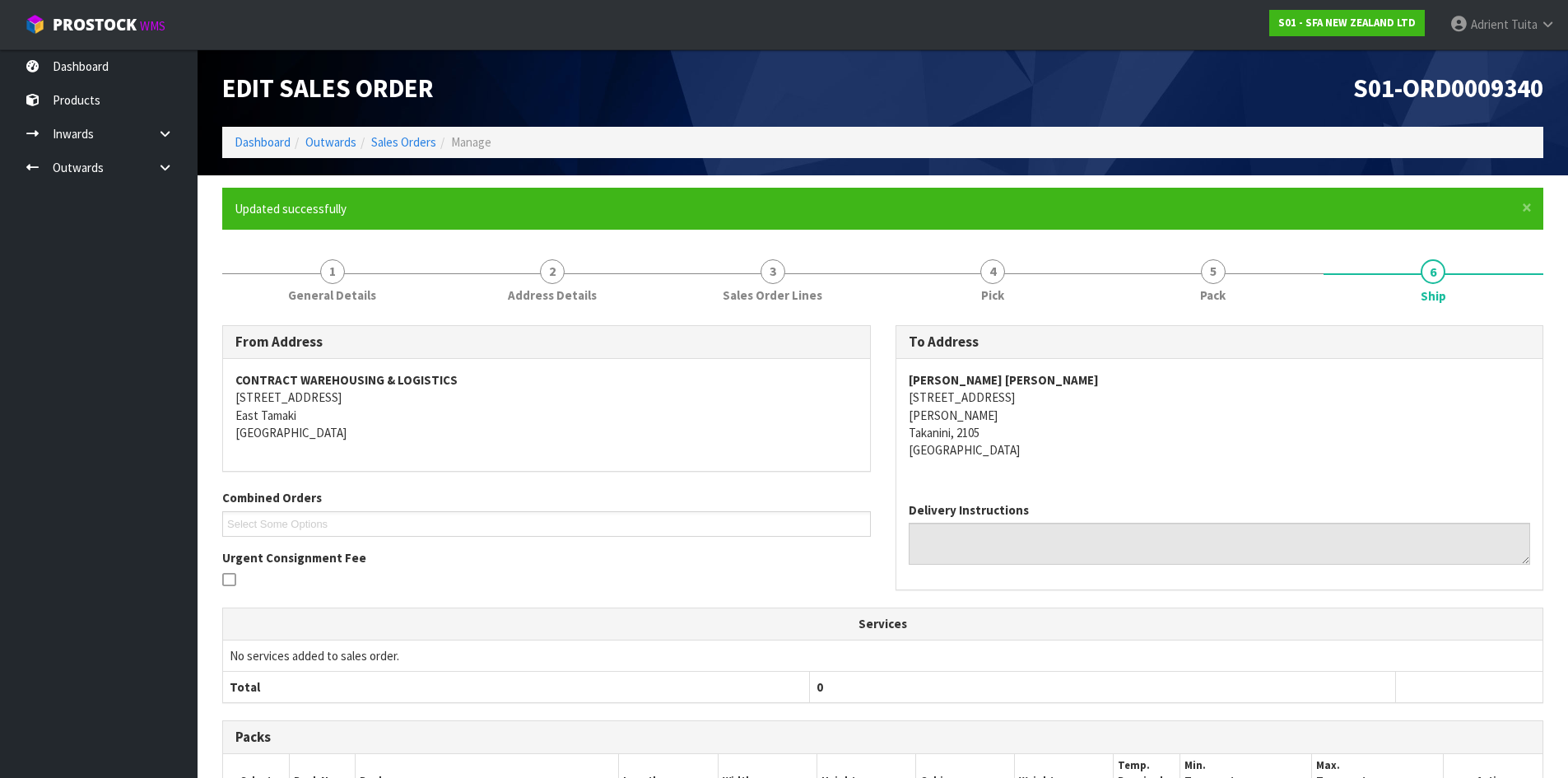
scroll to position [295, 0]
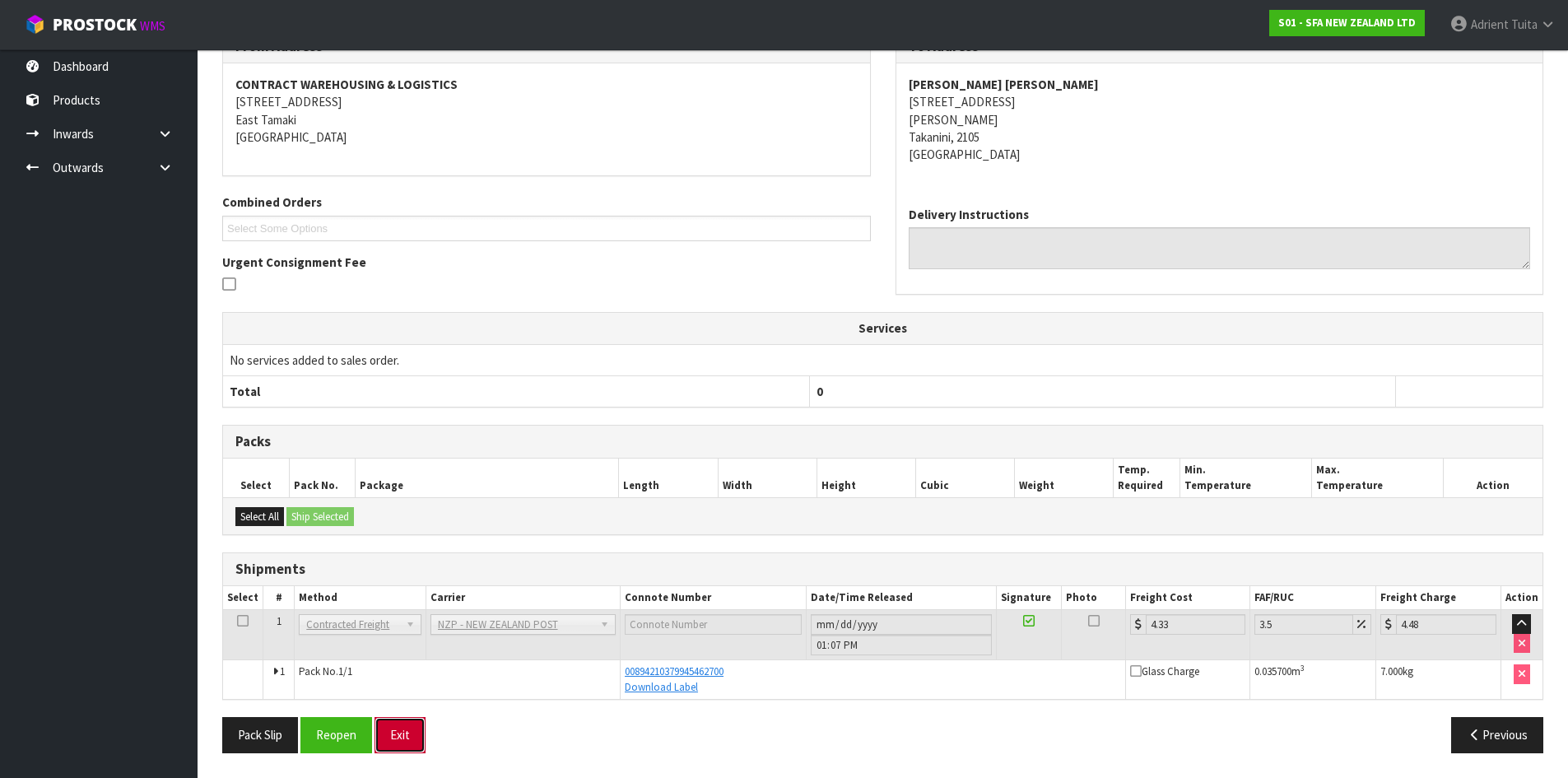
click at [402, 733] on button "Exit" at bounding box center [400, 734] width 51 height 36
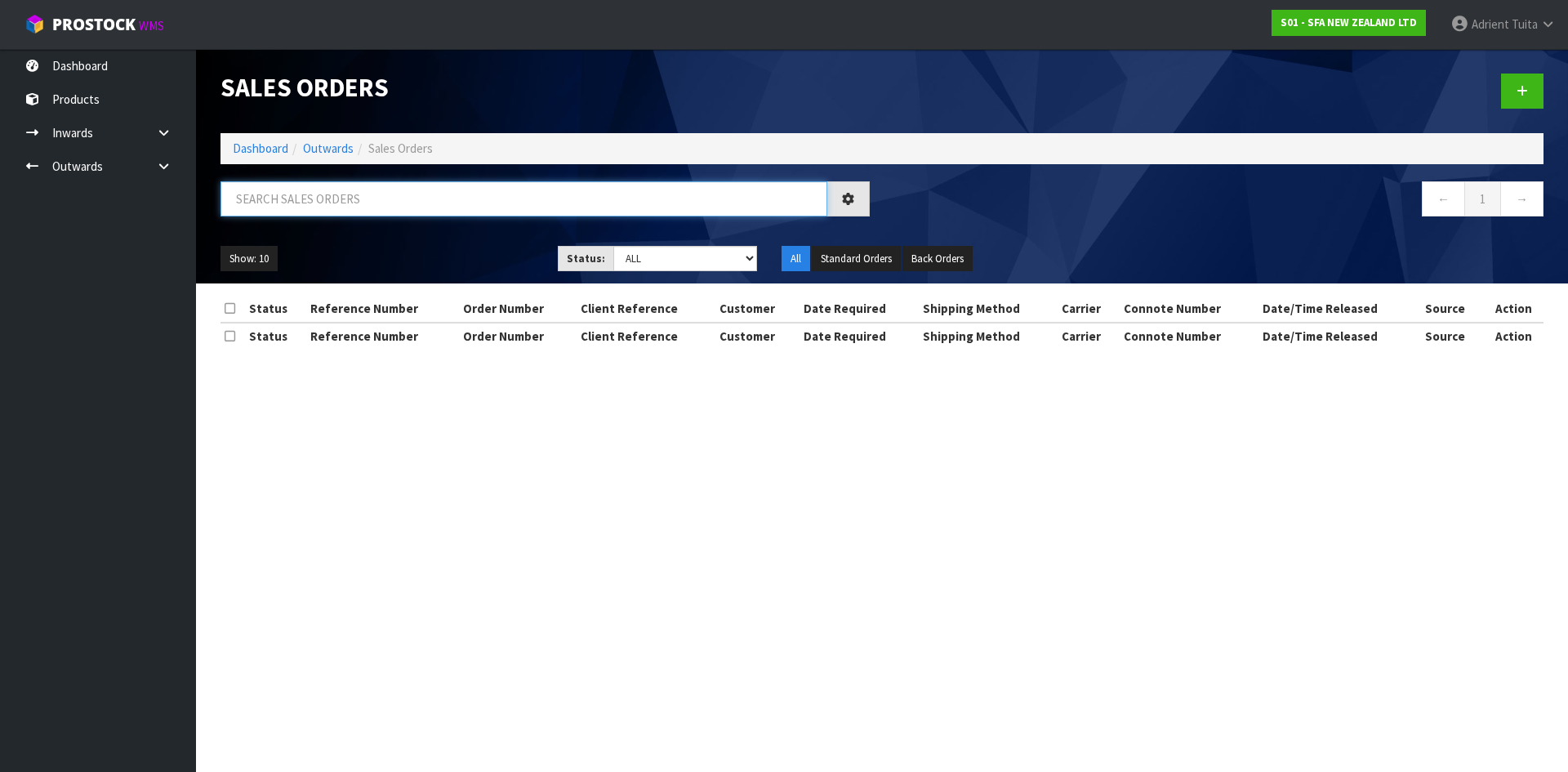
click at [258, 193] on input "text" at bounding box center [524, 199] width 607 height 35
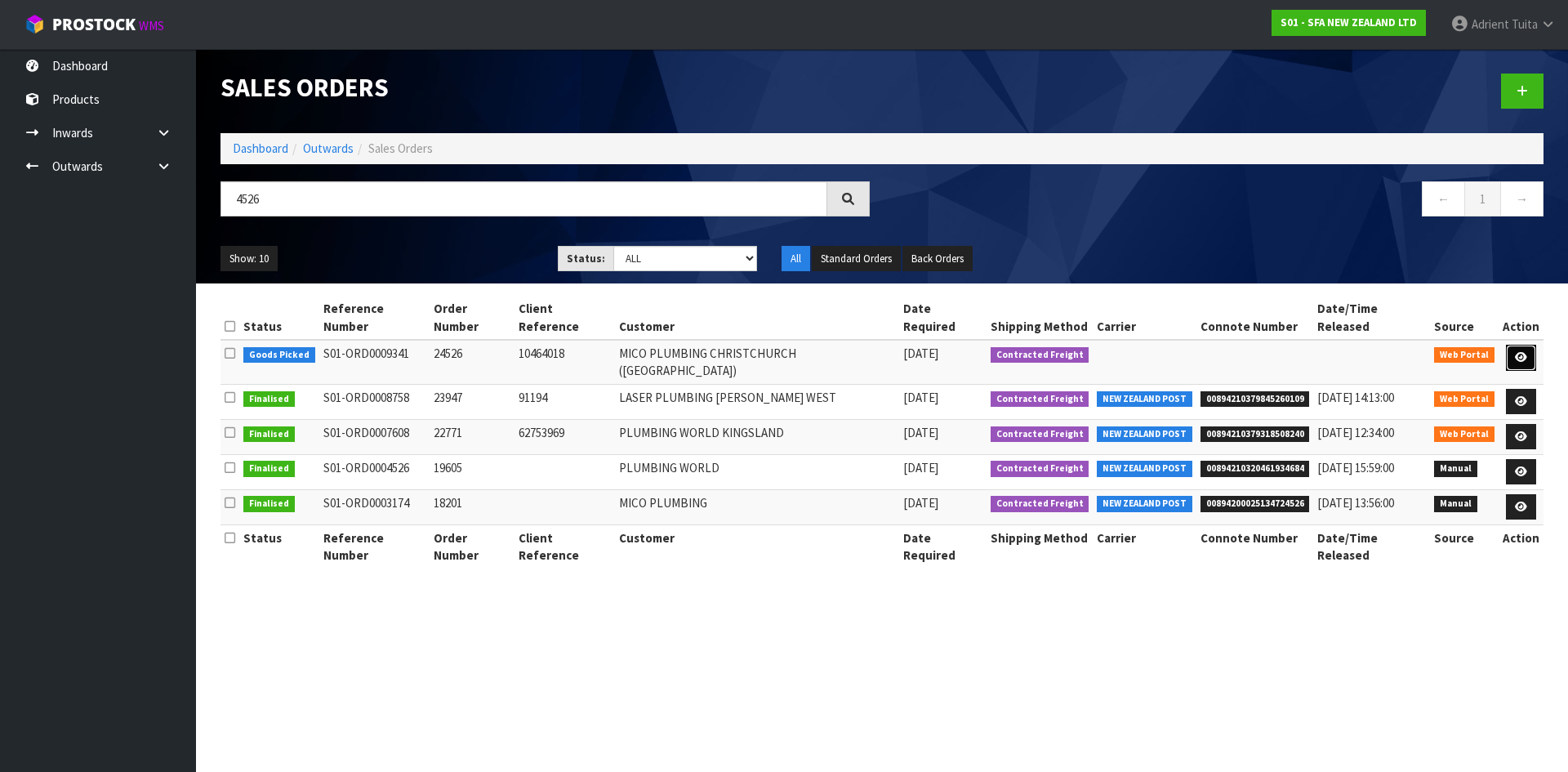
click at [1533, 344] on link at bounding box center [1521, 357] width 30 height 26
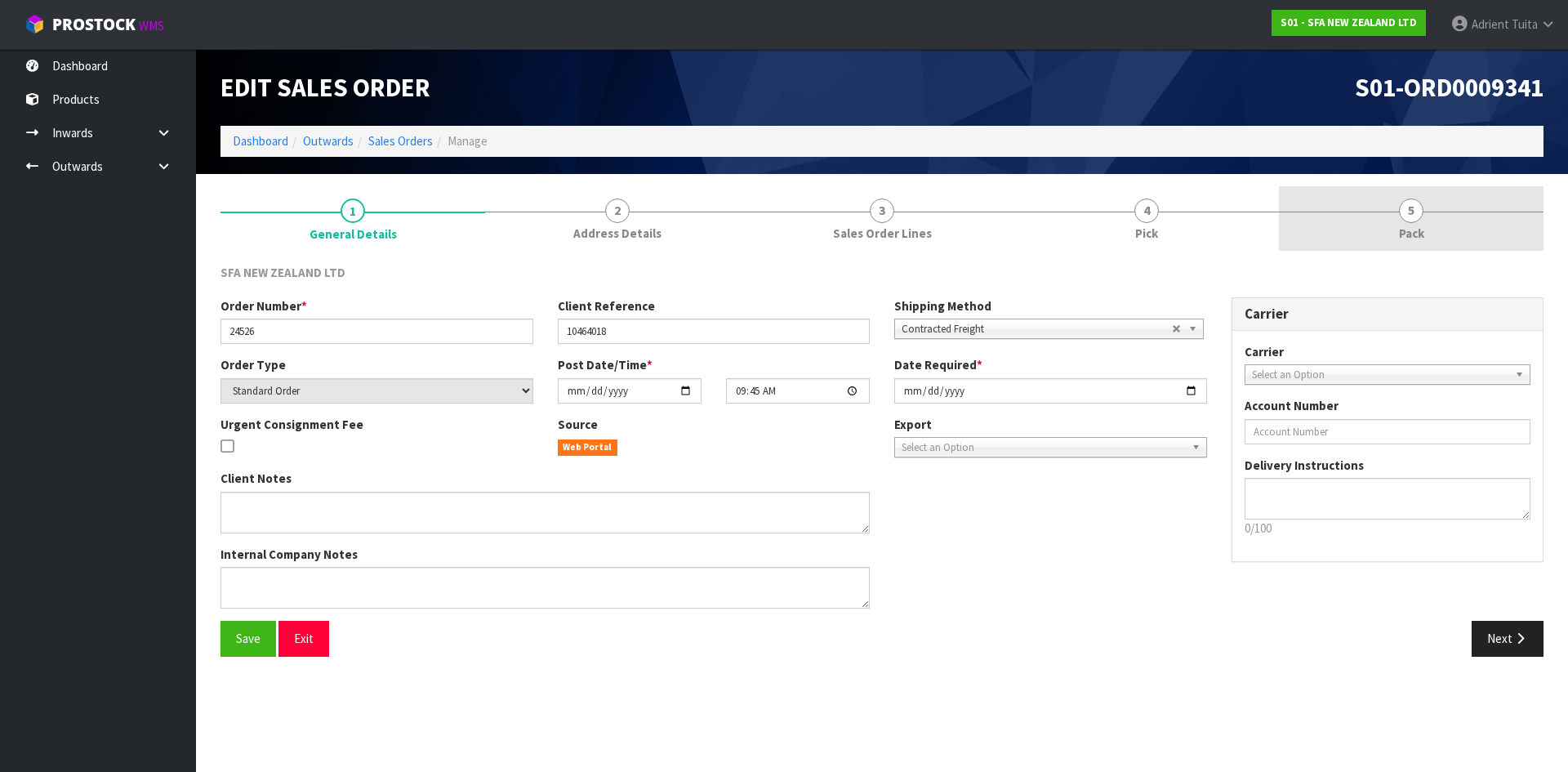
click at [1505, 226] on link "5 Pack" at bounding box center [1411, 218] width 265 height 64
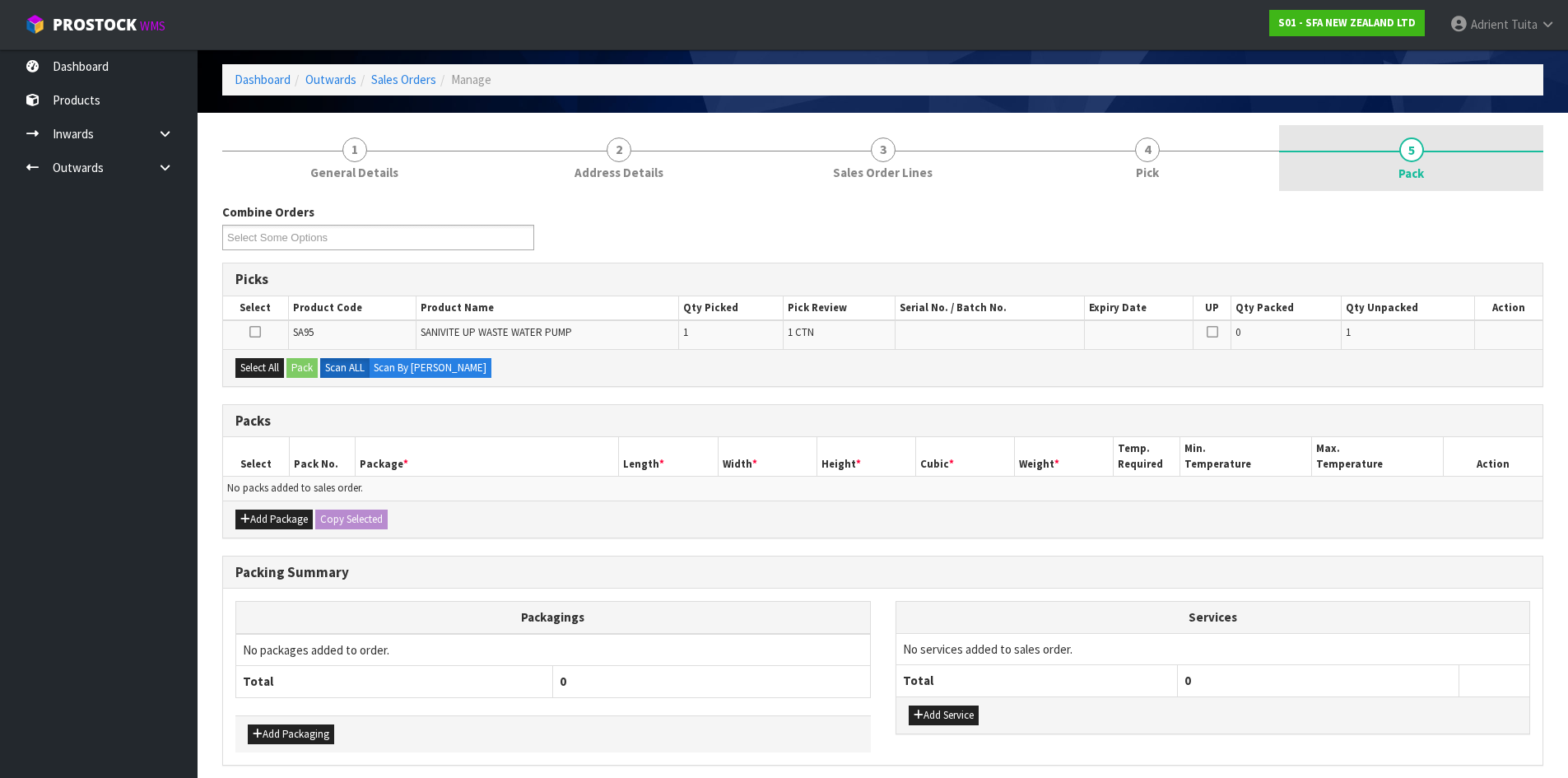
scroll to position [128, 0]
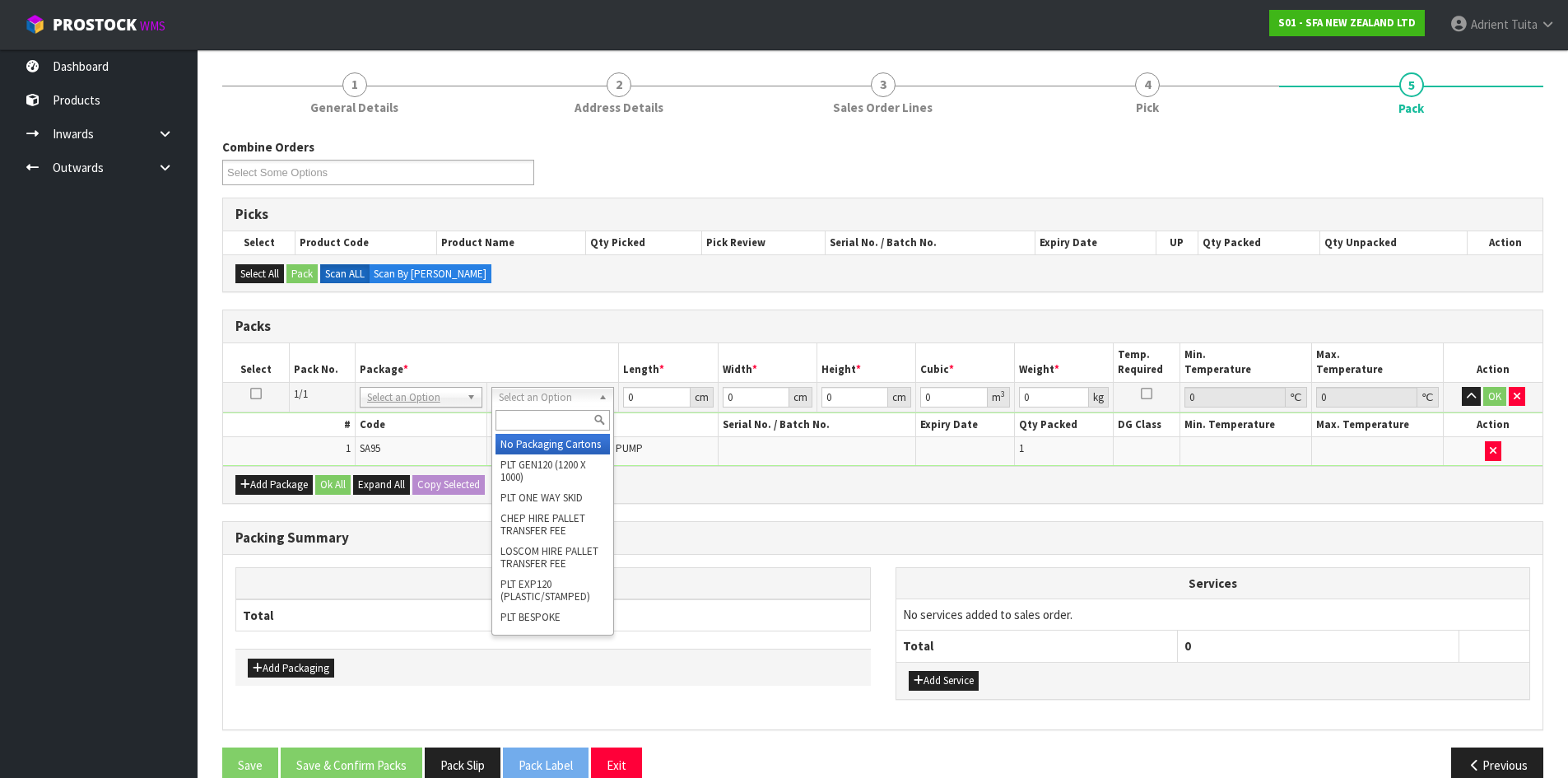
drag, startPoint x: 582, startPoint y: 397, endPoint x: 567, endPoint y: 461, distance: 65.7
drag, startPoint x: 567, startPoint y: 461, endPoint x: 607, endPoint y: 425, distance: 53.8
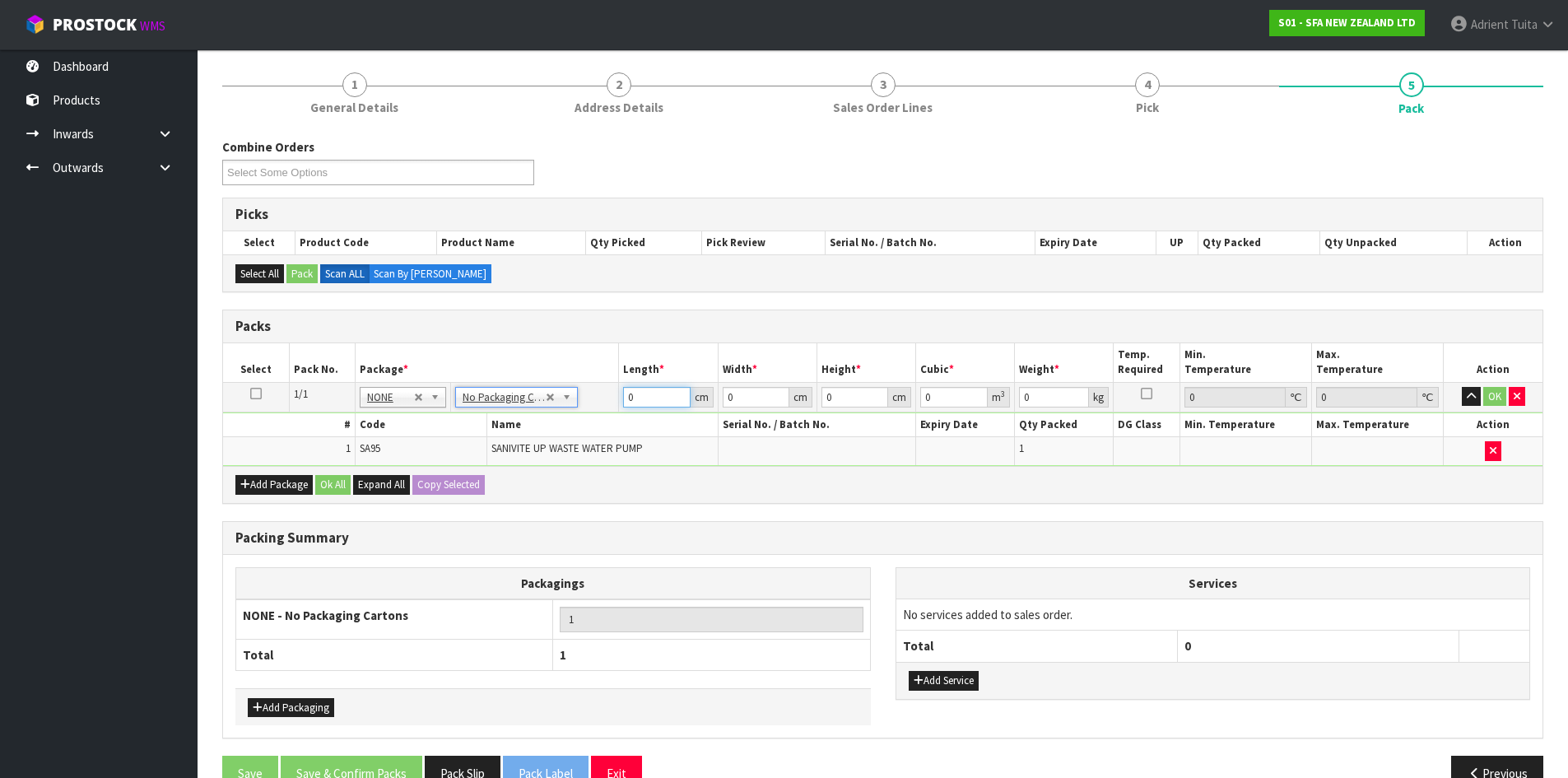
click at [647, 395] on input "0" at bounding box center [656, 397] width 66 height 21
click at [1490, 394] on button "OK" at bounding box center [1494, 397] width 23 height 20
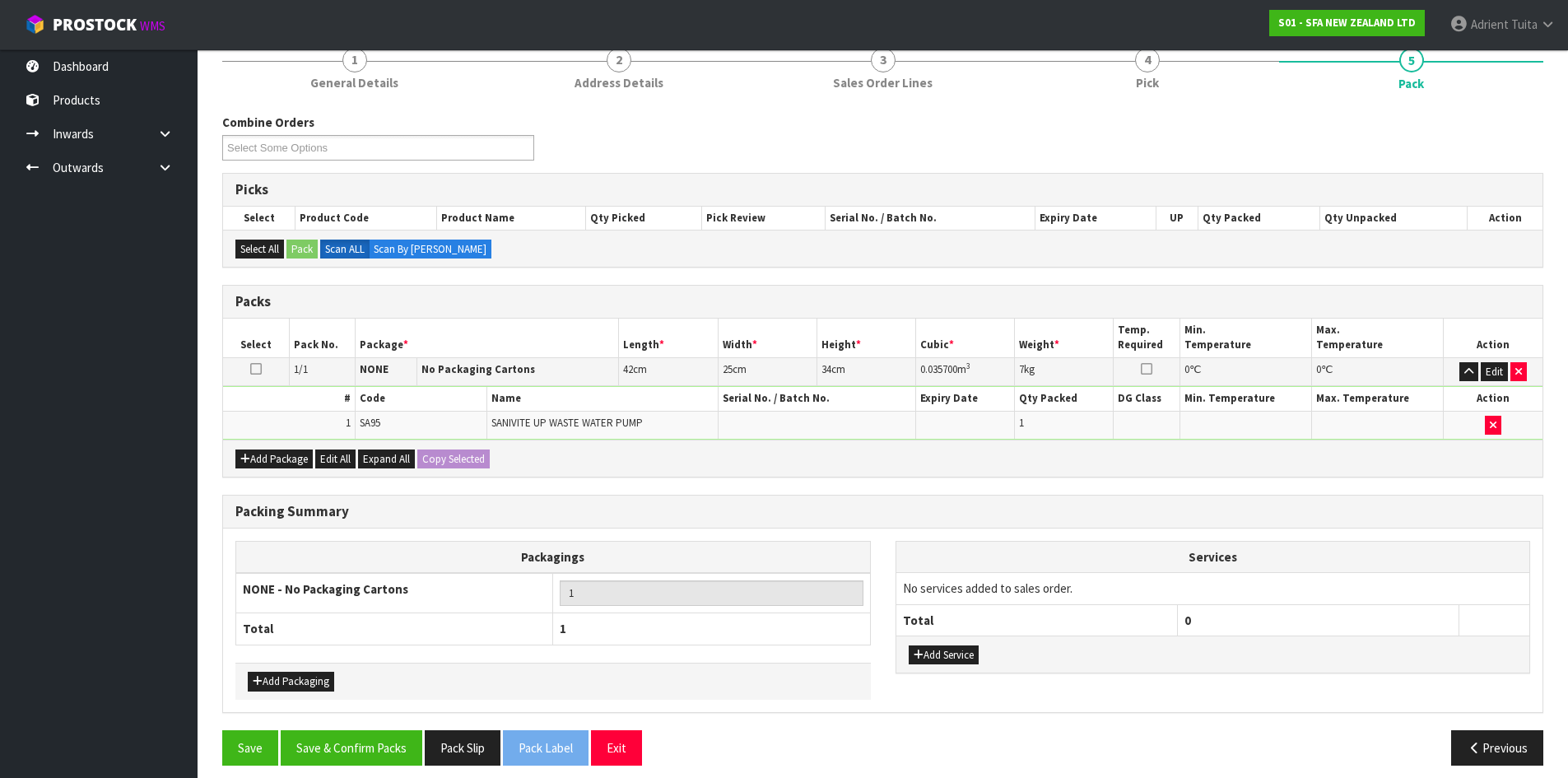
scroll to position [165, 0]
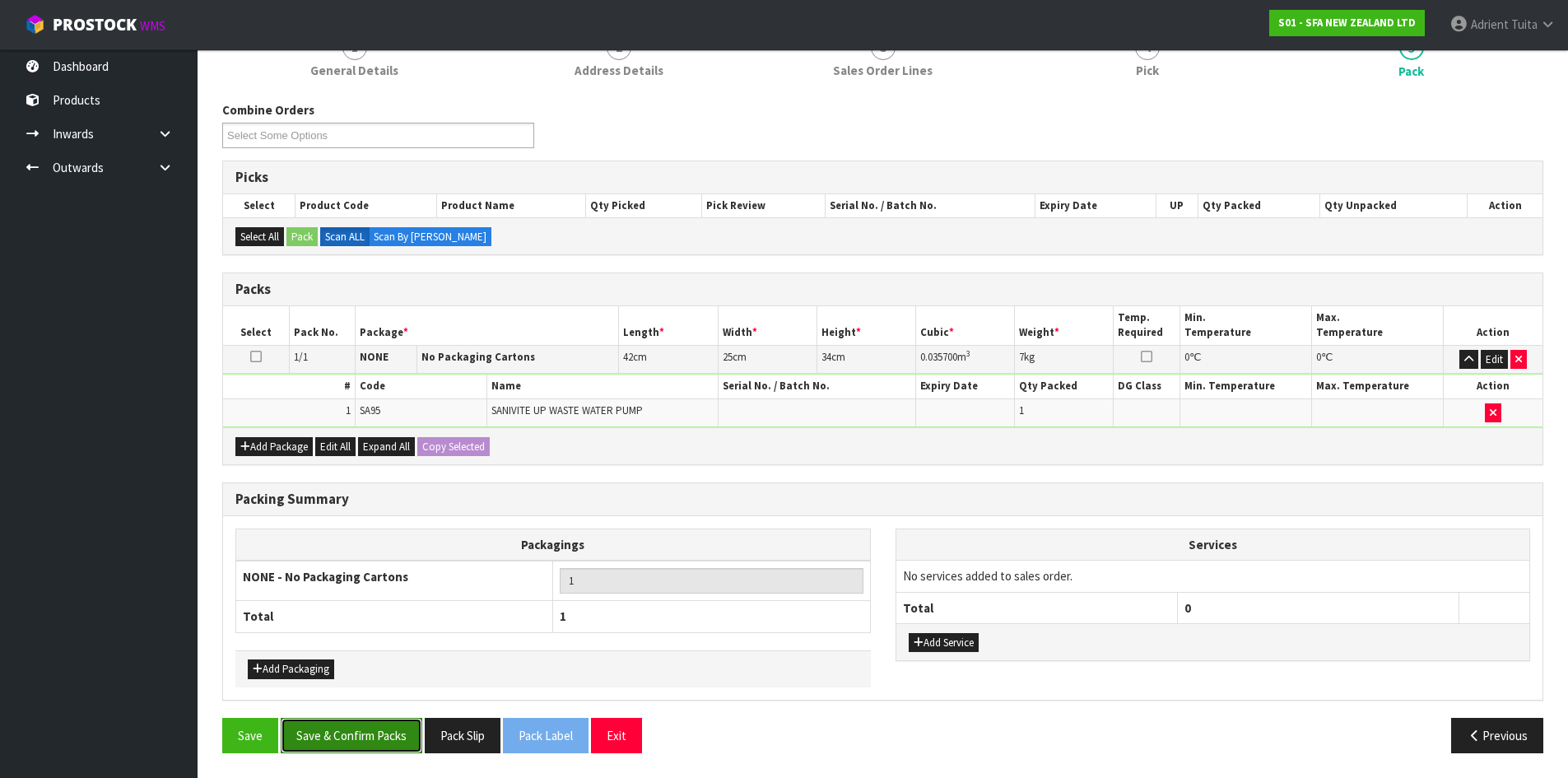
click at [347, 734] on button "Save & Confirm Packs" at bounding box center [351, 735] width 141 height 36
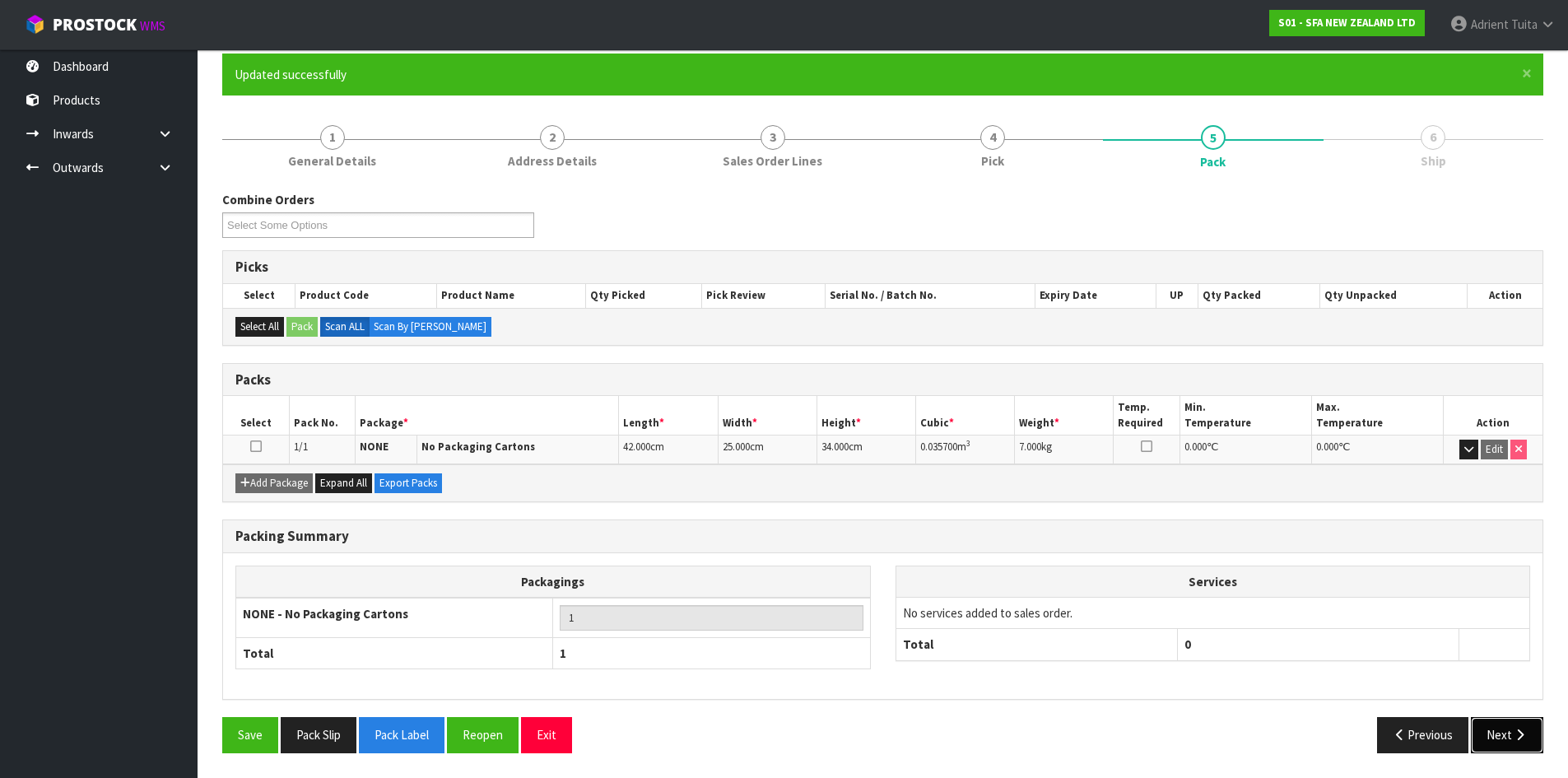
click at [1519, 723] on button "Next" at bounding box center [1507, 734] width 73 height 36
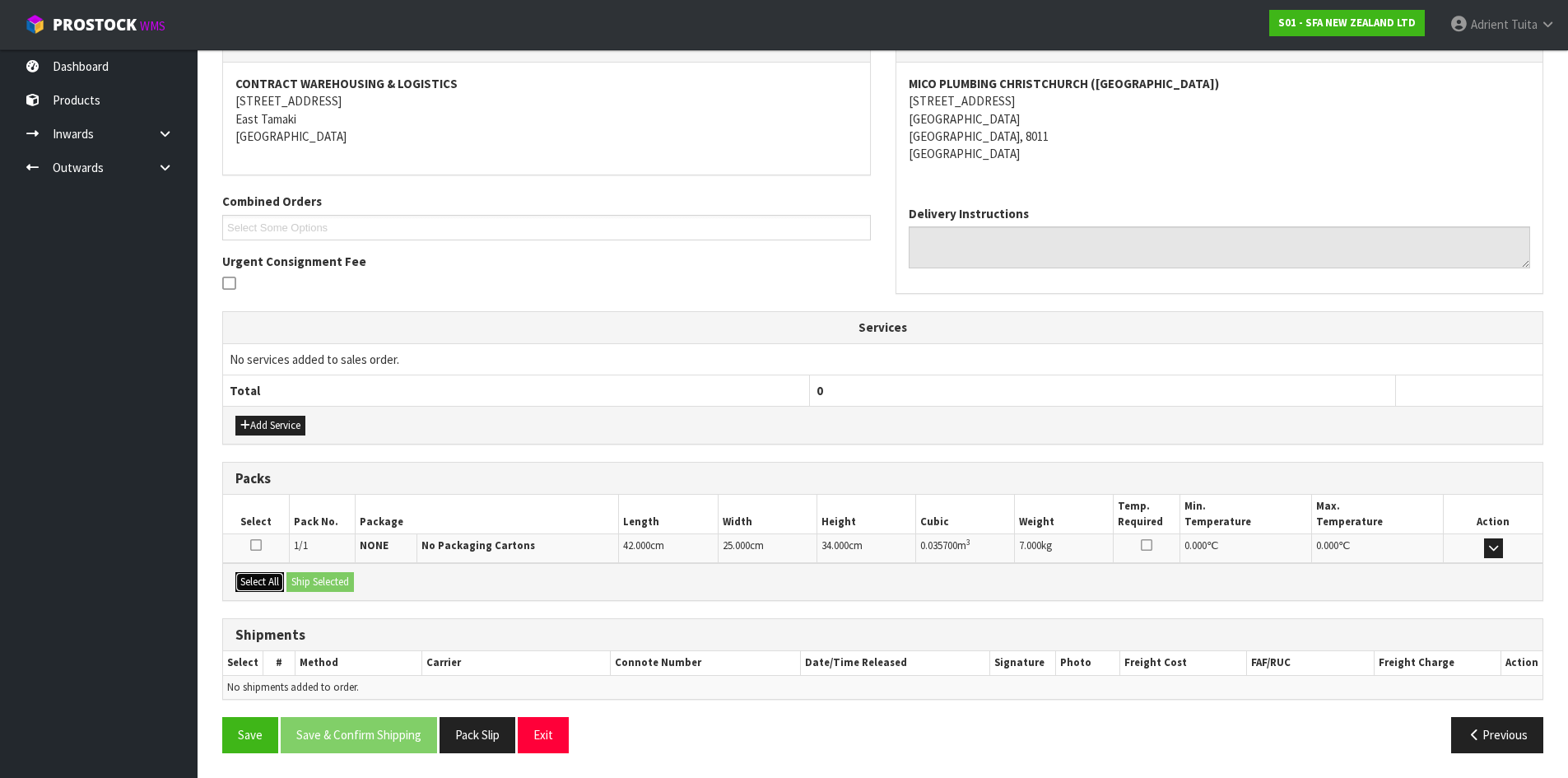
drag, startPoint x: 260, startPoint y: 589, endPoint x: 287, endPoint y: 578, distance: 29.2
click at [270, 583] on button "Select All" at bounding box center [260, 582] width 48 height 20
click at [330, 576] on button "Ship Selected" at bounding box center [321, 582] width 67 height 20
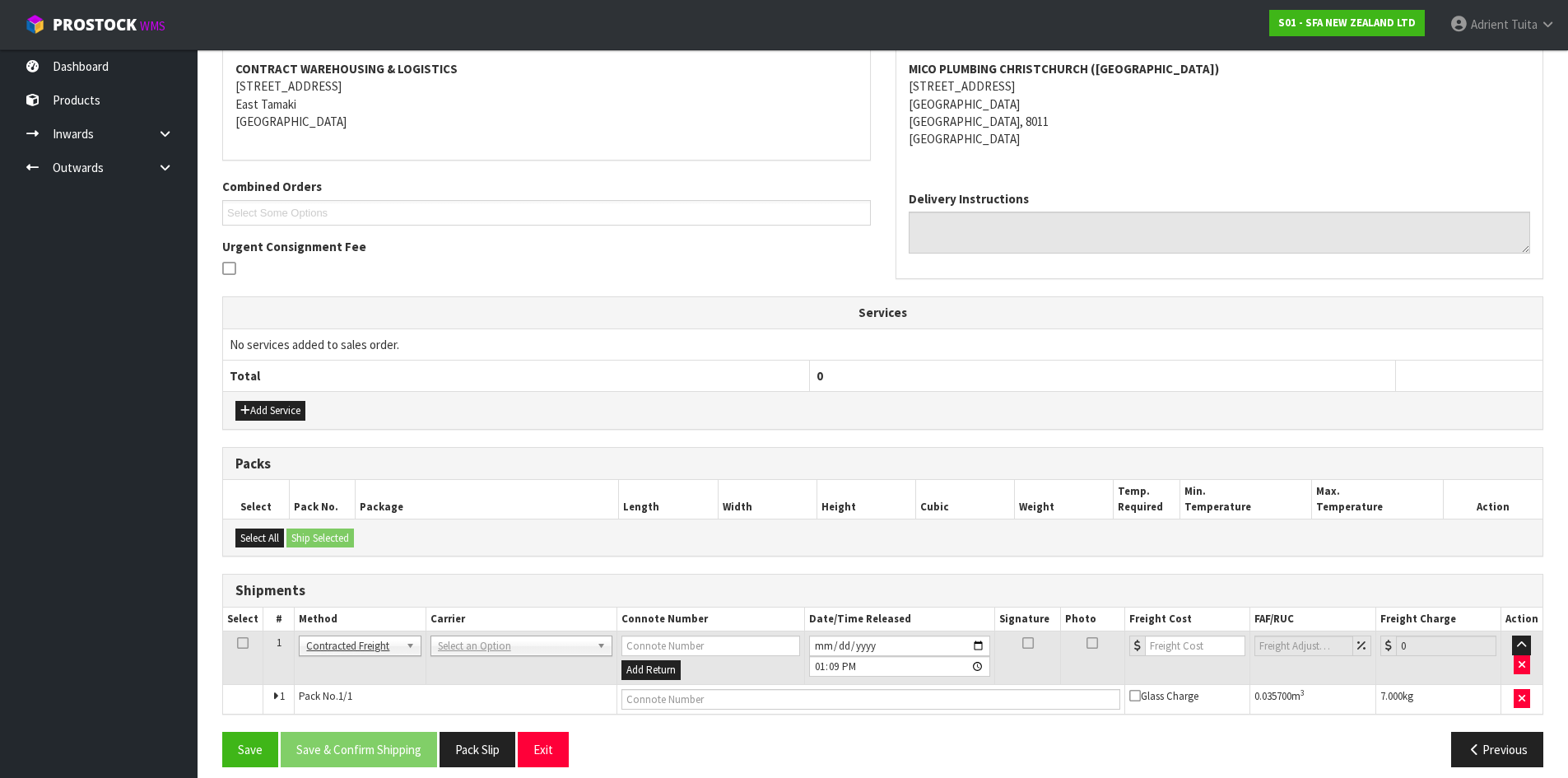
scroll to position [325, 0]
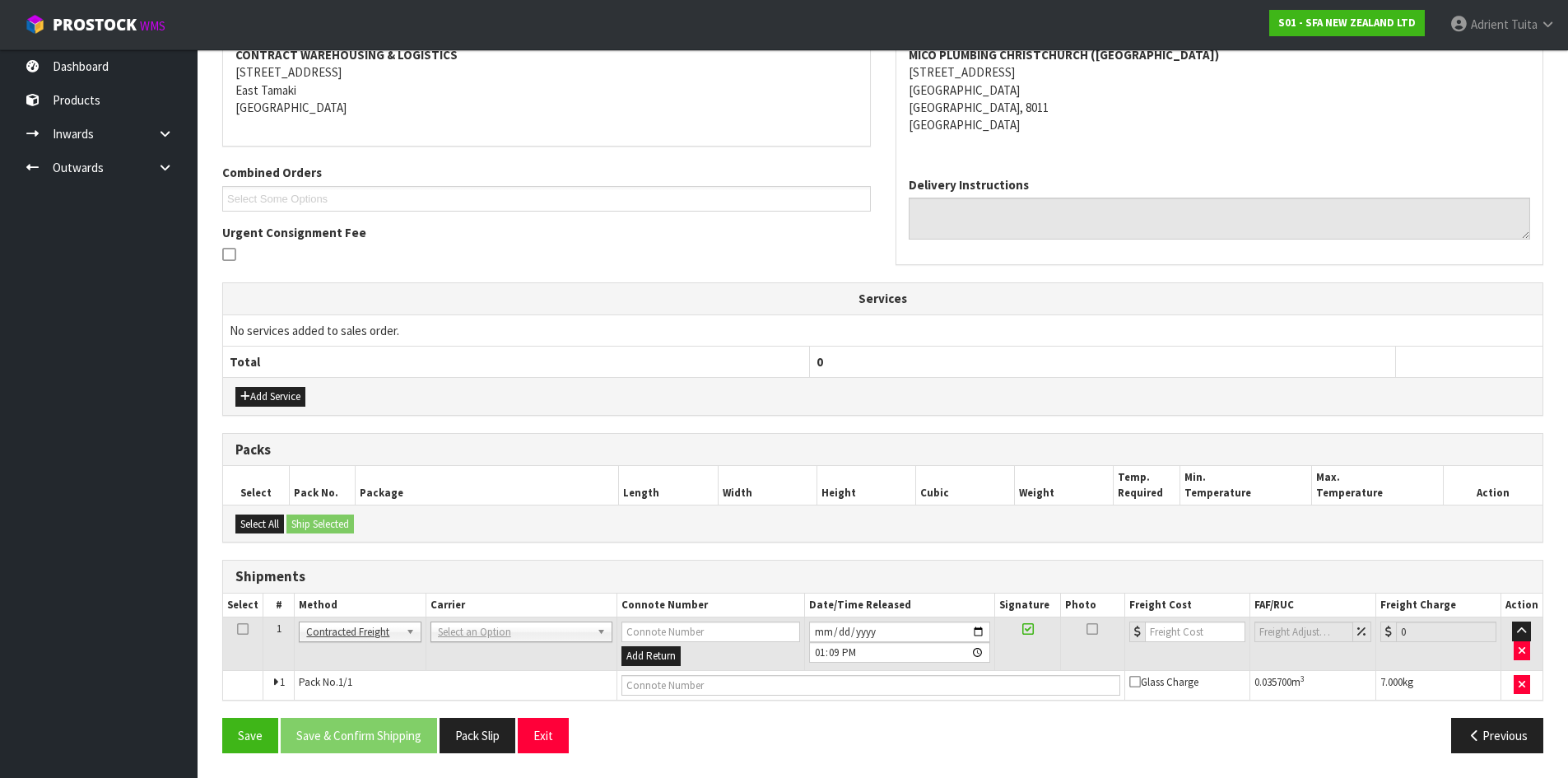
drag, startPoint x: 458, startPoint y: 638, endPoint x: 458, endPoint y: 667, distance: 29.0
drag, startPoint x: 458, startPoint y: 663, endPoint x: 466, endPoint y: 618, distance: 45.7
click at [458, 660] on td "ANGEL - ANGEL TRANSPORT [PERSON_NAME] REMOVALS DEAEXPAKL - DEADLINE EXPRESS COU…" at bounding box center [524, 644] width 198 height 54
drag, startPoint x: 466, startPoint y: 618, endPoint x: 468, endPoint y: 638, distance: 20.1
click at [470, 637] on td "ANGEL - ANGEL TRANSPORT [PERSON_NAME] REMOVALS DEAEXPAKL - DEADLINE EXPRESS COU…" at bounding box center [524, 644] width 198 height 54
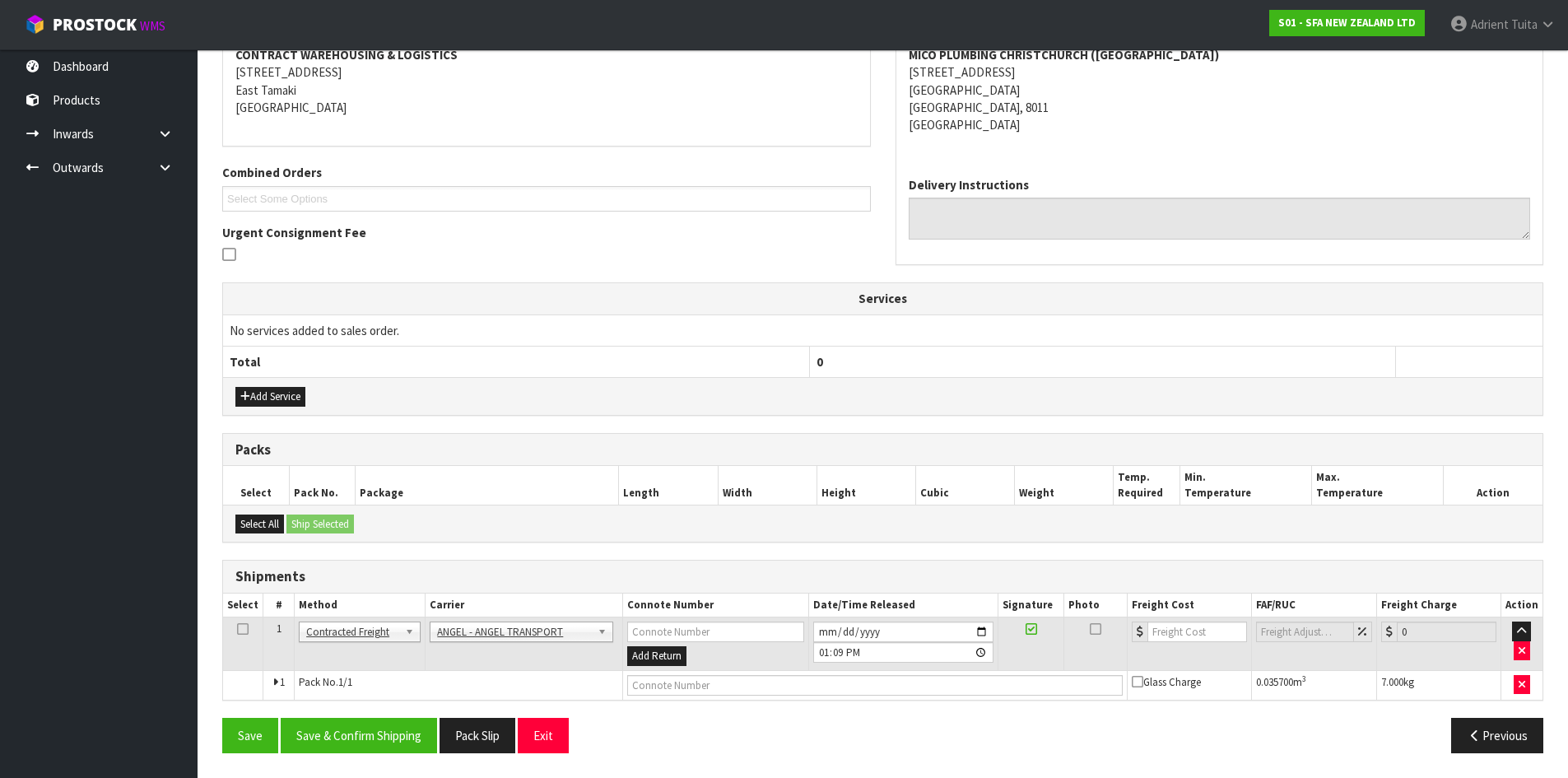
drag, startPoint x: 468, startPoint y: 639, endPoint x: 469, endPoint y: 656, distance: 17.0
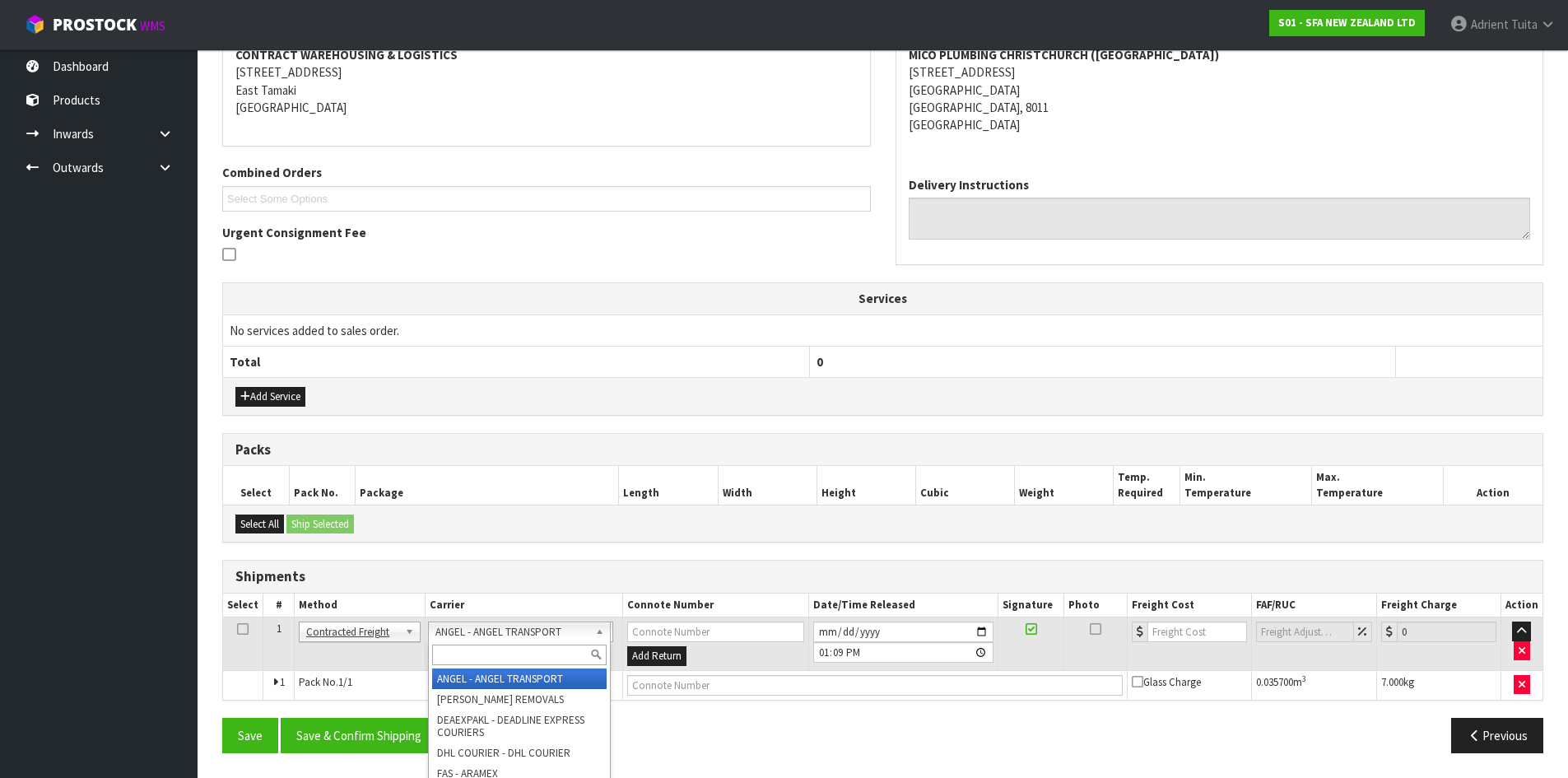
click at [469, 656] on input "text" at bounding box center [520, 655] width 175 height 21
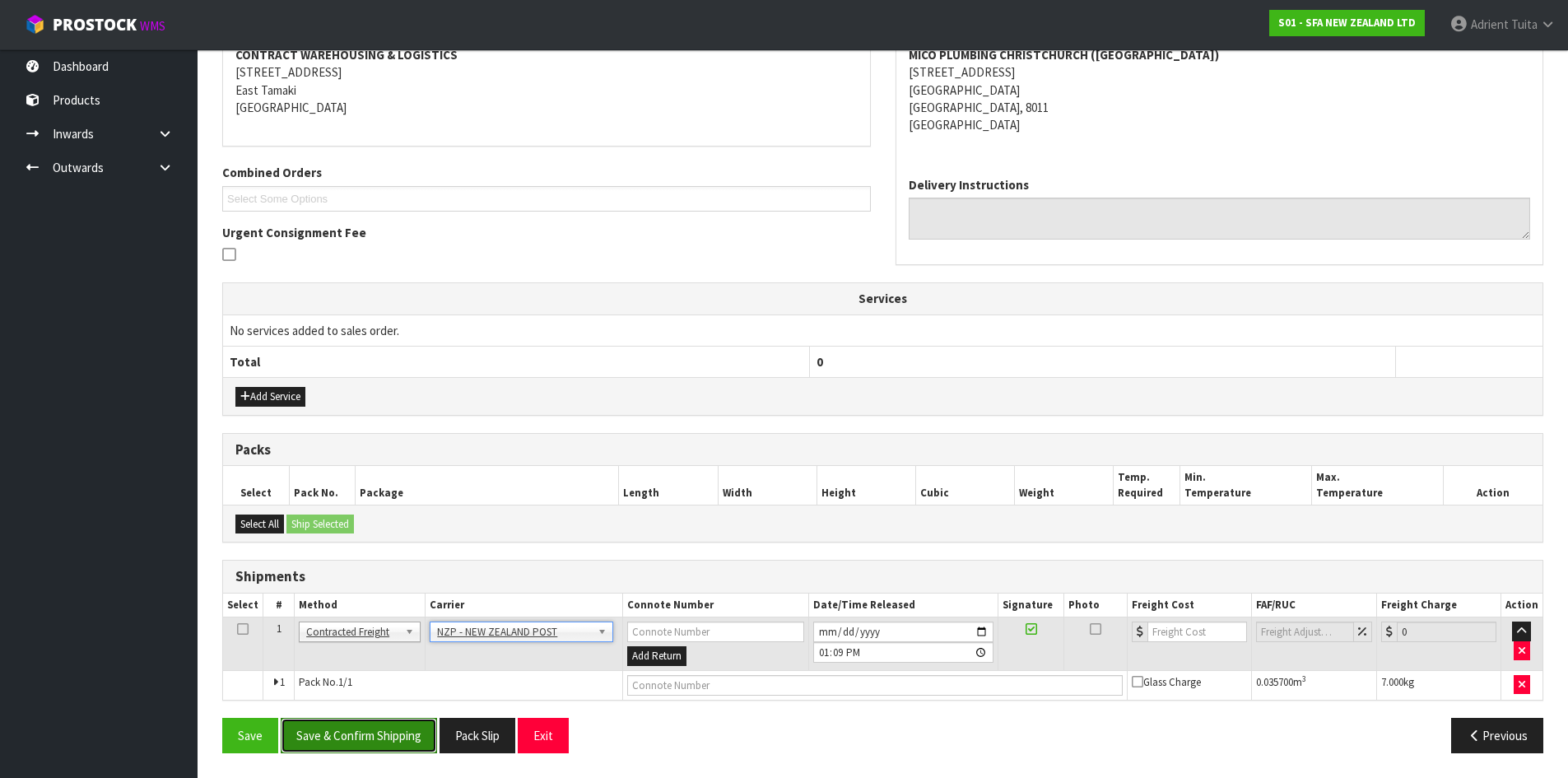
click at [382, 733] on button "Save & Confirm Shipping" at bounding box center [359, 735] width 157 height 36
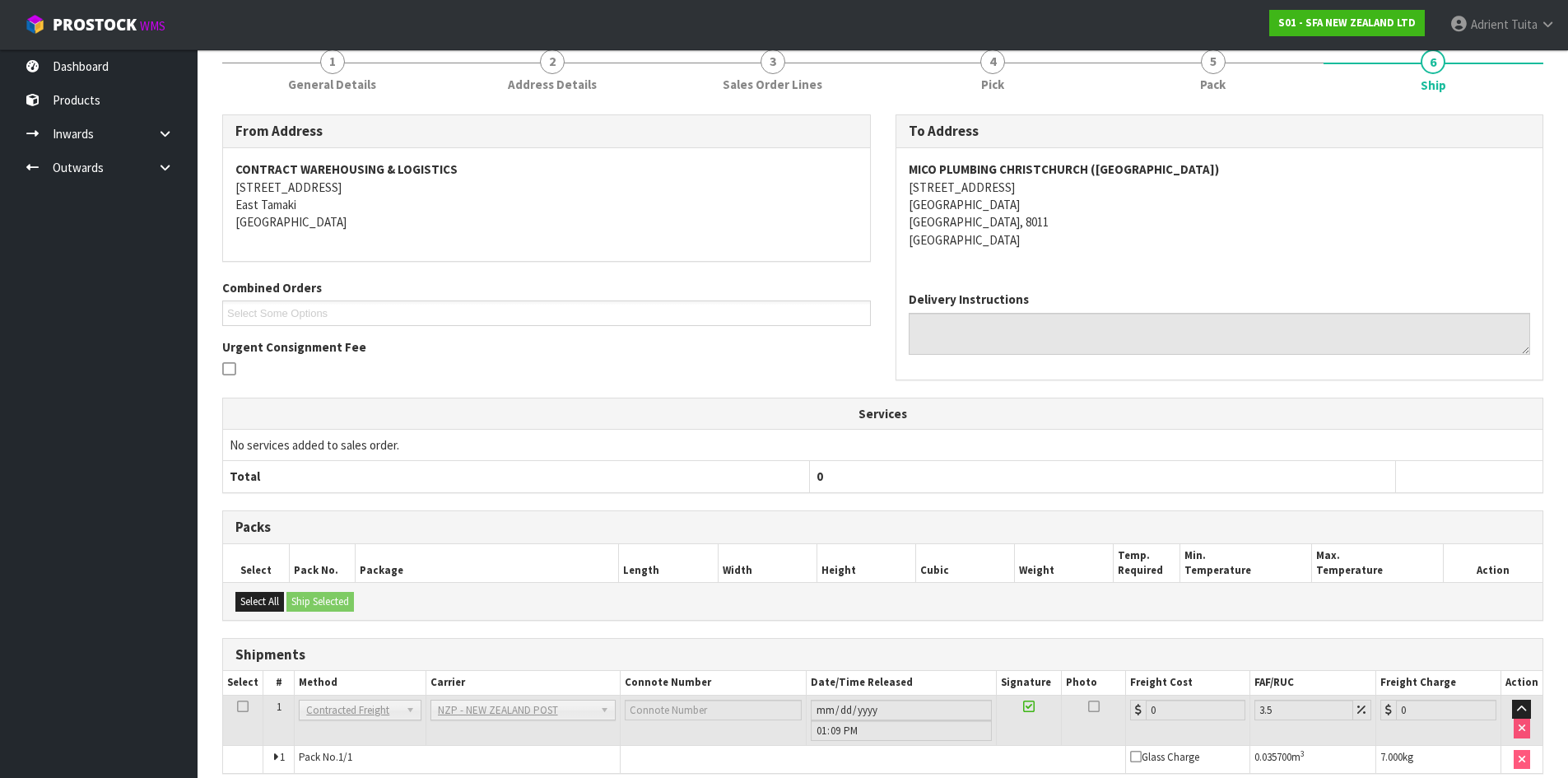
scroll to position [302, 0]
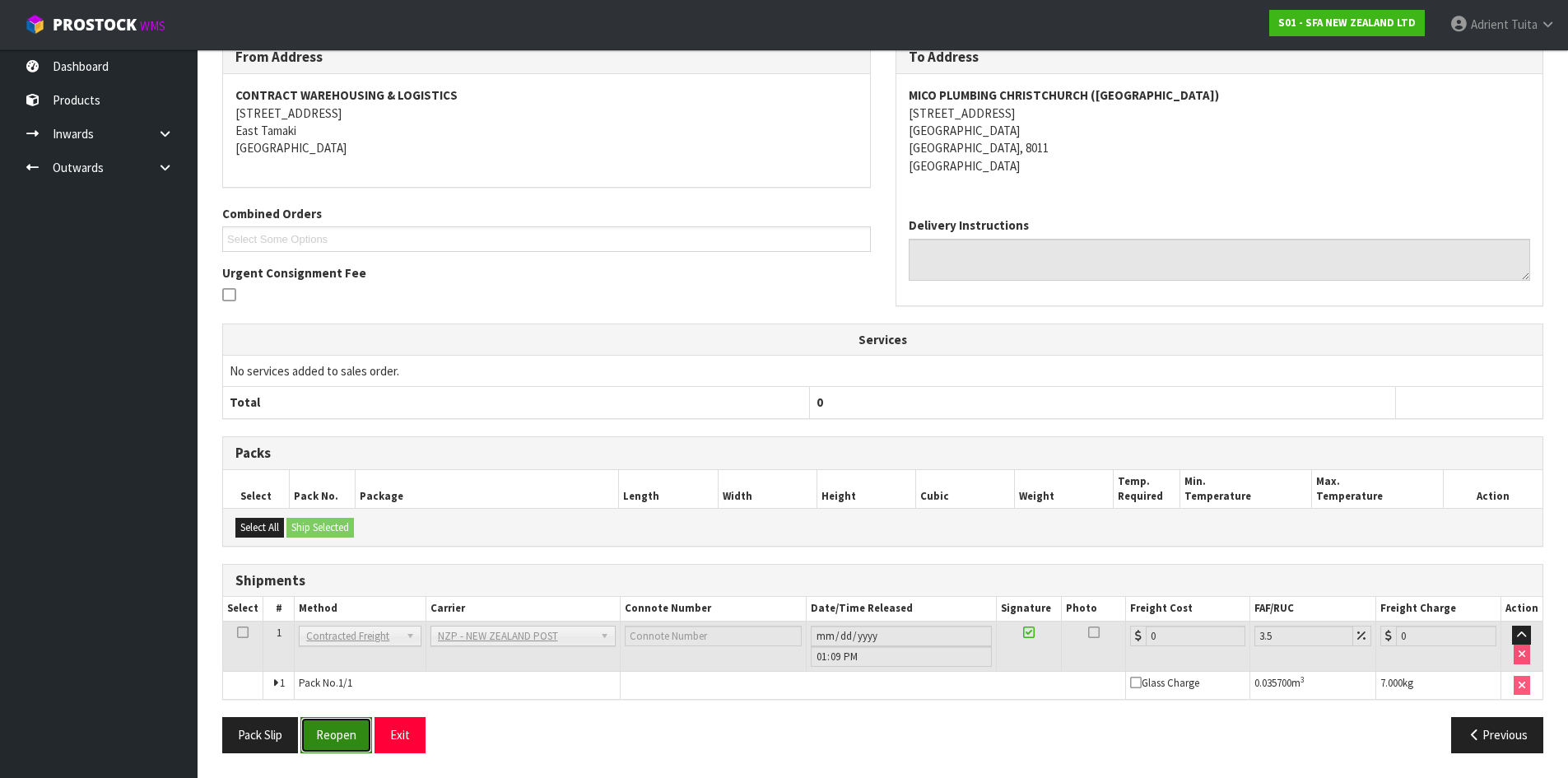
click at [321, 730] on button "Reopen" at bounding box center [336, 734] width 72 height 36
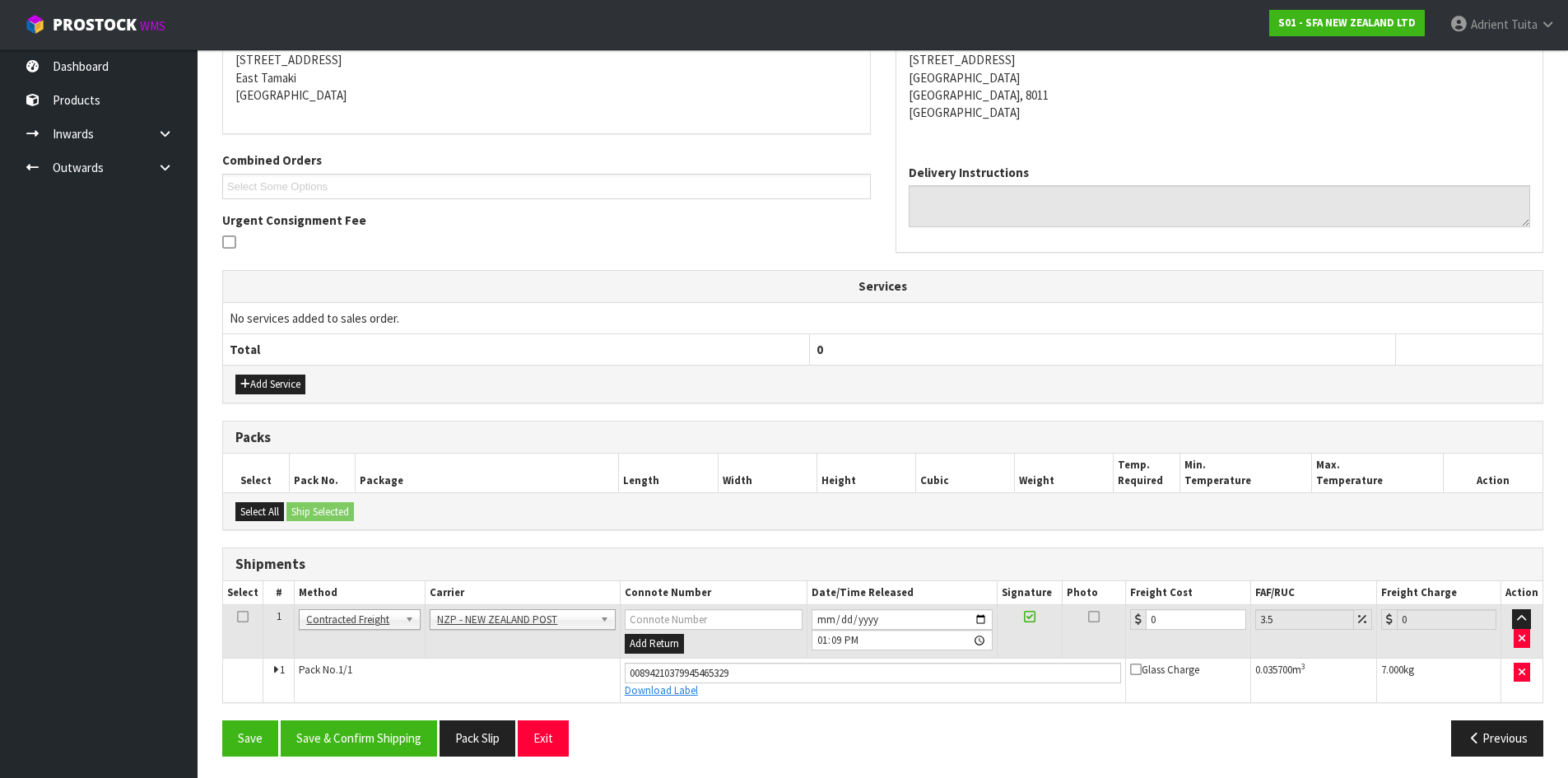
scroll to position [341, 0]
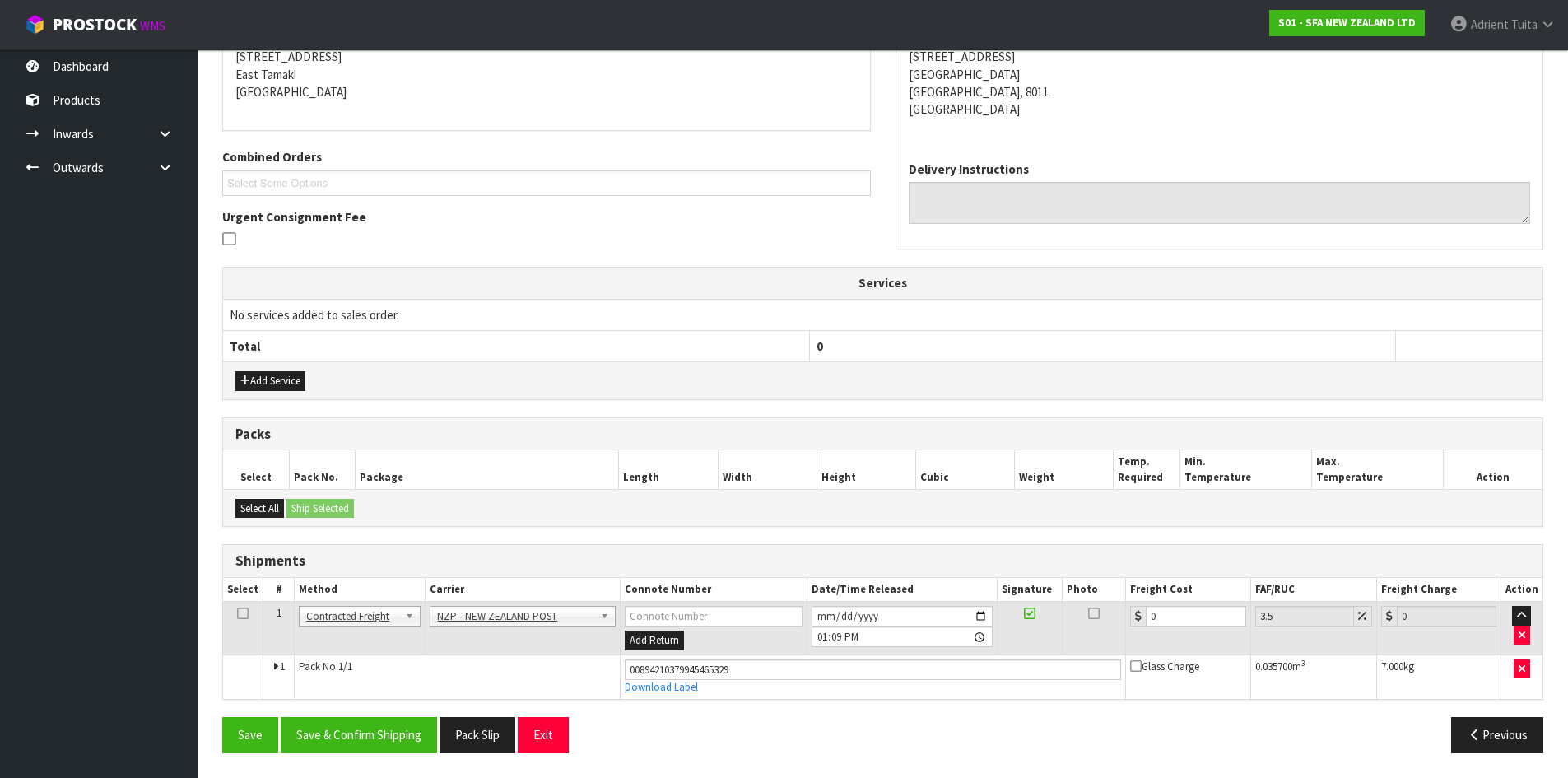
drag, startPoint x: 1175, startPoint y: 641, endPoint x: 1185, endPoint y: 621, distance: 22.4
click at [1175, 642] on td "0" at bounding box center [1187, 629] width 124 height 54
click at [1185, 621] on input "0" at bounding box center [1195, 616] width 99 height 21
click at [740, 668] on input "00894210379945465329" at bounding box center [873, 670] width 497 height 21
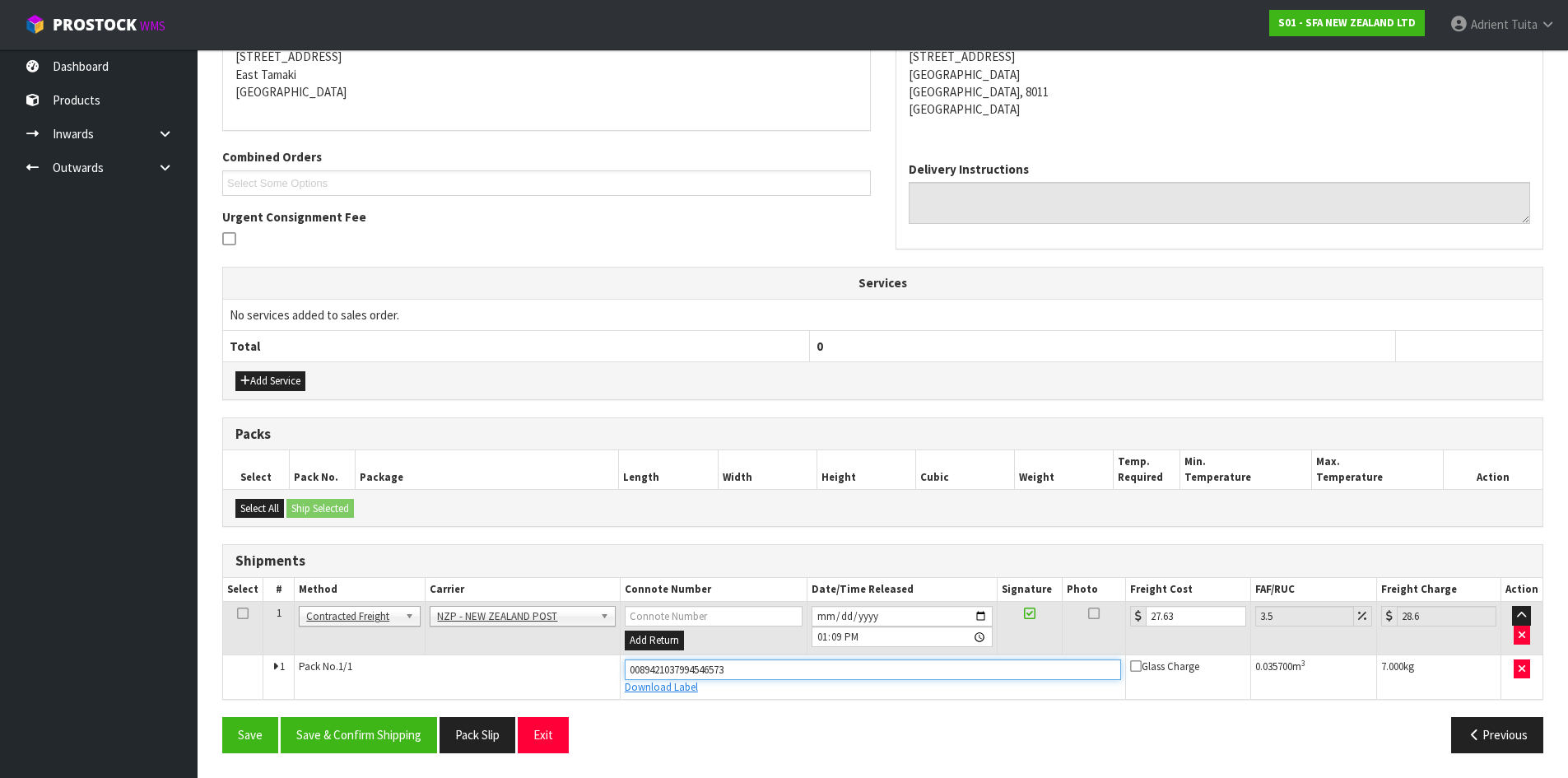
click at [222, 717] on button "Save" at bounding box center [249, 734] width 56 height 36
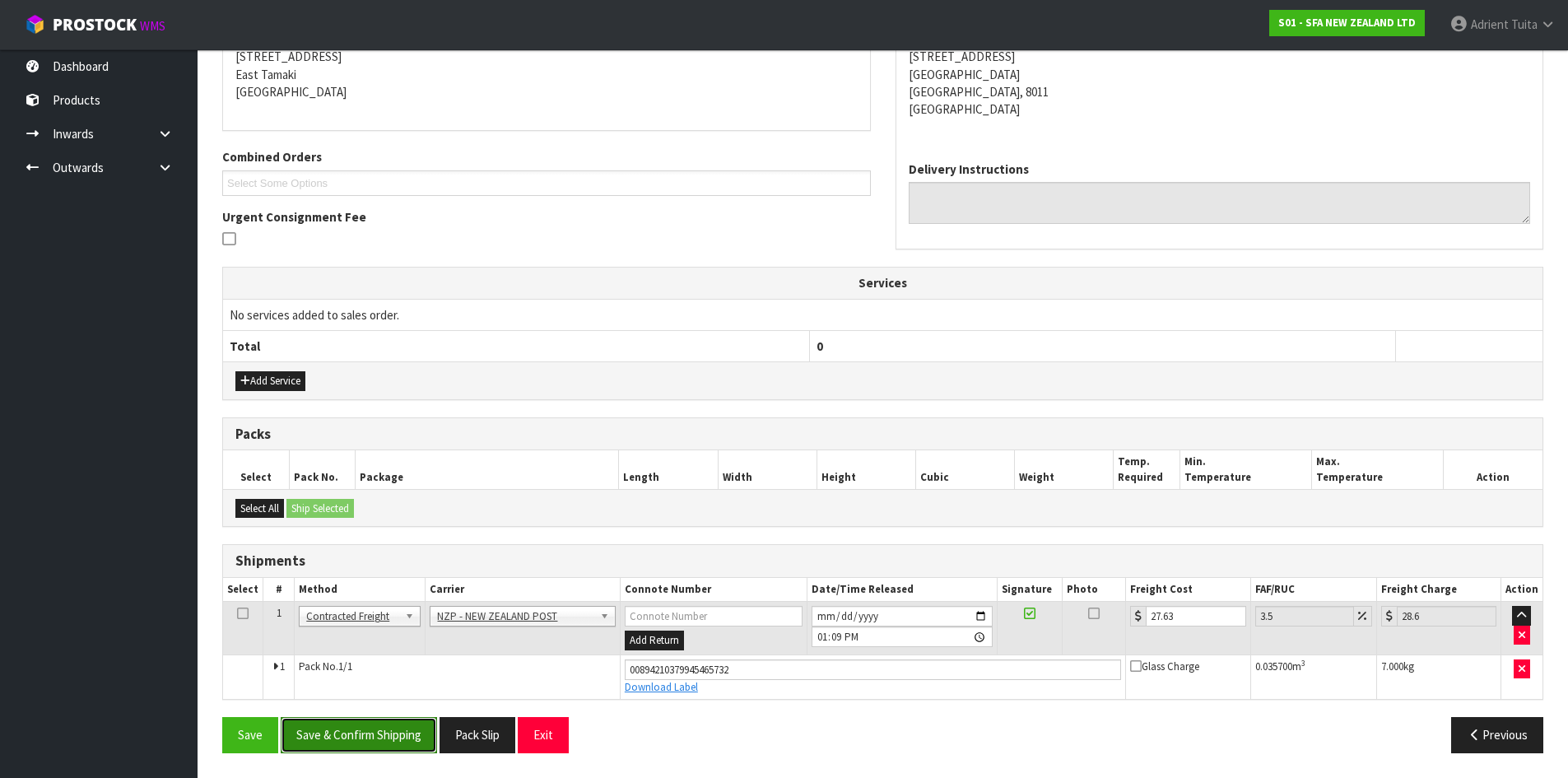
click at [372, 728] on button "Save & Confirm Shipping" at bounding box center [359, 734] width 157 height 36
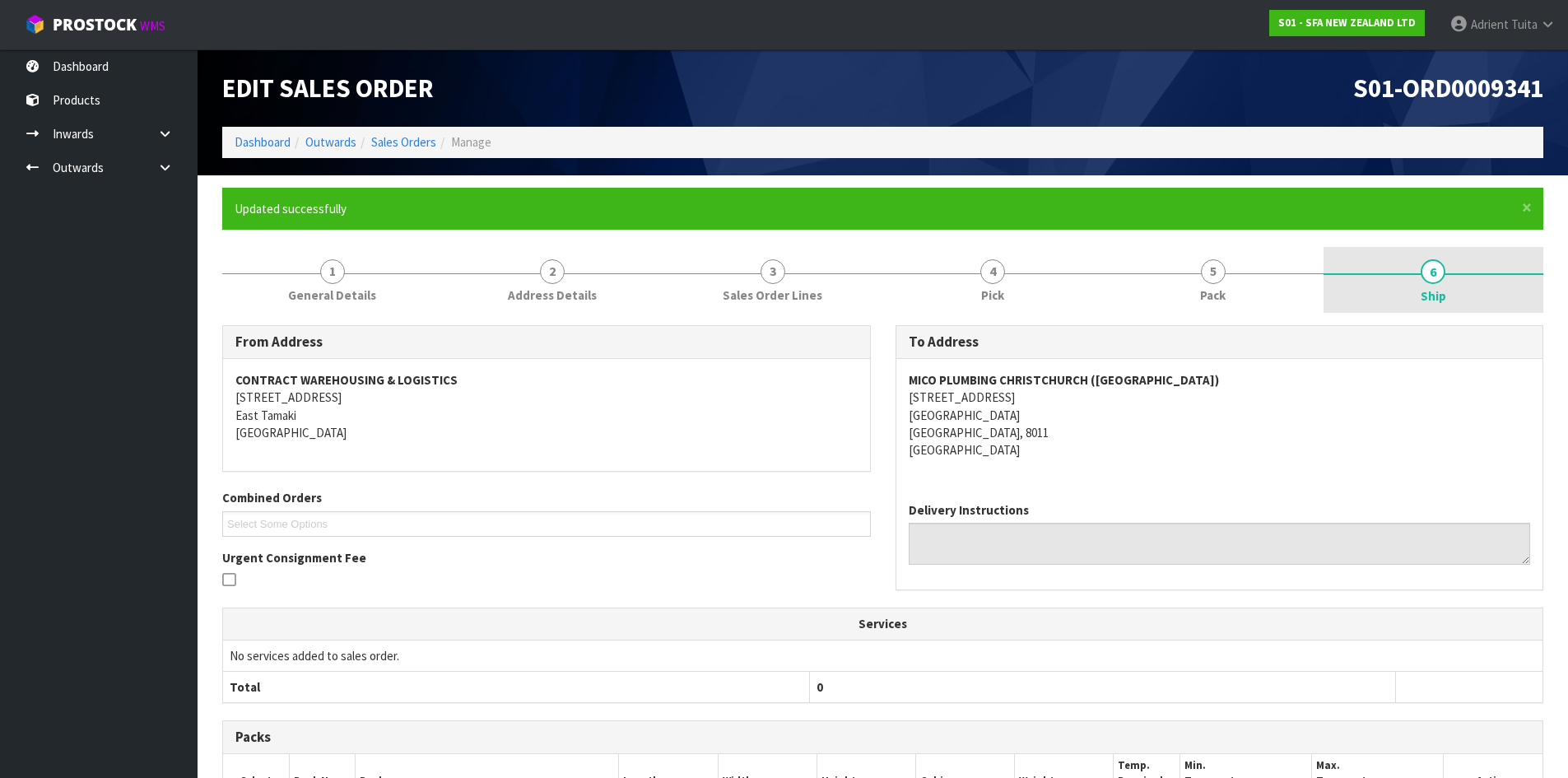
scroll to position [295, 0]
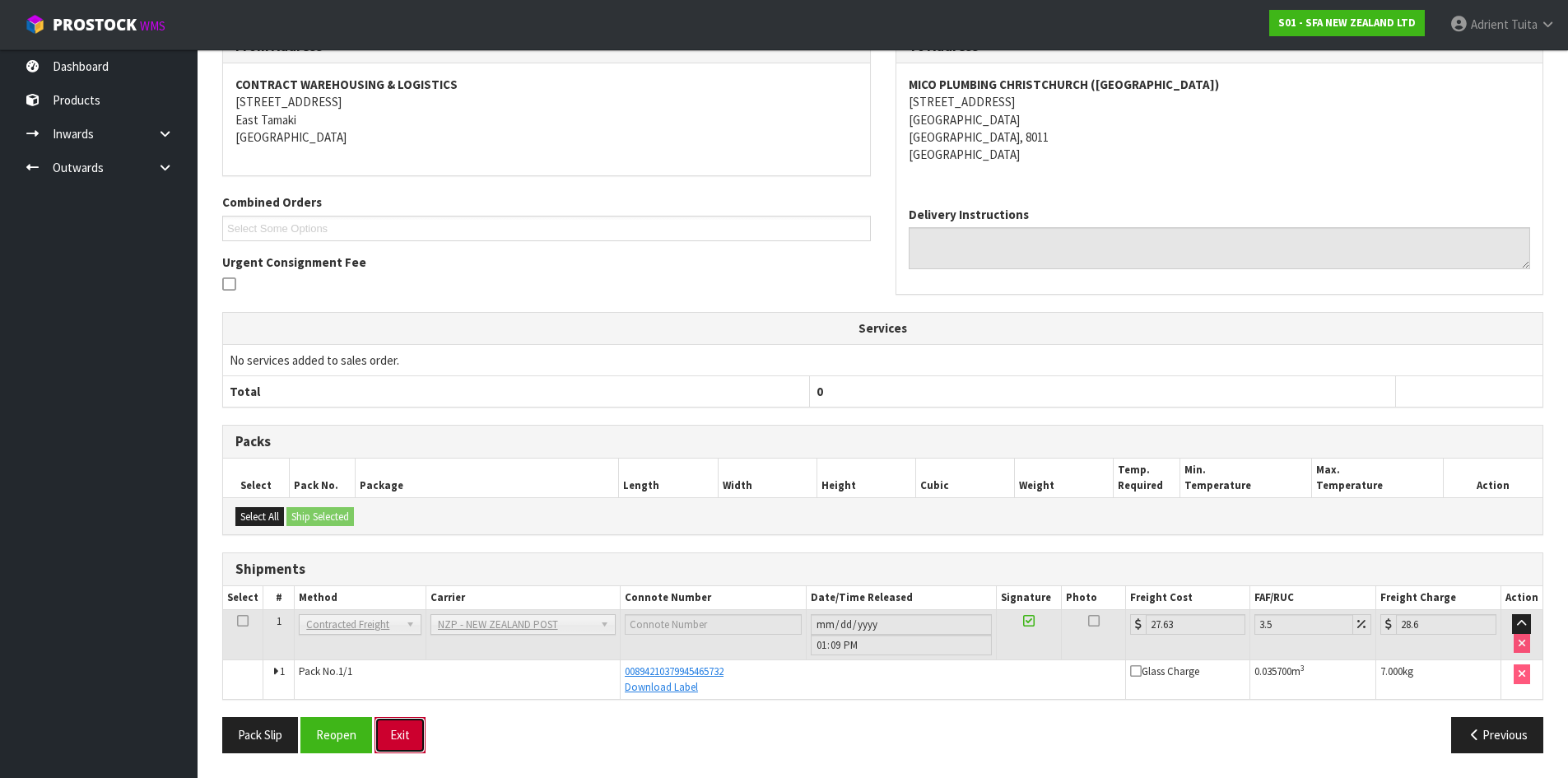
click at [381, 739] on button "Exit" at bounding box center [400, 734] width 51 height 36
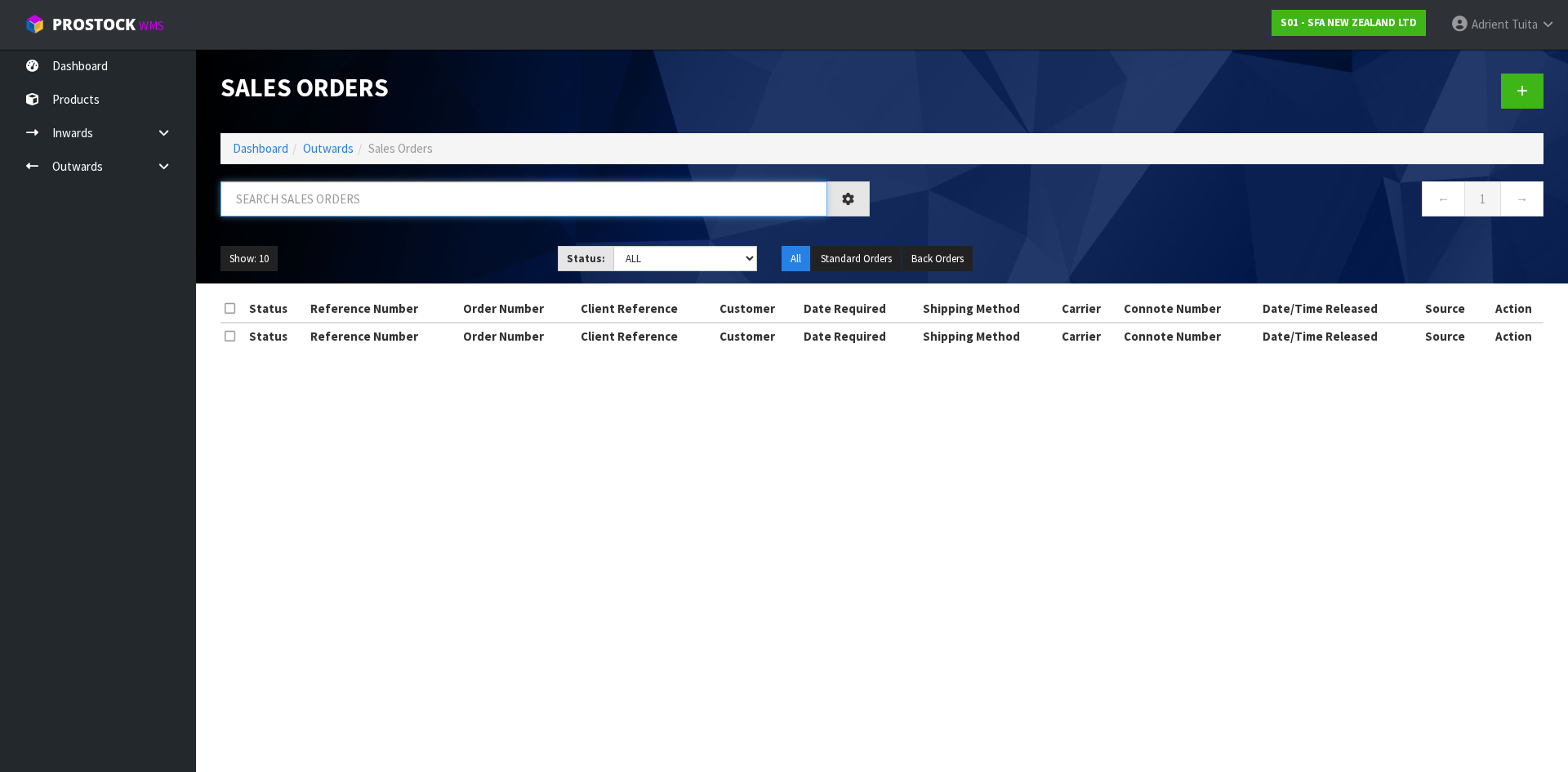
click at [325, 184] on input "text" at bounding box center [524, 199] width 607 height 35
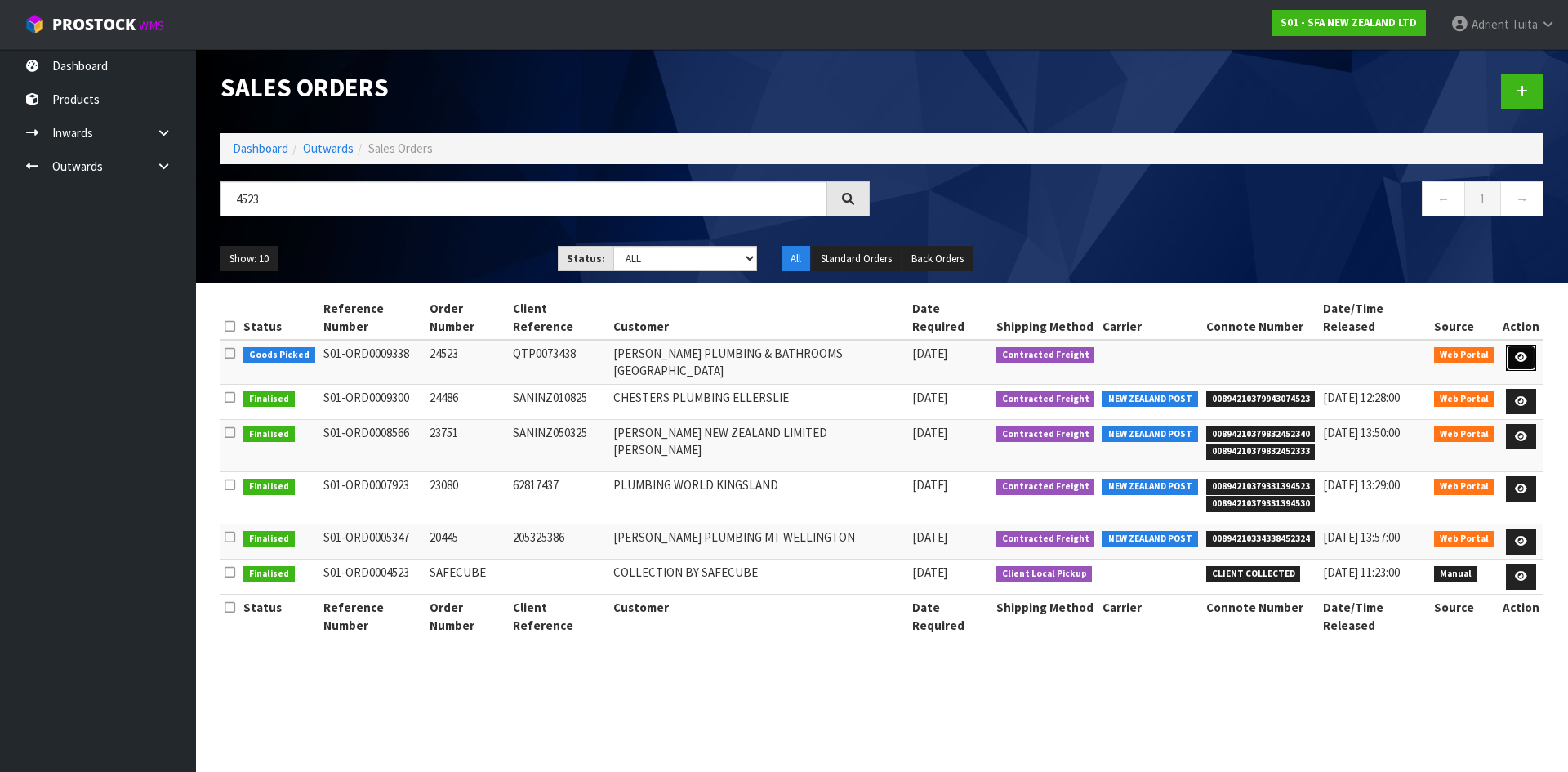
click at [1515, 344] on link at bounding box center [1521, 357] width 30 height 26
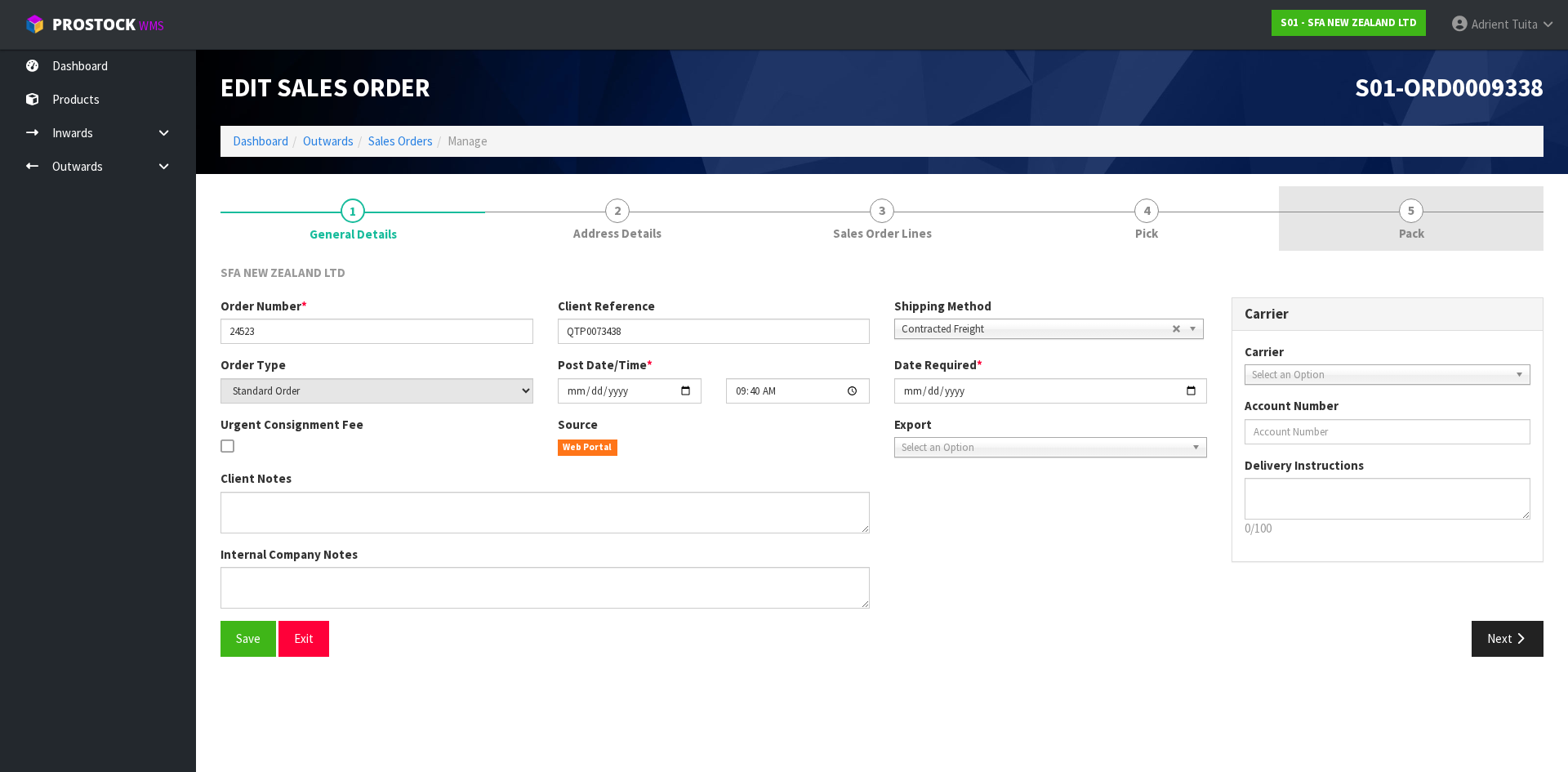
click at [1432, 233] on link "5 Pack" at bounding box center [1411, 218] width 265 height 64
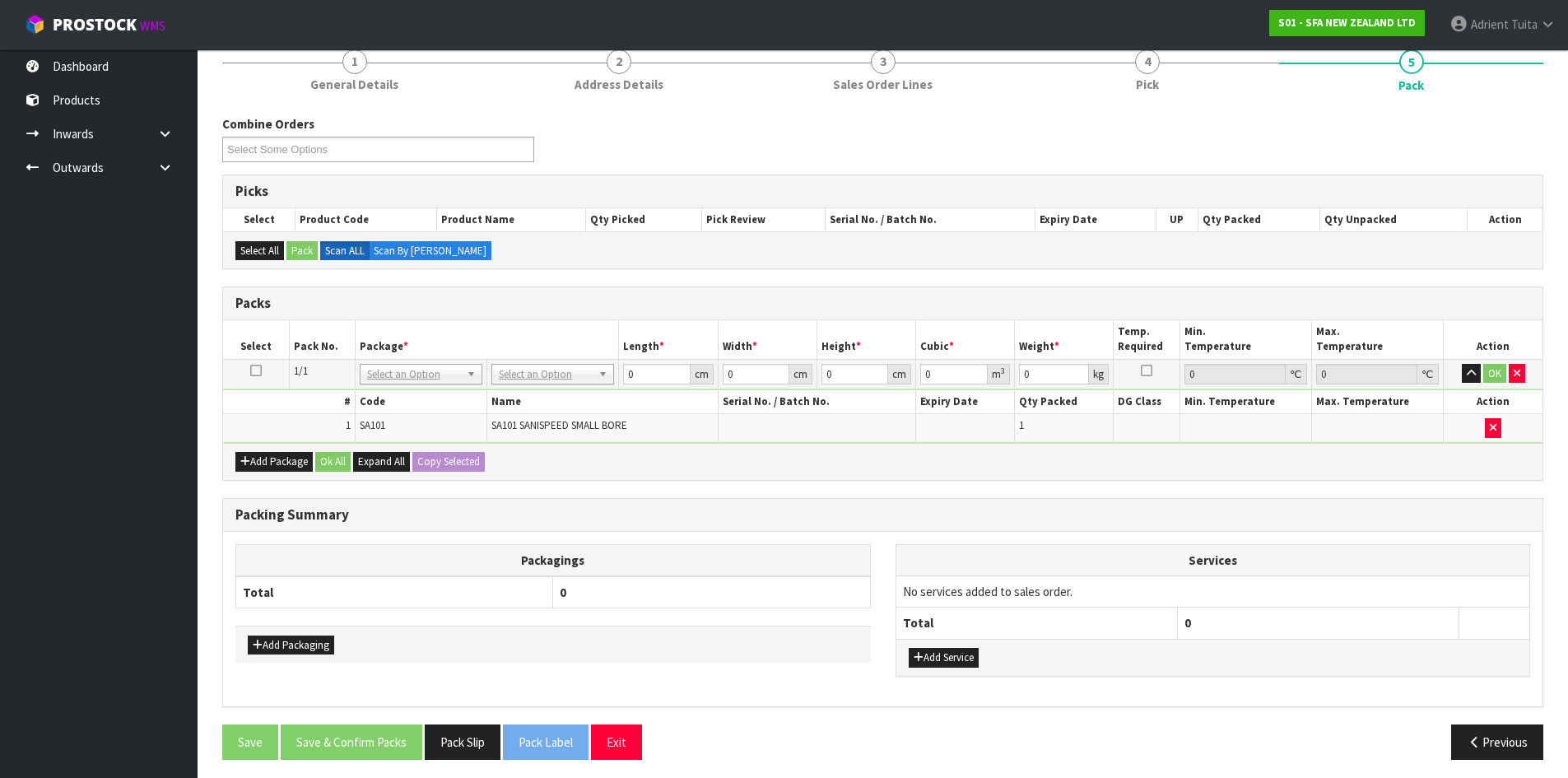
scroll to position [158, 0]
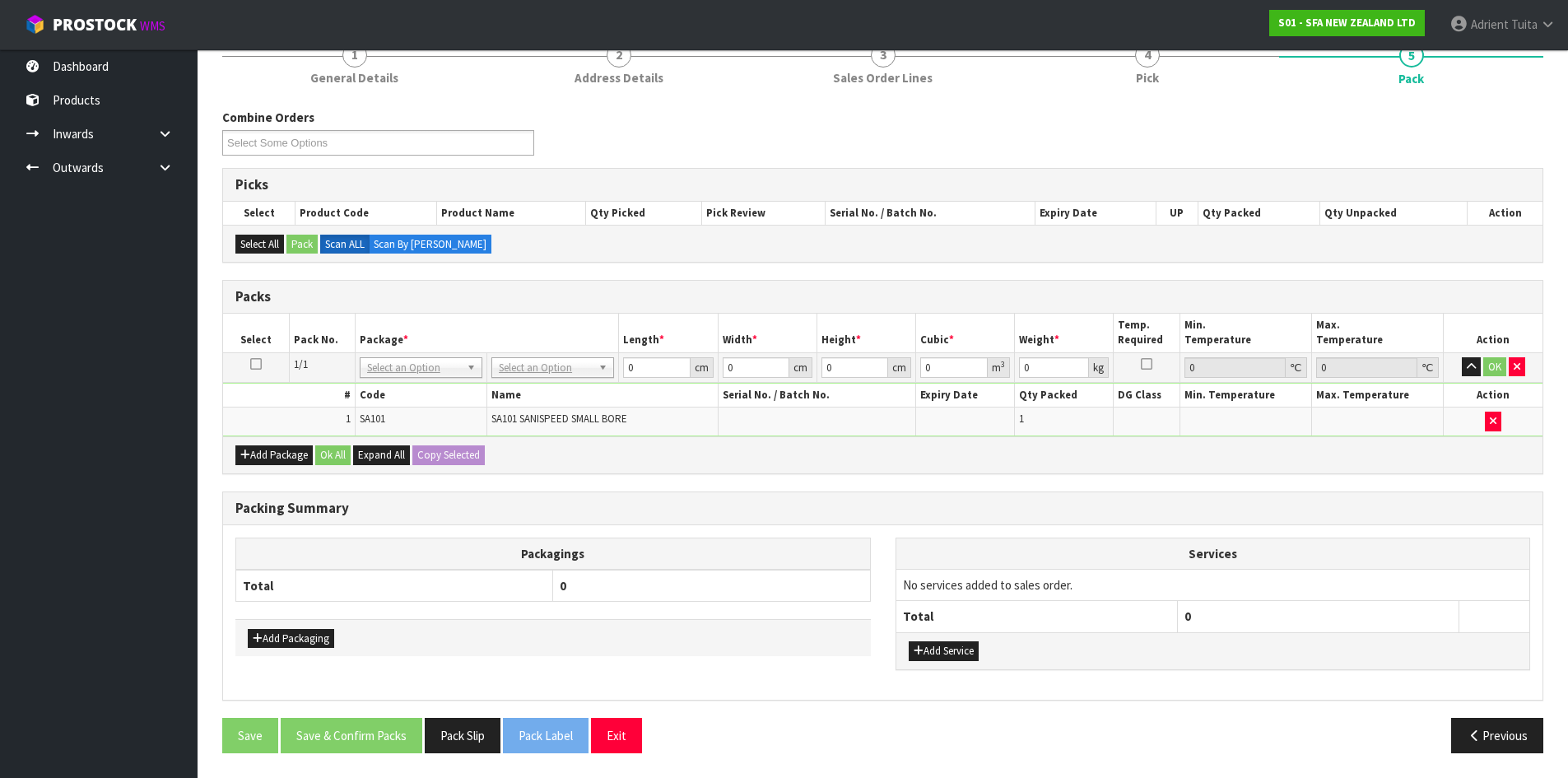
drag, startPoint x: 550, startPoint y: 372, endPoint x: 552, endPoint y: 390, distance: 18.1
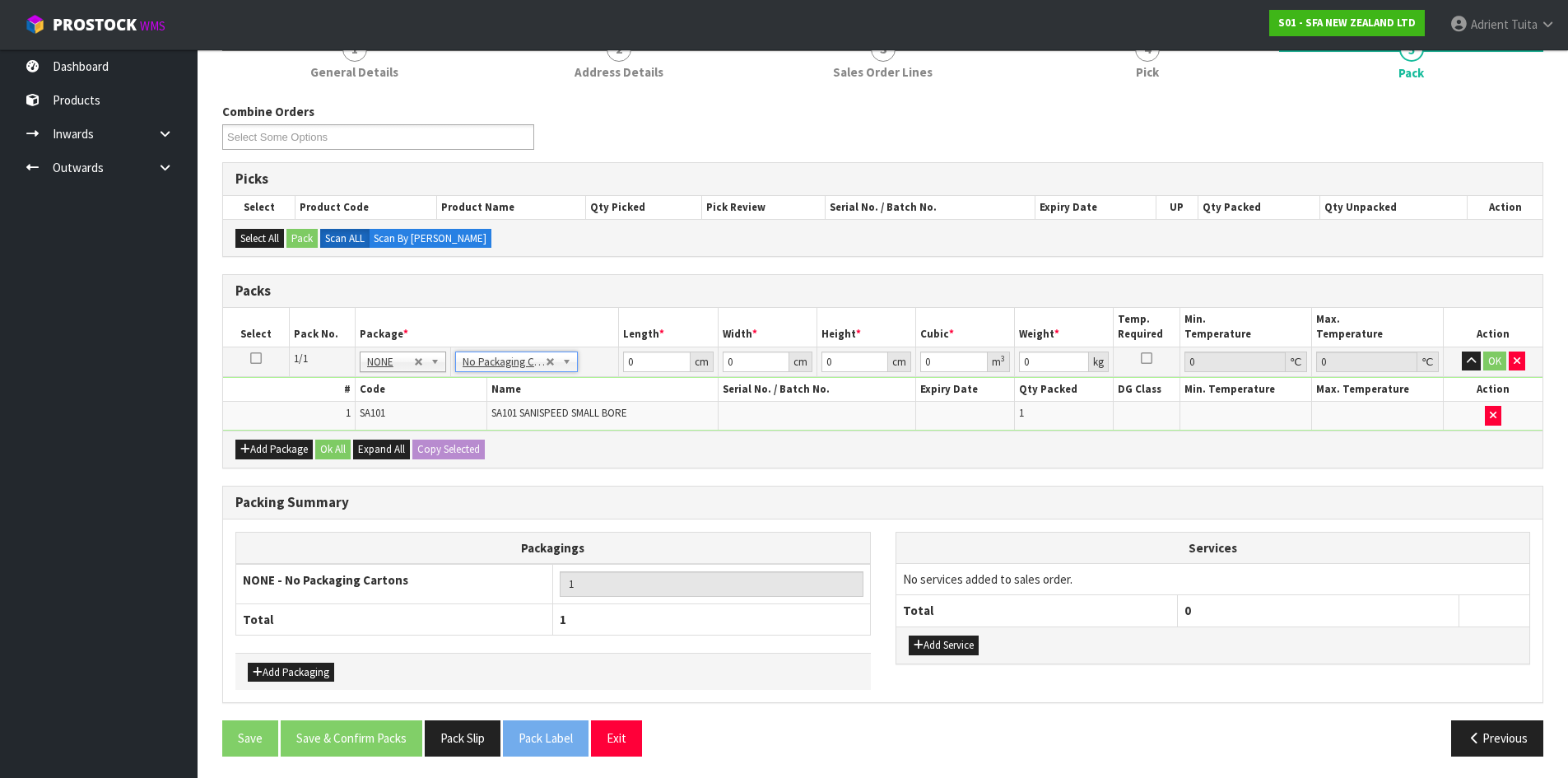
scroll to position [167, 0]
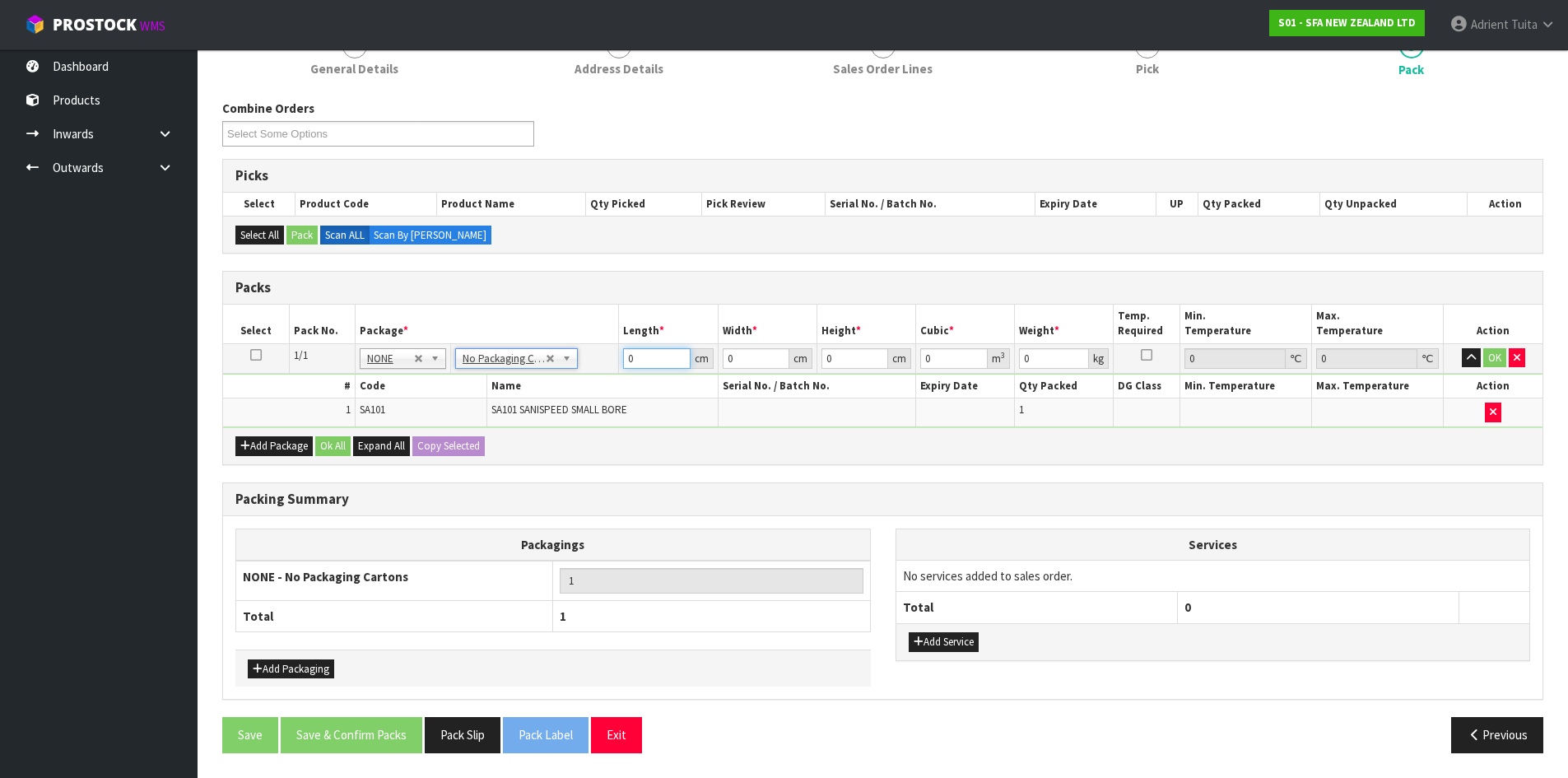
click at [647, 355] on input "0" at bounding box center [656, 358] width 66 height 21
drag, startPoint x: 1503, startPoint y: 355, endPoint x: 1239, endPoint y: 375, distance: 264.8
click at [1503, 355] on button "OK" at bounding box center [1494, 358] width 23 height 20
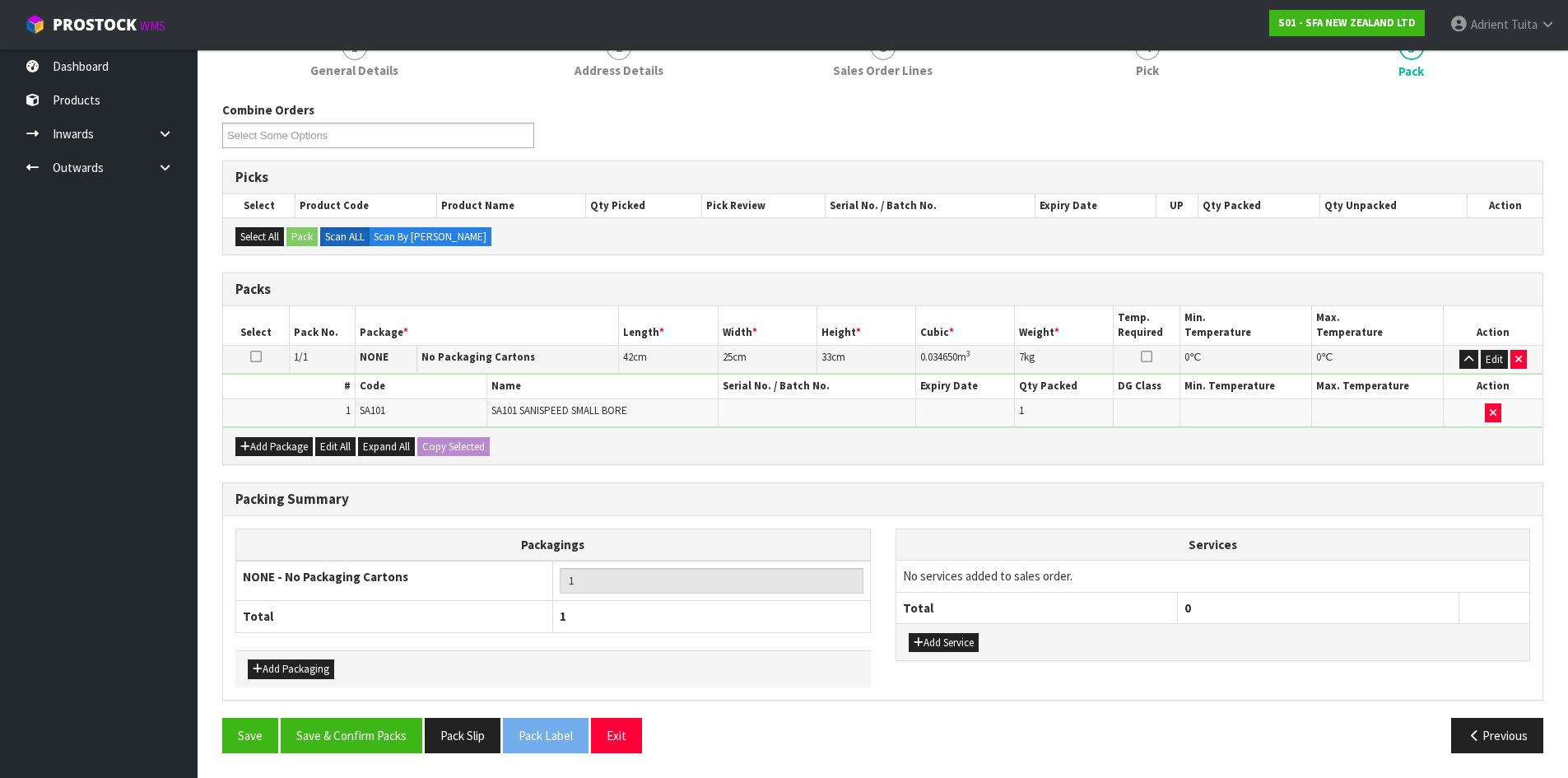
scroll to position [165, 0]
click at [382, 753] on button "Save & Confirm Packs" at bounding box center [351, 735] width 141 height 36
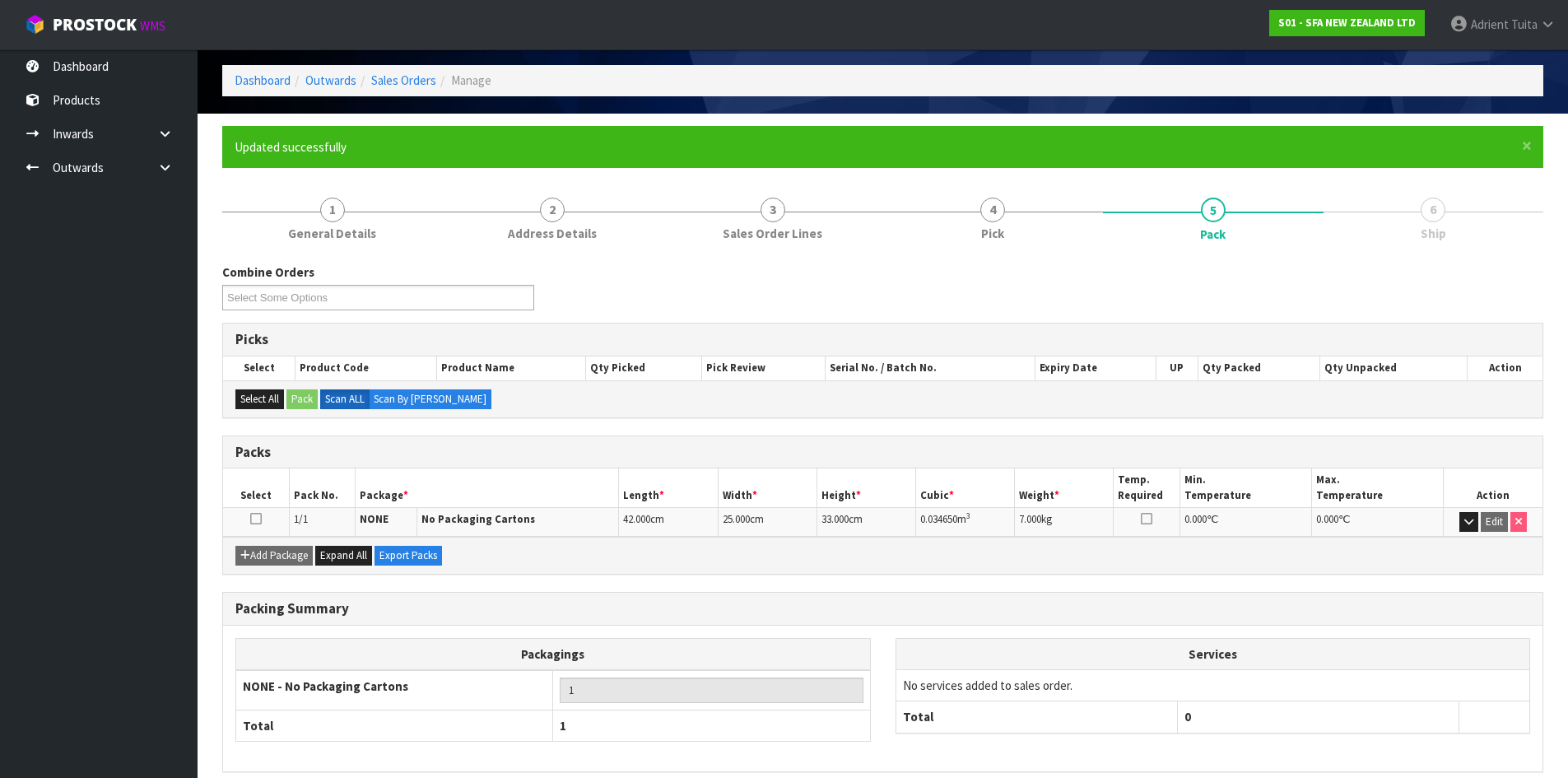
scroll to position [134, 0]
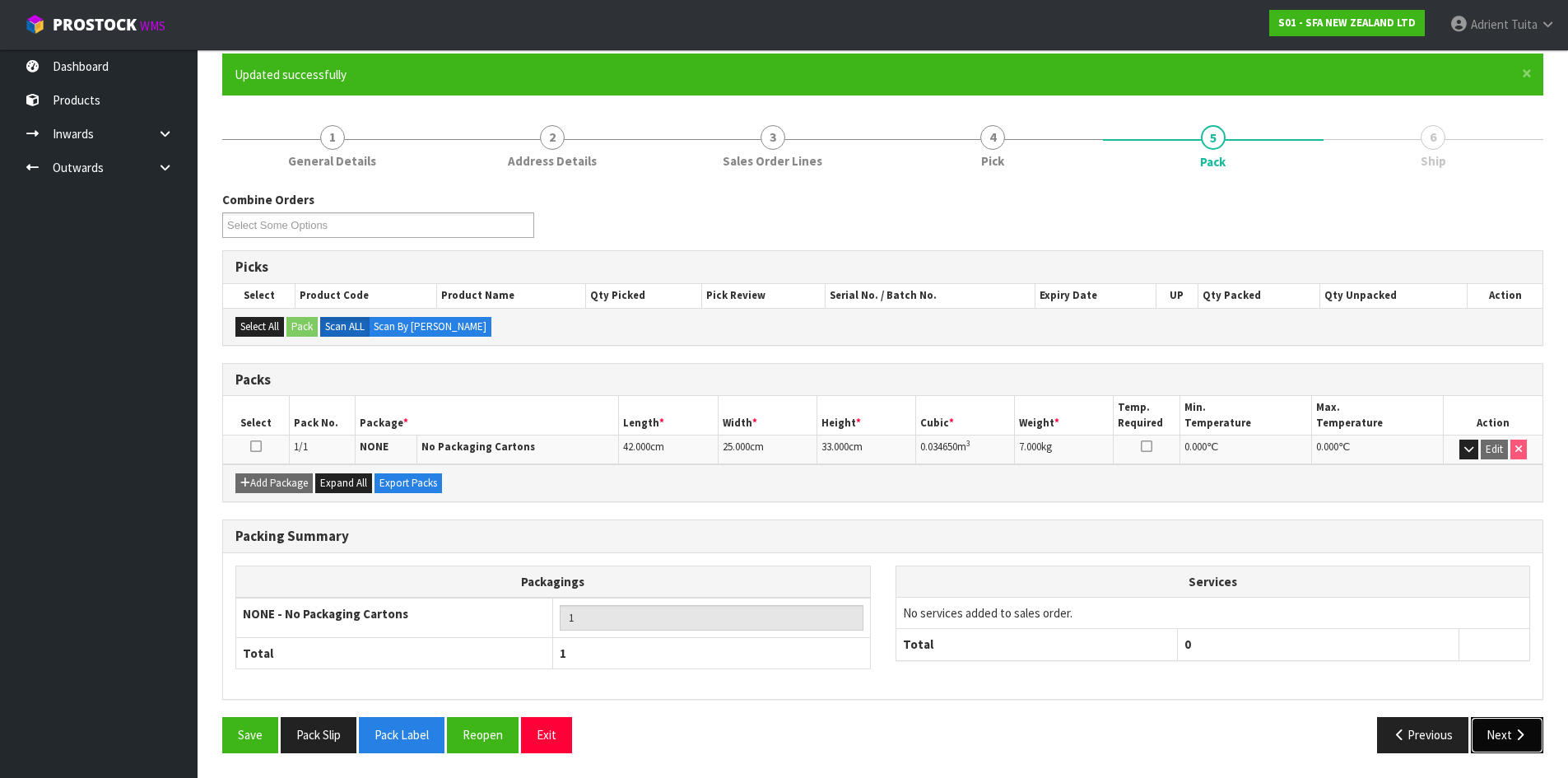
click at [1484, 733] on button "Next" at bounding box center [1507, 734] width 73 height 36
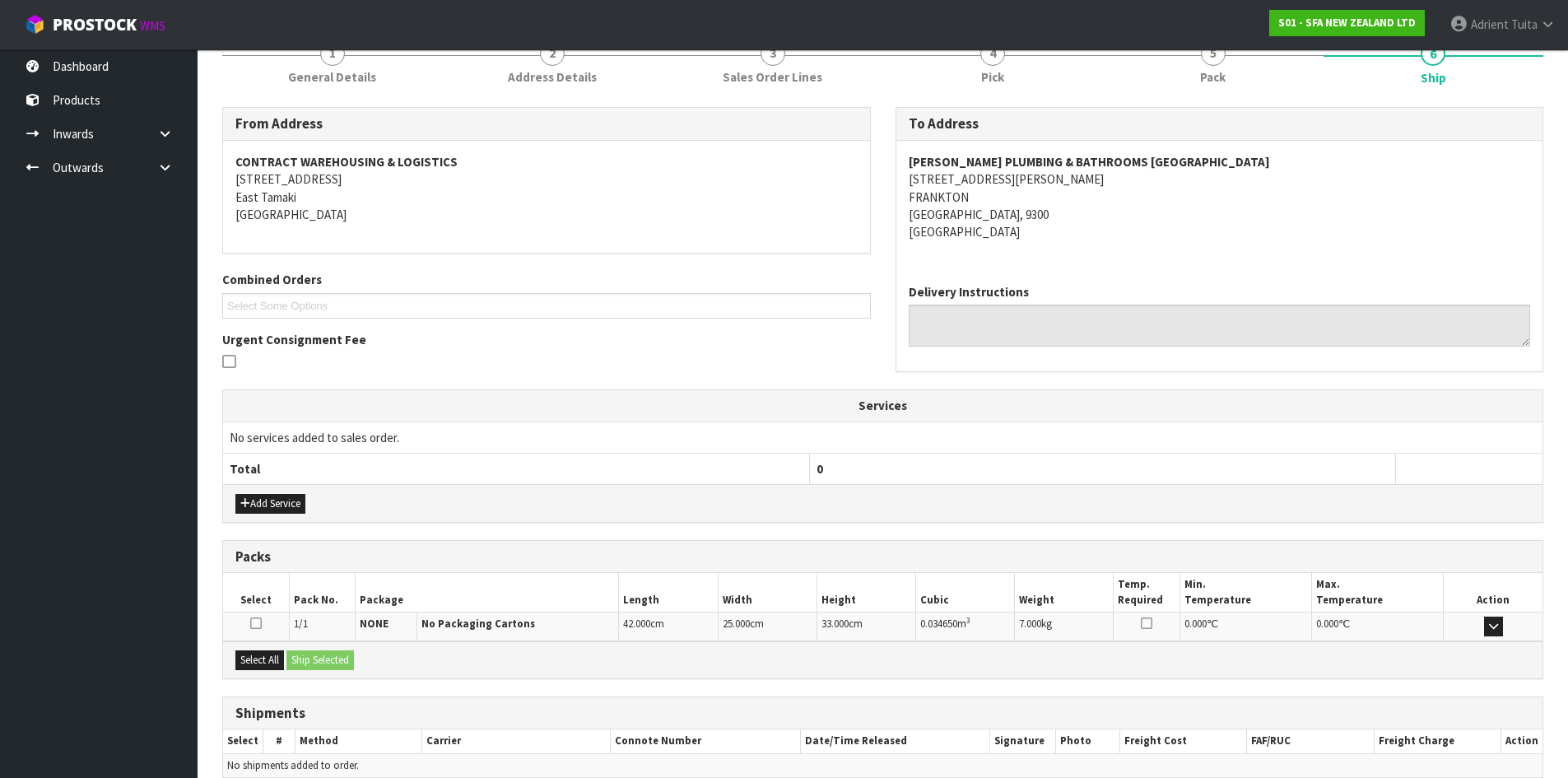
scroll to position [296, 0]
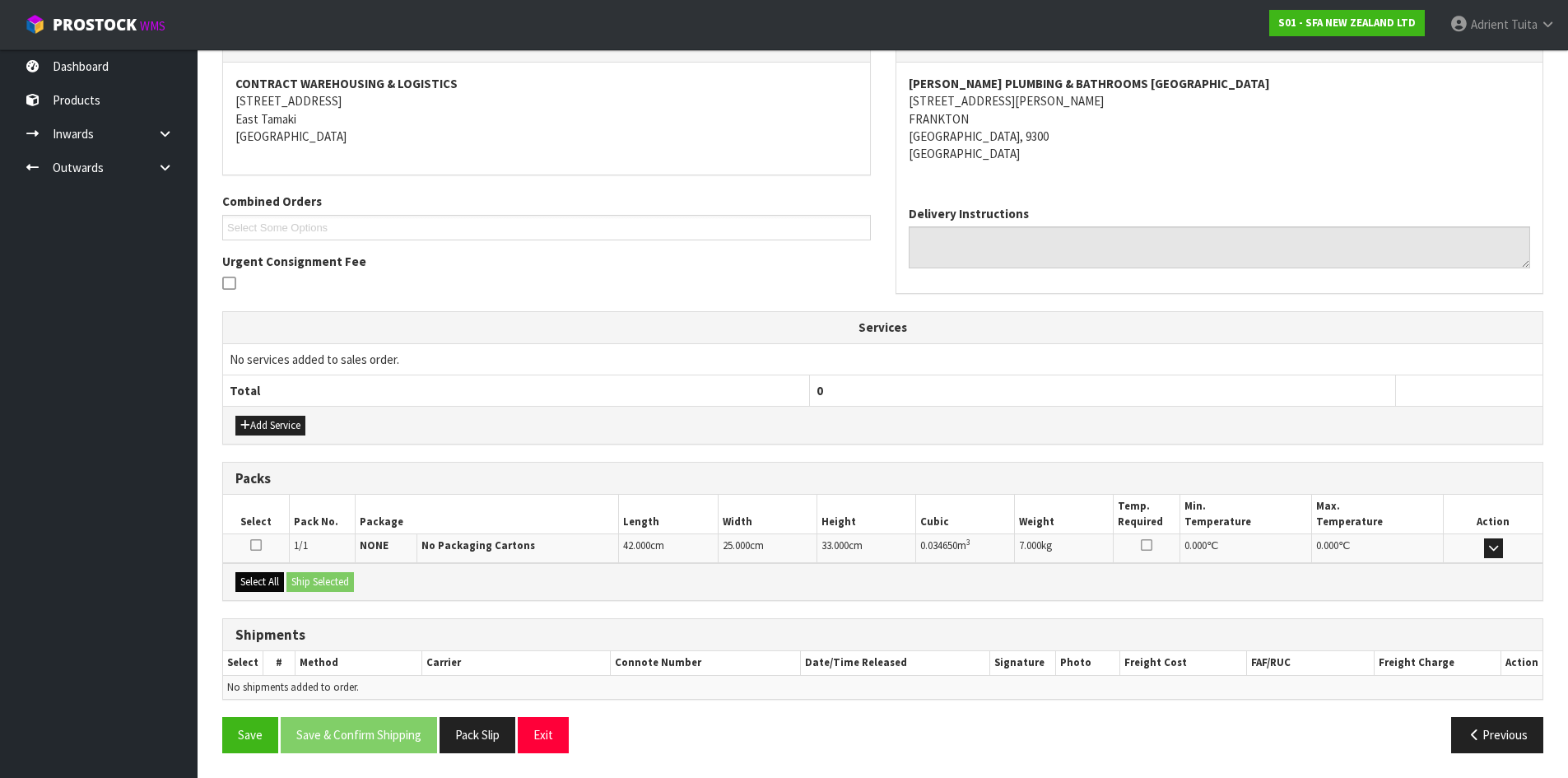
drag, startPoint x: 246, startPoint y: 594, endPoint x: 270, endPoint y: 589, distance: 24.5
click at [249, 594] on div "Select All Ship Selected" at bounding box center [882, 581] width 1319 height 37
drag, startPoint x: 255, startPoint y: 586, endPoint x: 318, endPoint y: 581, distance: 63.2
click at [259, 586] on button "Select All" at bounding box center [260, 582] width 48 height 20
click at [318, 581] on button "Ship Selected" at bounding box center [321, 582] width 67 height 20
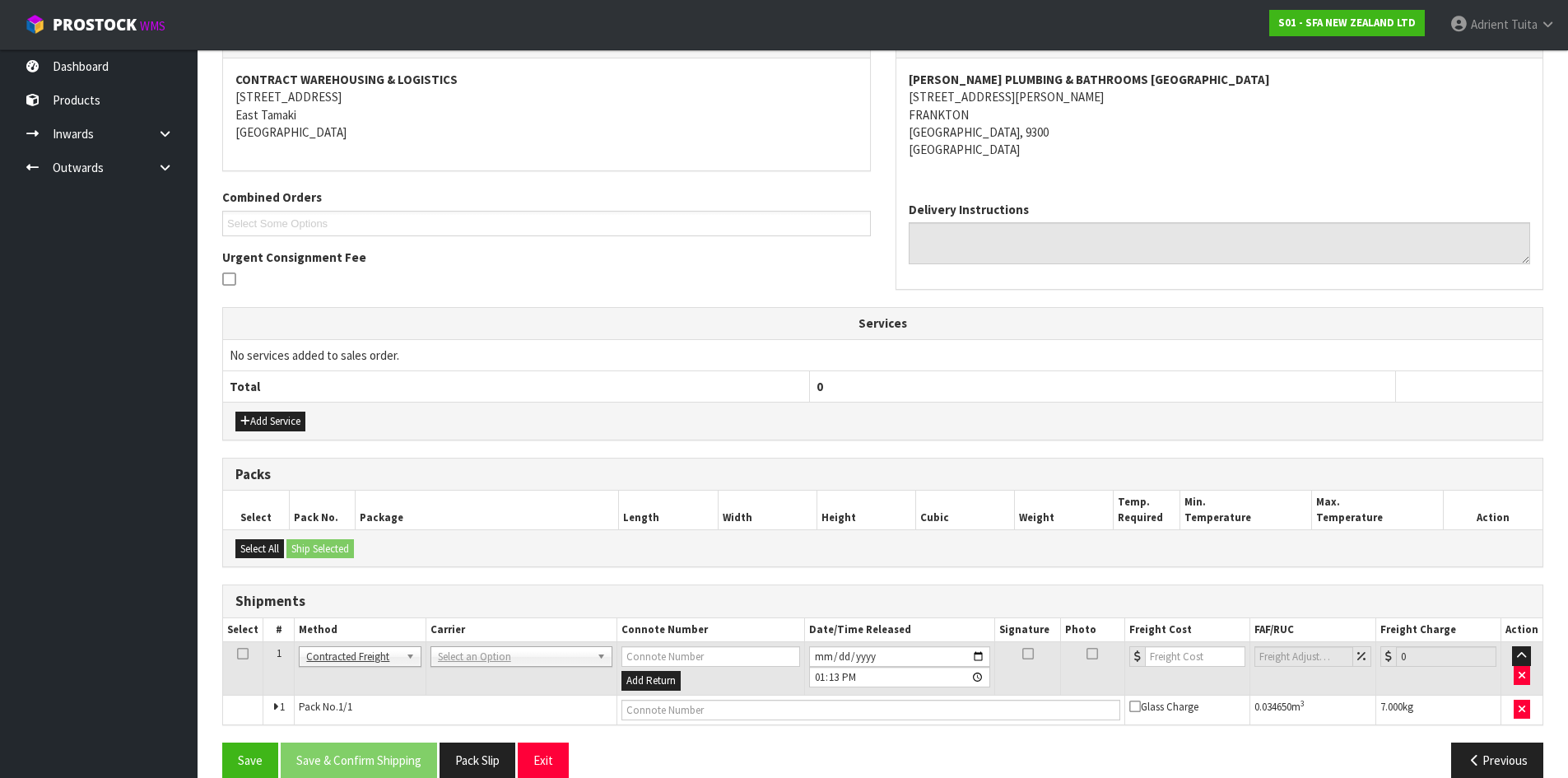
scroll to position [325, 0]
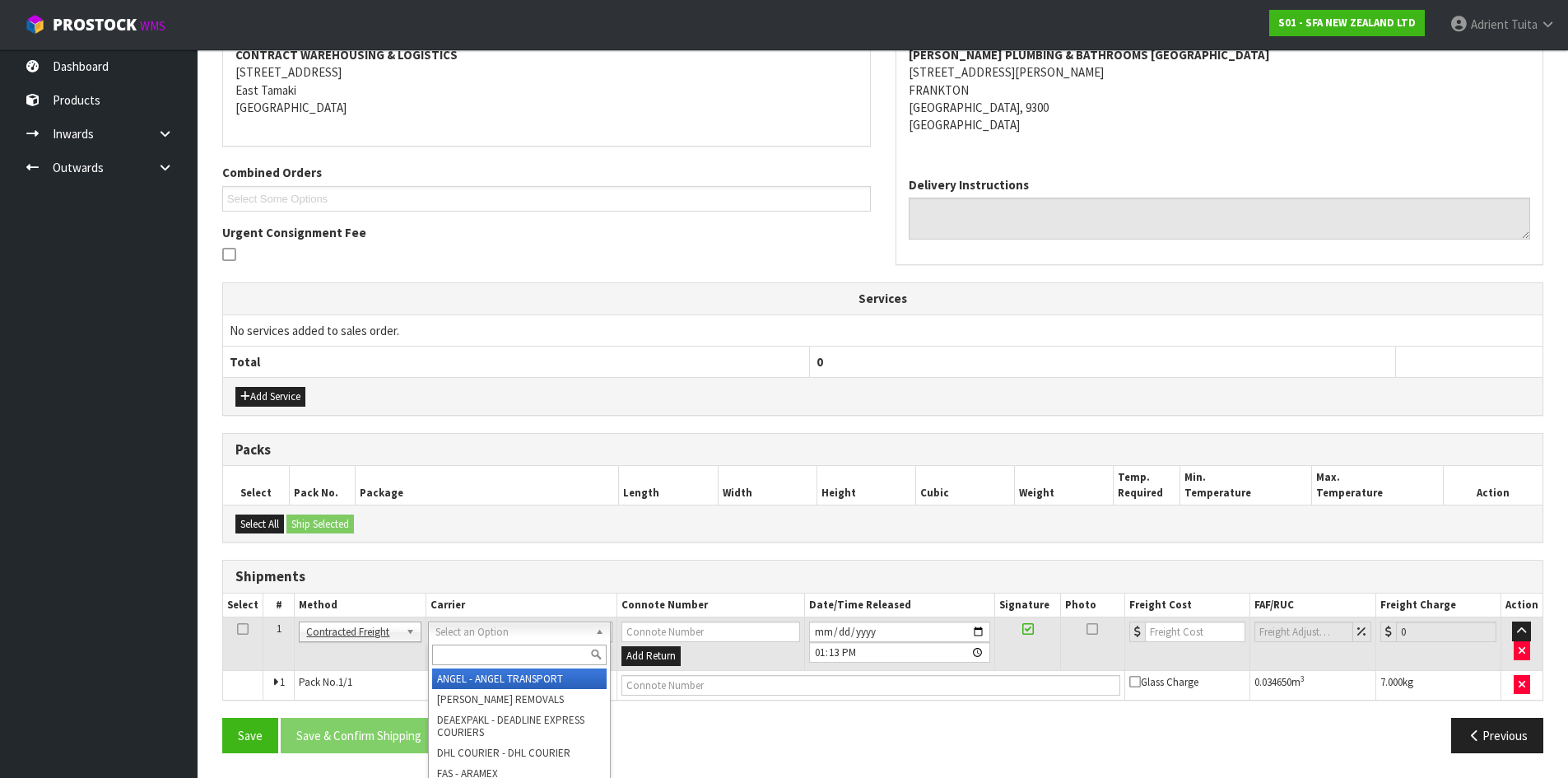
drag, startPoint x: 472, startPoint y: 636, endPoint x: 472, endPoint y: 651, distance: 15.0
click at [472, 651] on input "text" at bounding box center [520, 655] width 175 height 21
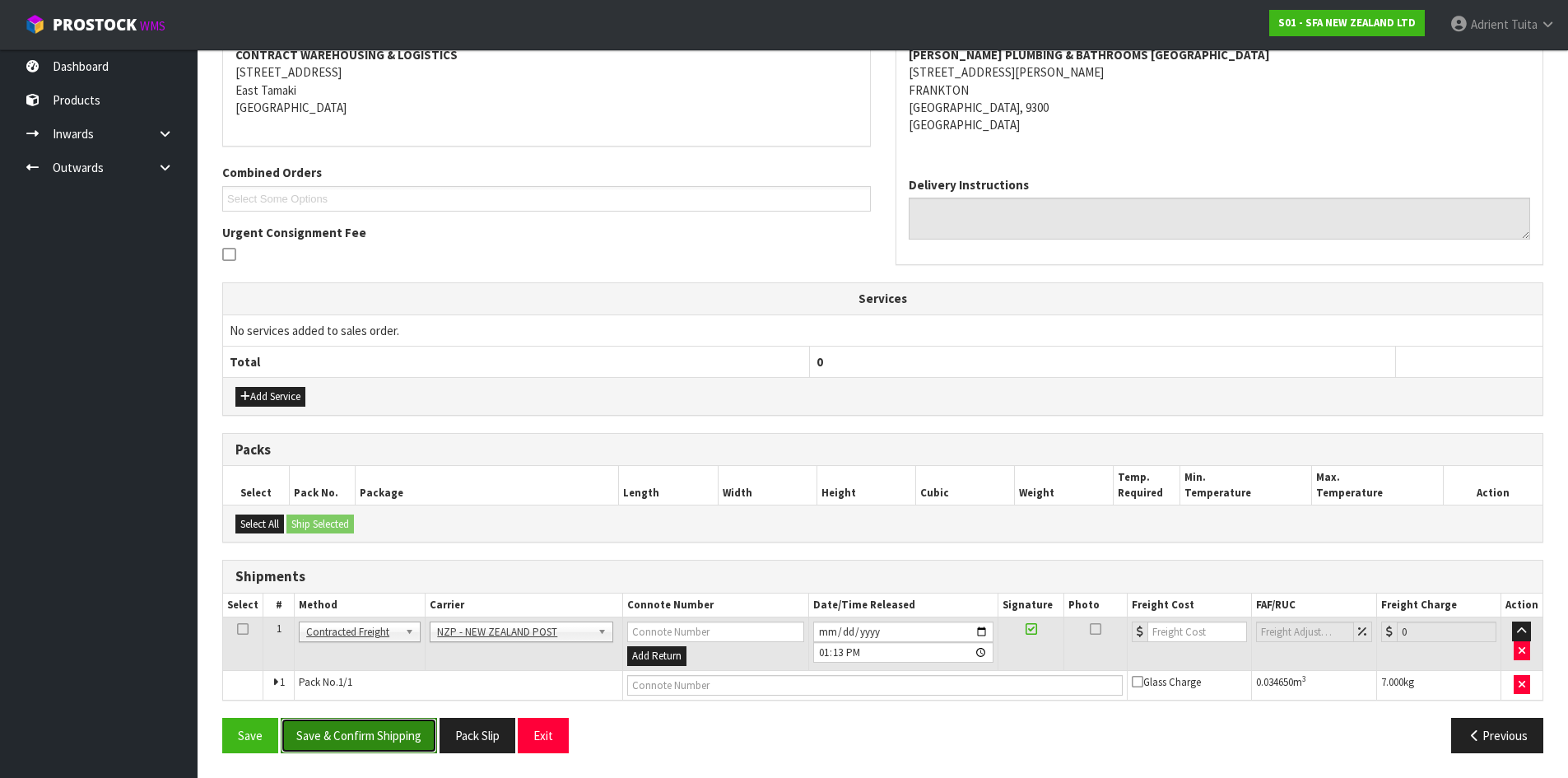
click at [358, 745] on button "Save & Confirm Shipping" at bounding box center [359, 735] width 157 height 36
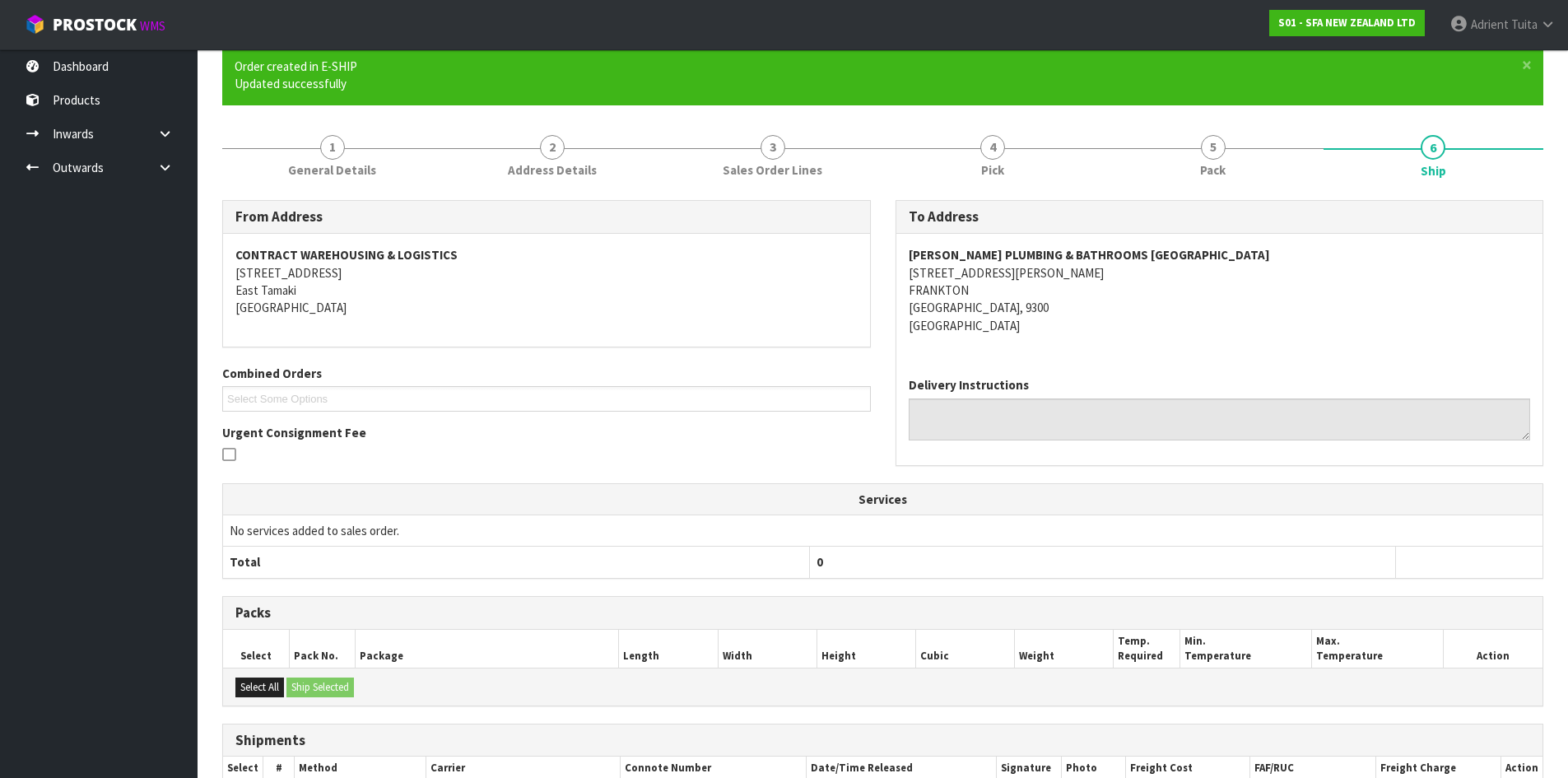
scroll to position [302, 0]
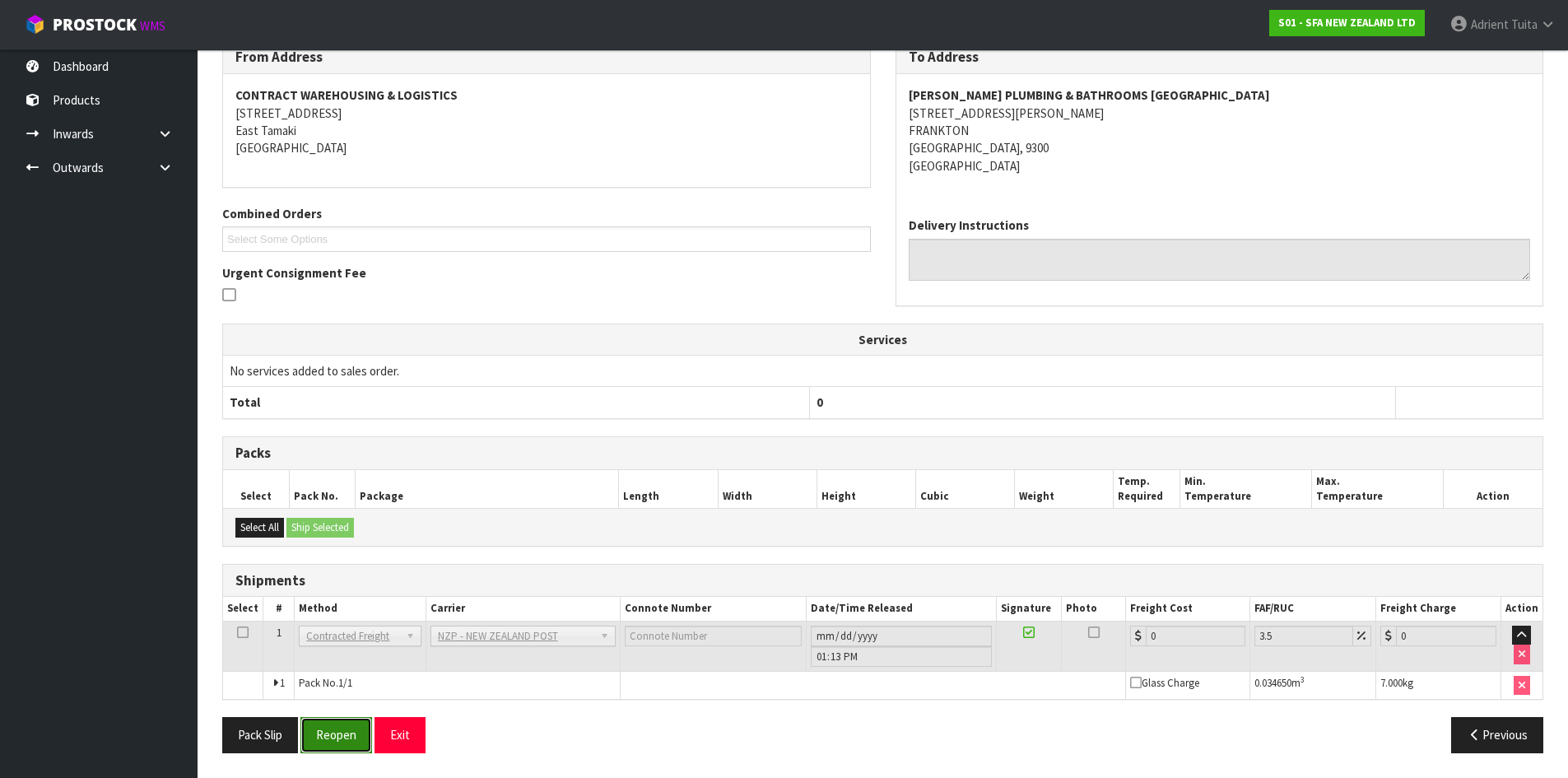
drag, startPoint x: 345, startPoint y: 730, endPoint x: 331, endPoint y: 737, distance: 15.7
click at [345, 732] on button "Reopen" at bounding box center [336, 734] width 72 height 36
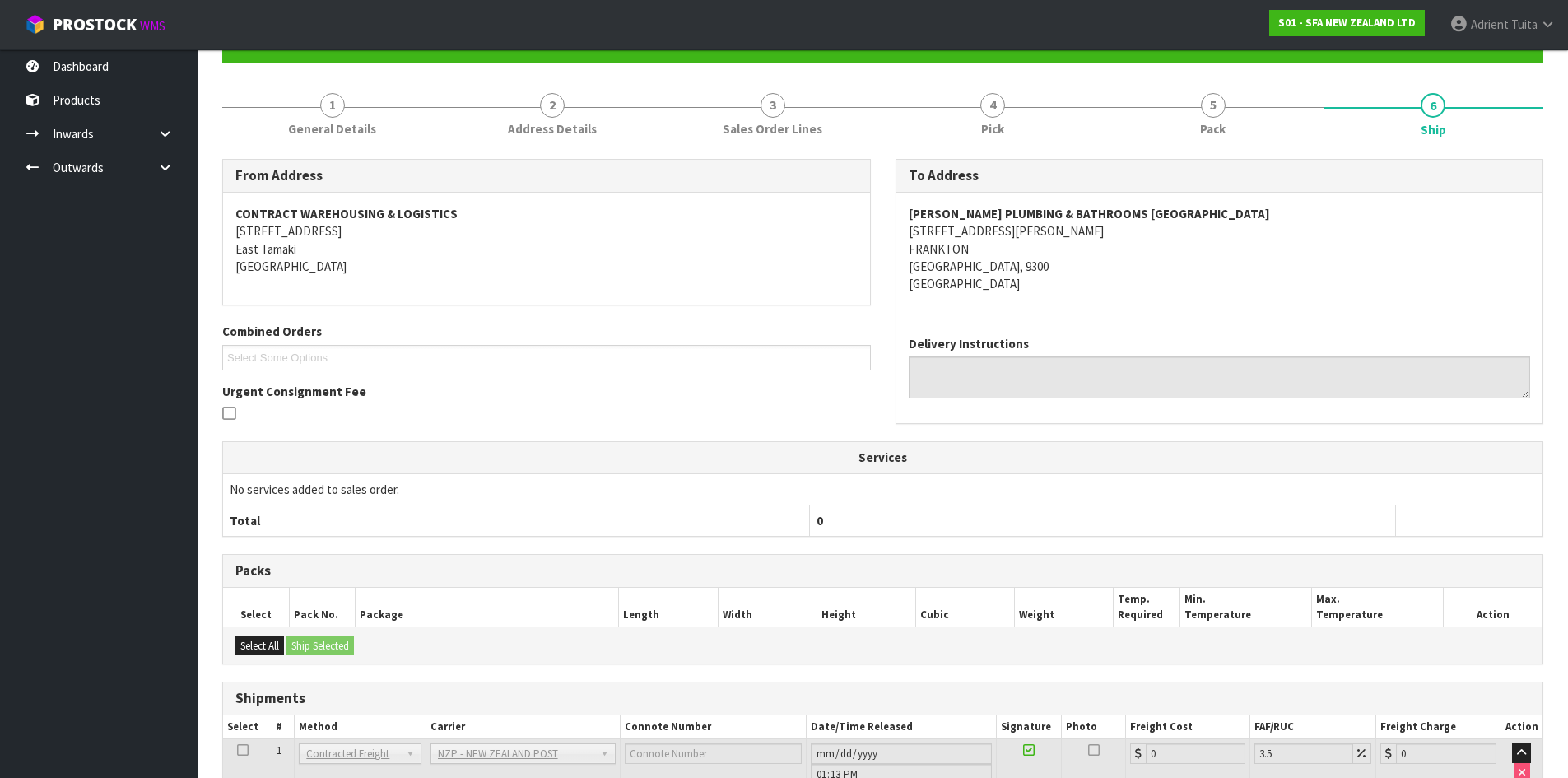
scroll to position [284, 0]
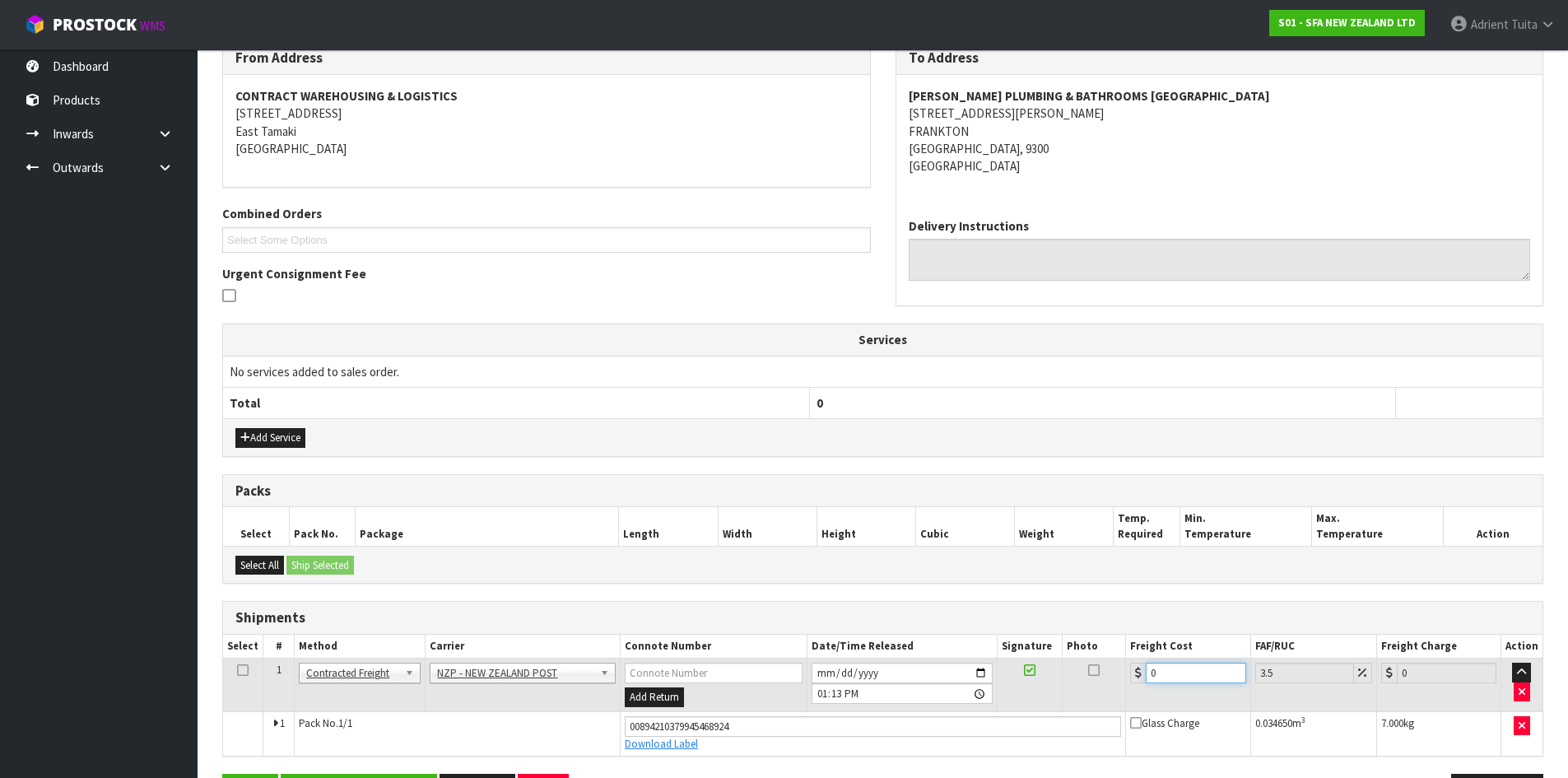
click at [1173, 678] on input "0" at bounding box center [1195, 673] width 99 height 21
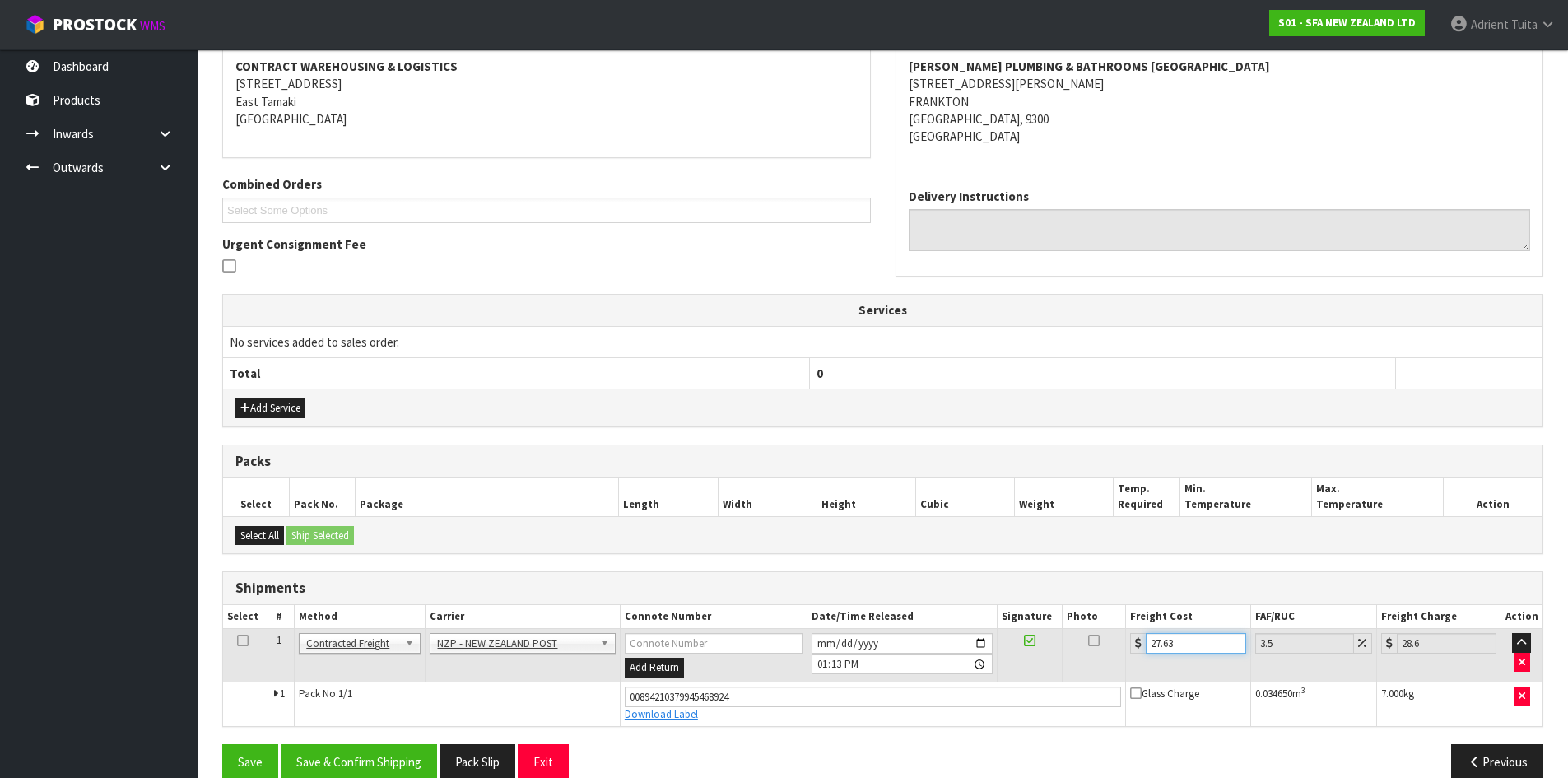
scroll to position [341, 0]
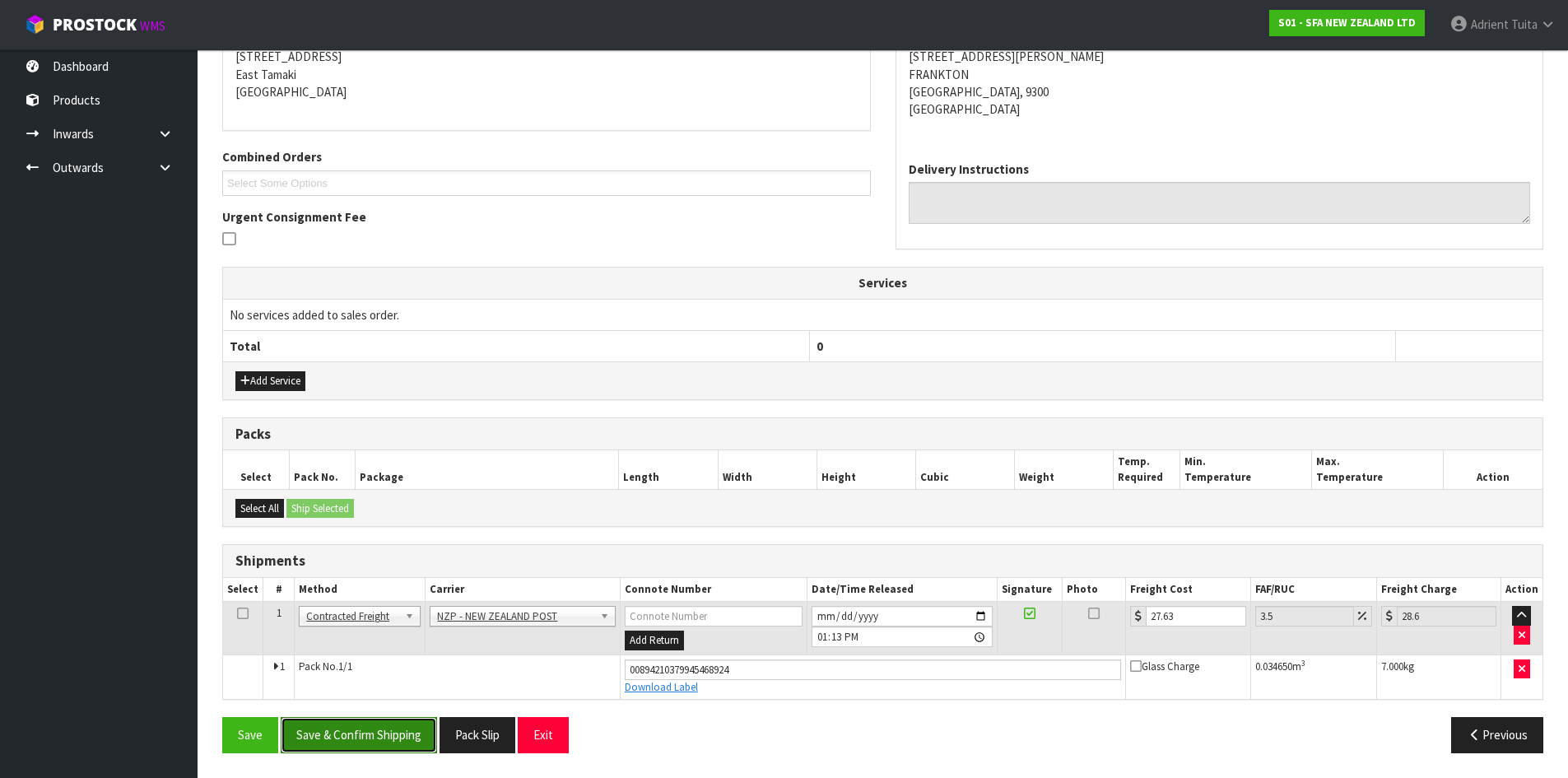
click at [361, 723] on button "Save & Confirm Shipping" at bounding box center [359, 734] width 157 height 36
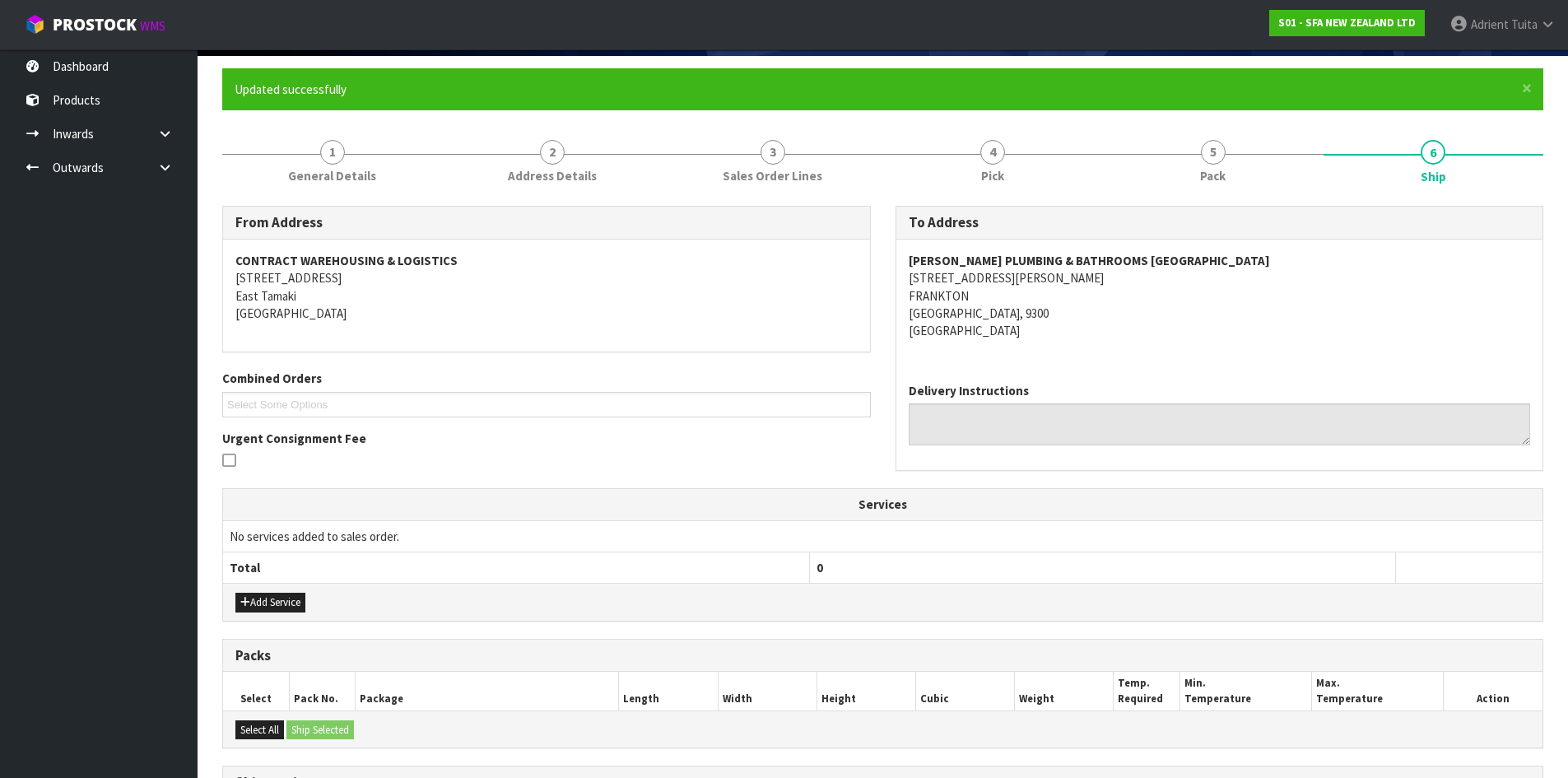
scroll to position [295, 0]
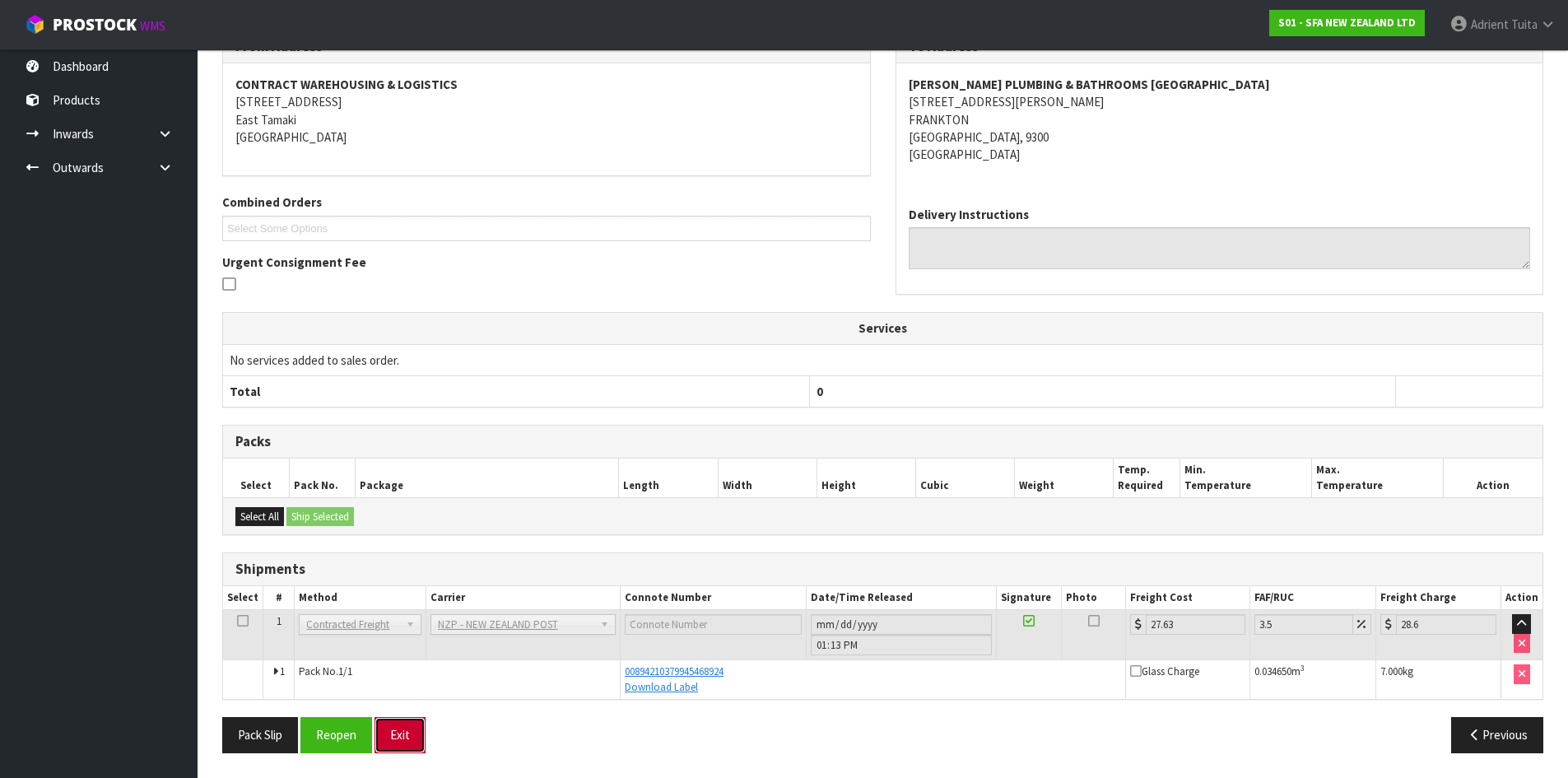
click at [413, 736] on button "Exit" at bounding box center [400, 734] width 51 height 36
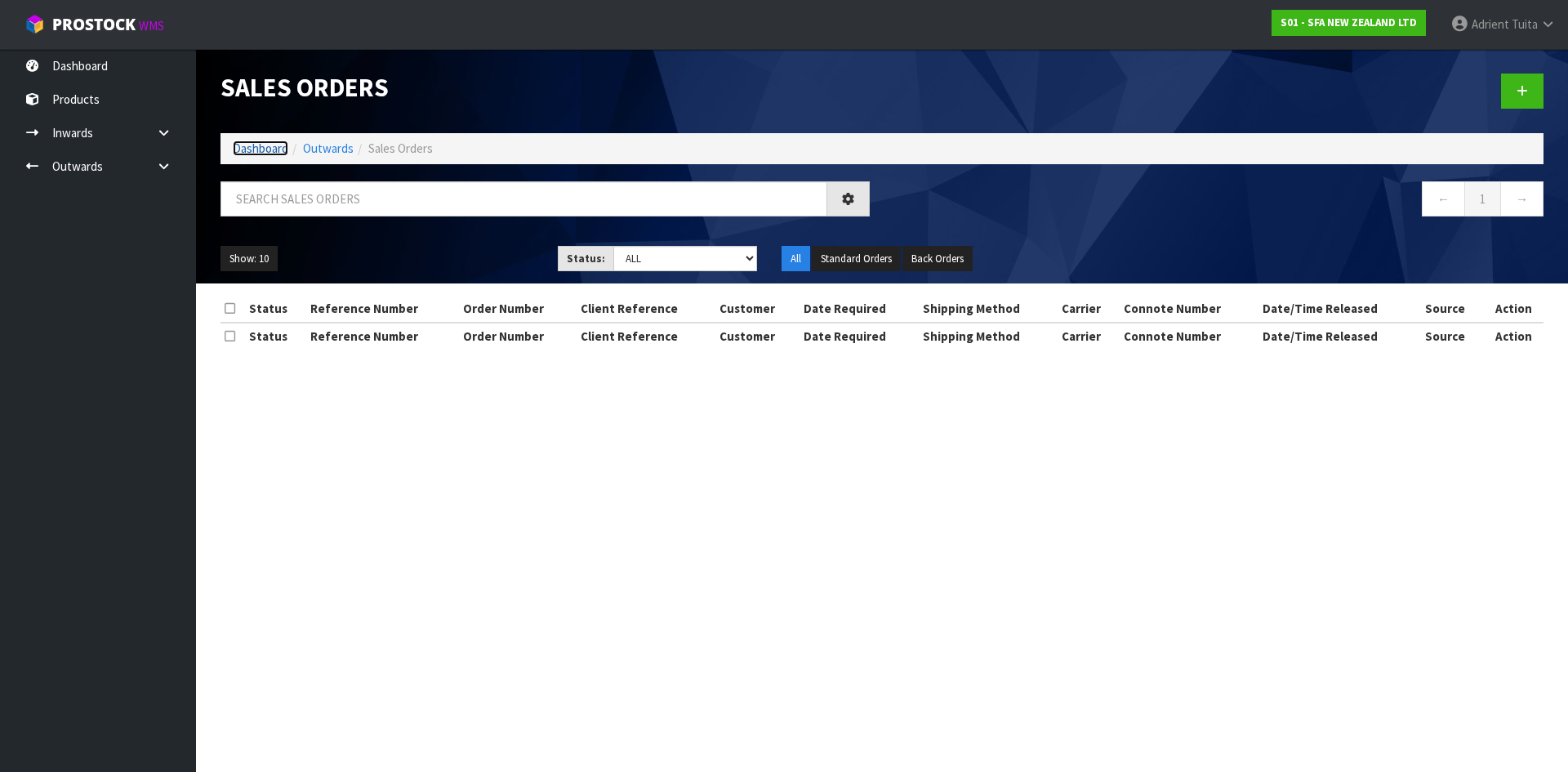
click at [281, 153] on link "Dashboard" at bounding box center [260, 147] width 55 height 15
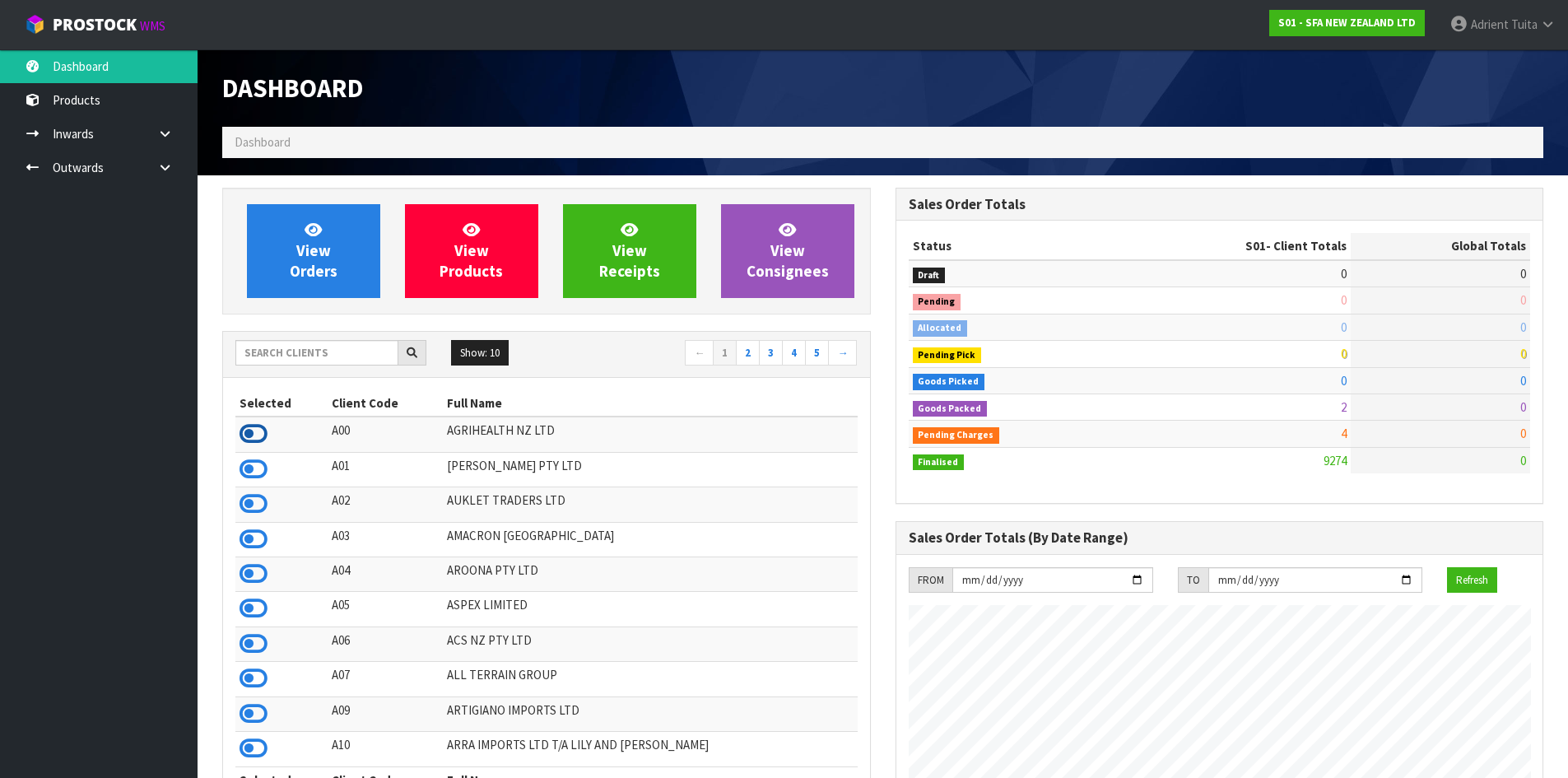
scroll to position [822172, 822350]
click at [252, 435] on icon at bounding box center [253, 434] width 28 height 25
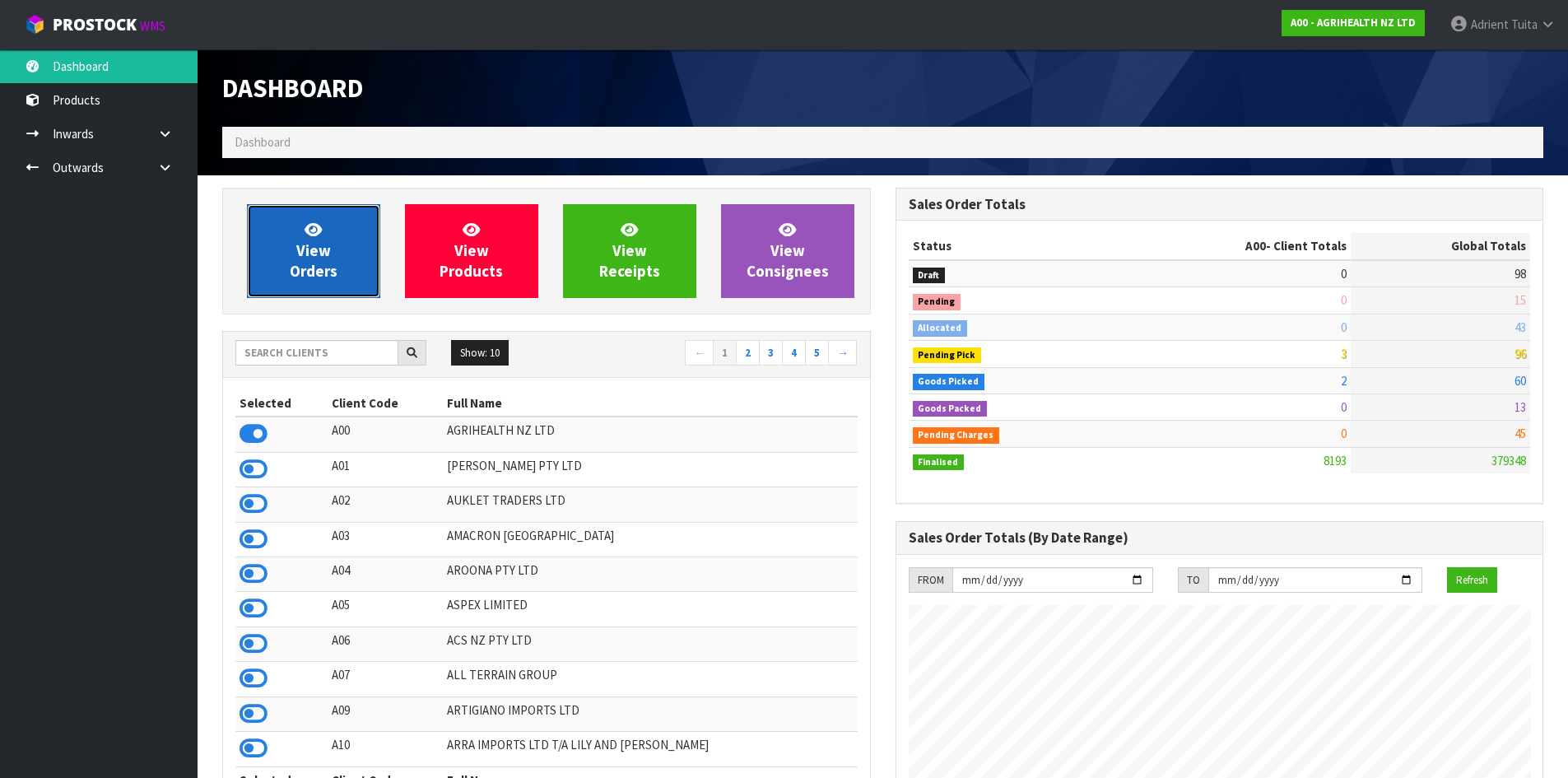
click at [318, 259] on span "View Orders" at bounding box center [313, 251] width 47 height 62
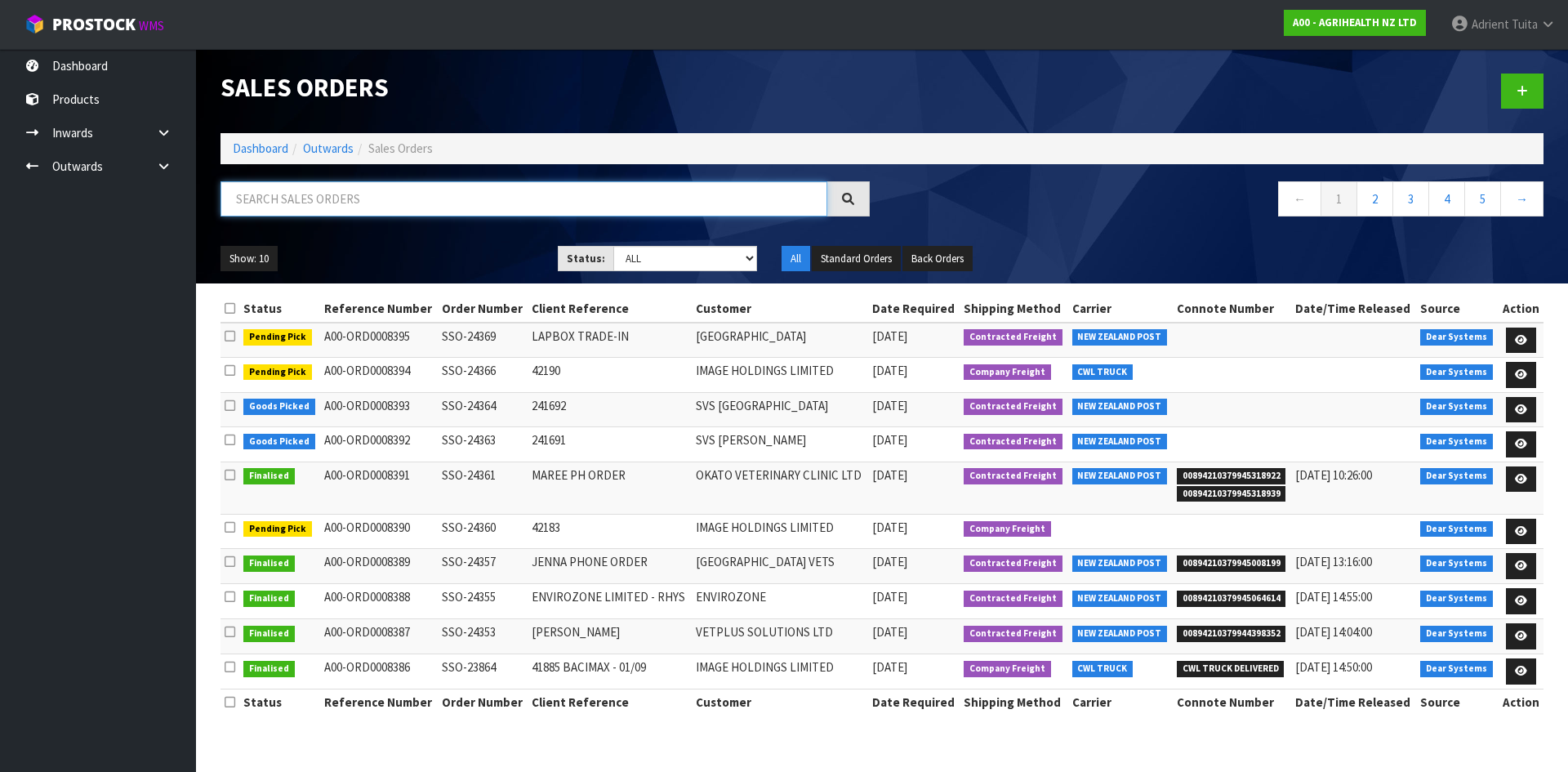
click at [334, 199] on input "text" at bounding box center [524, 199] width 607 height 35
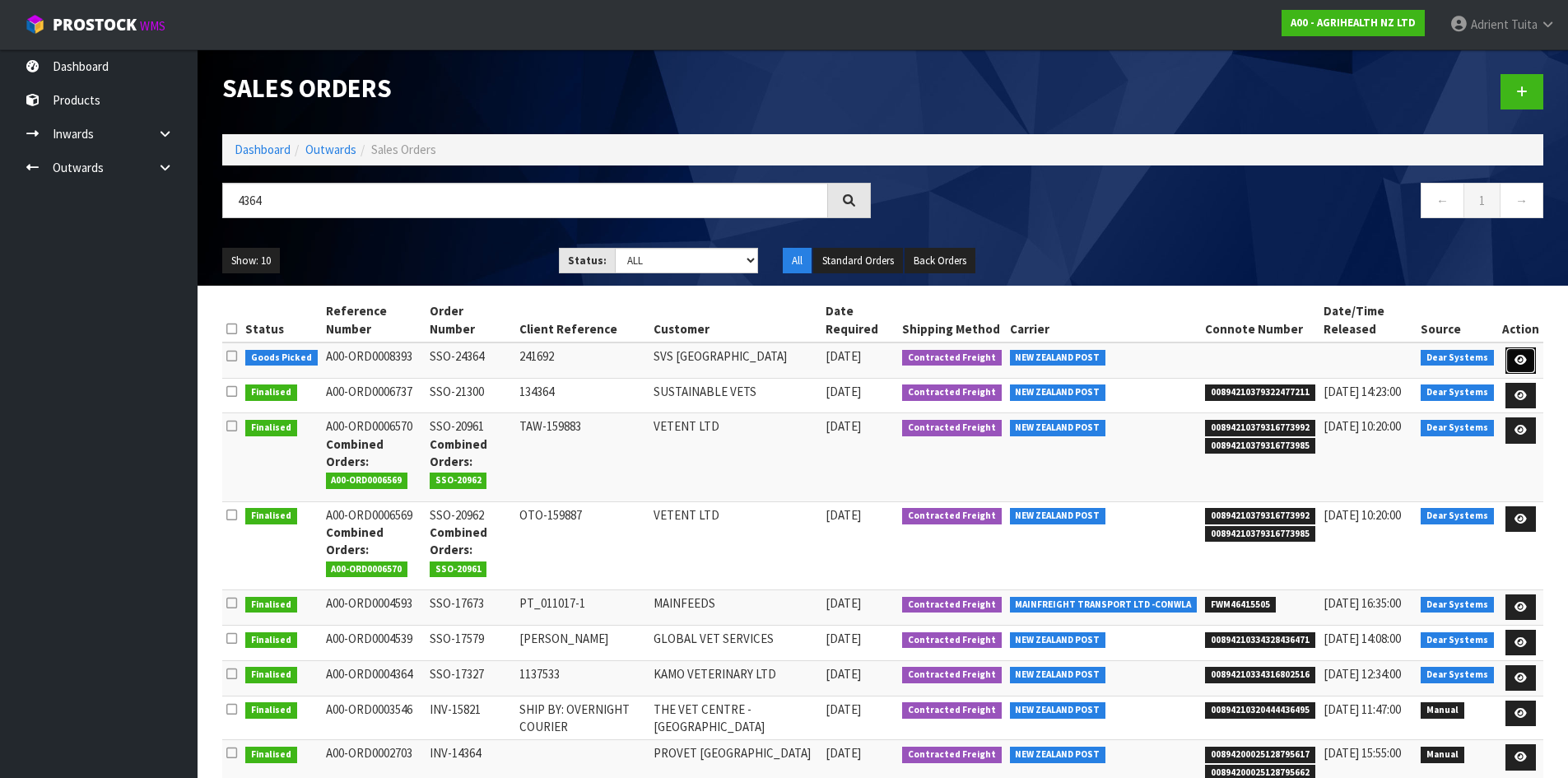
click at [1525, 368] on link at bounding box center [1520, 360] width 30 height 26
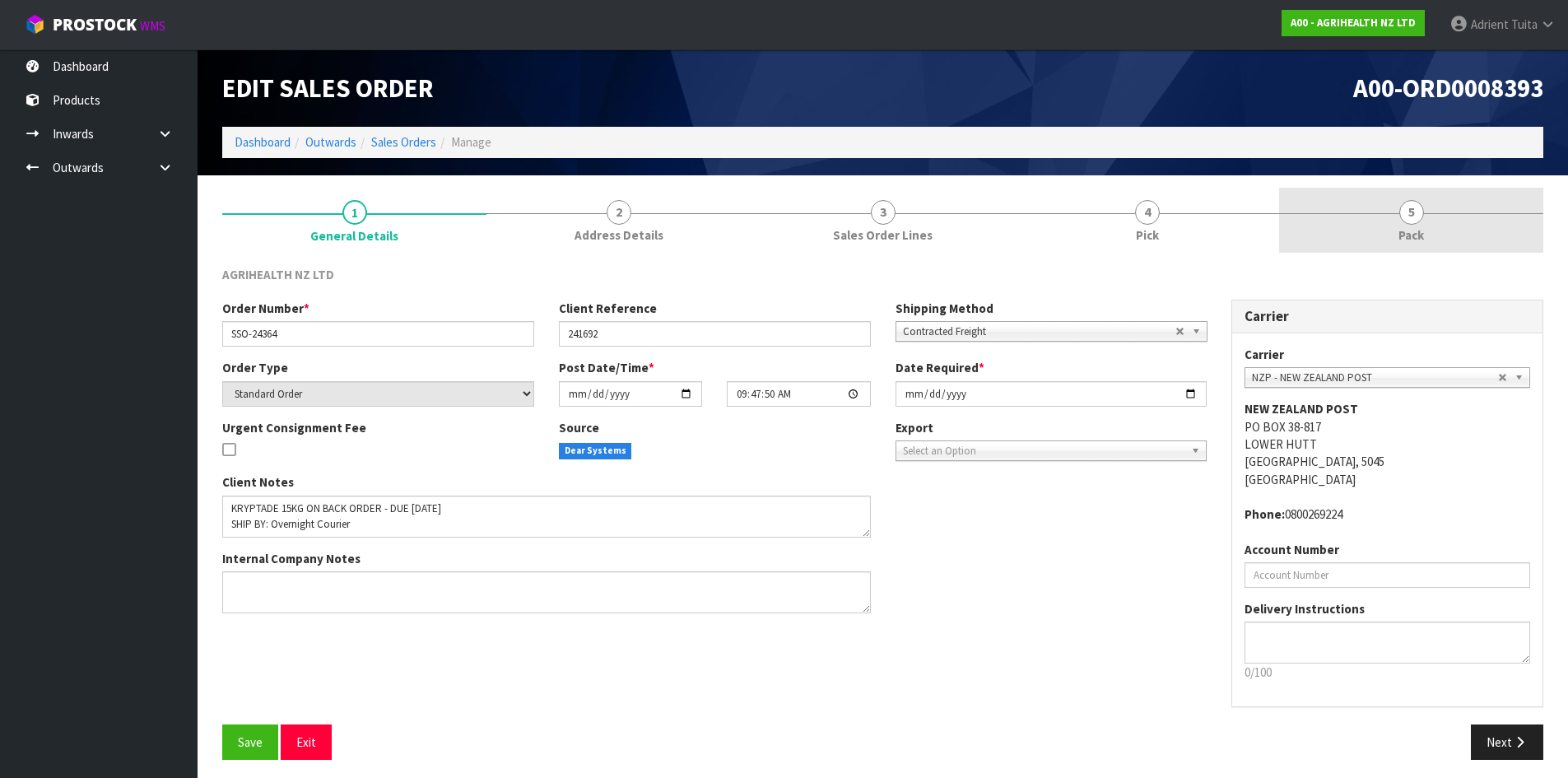
click at [1460, 225] on link "5 Pack" at bounding box center [1411, 220] width 264 height 65
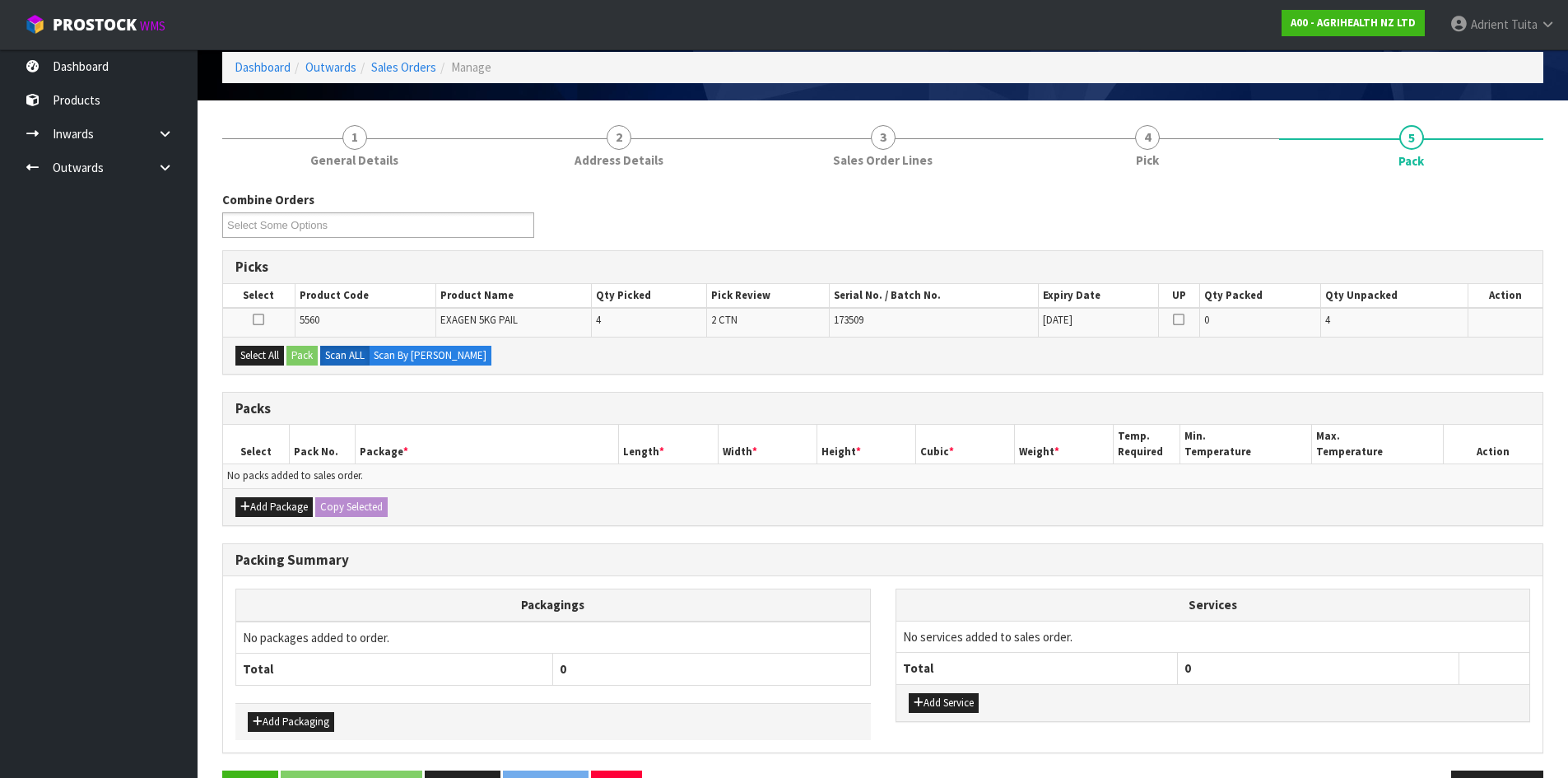
scroll to position [128, 0]
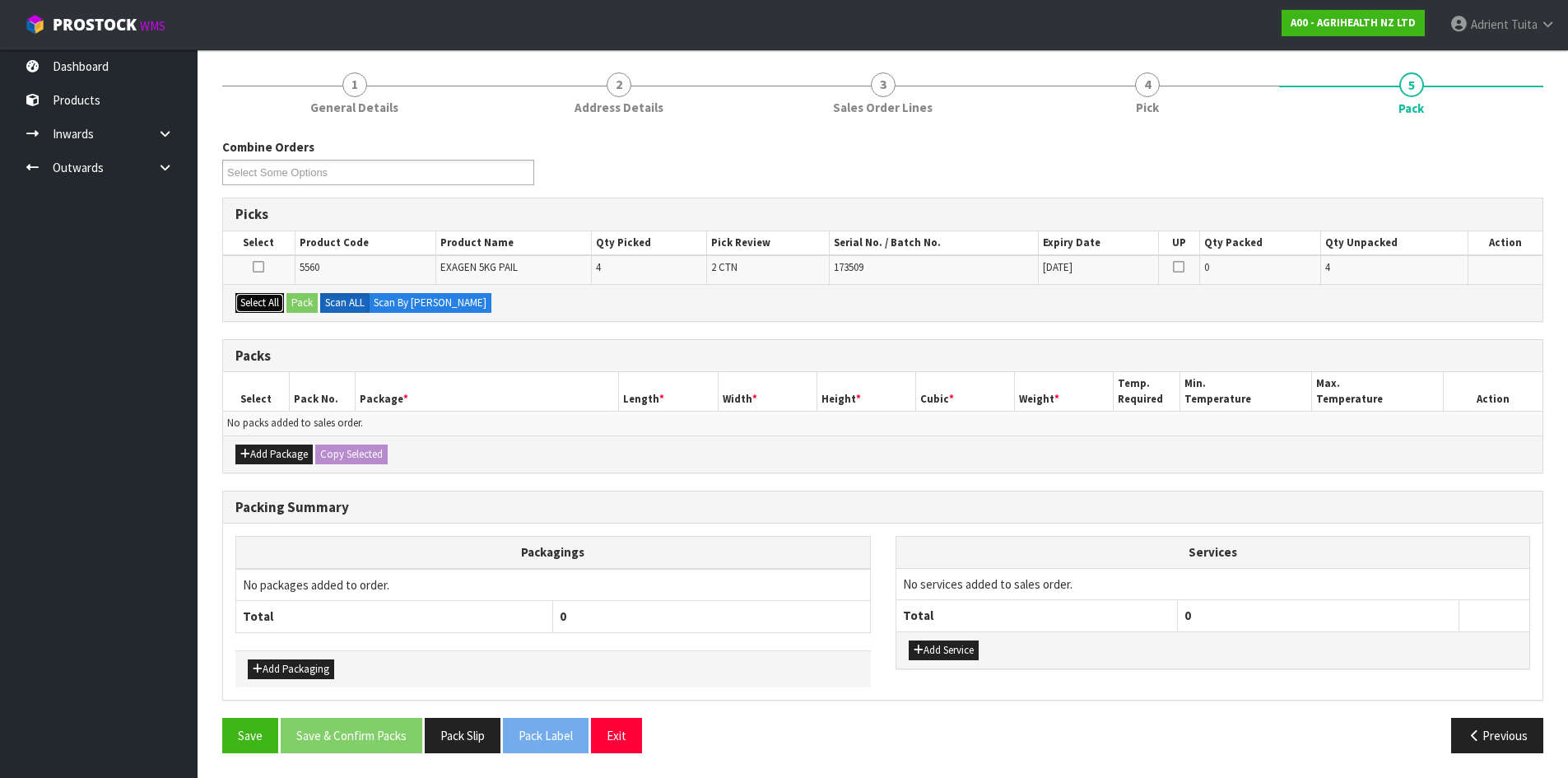
click at [279, 303] on button "Select All" at bounding box center [260, 303] width 48 height 20
click at [305, 303] on button "Pack" at bounding box center [302, 303] width 31 height 20
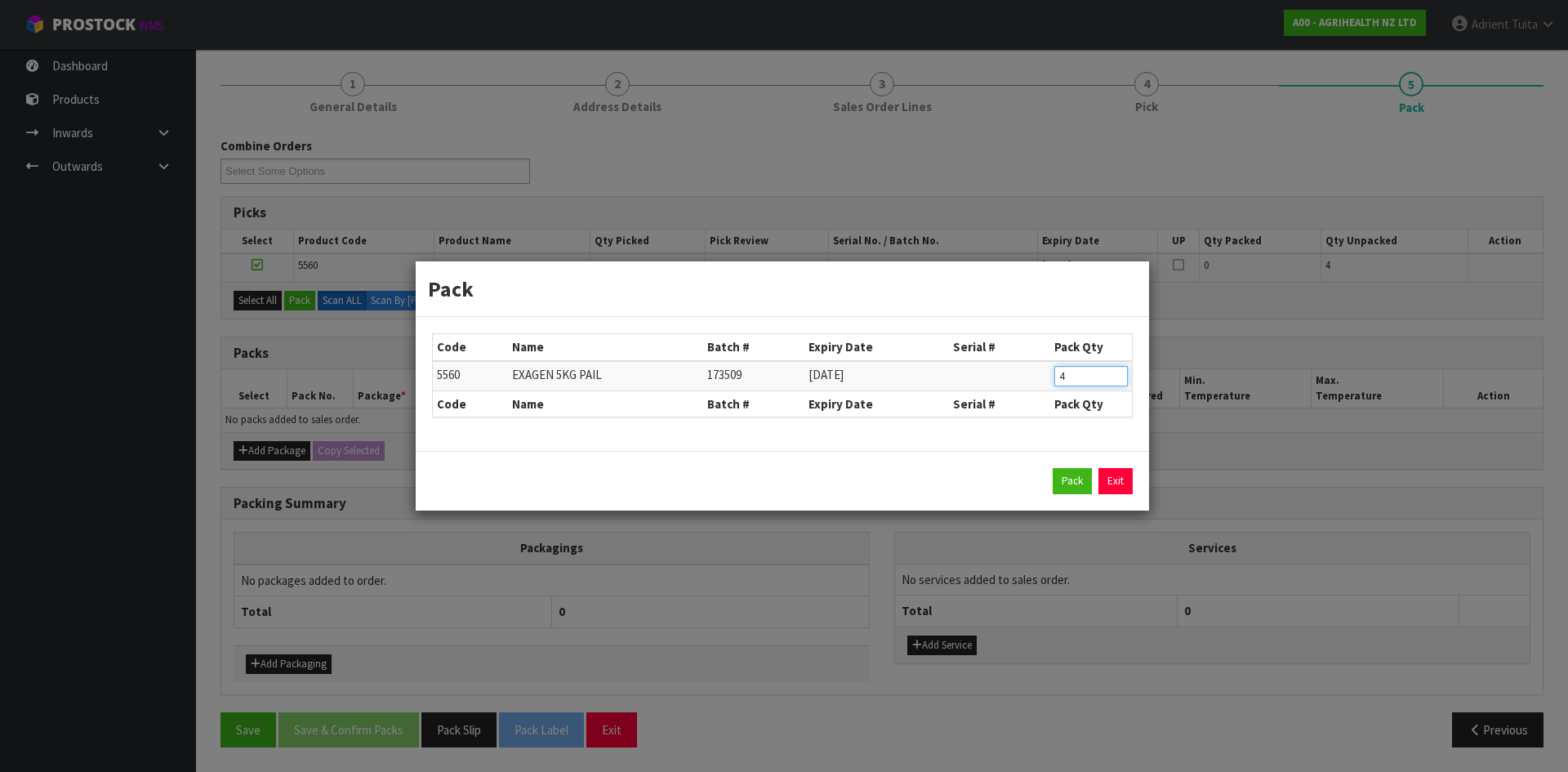
click at [1094, 382] on input "4" at bounding box center [1091, 376] width 73 height 21
drag, startPoint x: 1082, startPoint y: 477, endPoint x: 956, endPoint y: 431, distance: 134.1
click at [1079, 472] on button "Pack" at bounding box center [1072, 481] width 39 height 26
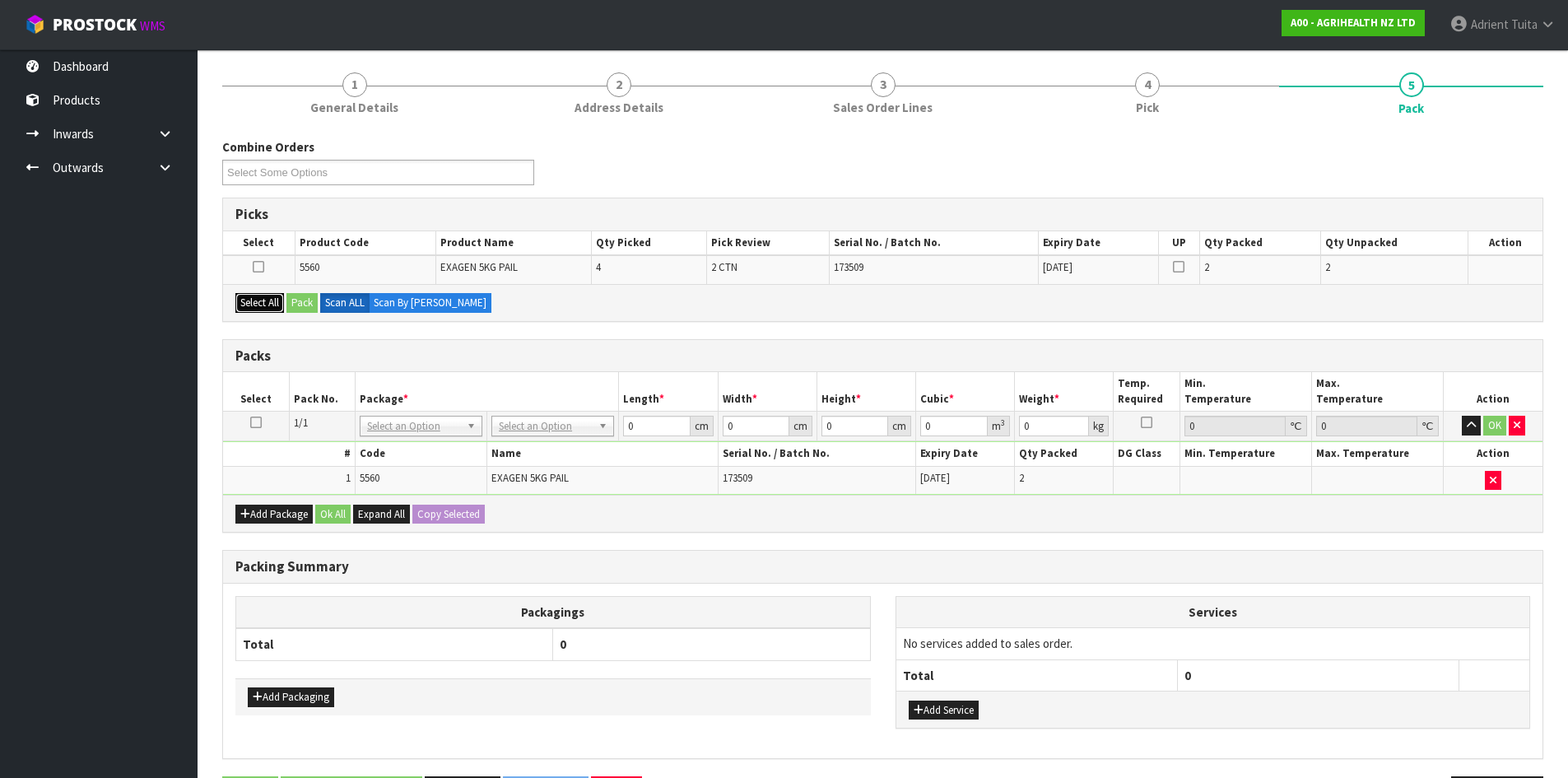
drag, startPoint x: 252, startPoint y: 300, endPoint x: 288, endPoint y: 299, distance: 36.0
click at [272, 302] on button "Select All" at bounding box center [260, 303] width 48 height 20
click at [297, 296] on button "Pack" at bounding box center [302, 303] width 31 height 20
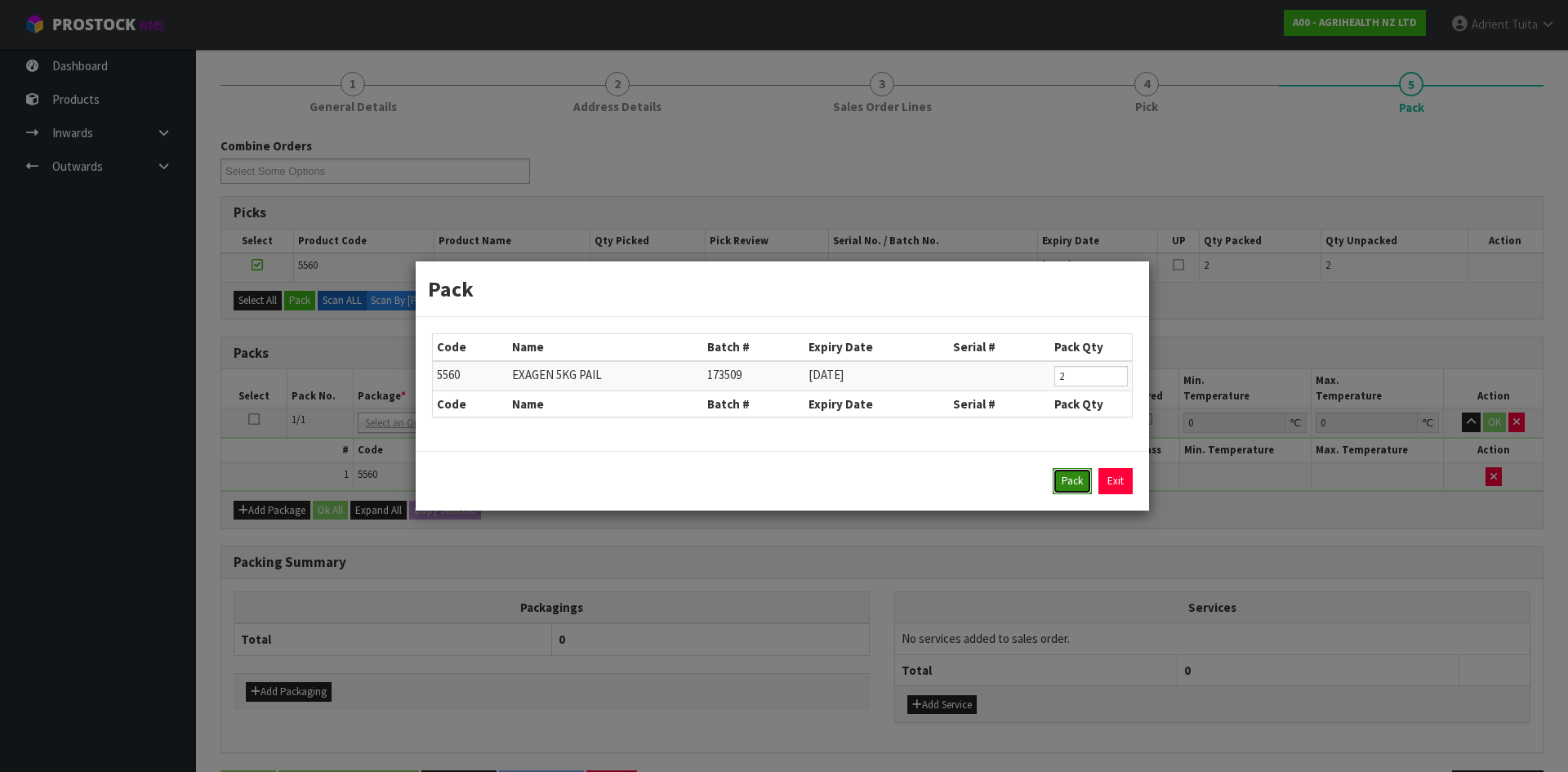
click at [1066, 485] on button "Pack" at bounding box center [1072, 481] width 39 height 26
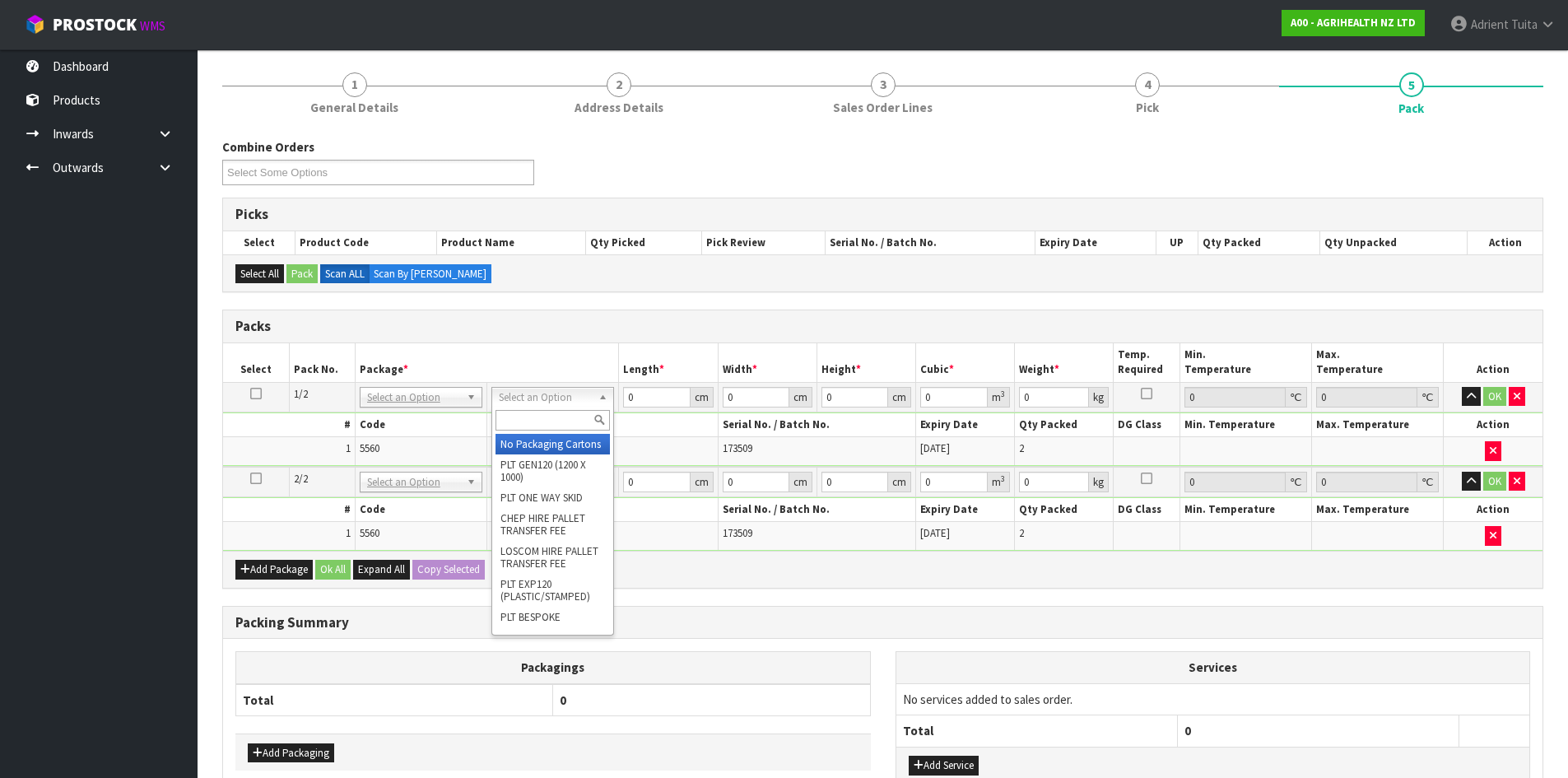
drag, startPoint x: 545, startPoint y: 436, endPoint x: 548, endPoint y: 467, distance: 31.1
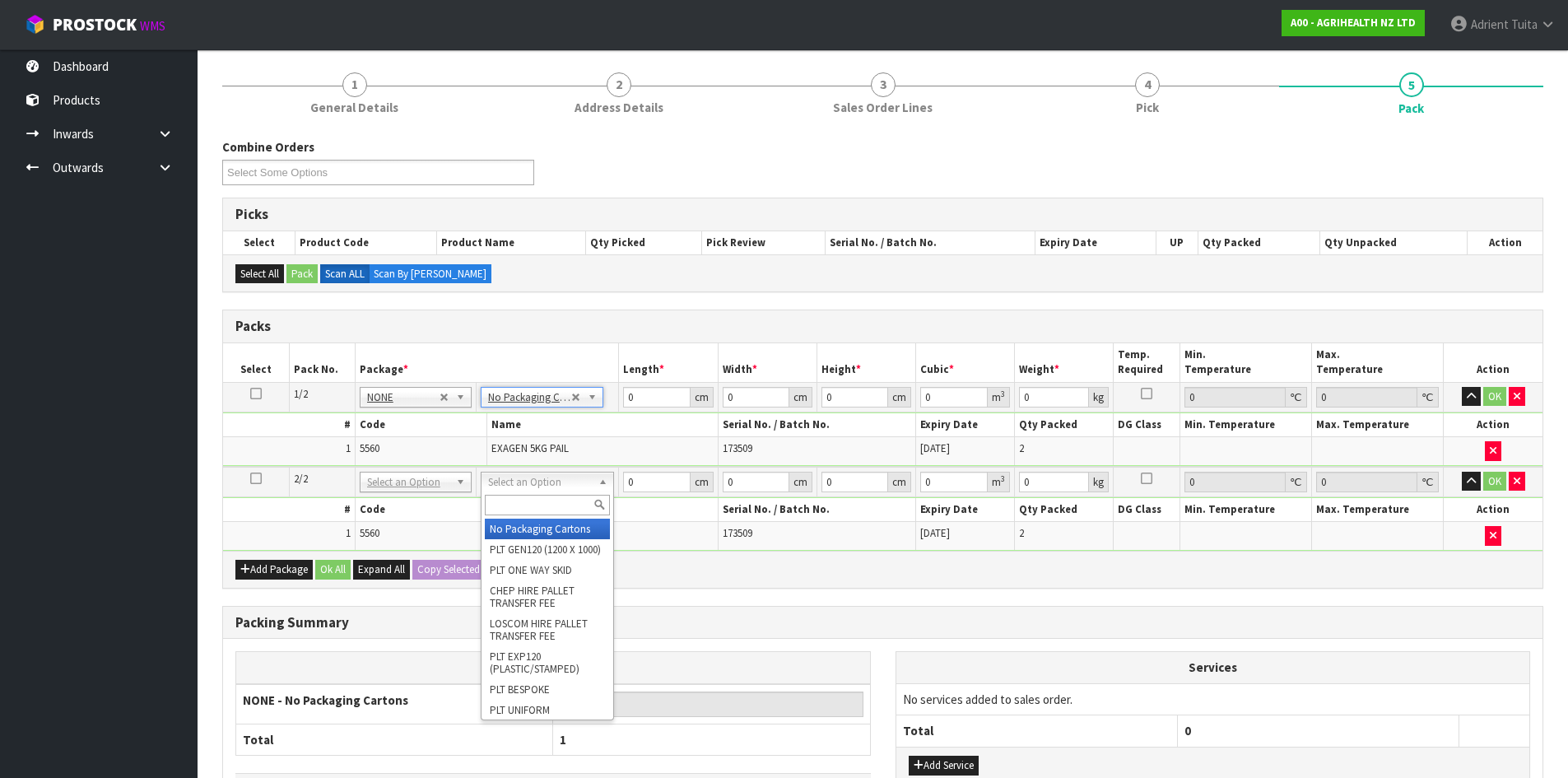
drag, startPoint x: 543, startPoint y: 525, endPoint x: 602, endPoint y: 466, distance: 83.4
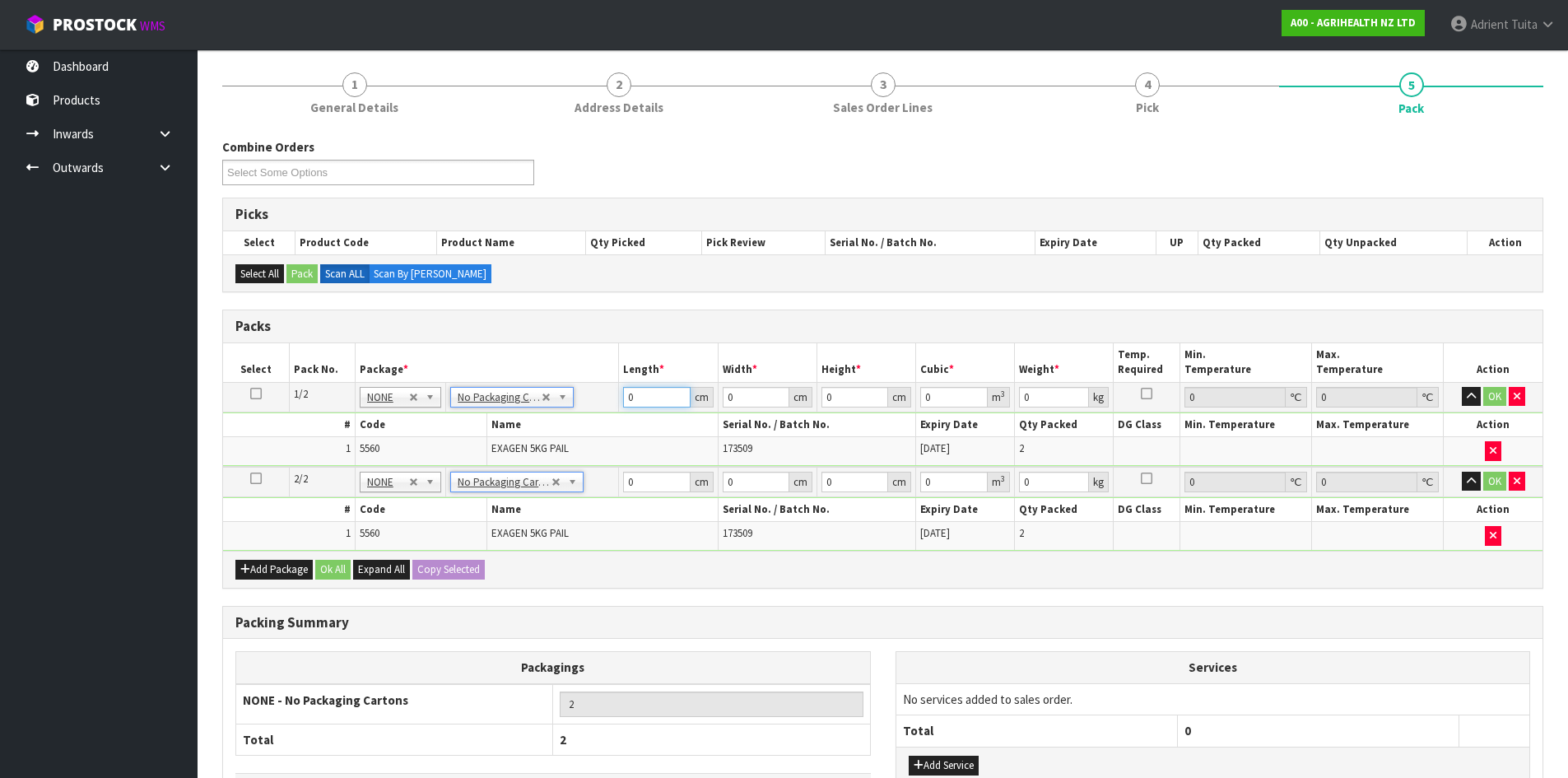
click at [652, 394] on input "0" at bounding box center [656, 397] width 66 height 21
click at [657, 486] on input "0" at bounding box center [656, 482] width 66 height 21
click at [1496, 396] on button "OK" at bounding box center [1494, 397] width 23 height 20
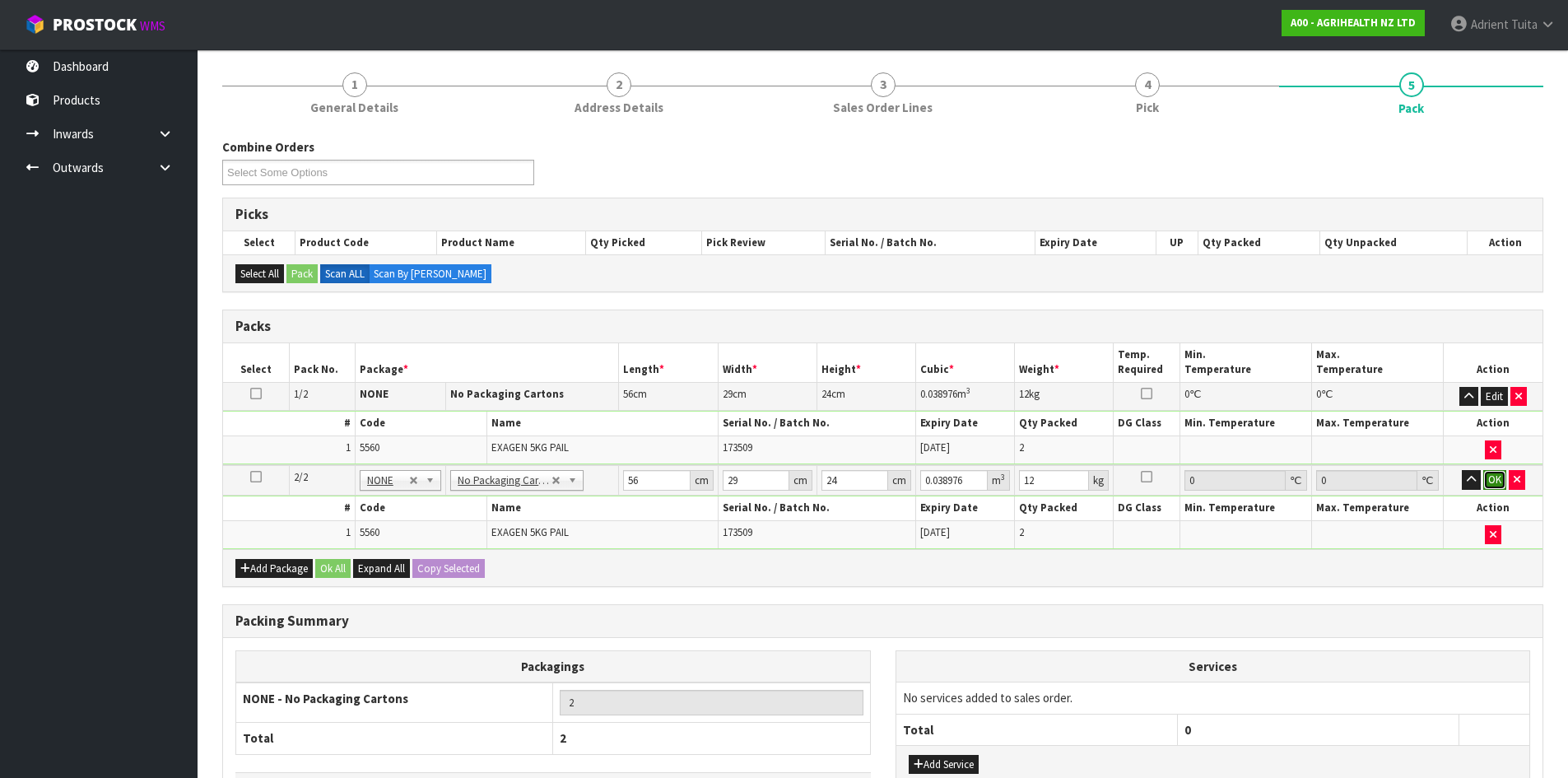
click at [1485, 473] on button "OK" at bounding box center [1494, 480] width 23 height 20
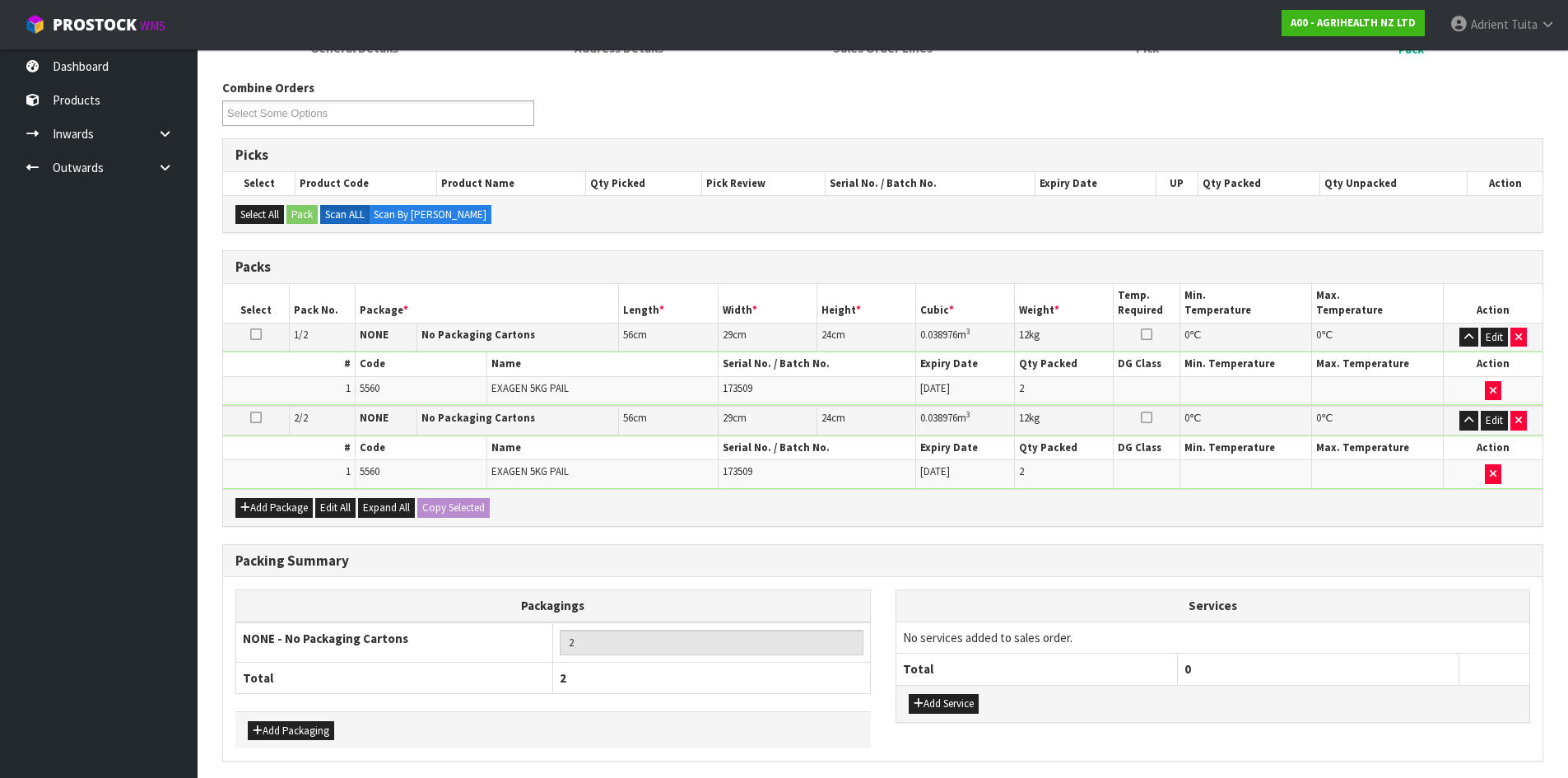
scroll to position [249, 0]
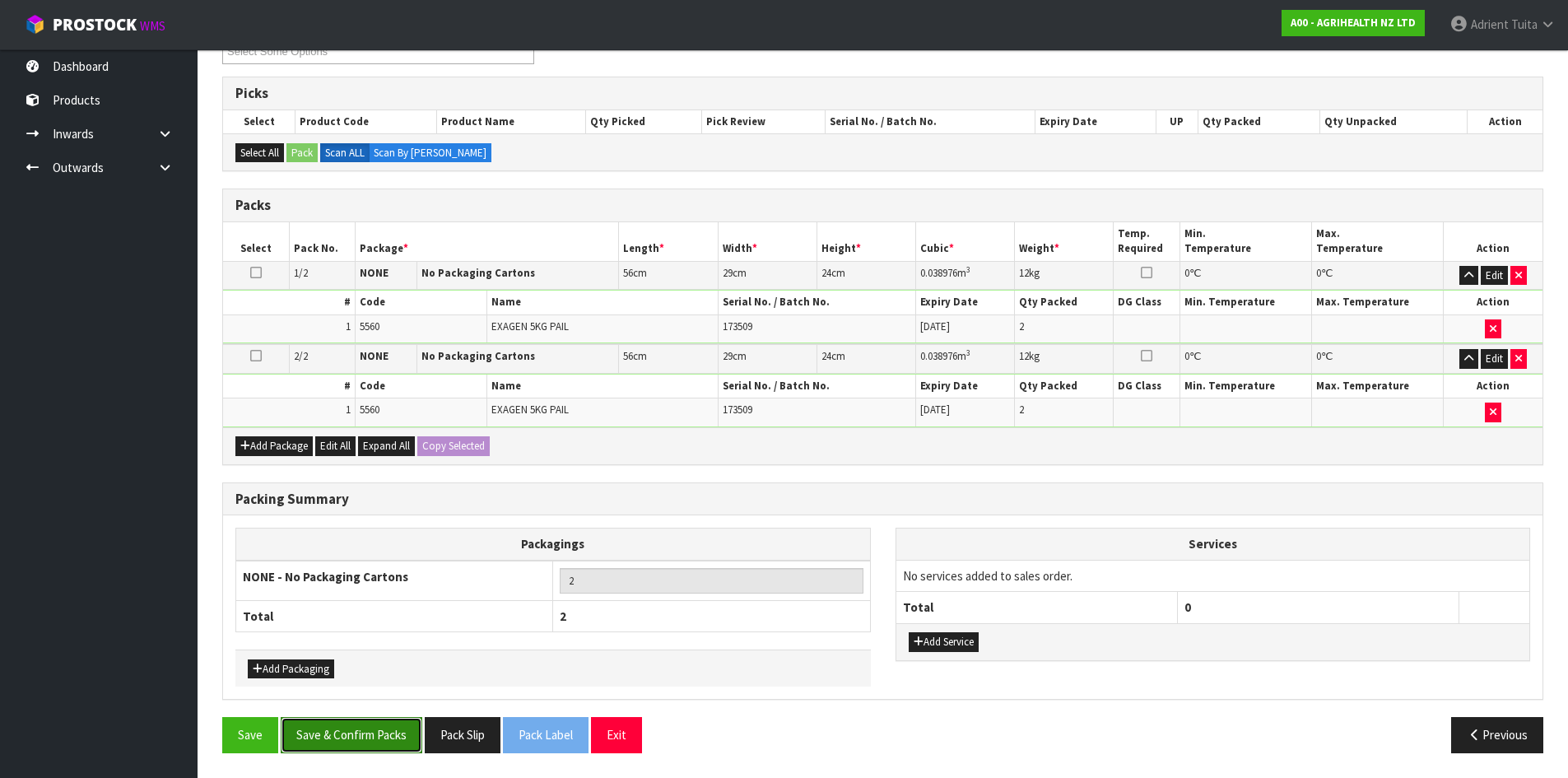
click at [365, 736] on button "Save & Confirm Packs" at bounding box center [351, 734] width 141 height 36
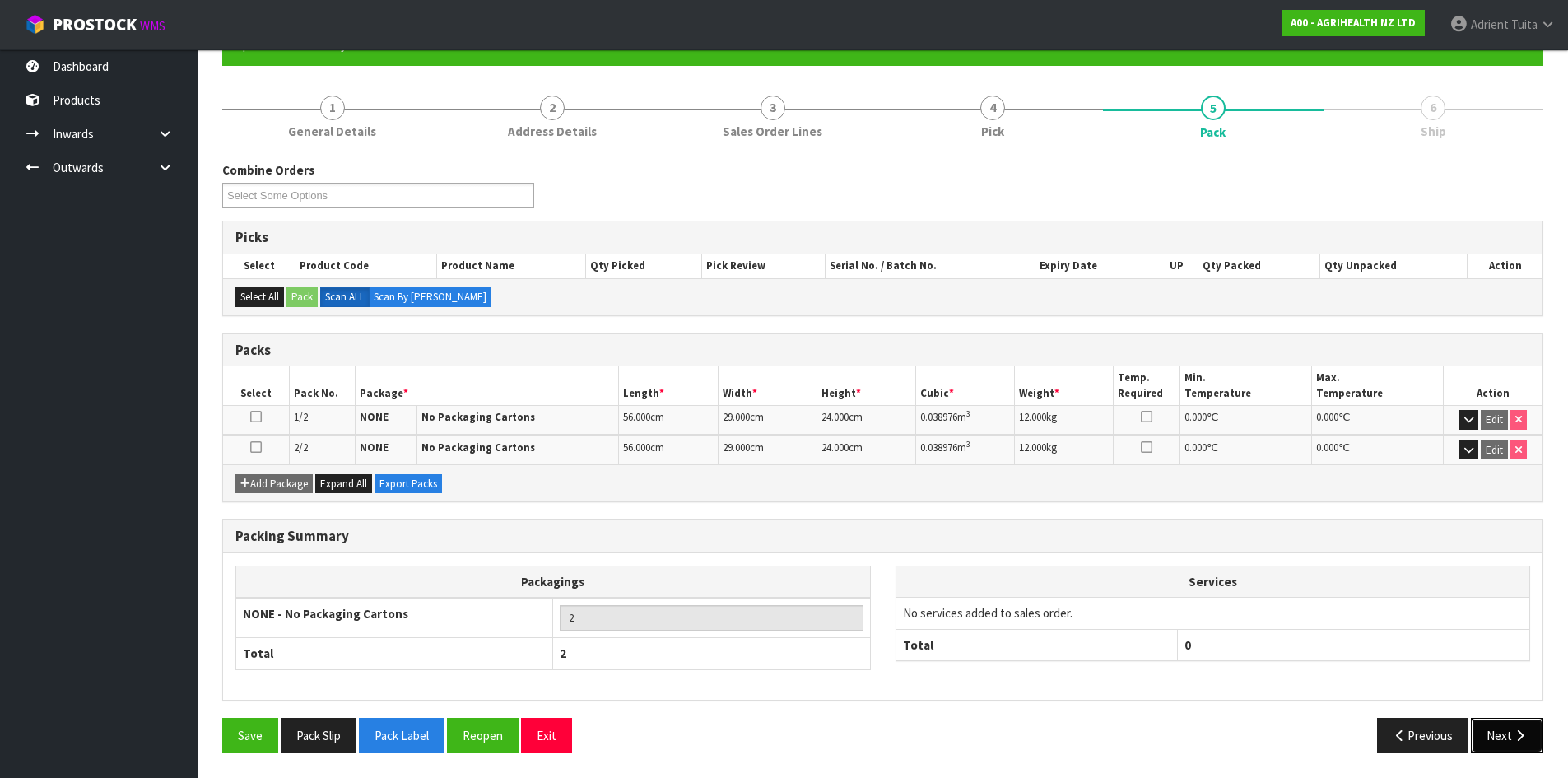
drag, startPoint x: 1461, startPoint y: 706, endPoint x: 1514, endPoint y: 741, distance: 63.5
click at [1514, 741] on icon "button" at bounding box center [1519, 736] width 15 height 13
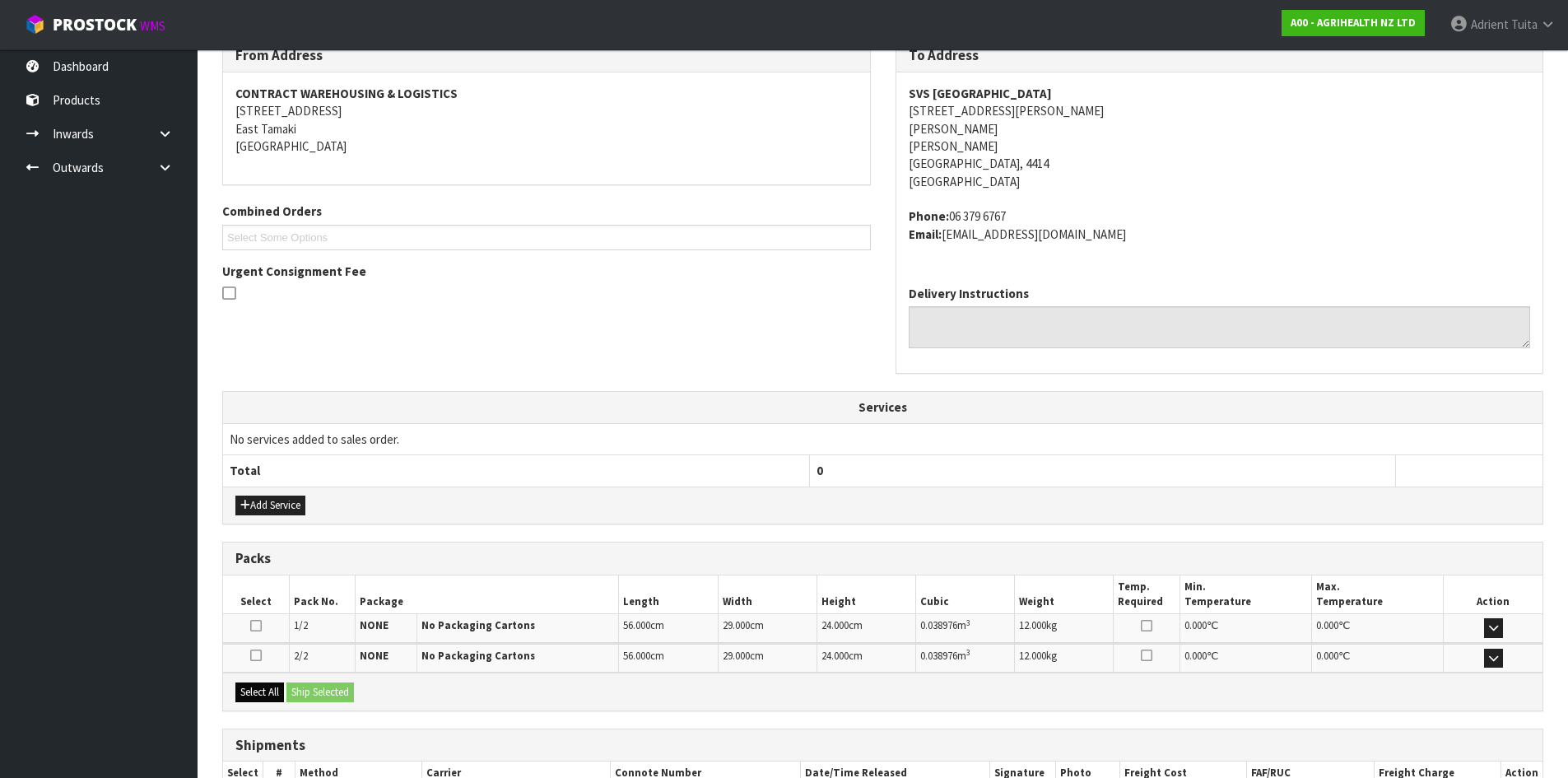
scroll to position [397, 0]
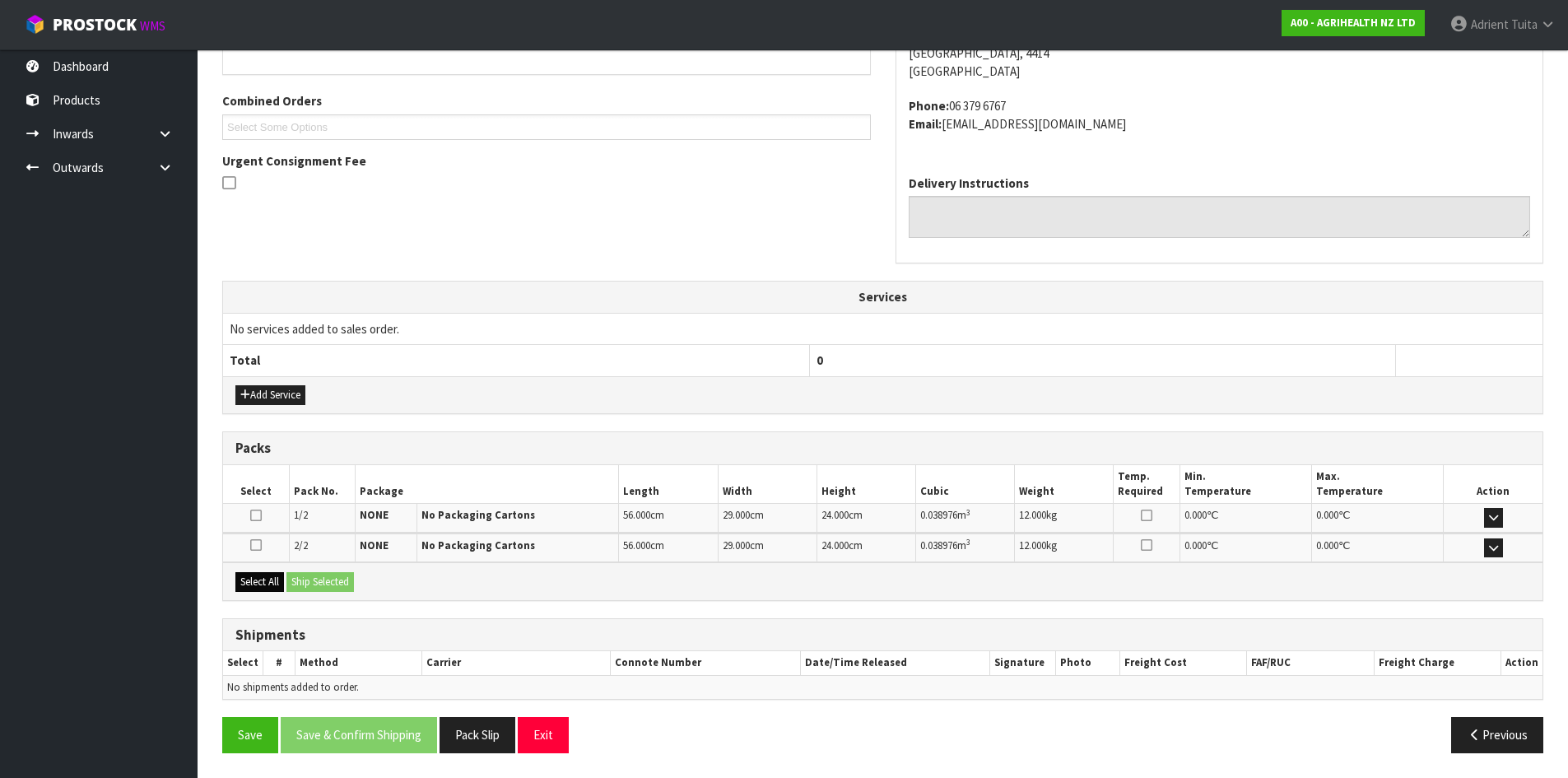
drag, startPoint x: 270, startPoint y: 568, endPoint x: 273, endPoint y: 578, distance: 10.4
click at [270, 570] on div "Select All Ship Selected" at bounding box center [882, 580] width 1319 height 37
drag, startPoint x: 270, startPoint y: 579, endPoint x: 299, endPoint y: 579, distance: 29.0
click at [276, 579] on button "Select All" at bounding box center [260, 582] width 48 height 20
click at [299, 579] on button "Ship Selected" at bounding box center [321, 582] width 67 height 20
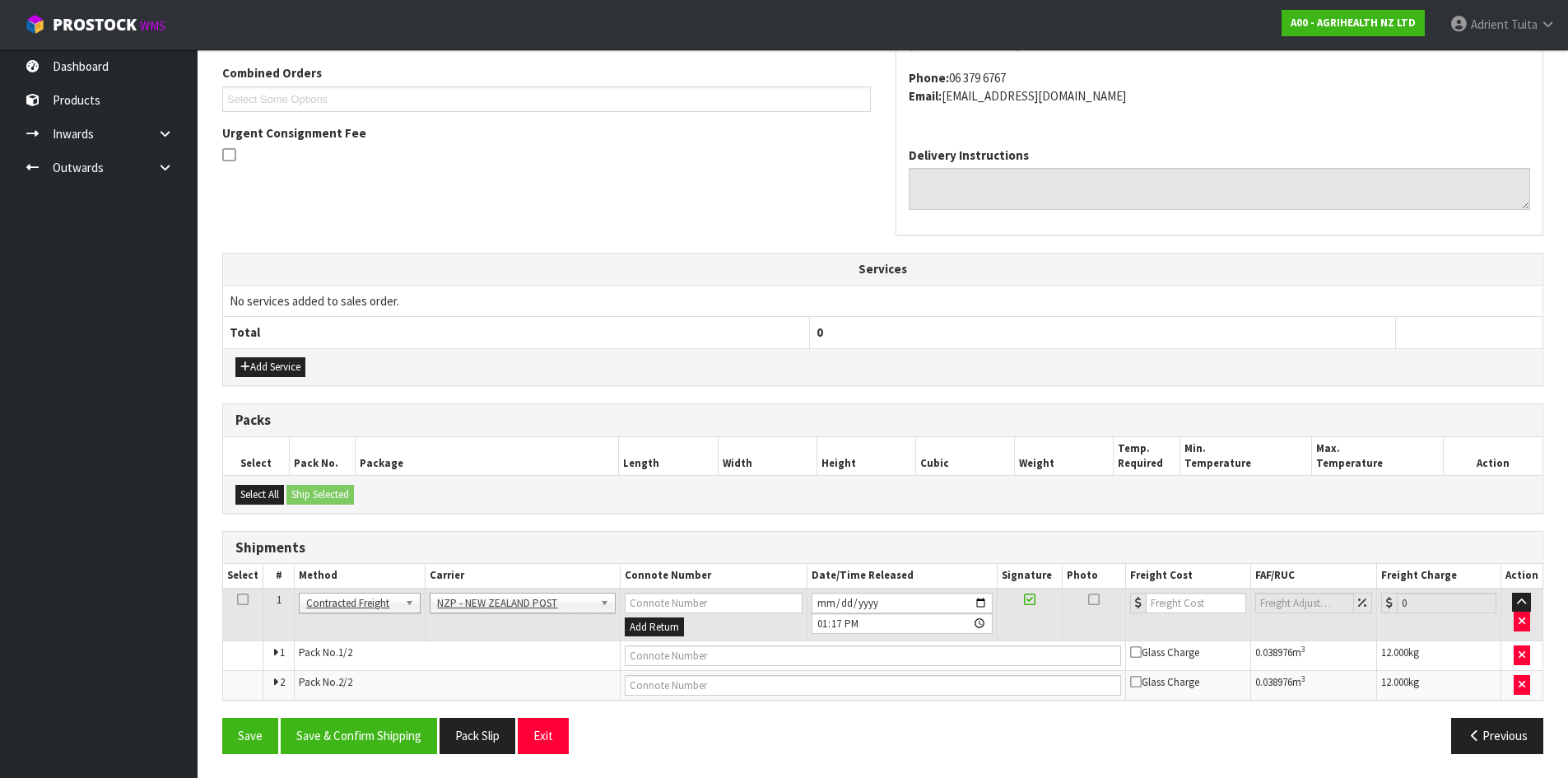
scroll to position [425, 0]
click at [388, 730] on button "Save & Confirm Shipping" at bounding box center [359, 734] width 157 height 36
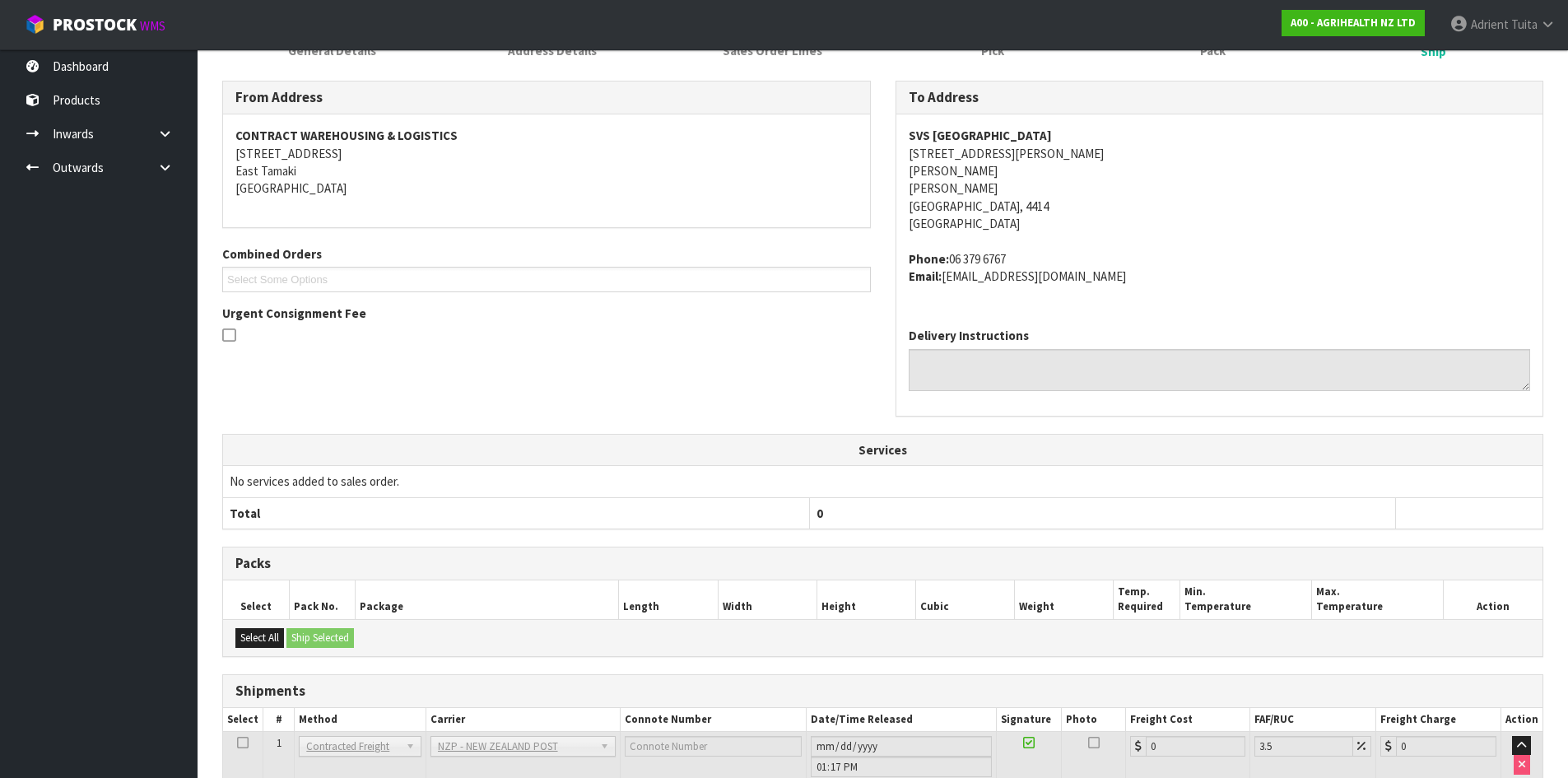
scroll to position [400, 0]
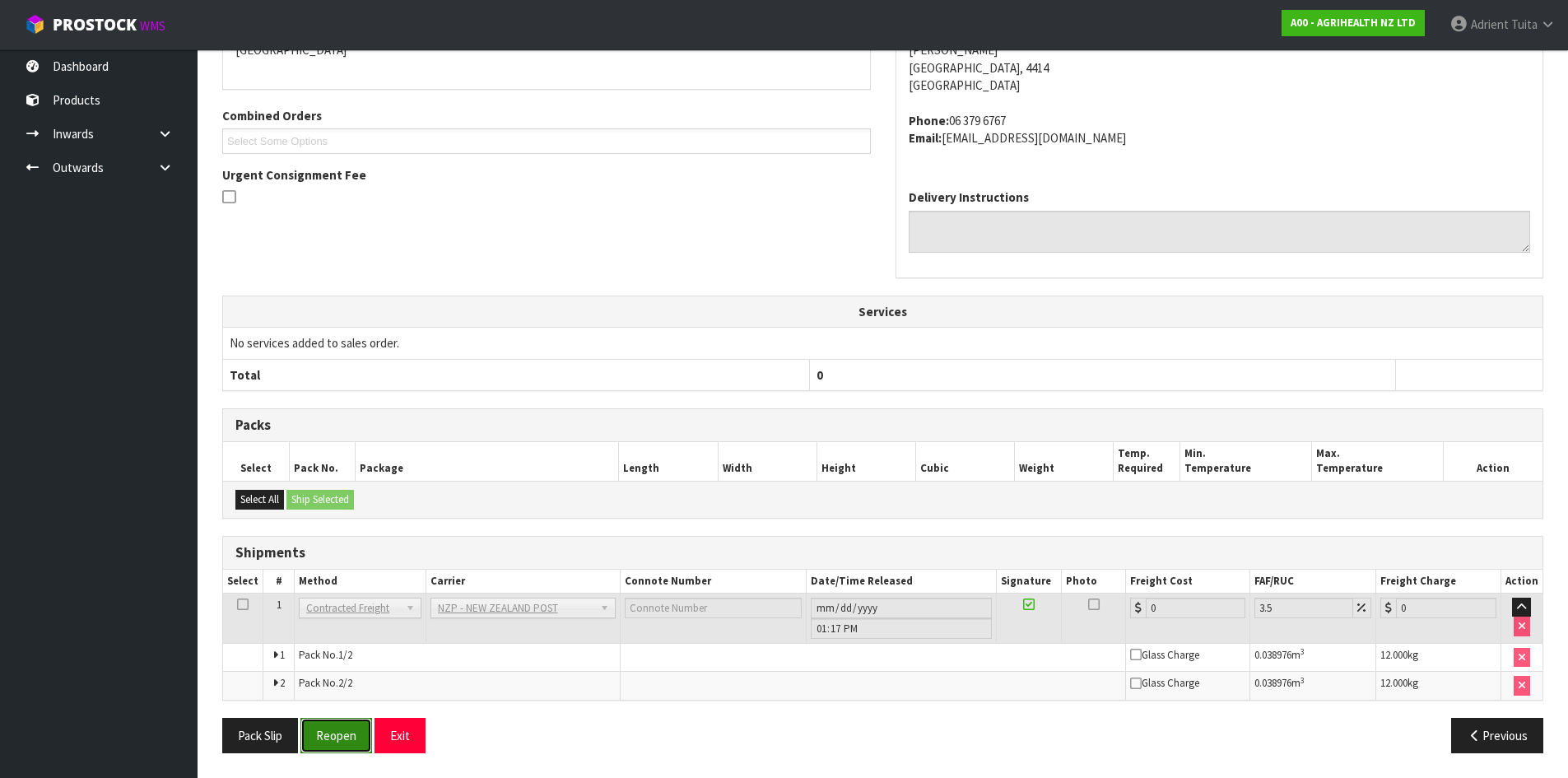
click at [326, 741] on button "Reopen" at bounding box center [336, 735] width 72 height 36
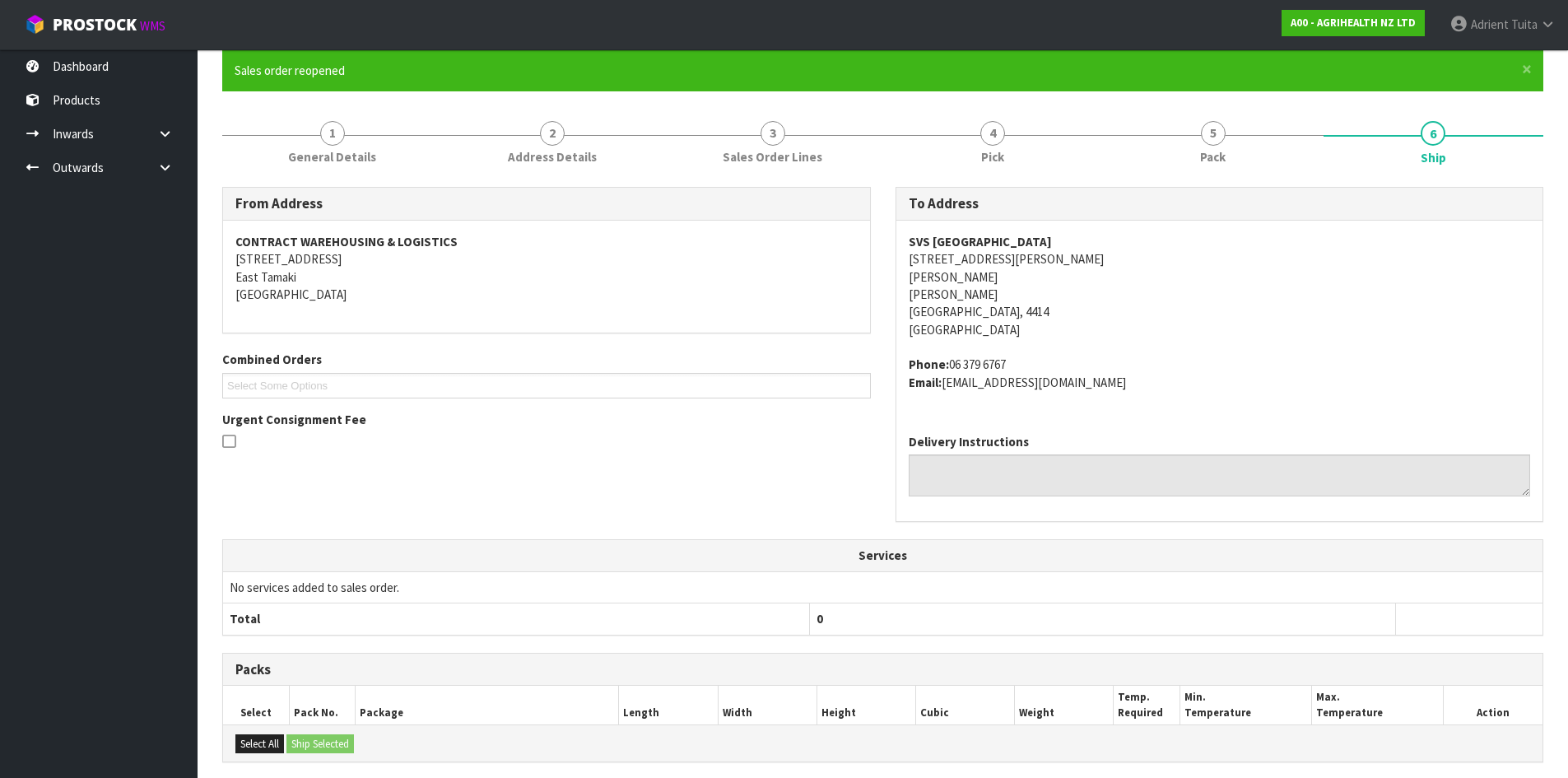
scroll to position [383, 0]
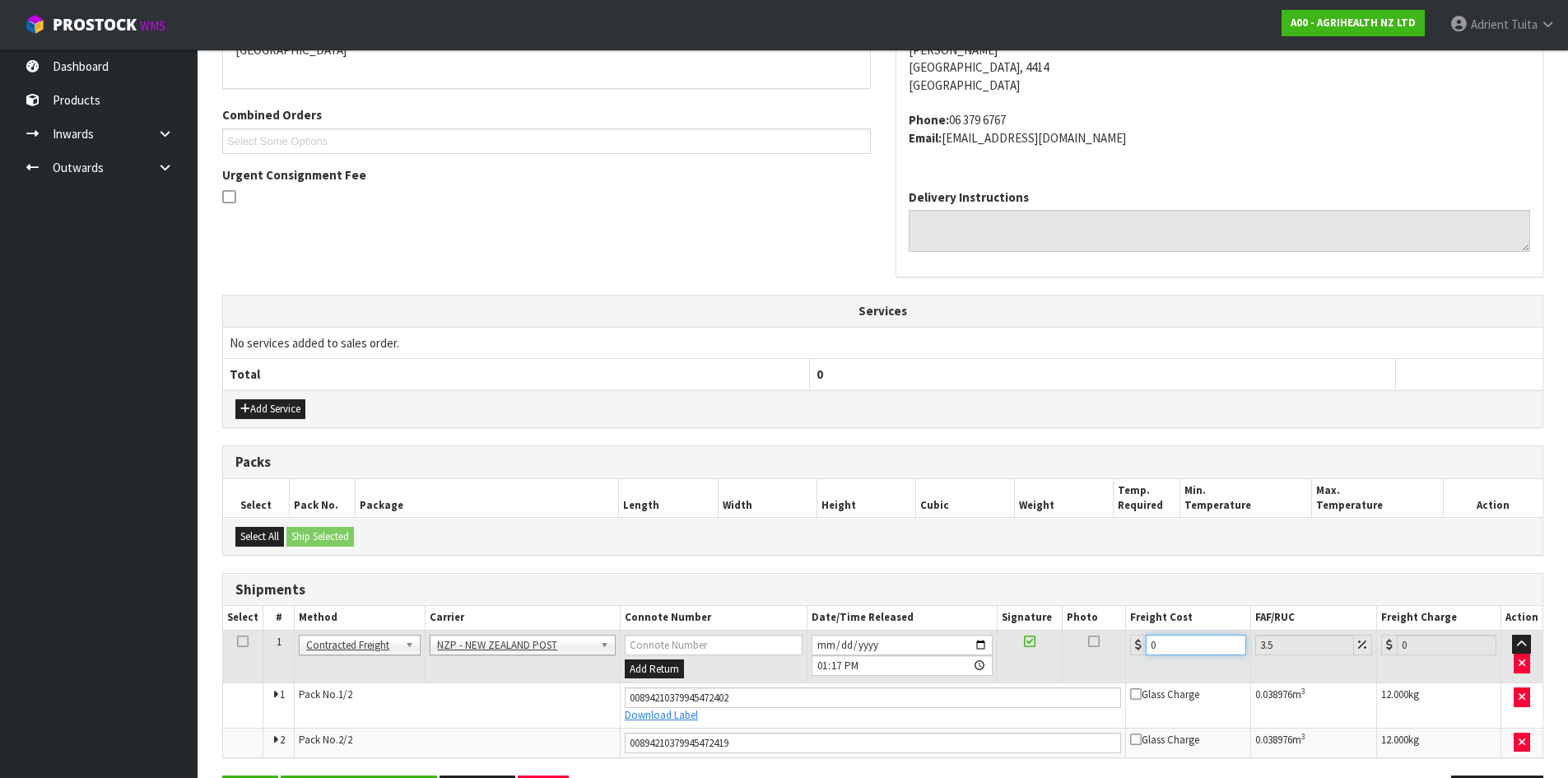
click at [1193, 646] on input "0" at bounding box center [1195, 645] width 99 height 21
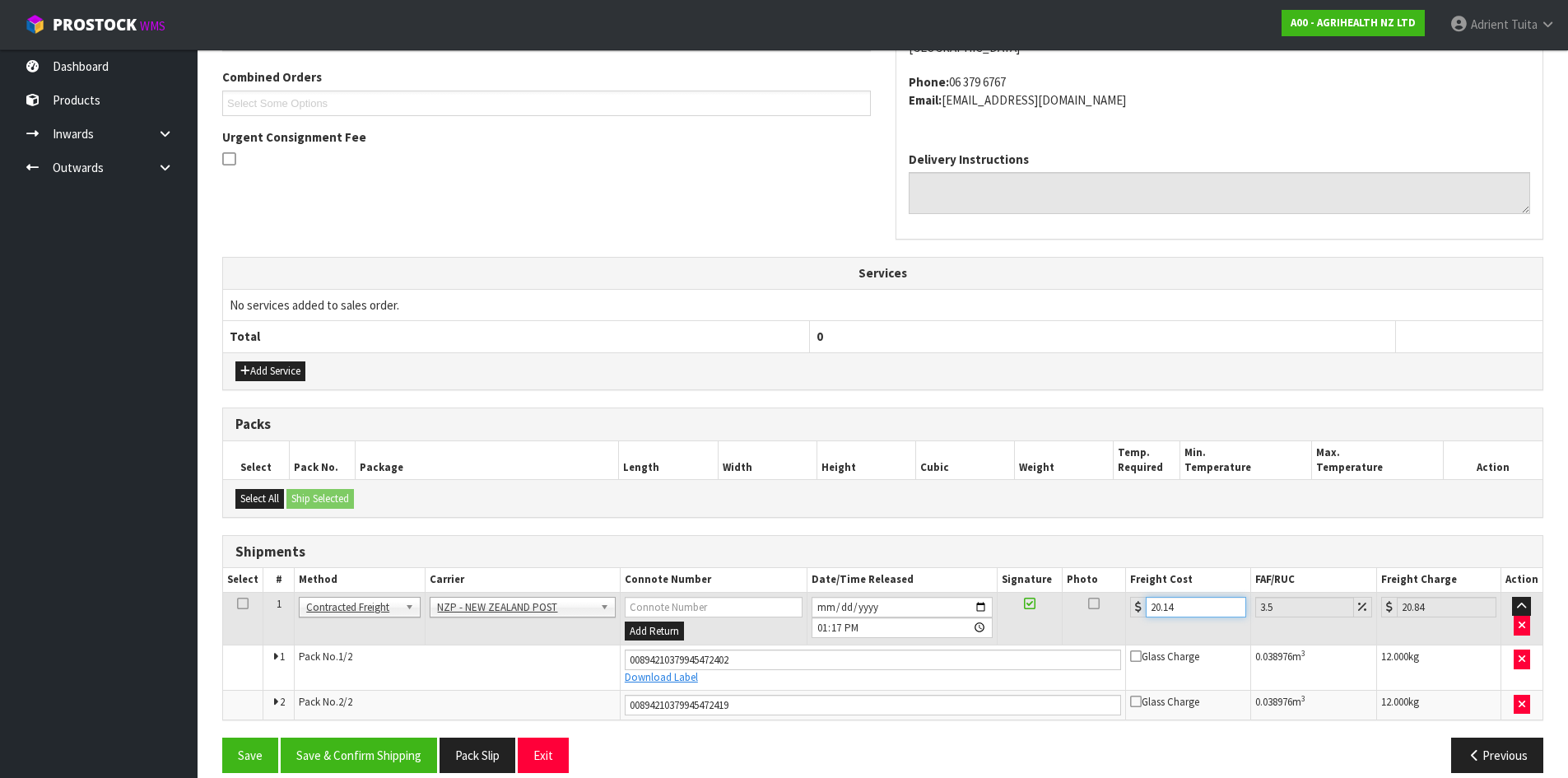
scroll to position [441, 0]
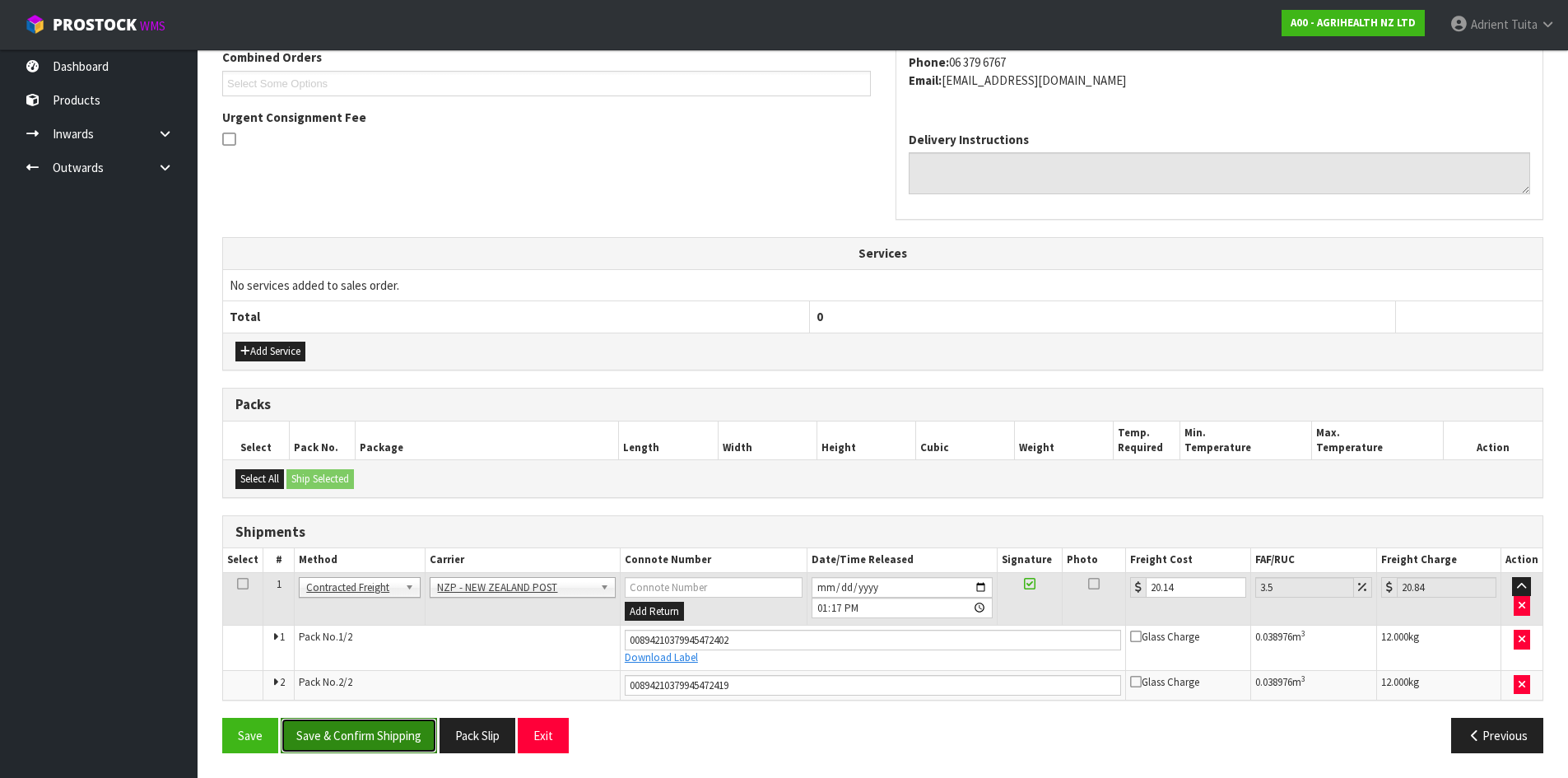
click at [390, 729] on button "Save & Confirm Shipping" at bounding box center [359, 735] width 157 height 36
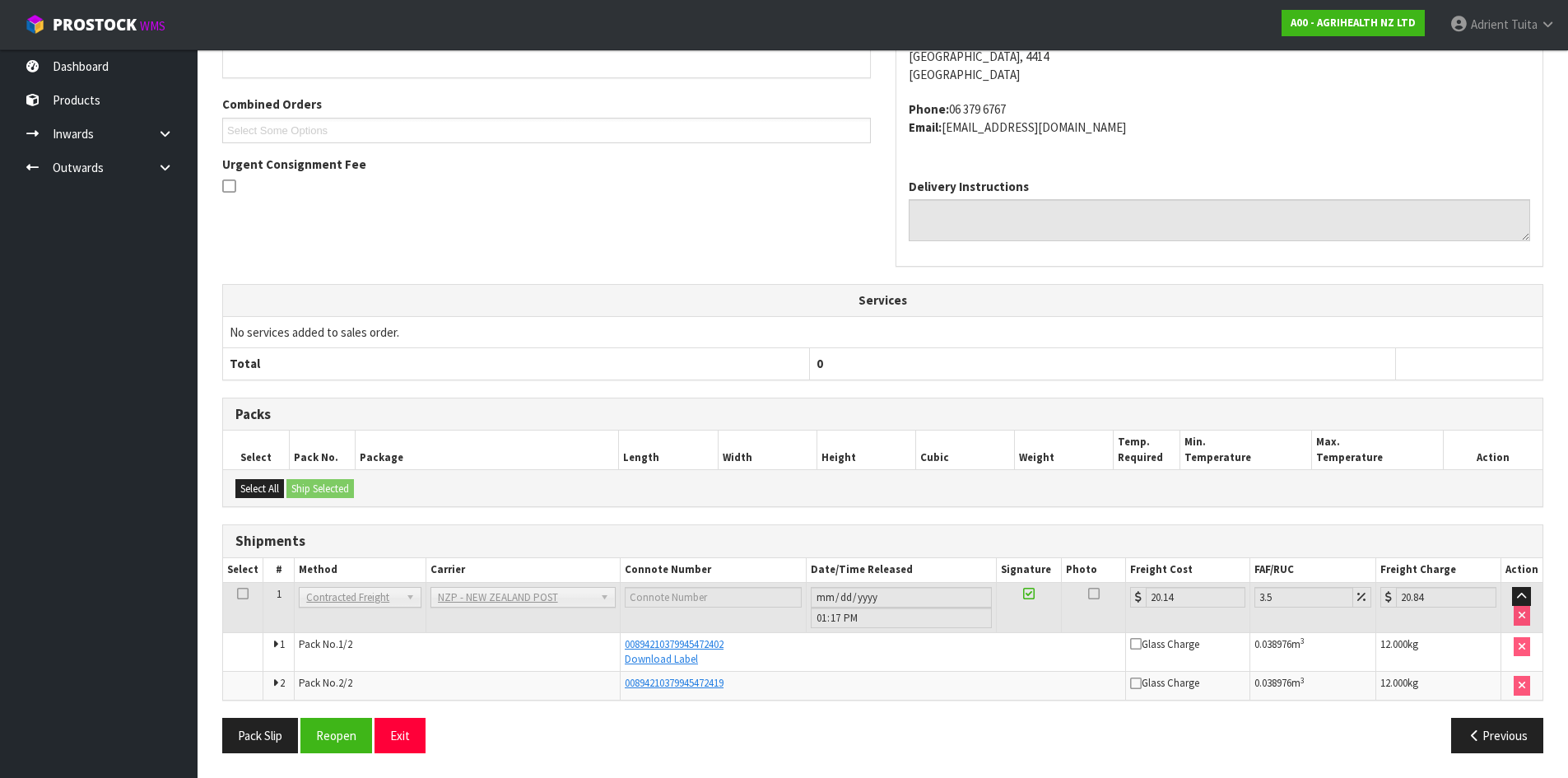
scroll to position [0, 0]
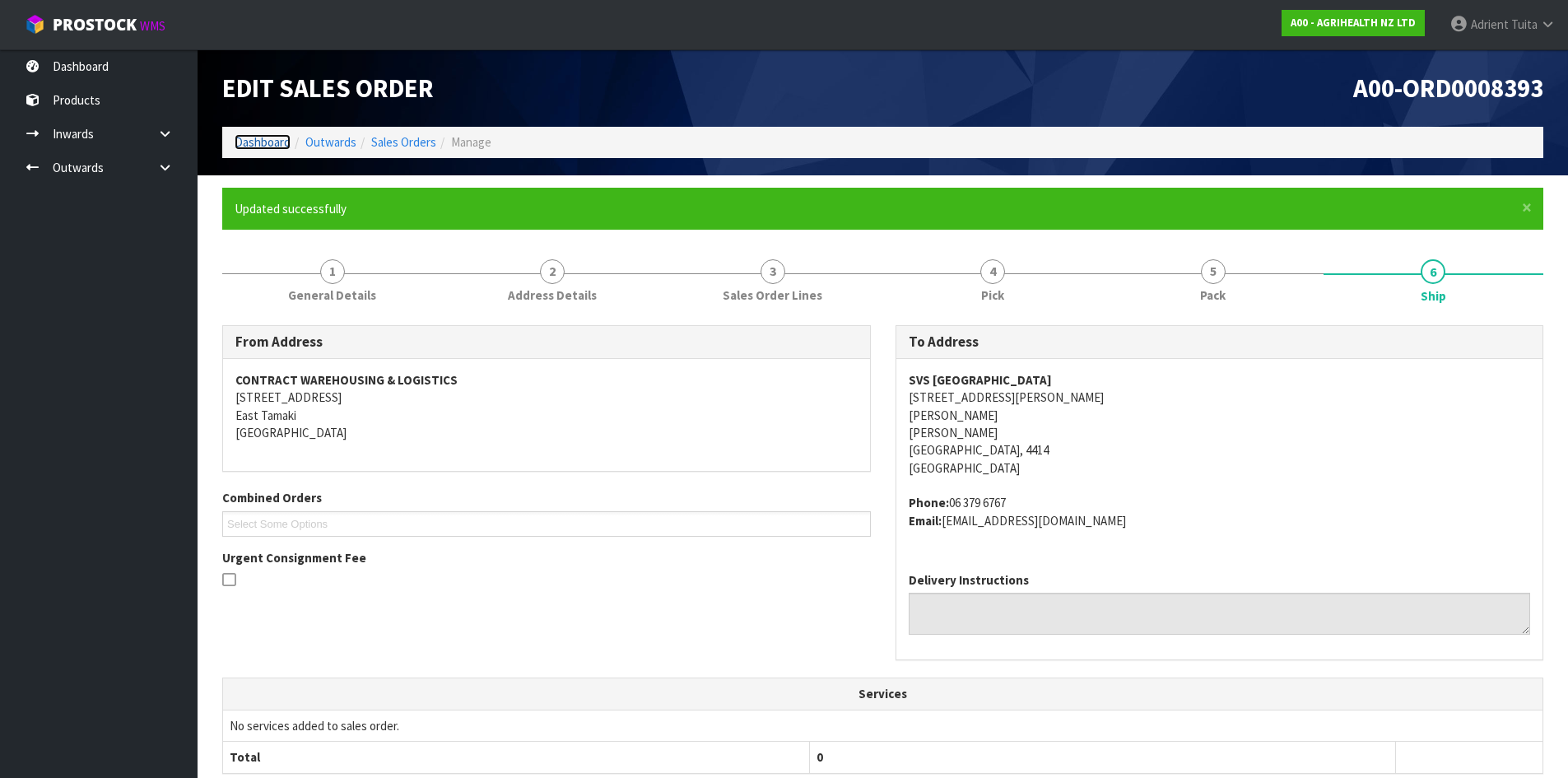
click at [269, 137] on link "Dashboard" at bounding box center [262, 141] width 56 height 15
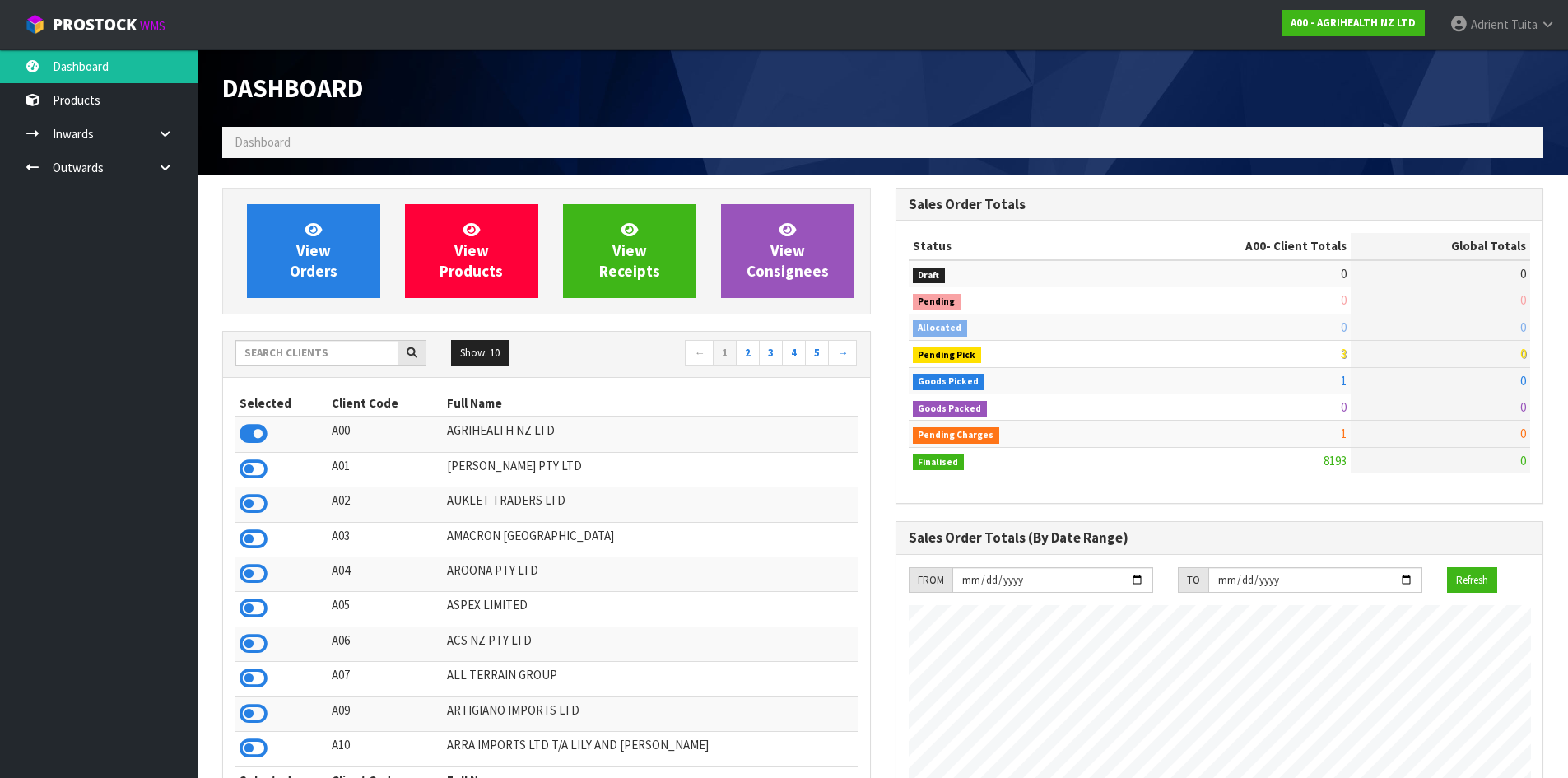
scroll to position [1247, 672]
click at [304, 261] on span "View Orders" at bounding box center [313, 251] width 47 height 62
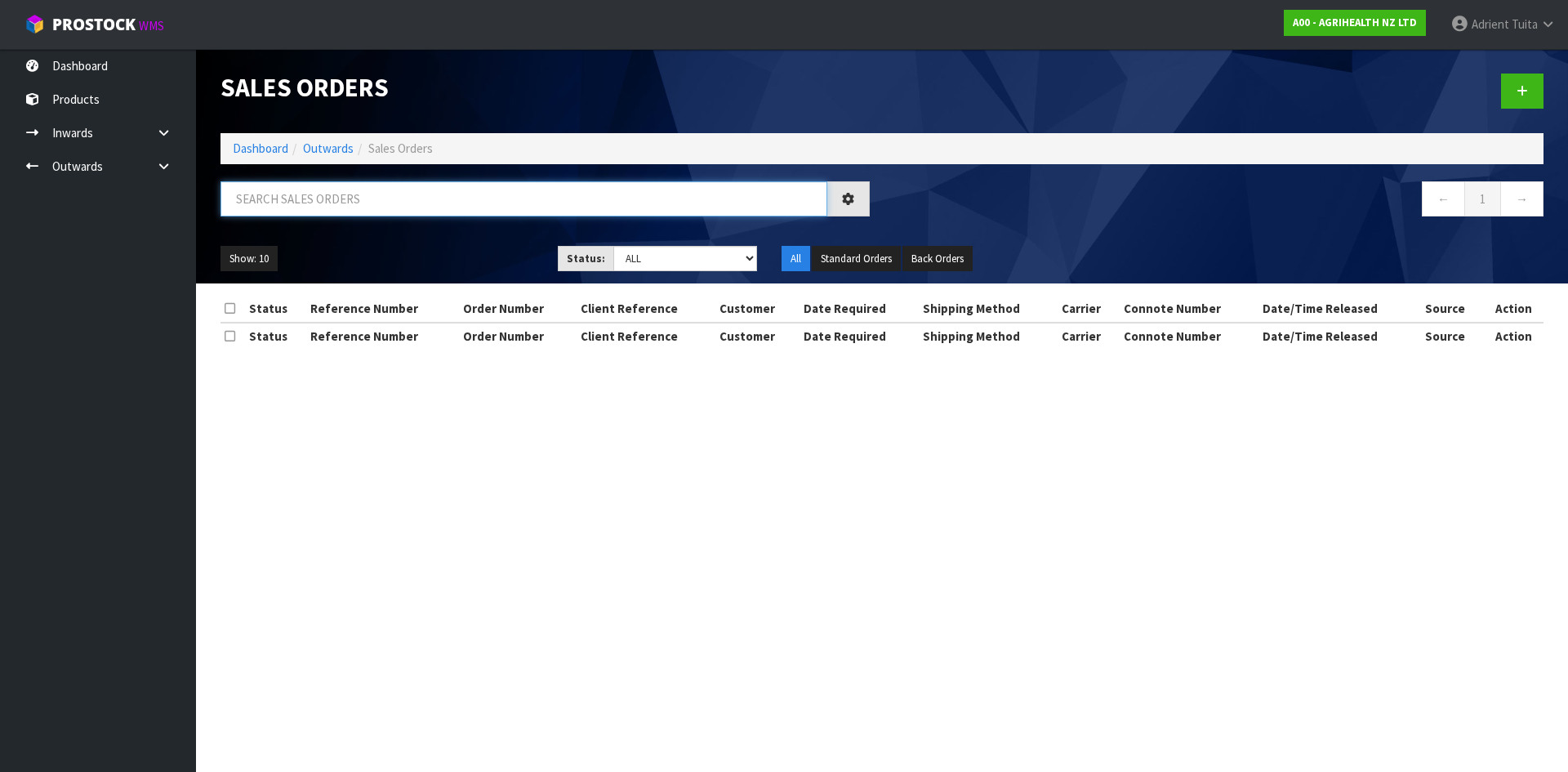
click at [339, 207] on input "text" at bounding box center [524, 199] width 607 height 35
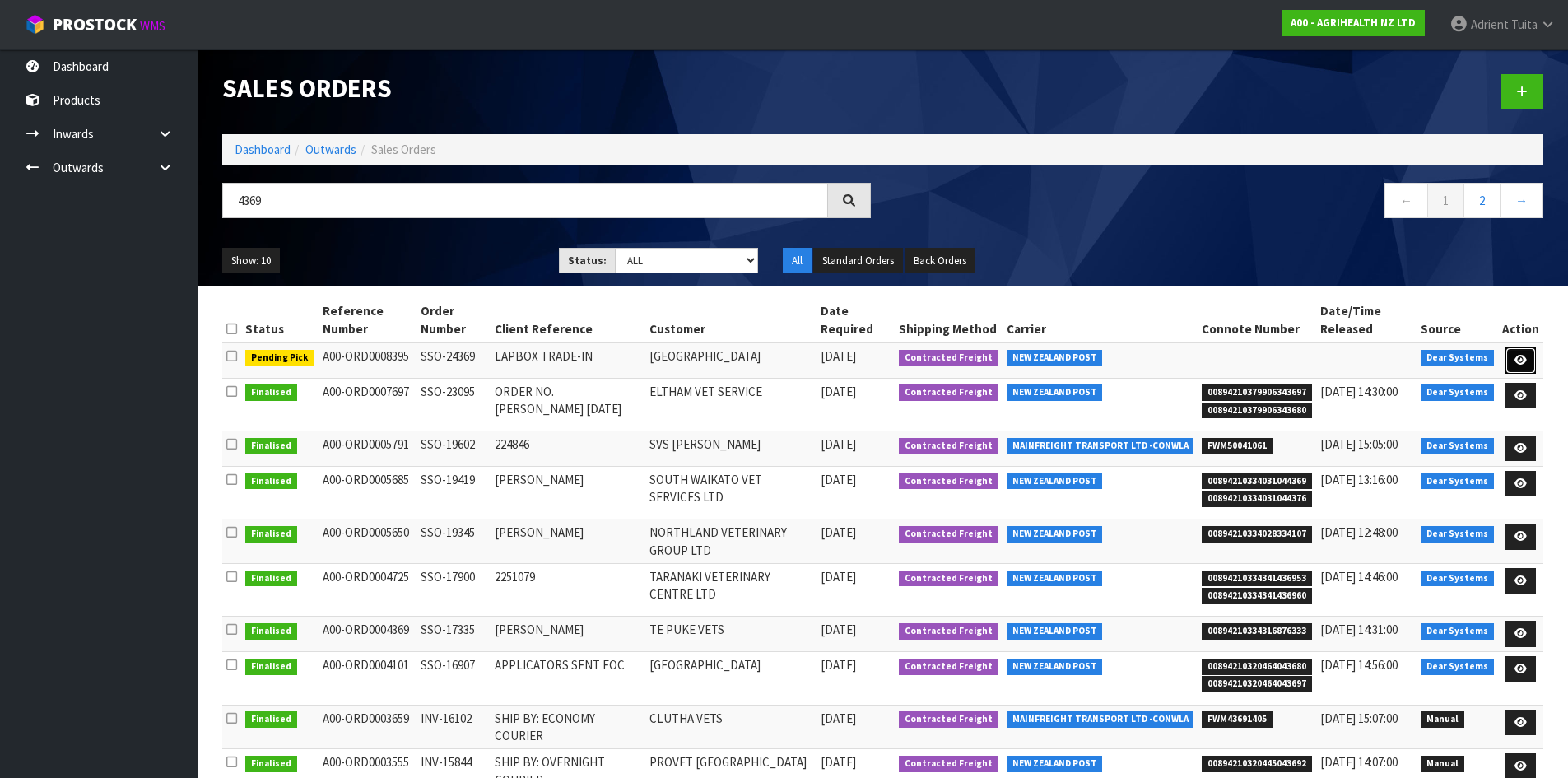
click at [1520, 355] on icon at bounding box center [1521, 361] width 13 height 11
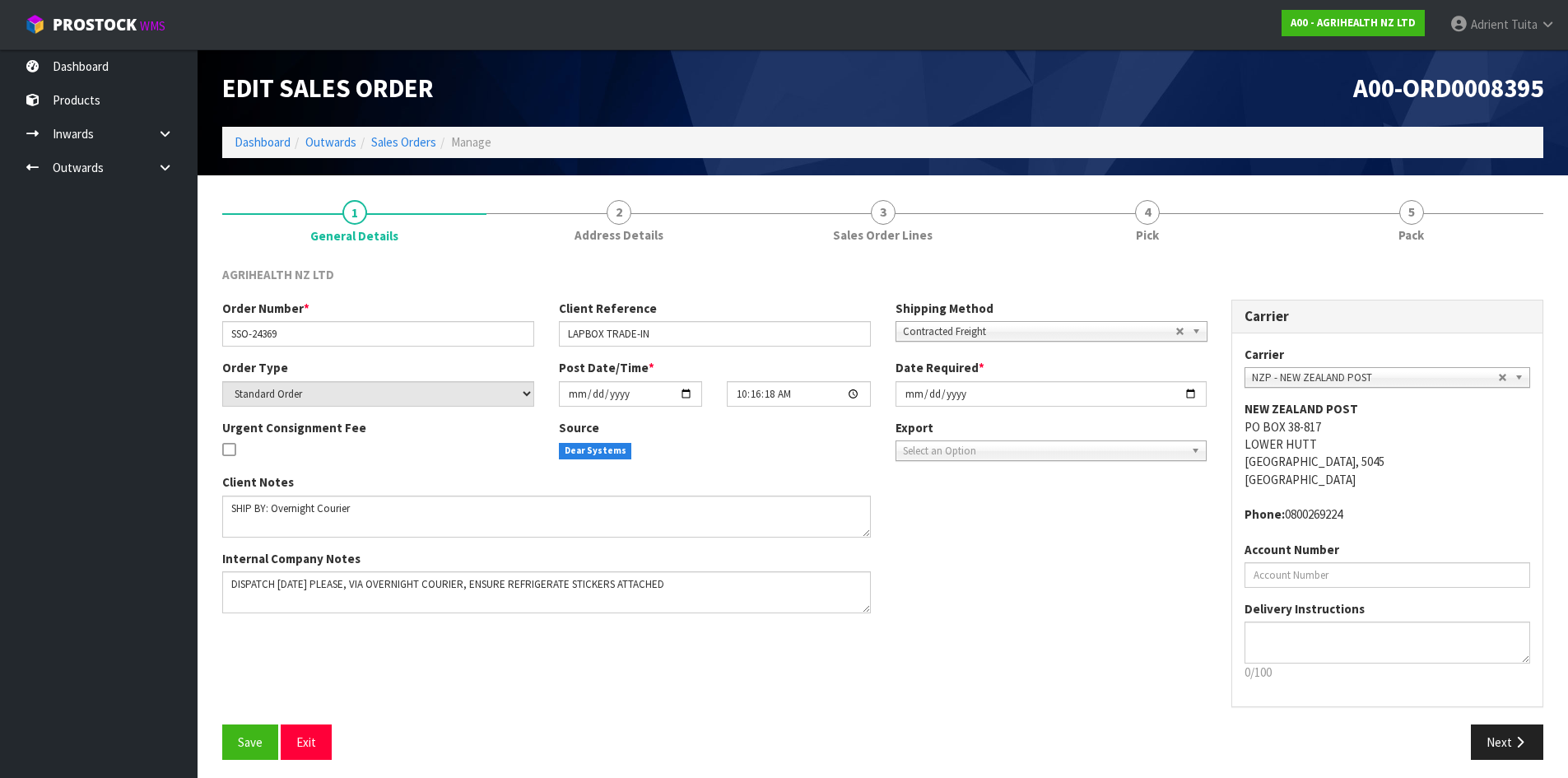
click at [1135, 236] on span "Pick" at bounding box center [1146, 235] width 23 height 17
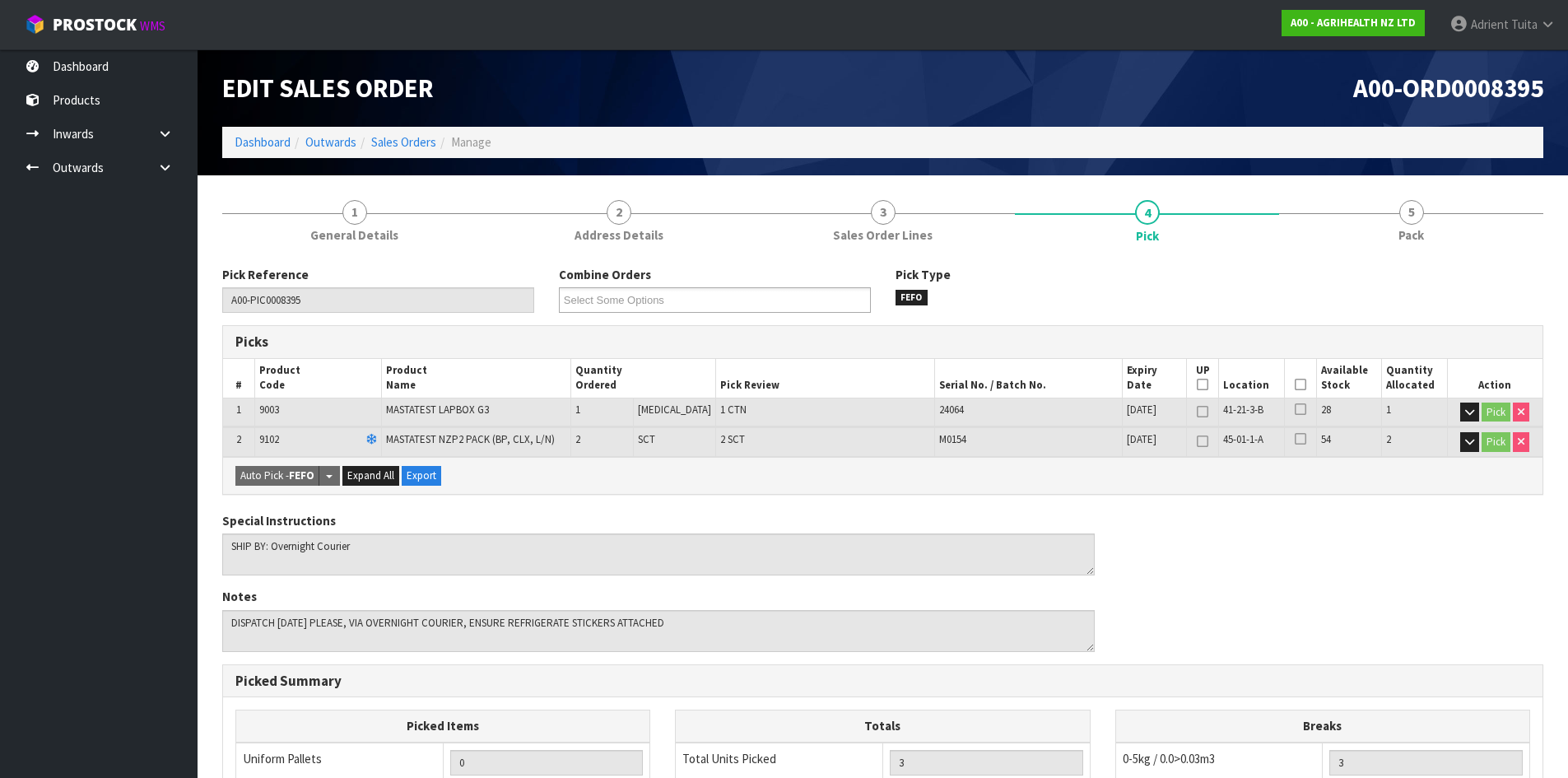
click at [1295, 385] on icon at bounding box center [1300, 384] width 12 height 1
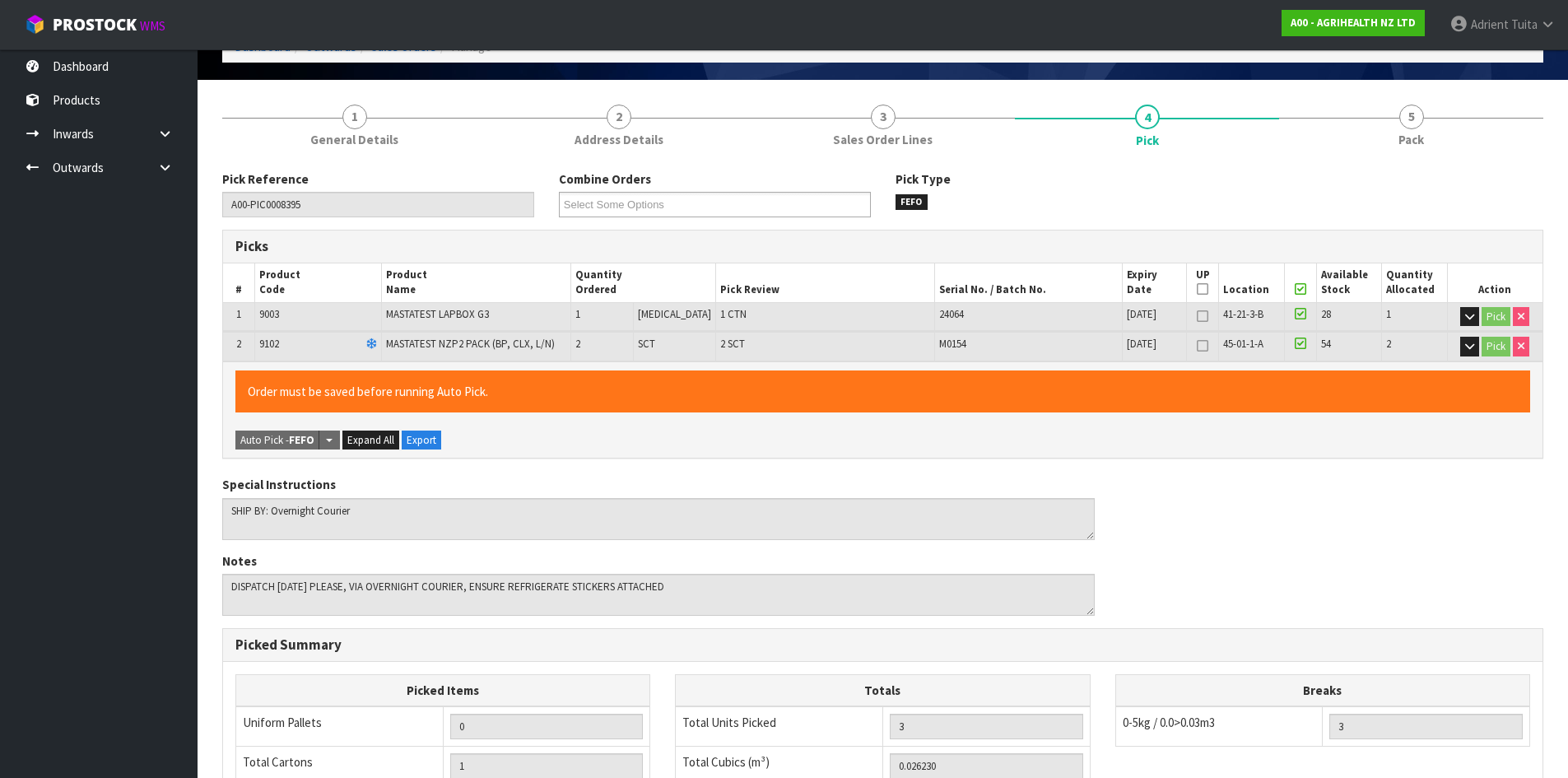
scroll to position [400, 0]
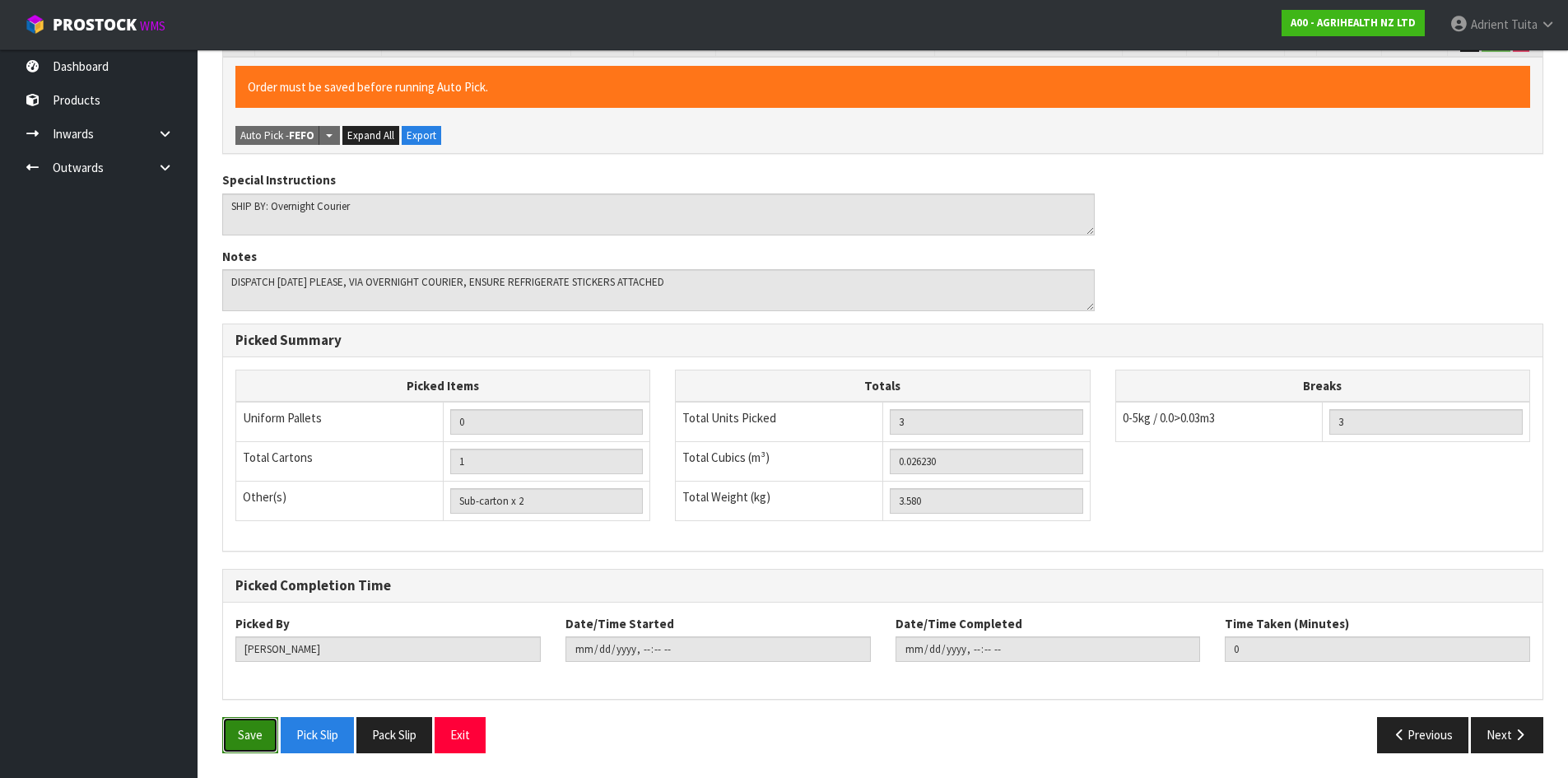
click at [267, 735] on button "Save" at bounding box center [249, 734] width 56 height 36
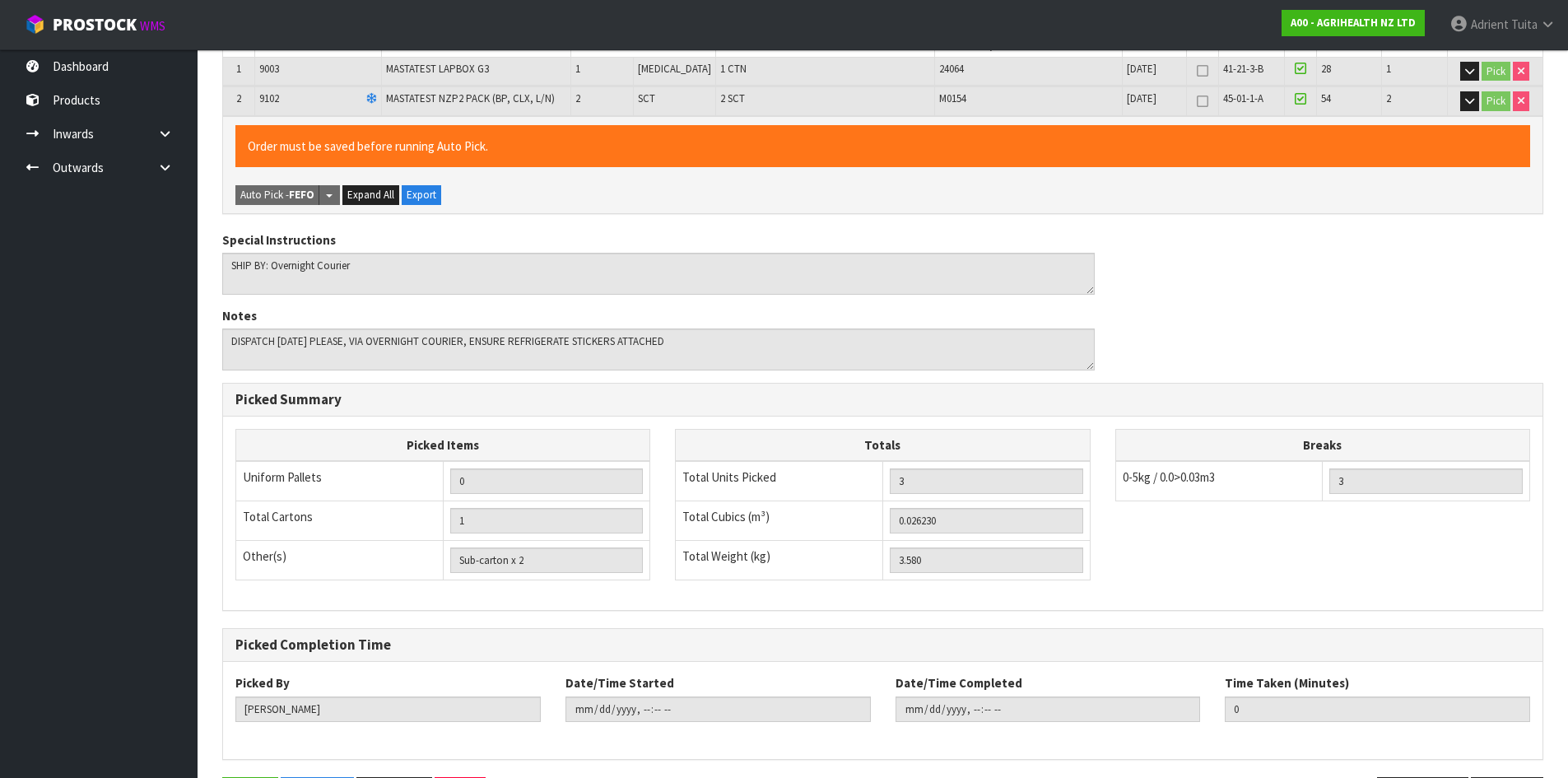
scroll to position [0, 0]
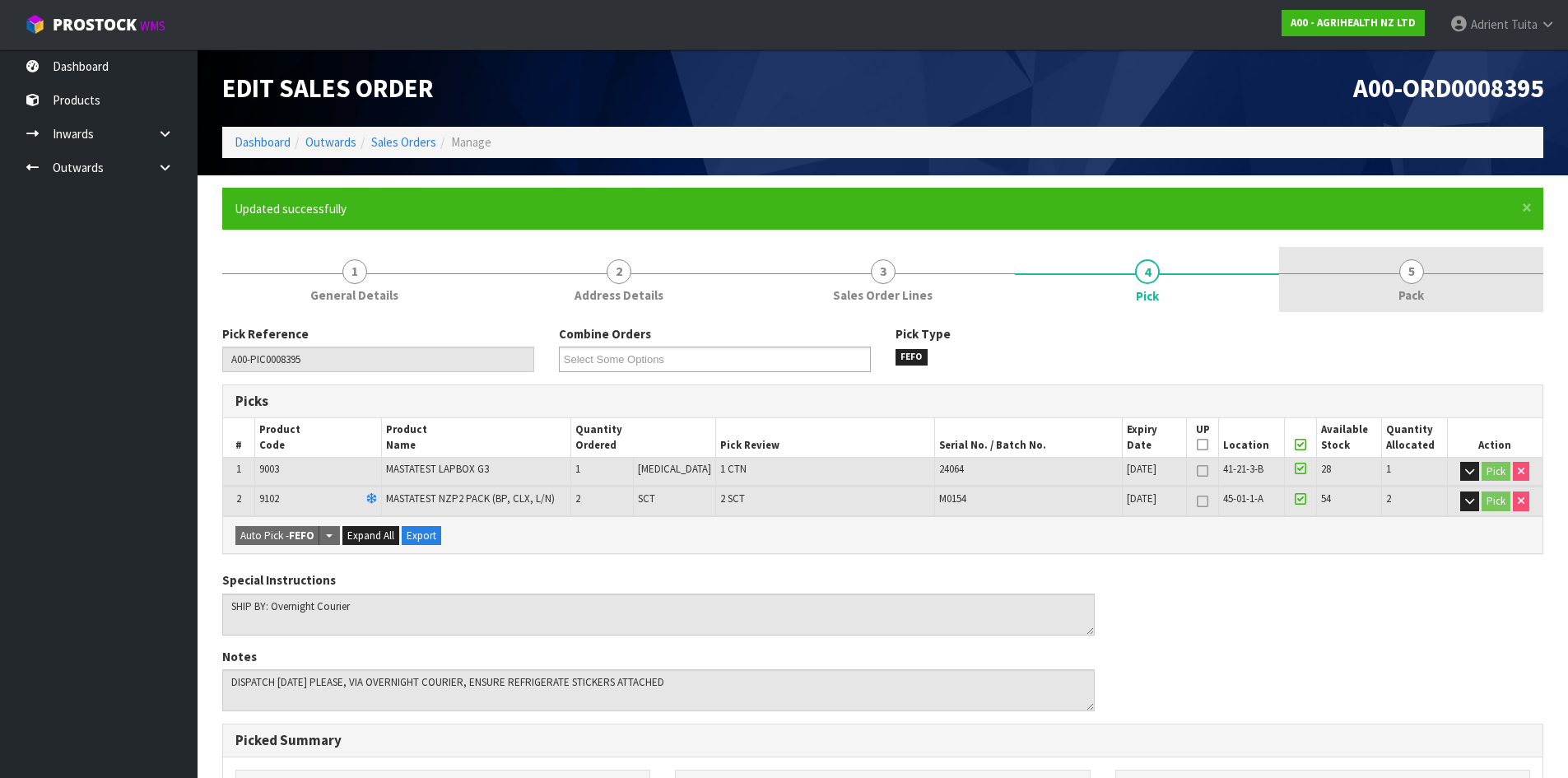
click at [1505, 254] on link "5 Pack" at bounding box center [1411, 279] width 264 height 65
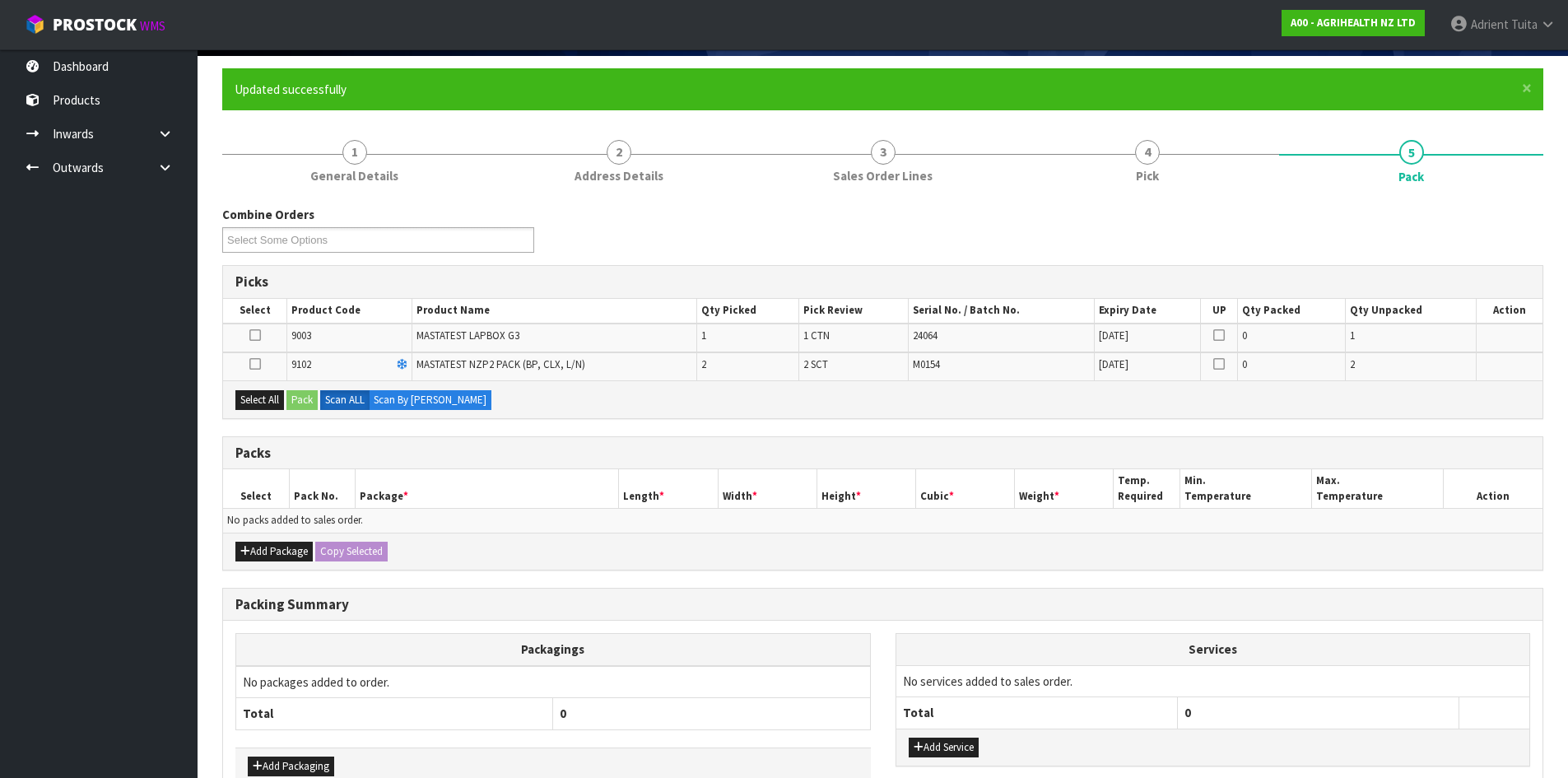
scroll to position [217, 0]
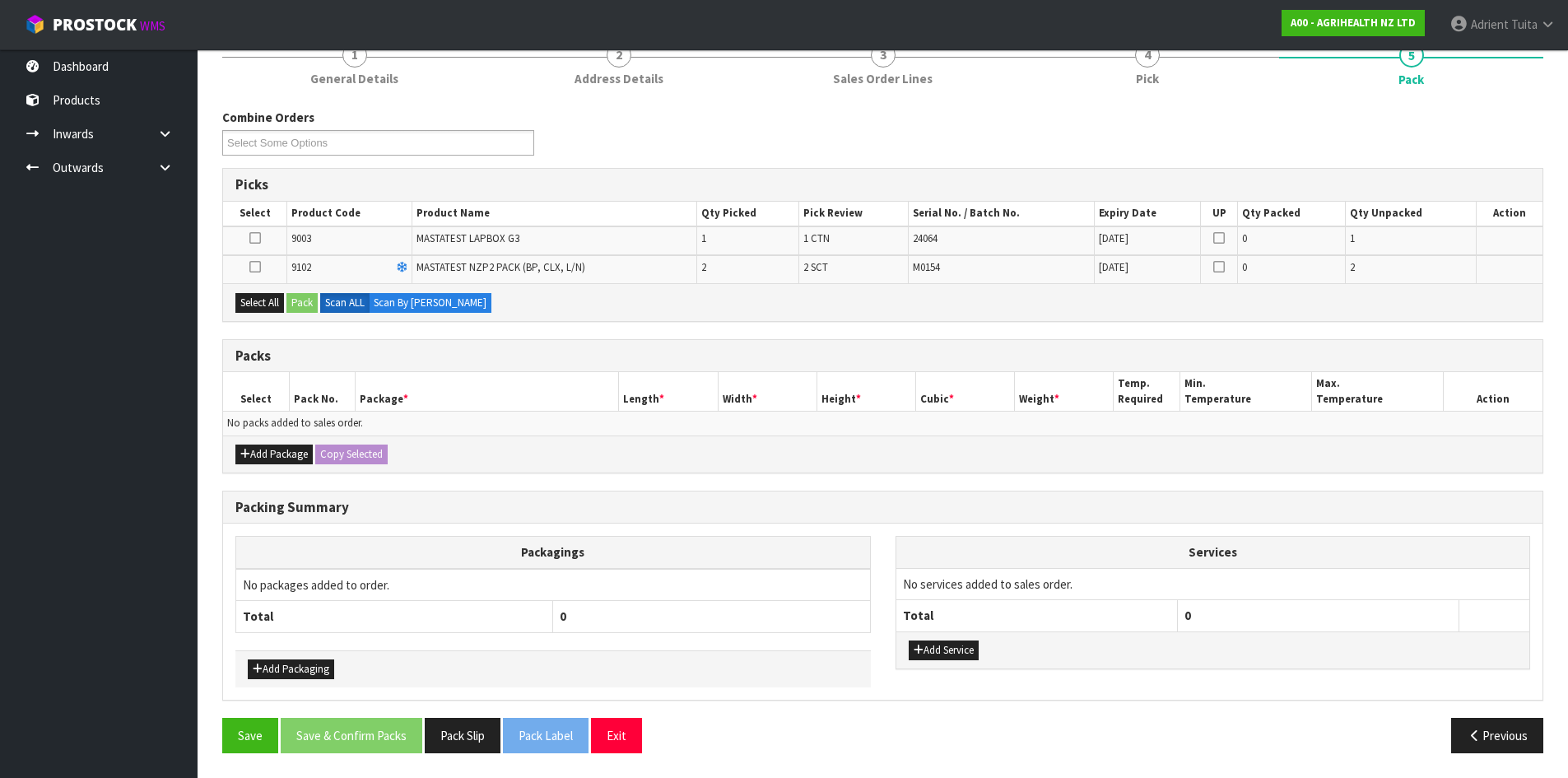
click at [276, 291] on div "Select All Pack Scan ALL Scan By [PERSON_NAME]" at bounding box center [882, 302] width 1319 height 37
click at [269, 314] on div "Select All Pack Scan ALL Scan By [PERSON_NAME]" at bounding box center [882, 302] width 1319 height 37
click at [271, 310] on button "Select All" at bounding box center [260, 303] width 48 height 20
drag, startPoint x: 243, startPoint y: 457, endPoint x: 249, endPoint y: 441, distance: 17.1
click at [244, 455] on icon "button" at bounding box center [245, 455] width 10 height 11
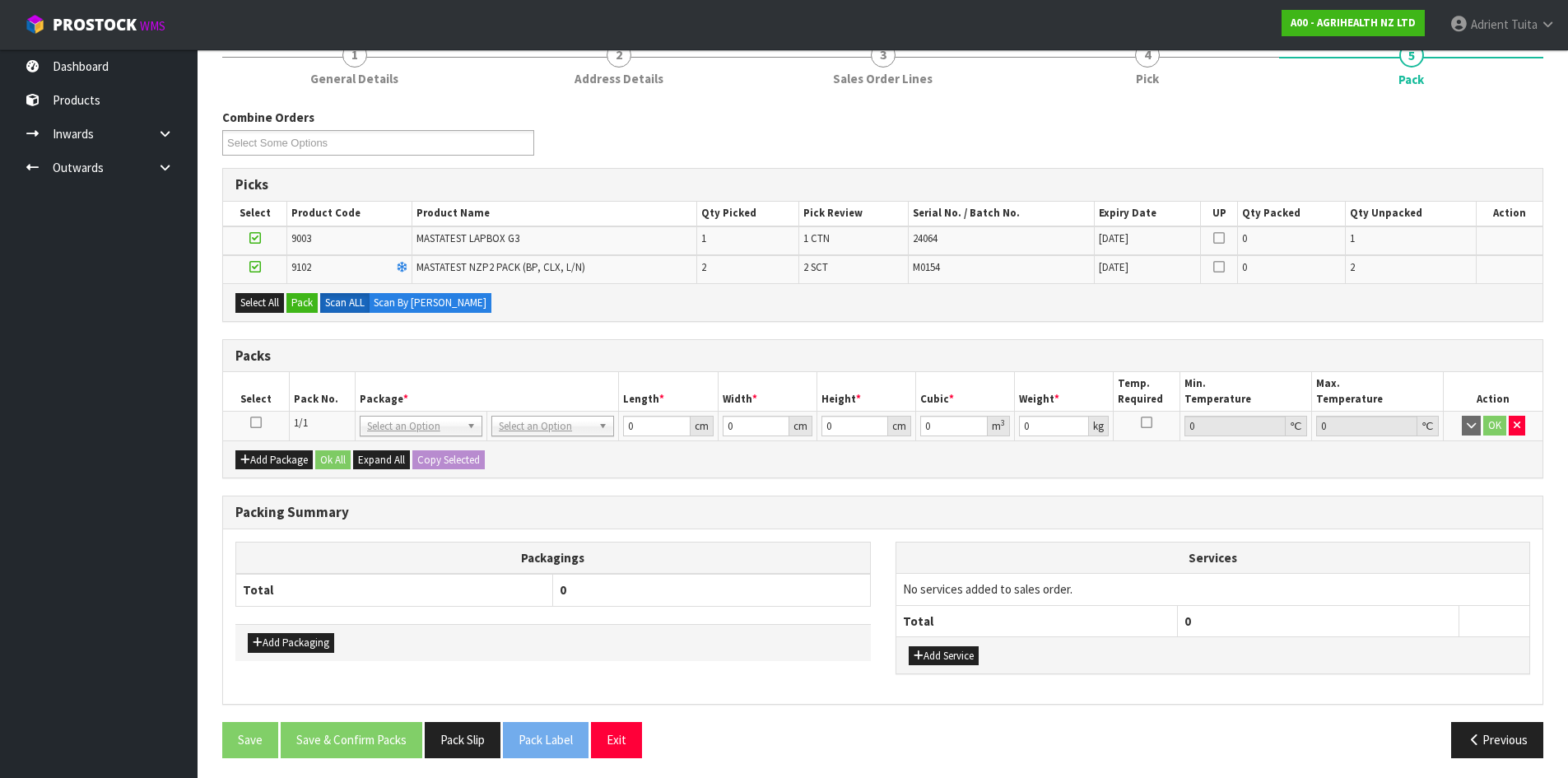
click at [252, 424] on icon at bounding box center [256, 423] width 12 height 1
click at [307, 310] on button "Pack" at bounding box center [302, 303] width 31 height 20
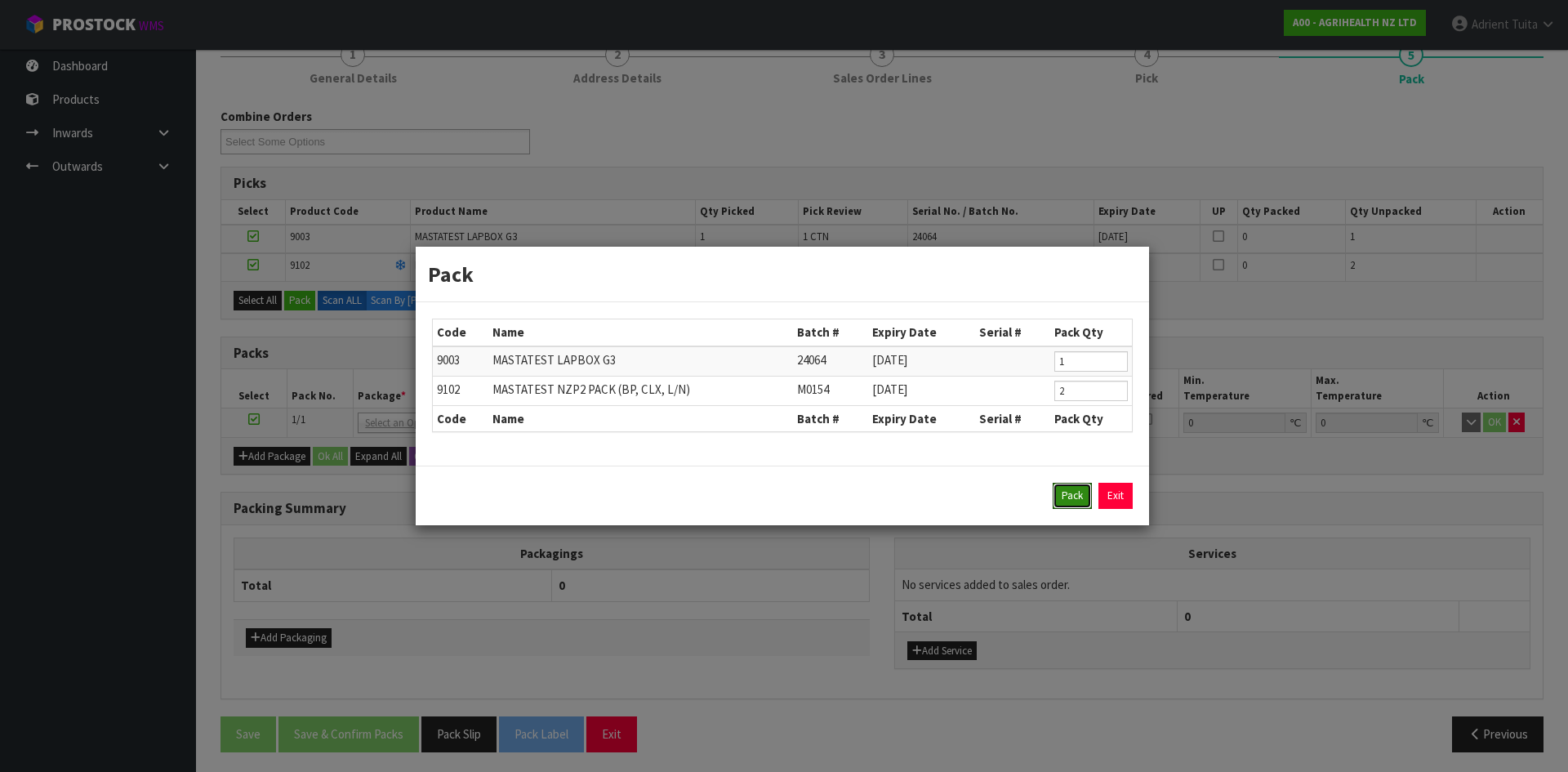
drag, startPoint x: 1086, startPoint y: 497, endPoint x: 1015, endPoint y: 473, distance: 74.9
click at [1084, 497] on button "Pack" at bounding box center [1072, 495] width 39 height 26
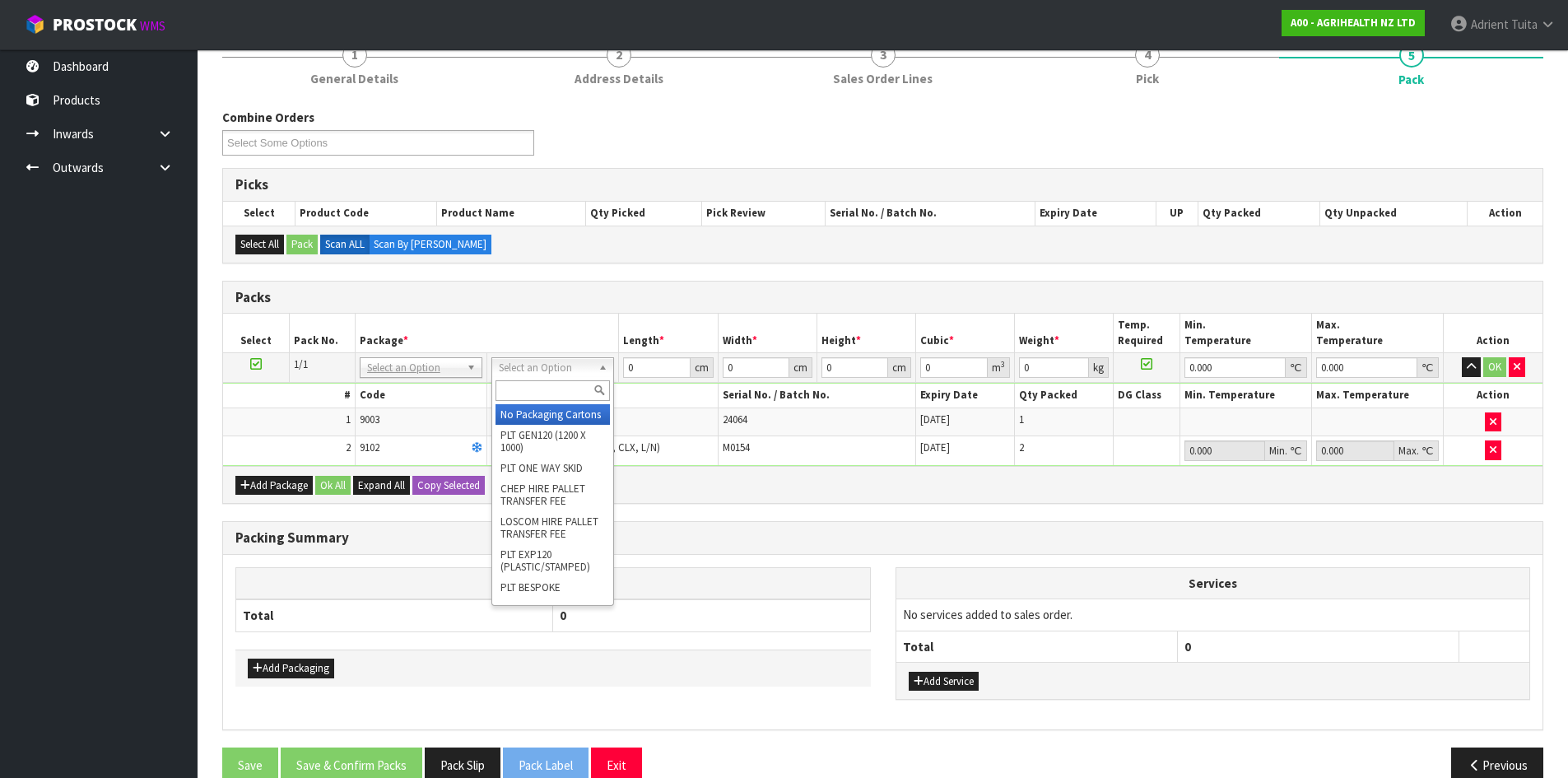
drag, startPoint x: 503, startPoint y: 359, endPoint x: 505, endPoint y: 385, distance: 26.1
click at [505, 385] on input "text" at bounding box center [553, 391] width 115 height 21
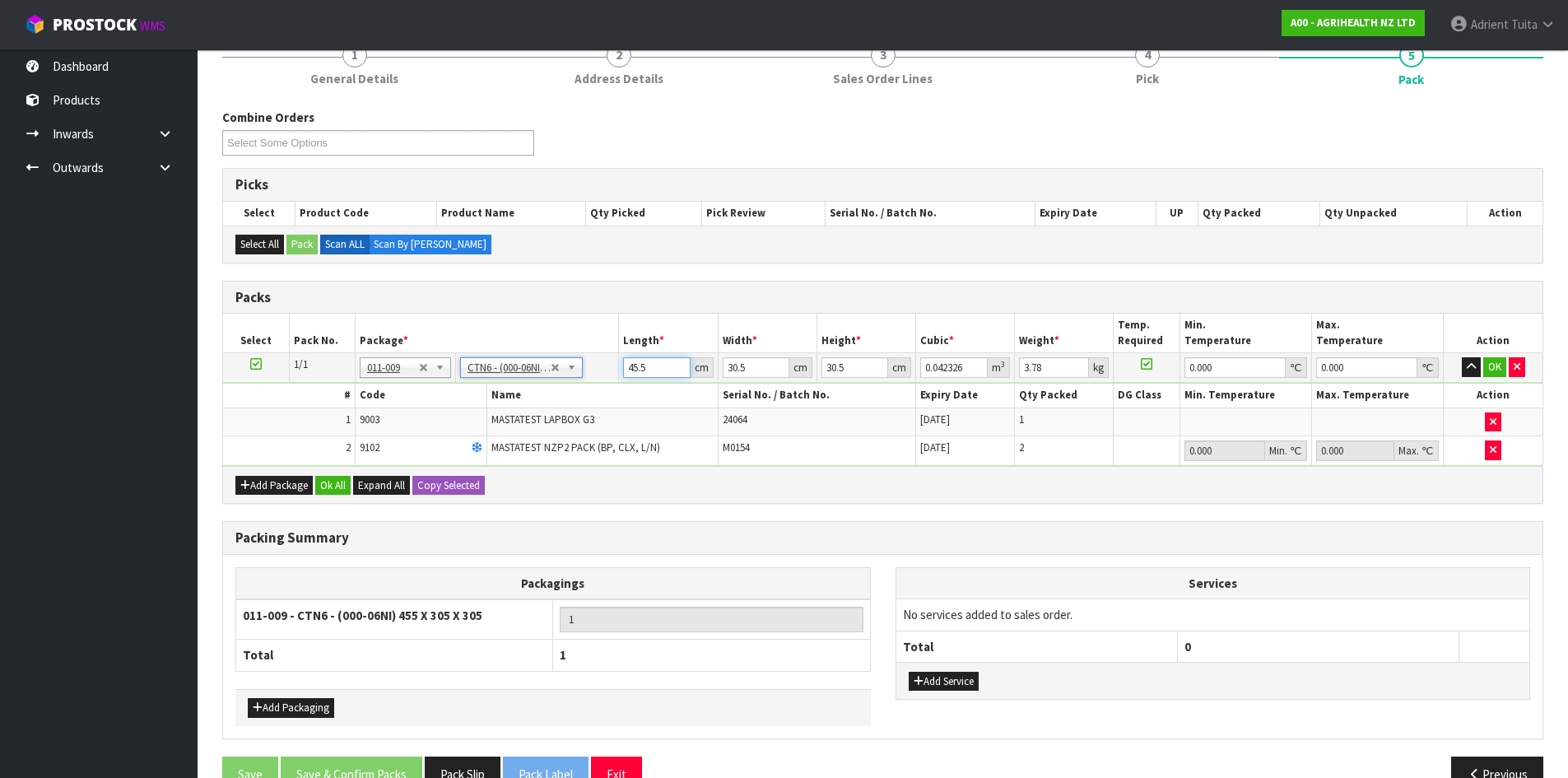
click at [643, 363] on input "45.5" at bounding box center [656, 367] width 66 height 21
click at [644, 363] on input "45.5" at bounding box center [656, 367] width 66 height 21
click at [1492, 364] on button "OK" at bounding box center [1494, 367] width 23 height 20
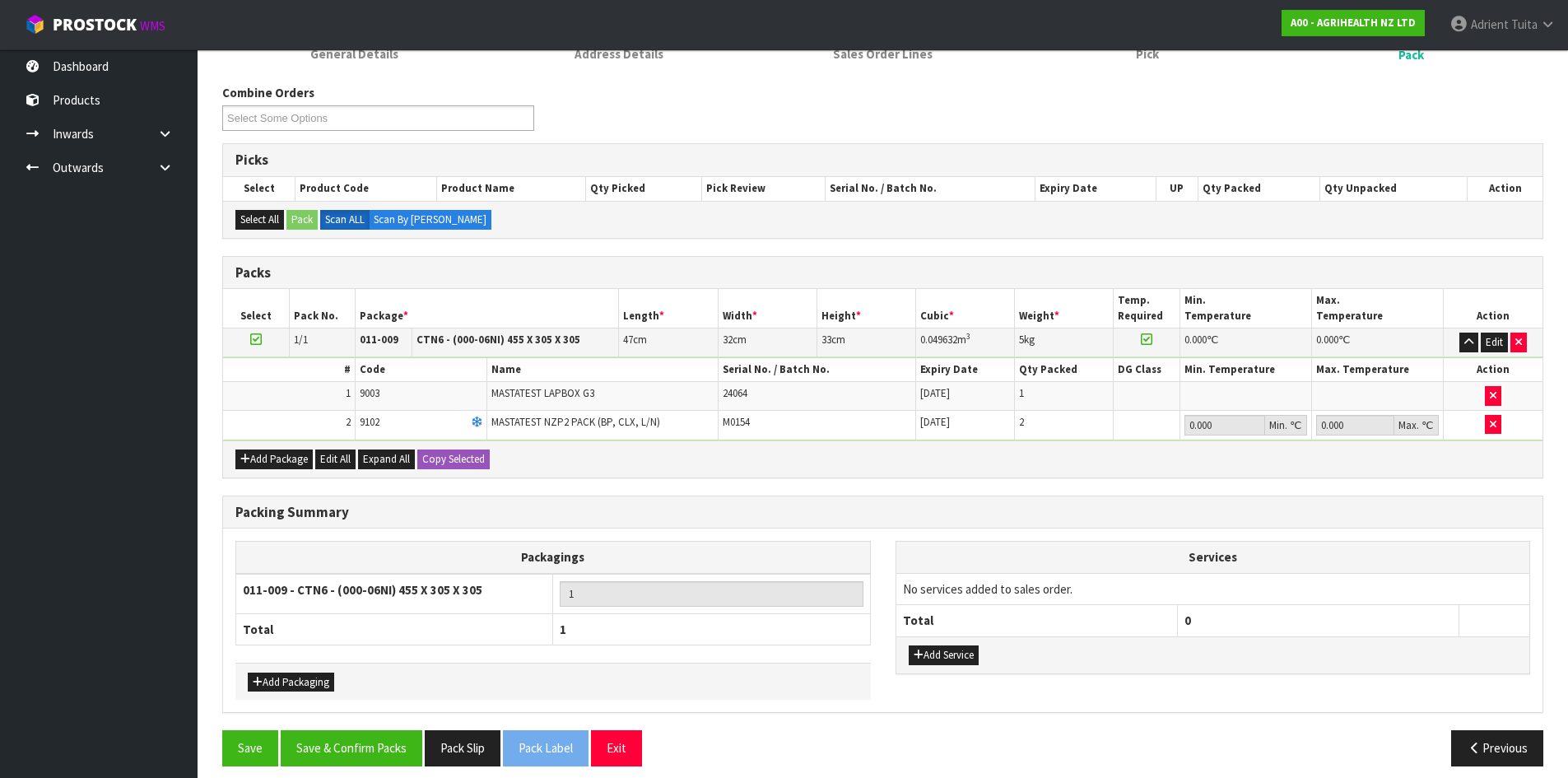
scroll to position [254, 0]
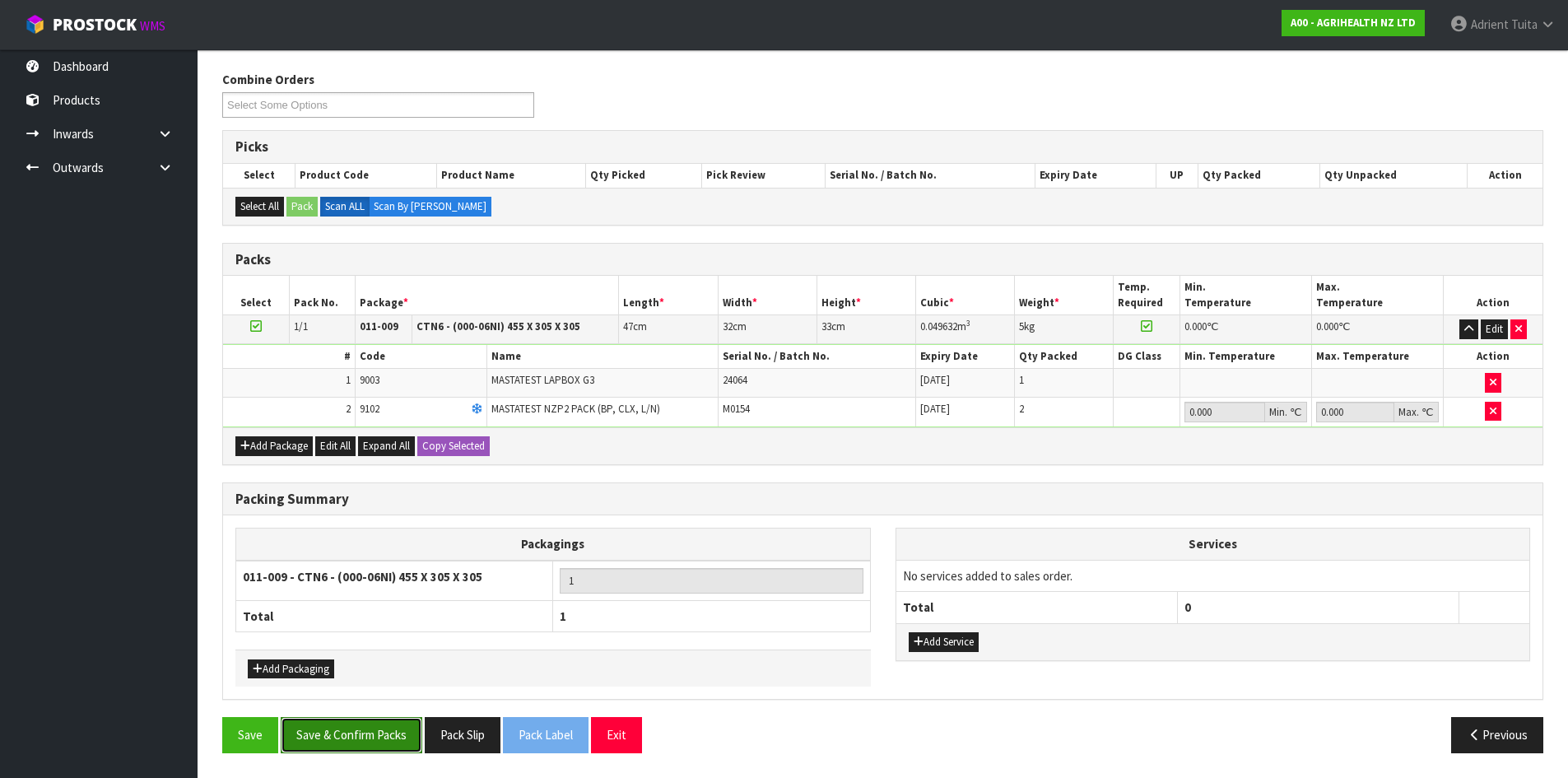
click at [372, 739] on button "Save & Confirm Packs" at bounding box center [351, 734] width 141 height 36
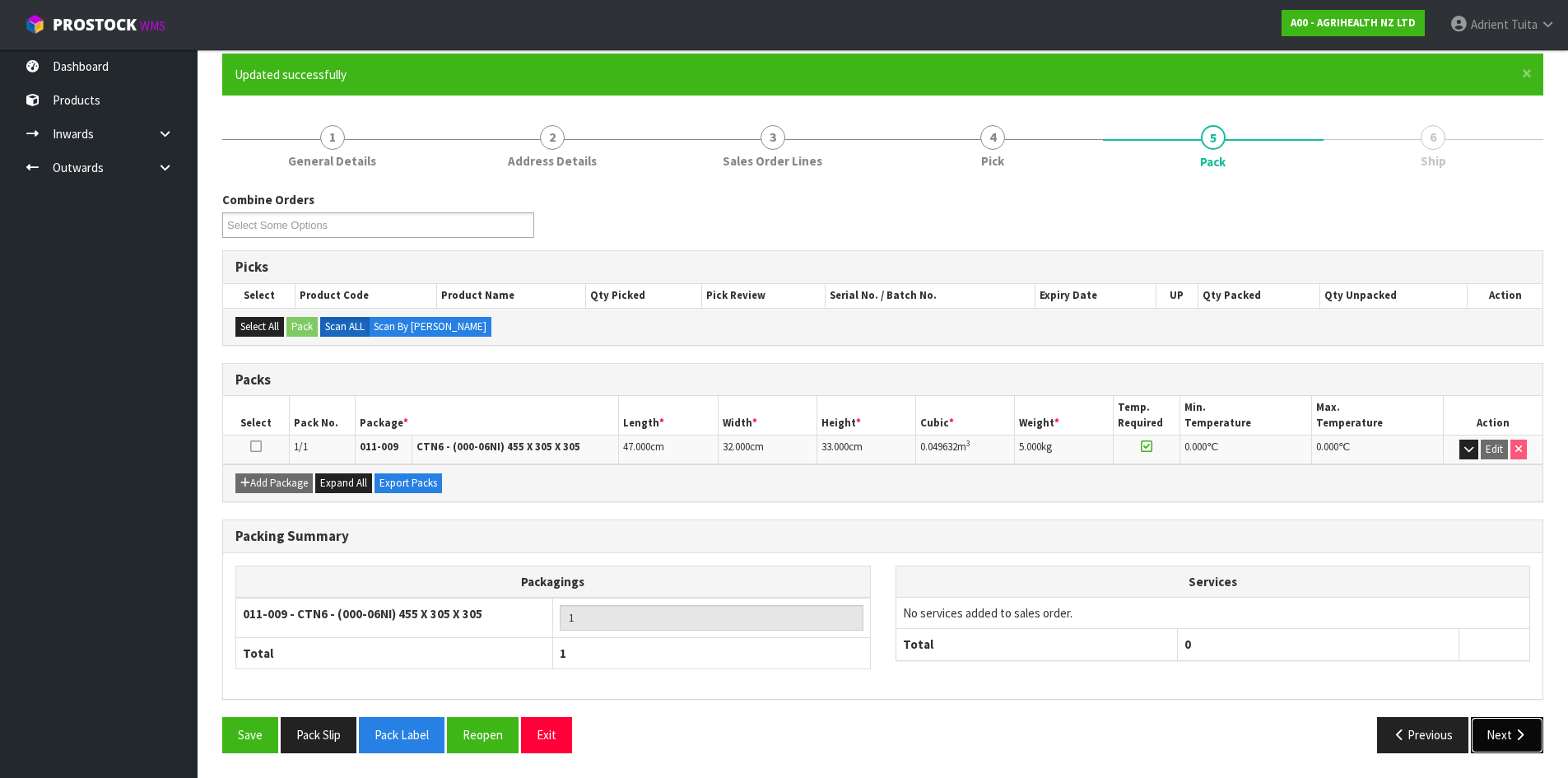
click at [1508, 730] on button "Next" at bounding box center [1507, 734] width 73 height 36
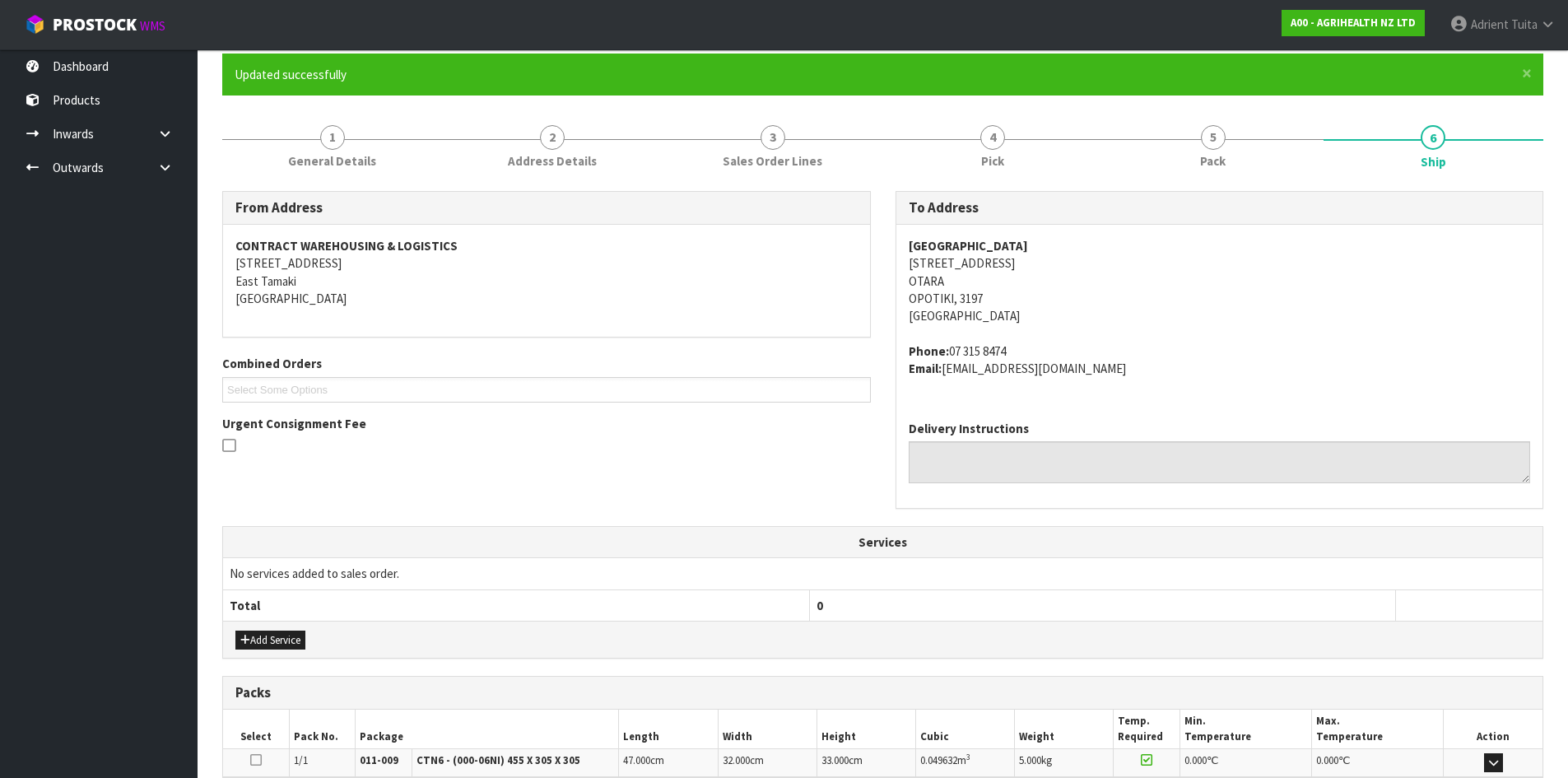
scroll to position [349, 0]
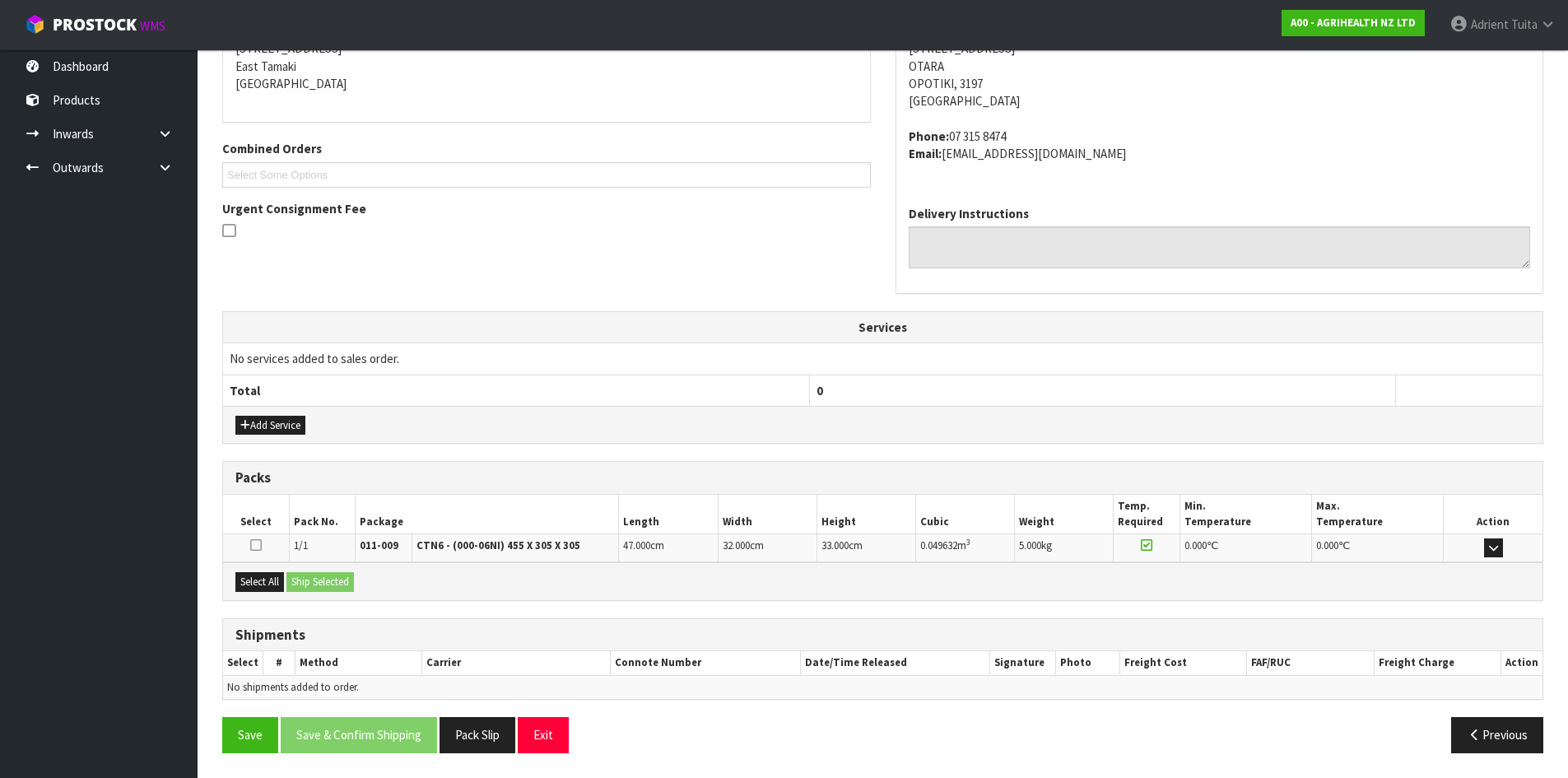
drag, startPoint x: 245, startPoint y: 565, endPoint x: 256, endPoint y: 567, distance: 11.2
click at [248, 564] on div "Select All Ship Selected" at bounding box center [882, 580] width 1319 height 37
click at [261, 575] on button "Select All" at bounding box center [260, 582] width 48 height 20
click at [296, 576] on button "Ship Selected" at bounding box center [321, 582] width 67 height 20
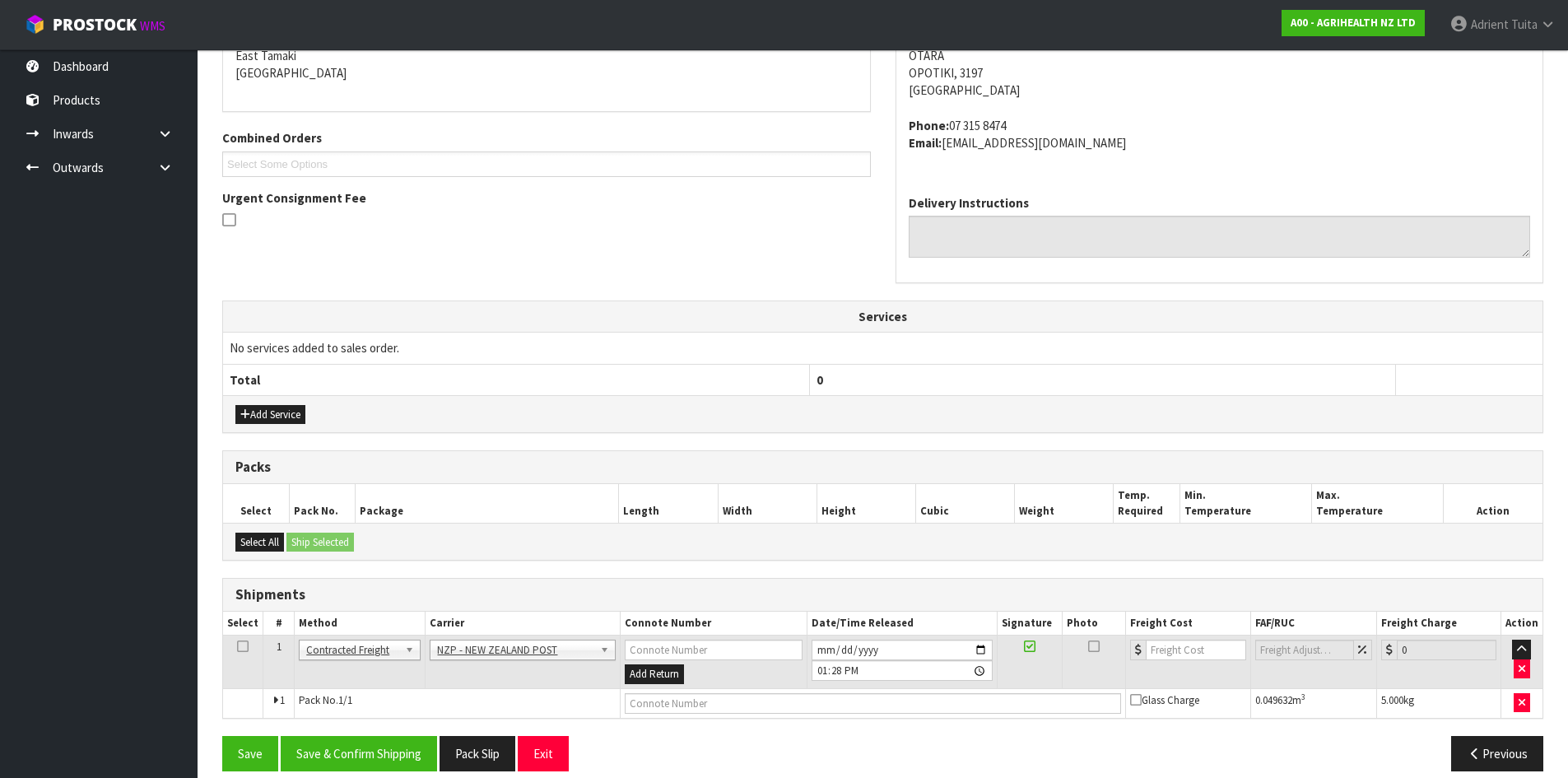
scroll to position [378, 0]
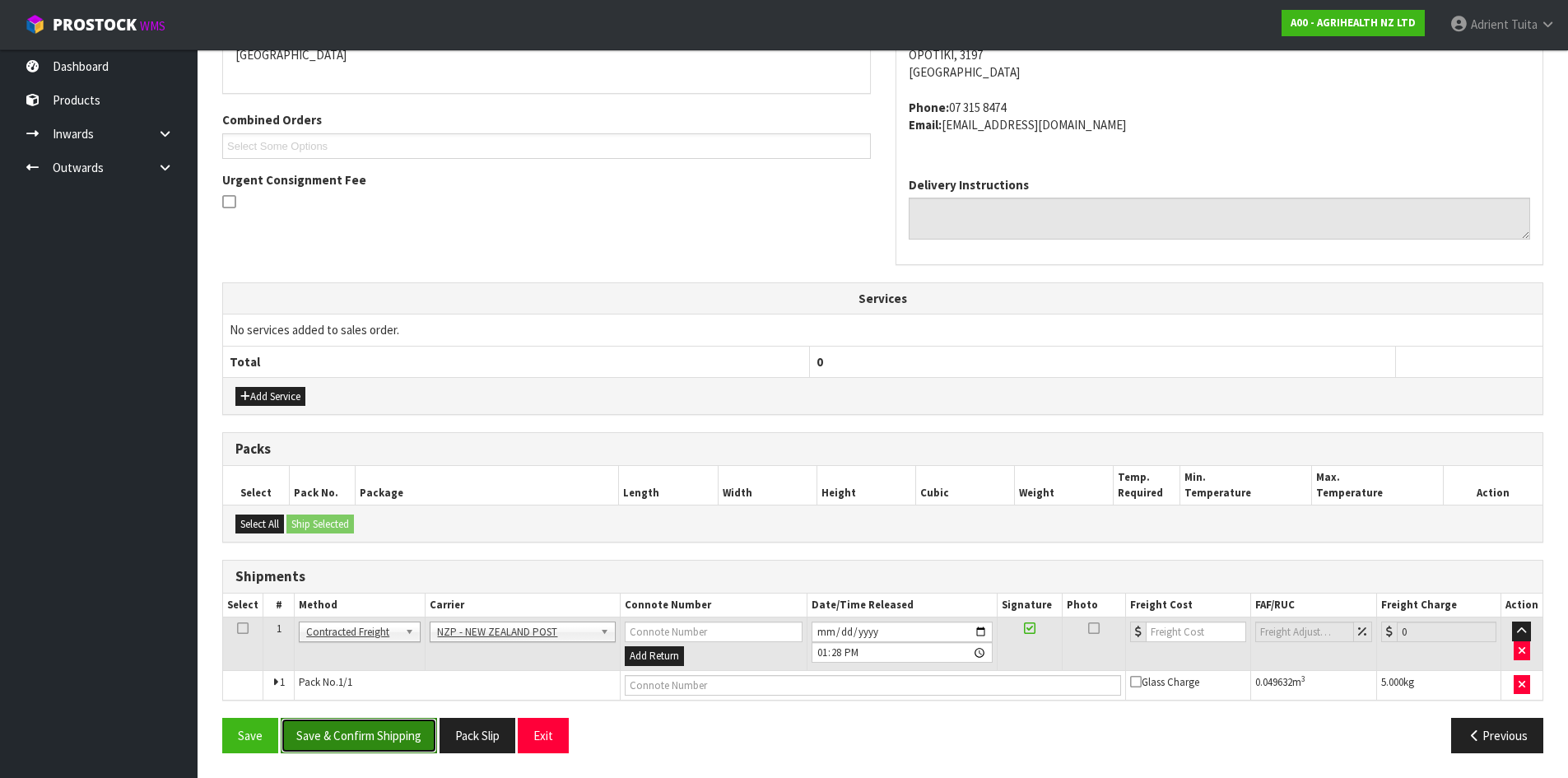
click at [405, 739] on button "Save & Confirm Shipping" at bounding box center [359, 735] width 157 height 36
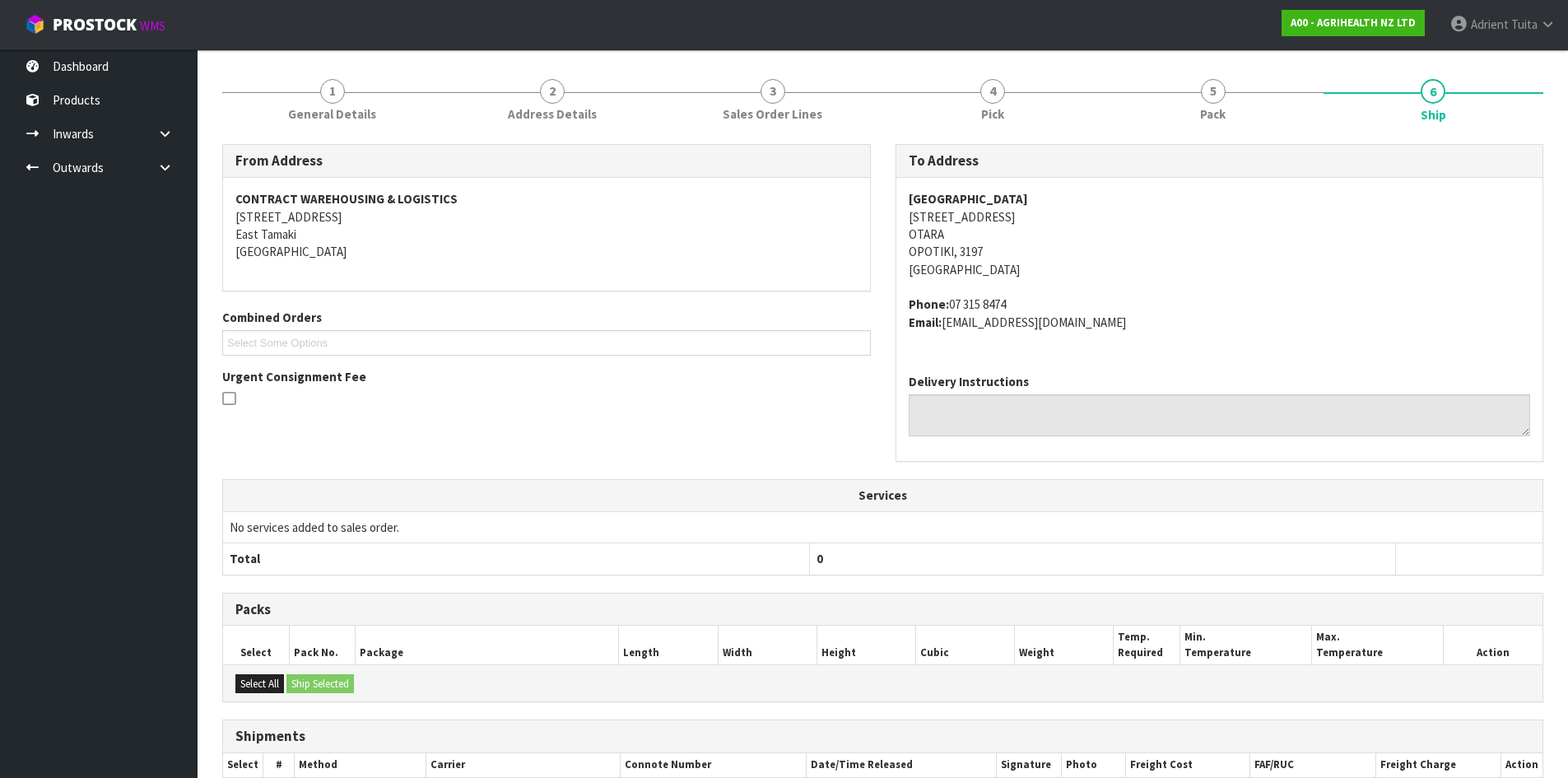
scroll to position [354, 0]
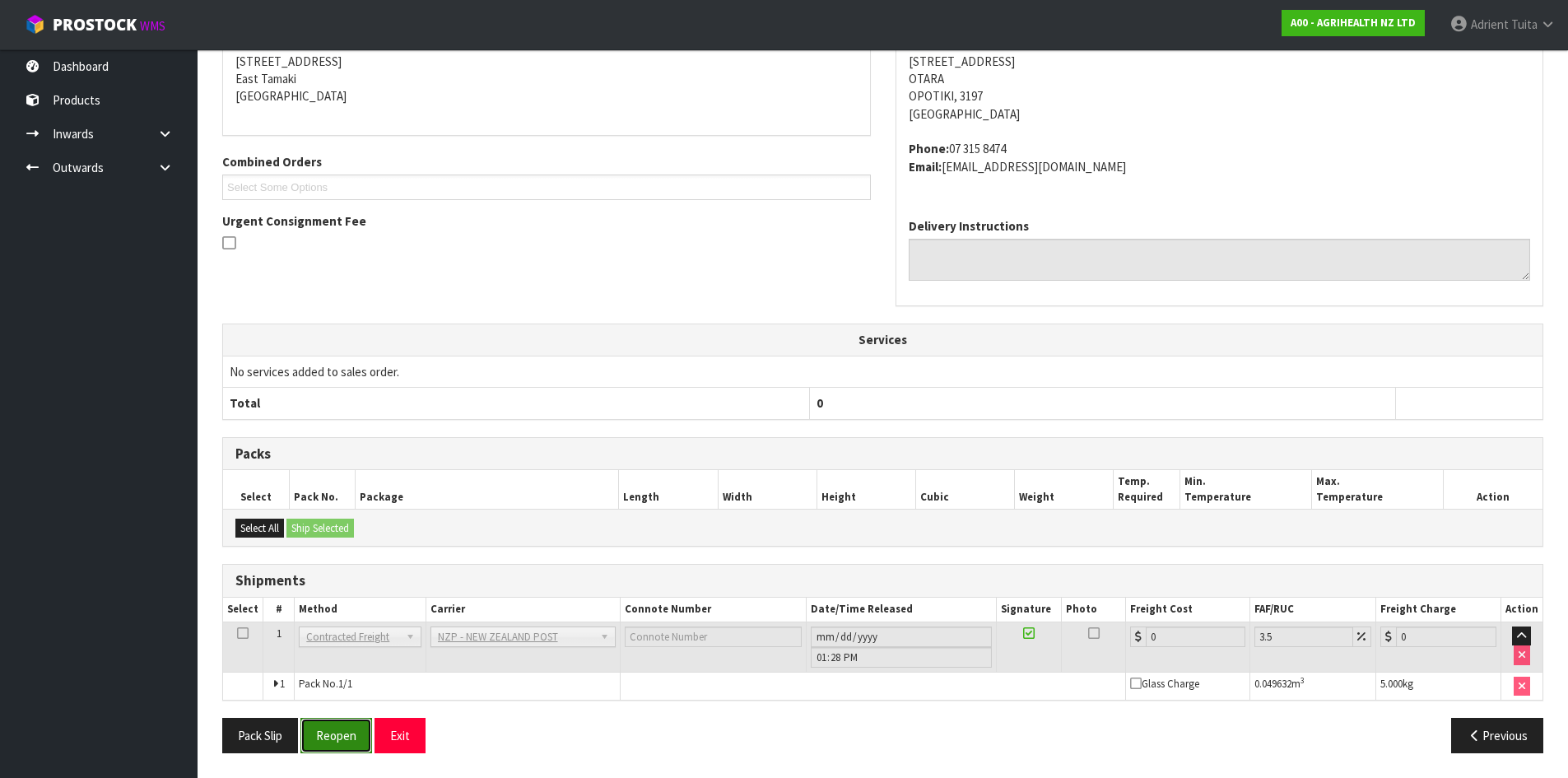
click at [324, 727] on button "Reopen" at bounding box center [336, 735] width 72 height 36
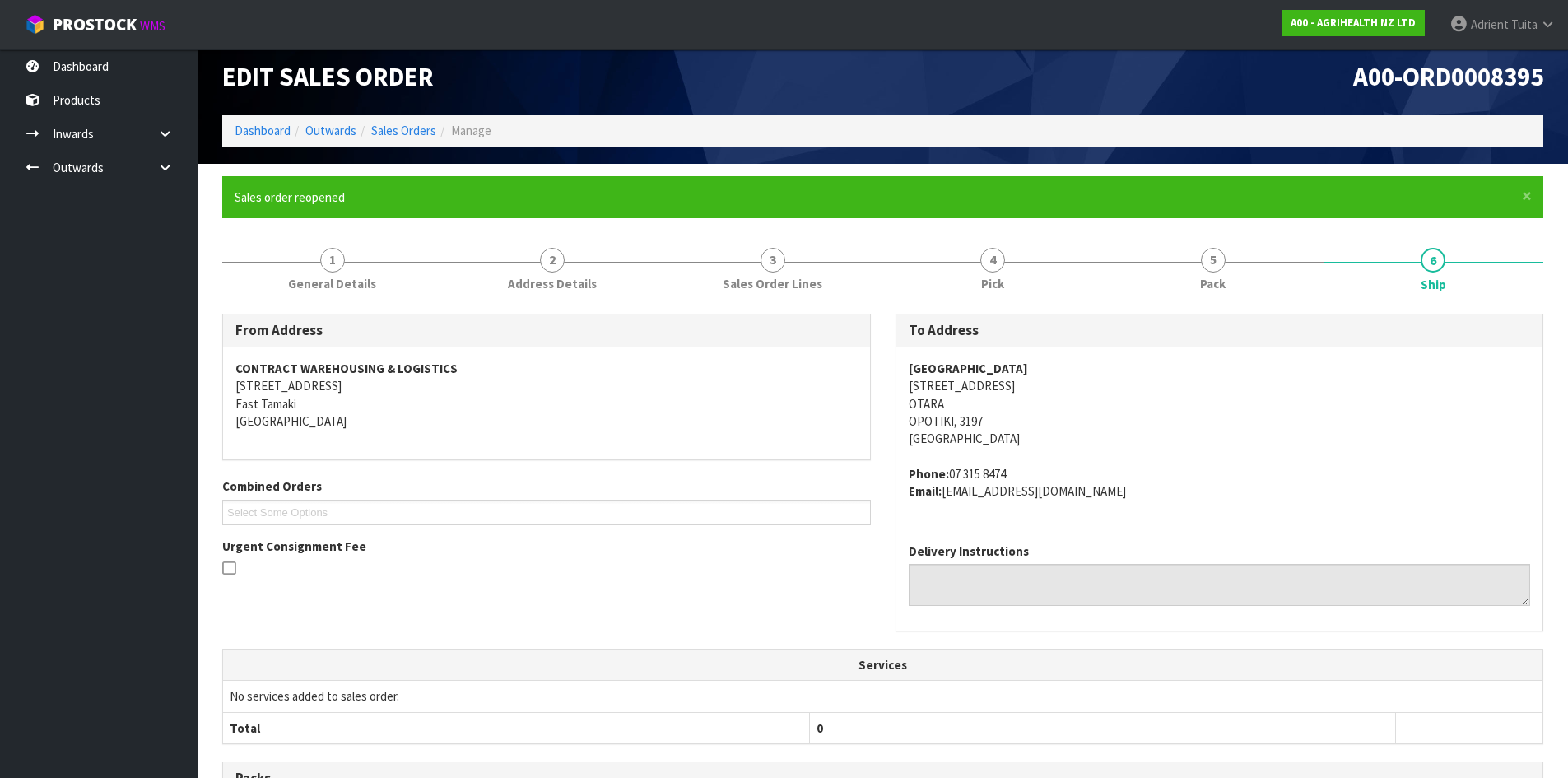
scroll to position [337, 0]
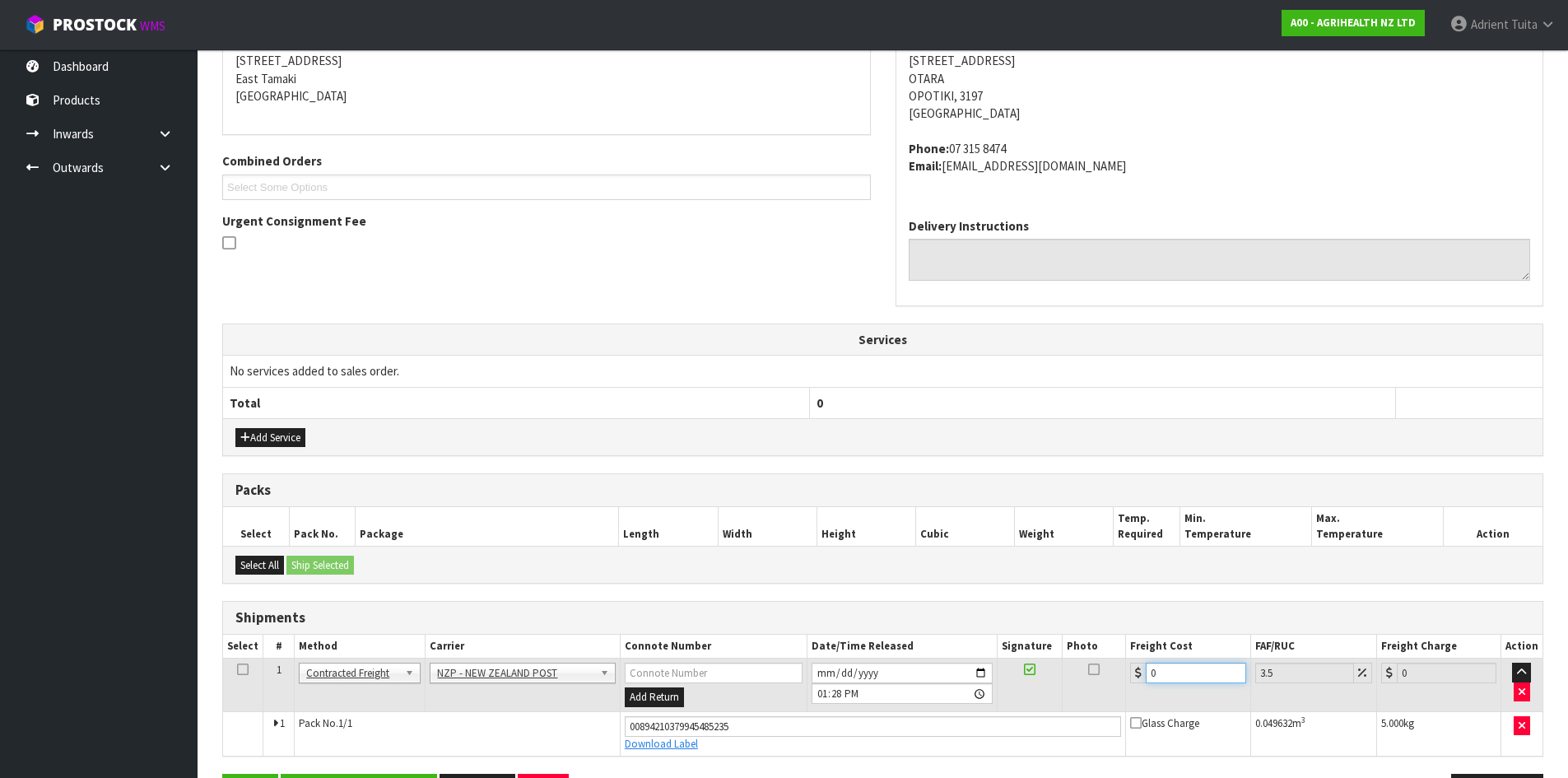
click at [1195, 667] on input "0" at bounding box center [1195, 673] width 99 height 21
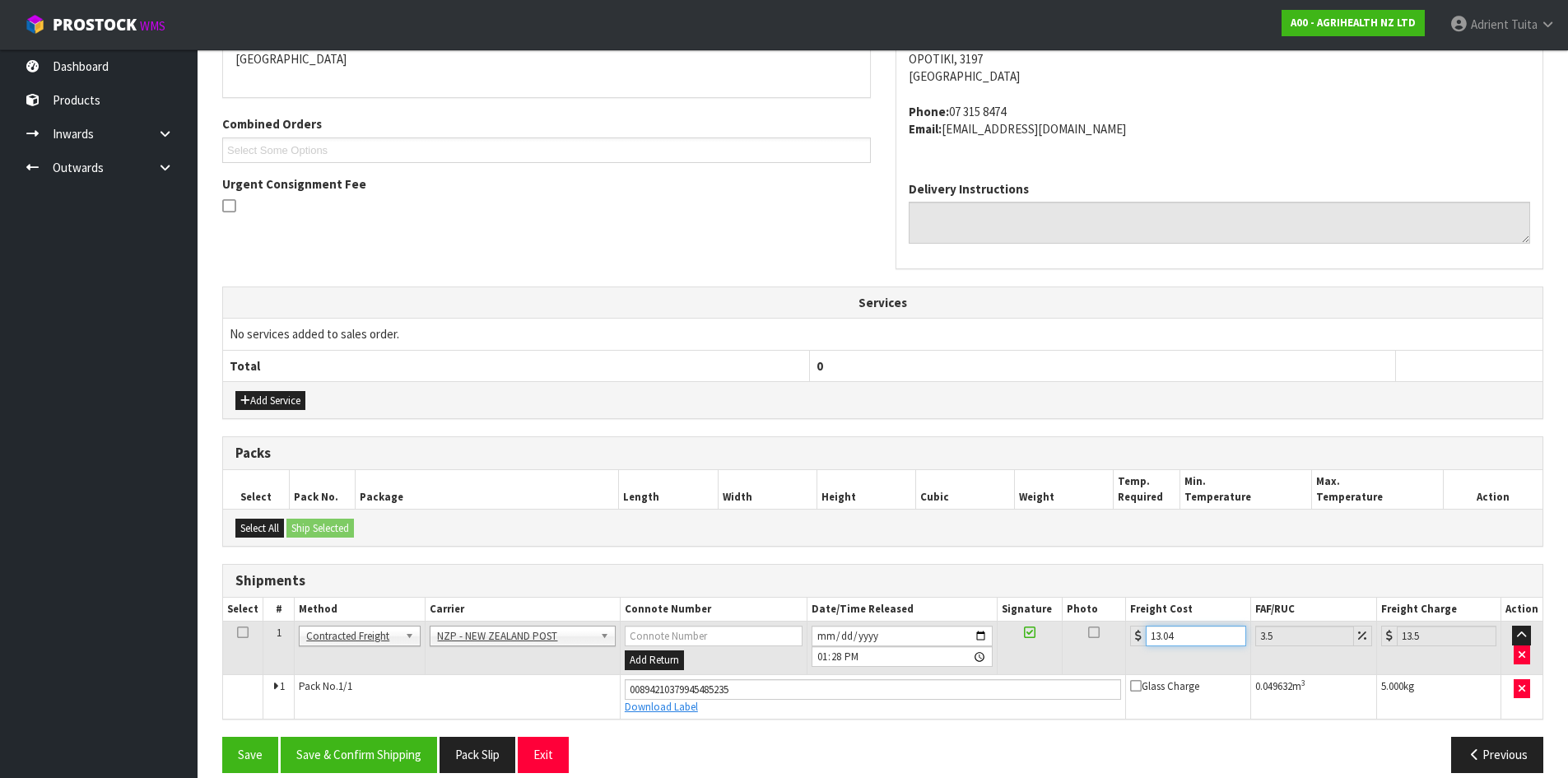
scroll to position [394, 0]
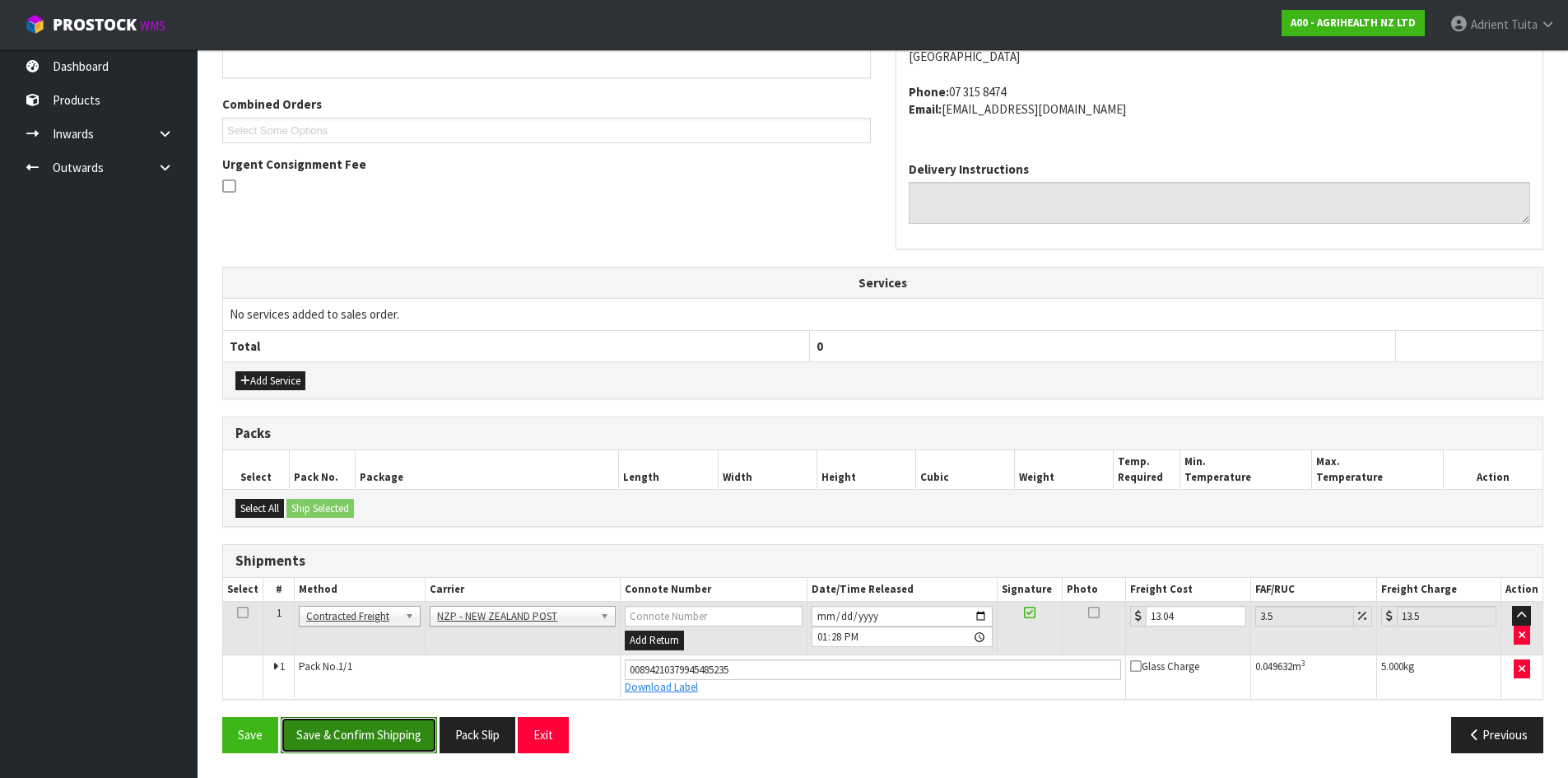
click at [420, 736] on button "Save & Confirm Shipping" at bounding box center [359, 734] width 157 height 36
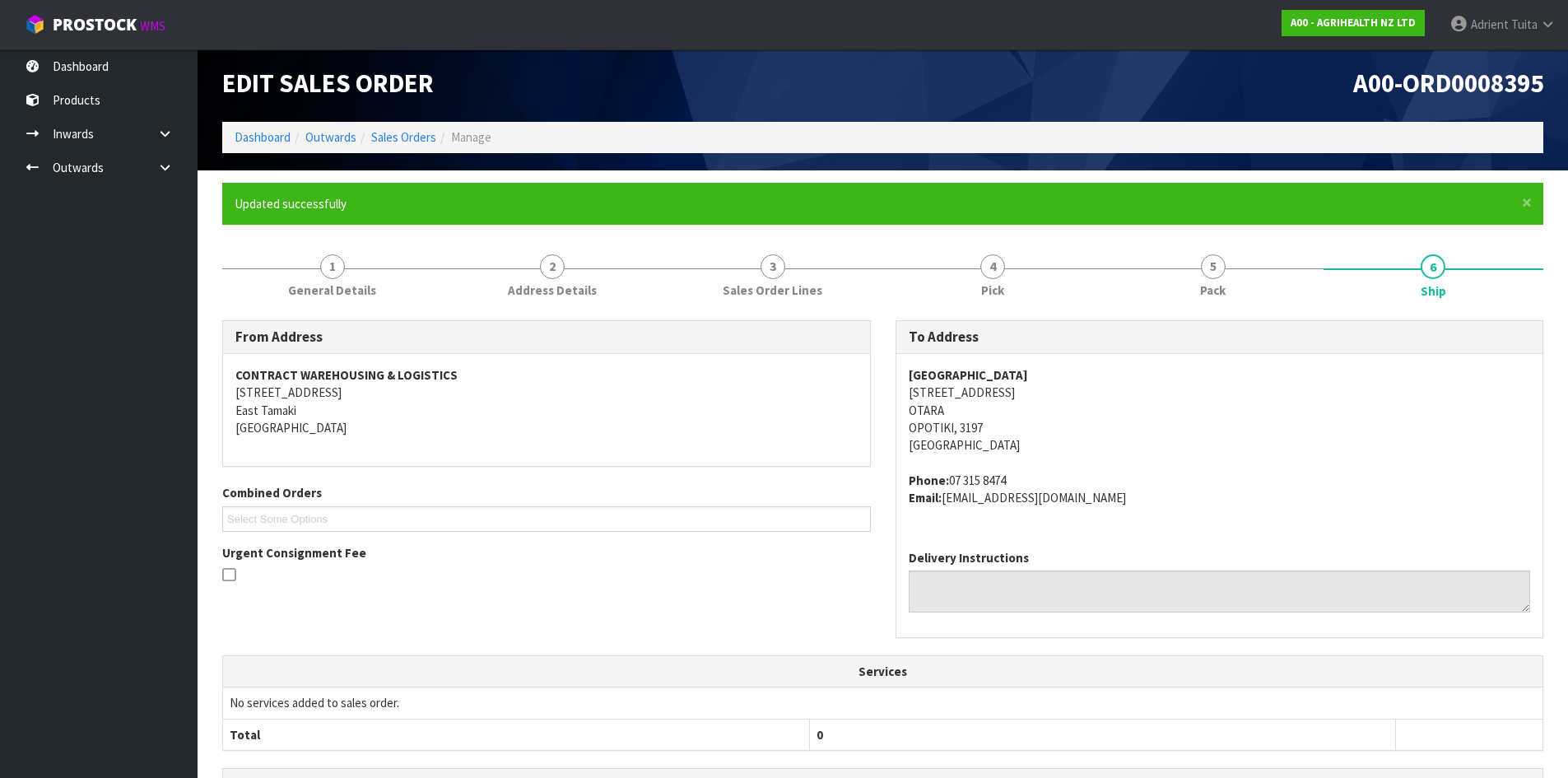
scroll to position [347, 0]
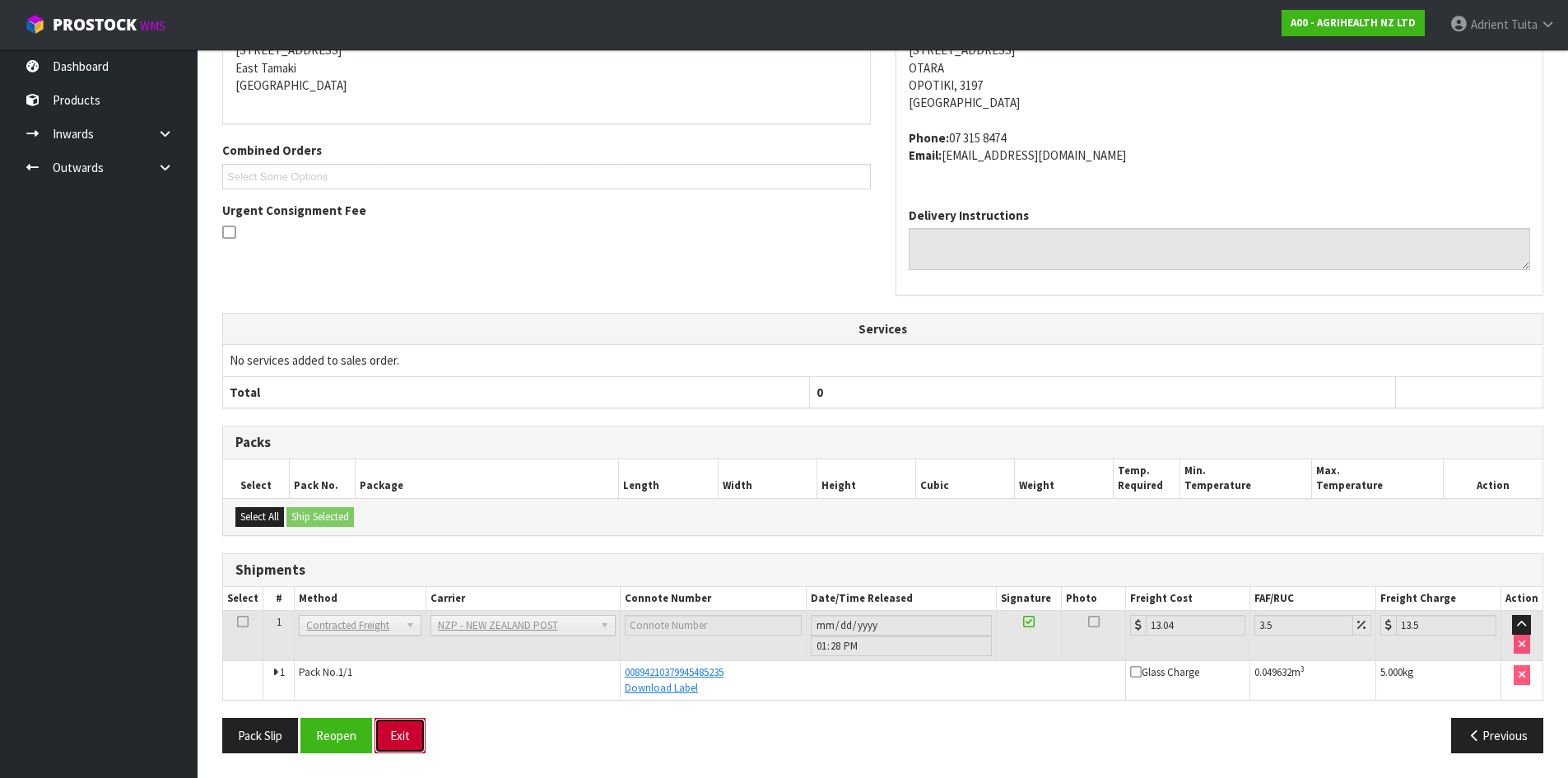
click at [398, 738] on button "Exit" at bounding box center [400, 735] width 51 height 36
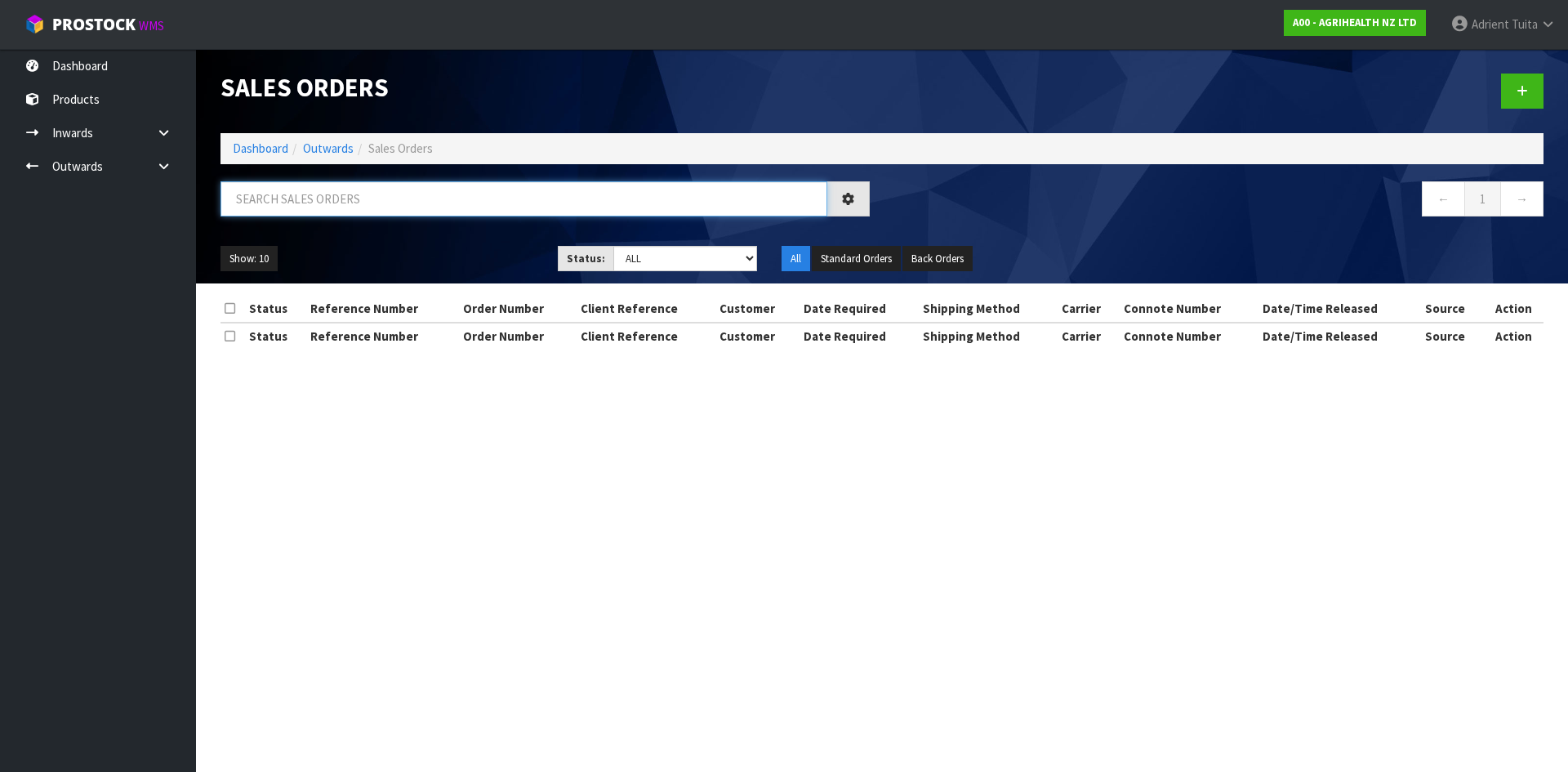
click at [369, 214] on input "text" at bounding box center [524, 199] width 607 height 35
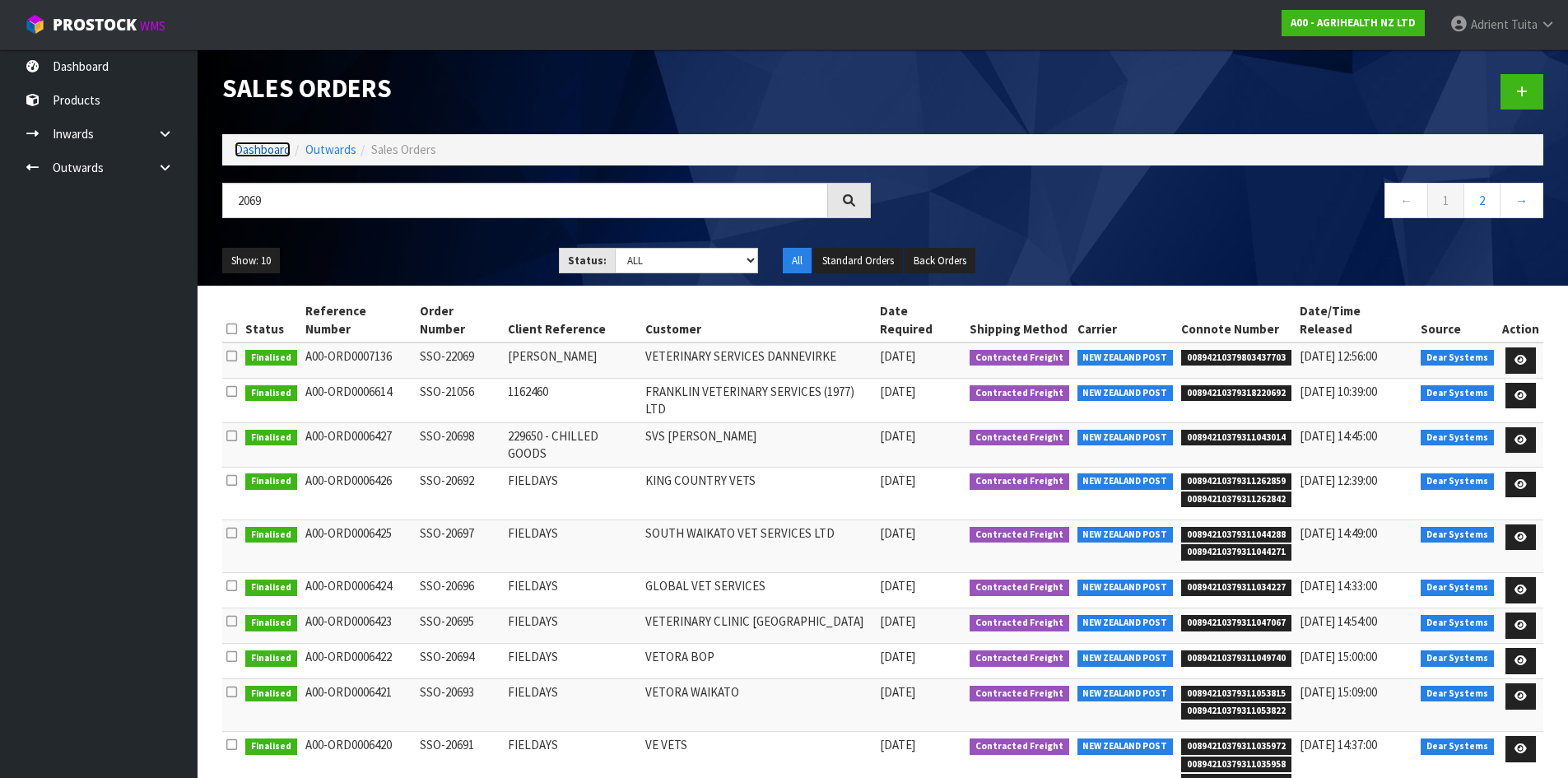
click at [251, 149] on link "Dashboard" at bounding box center [262, 148] width 56 height 15
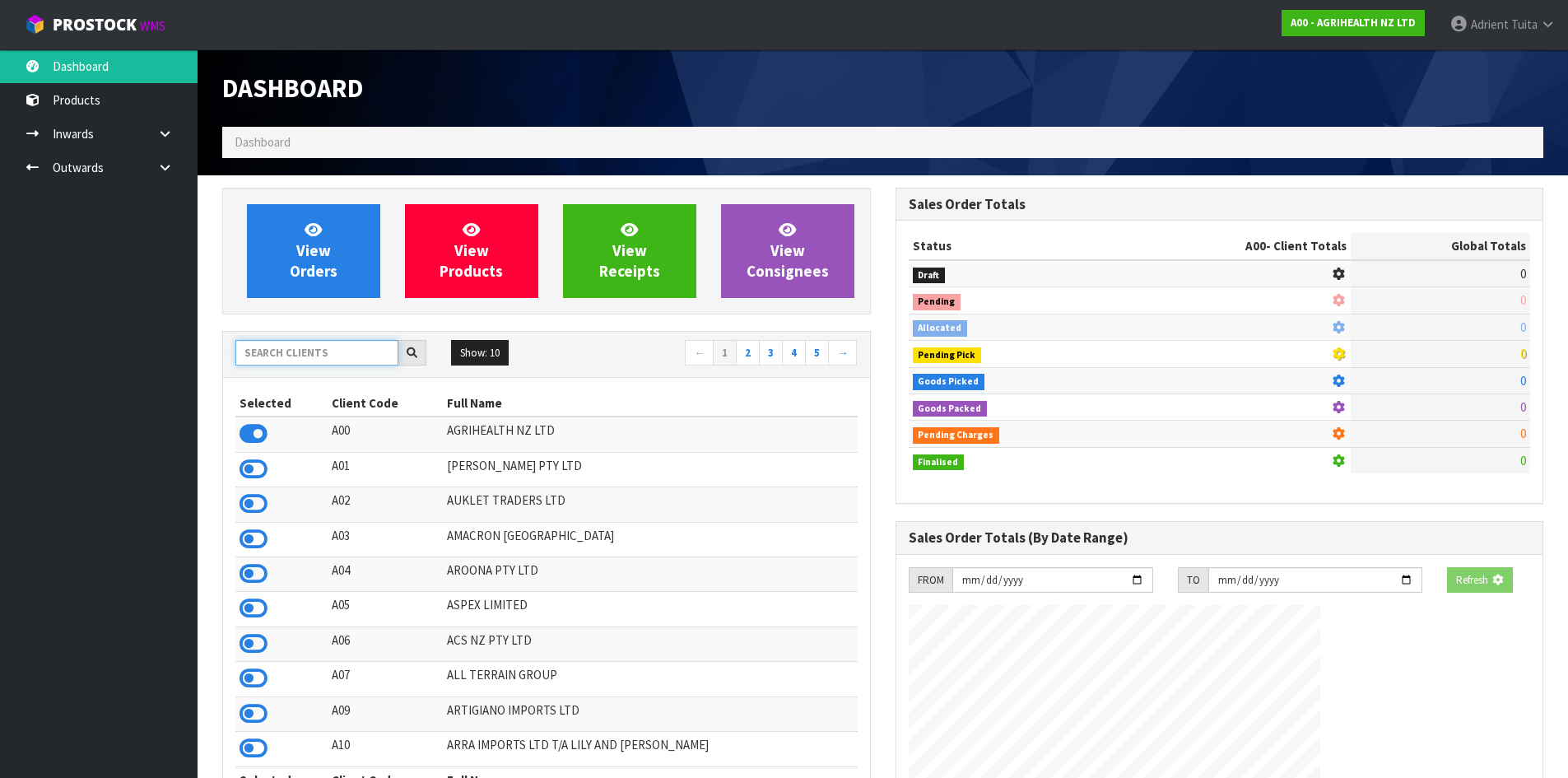
click at [323, 345] on input "text" at bounding box center [317, 353] width 163 height 26
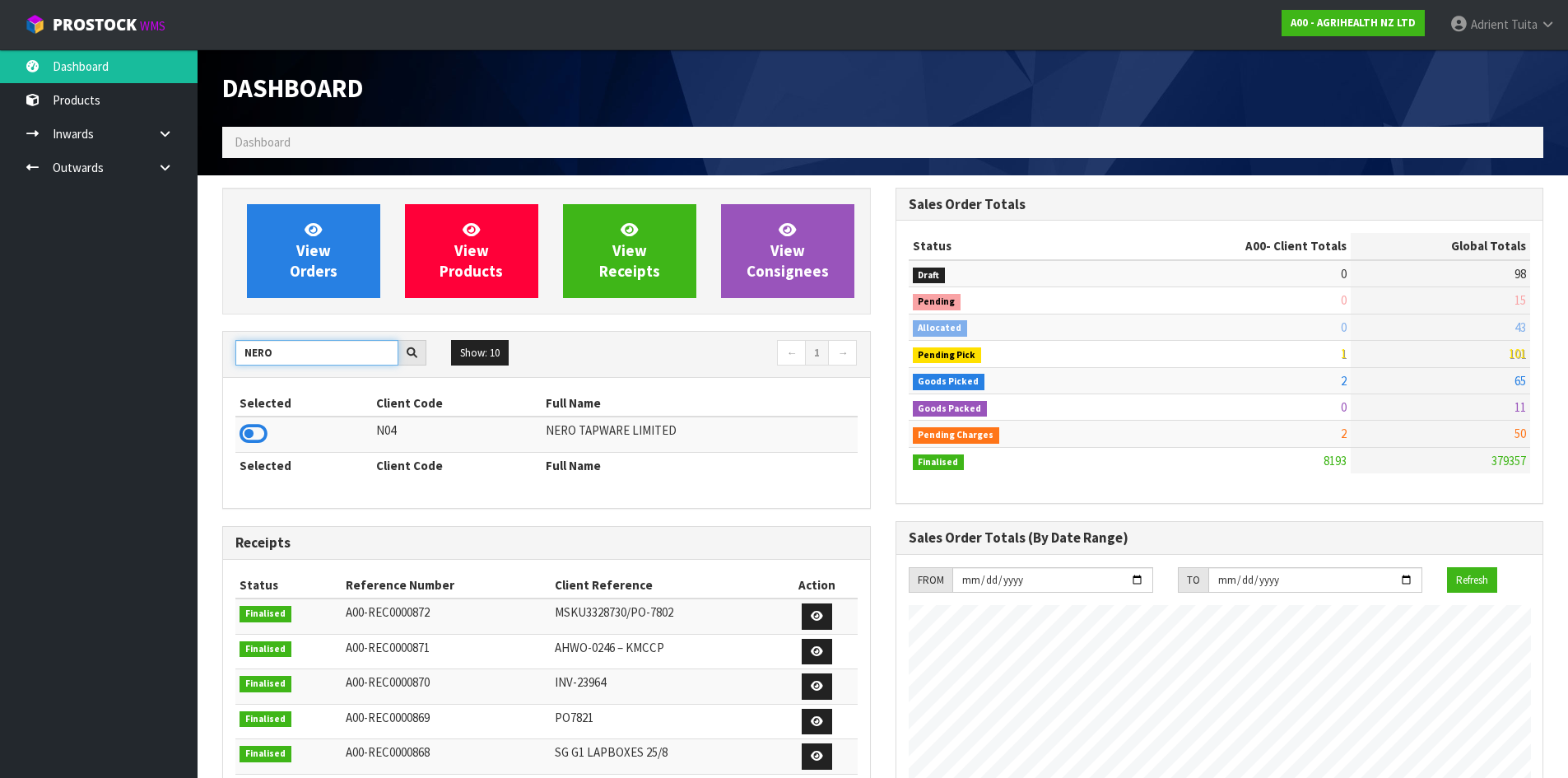
click at [269, 348] on input "NERO" at bounding box center [317, 353] width 163 height 26
click at [270, 349] on input "NERO" at bounding box center [317, 353] width 163 height 26
click at [273, 347] on input "NERO" at bounding box center [317, 353] width 163 height 26
click at [252, 425] on icon at bounding box center [253, 434] width 28 height 25
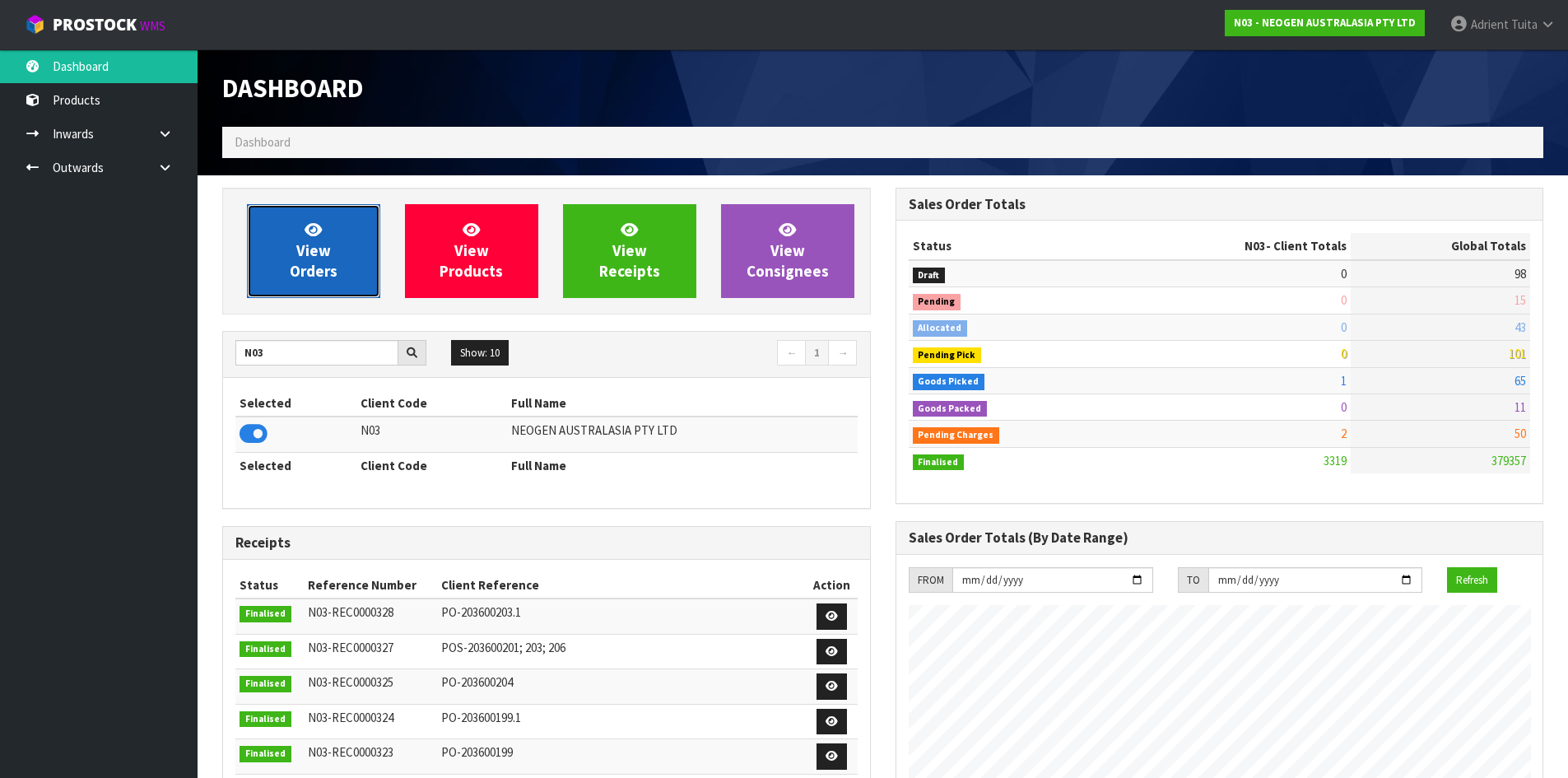
click at [287, 263] on link "View Orders" at bounding box center [313, 251] width 133 height 94
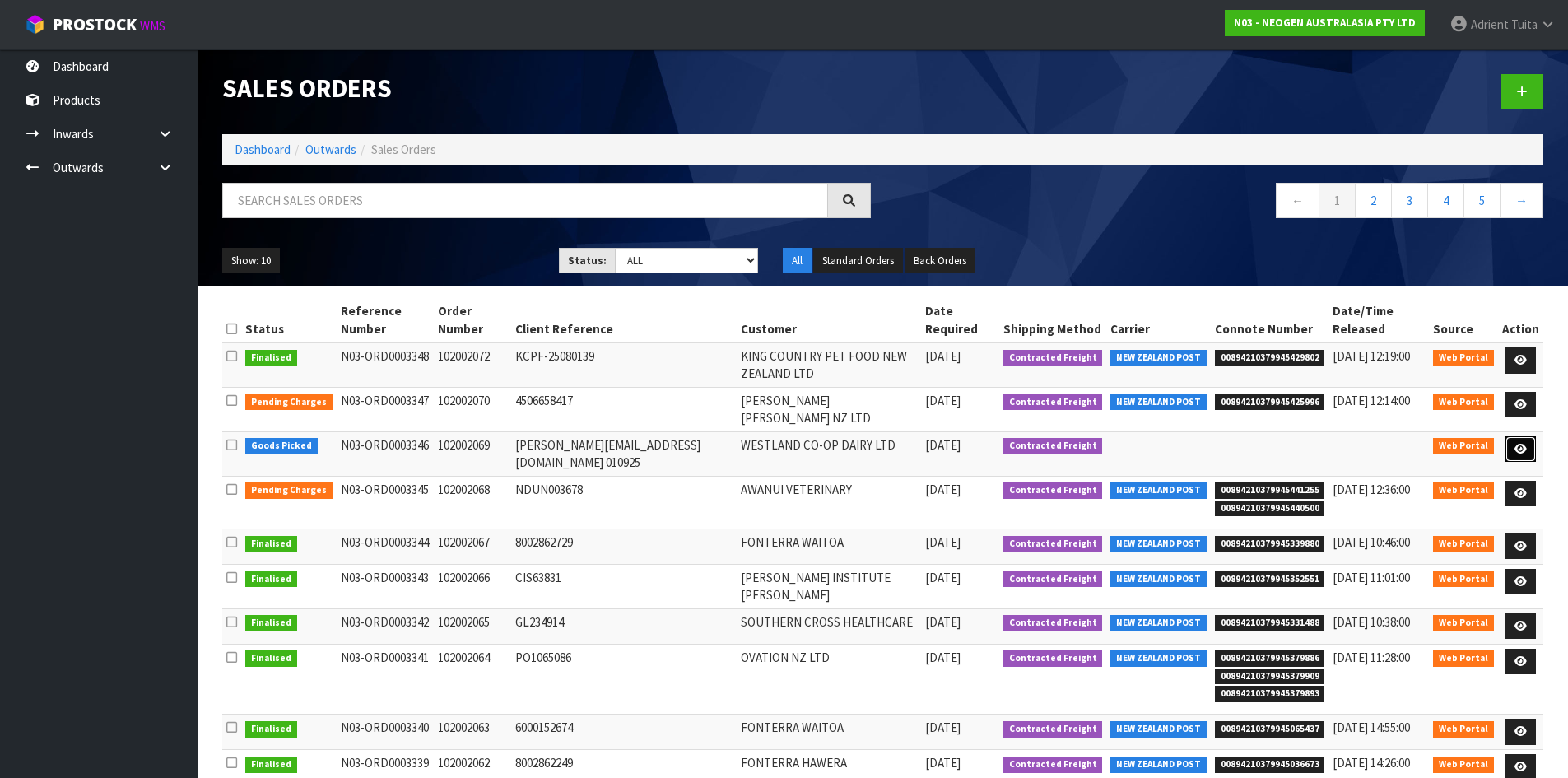
click at [1527, 448] on icon at bounding box center [1521, 449] width 13 height 11
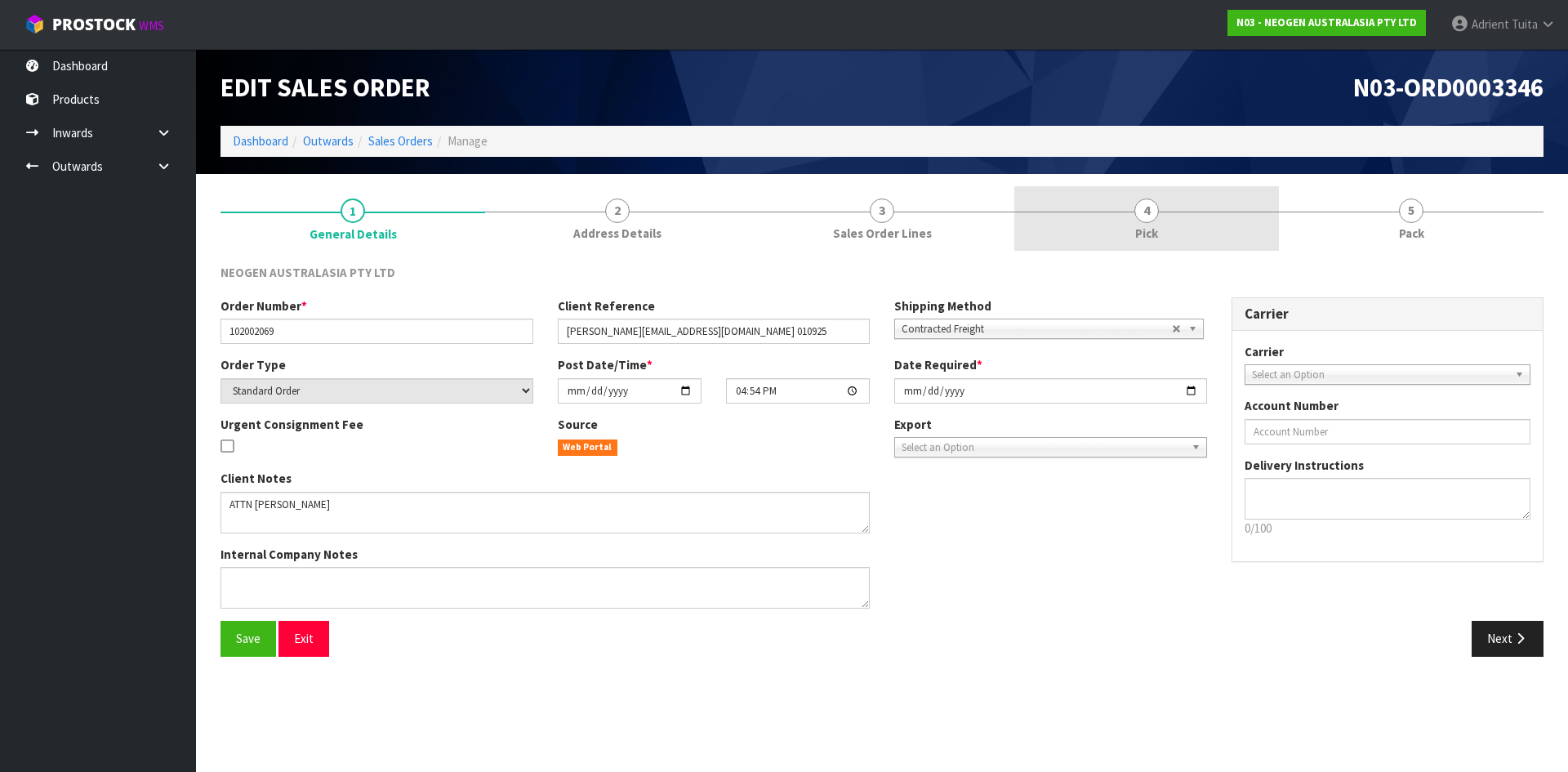
click at [1145, 224] on link "4 Pick" at bounding box center [1147, 218] width 265 height 64
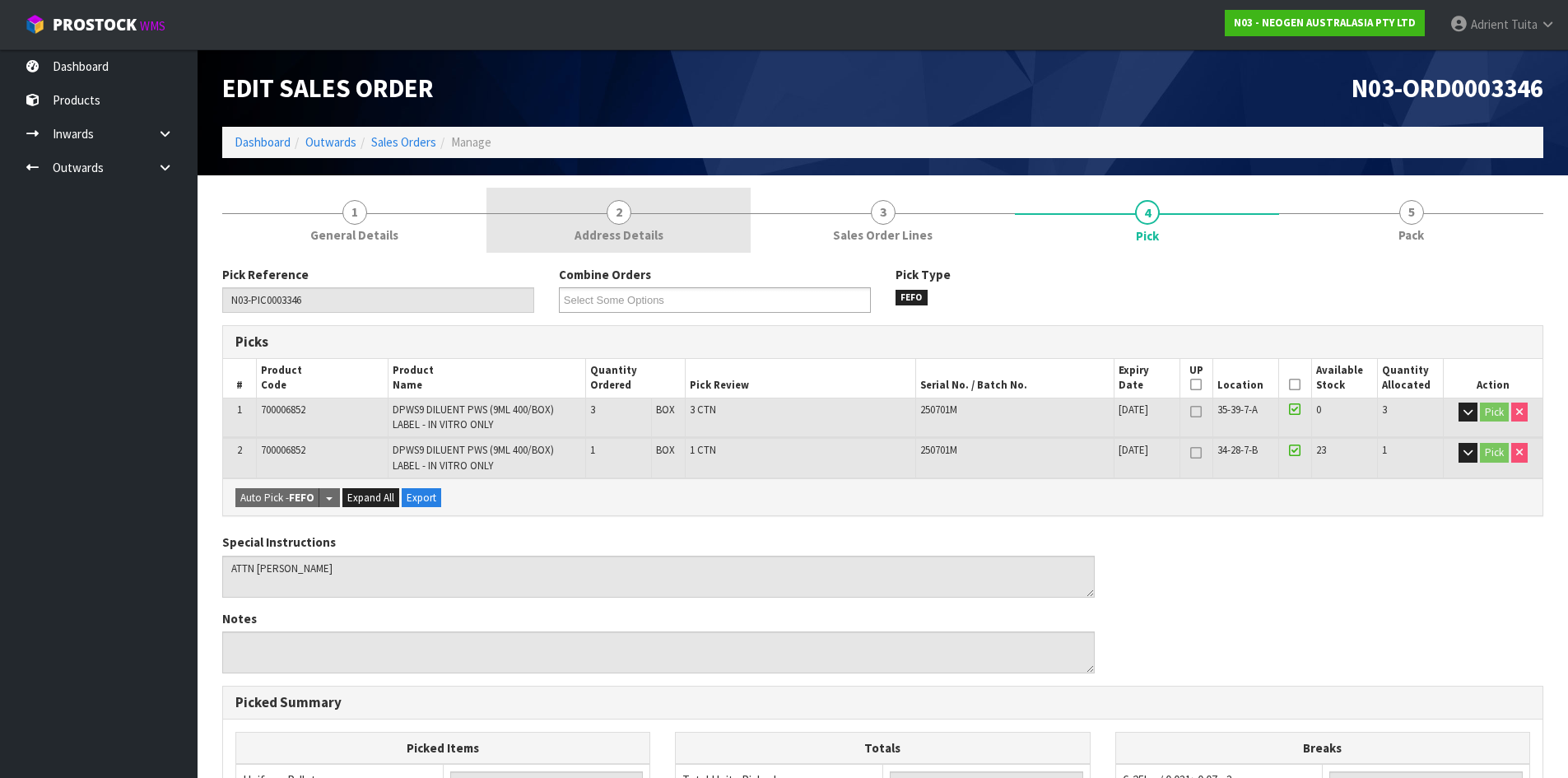
drag, startPoint x: 1431, startPoint y: 229, endPoint x: 620, endPoint y: 240, distance: 811.1
click at [1430, 229] on link "5 Pack" at bounding box center [1411, 220] width 264 height 65
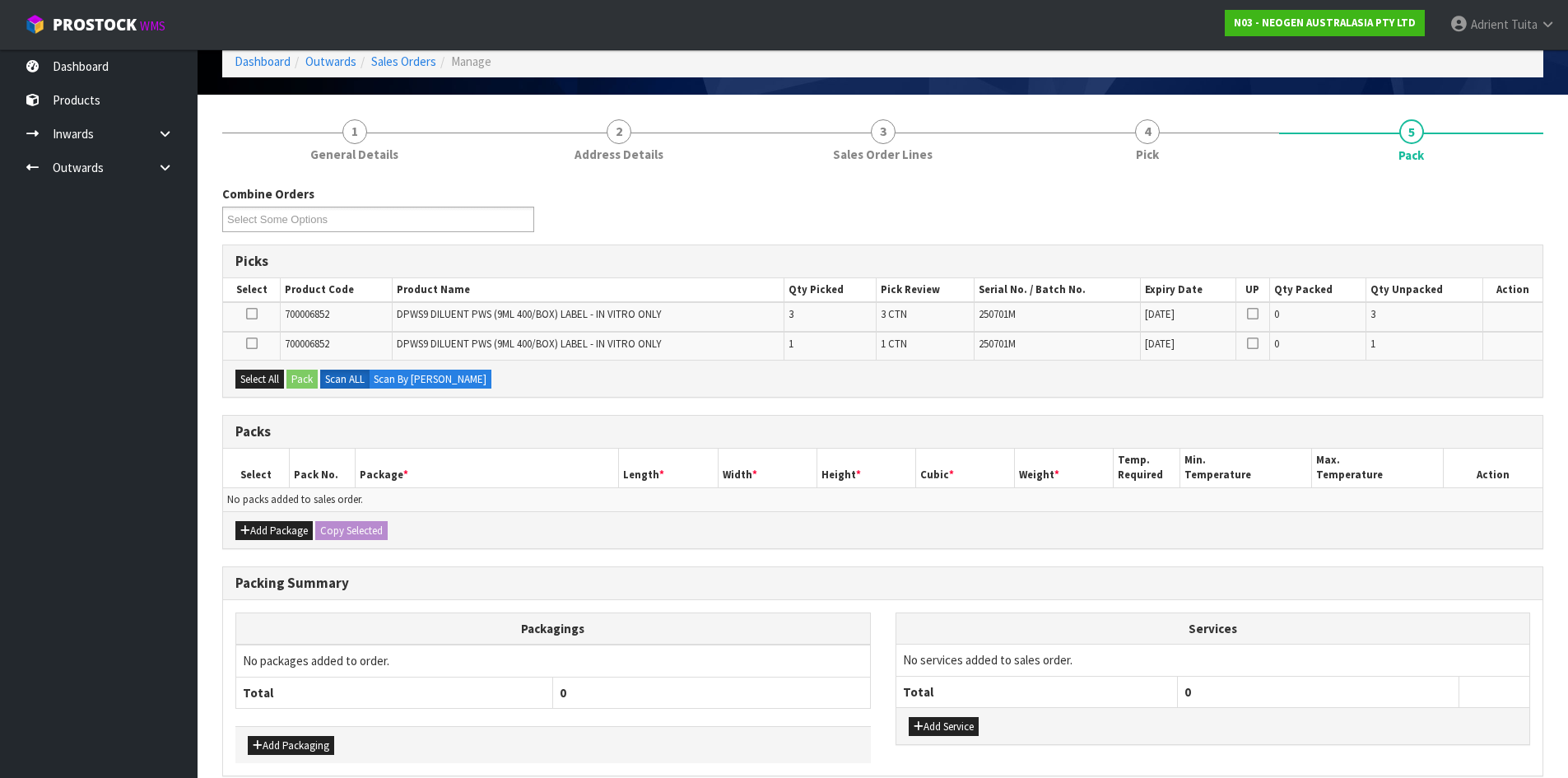
scroll to position [158, 0]
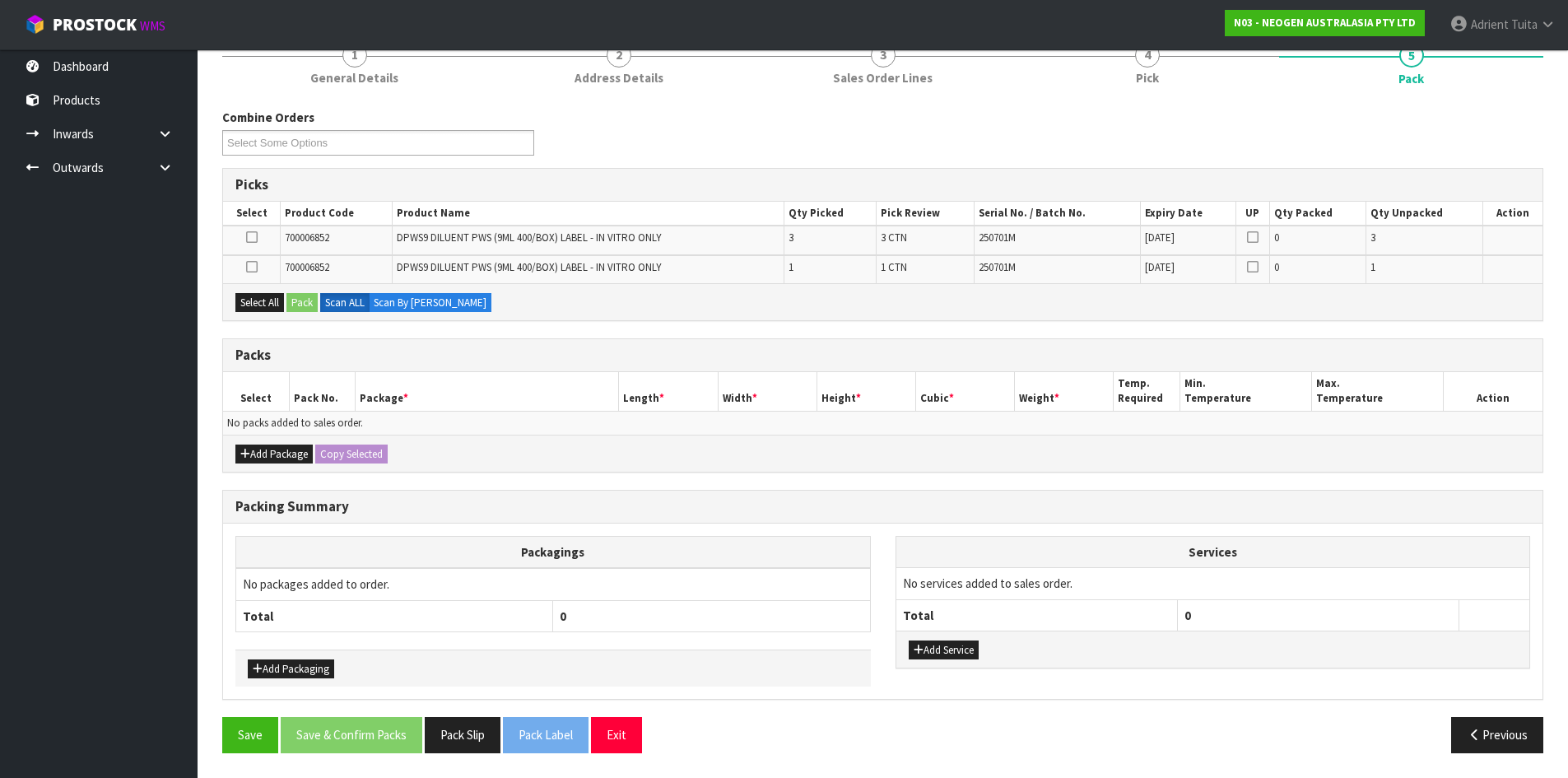
click at [250, 244] on label at bounding box center [251, 238] width 12 height 15
click at [0, 0] on input "checkbox" at bounding box center [0, 0] width 0 height 0
click at [294, 300] on button "Pack" at bounding box center [302, 303] width 31 height 20
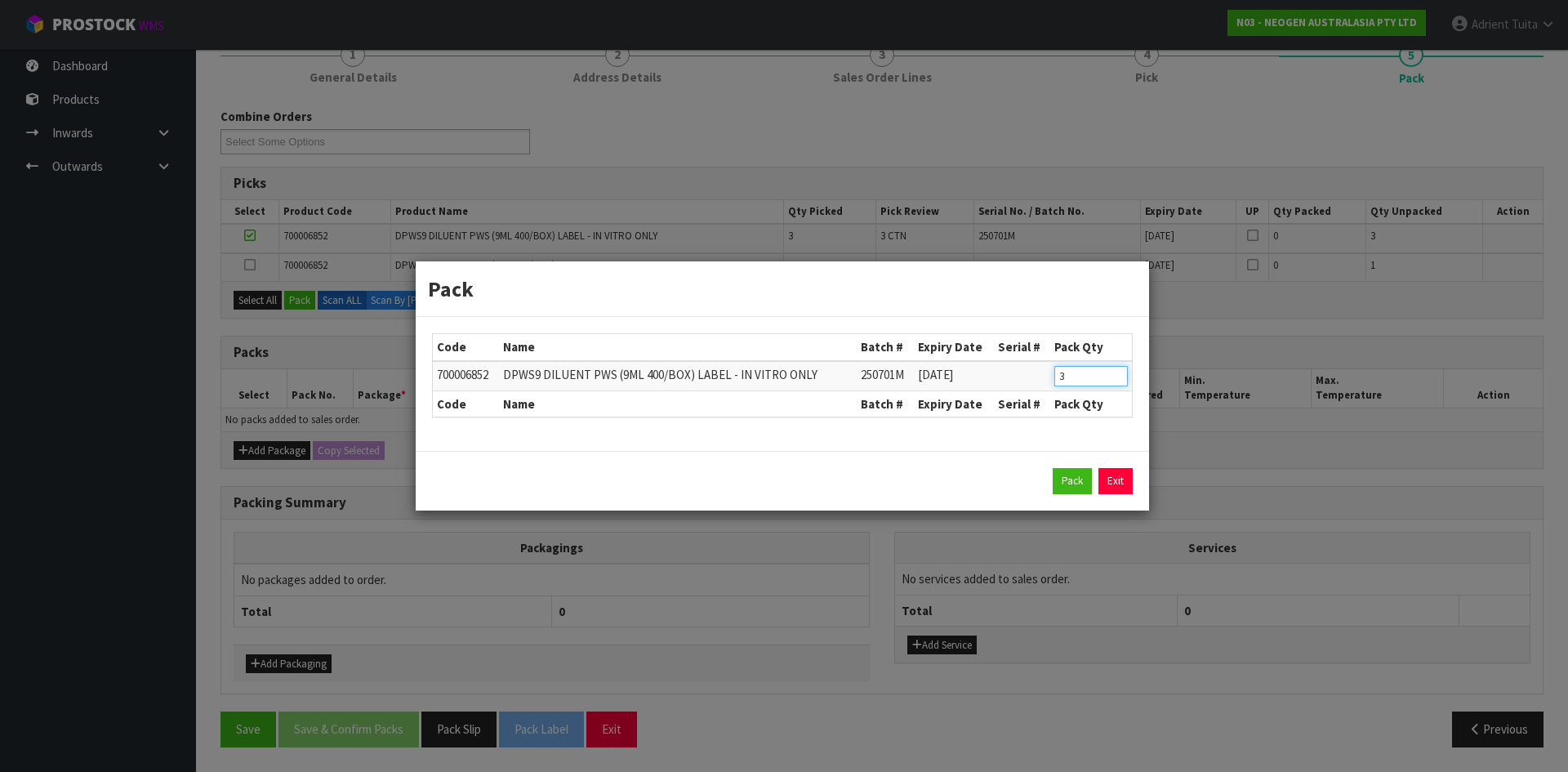
click at [1089, 384] on input "3" at bounding box center [1091, 376] width 73 height 21
click at [1090, 384] on input "3" at bounding box center [1091, 376] width 73 height 21
click at [1075, 487] on button "Pack" at bounding box center [1072, 481] width 39 height 26
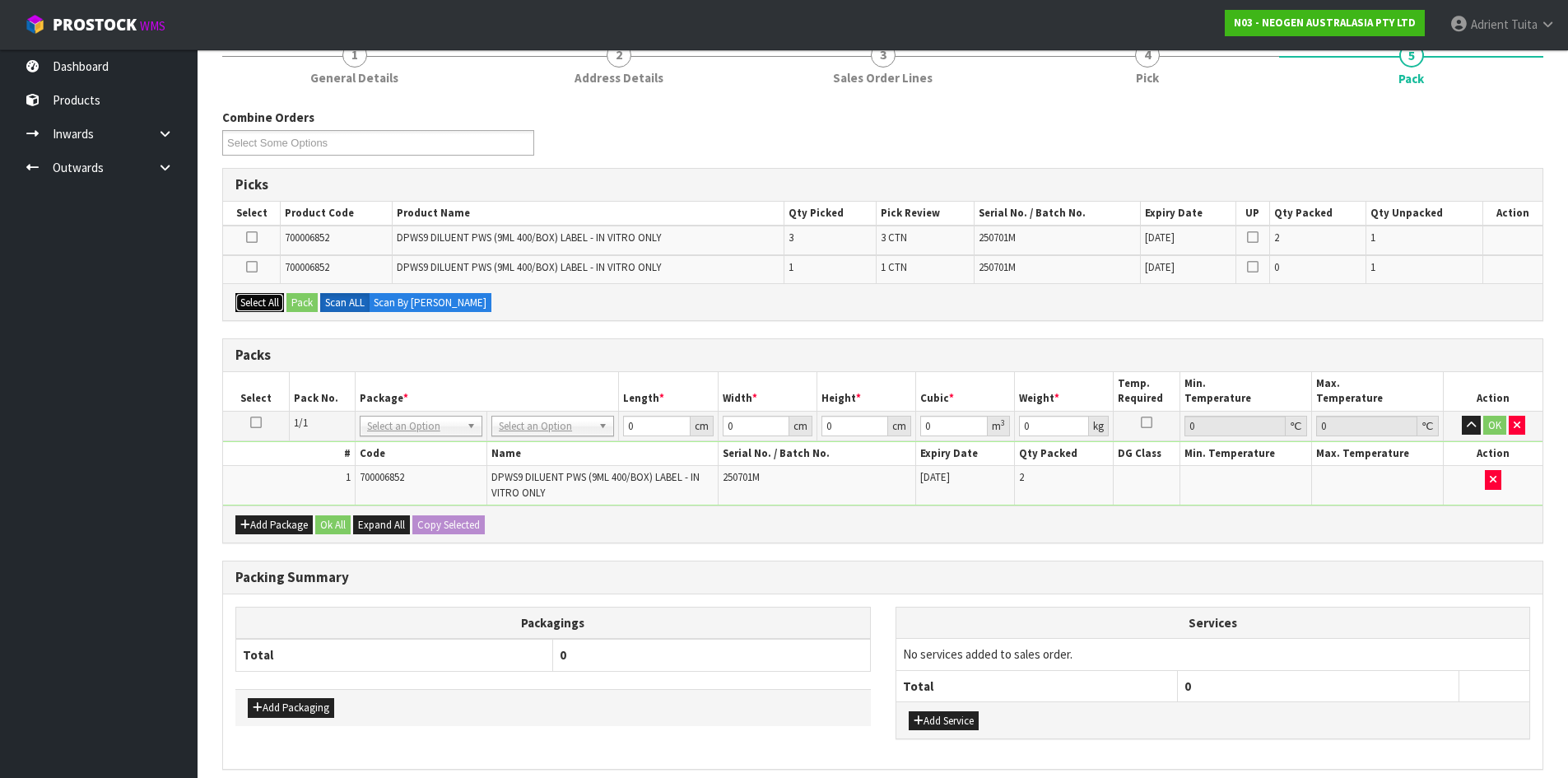
drag, startPoint x: 249, startPoint y: 295, endPoint x: 273, endPoint y: 295, distance: 24.0
click at [249, 295] on button "Select All" at bounding box center [260, 303] width 48 height 20
click at [304, 299] on button "Pack" at bounding box center [302, 303] width 31 height 20
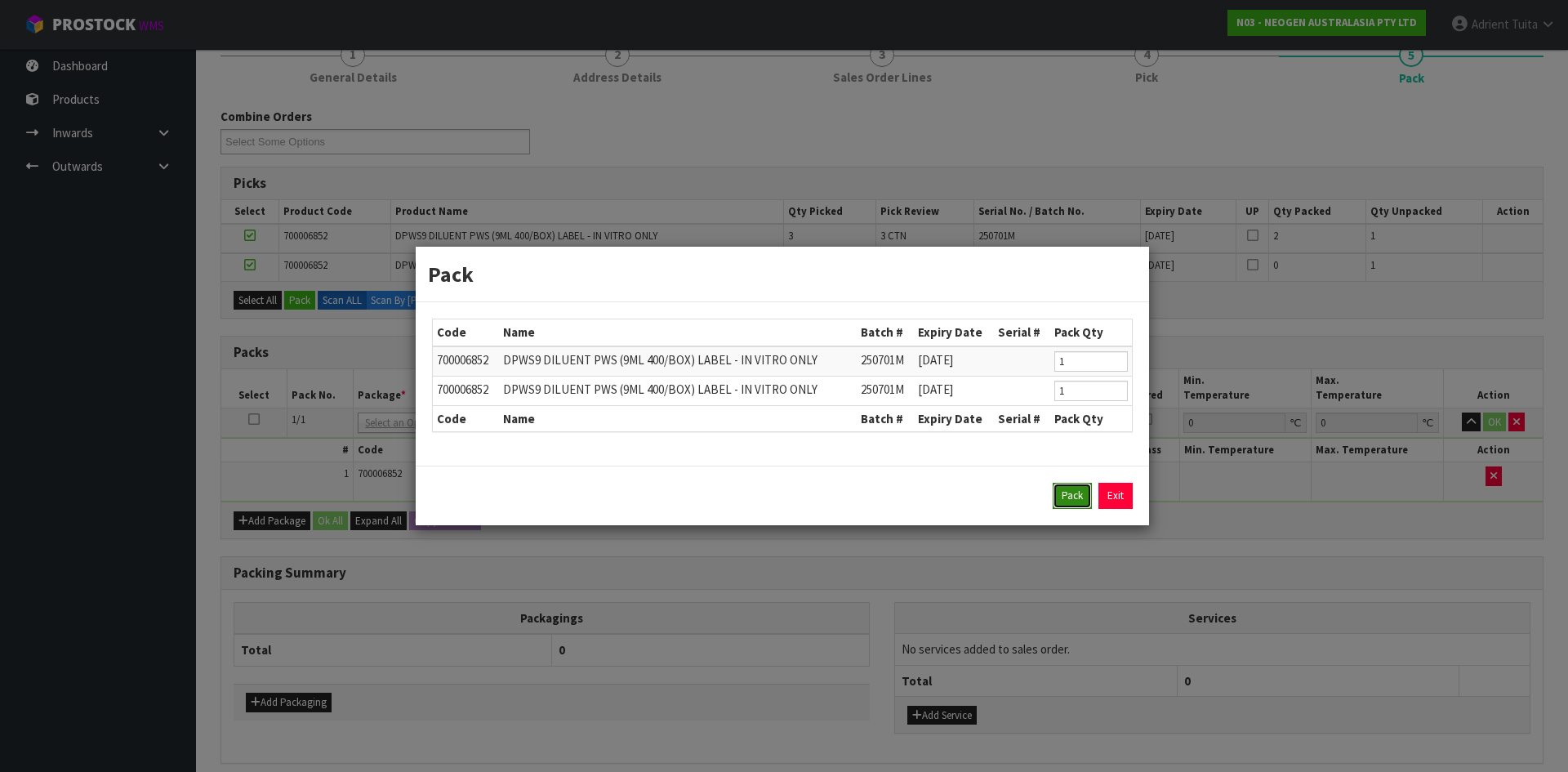
drag, startPoint x: 1075, startPoint y: 489, endPoint x: 1038, endPoint y: 487, distance: 37.1
click at [1075, 487] on button "Pack" at bounding box center [1072, 495] width 39 height 26
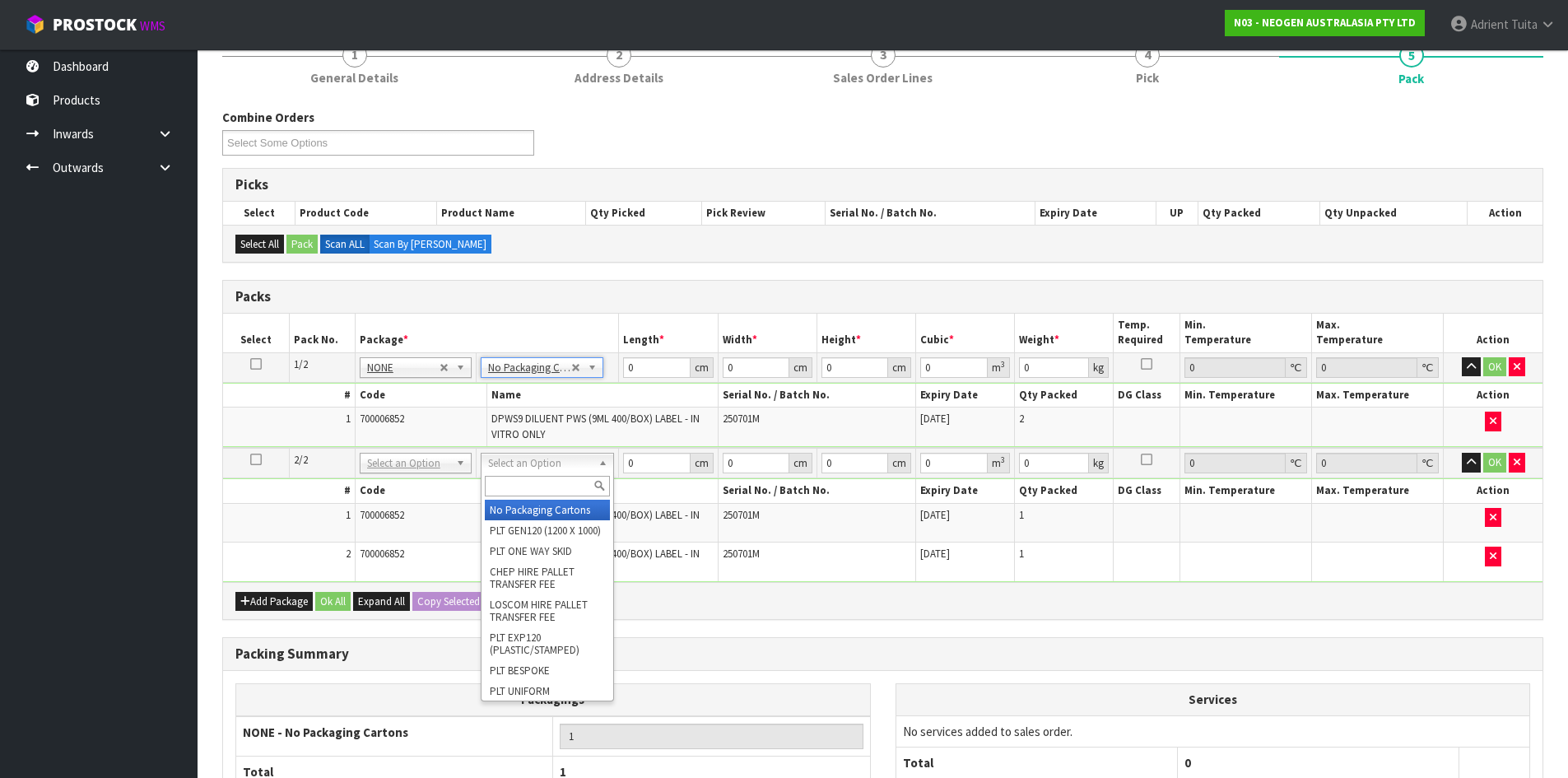
drag, startPoint x: 550, startPoint y: 458, endPoint x: 551, endPoint y: 488, distance: 30.0
drag, startPoint x: 553, startPoint y: 502, endPoint x: 565, endPoint y: 489, distance: 17.7
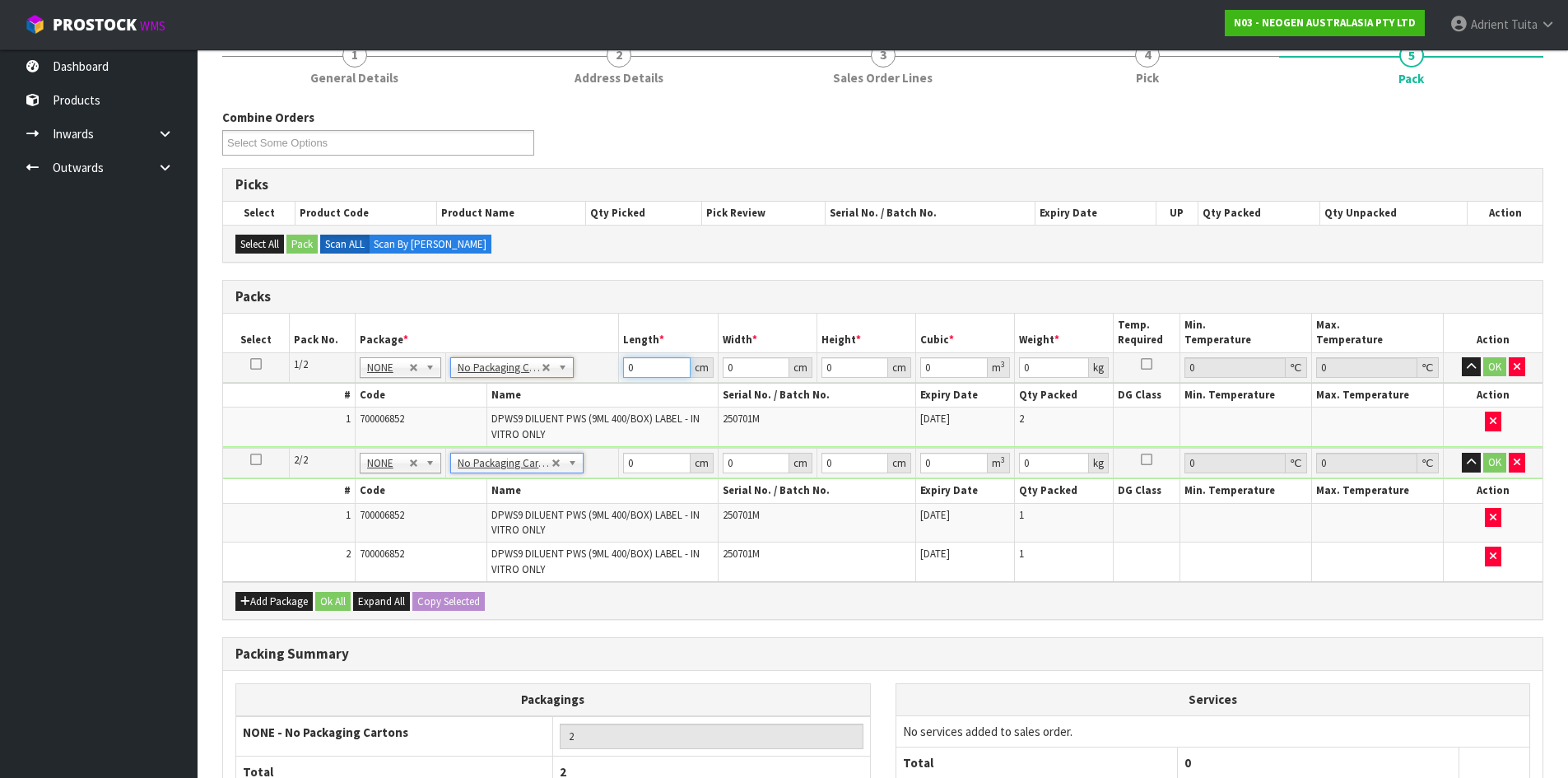
click at [648, 360] on input "0" at bounding box center [656, 367] width 66 height 21
drag, startPoint x: 672, startPoint y: 469, endPoint x: 648, endPoint y: 425, distance: 50.1
click at [672, 469] on input "0" at bounding box center [656, 463] width 66 height 21
click at [1484, 365] on button "OK" at bounding box center [1494, 367] width 23 height 20
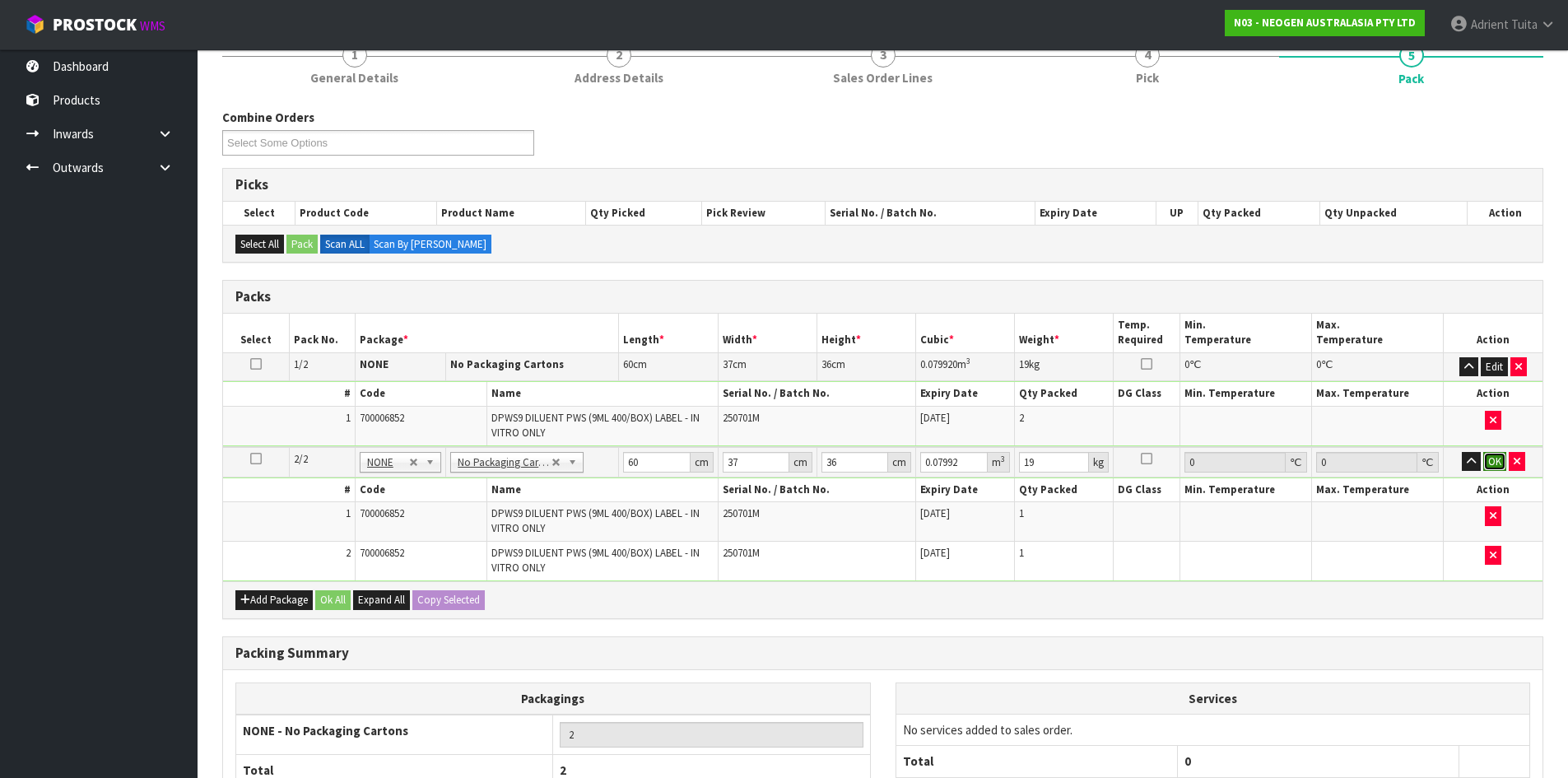
click at [1490, 459] on button "OK" at bounding box center [1494, 462] width 23 height 20
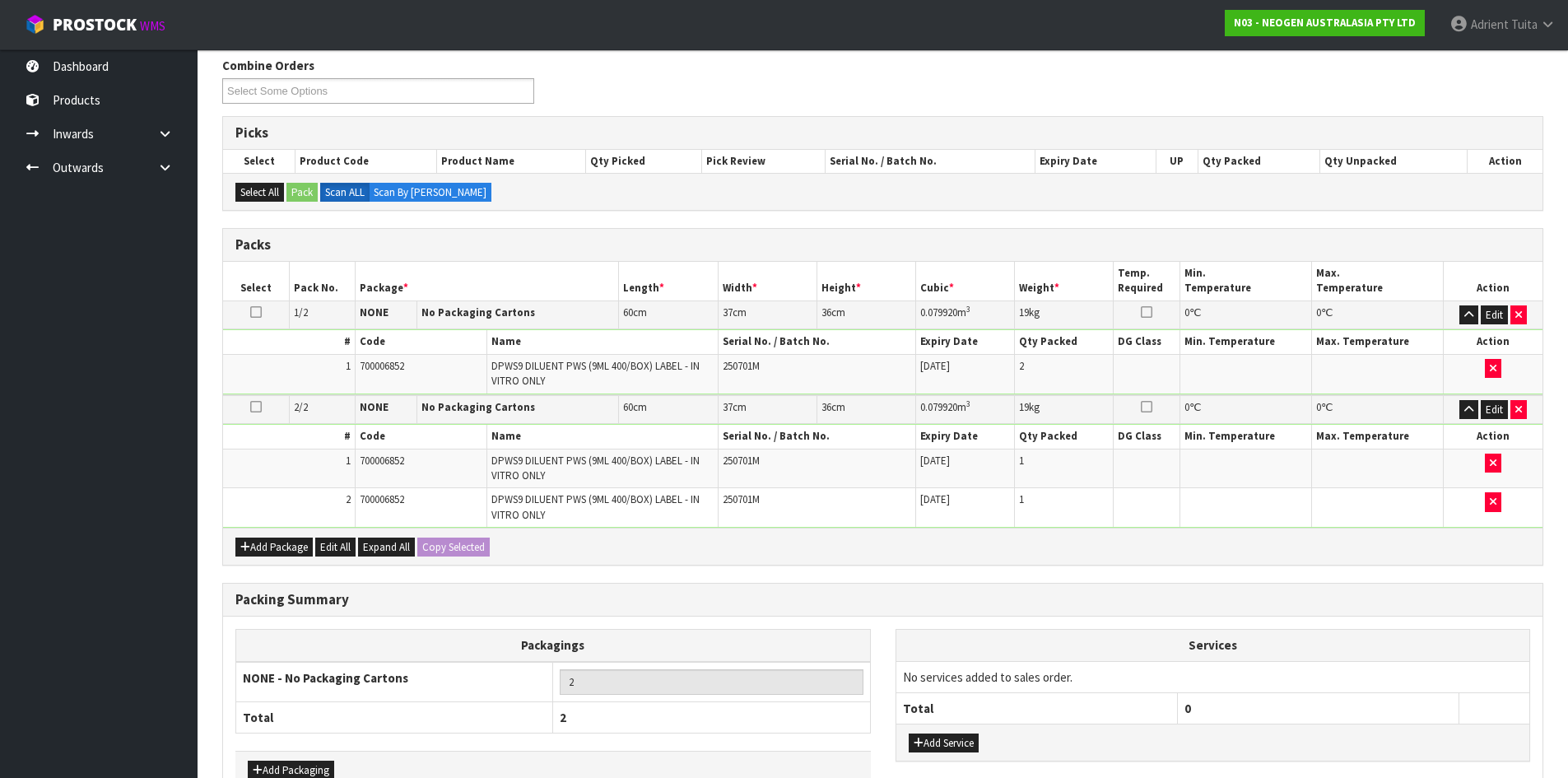
scroll to position [310, 0]
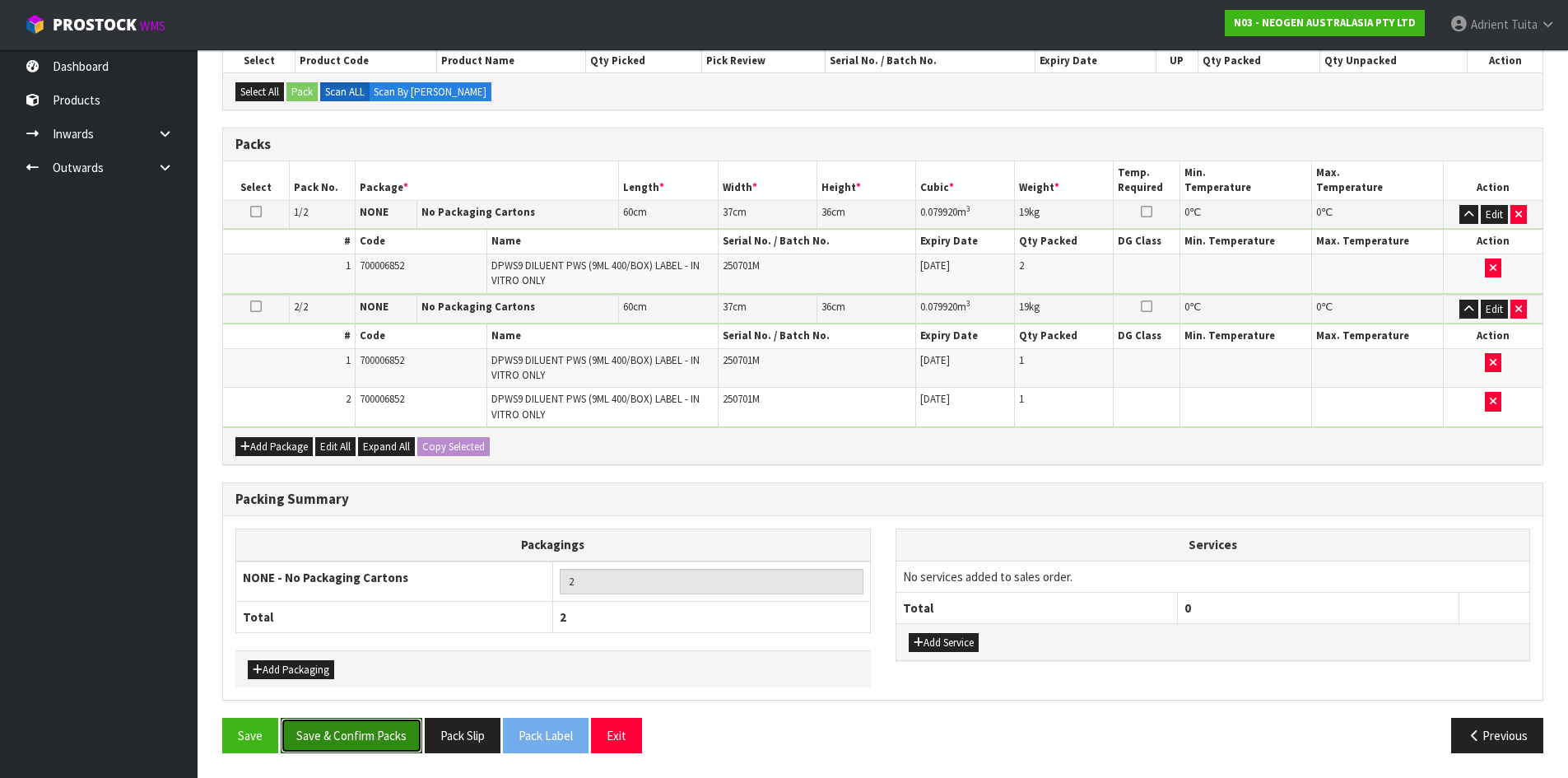
click at [330, 724] on button "Save & Confirm Packs" at bounding box center [351, 735] width 141 height 36
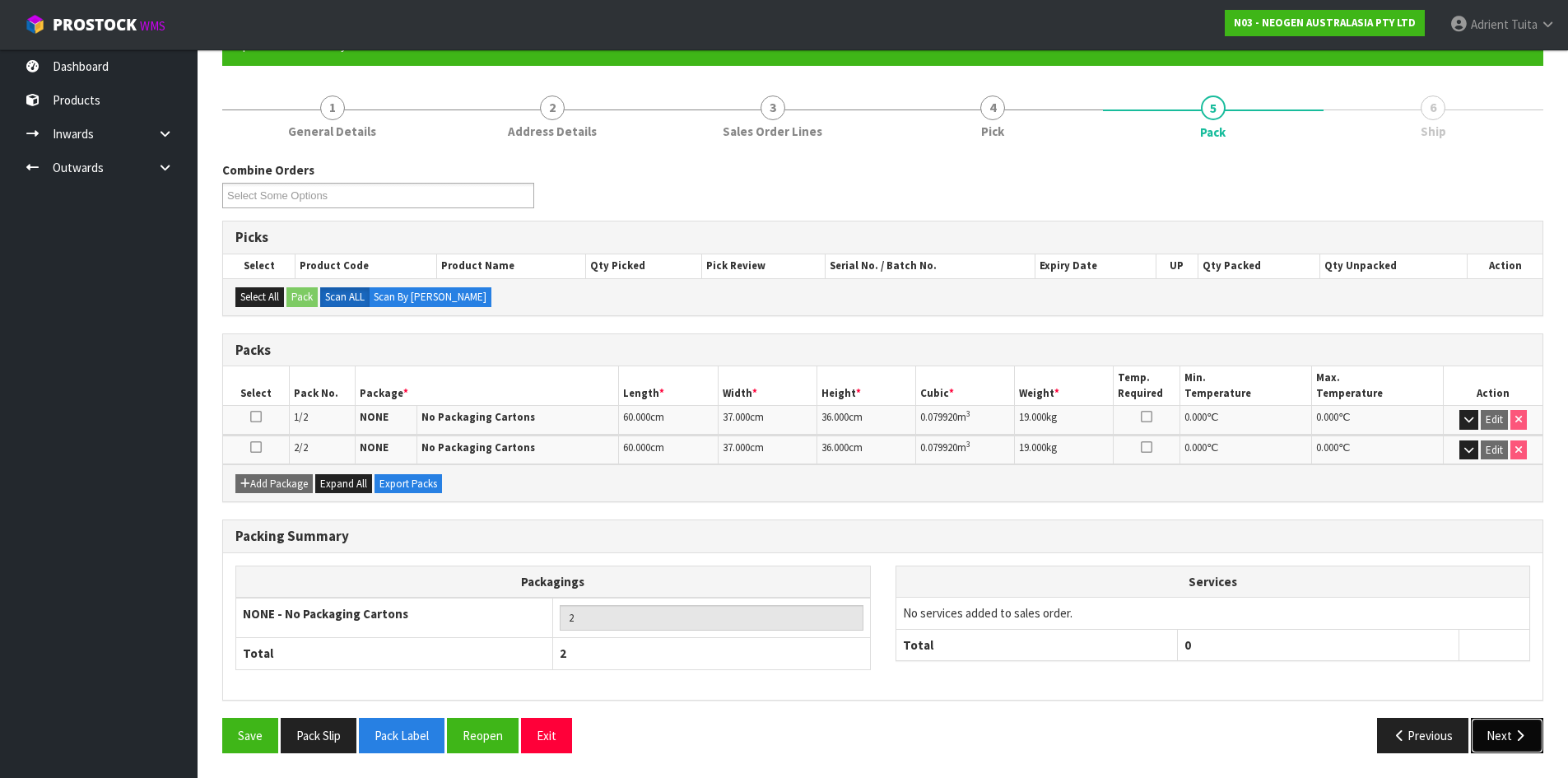
click at [1514, 725] on button "Next" at bounding box center [1507, 735] width 73 height 36
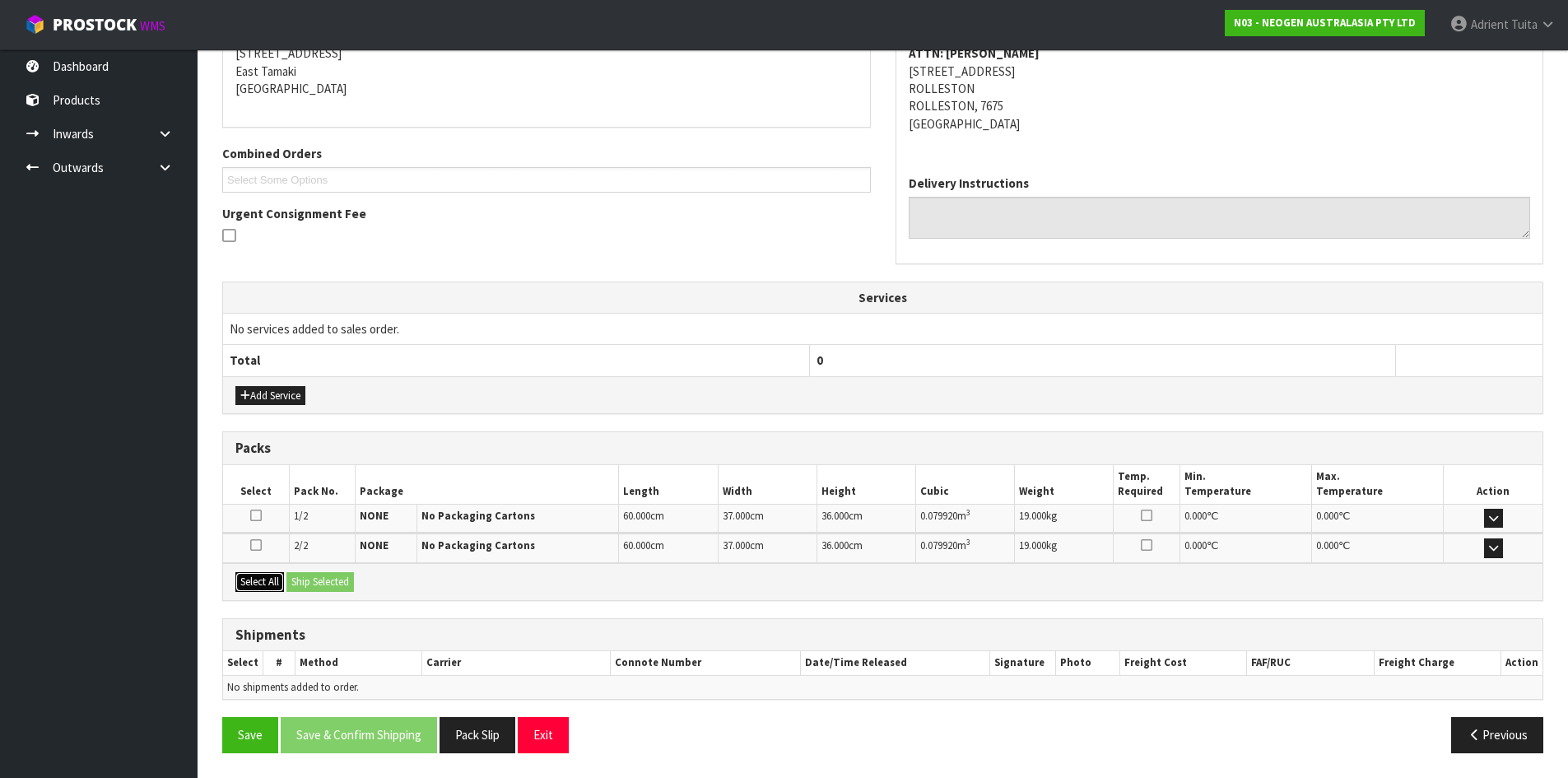
click at [282, 589] on button "Select All" at bounding box center [260, 582] width 48 height 20
click at [338, 586] on button "Ship Selected" at bounding box center [321, 582] width 67 height 20
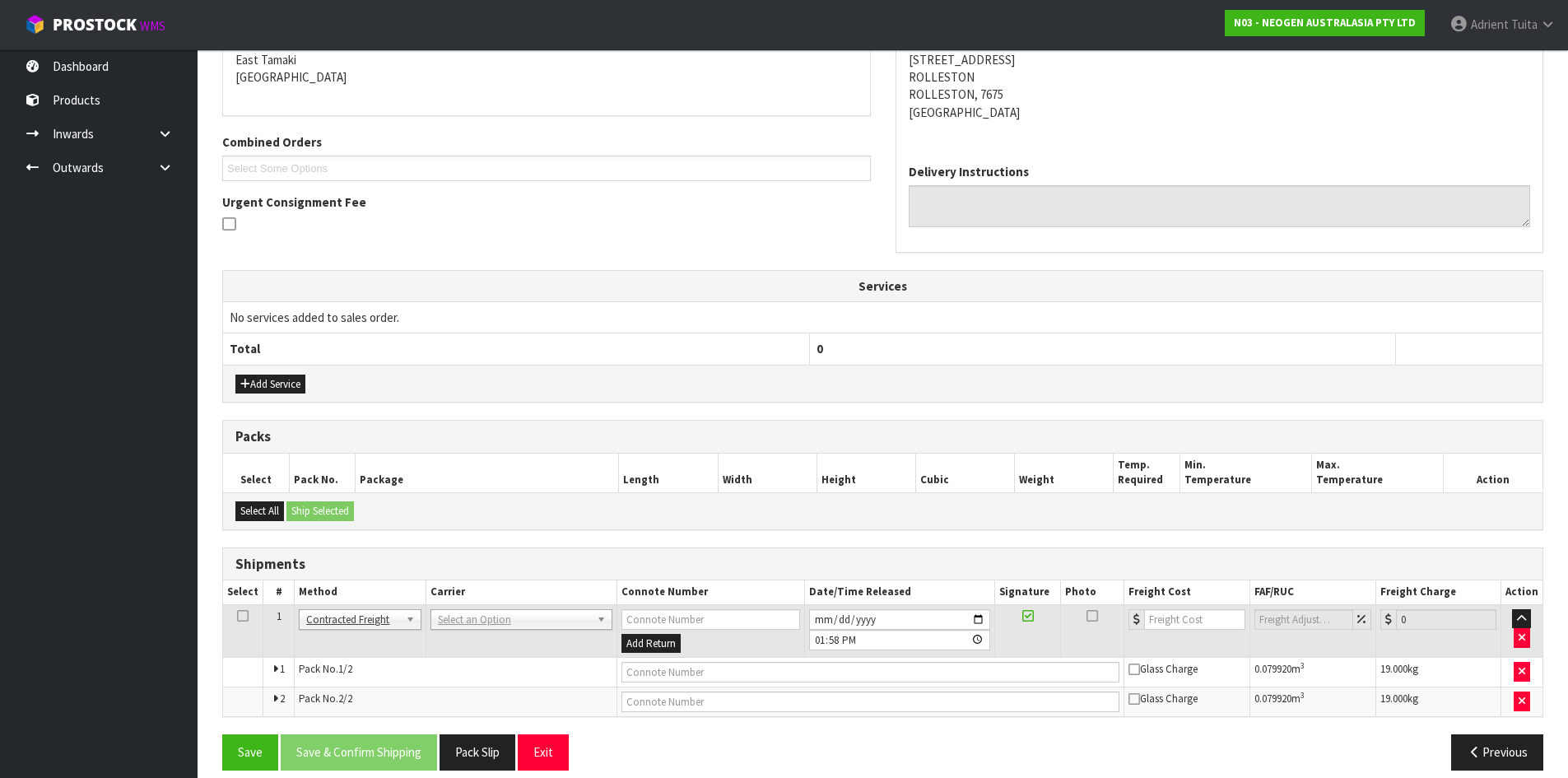
scroll to position [373, 0]
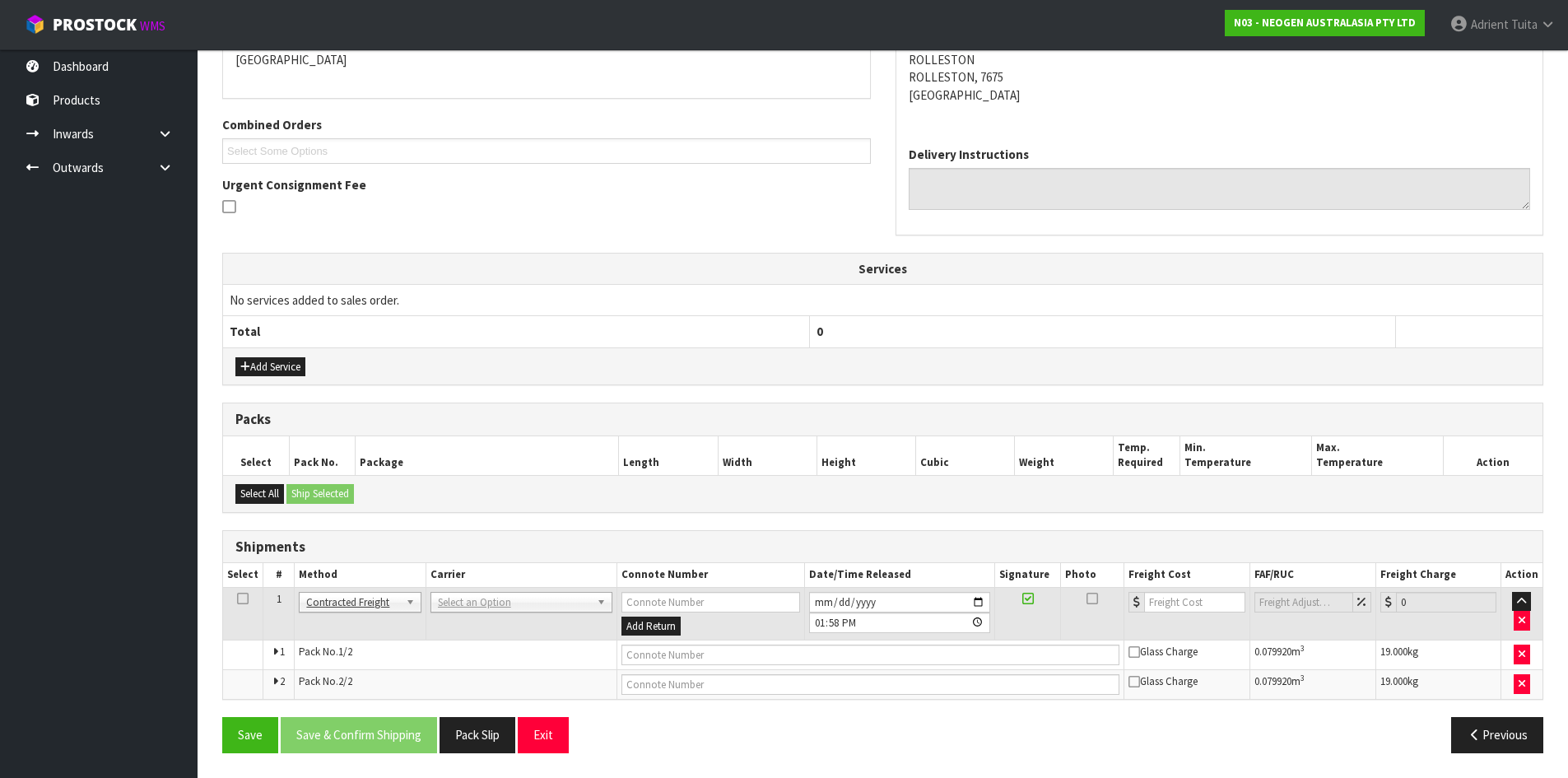
click at [484, 613] on td "ANGEL - ANGEL TRANSPORT [PERSON_NAME] REMOVALS DEAEXPAKL - DEADLINE EXPRESS COU…" at bounding box center [521, 613] width 191 height 54
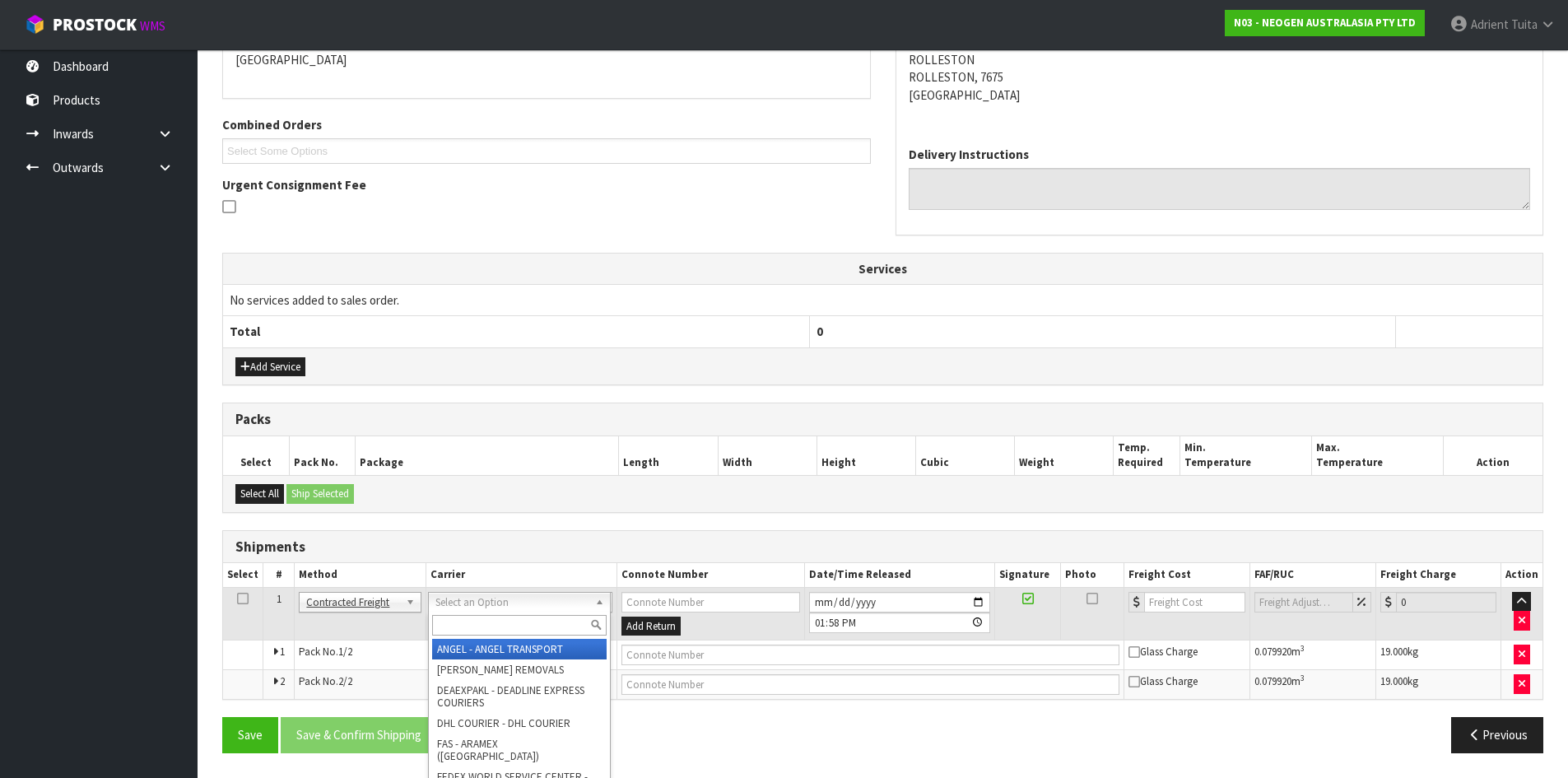
click at [488, 618] on input "text" at bounding box center [520, 625] width 175 height 21
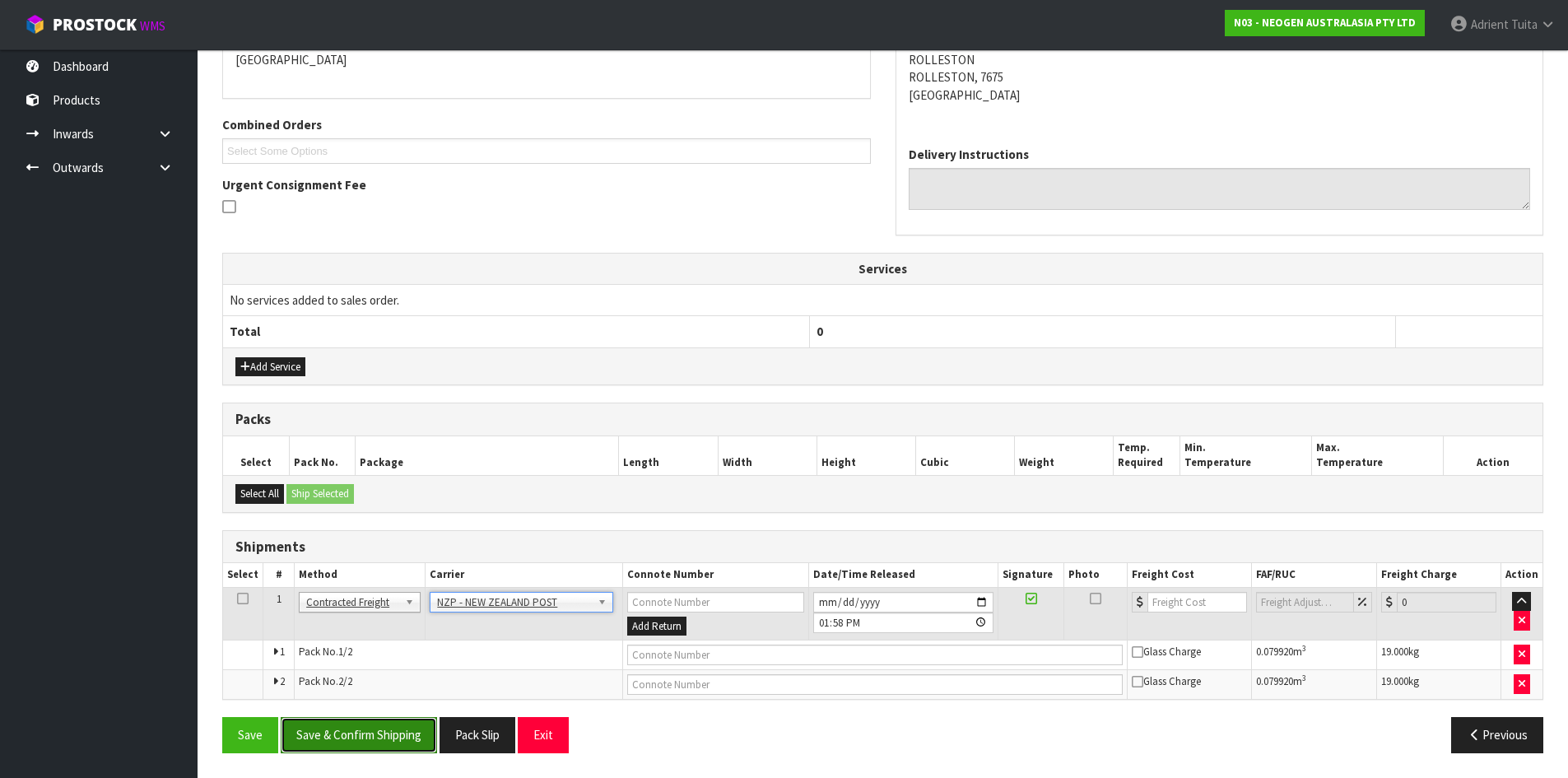
click at [345, 738] on button "Save & Confirm Shipping" at bounding box center [359, 734] width 157 height 36
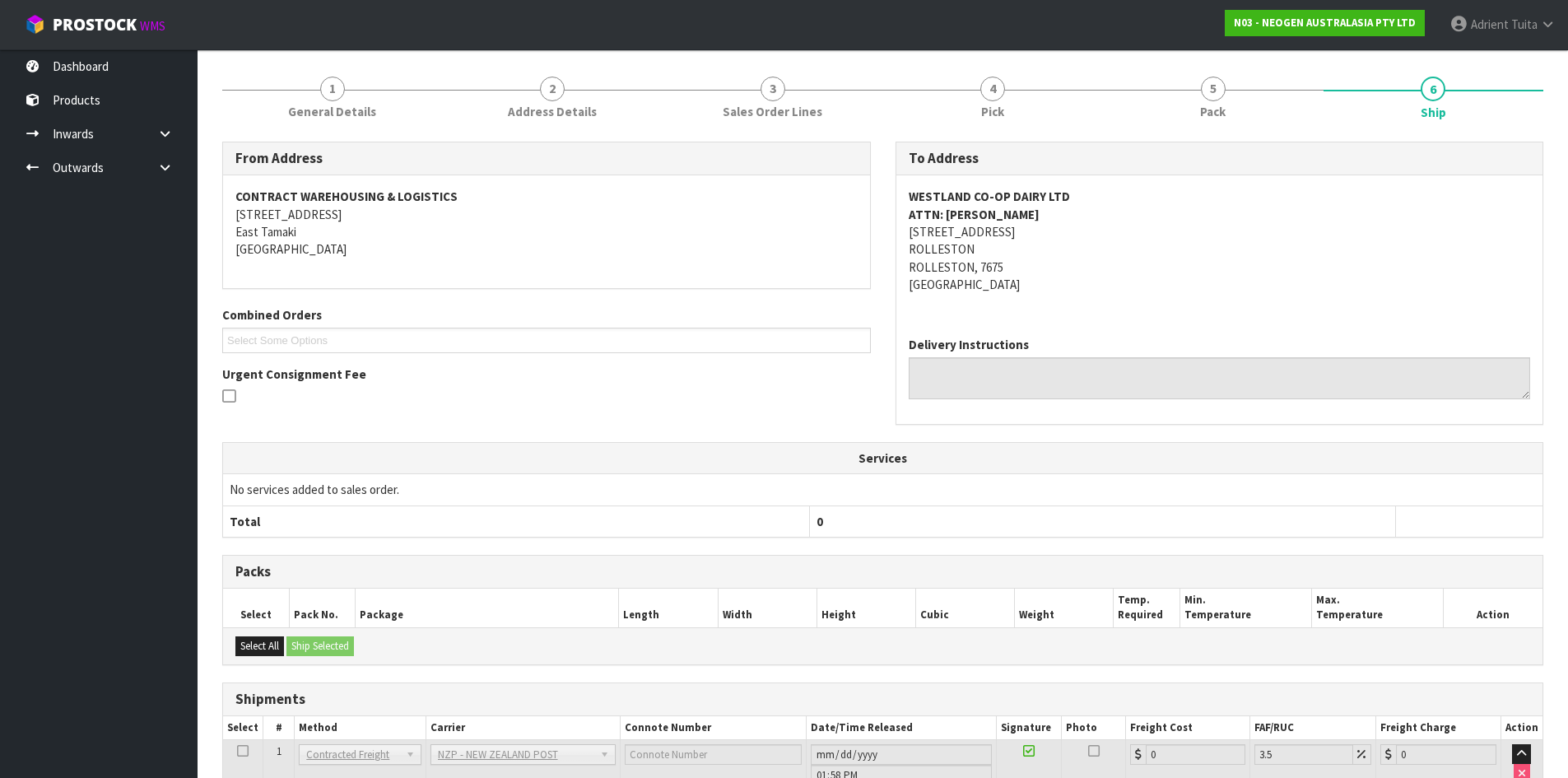
scroll to position [348, 0]
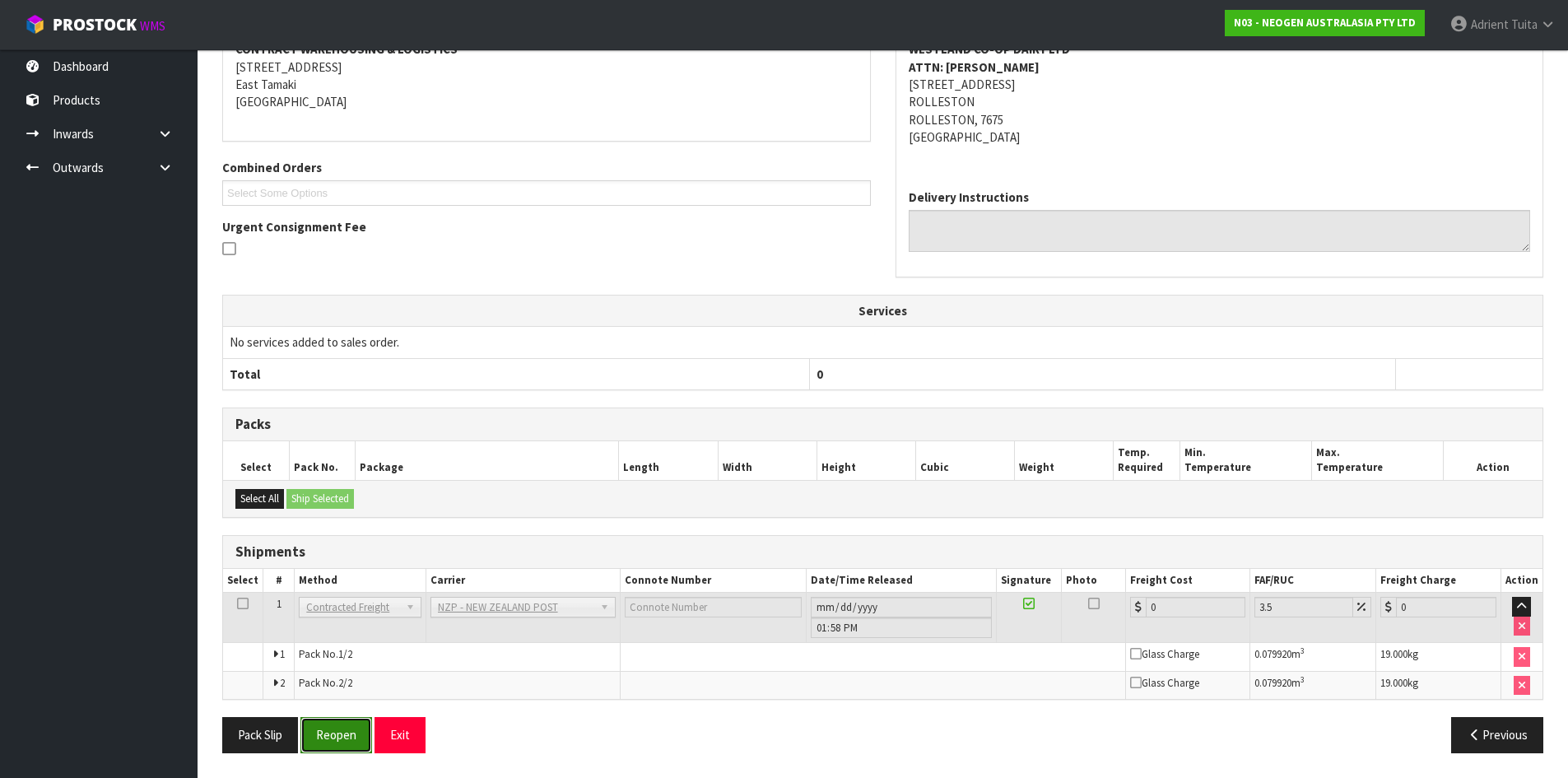
click at [306, 719] on button "Reopen" at bounding box center [336, 734] width 72 height 36
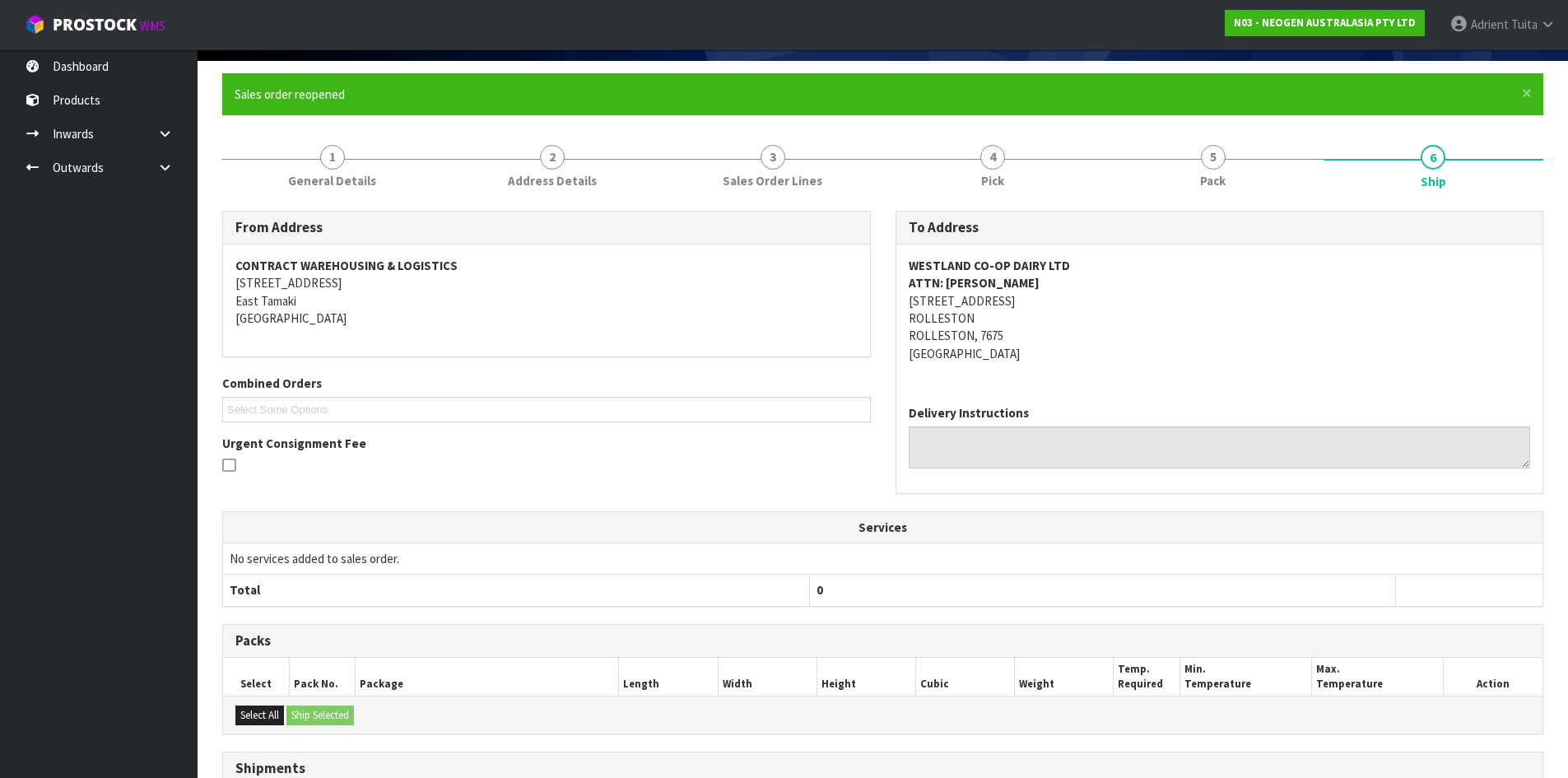
scroll to position [330, 0]
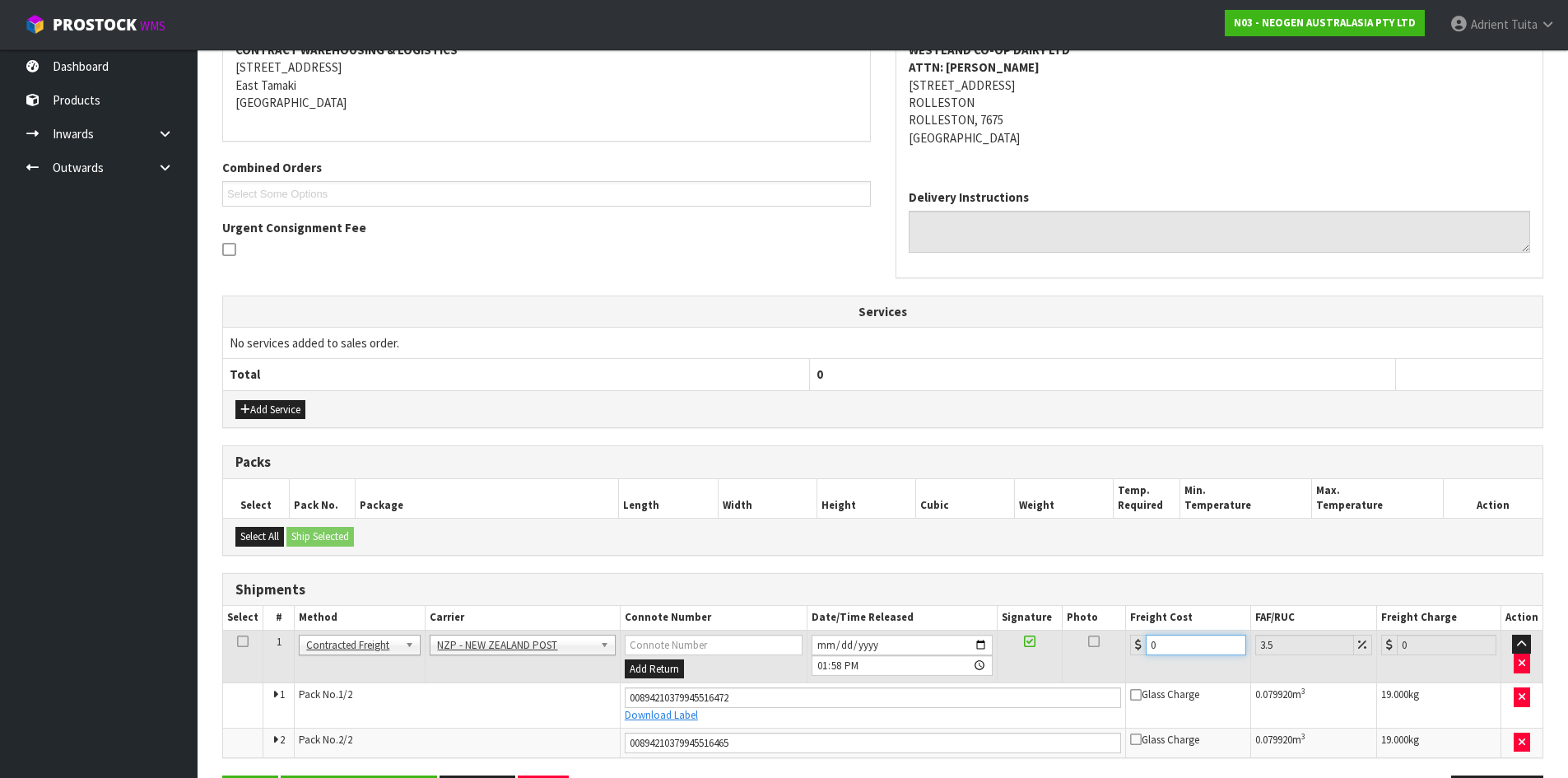
click at [1181, 644] on input "0" at bounding box center [1195, 645] width 99 height 21
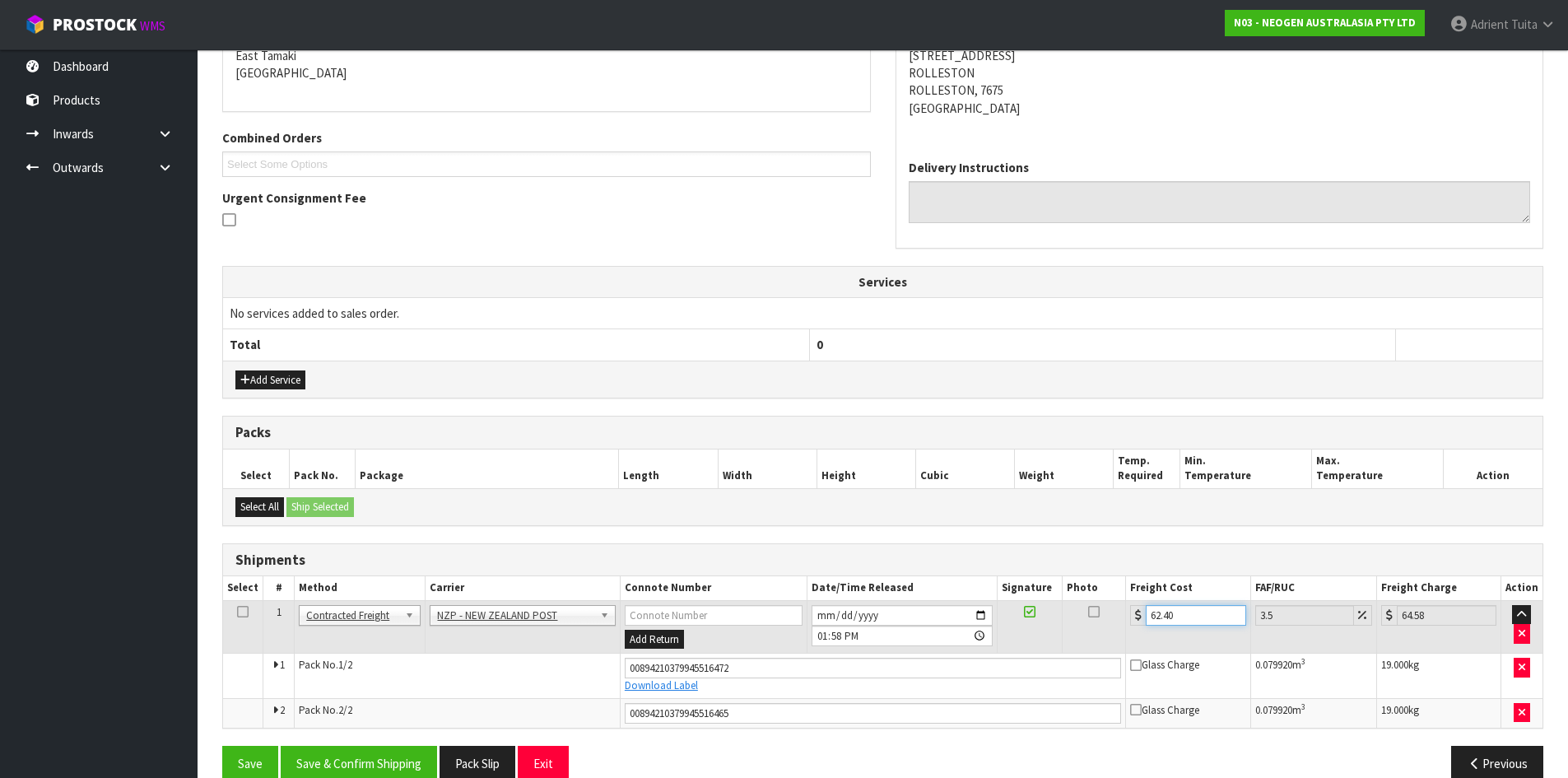
scroll to position [388, 0]
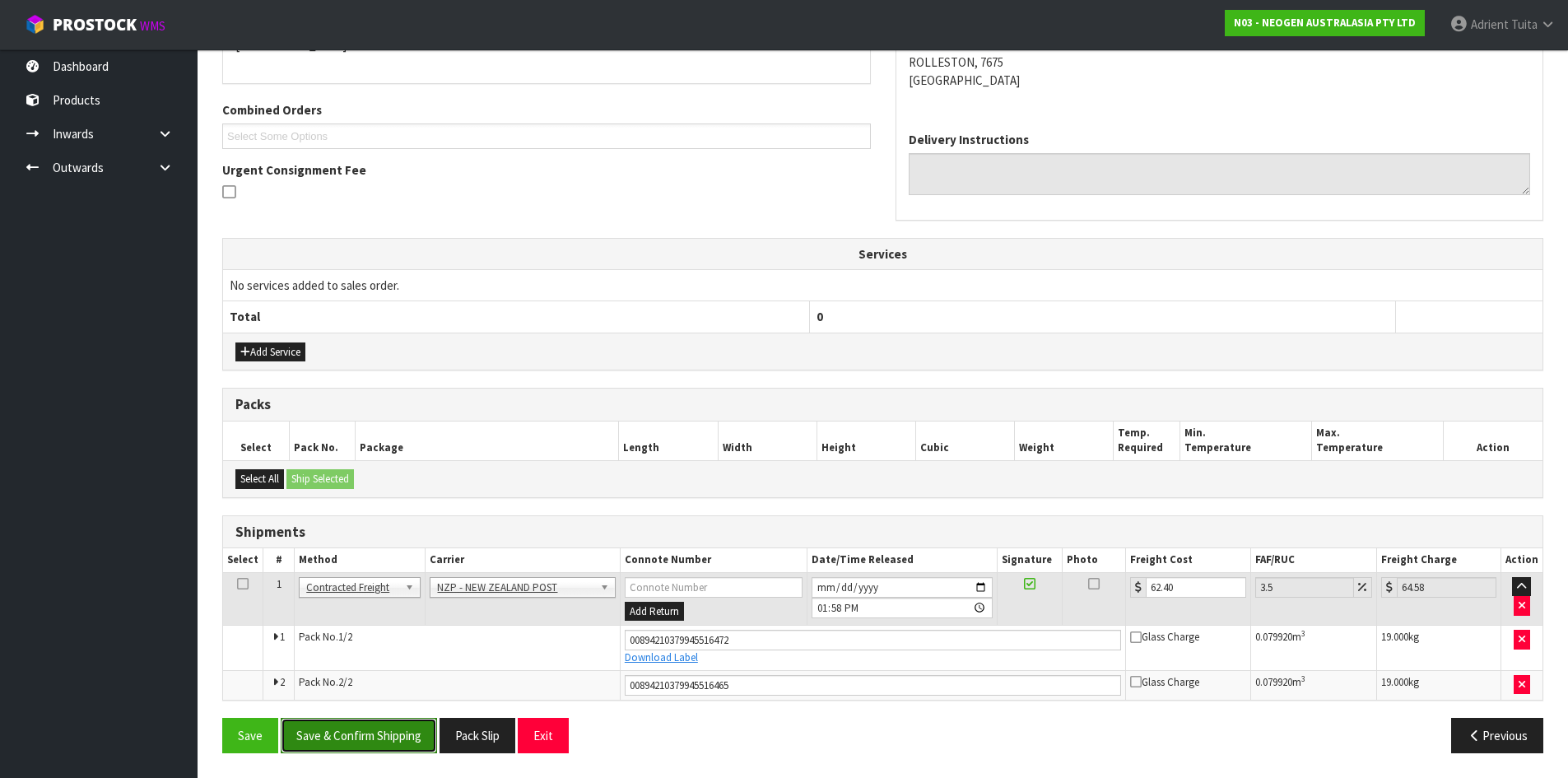
click at [367, 741] on button "Save & Confirm Shipping" at bounding box center [359, 735] width 157 height 36
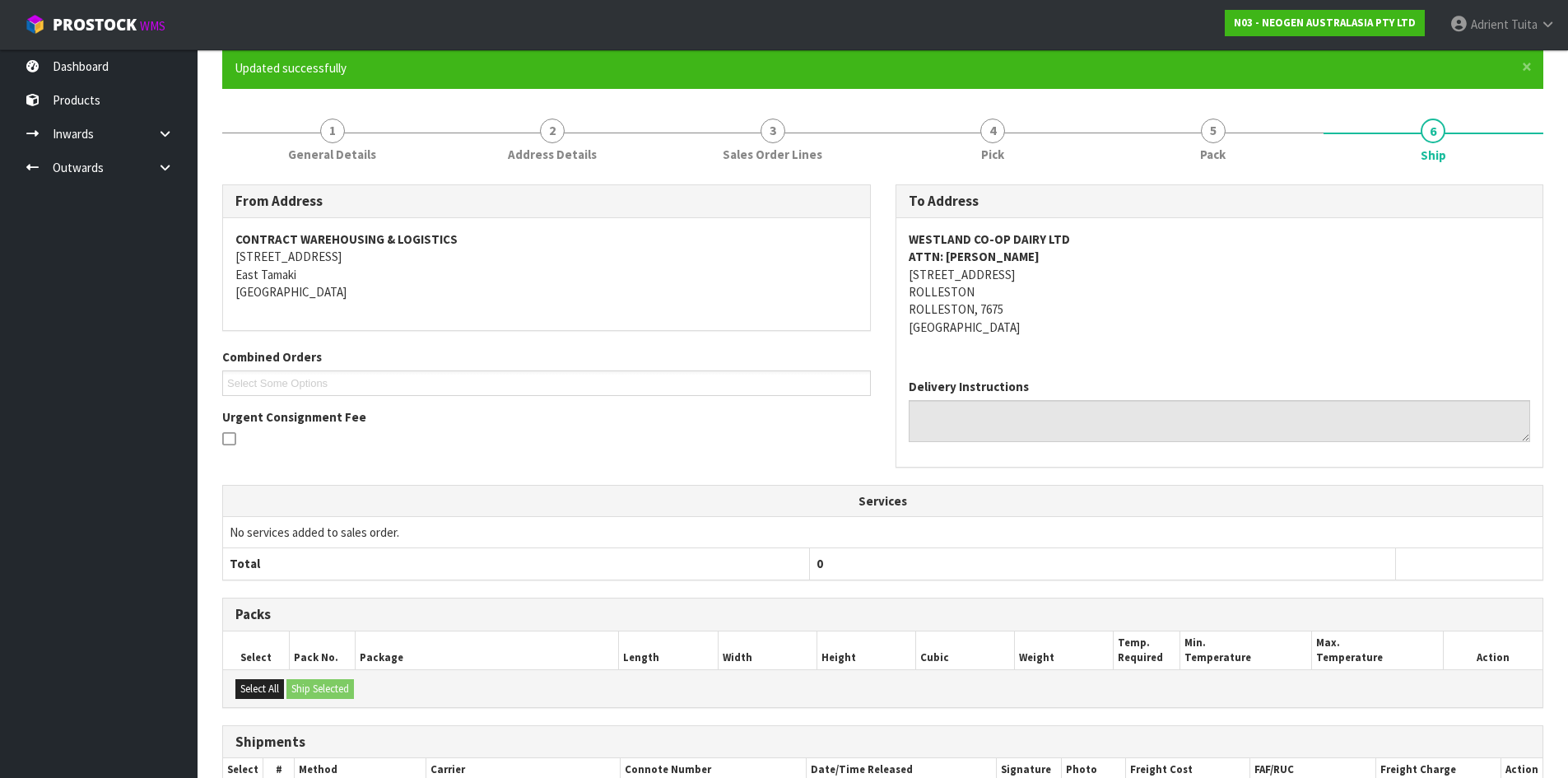
scroll to position [341, 0]
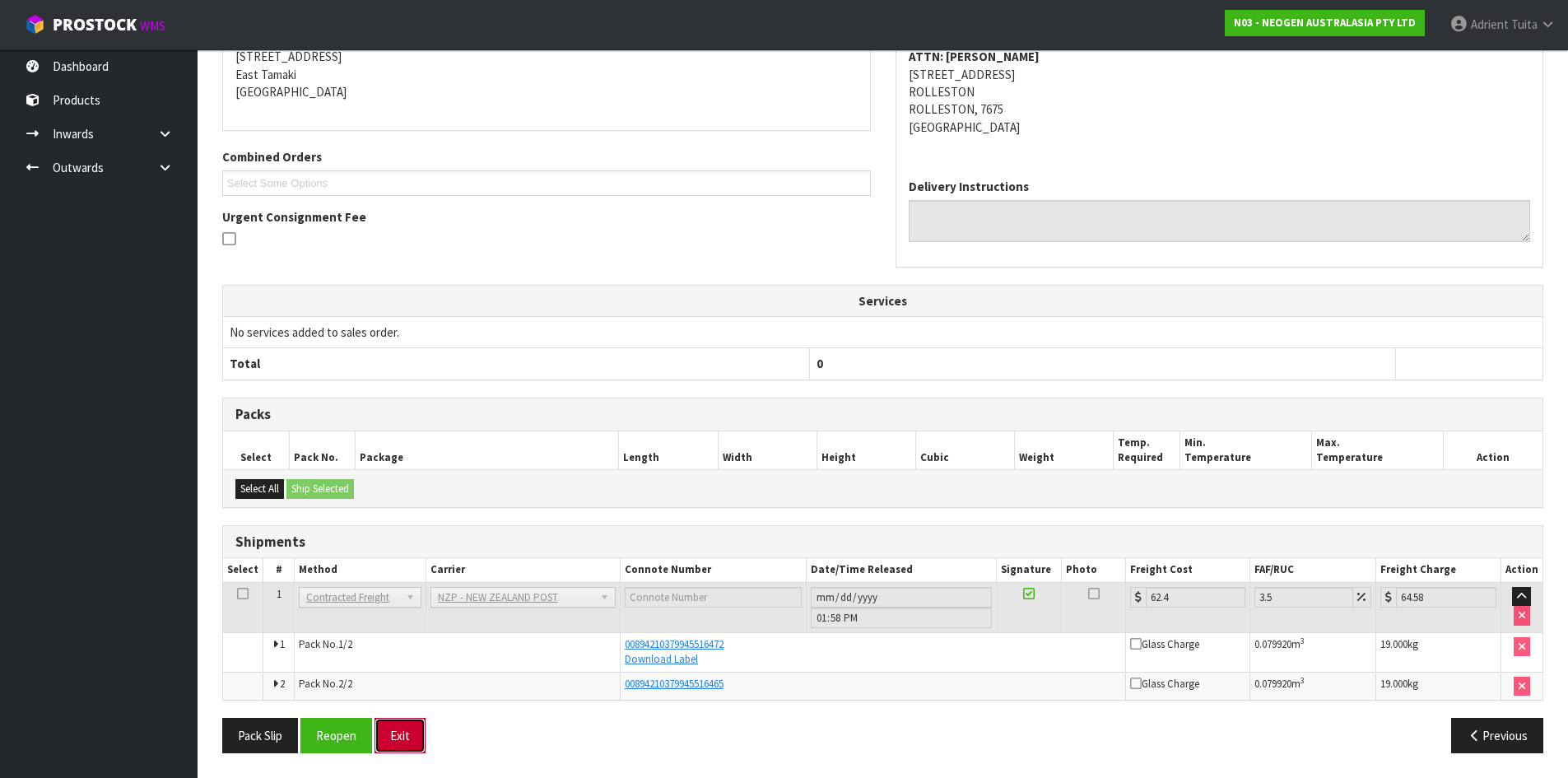
click at [416, 729] on button "Exit" at bounding box center [400, 735] width 51 height 36
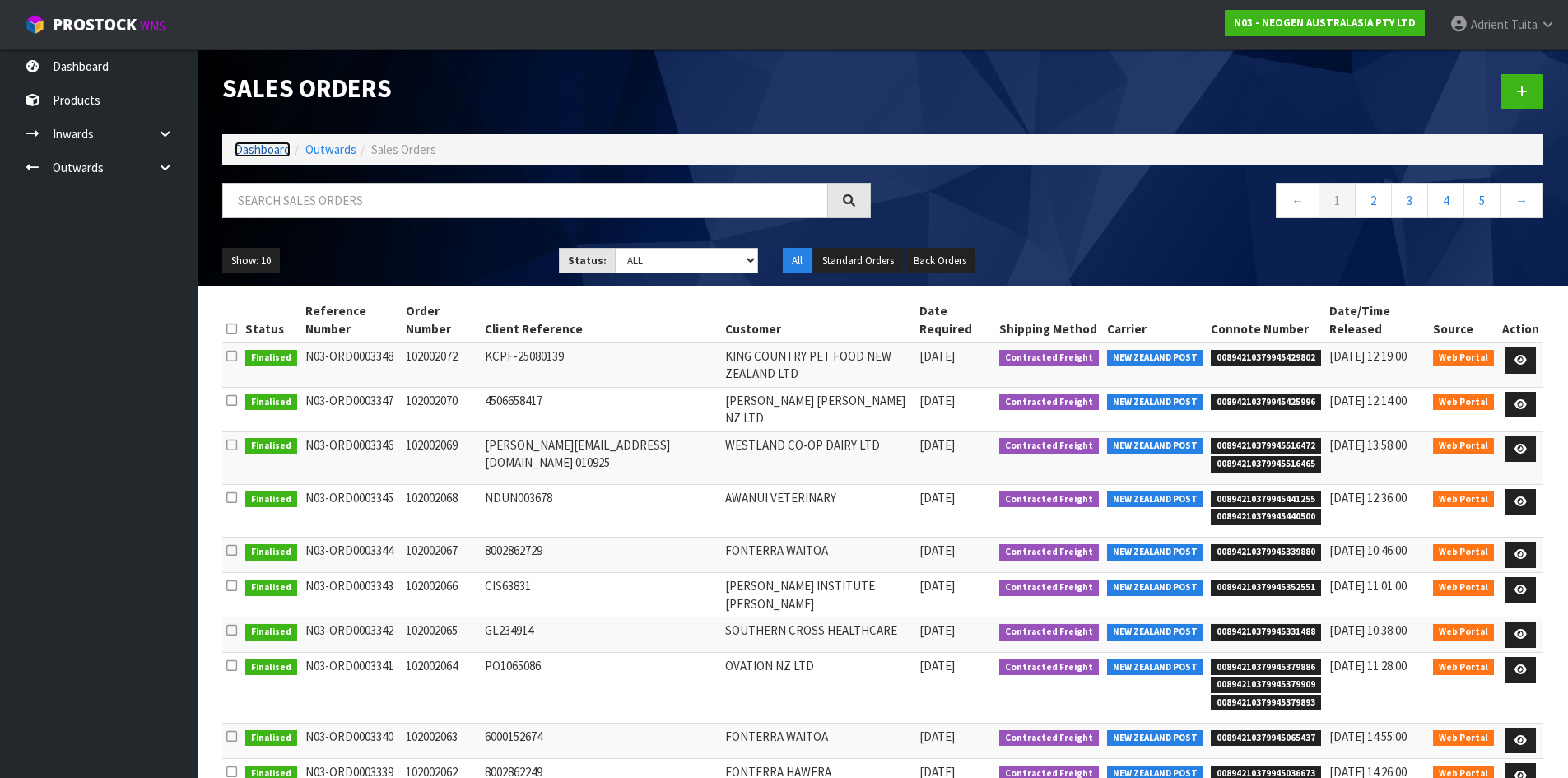
click at [253, 152] on link "Dashboard" at bounding box center [262, 148] width 56 height 15
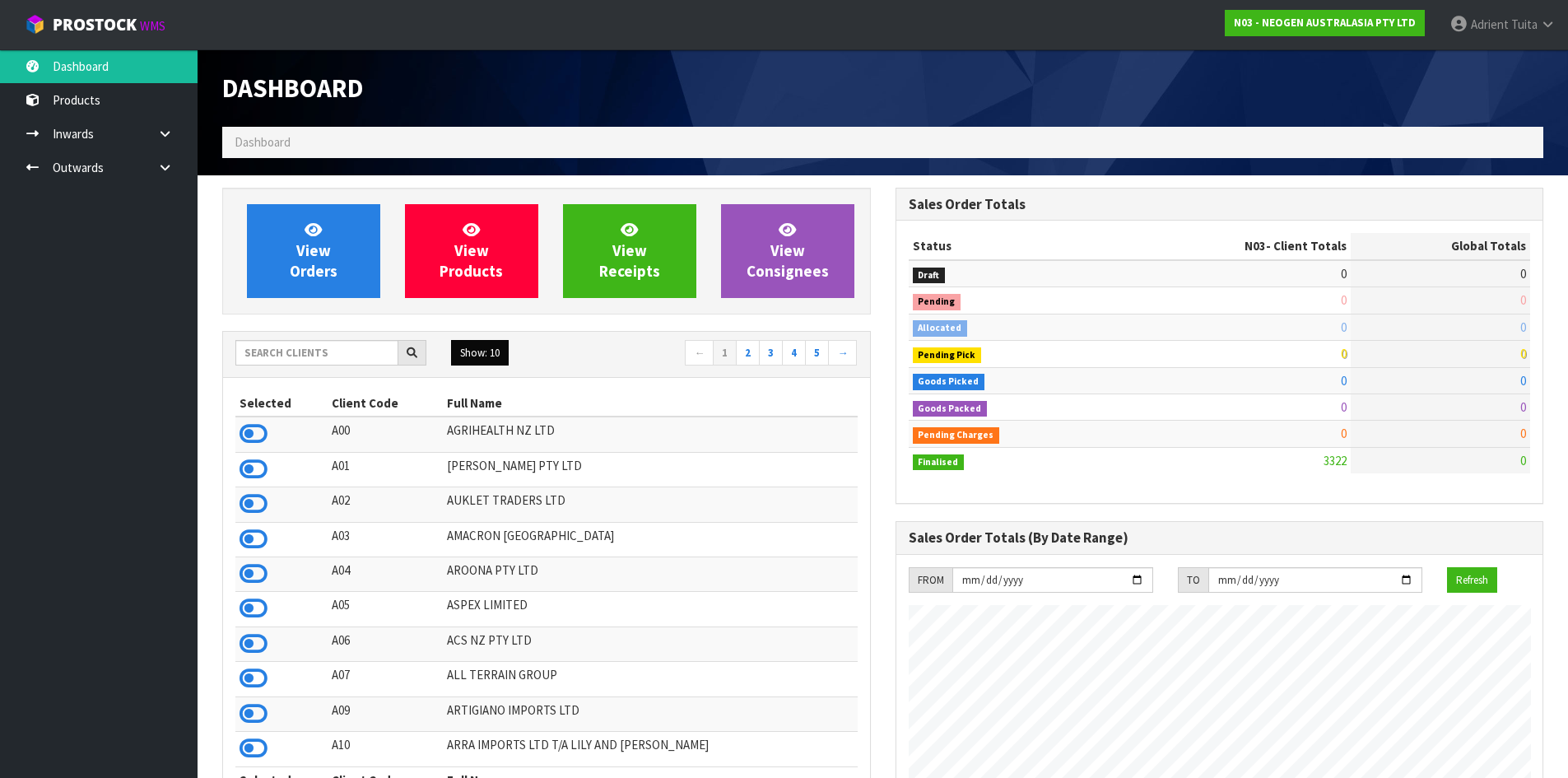
scroll to position [1247, 672]
click at [255, 432] on icon at bounding box center [253, 434] width 28 height 25
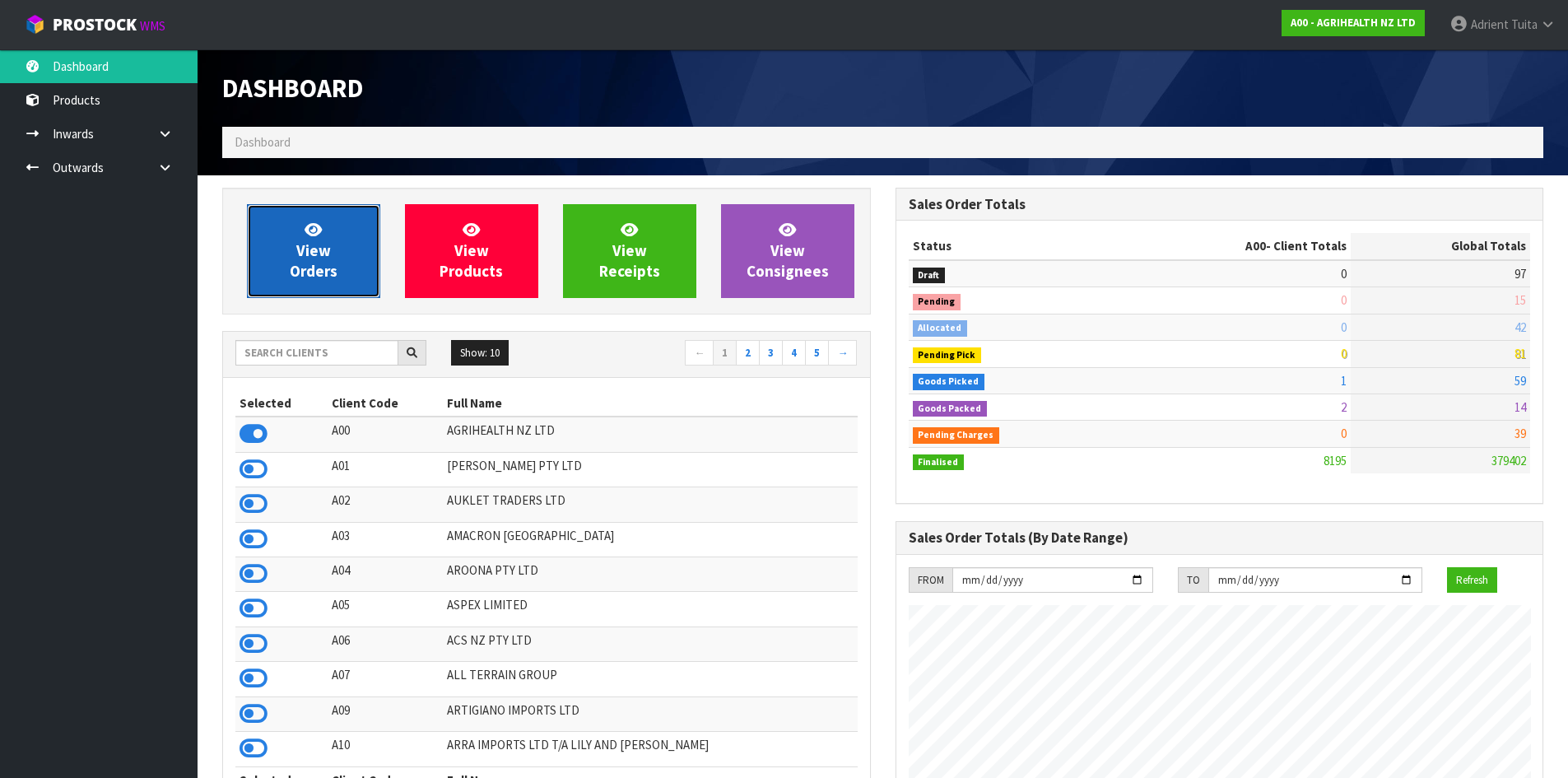
click at [308, 271] on span "View Orders" at bounding box center [313, 251] width 47 height 62
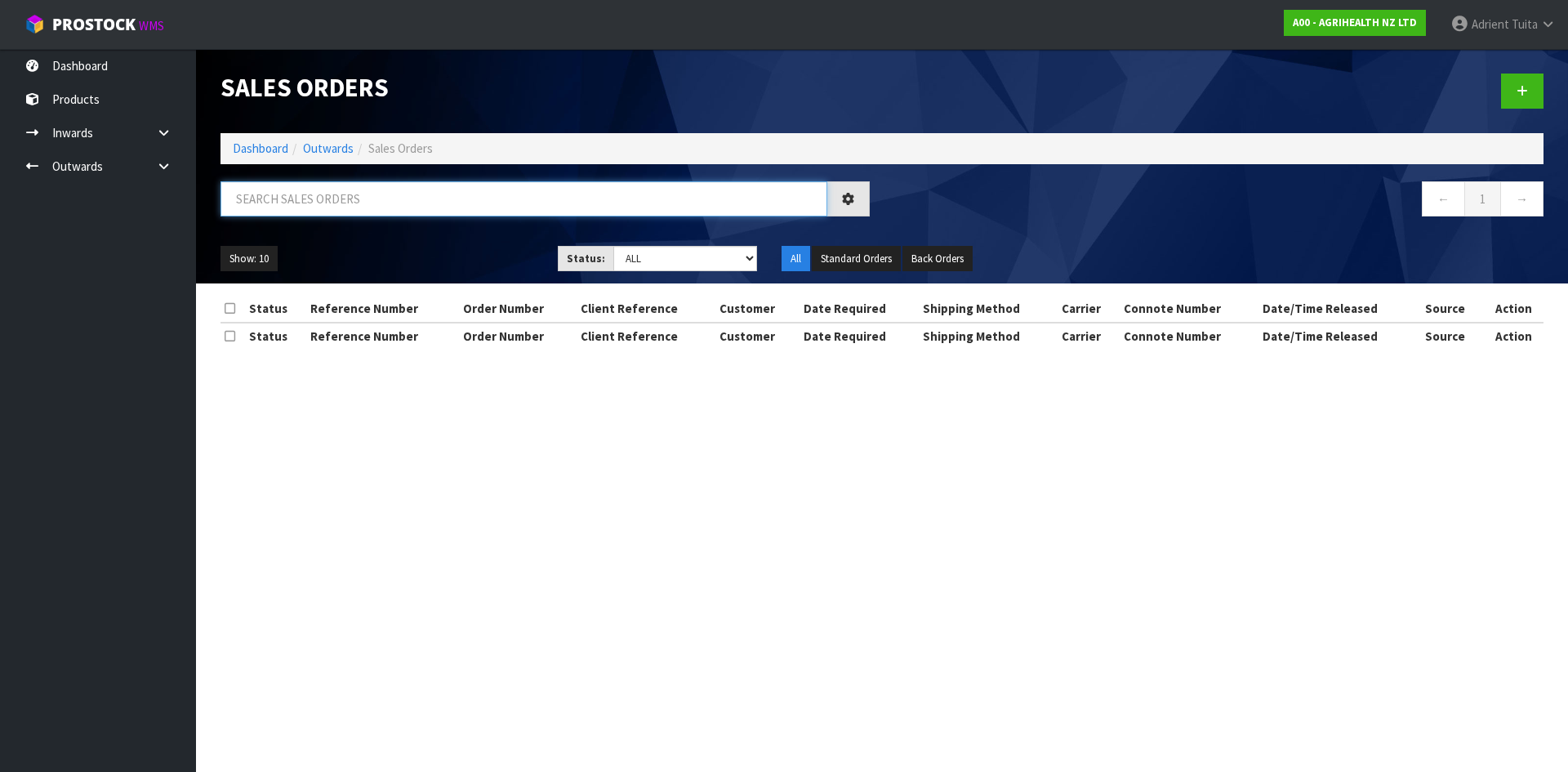
click at [344, 193] on input "text" at bounding box center [524, 199] width 607 height 35
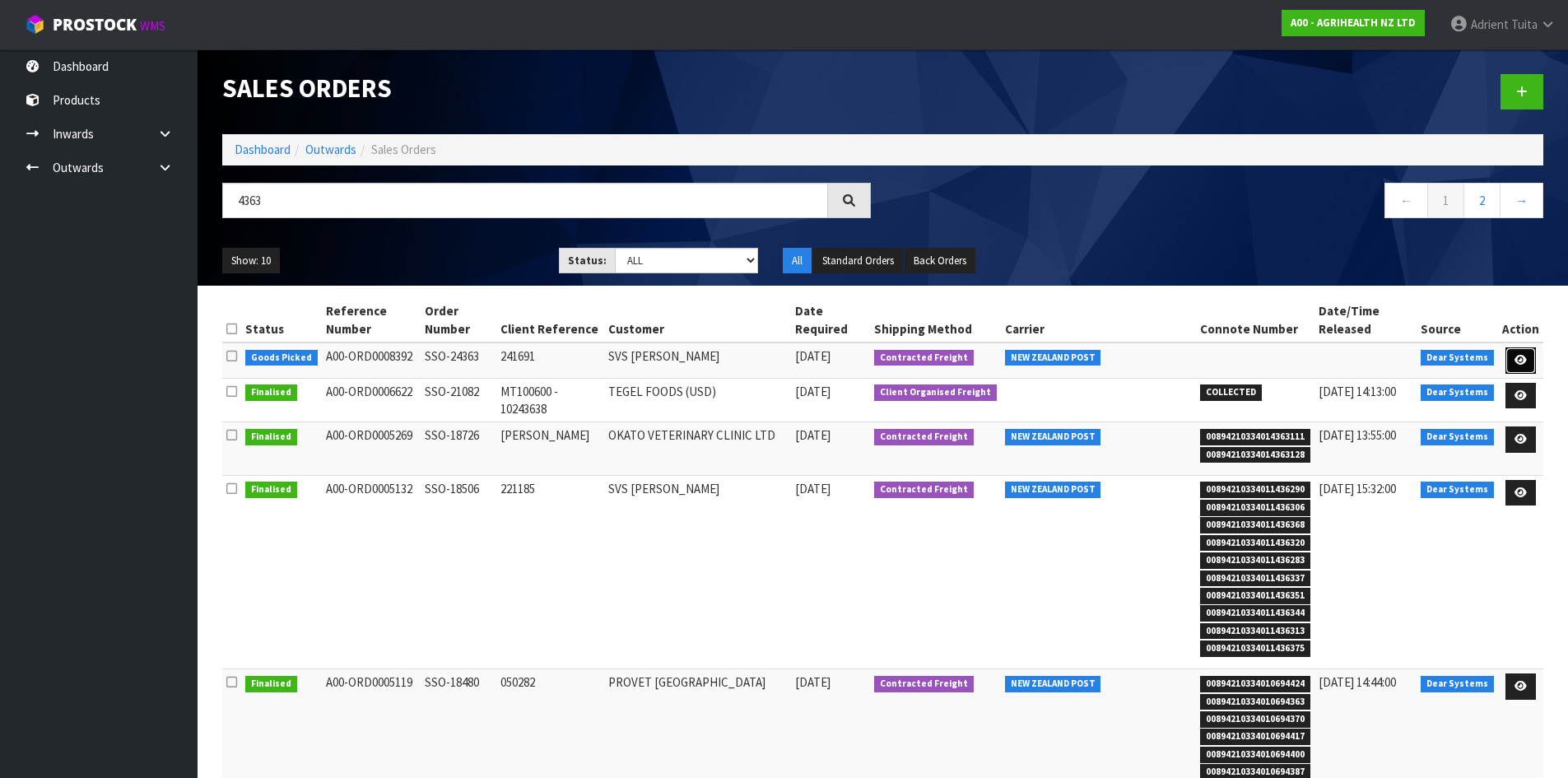
click at [1511, 367] on link at bounding box center [1520, 360] width 30 height 26
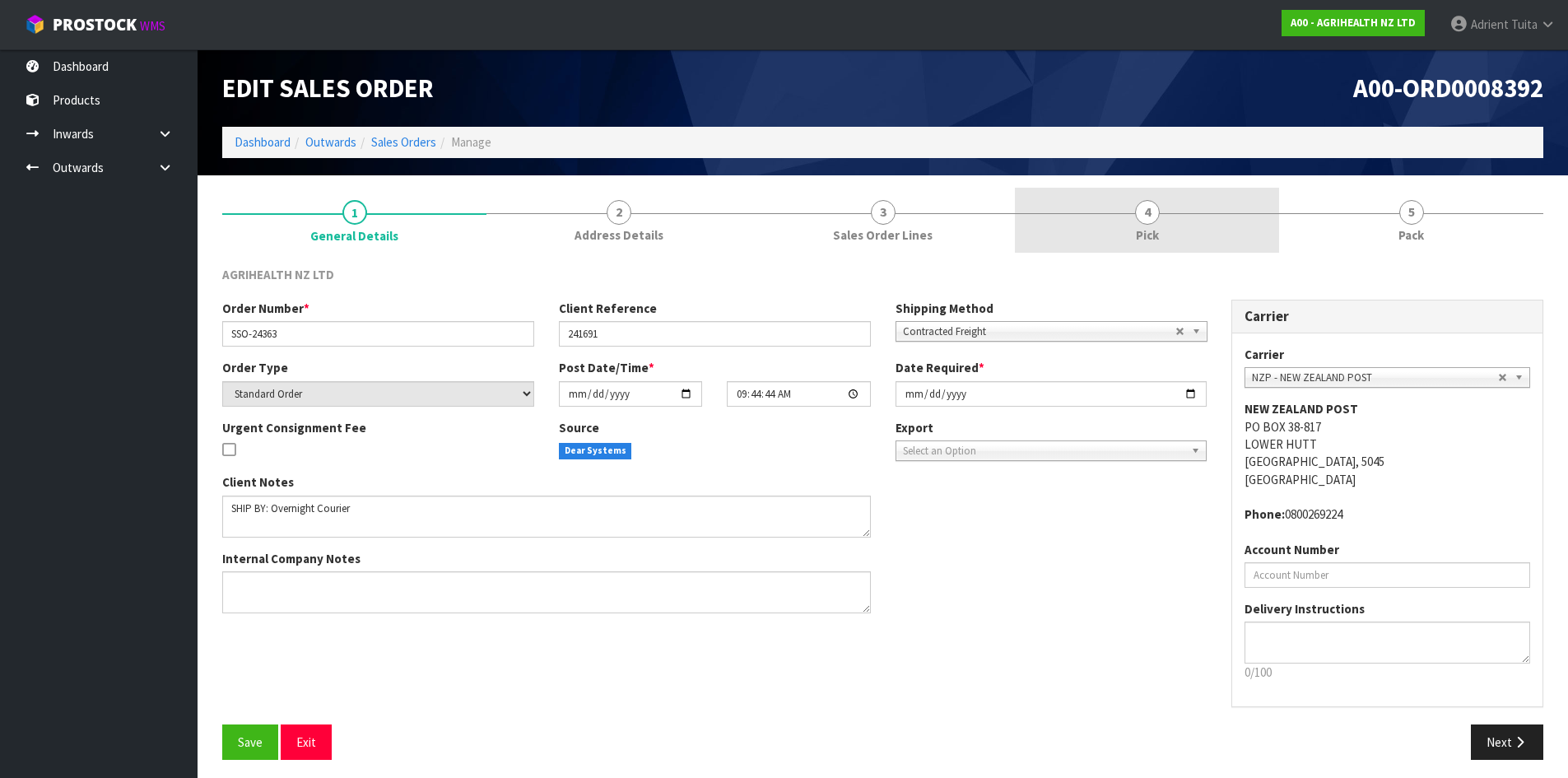
click at [1160, 232] on link "4 Pick" at bounding box center [1146, 220] width 264 height 65
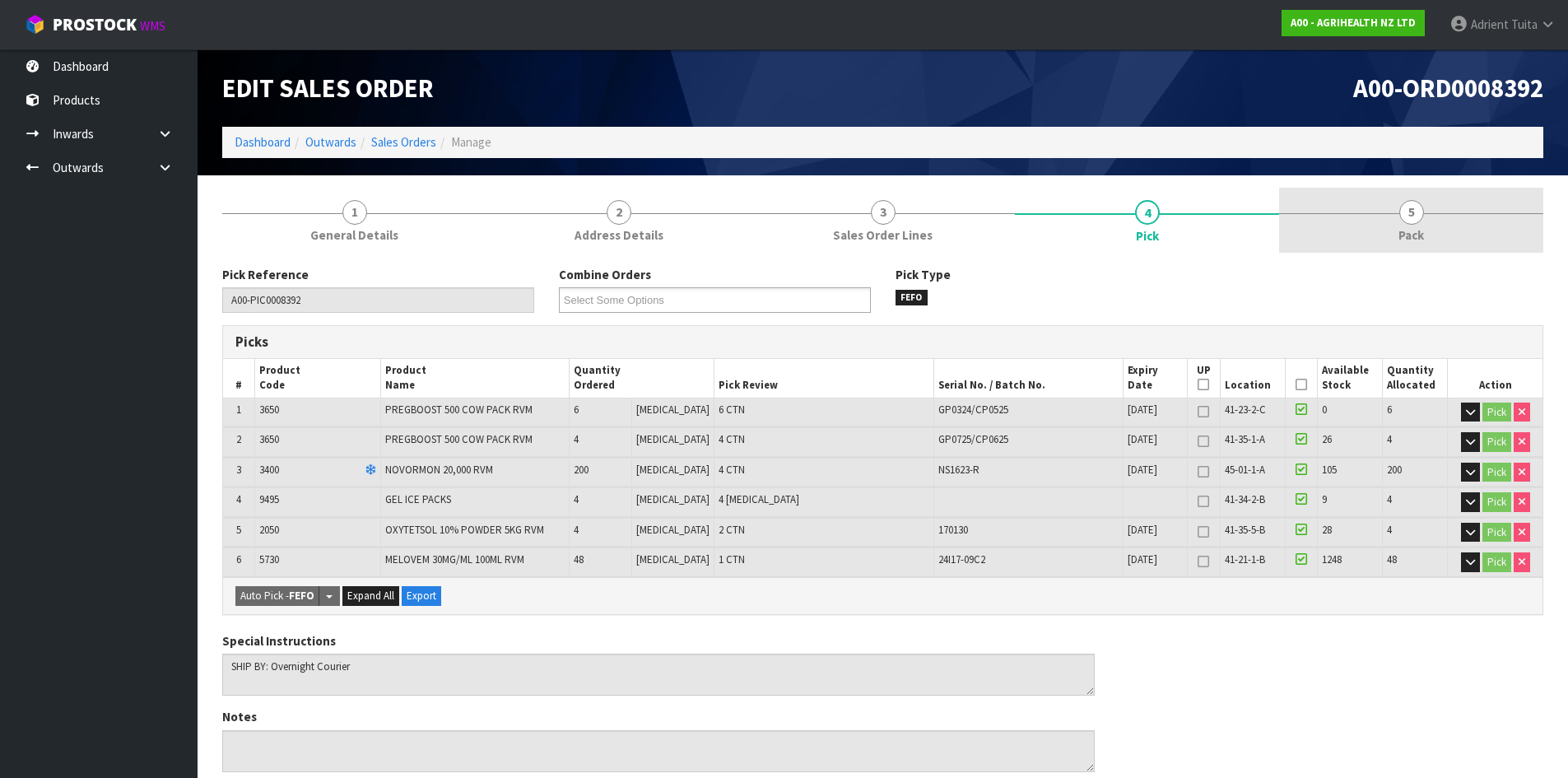
click at [1393, 227] on link "5 Pack" at bounding box center [1411, 220] width 264 height 65
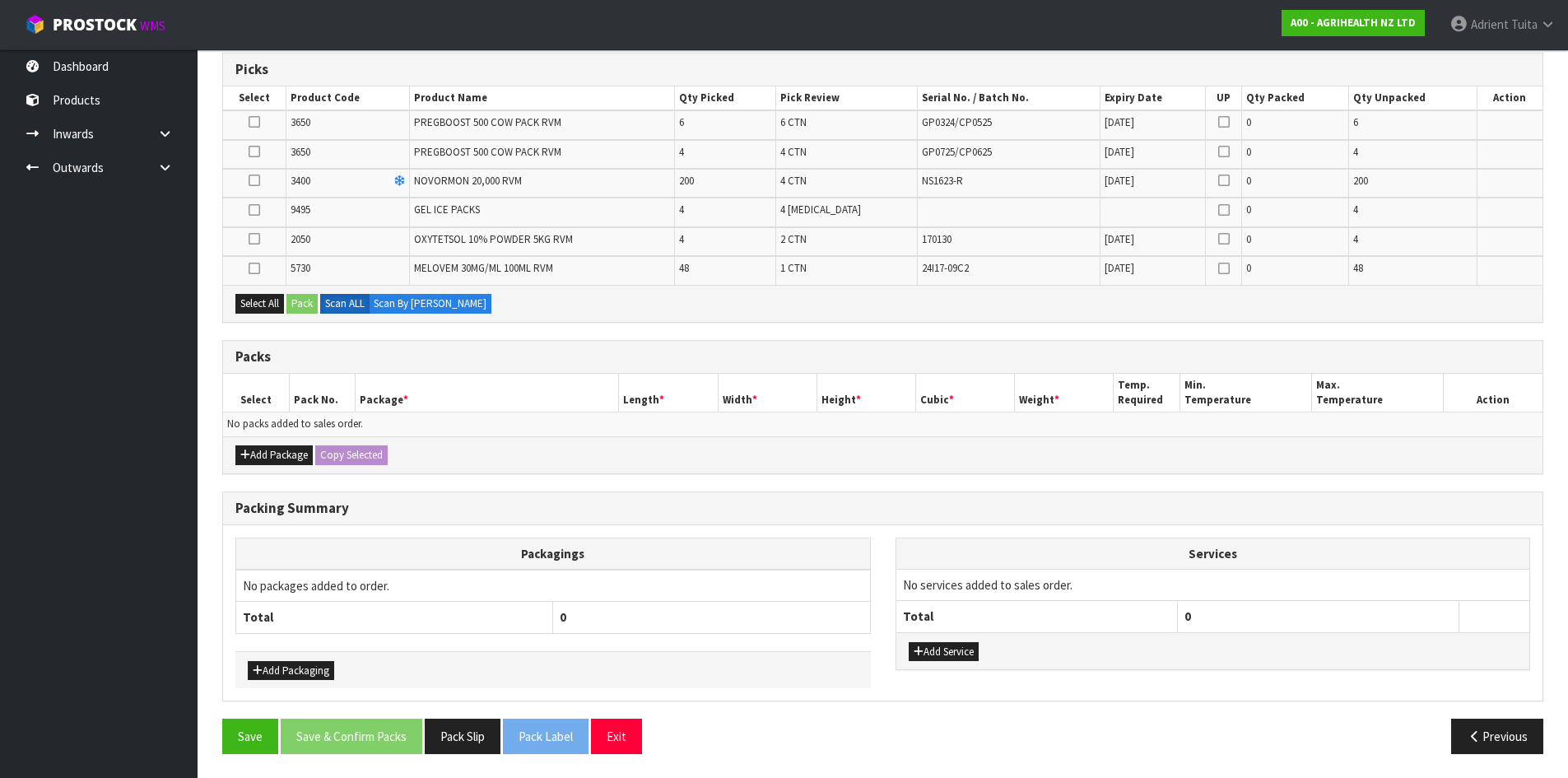
scroll to position [273, 0]
click at [250, 179] on icon at bounding box center [254, 179] width 12 height 1
click at [0, 0] on input "checkbox" at bounding box center [0, 0] width 0 height 0
click at [270, 456] on button "Add Package" at bounding box center [274, 455] width 77 height 20
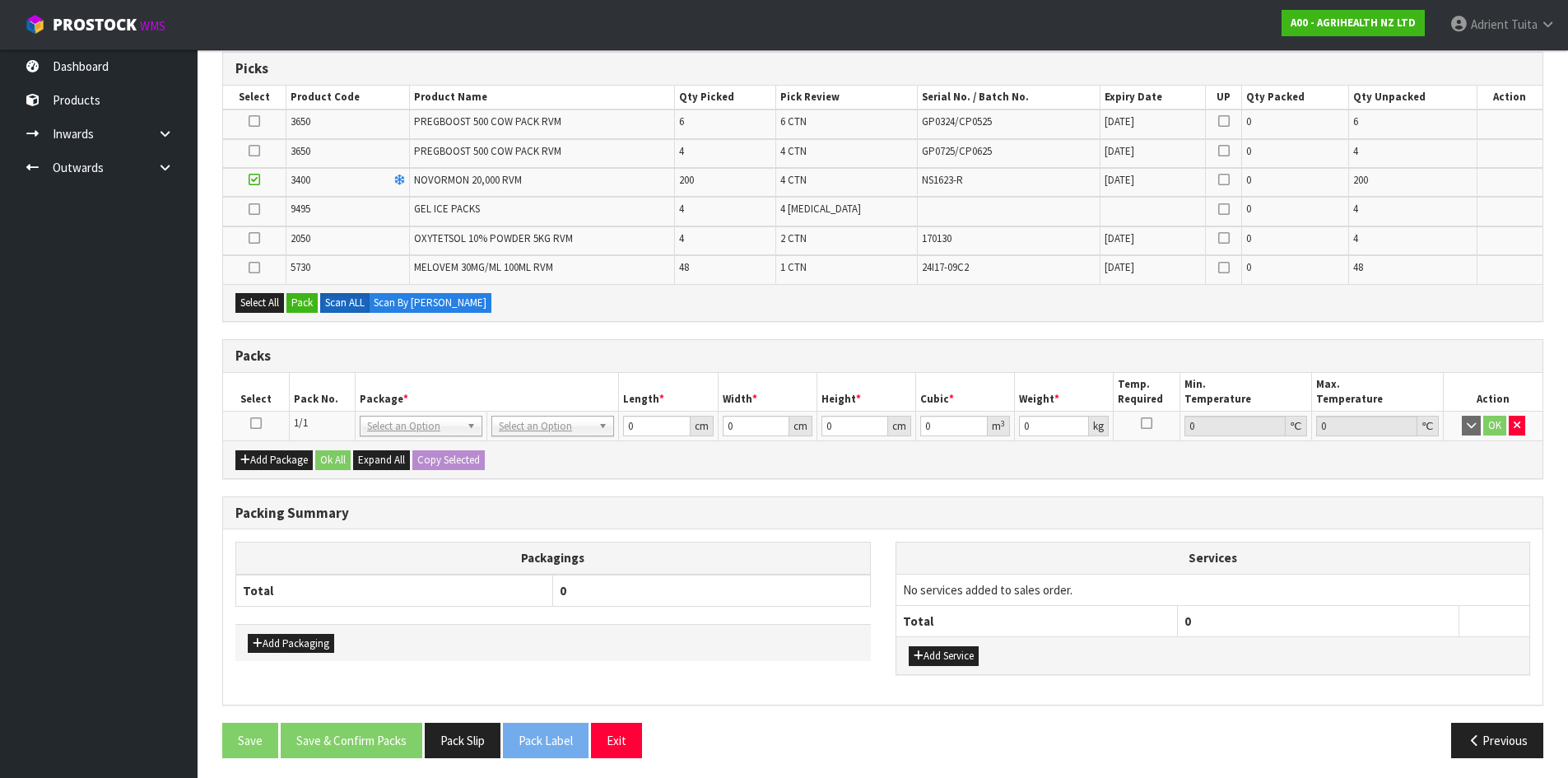
click at [258, 424] on icon at bounding box center [256, 424] width 12 height 1
click at [261, 210] on td at bounding box center [255, 211] width 64 height 29
click at [260, 210] on label at bounding box center [254, 209] width 12 height 15
click at [0, 0] on input "checkbox" at bounding box center [0, 0] width 0 height 0
click at [304, 310] on button "Pack" at bounding box center [302, 303] width 31 height 20
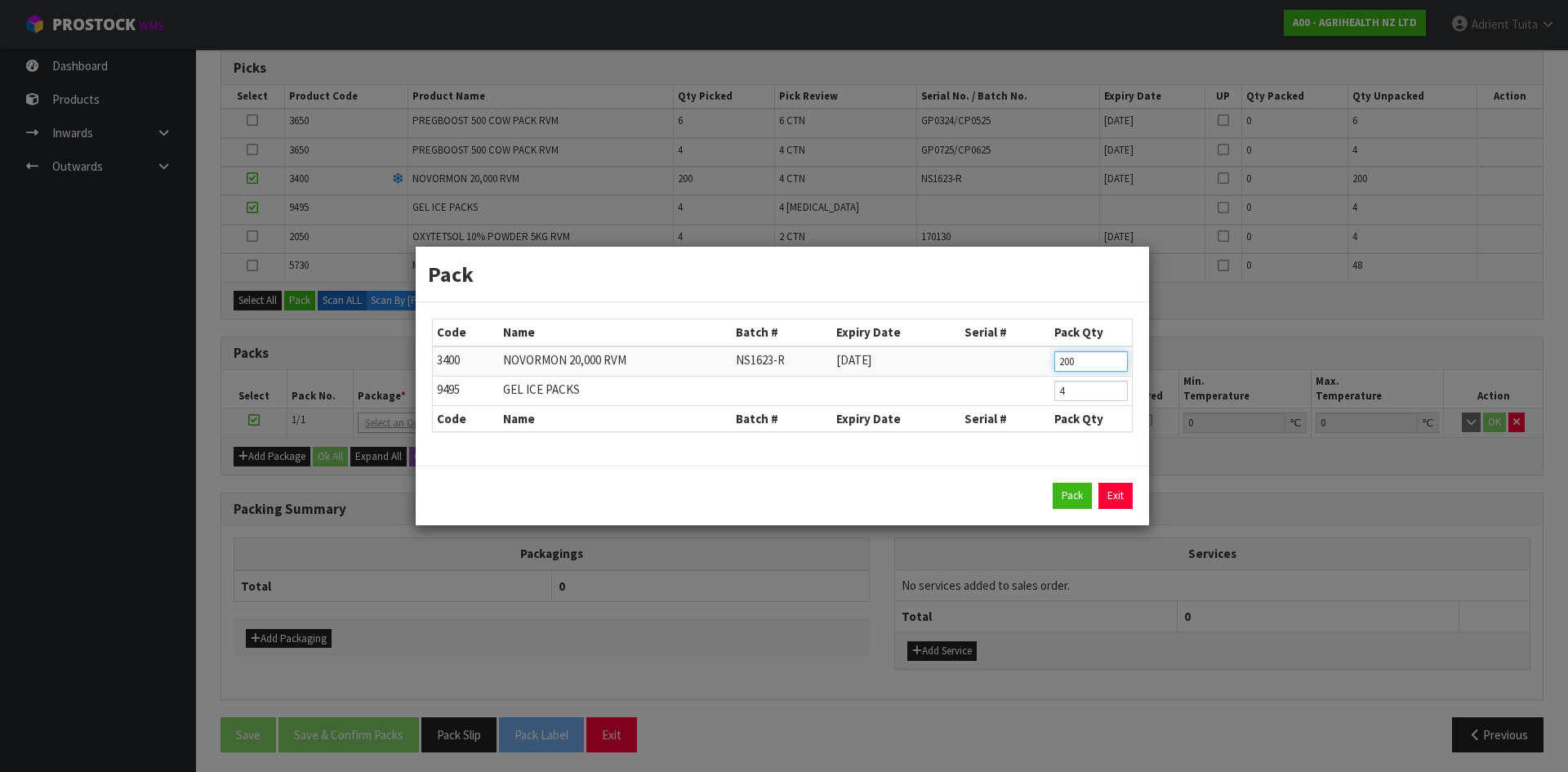
click at [1061, 363] on input "200" at bounding box center [1091, 362] width 73 height 21
click at [1068, 393] on input "4" at bounding box center [1091, 391] width 73 height 21
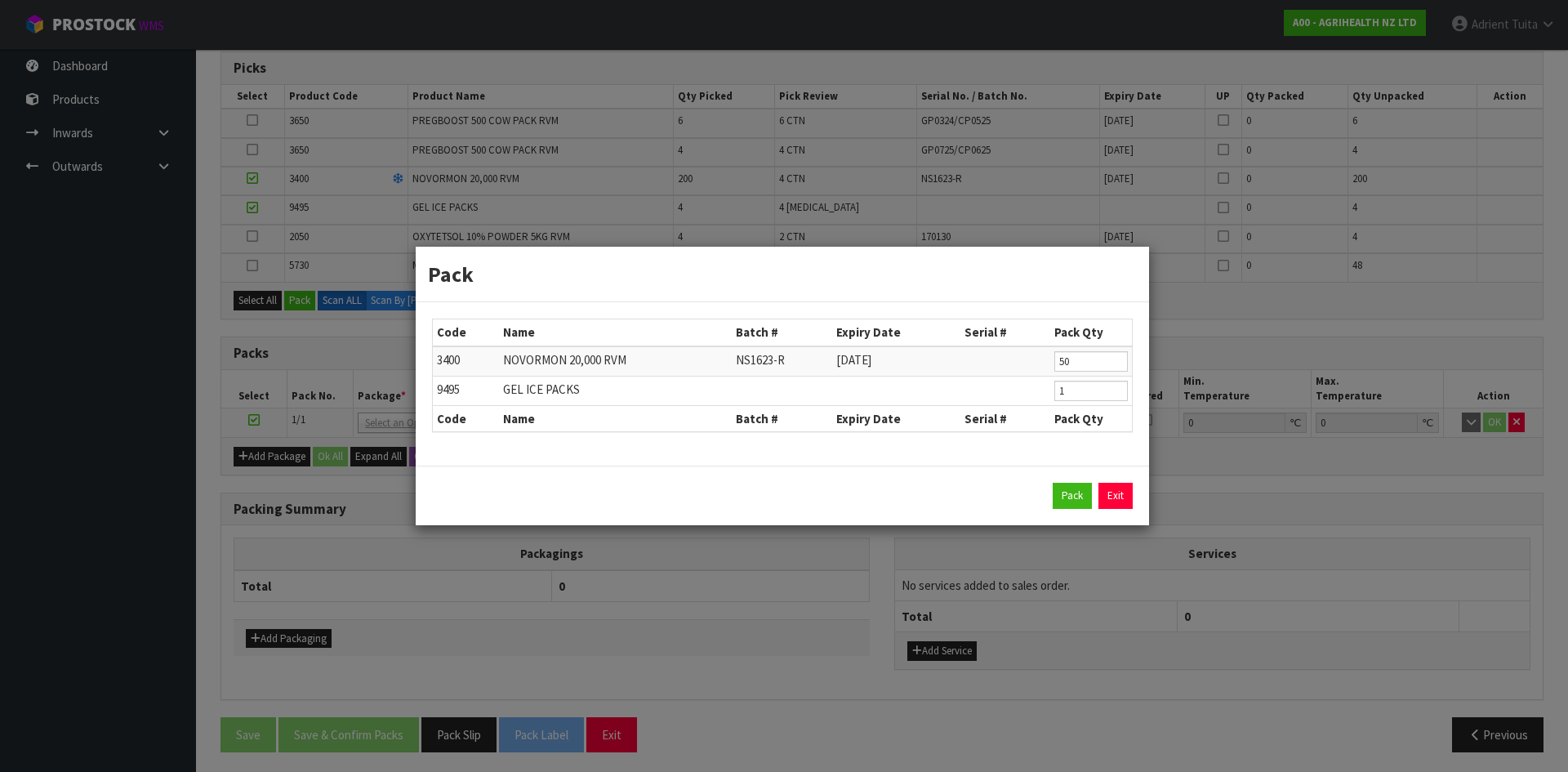
drag, startPoint x: 1070, startPoint y: 465, endPoint x: 1069, endPoint y: 474, distance: 9.1
click at [1069, 467] on form "Pack Code Name Batch # Expiry Date Serial # Pack Qty 3400 [GEOGRAPHIC_DATA] 20,…" at bounding box center [783, 385] width 734 height 278
click at [1068, 496] on button "Pack" at bounding box center [1072, 495] width 39 height 26
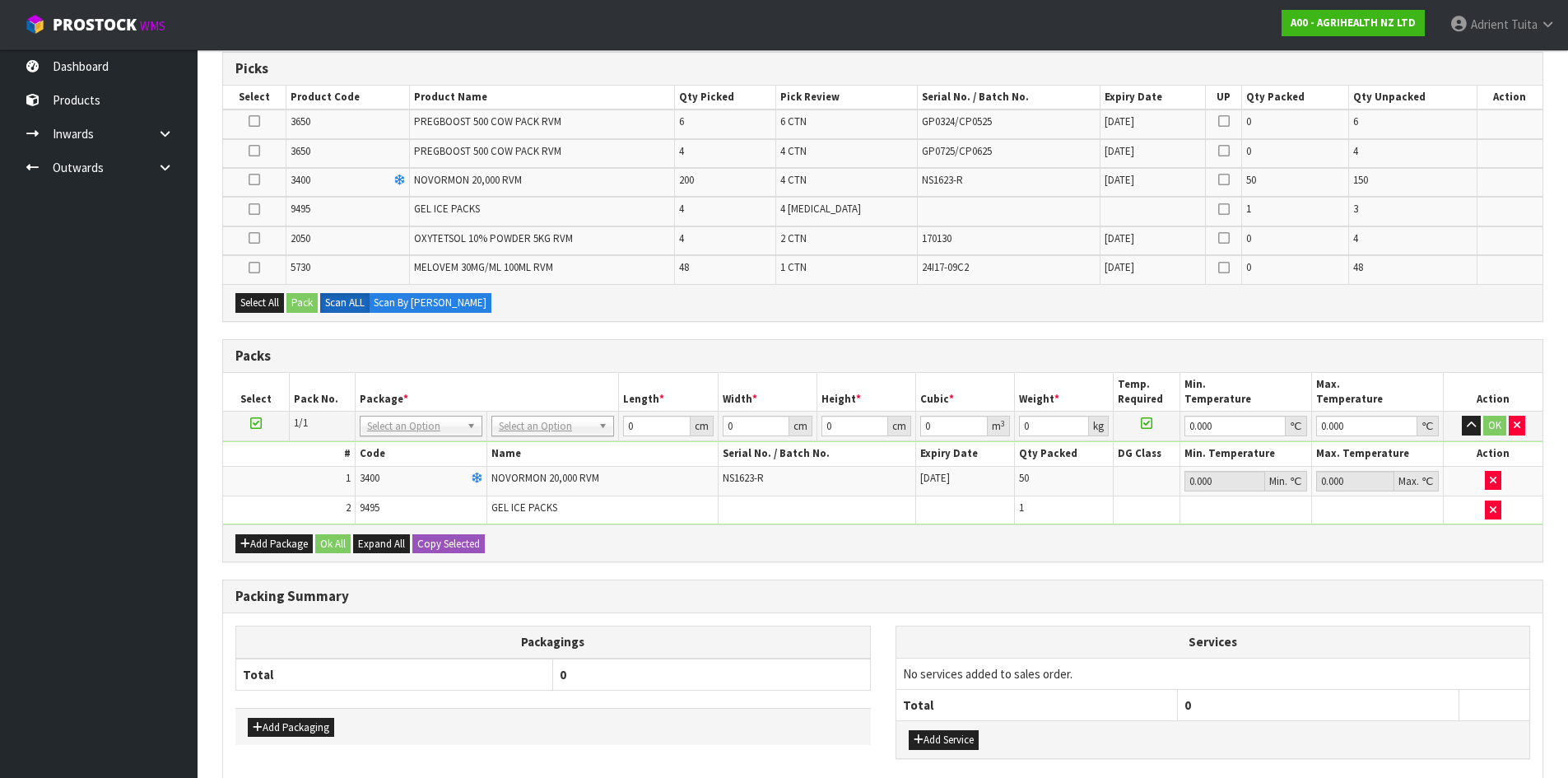
click at [260, 180] on icon at bounding box center [254, 179] width 12 height 1
click at [0, 0] on input "checkbox" at bounding box center [0, 0] width 0 height 0
drag, startPoint x: 252, startPoint y: 209, endPoint x: 279, endPoint y: 250, distance: 49.1
click at [252, 210] on icon at bounding box center [254, 210] width 12 height 1
click at [0, 0] on input "checkbox" at bounding box center [0, 0] width 0 height 0
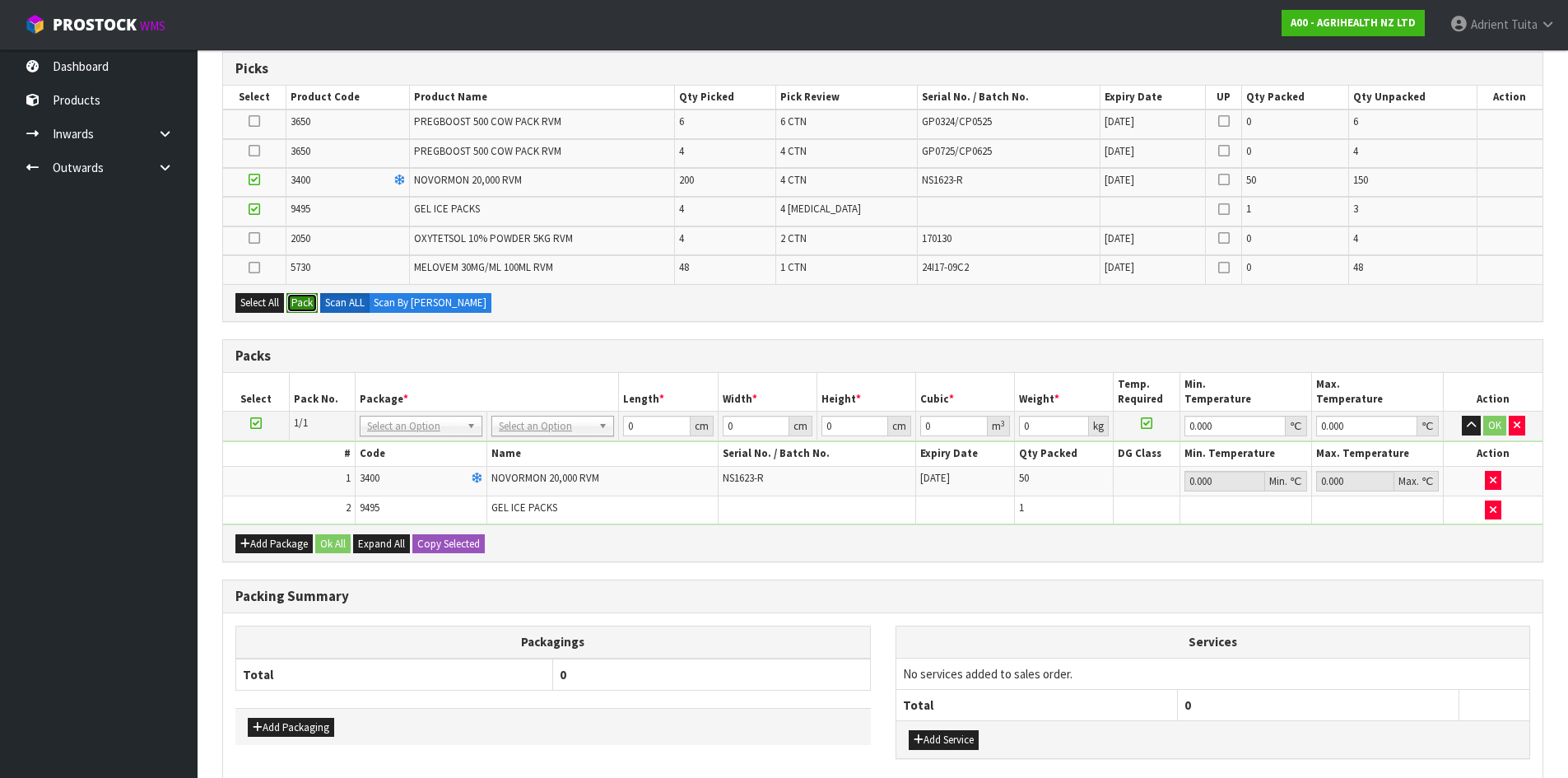
click at [295, 300] on button "Pack" at bounding box center [302, 303] width 31 height 20
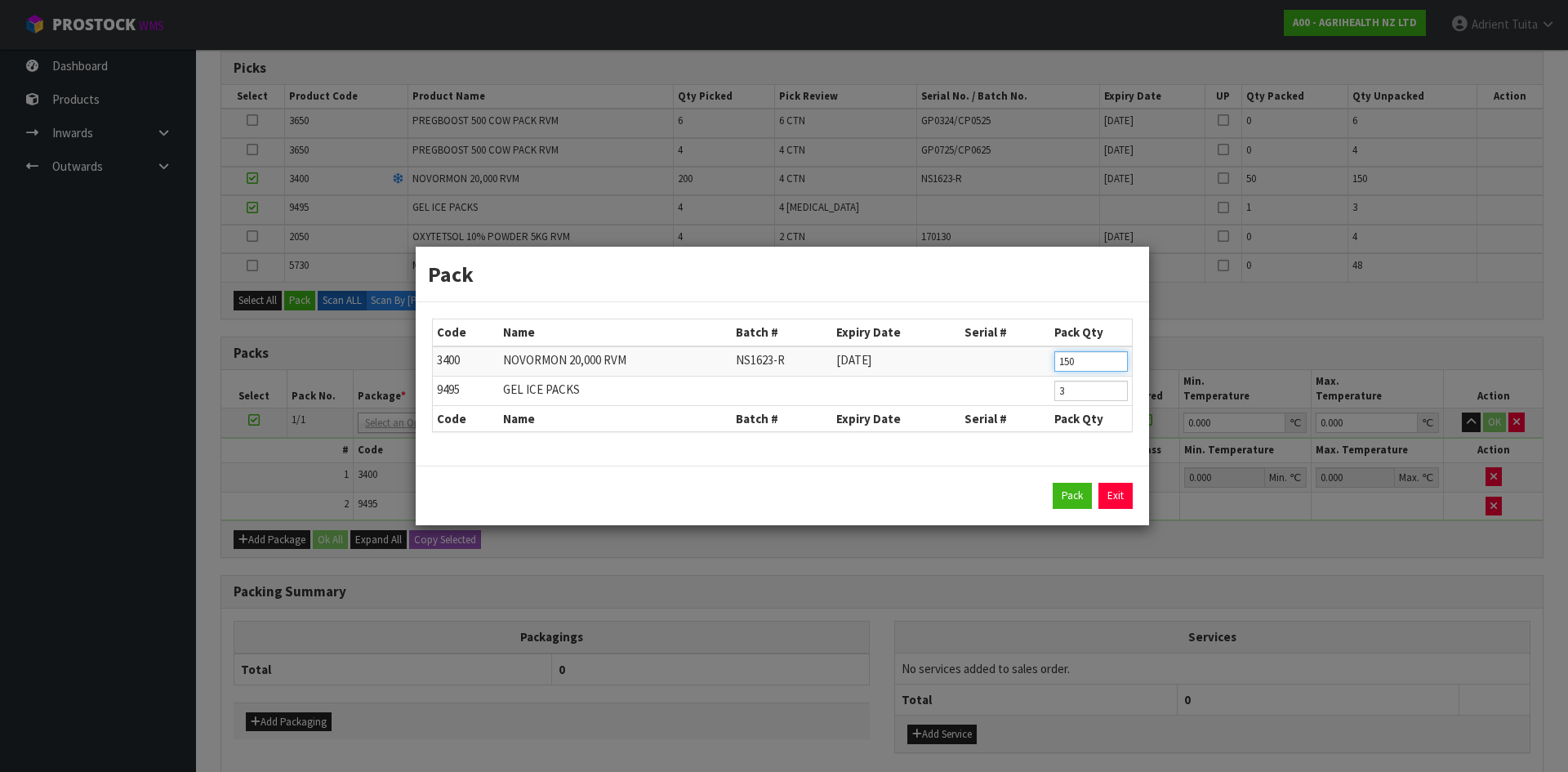
click at [1066, 357] on input "150" at bounding box center [1091, 362] width 73 height 21
click at [1062, 389] on input "3" at bounding box center [1091, 391] width 73 height 21
click at [1063, 389] on input "3" at bounding box center [1091, 391] width 73 height 21
click at [1058, 496] on button "Pack" at bounding box center [1072, 495] width 39 height 26
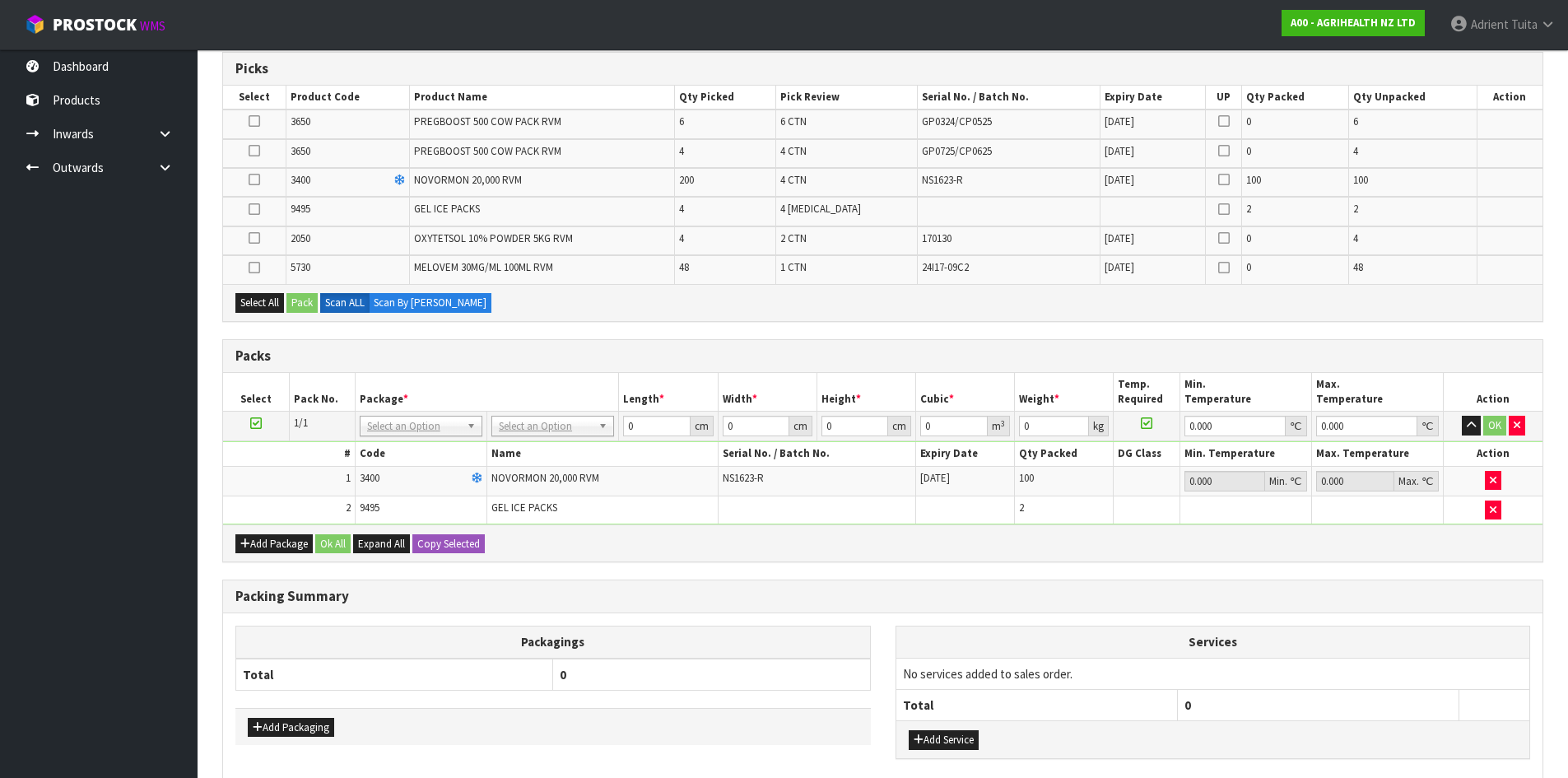
click at [257, 424] on icon at bounding box center [256, 424] width 12 height 1
click at [1517, 431] on icon "button" at bounding box center [1516, 425] width 6 height 11
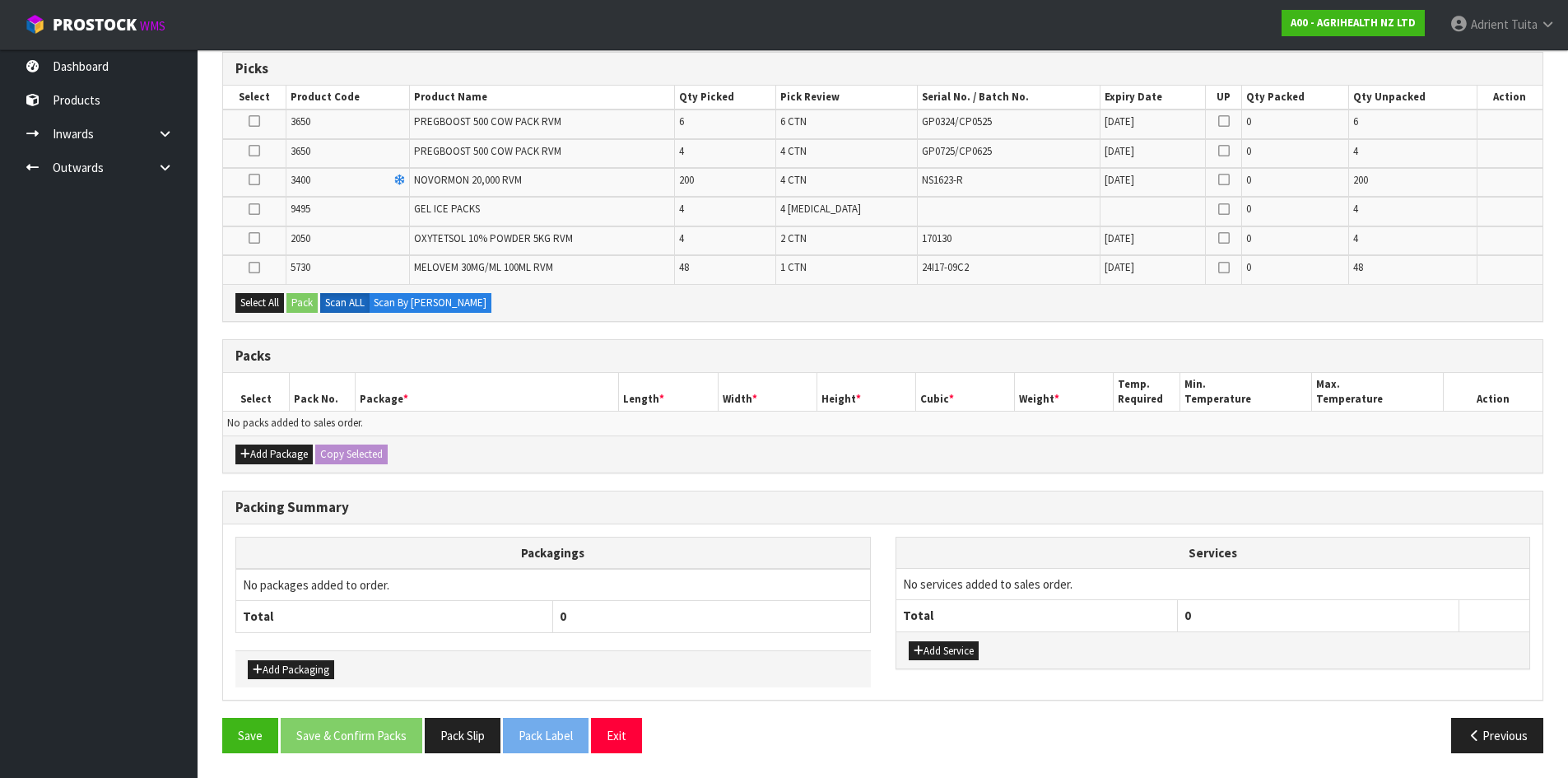
click at [257, 441] on div "Add Package Copy Selected" at bounding box center [882, 454] width 1319 height 37
click at [257, 445] on button "Add Package" at bounding box center [274, 455] width 77 height 20
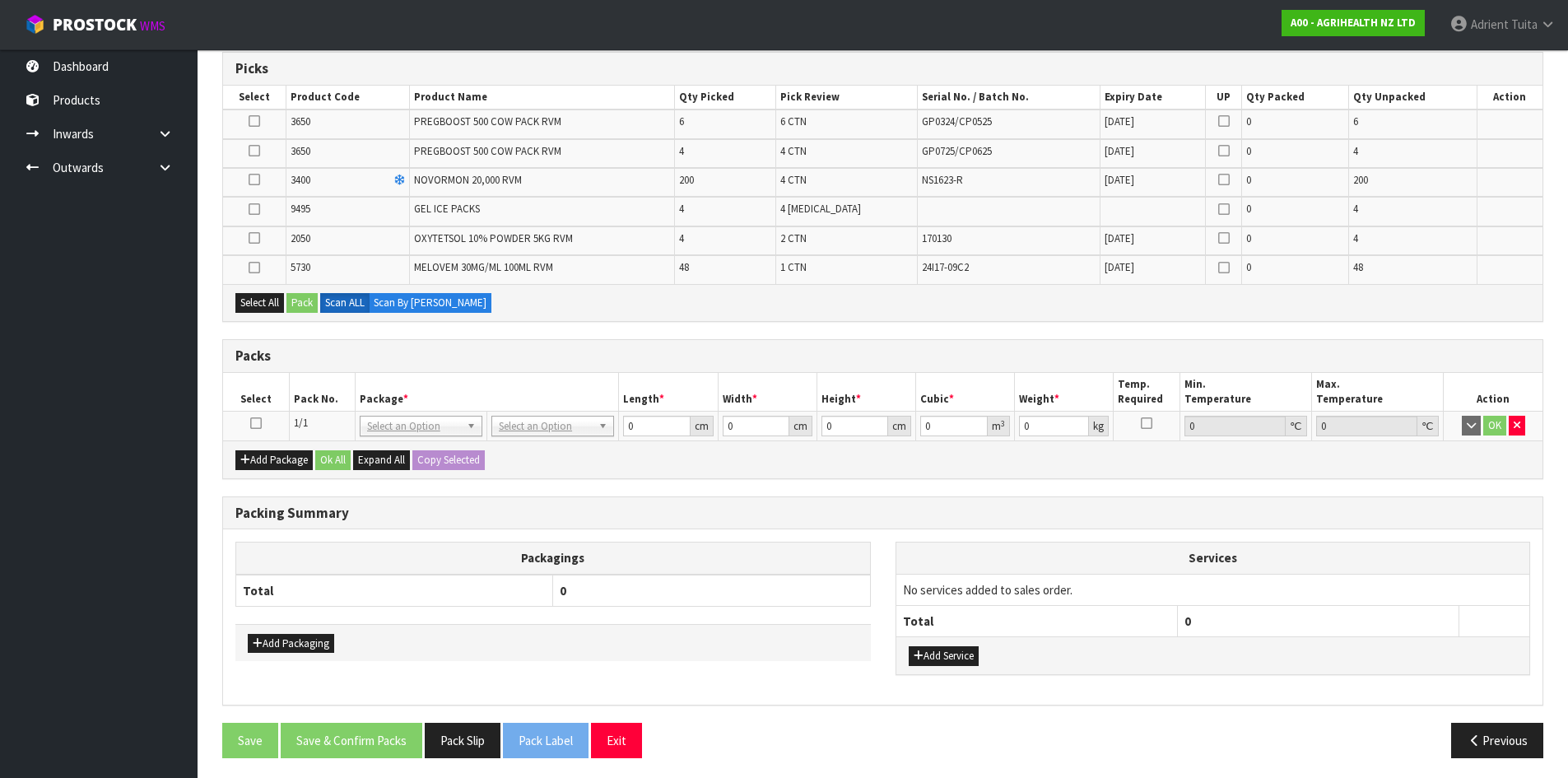
click at [258, 424] on icon at bounding box center [256, 424] width 12 height 1
click at [257, 180] on icon at bounding box center [254, 179] width 12 height 1
click at [0, 0] on input "checkbox" at bounding box center [0, 0] width 0 height 0
click at [259, 210] on icon at bounding box center [254, 210] width 12 height 1
click at [0, 0] on input "checkbox" at bounding box center [0, 0] width 0 height 0
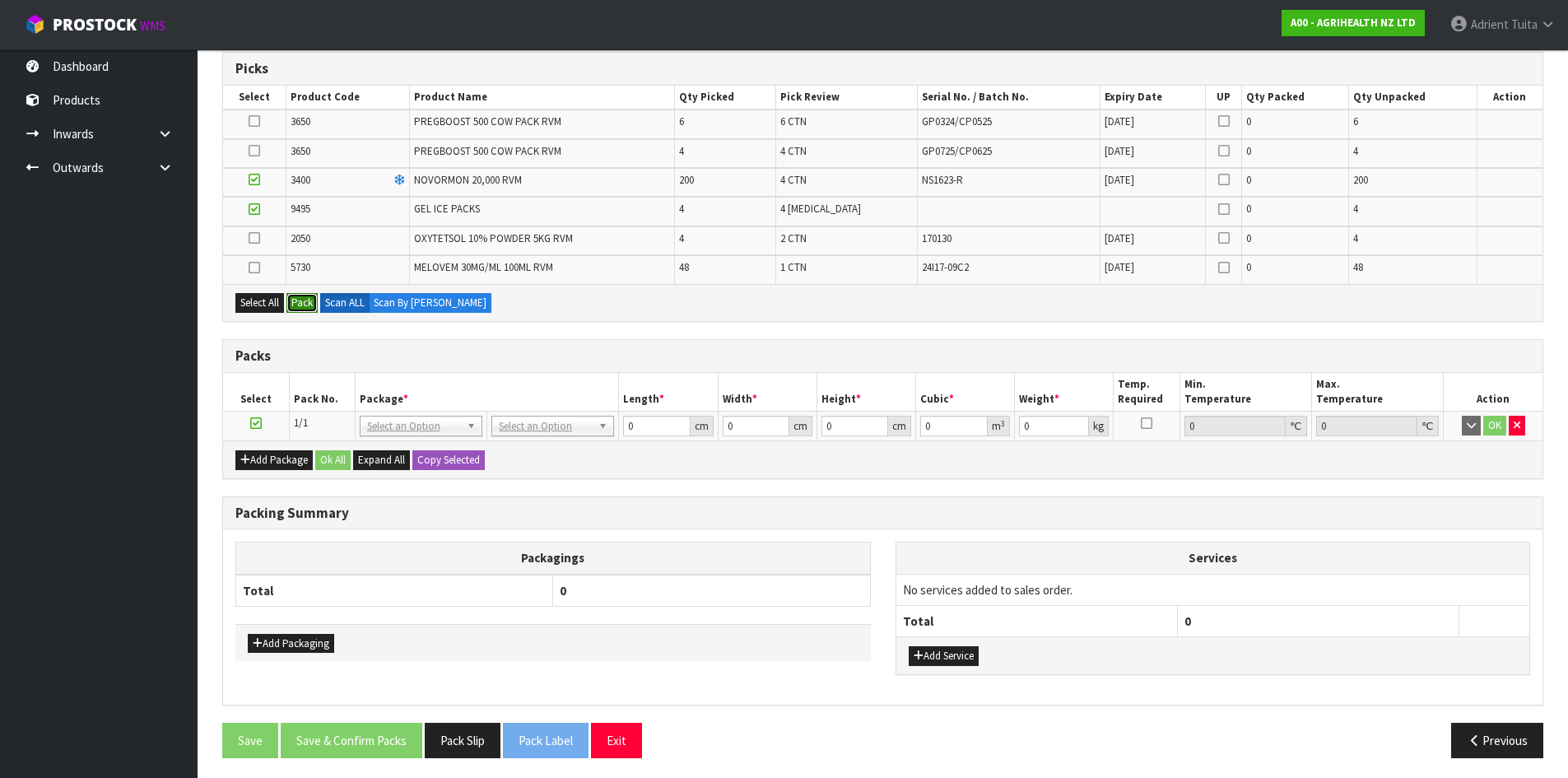
click at [295, 304] on button "Pack" at bounding box center [302, 303] width 31 height 20
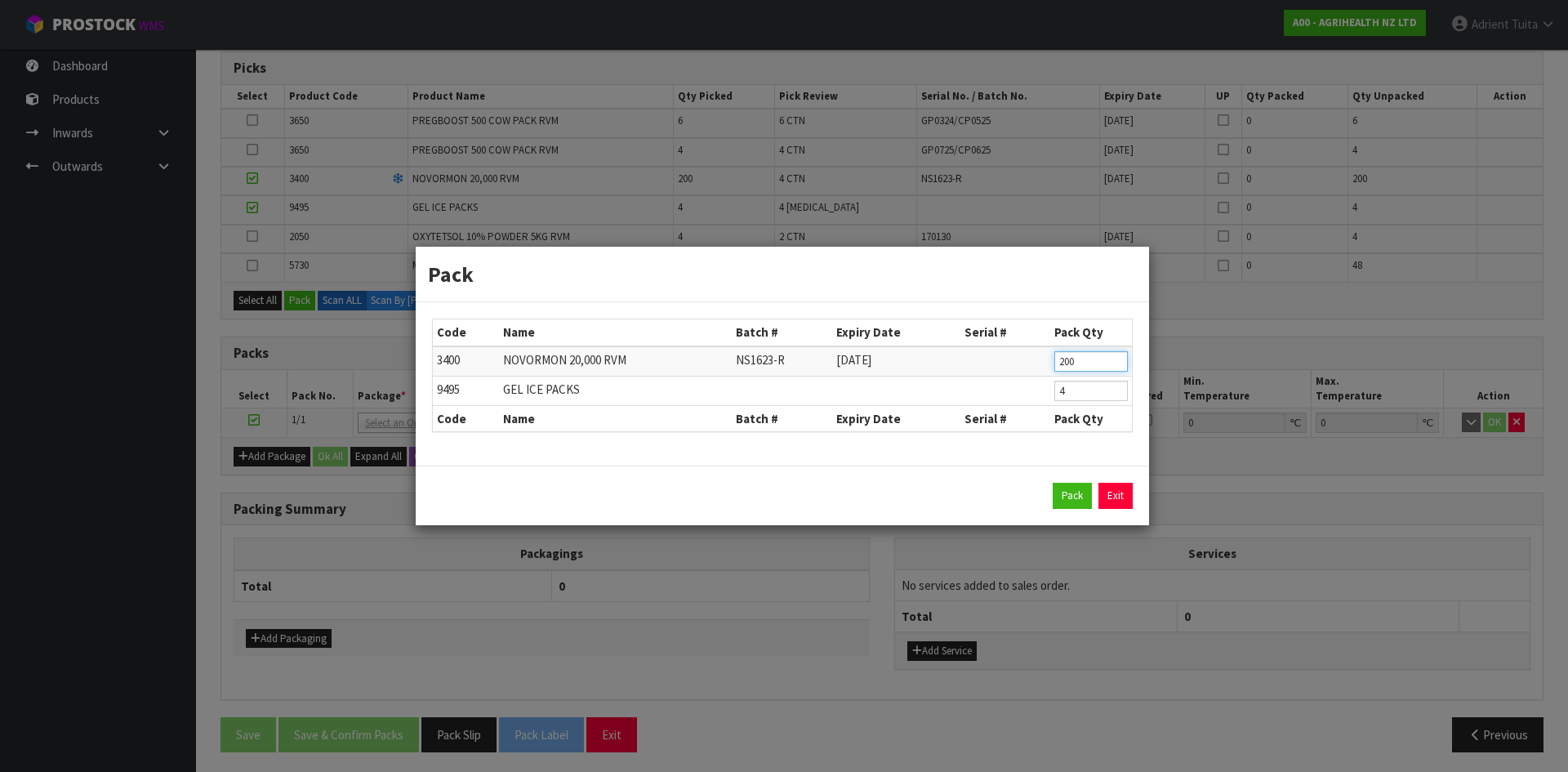
click at [1061, 362] on input "200" at bounding box center [1091, 362] width 73 height 21
drag, startPoint x: 1066, startPoint y: 362, endPoint x: 1052, endPoint y: 391, distance: 32.2
click at [1059, 376] on tbody "3400 [GEOGRAPHIC_DATA] 20,000 RVM NS1623-R [DATE] 50 9495 GEL ICE PACKS 4" at bounding box center [783, 376] width 699 height 60
click at [1052, 391] on td "4" at bounding box center [1091, 391] width 81 height 30
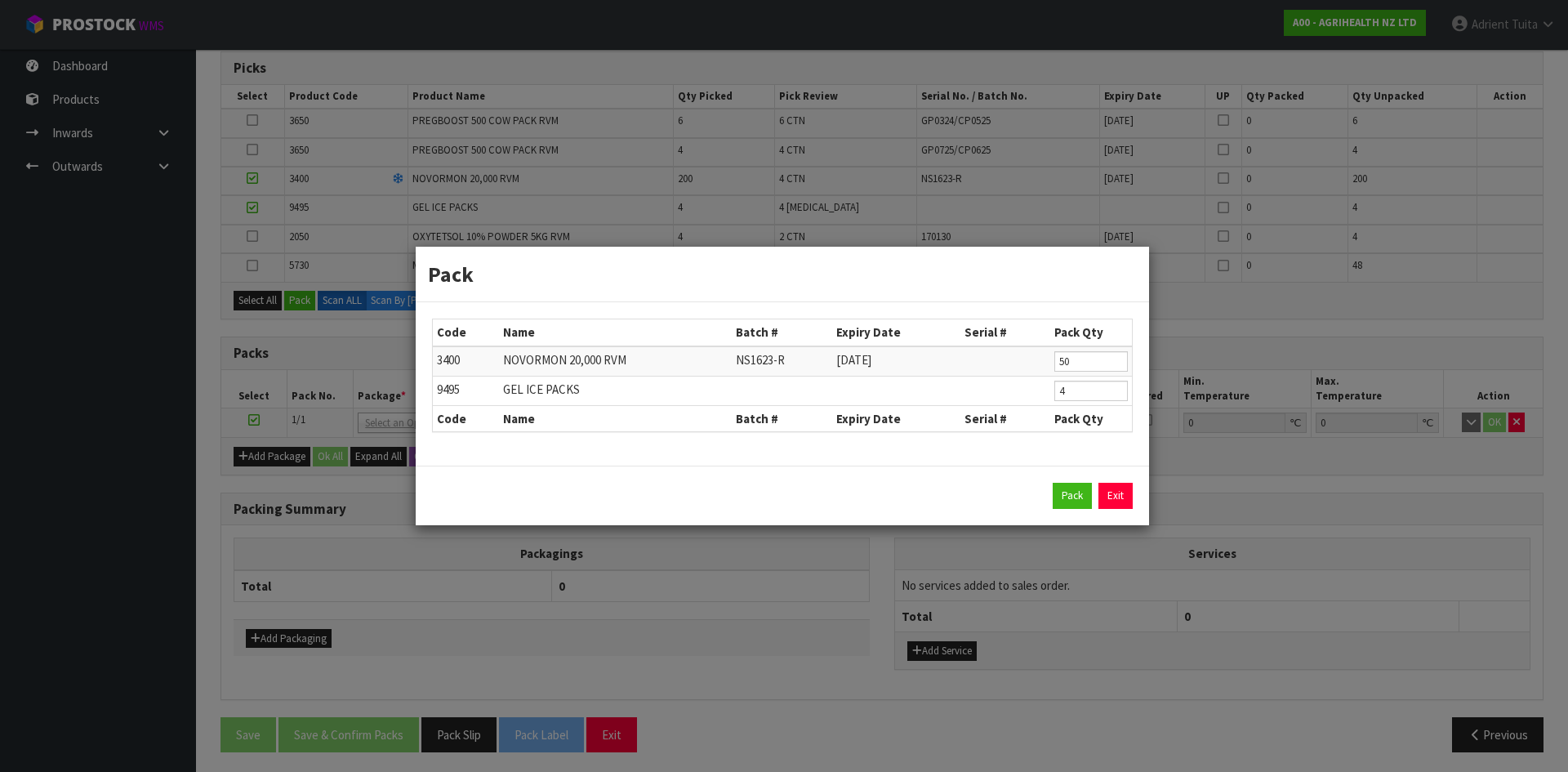
click at [1052, 391] on td "4" at bounding box center [1091, 391] width 81 height 30
click at [1061, 392] on input "4" at bounding box center [1091, 391] width 73 height 21
click at [1066, 489] on button "Pack" at bounding box center [1072, 495] width 39 height 26
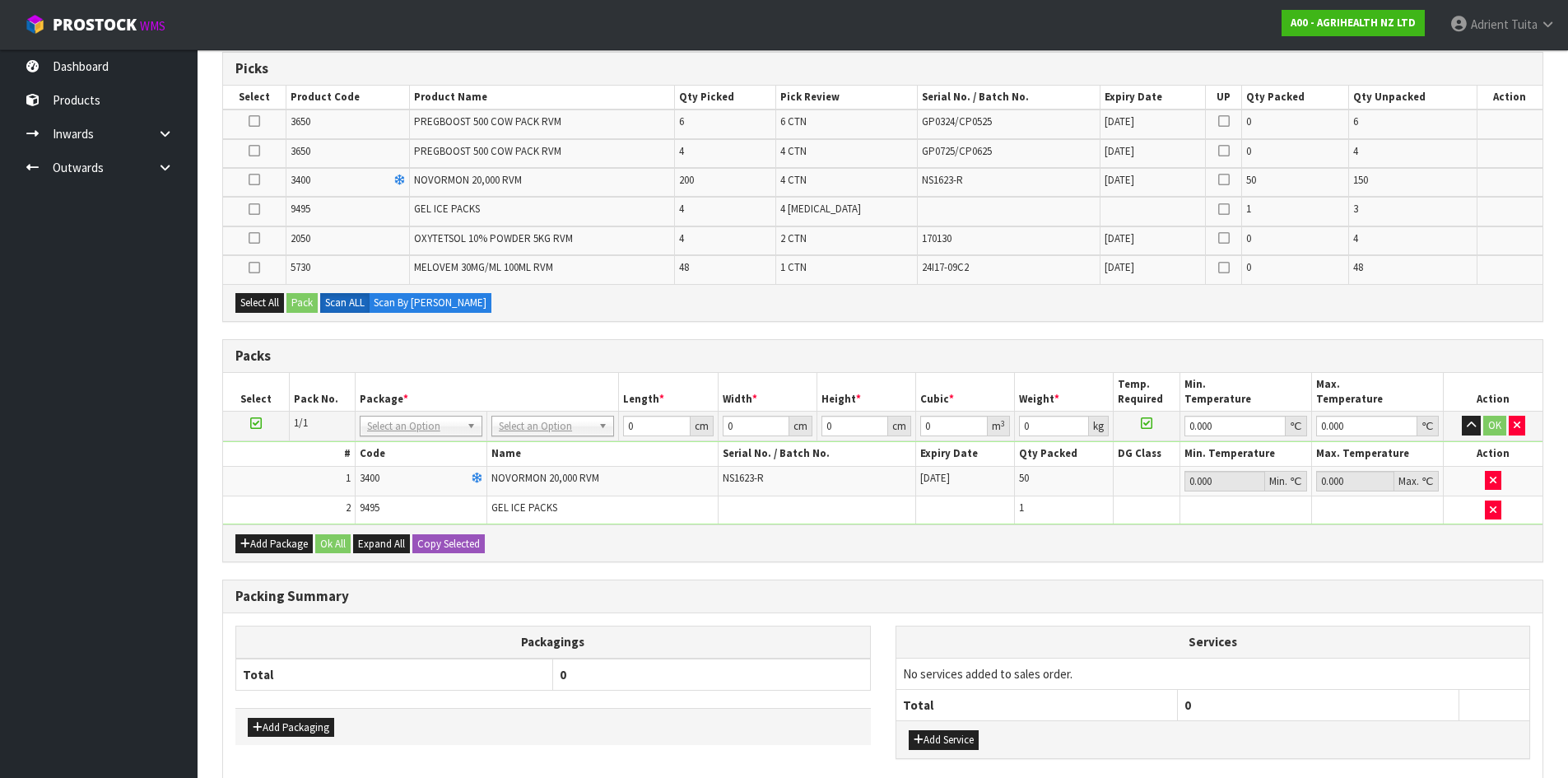
click at [260, 424] on icon at bounding box center [256, 424] width 12 height 1
drag, startPoint x: 254, startPoint y: 181, endPoint x: 249, endPoint y: 213, distance: 32.4
click at [255, 180] on icon at bounding box center [254, 179] width 12 height 1
click at [0, 0] on input "checkbox" at bounding box center [0, 0] width 0 height 0
click at [249, 210] on icon at bounding box center [254, 210] width 12 height 1
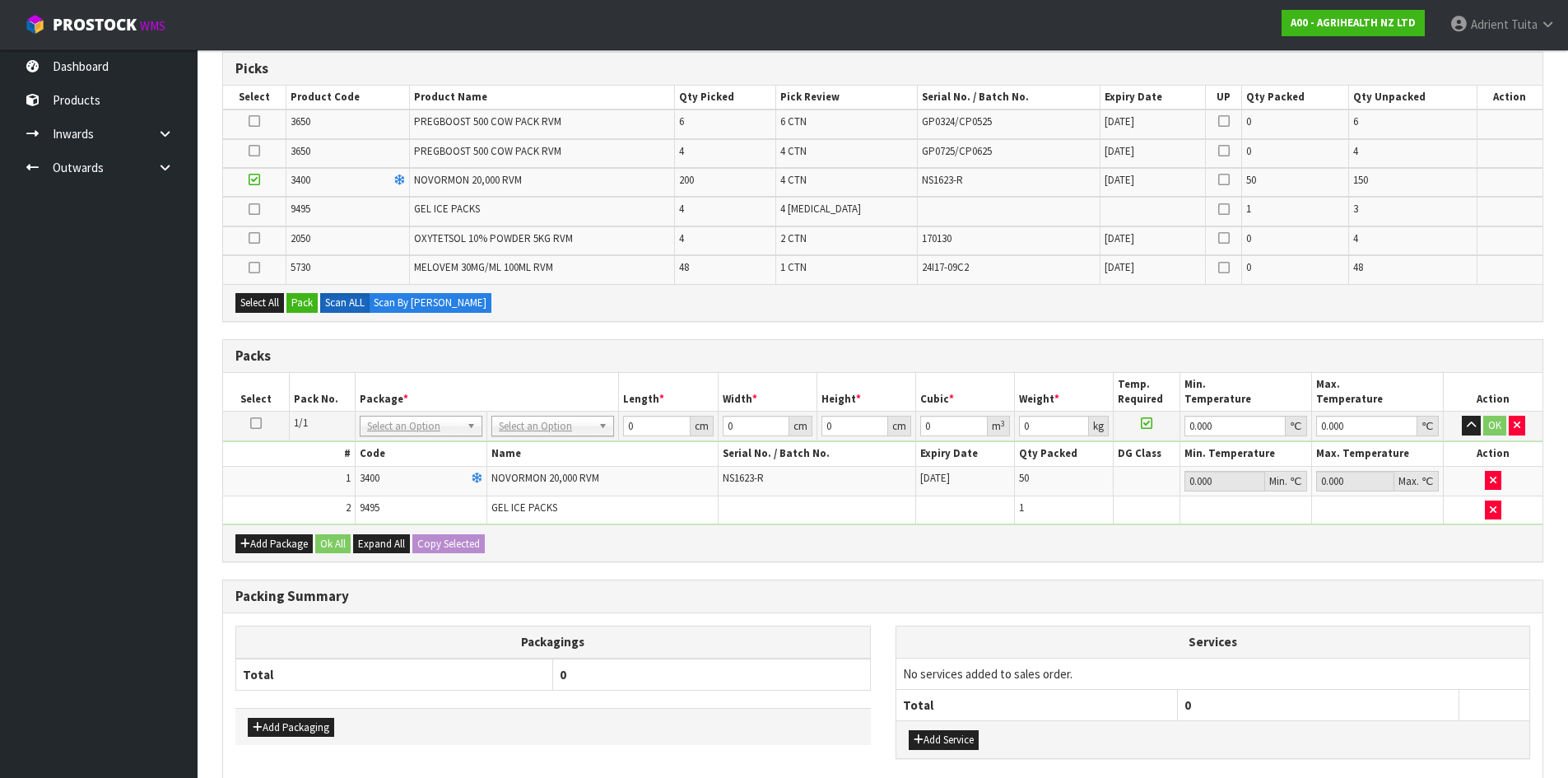
click at [0, 0] on input "checkbox" at bounding box center [0, 0] width 0 height 0
click at [317, 299] on button "Pack" at bounding box center [302, 303] width 31 height 20
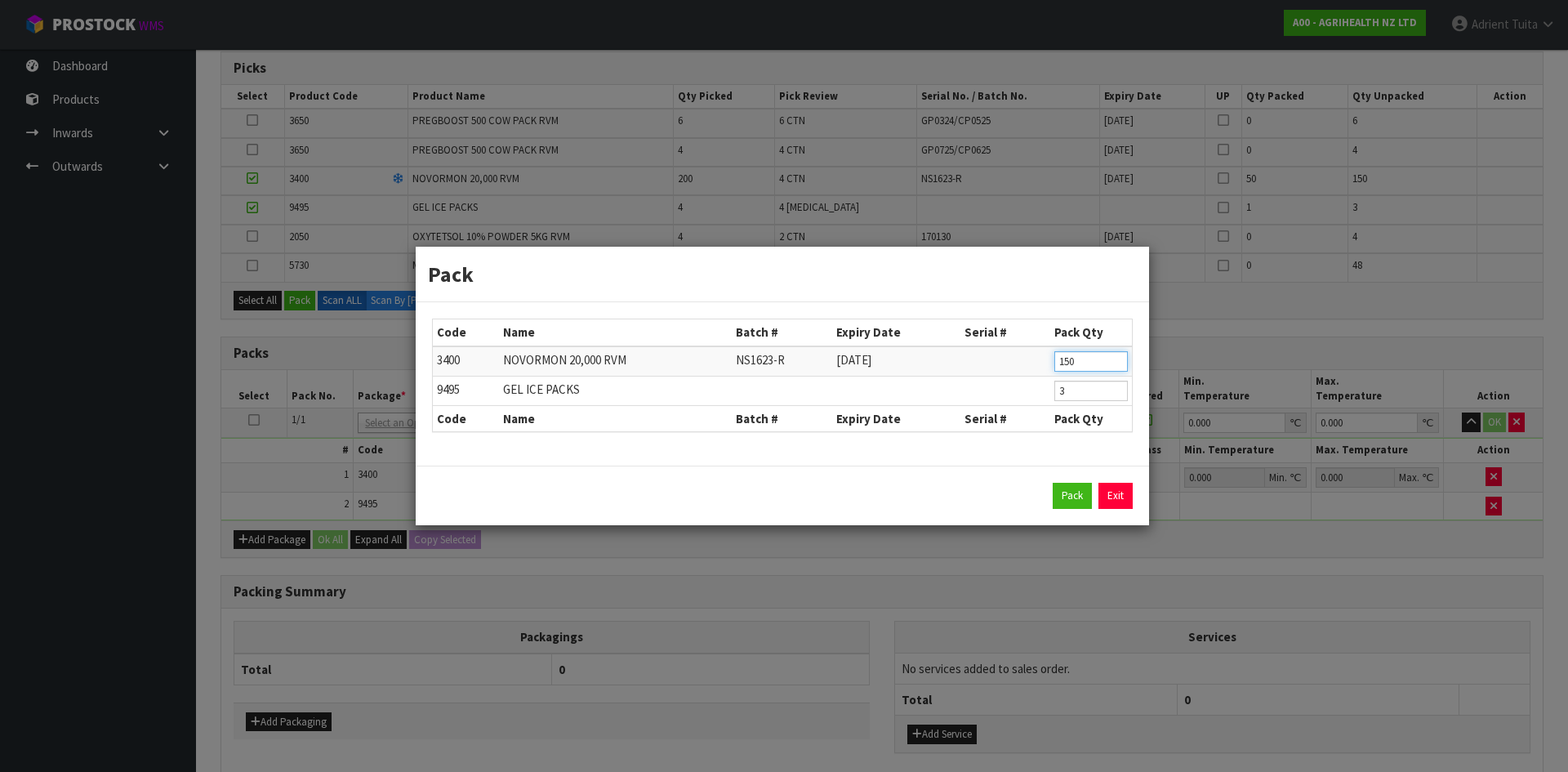
click at [1066, 369] on input "150" at bounding box center [1091, 362] width 73 height 21
click at [1052, 402] on td "3" at bounding box center [1091, 391] width 81 height 30
drag, startPoint x: 1052, startPoint y: 402, endPoint x: 1066, endPoint y: 383, distance: 23.6
click at [1054, 400] on td "3" at bounding box center [1091, 391] width 81 height 30
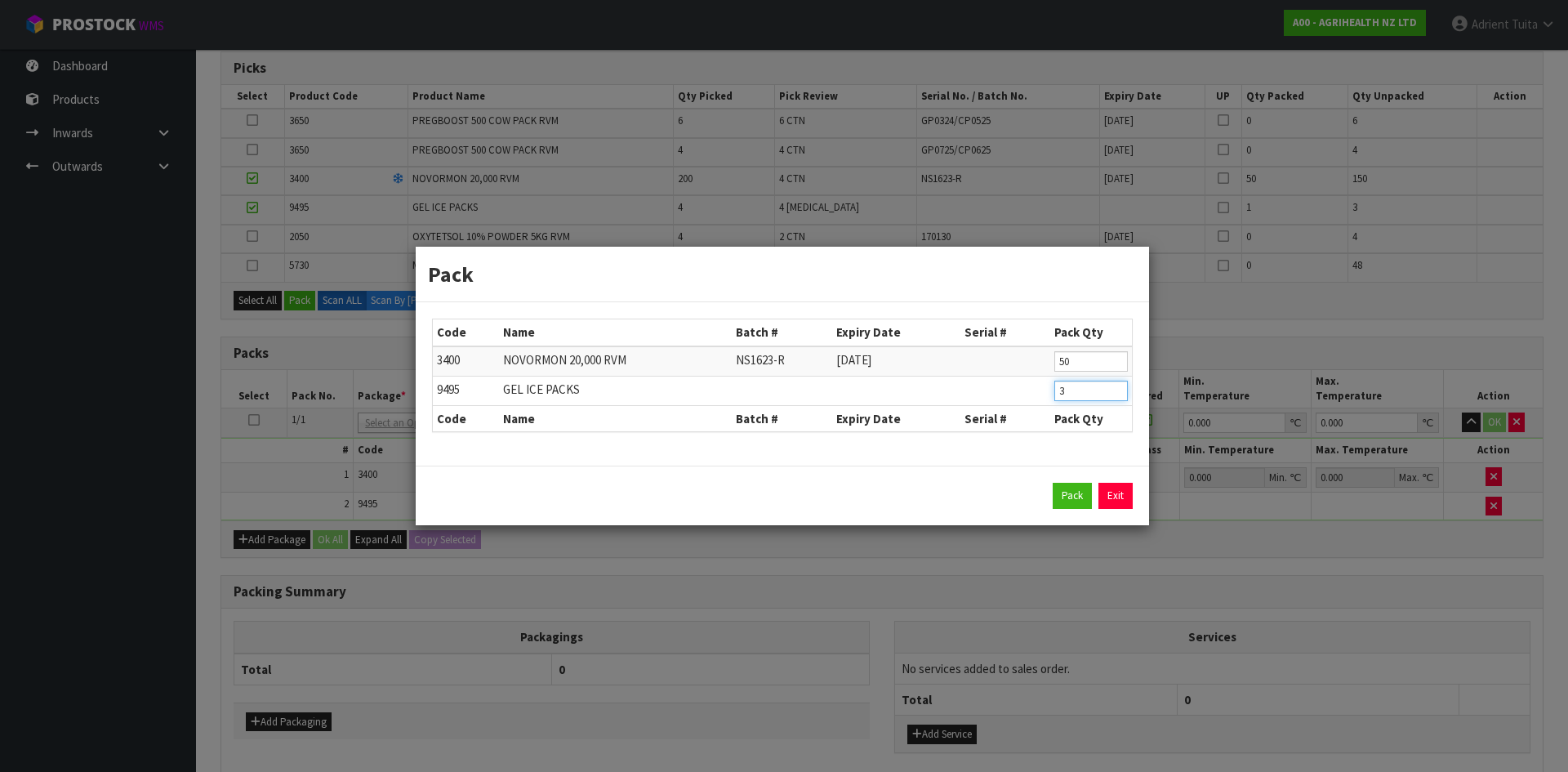
click at [1067, 383] on input "3" at bounding box center [1091, 391] width 73 height 21
click at [1067, 496] on button "Pack" at bounding box center [1072, 495] width 39 height 26
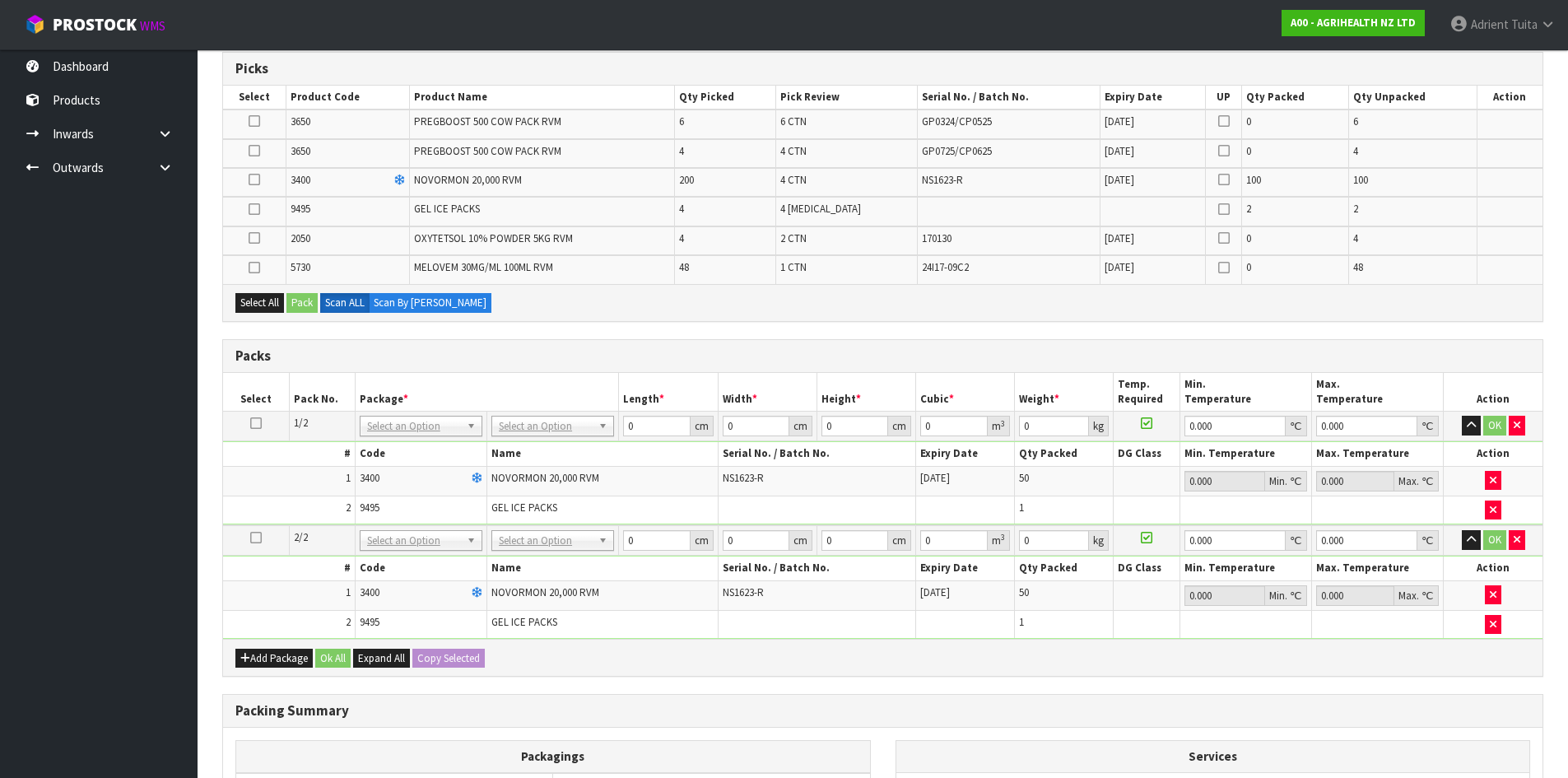
click at [258, 180] on icon at bounding box center [254, 179] width 12 height 1
click at [0, 0] on input "checkbox" at bounding box center [0, 0] width 0 height 0
click at [257, 210] on icon at bounding box center [254, 210] width 12 height 1
click at [0, 0] on input "checkbox" at bounding box center [0, 0] width 0 height 0
click at [308, 302] on button "Pack" at bounding box center [302, 303] width 31 height 20
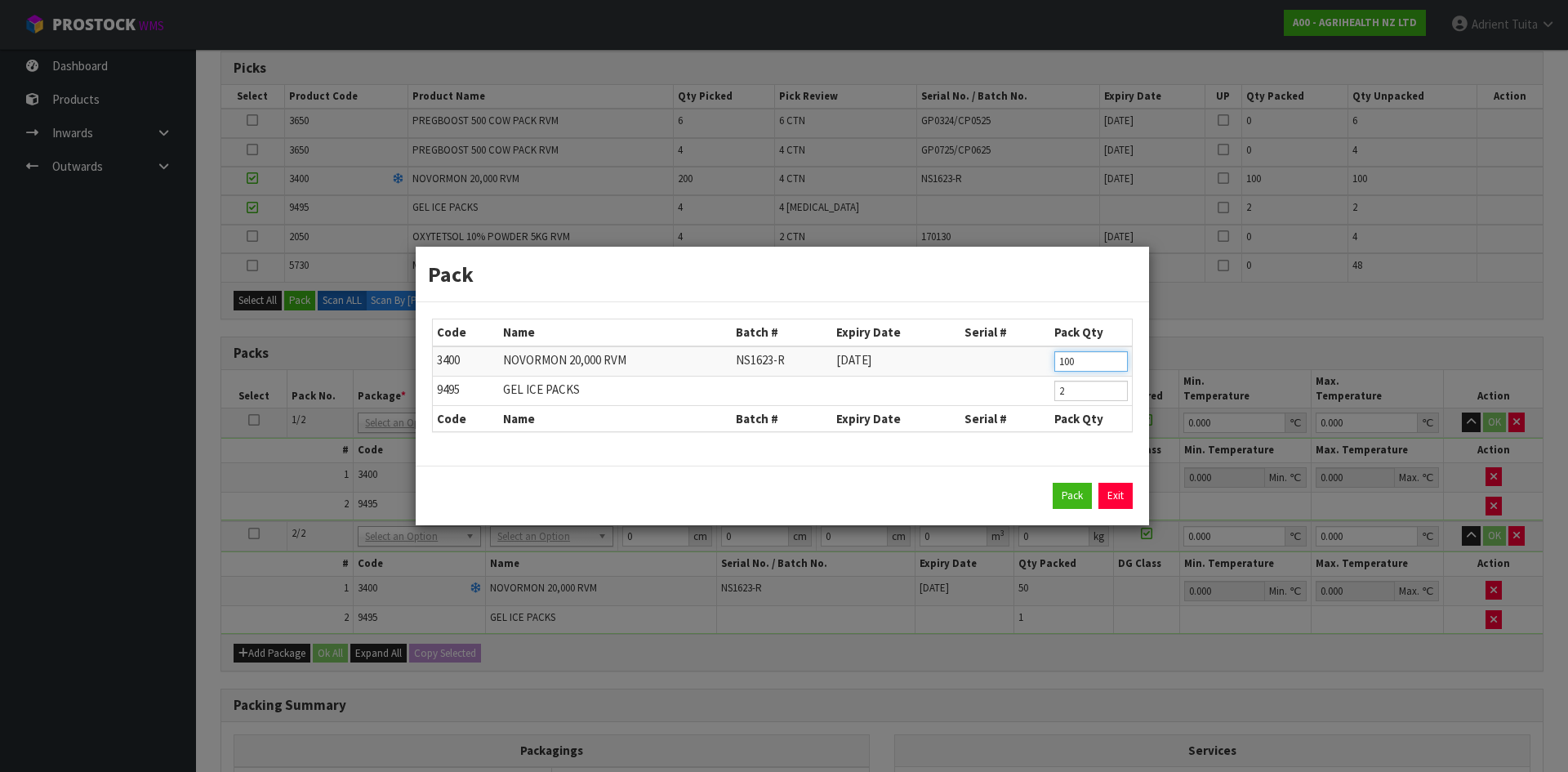
click at [1071, 368] on input "100" at bounding box center [1091, 362] width 73 height 21
click at [1066, 397] on input "2" at bounding box center [1091, 391] width 73 height 21
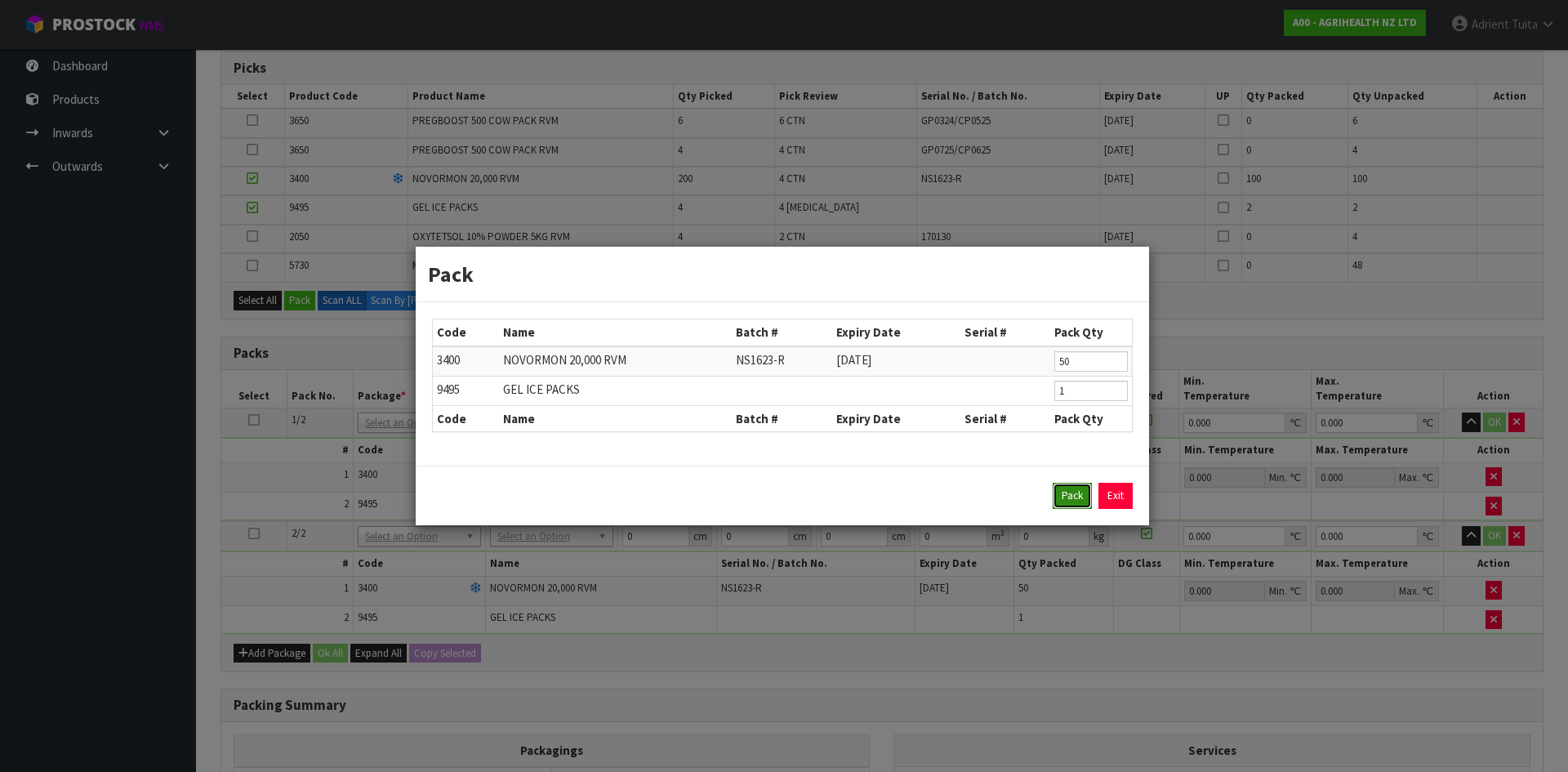
click at [1075, 492] on button "Pack" at bounding box center [1072, 495] width 39 height 26
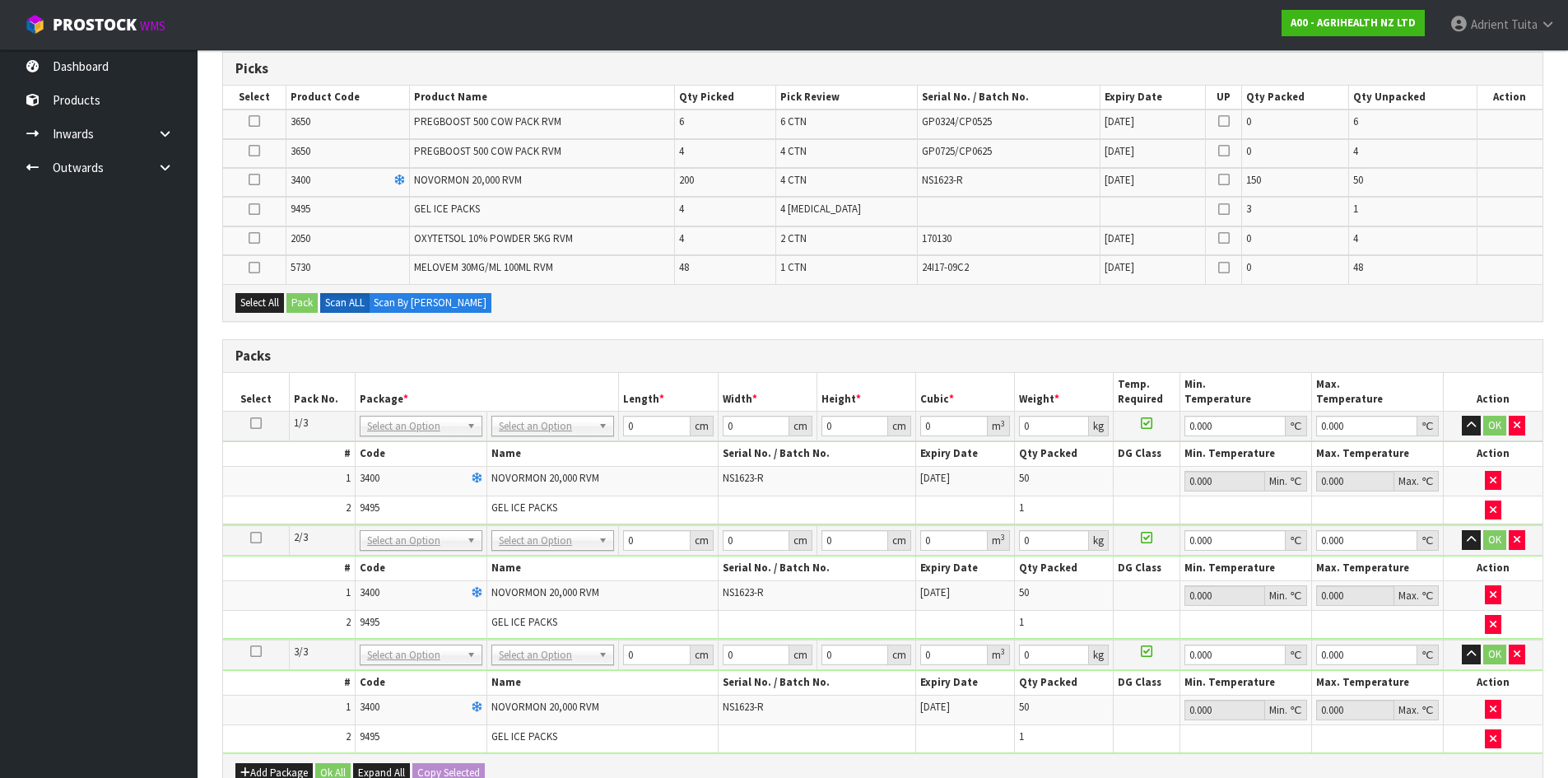
click at [260, 180] on icon at bounding box center [254, 179] width 12 height 1
click at [0, 0] on input "checkbox" at bounding box center [0, 0] width 0 height 0
click at [253, 210] on icon at bounding box center [254, 210] width 12 height 1
click at [0, 0] on input "checkbox" at bounding box center [0, 0] width 0 height 0
click at [296, 296] on button "Pack" at bounding box center [302, 303] width 31 height 20
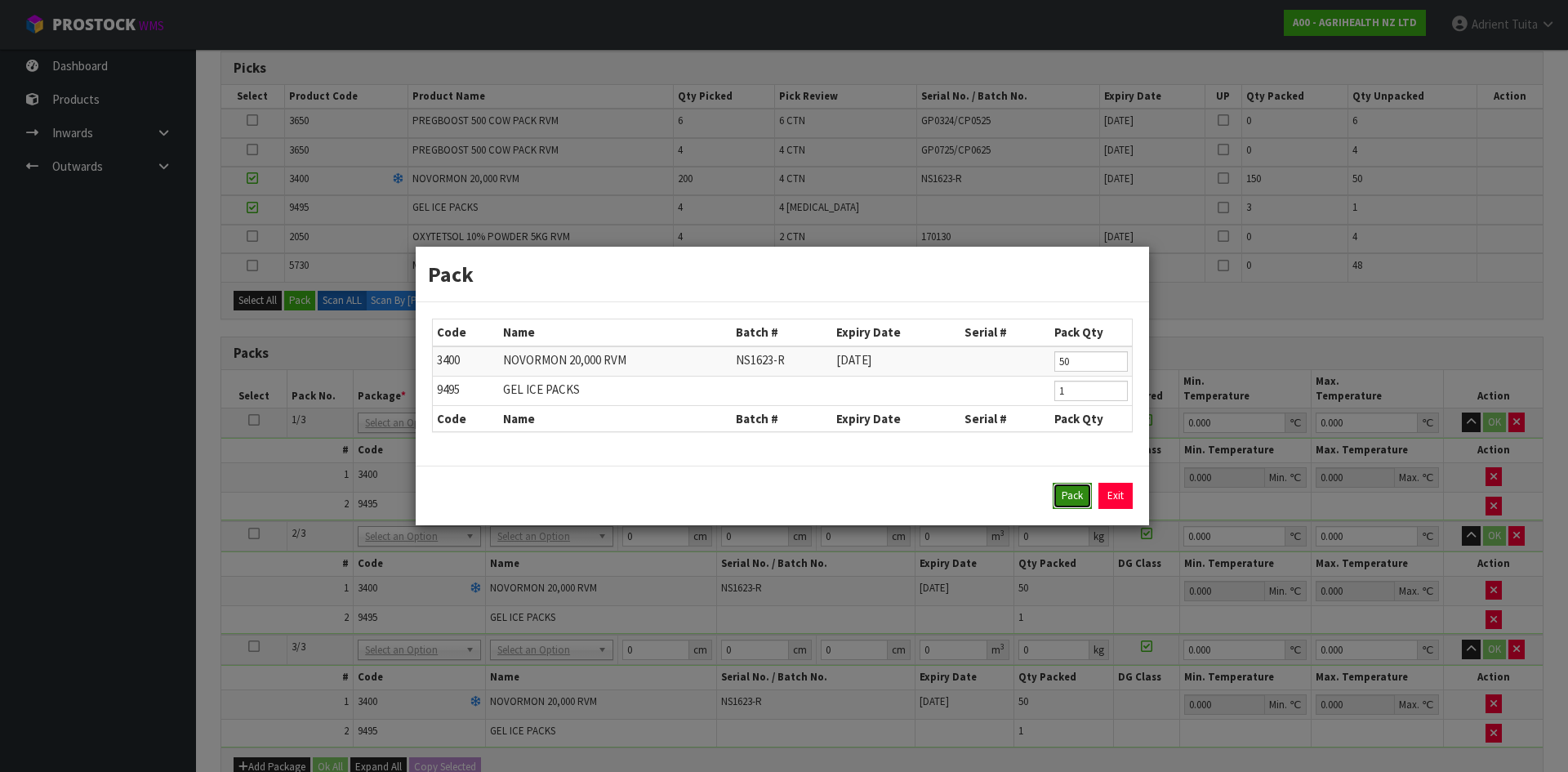
click at [1068, 490] on button "Pack" at bounding box center [1072, 495] width 39 height 26
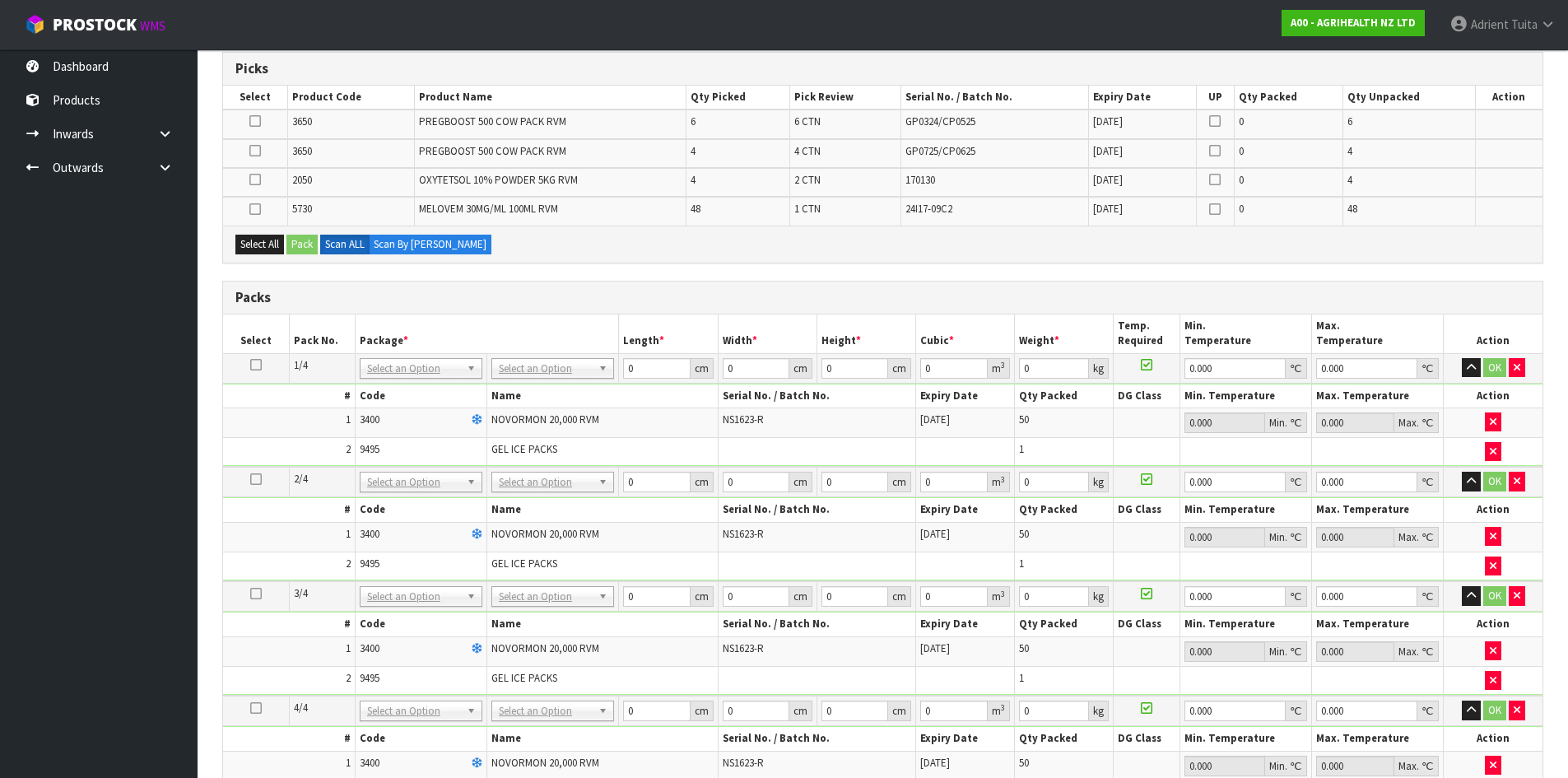
click at [260, 180] on icon at bounding box center [255, 179] width 12 height 1
click at [0, 0] on input "checkbox" at bounding box center [0, 0] width 0 height 0
click at [297, 244] on button "Pack" at bounding box center [302, 245] width 31 height 20
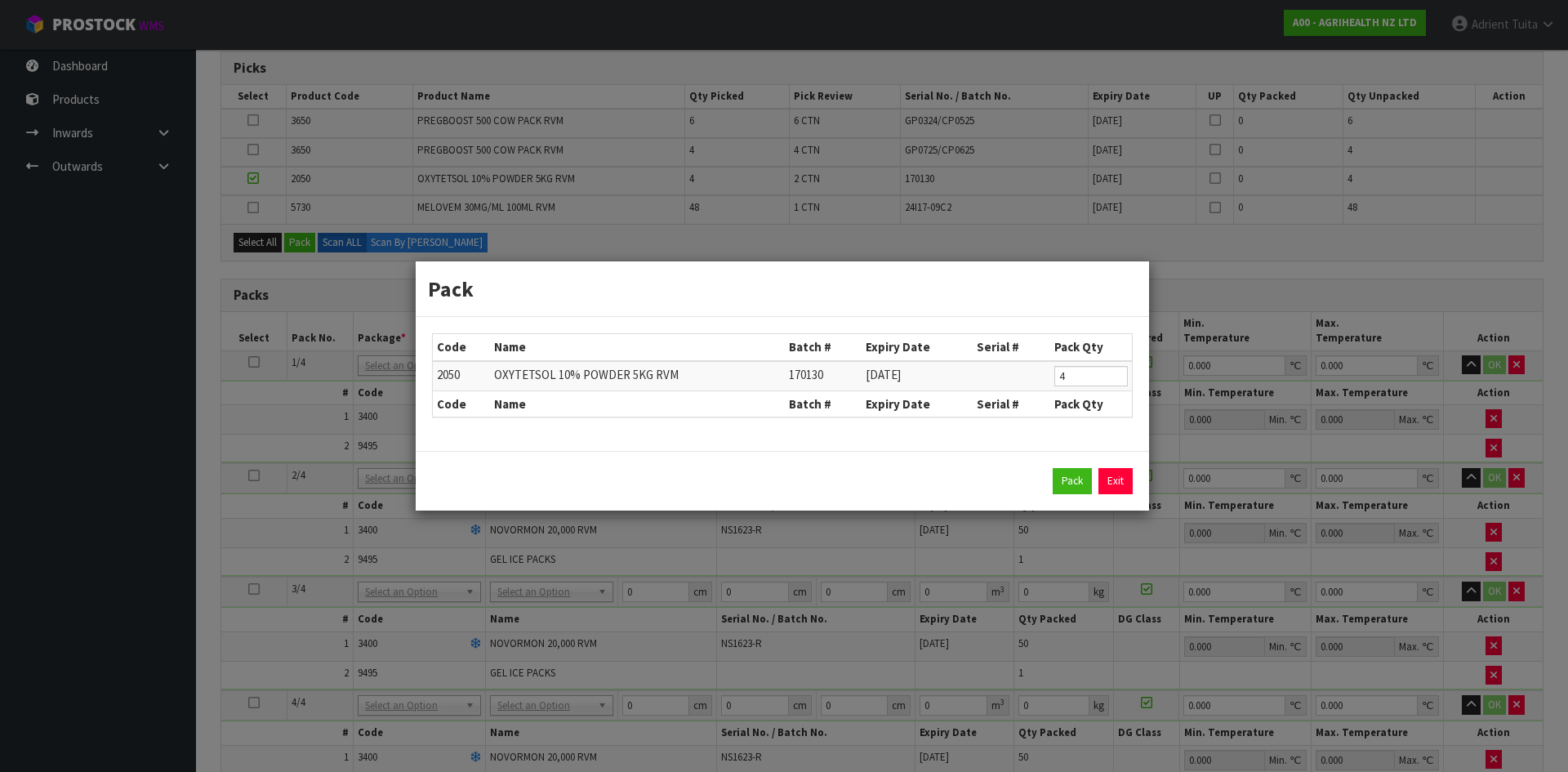
click at [1087, 390] on td "4" at bounding box center [1091, 376] width 81 height 30
click at [1086, 379] on input "4" at bounding box center [1091, 376] width 73 height 21
click at [1057, 493] on button "Pack" at bounding box center [1072, 481] width 39 height 26
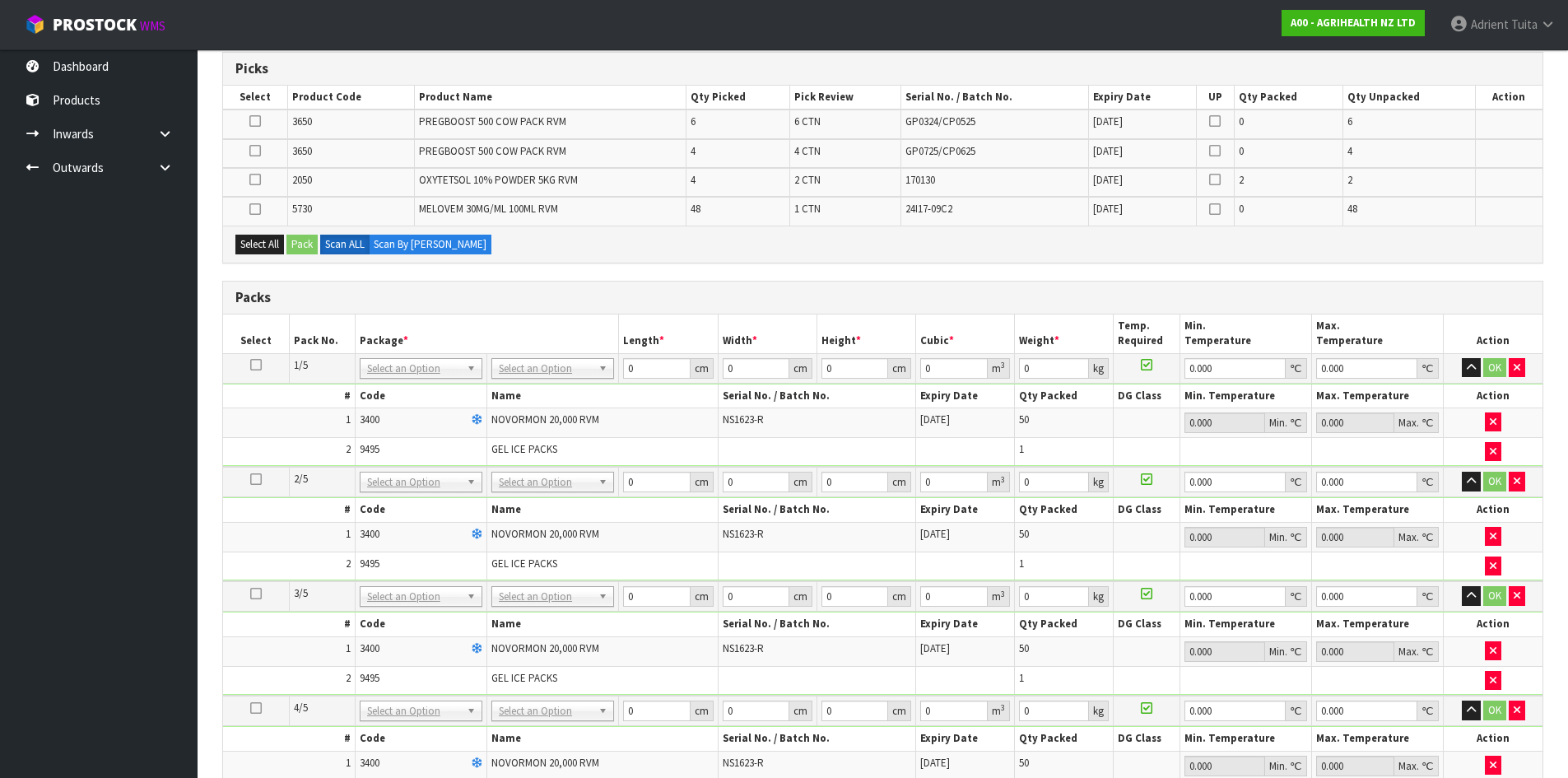
click at [262, 176] on td at bounding box center [255, 182] width 65 height 29
click at [260, 179] on icon at bounding box center [255, 179] width 12 height 1
click at [0, 0] on input "checkbox" at bounding box center [0, 0] width 0 height 0
click at [297, 244] on button "Pack" at bounding box center [302, 245] width 31 height 20
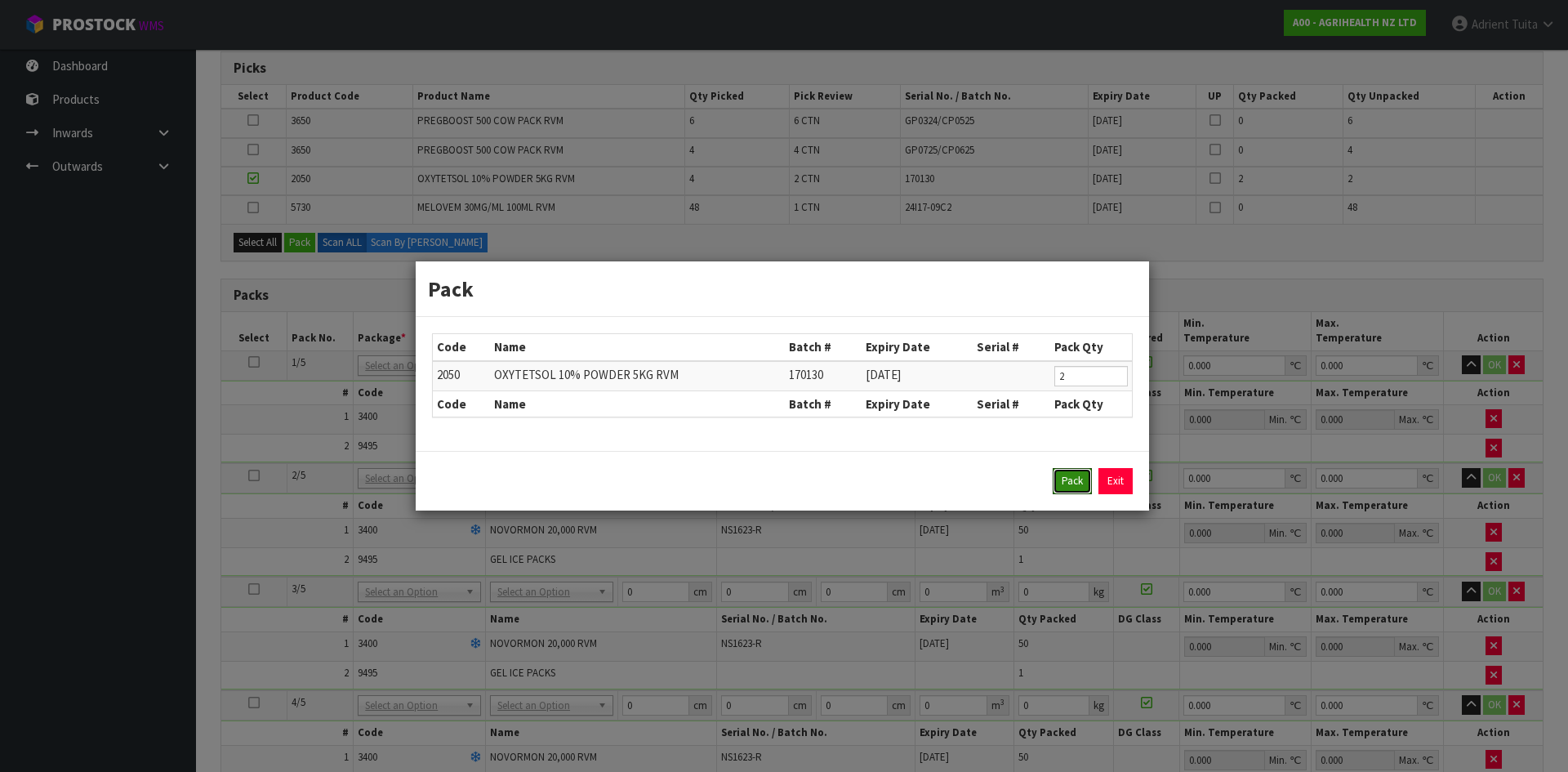
click at [1079, 487] on button "Pack" at bounding box center [1072, 481] width 39 height 26
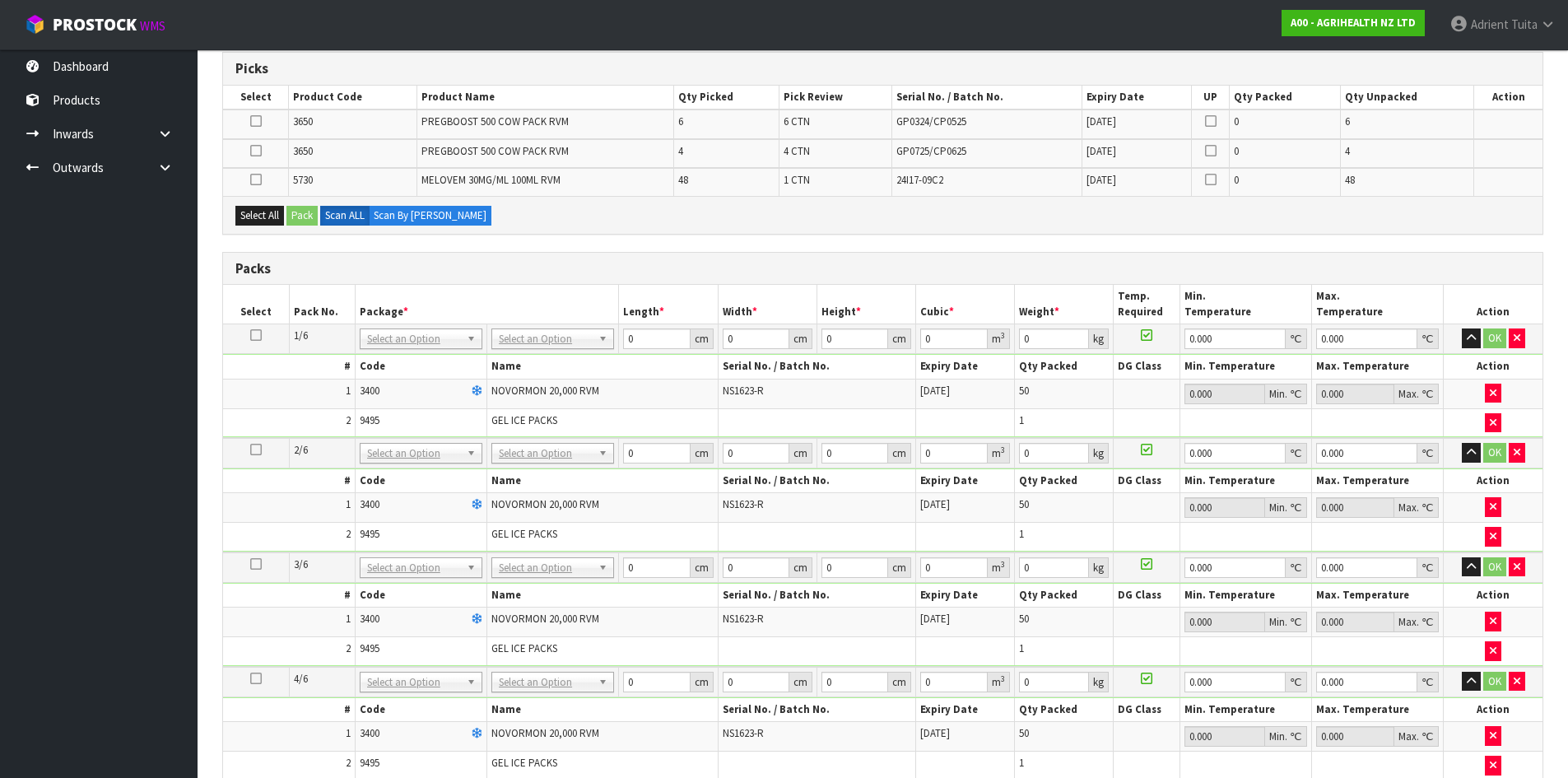
drag, startPoint x: 252, startPoint y: 147, endPoint x: 289, endPoint y: 193, distance: 59.0
click at [256, 150] on icon at bounding box center [256, 150] width 12 height 1
click at [0, 0] on input "checkbox" at bounding box center [0, 0] width 0 height 0
click at [296, 210] on button "Pack" at bounding box center [302, 216] width 31 height 20
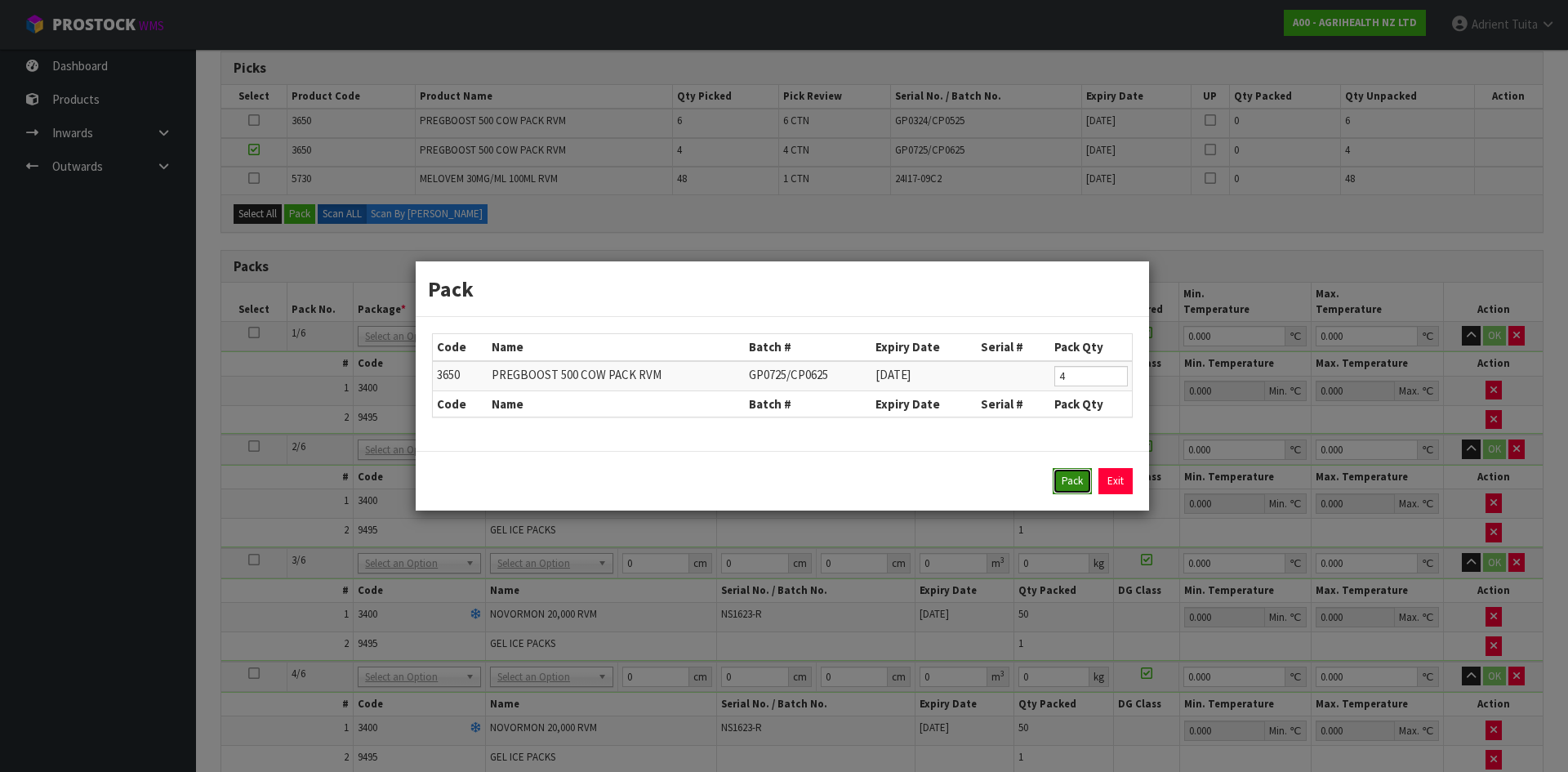
click at [1067, 485] on button "Pack" at bounding box center [1072, 481] width 39 height 26
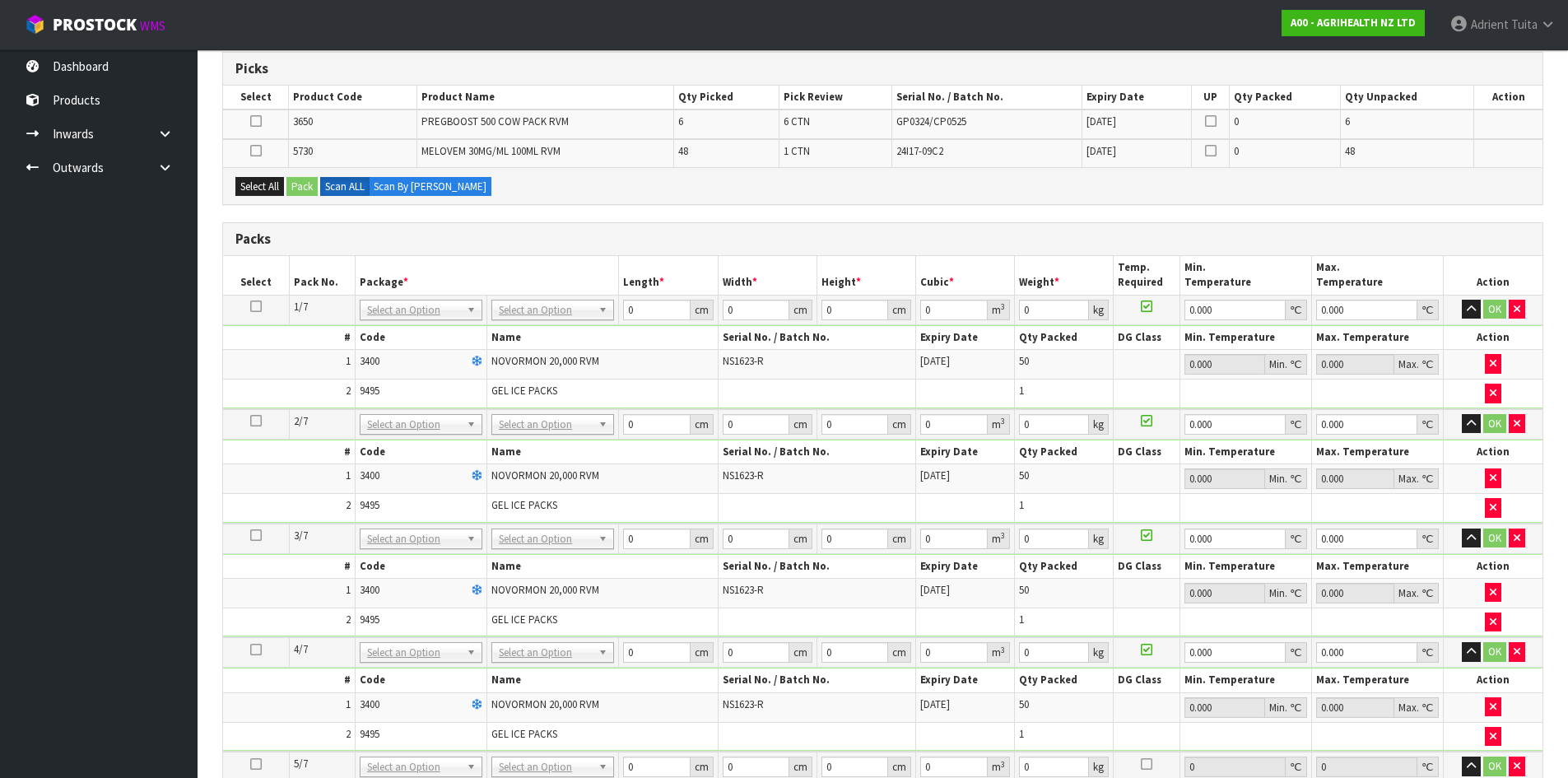
click at [257, 121] on icon at bounding box center [256, 121] width 12 height 1
click at [0, 0] on input "checkbox" at bounding box center [0, 0] width 0 height 0
click at [304, 189] on button "Pack" at bounding box center [302, 187] width 31 height 20
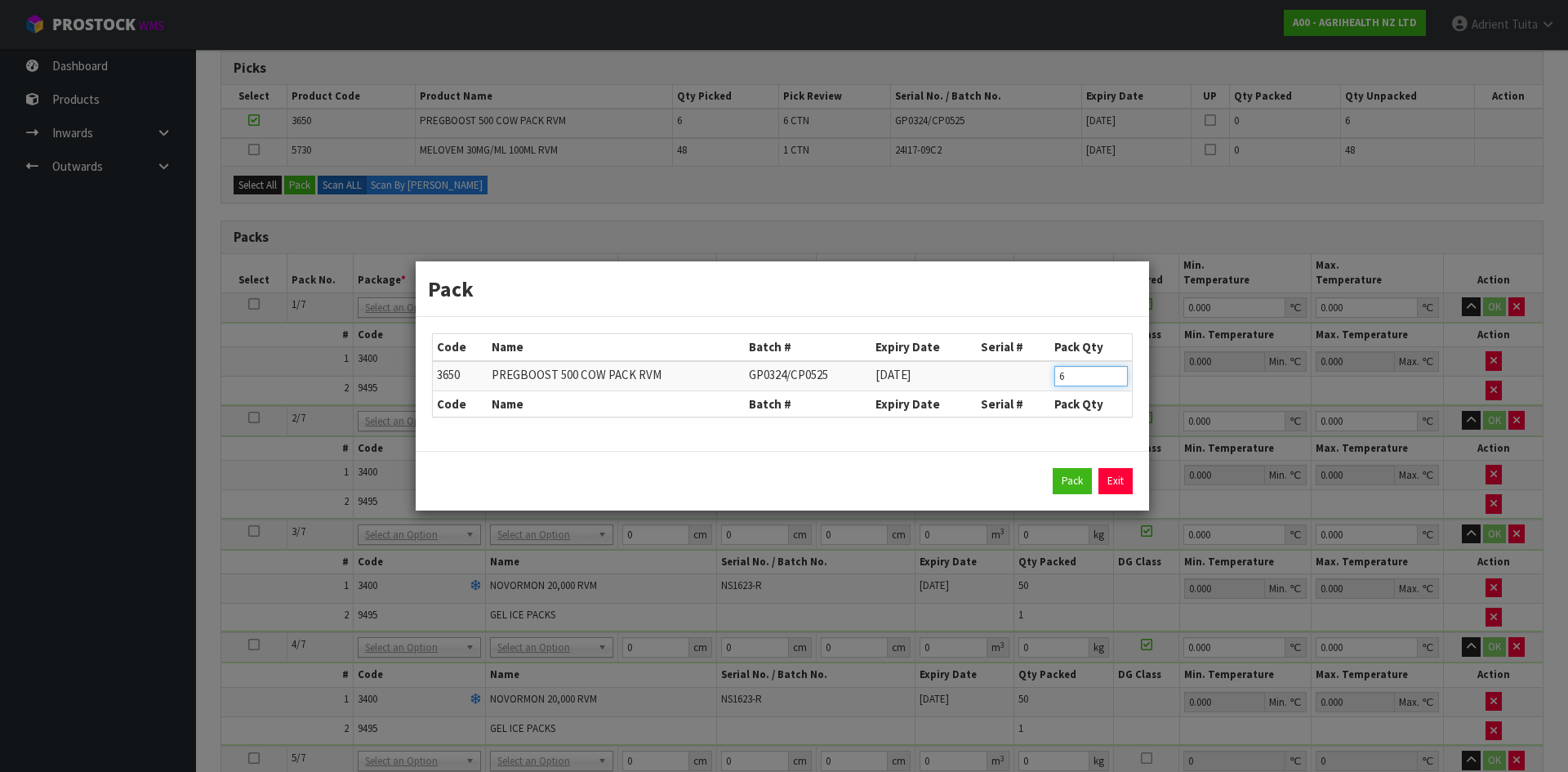
click at [1064, 381] on input "6" at bounding box center [1091, 376] width 73 height 21
drag, startPoint x: 1077, startPoint y: 494, endPoint x: 1056, endPoint y: 466, distance: 35.0
click at [1077, 491] on div "Pack Exit" at bounding box center [783, 481] width 734 height 60
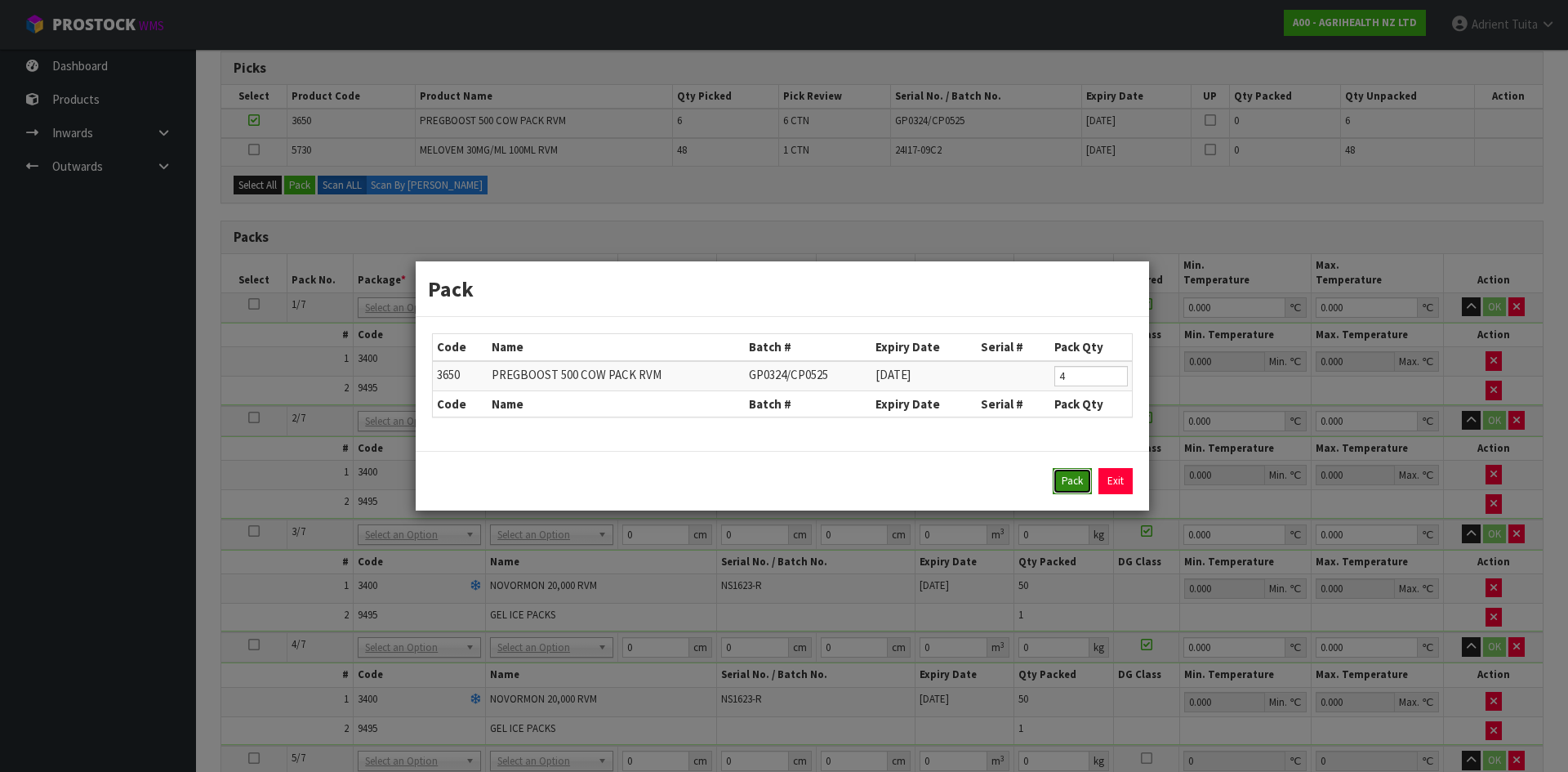
click at [1076, 480] on button "Pack" at bounding box center [1072, 481] width 39 height 26
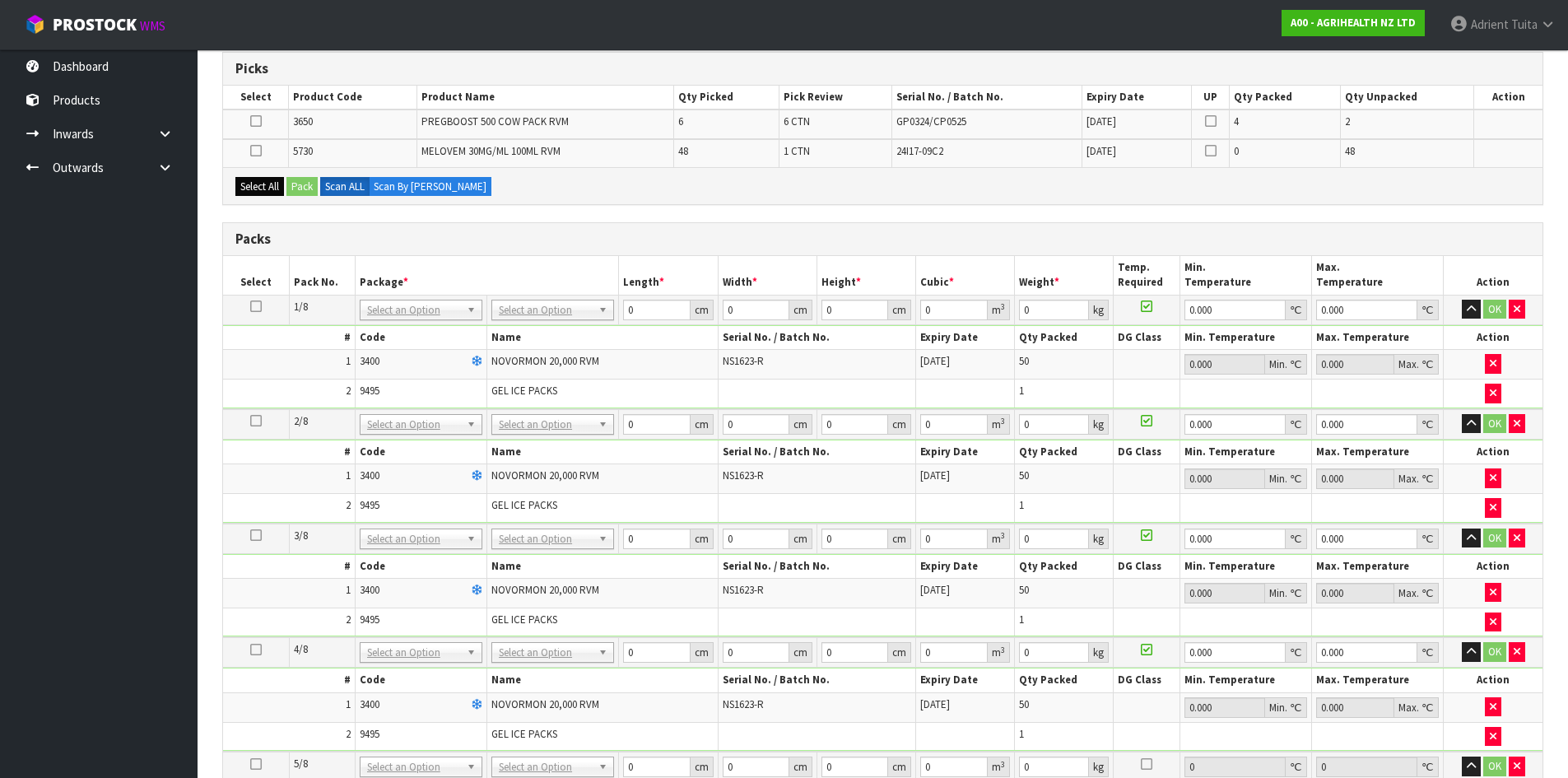
click at [280, 195] on div "Select All Pack Scan ALL Scan By [PERSON_NAME]" at bounding box center [882, 185] width 1319 height 37
click at [281, 184] on button "Select All" at bounding box center [260, 187] width 48 height 20
click at [303, 192] on button "Pack" at bounding box center [302, 187] width 31 height 20
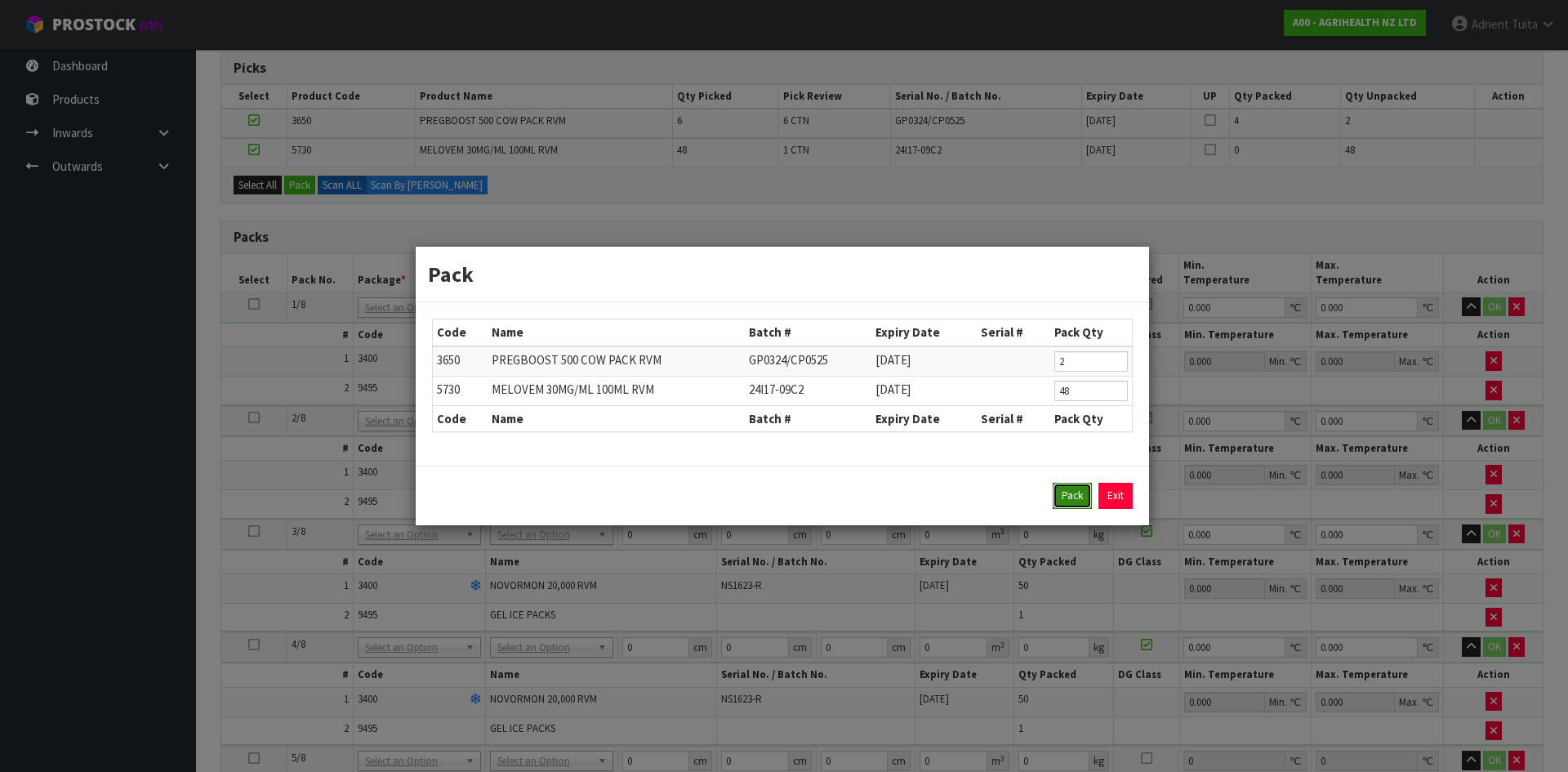
click at [1058, 490] on button "Pack" at bounding box center [1072, 495] width 39 height 26
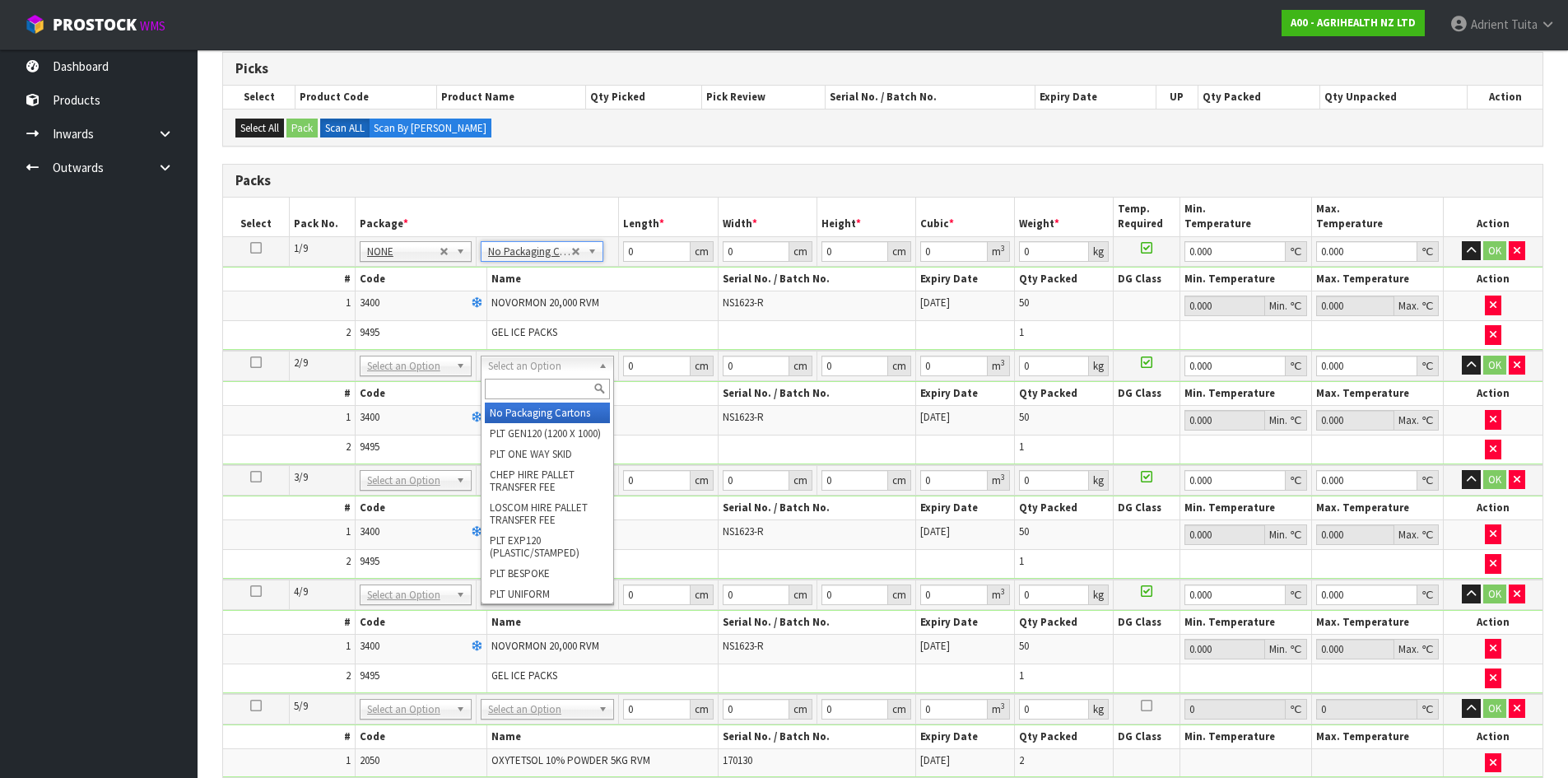
drag, startPoint x: 576, startPoint y: 355, endPoint x: 570, endPoint y: 394, distance: 39.5
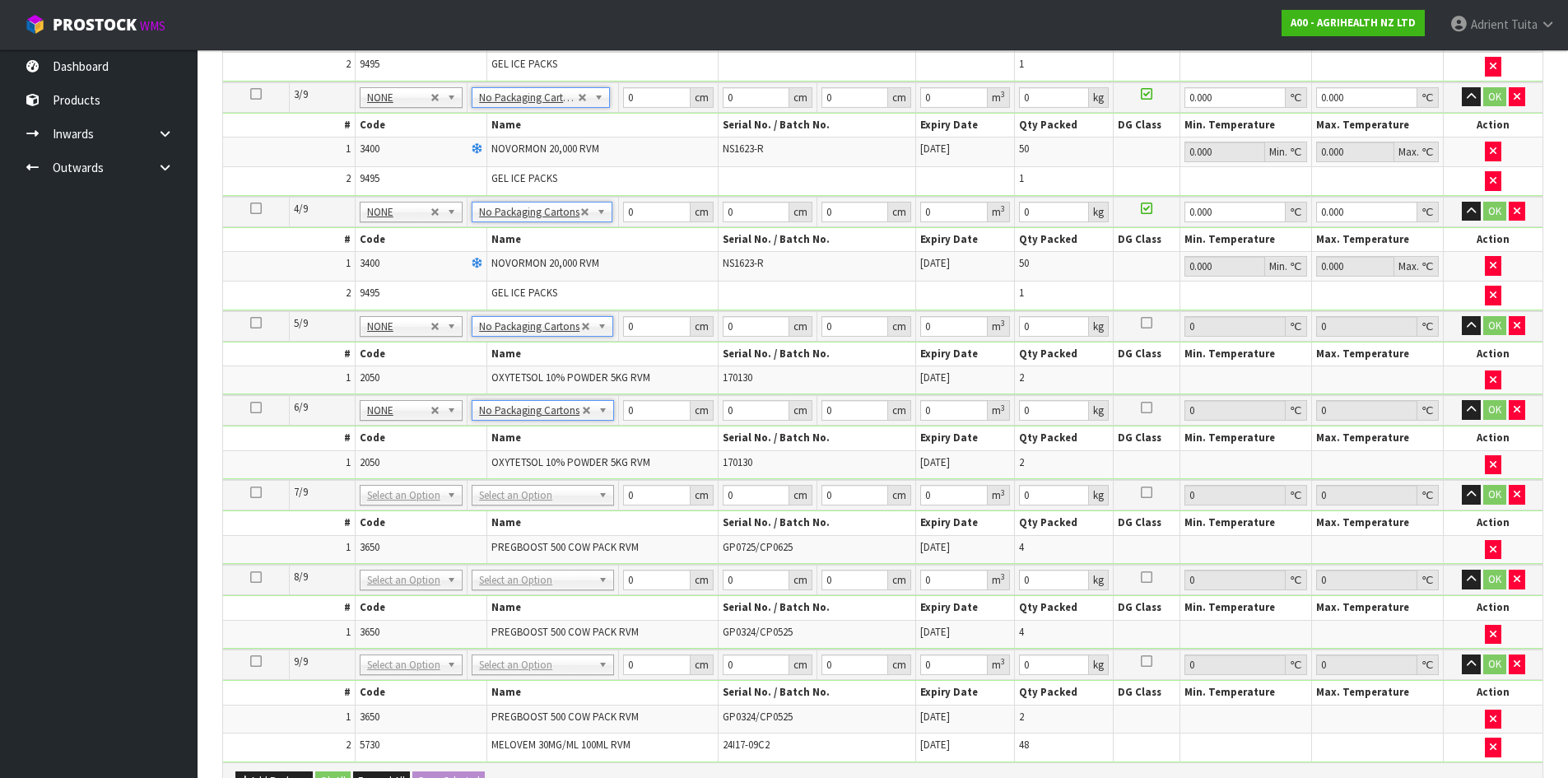
scroll to position [685, 0]
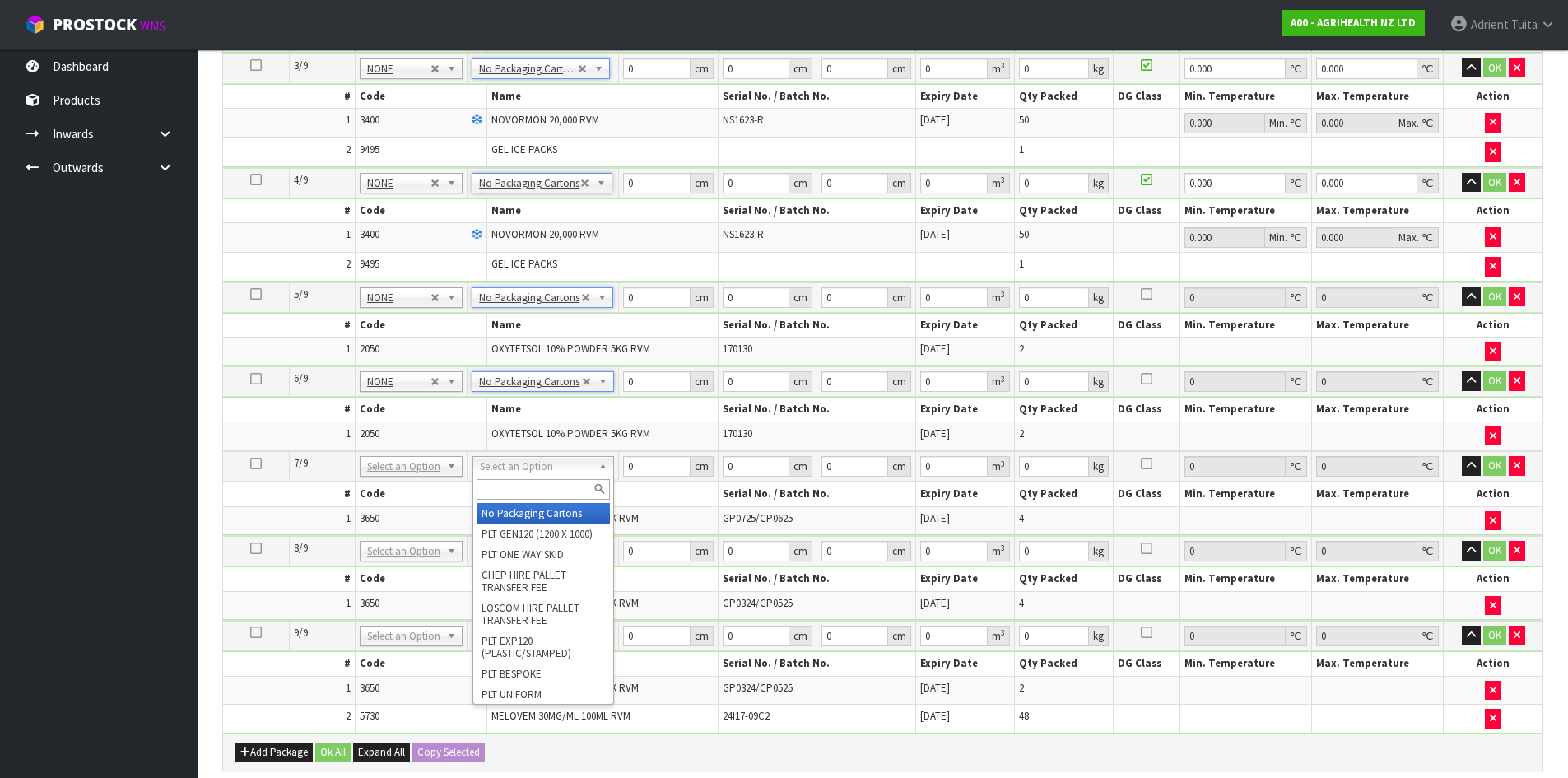
drag, startPoint x: 542, startPoint y: 466, endPoint x: 543, endPoint y: 487, distance: 21.0
click at [543, 490] on input "text" at bounding box center [543, 489] width 134 height 21
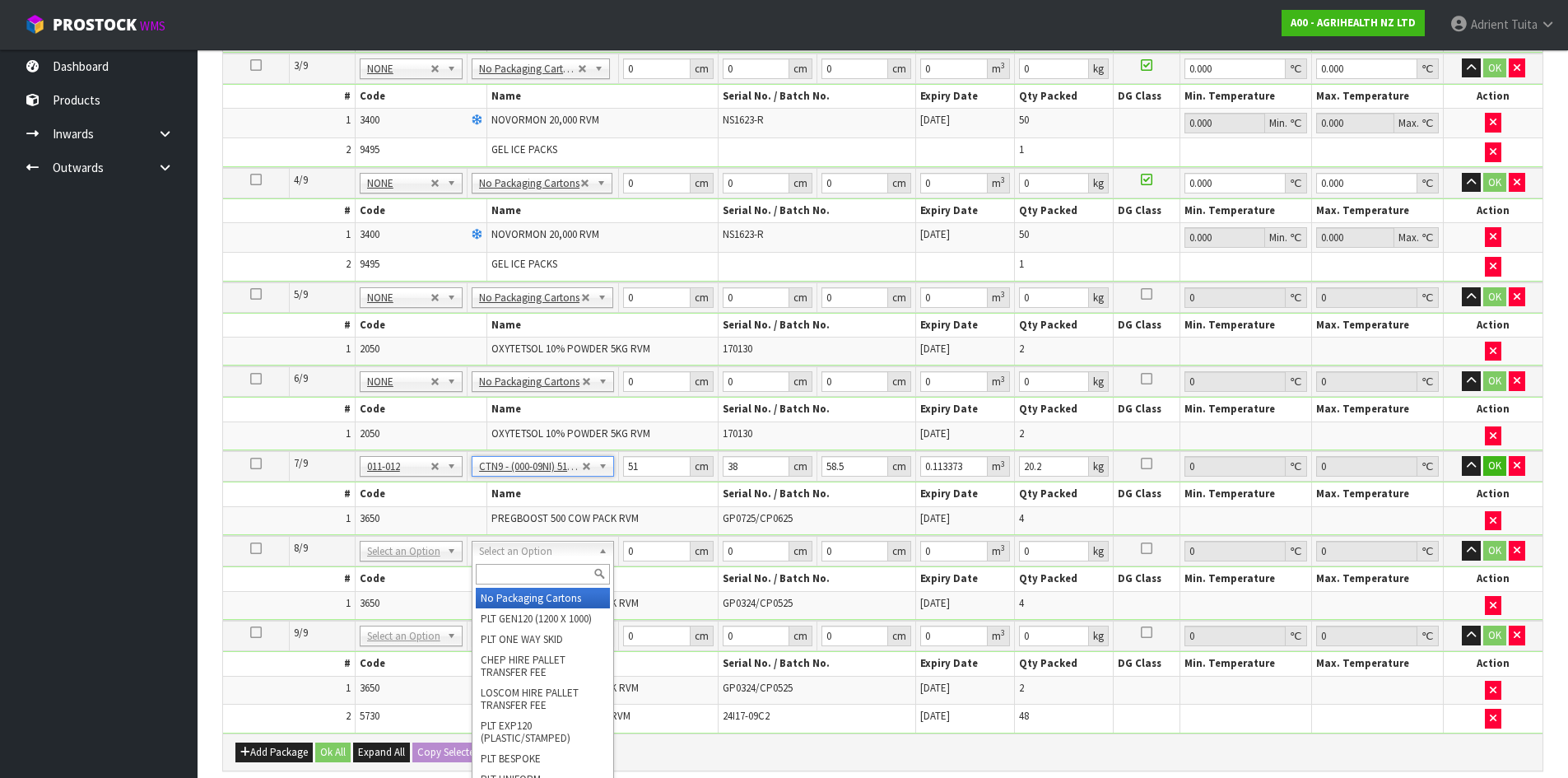
click at [515, 579] on input "text" at bounding box center [542, 574] width 134 height 21
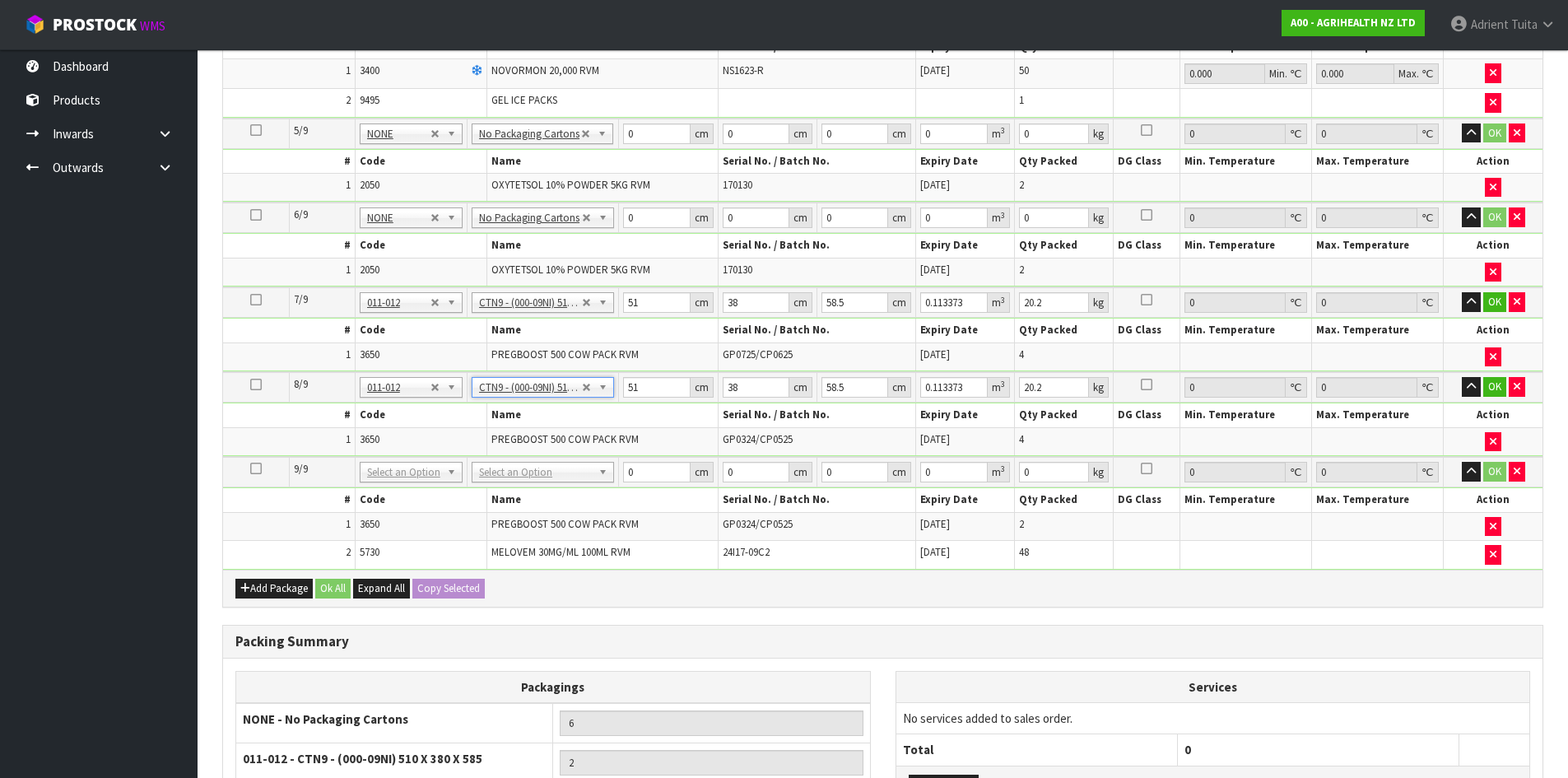
scroll to position [850, 0]
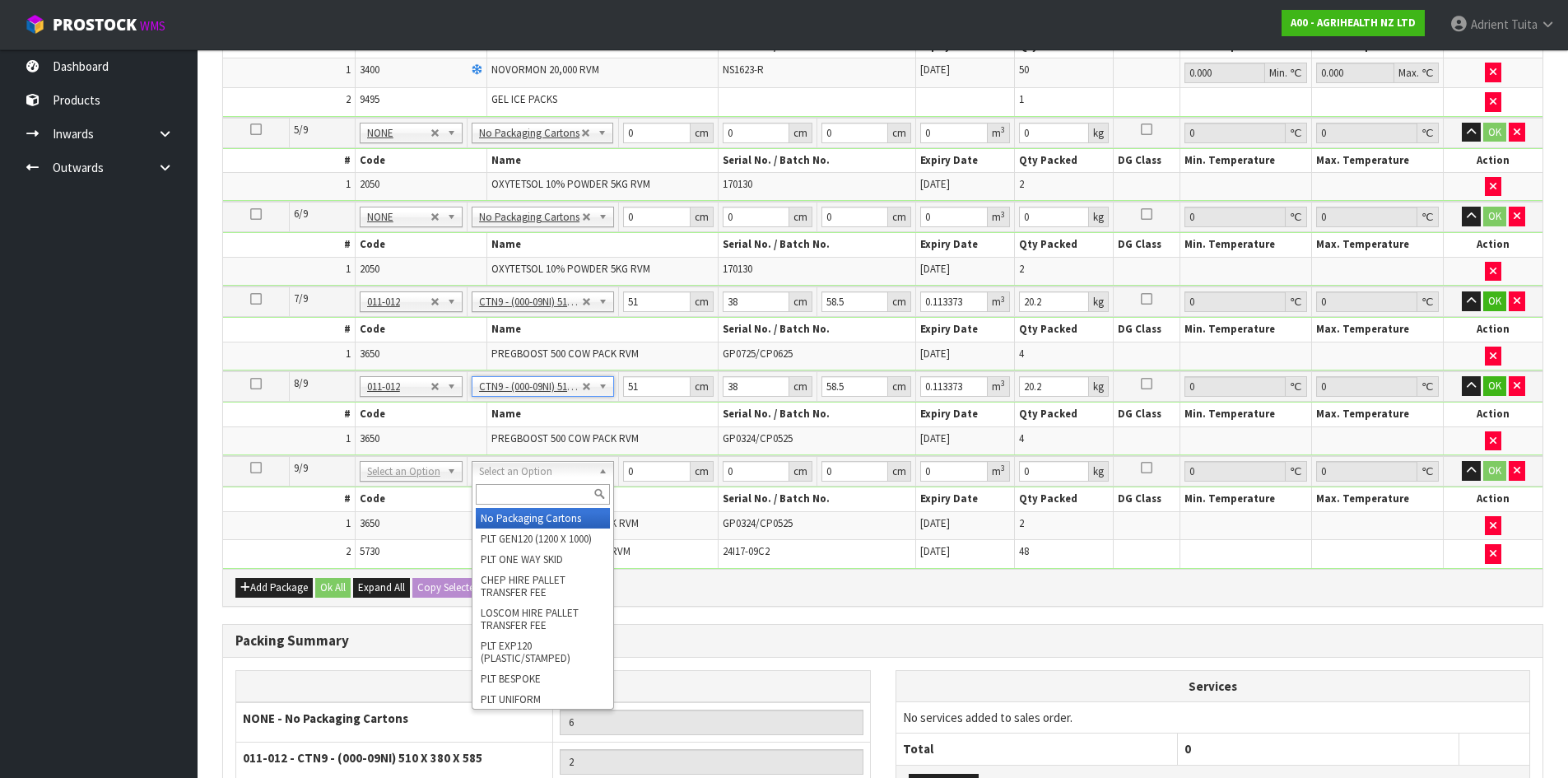
click at [522, 485] on input "text" at bounding box center [542, 494] width 134 height 21
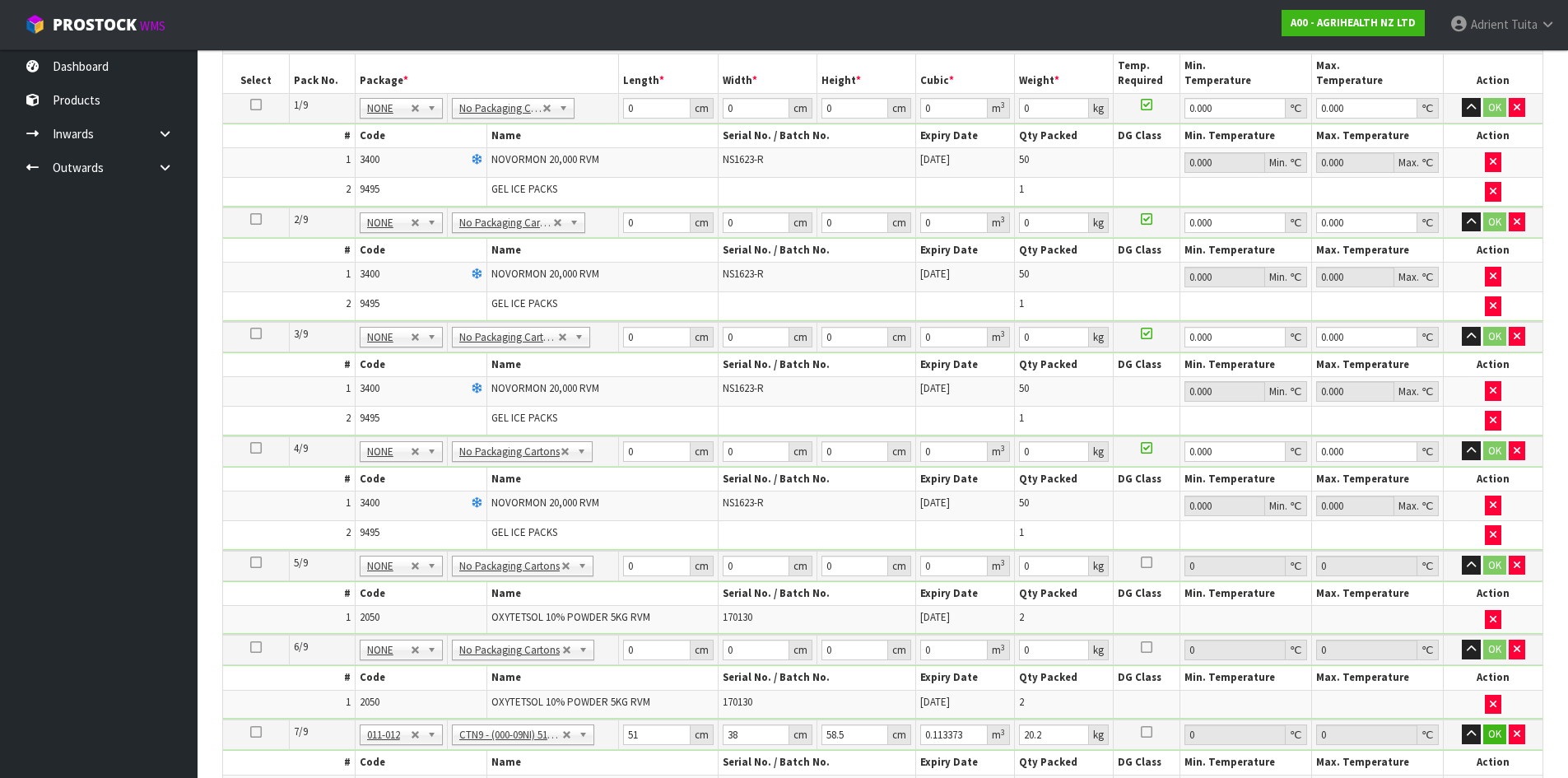
scroll to position [355, 0]
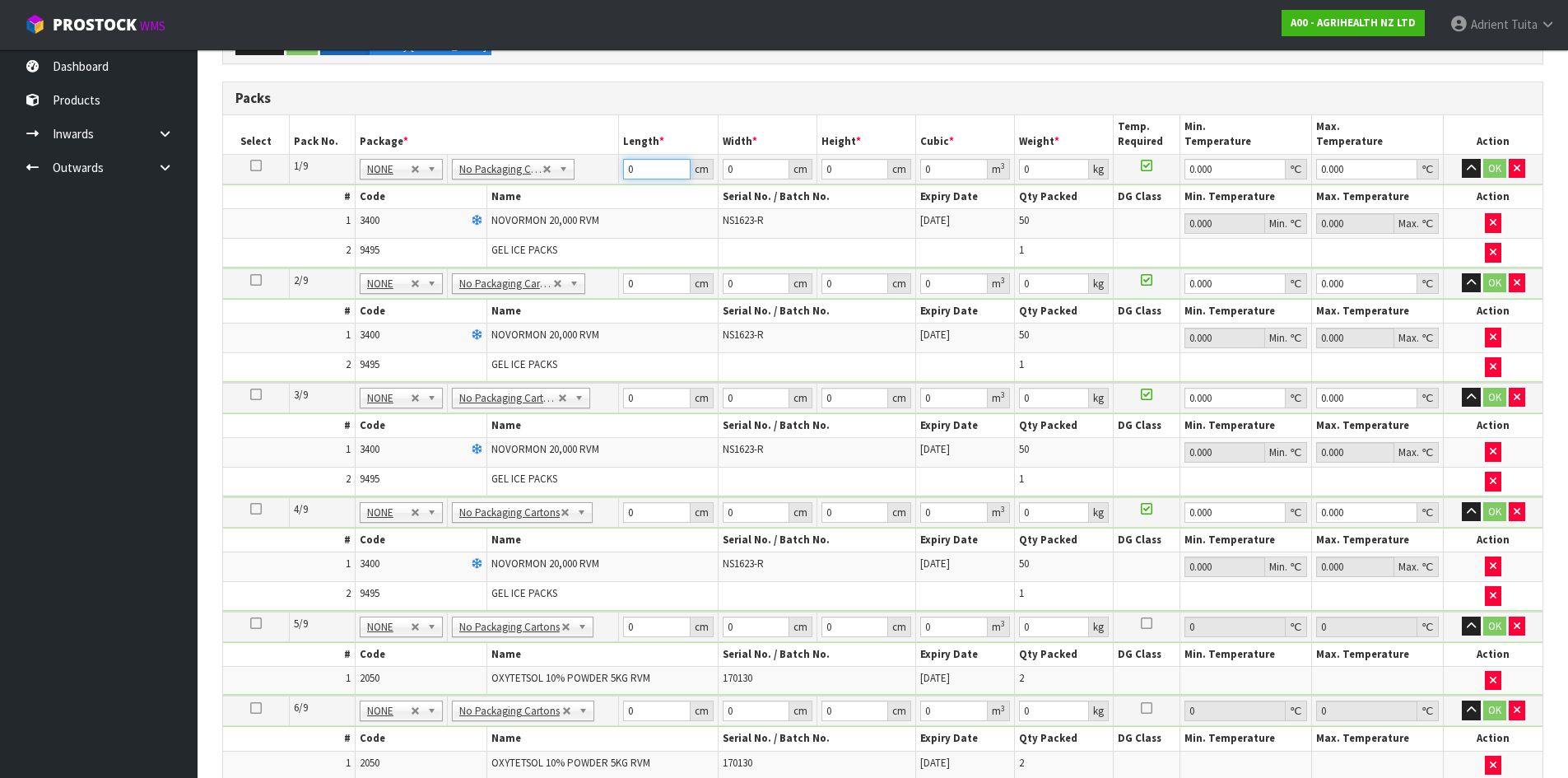
click at [642, 175] on input "0" at bounding box center [656, 169] width 66 height 21
click at [639, 275] on input "0" at bounding box center [656, 283] width 66 height 21
click at [651, 396] on input "0" at bounding box center [656, 398] width 66 height 21
click at [647, 503] on input "0" at bounding box center [656, 512] width 66 height 21
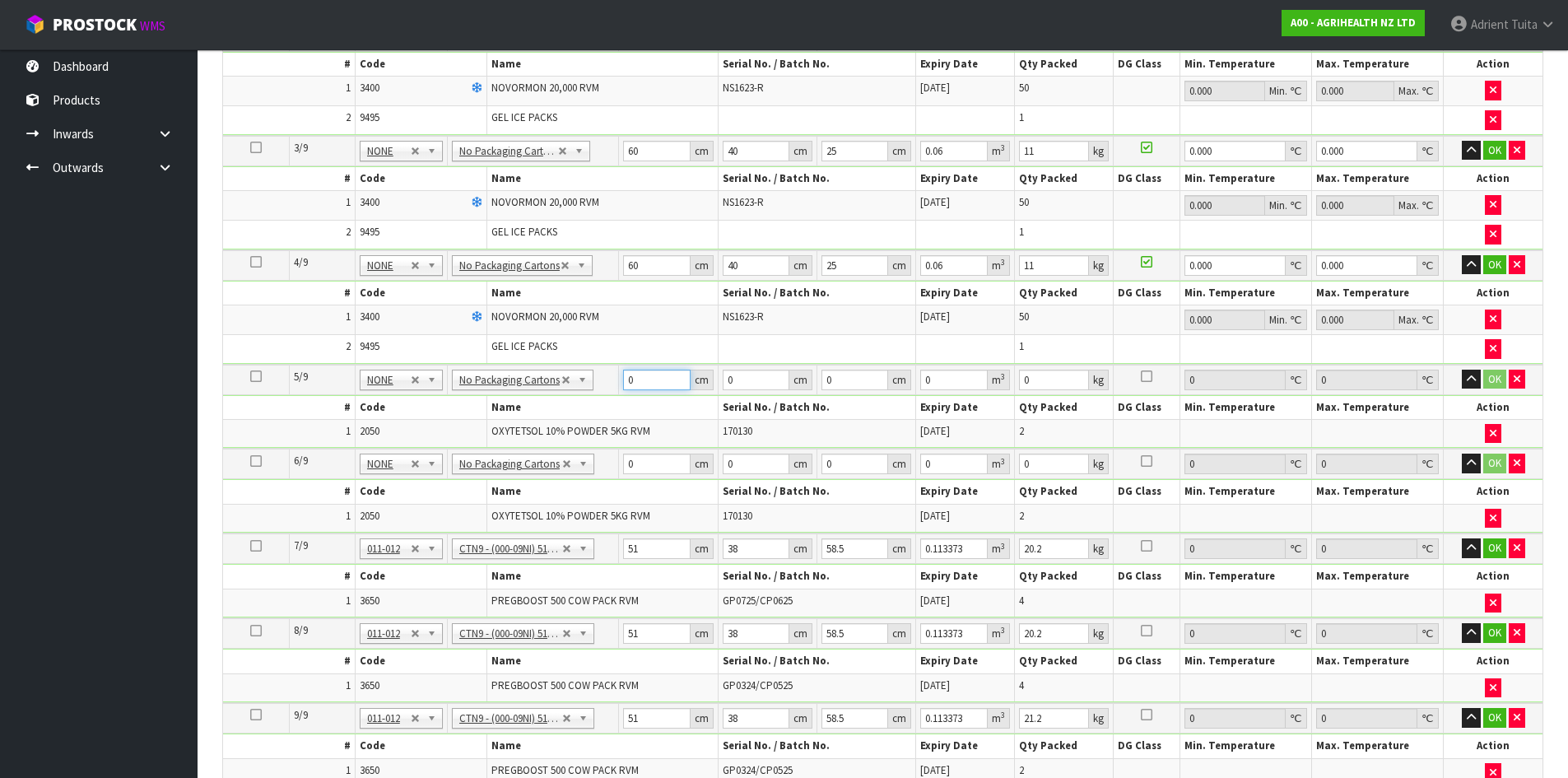
click at [640, 372] on input "0" at bounding box center [656, 380] width 66 height 21
click at [651, 462] on input "0" at bounding box center [656, 464] width 66 height 21
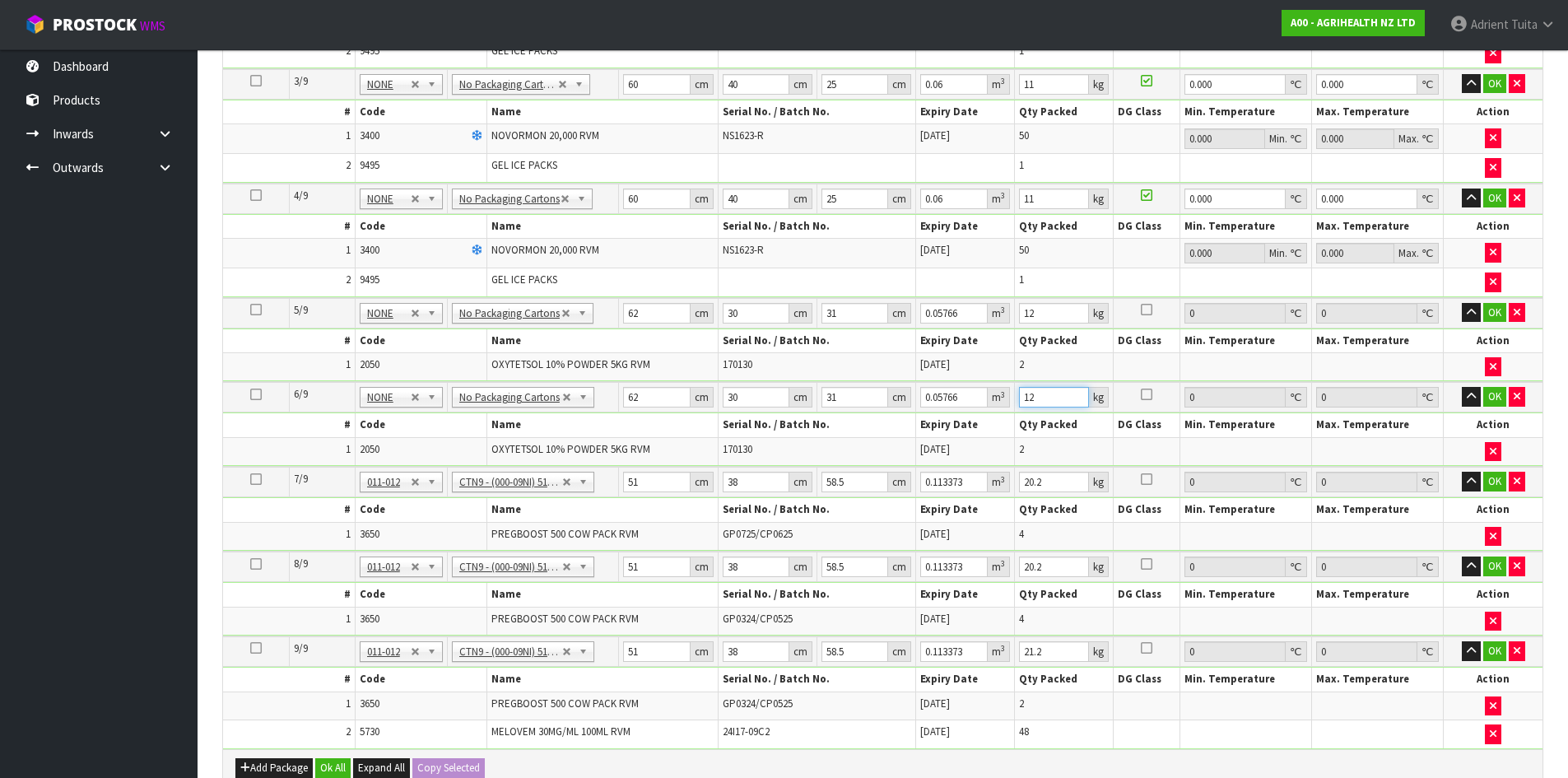
scroll to position [767, 0]
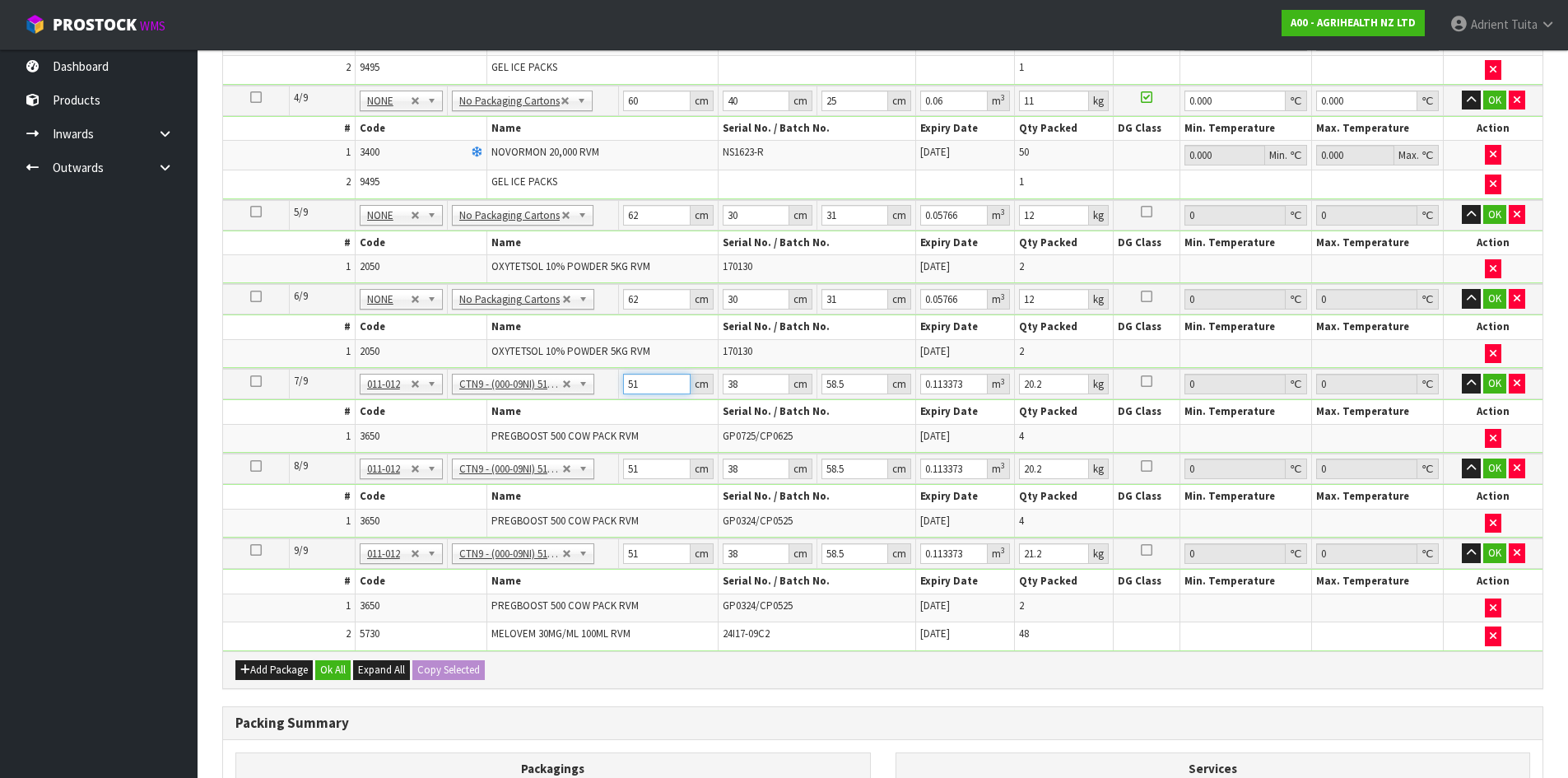
click at [630, 382] on input "51" at bounding box center [656, 384] width 66 height 21
click at [628, 466] on input "51" at bounding box center [656, 468] width 66 height 21
click at [630, 548] on input "51" at bounding box center [656, 554] width 66 height 21
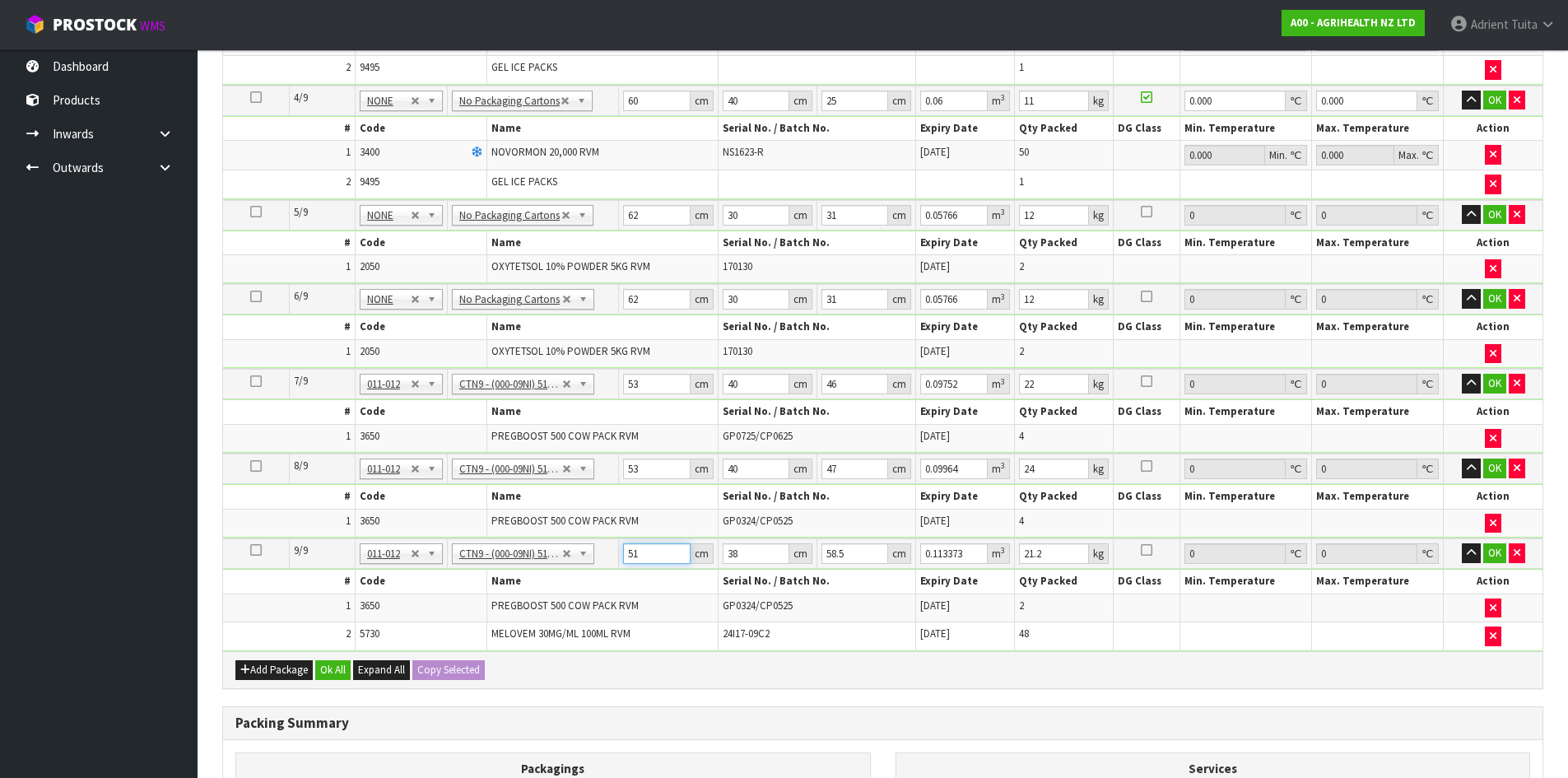
click at [630, 548] on input "51" at bounding box center [656, 554] width 66 height 21
click at [1490, 552] on button "OK" at bounding box center [1494, 554] width 23 height 20
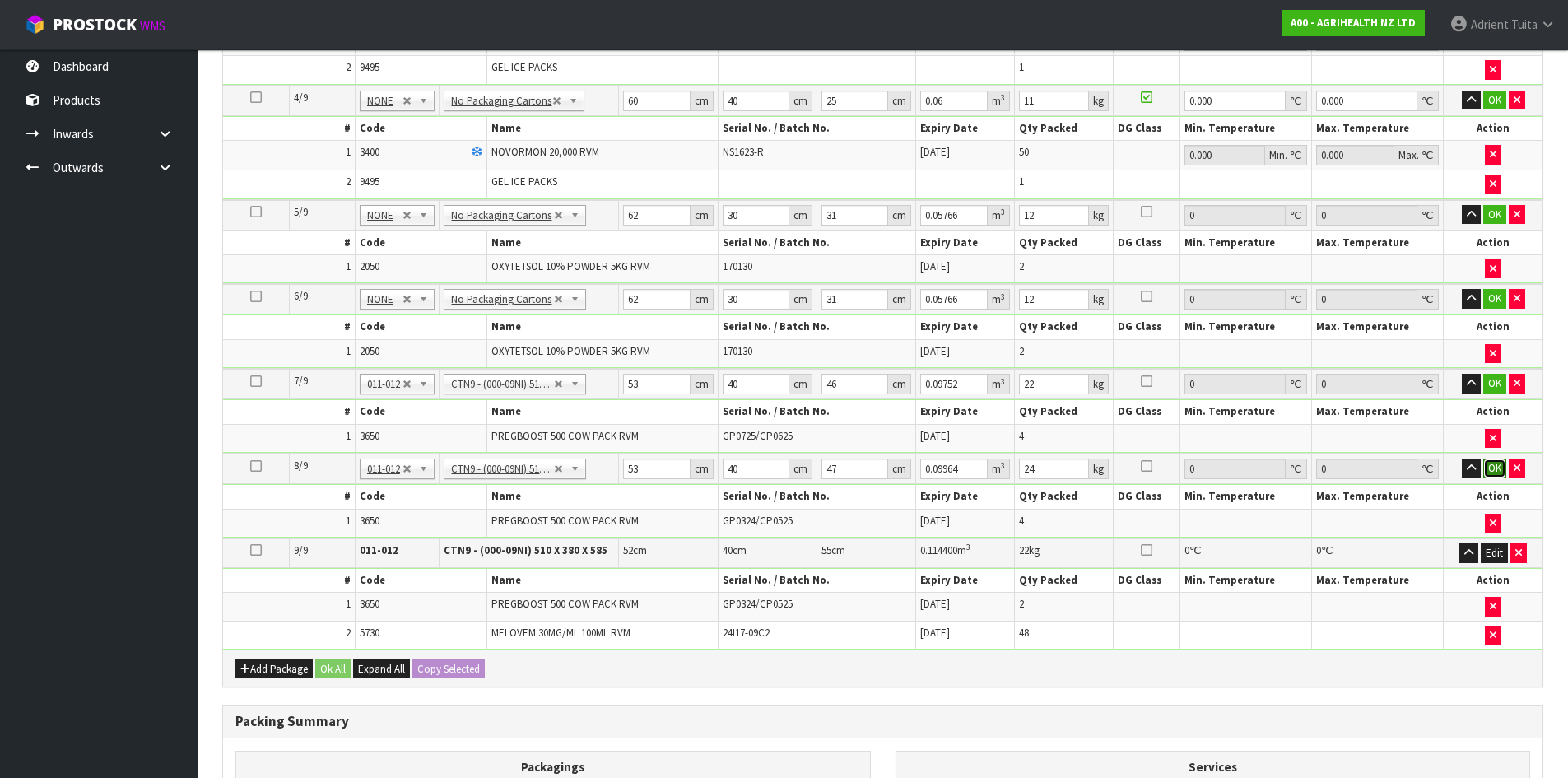
click at [1493, 473] on button "OK" at bounding box center [1494, 468] width 23 height 20
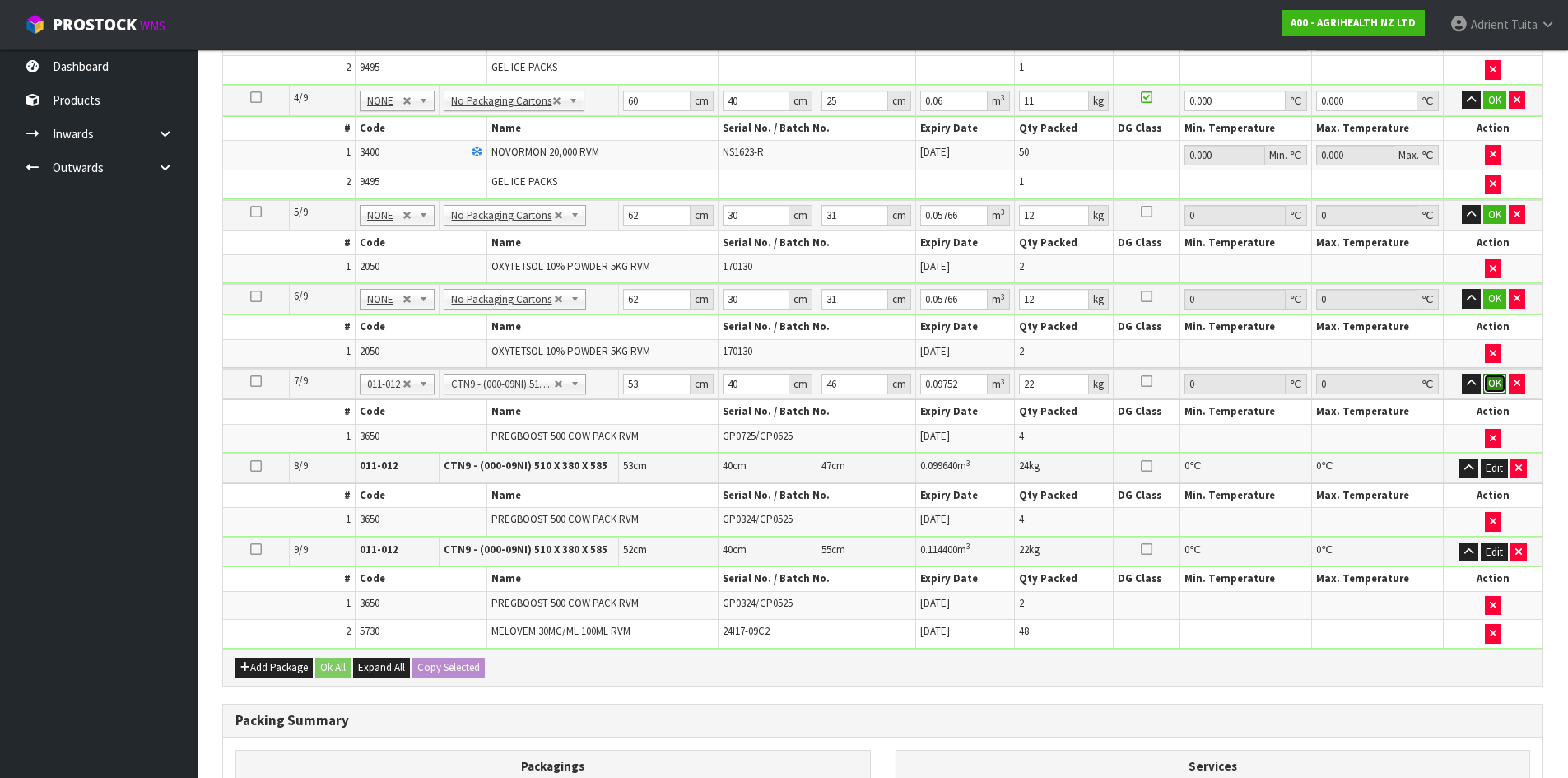
click at [1484, 382] on button "OK" at bounding box center [1494, 384] width 23 height 20
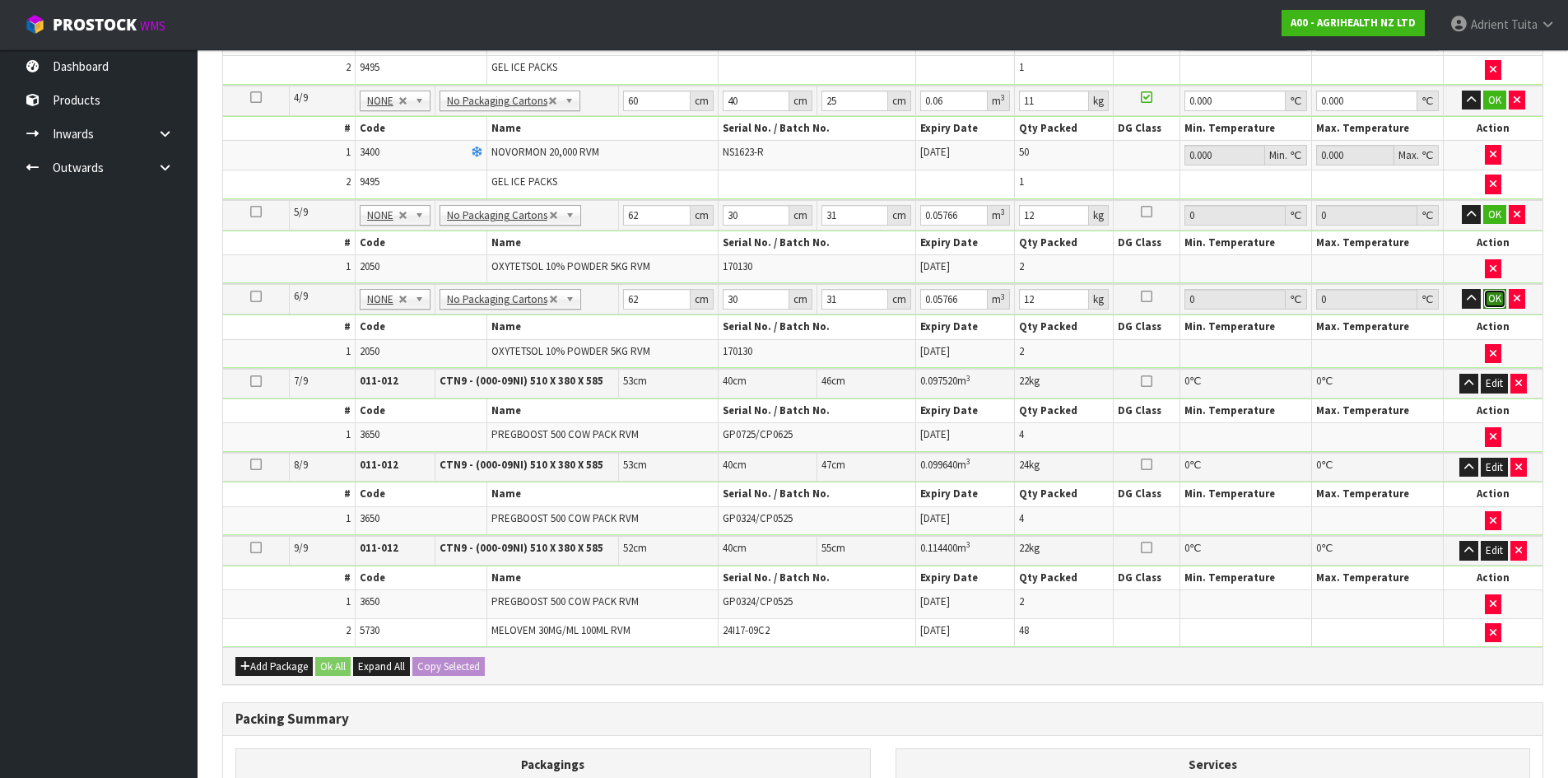
click at [1492, 303] on button "OK" at bounding box center [1494, 299] width 23 height 20
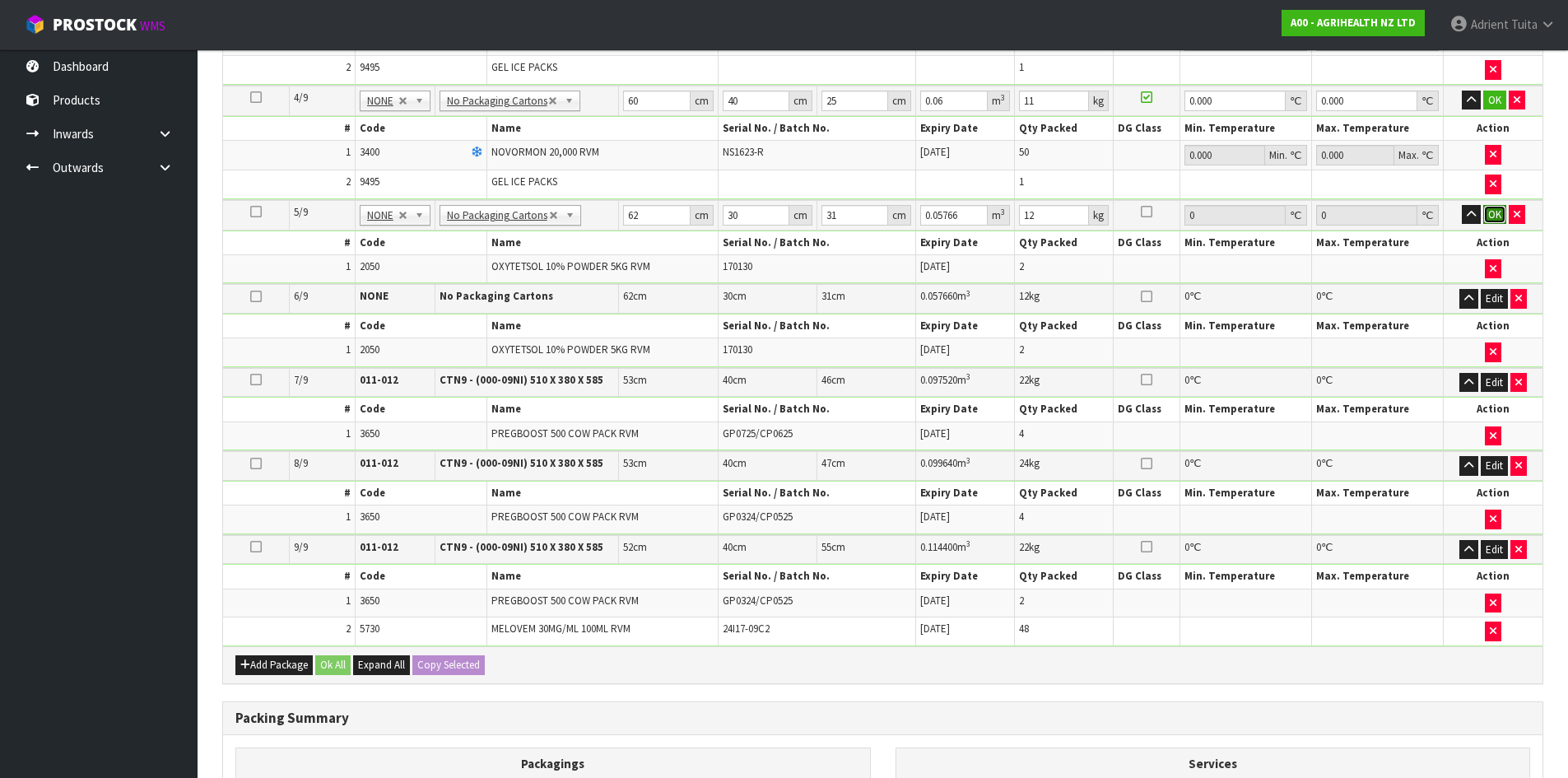
click at [1485, 210] on button "OK" at bounding box center [1494, 215] width 23 height 20
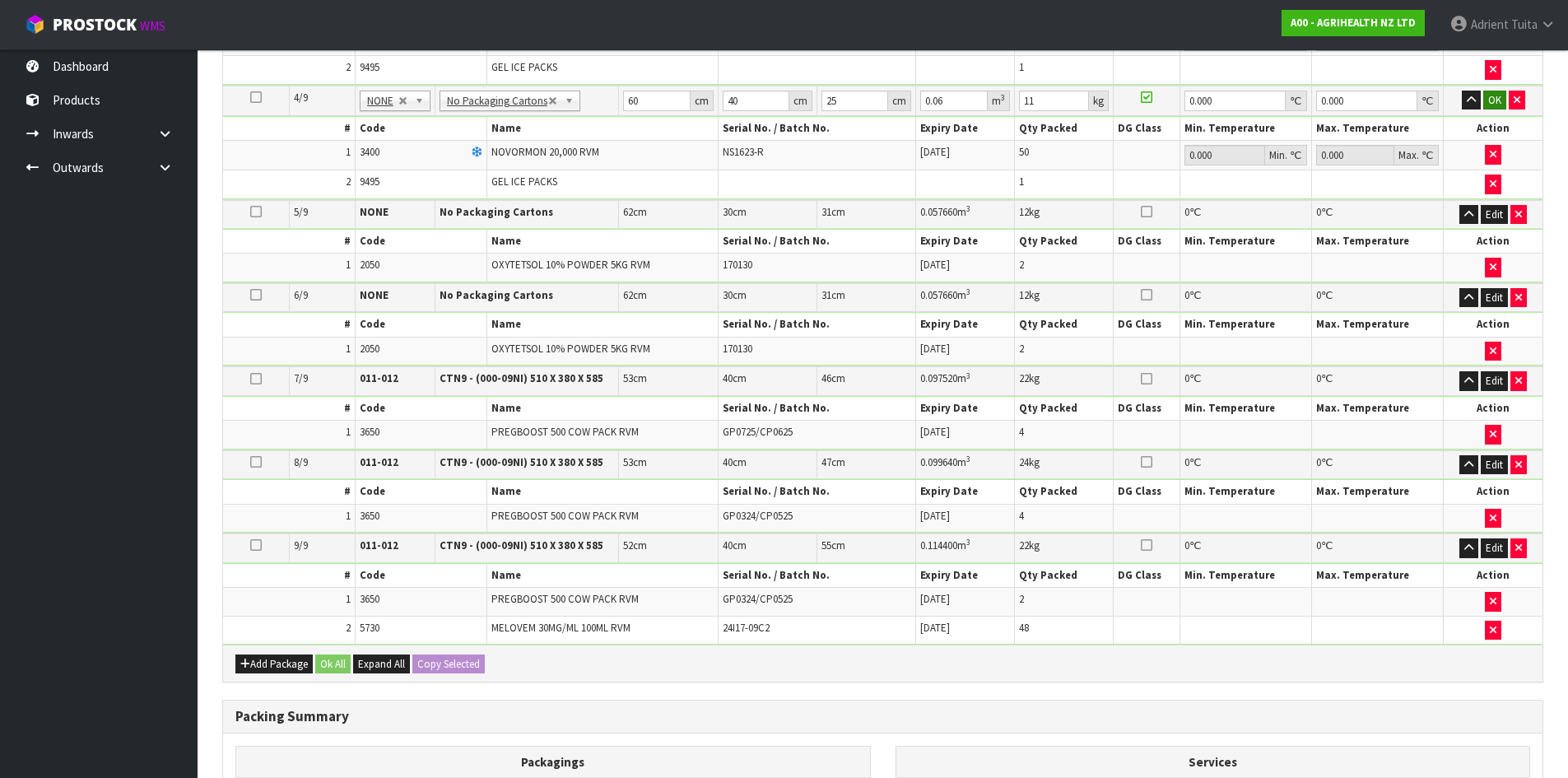
drag, startPoint x: 1493, startPoint y: 83, endPoint x: 1491, endPoint y: 98, distance: 15.1
click at [1492, 94] on table "Select Pack No. Package * Length * Width * Height * Cubic * Weight * Temp. Requ…" at bounding box center [882, 174] width 1319 height 941
click at [1491, 98] on button "OK" at bounding box center [1494, 100] width 23 height 20
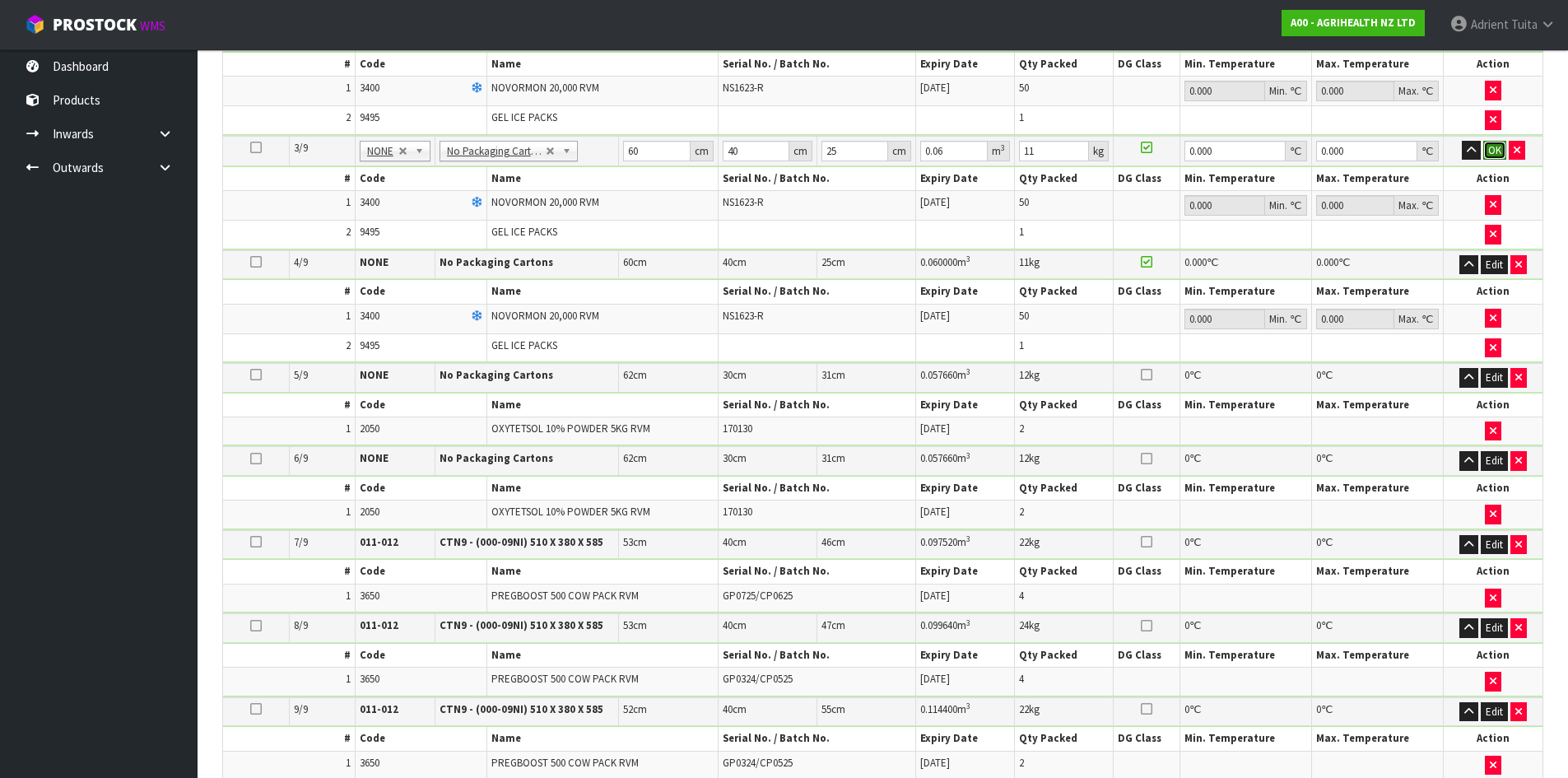
click at [1489, 151] on button "OK" at bounding box center [1494, 151] width 23 height 20
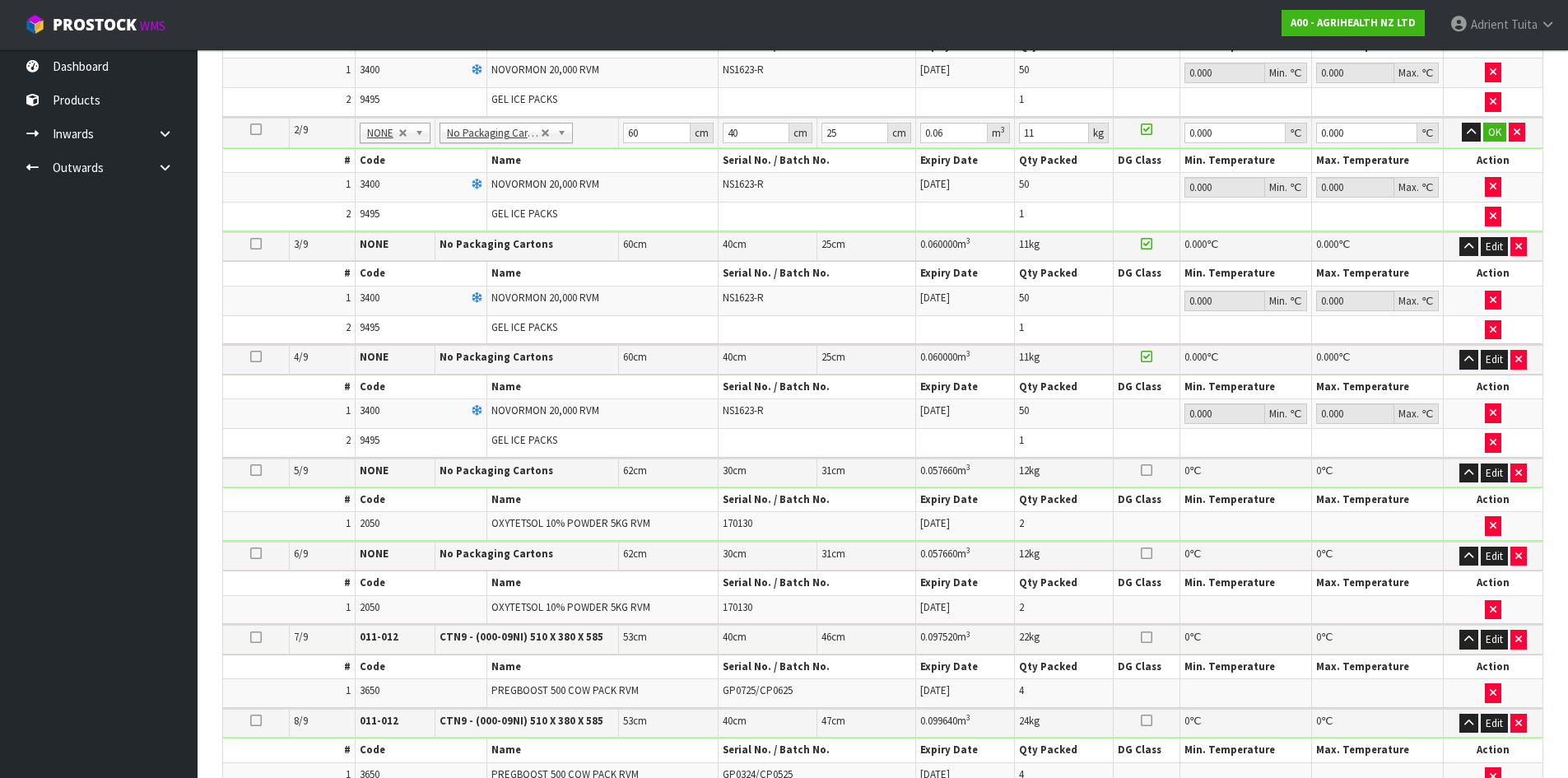
scroll to position [355, 0]
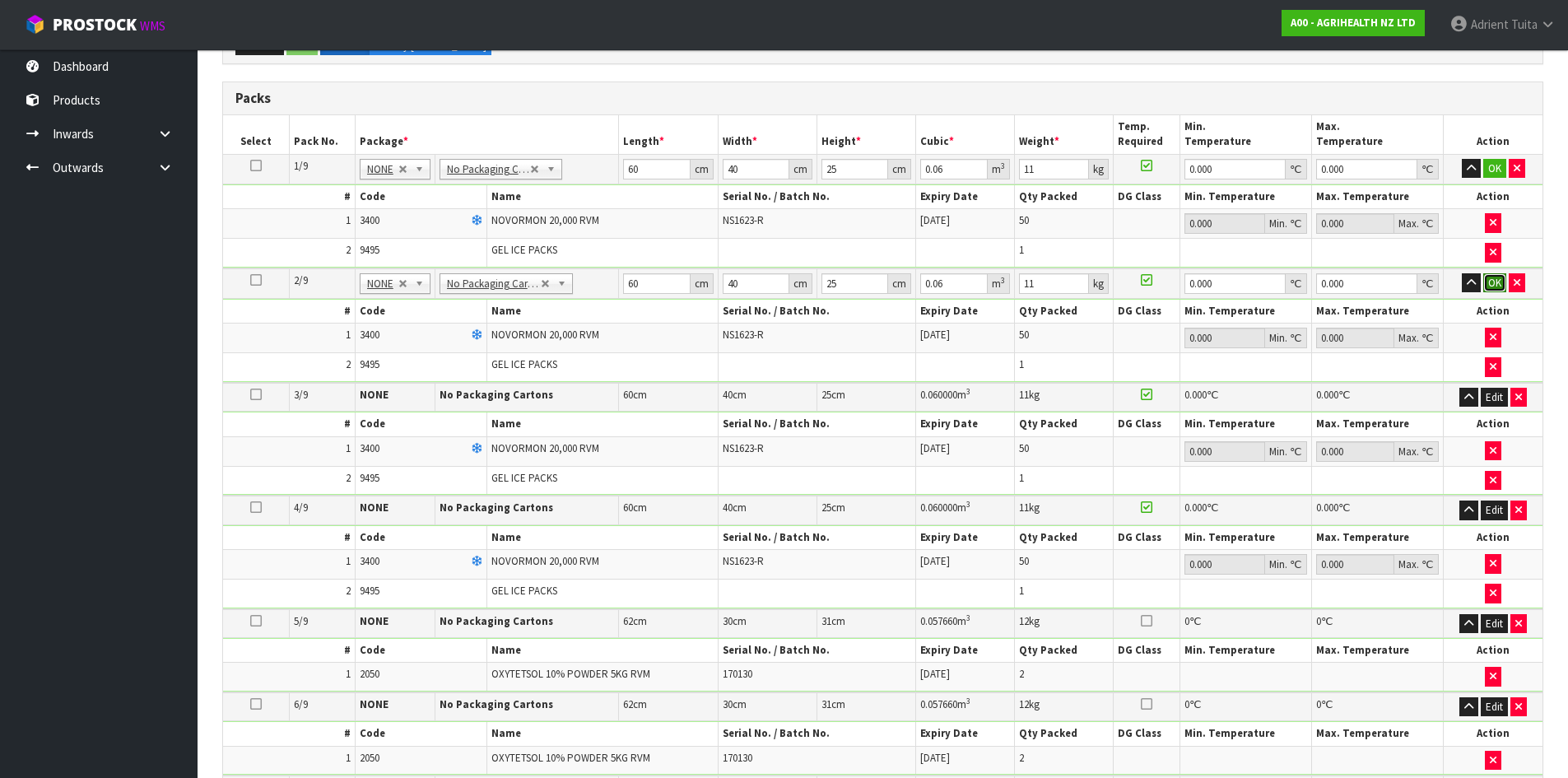
click at [1491, 275] on button "OK" at bounding box center [1494, 283] width 23 height 20
click at [1498, 159] on button "OK" at bounding box center [1494, 169] width 23 height 20
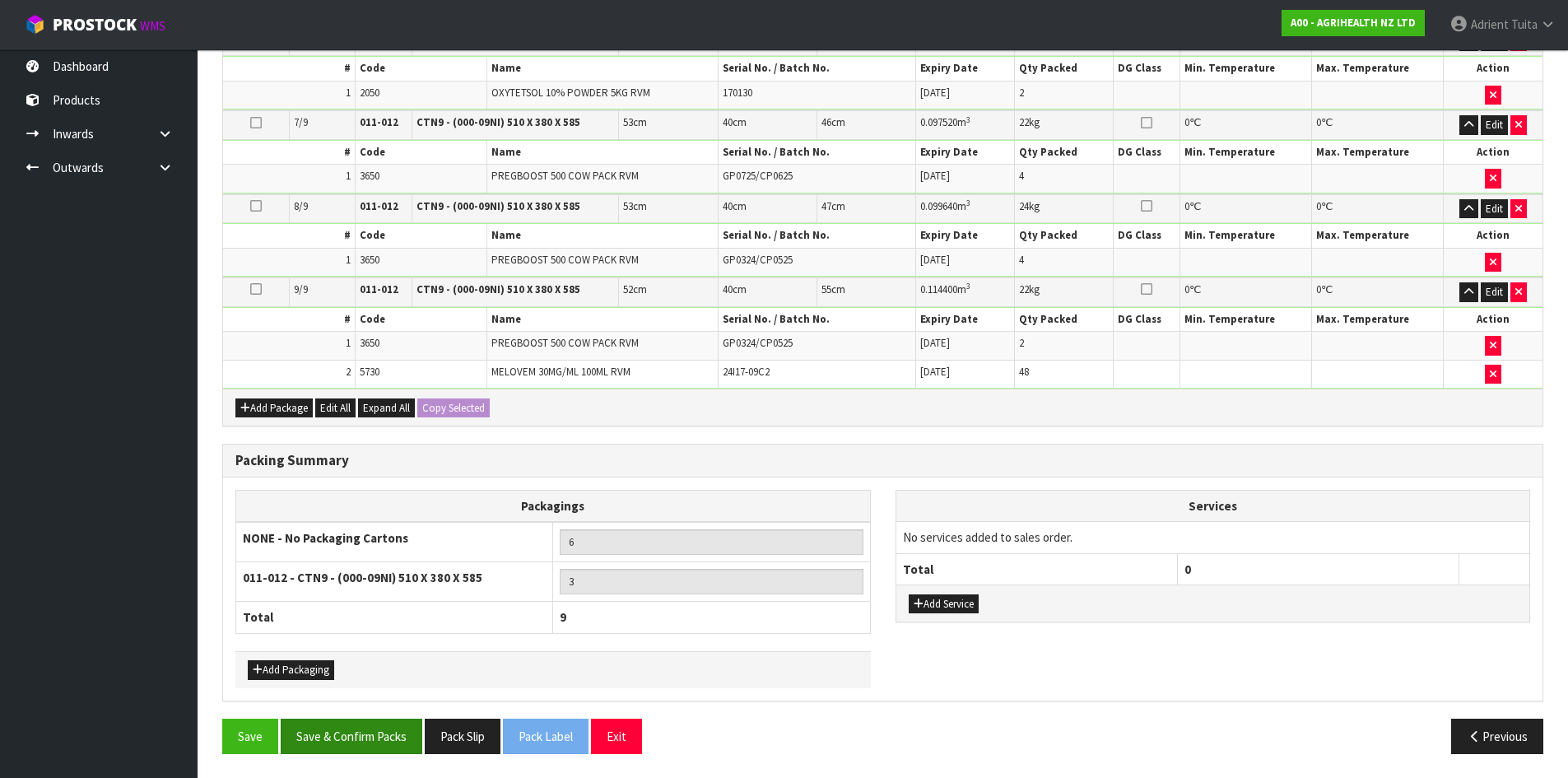
scroll to position [1019, 0]
click at [394, 735] on button "Save & Confirm Packs" at bounding box center [351, 735] width 141 height 36
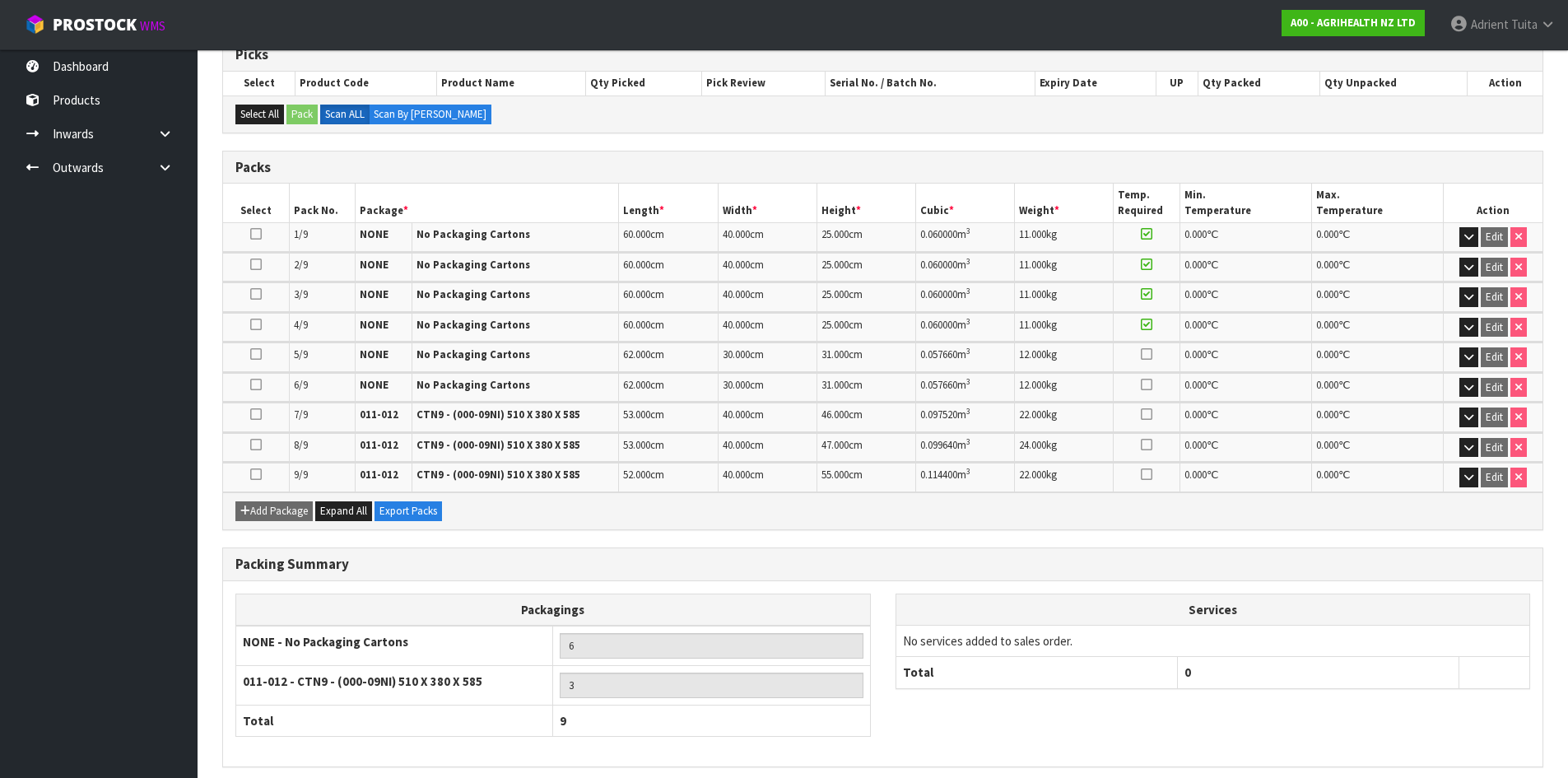
scroll to position [415, 0]
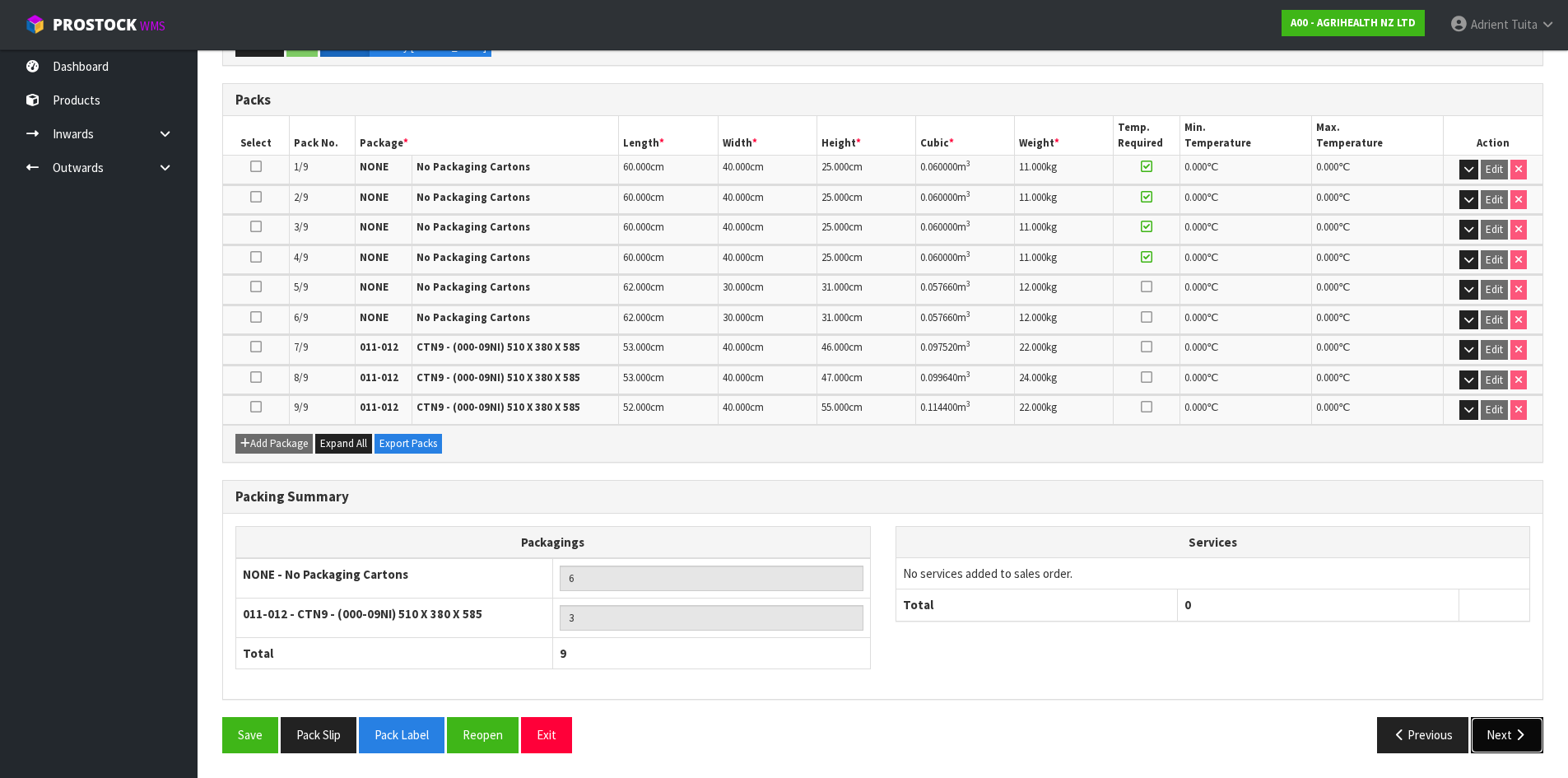
click at [1494, 741] on button "Next" at bounding box center [1507, 734] width 73 height 36
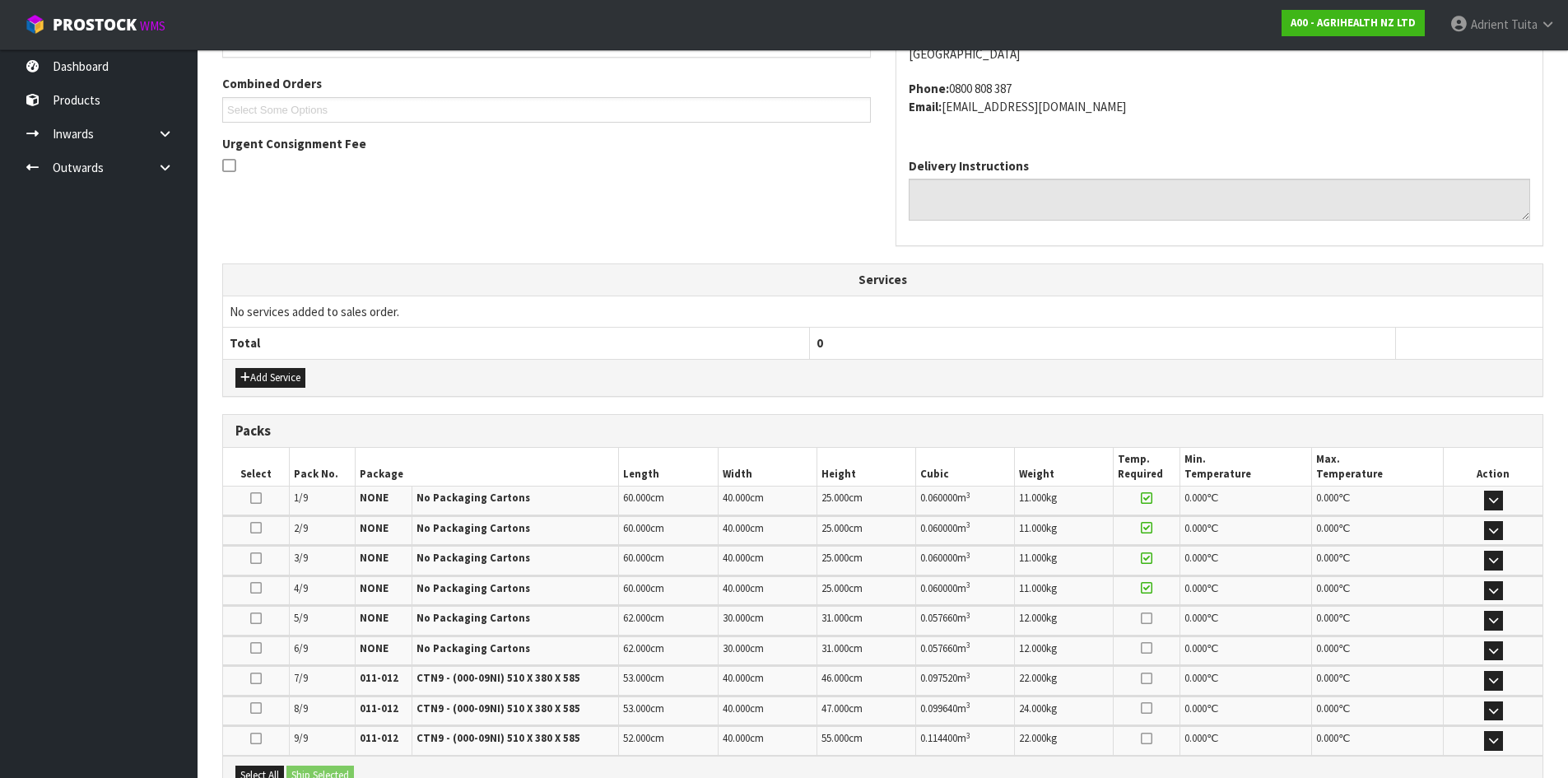
scroll to position [0, 0]
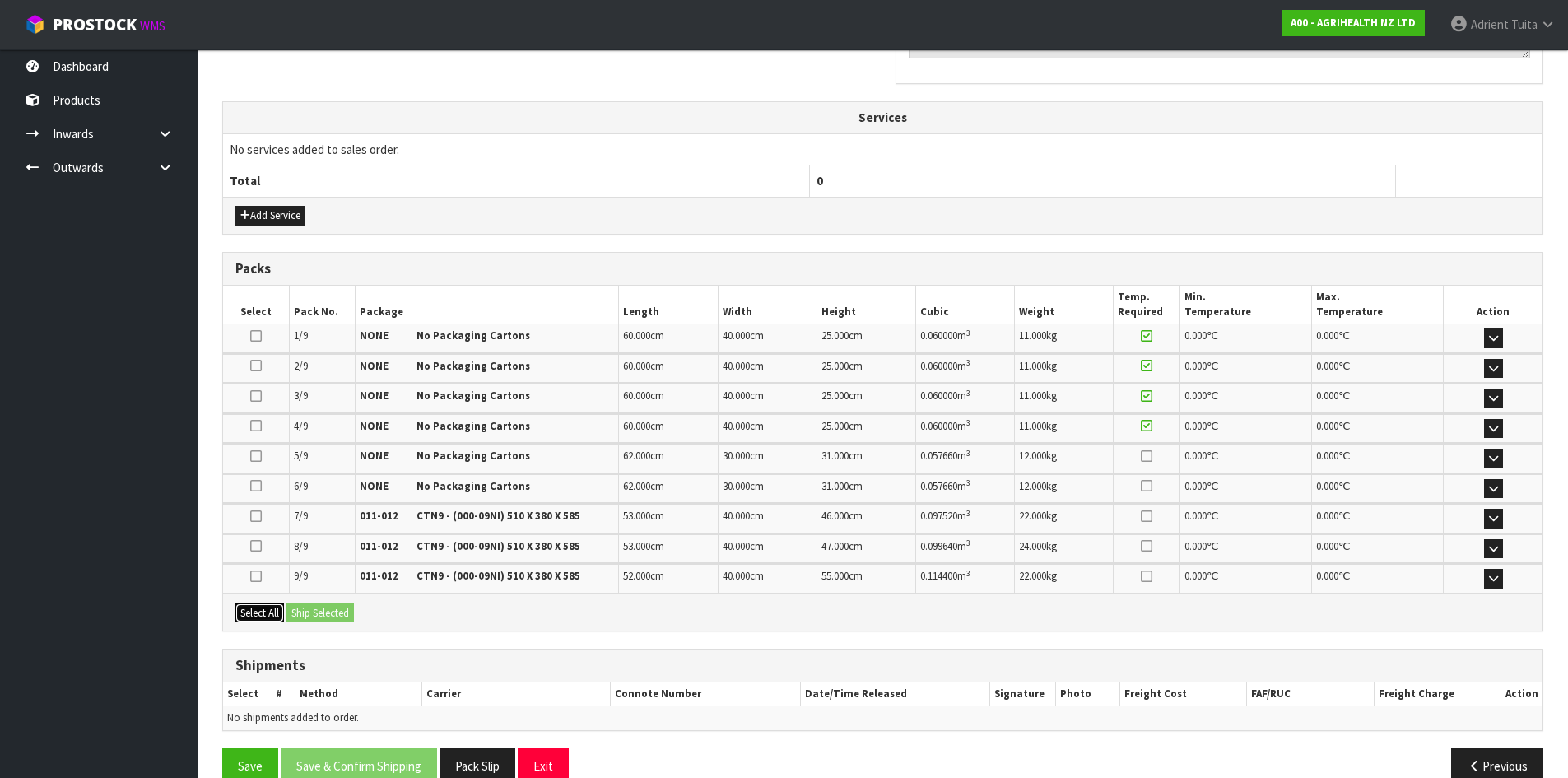
drag, startPoint x: 246, startPoint y: 622, endPoint x: 324, endPoint y: 617, distance: 78.2
click at [248, 622] on button "Select All" at bounding box center [260, 614] width 48 height 20
click at [325, 616] on button "Ship Selected" at bounding box center [321, 614] width 67 height 20
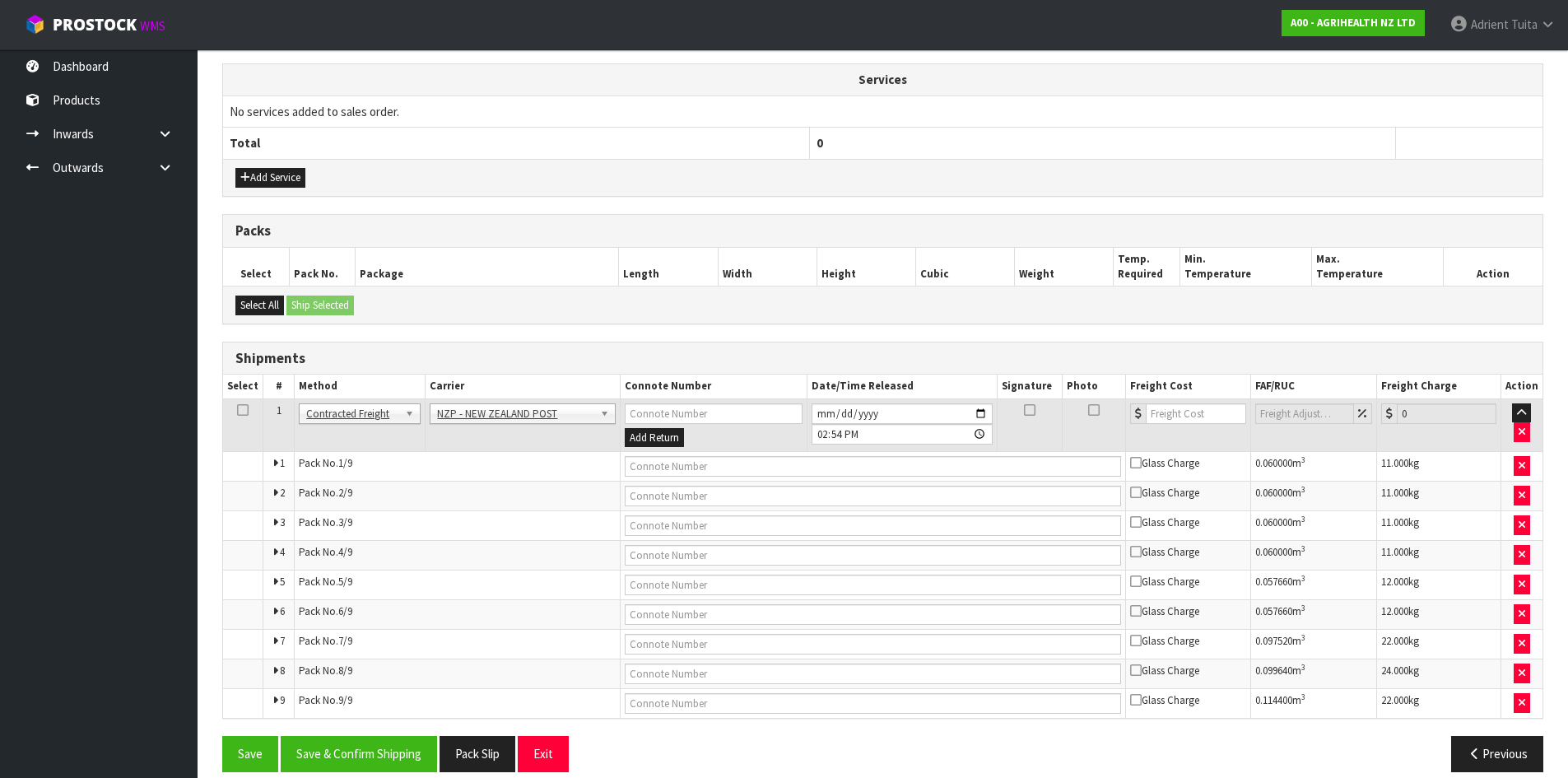
scroll to position [633, 0]
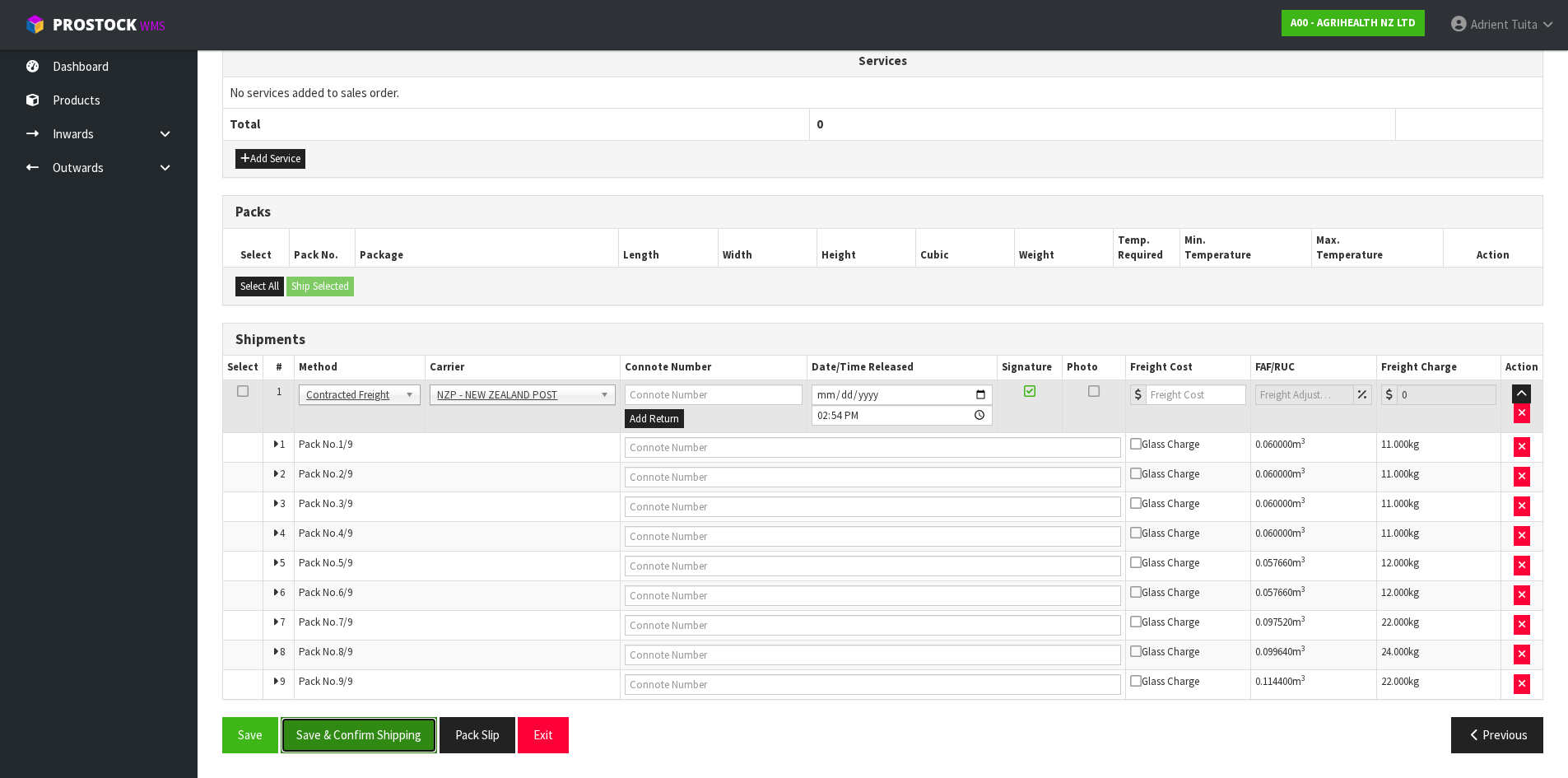
click at [390, 738] on button "Save & Confirm Shipping" at bounding box center [359, 734] width 157 height 36
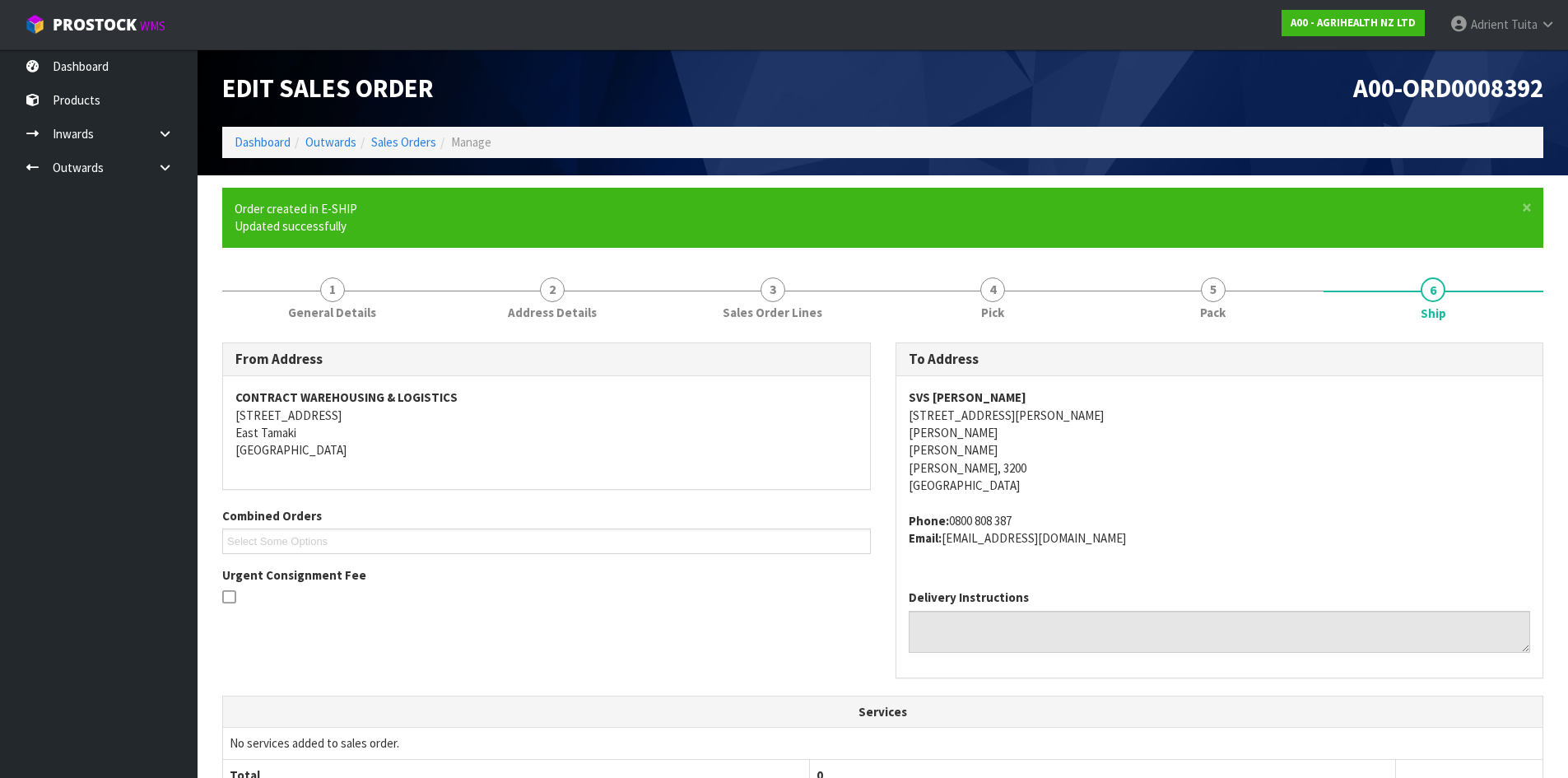
scroll to position [599, 0]
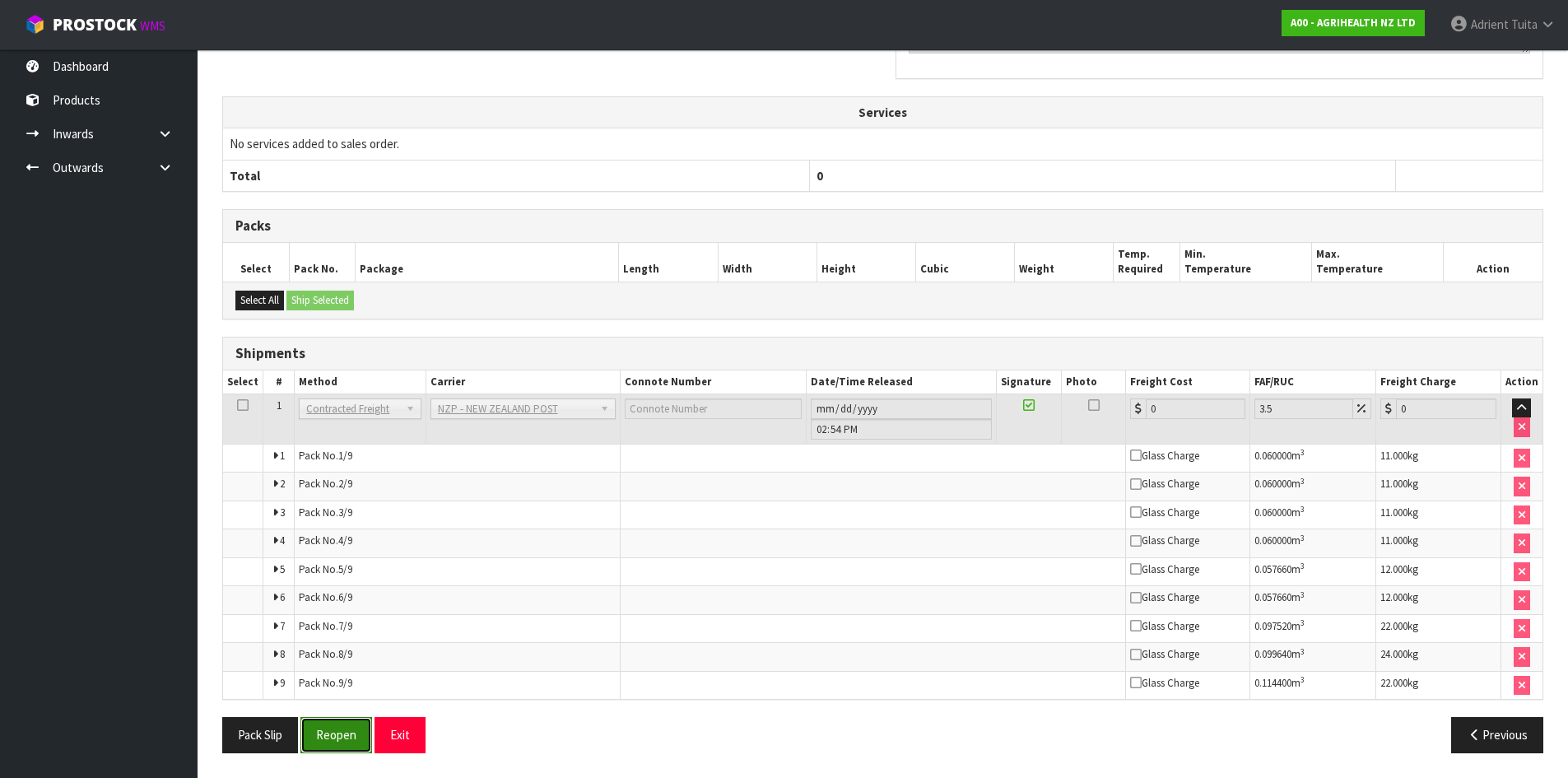
click at [326, 729] on button "Reopen" at bounding box center [336, 734] width 72 height 36
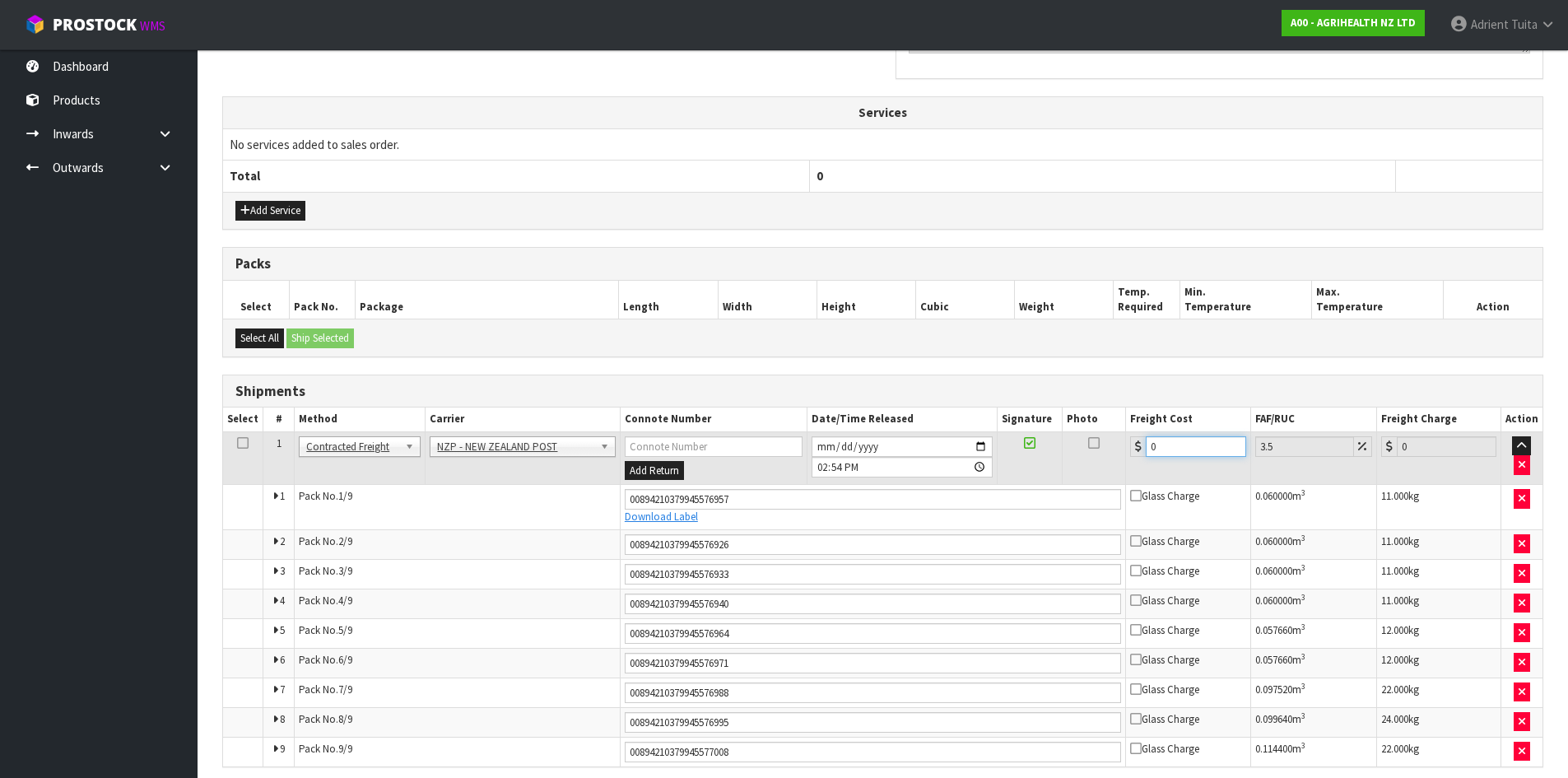
drag, startPoint x: 1173, startPoint y: 442, endPoint x: 1161, endPoint y: 446, distance: 12.6
click at [1170, 444] on input "0" at bounding box center [1195, 446] width 99 height 21
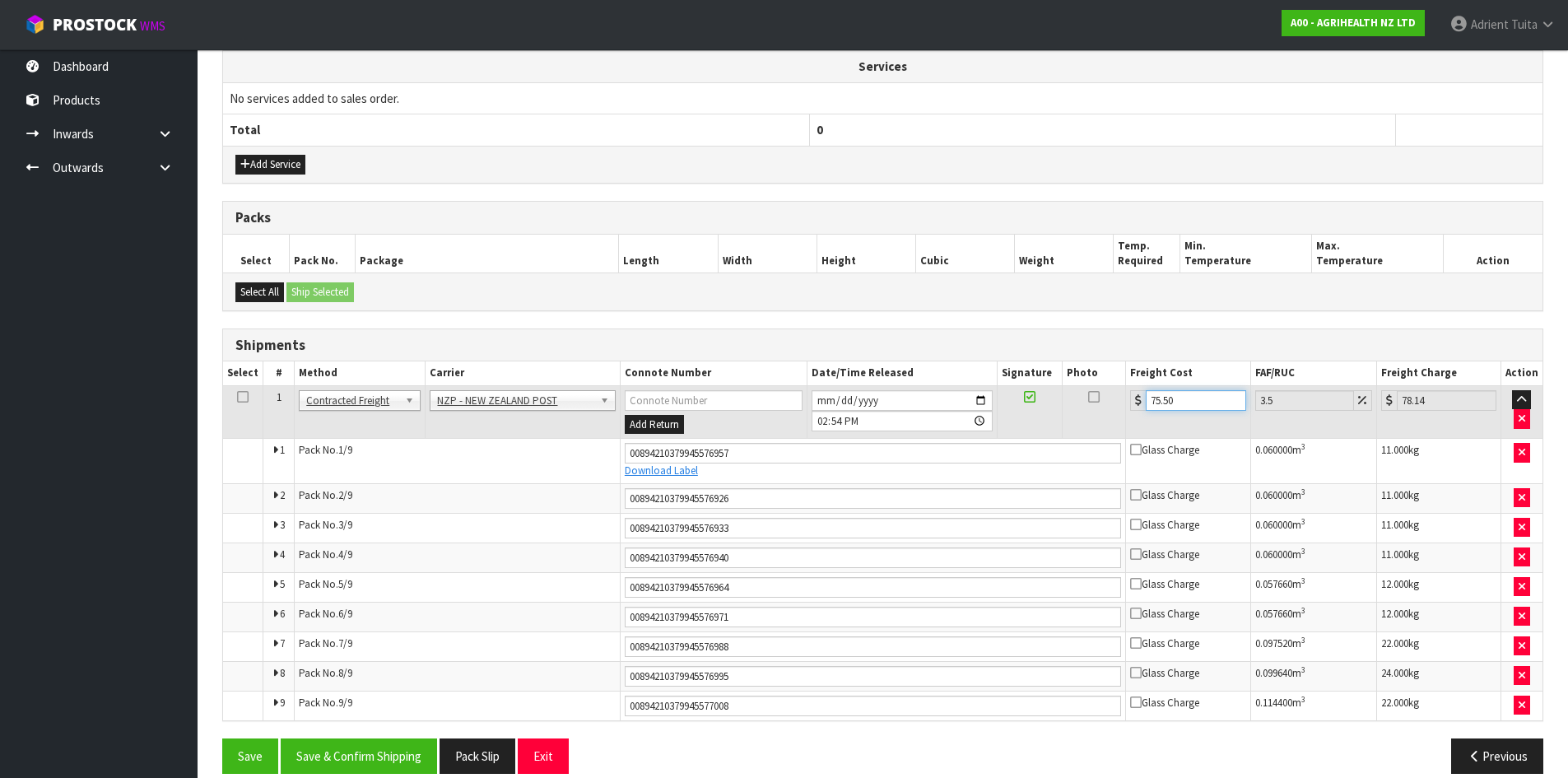
scroll to position [648, 0]
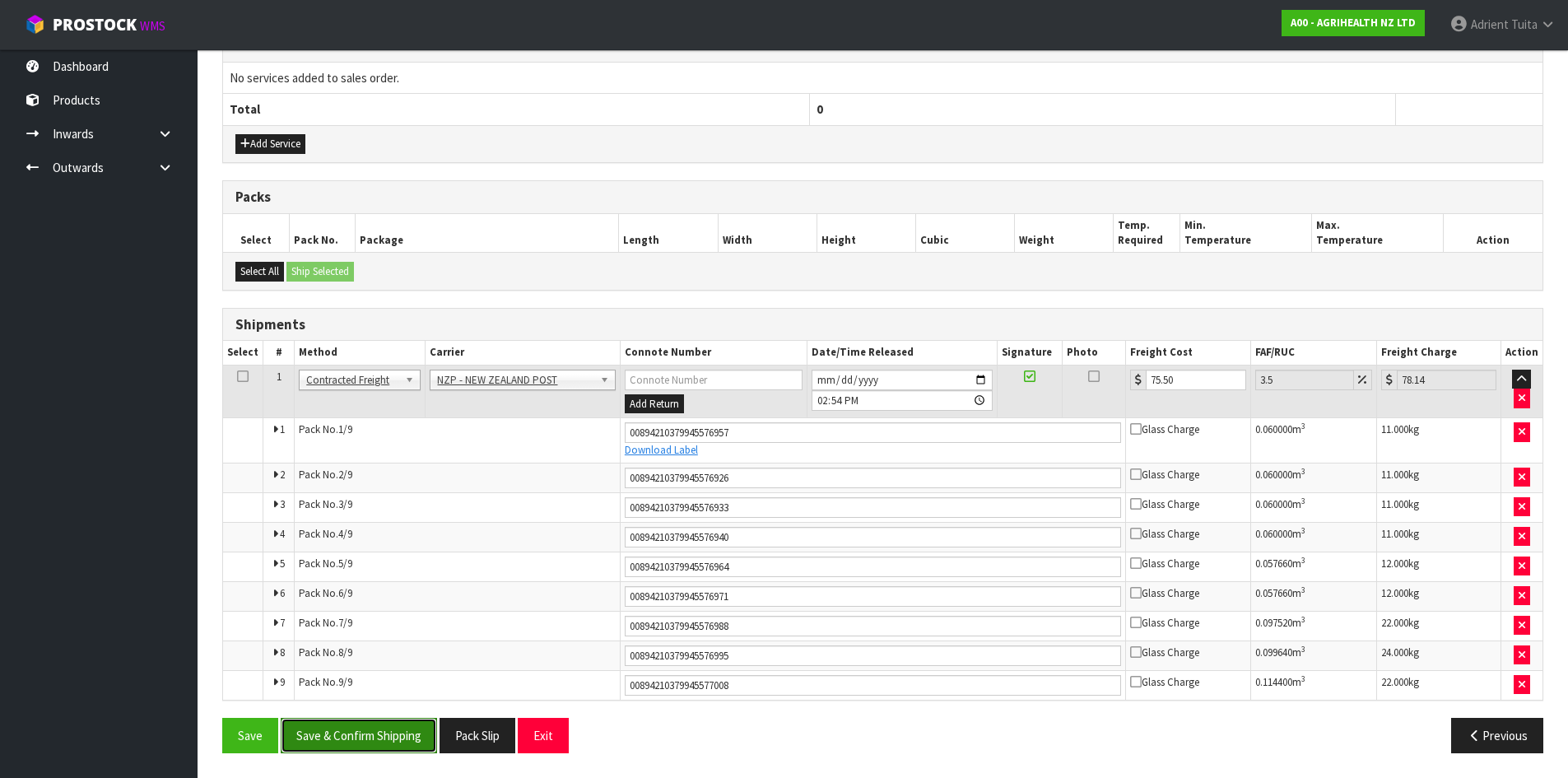
click at [363, 739] on button "Save & Confirm Shipping" at bounding box center [359, 735] width 157 height 36
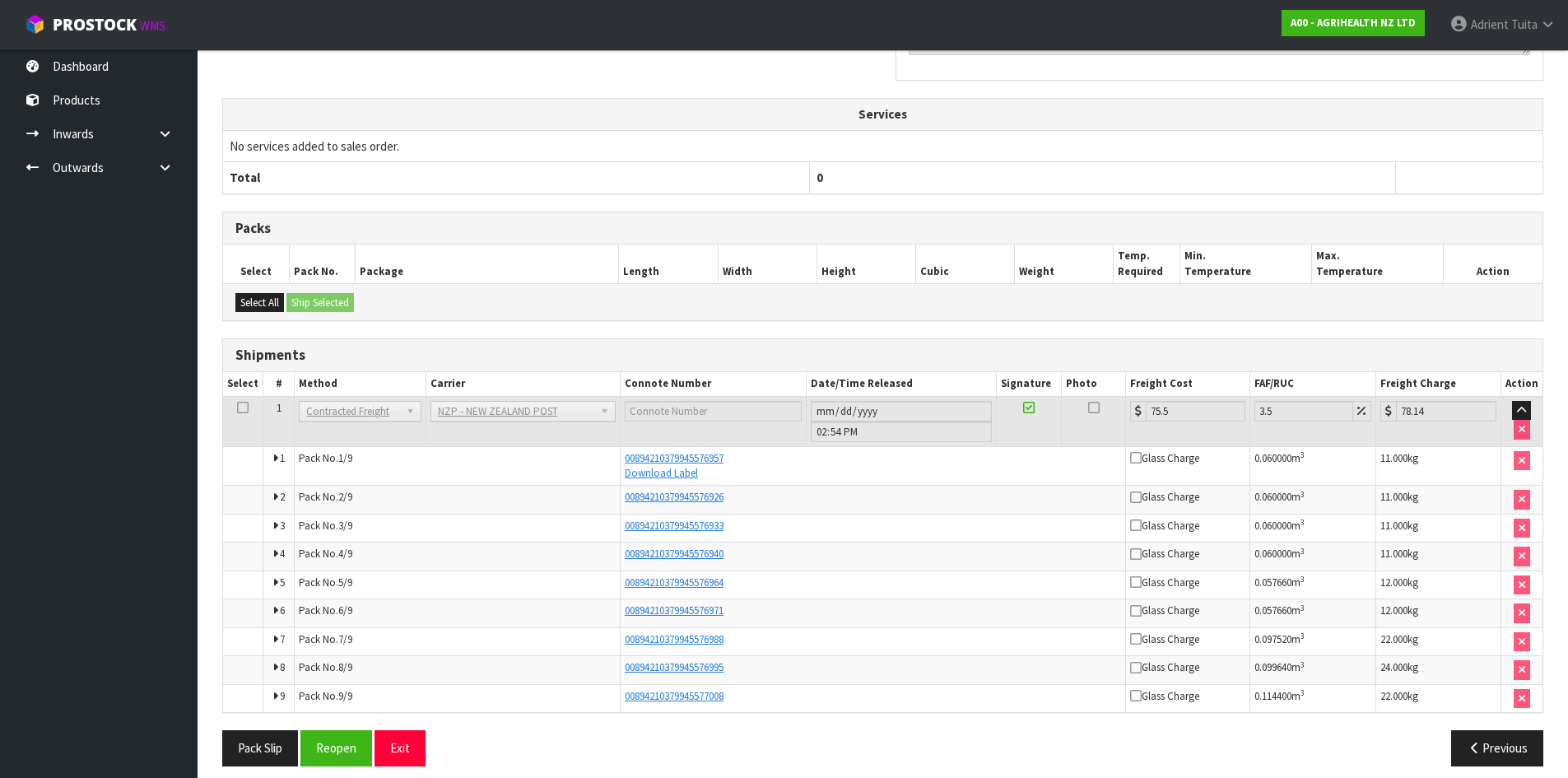
scroll to position [593, 0]
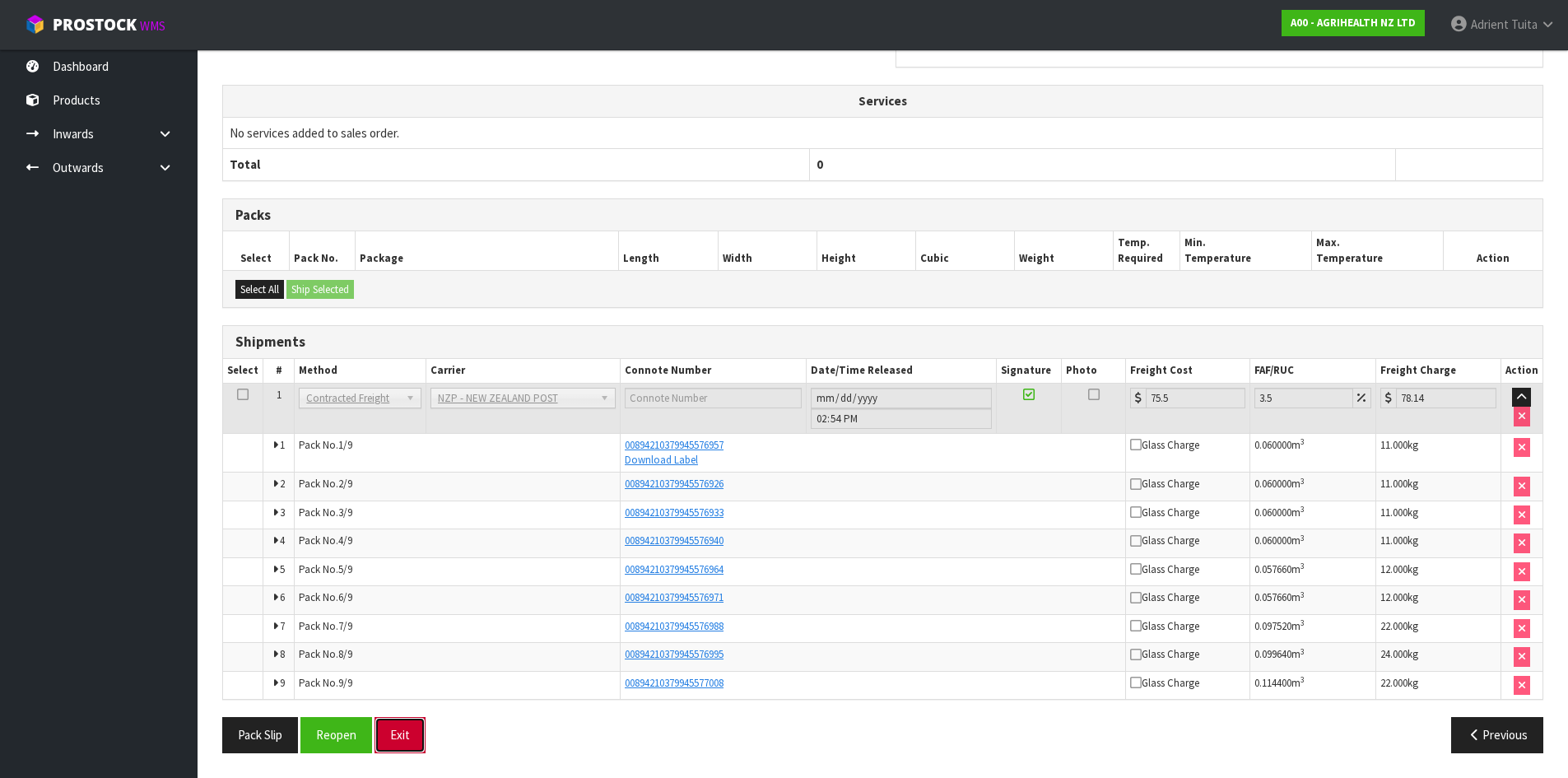
click at [396, 720] on button "Exit" at bounding box center [400, 734] width 51 height 36
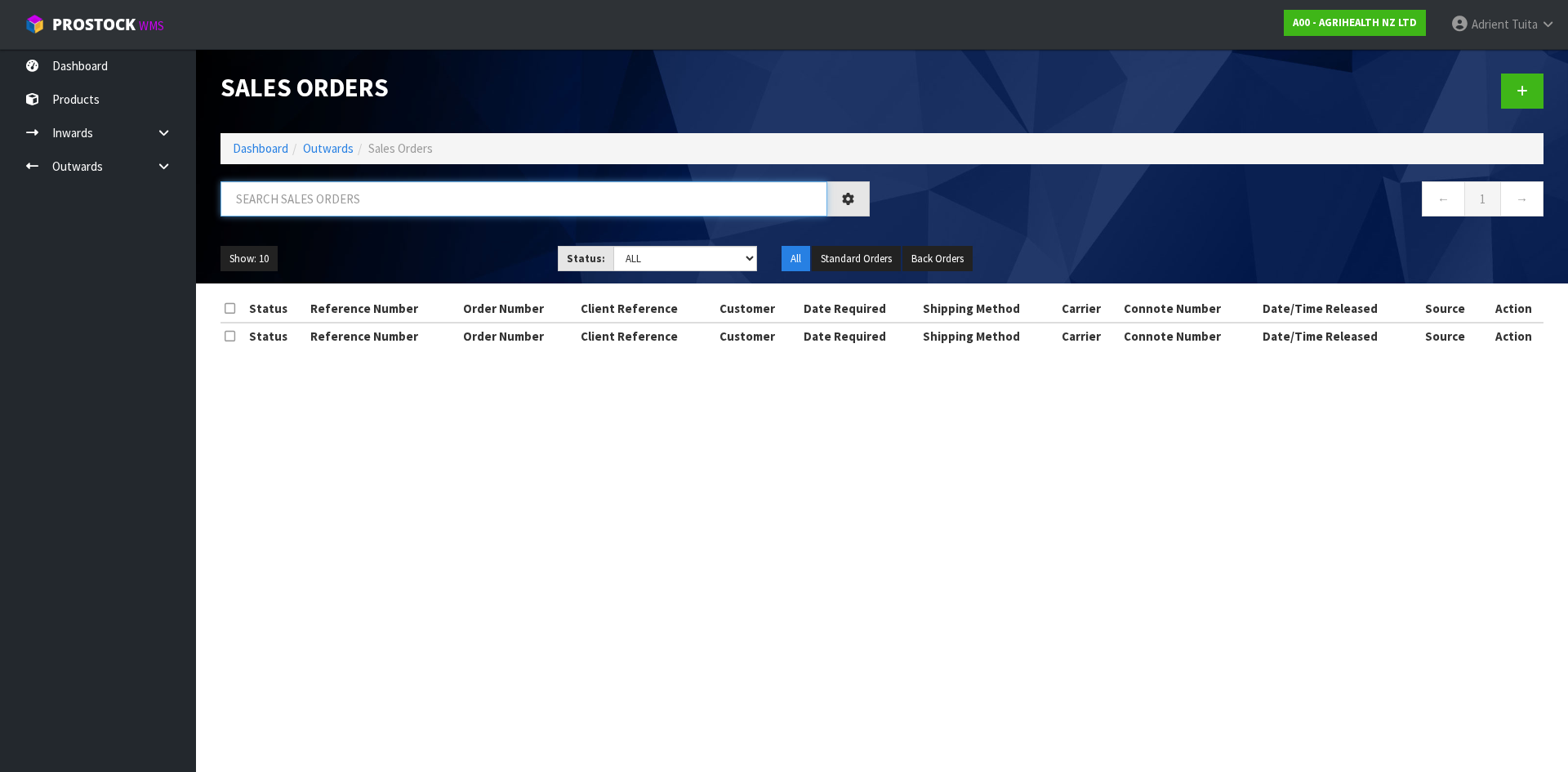
click at [242, 193] on input "text" at bounding box center [524, 199] width 607 height 35
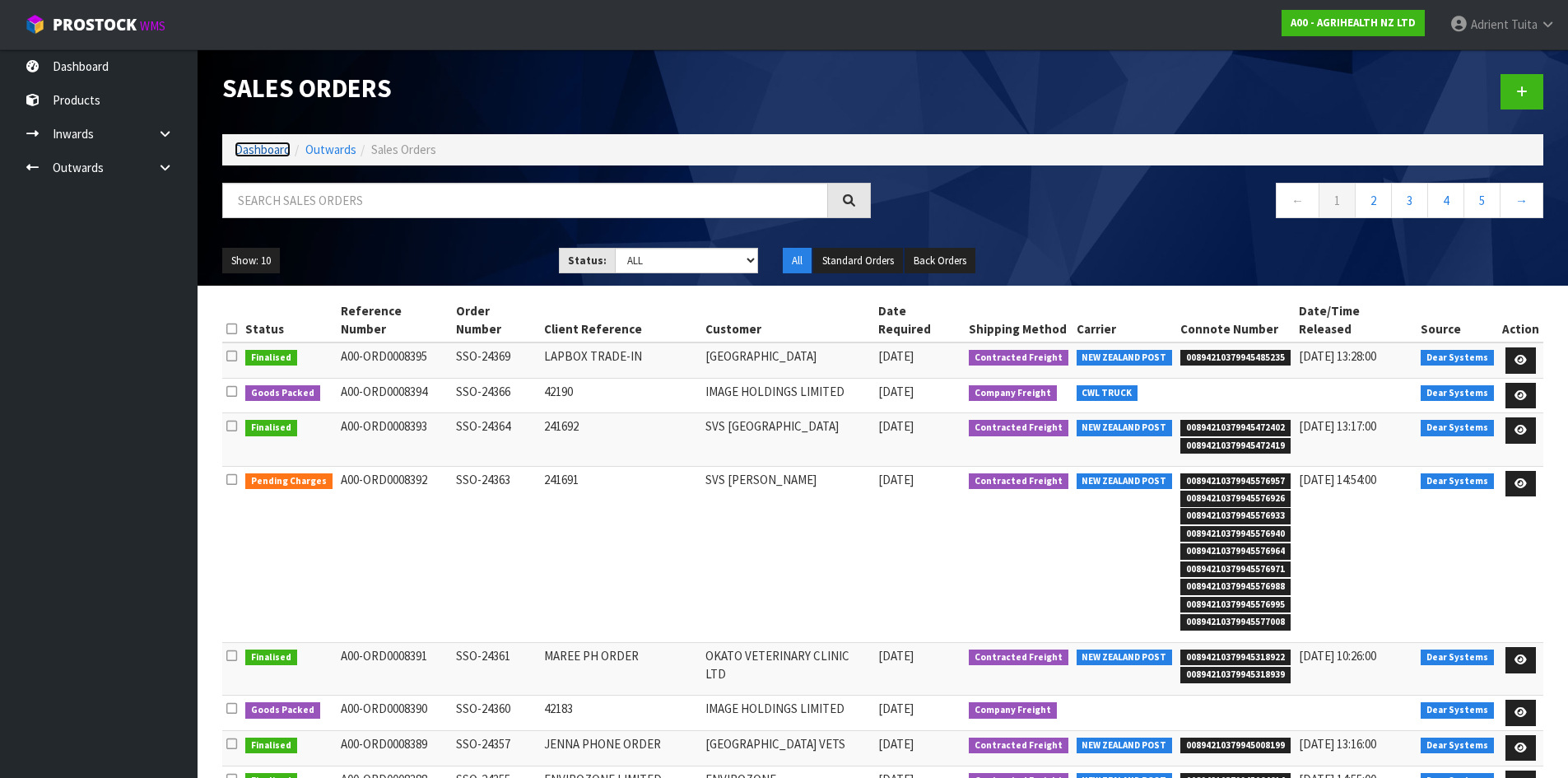
click at [249, 149] on link "Dashboard" at bounding box center [262, 148] width 56 height 15
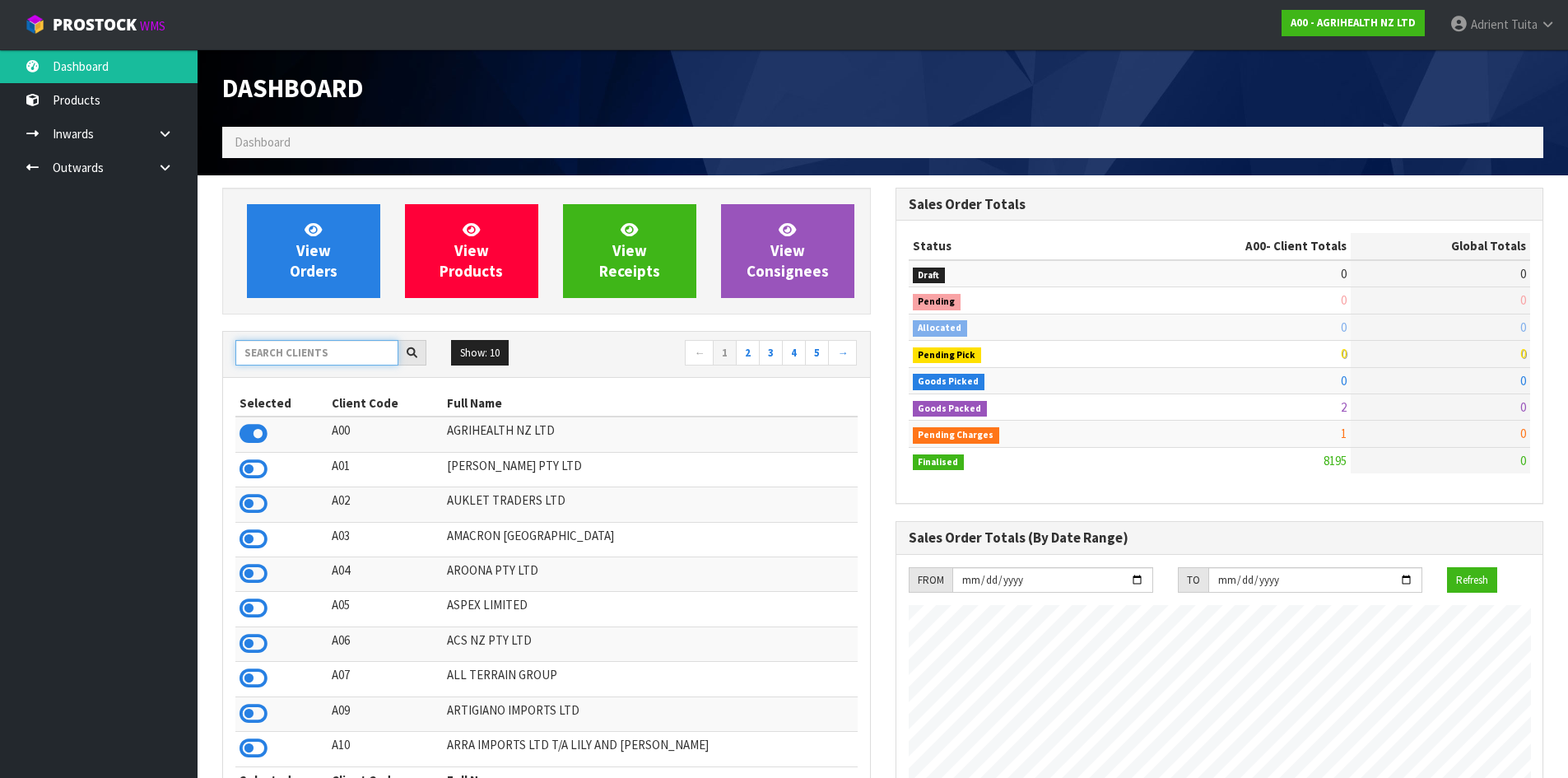
click at [274, 341] on input "text" at bounding box center [317, 353] width 163 height 26
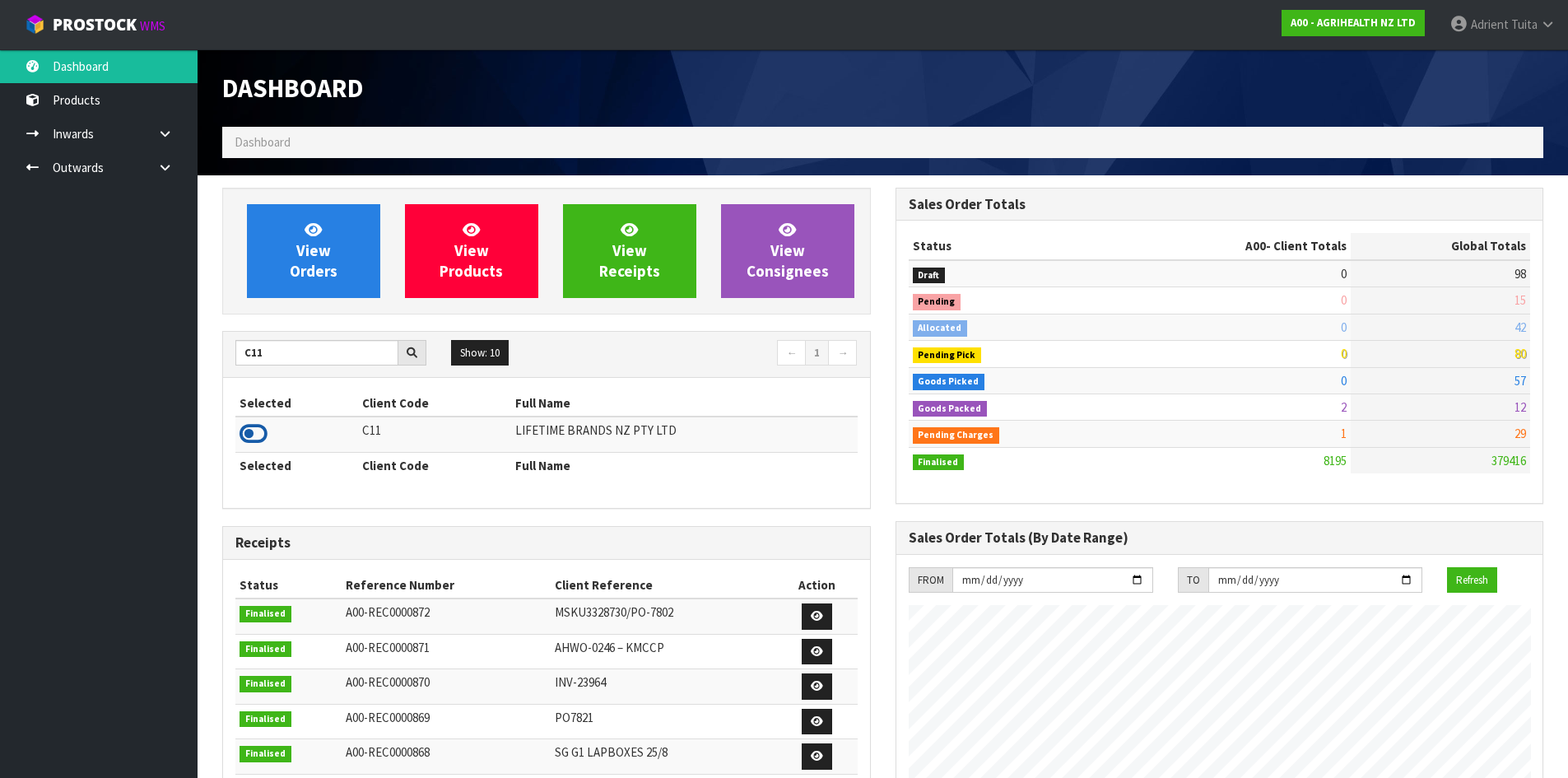
click at [250, 439] on icon at bounding box center [253, 434] width 28 height 25
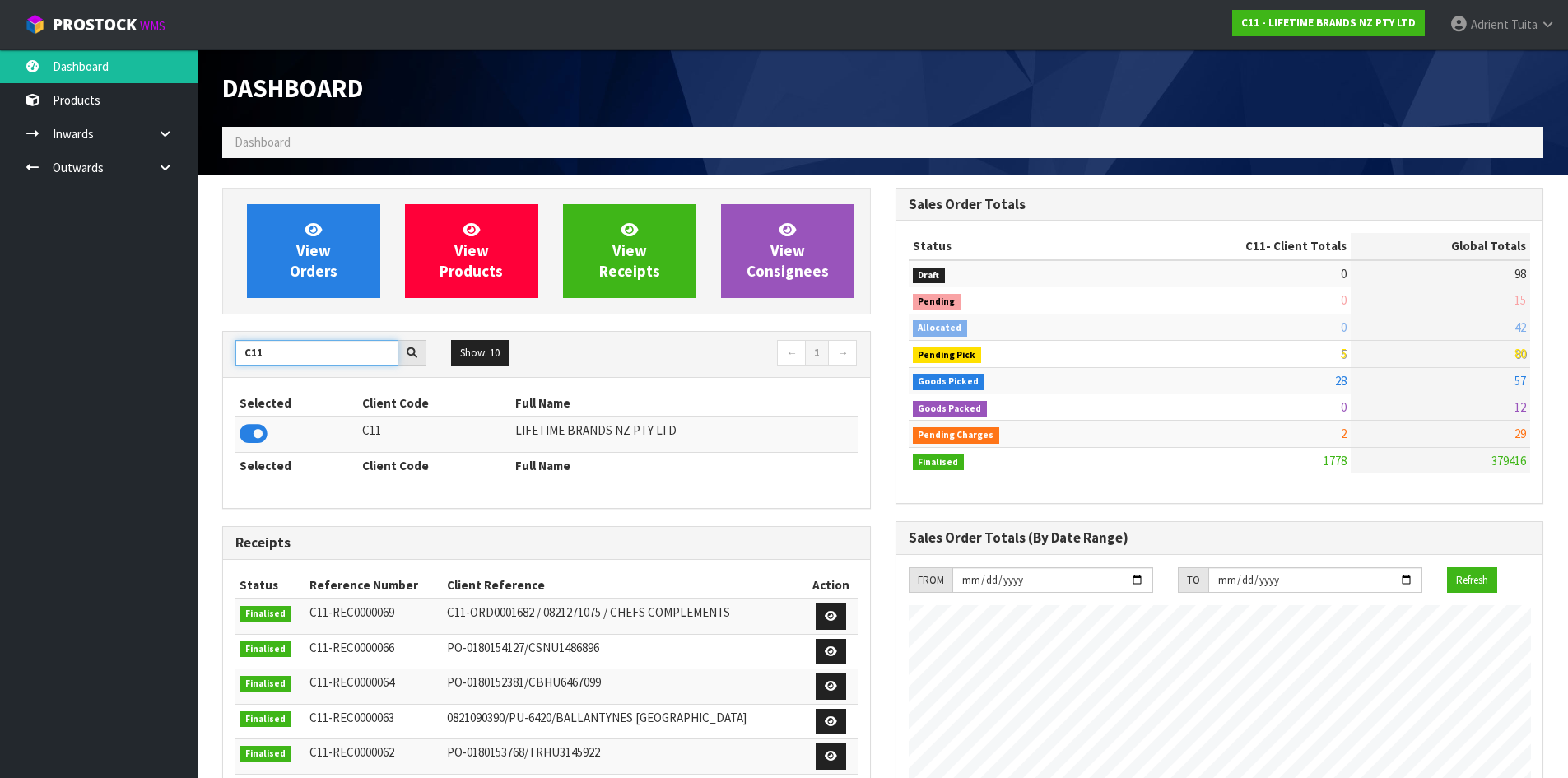
click at [252, 354] on input "C11" at bounding box center [317, 353] width 163 height 26
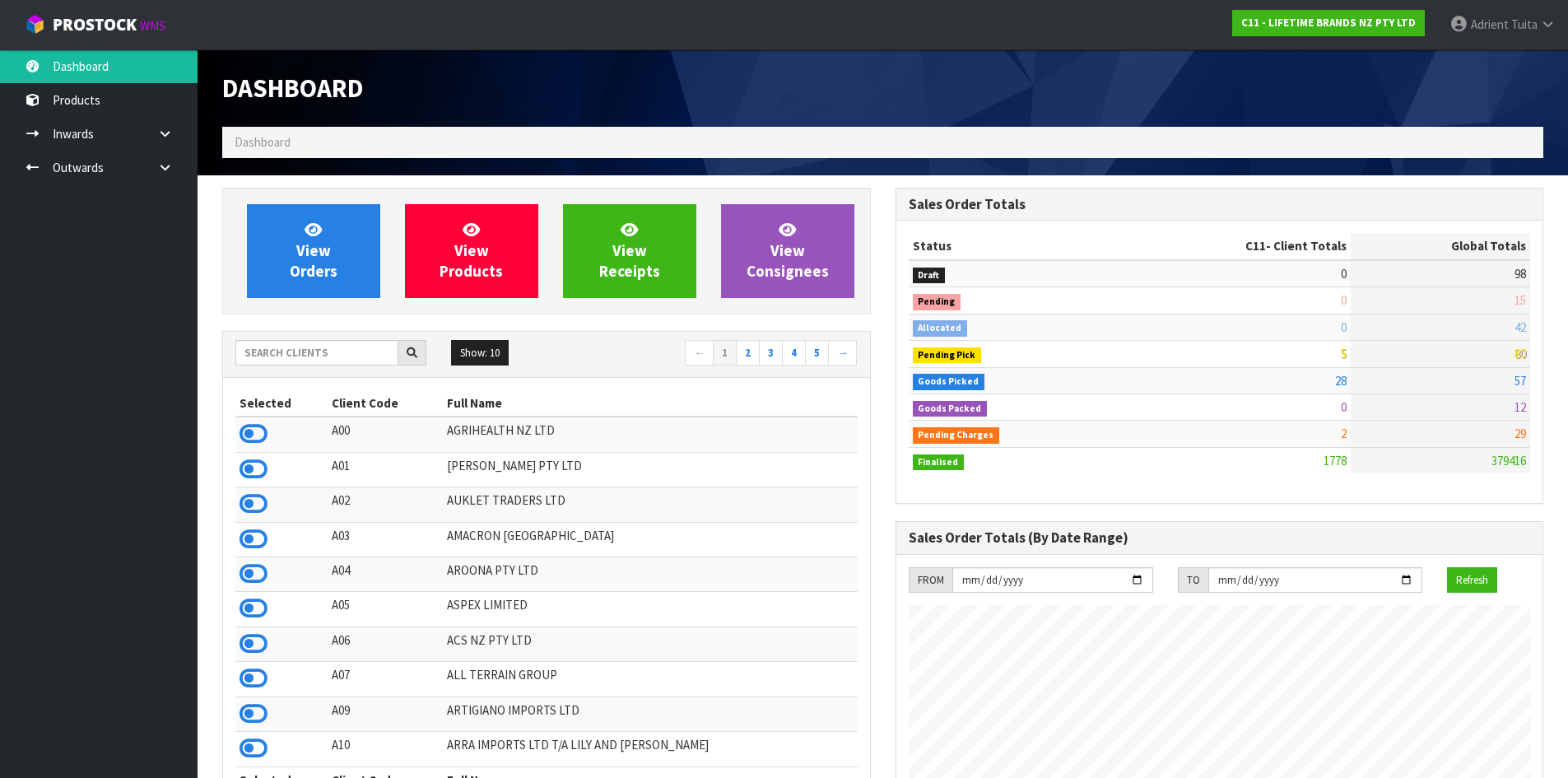
click at [260, 437] on icon at bounding box center [253, 434] width 28 height 25
click at [246, 350] on input "text" at bounding box center [317, 353] width 163 height 26
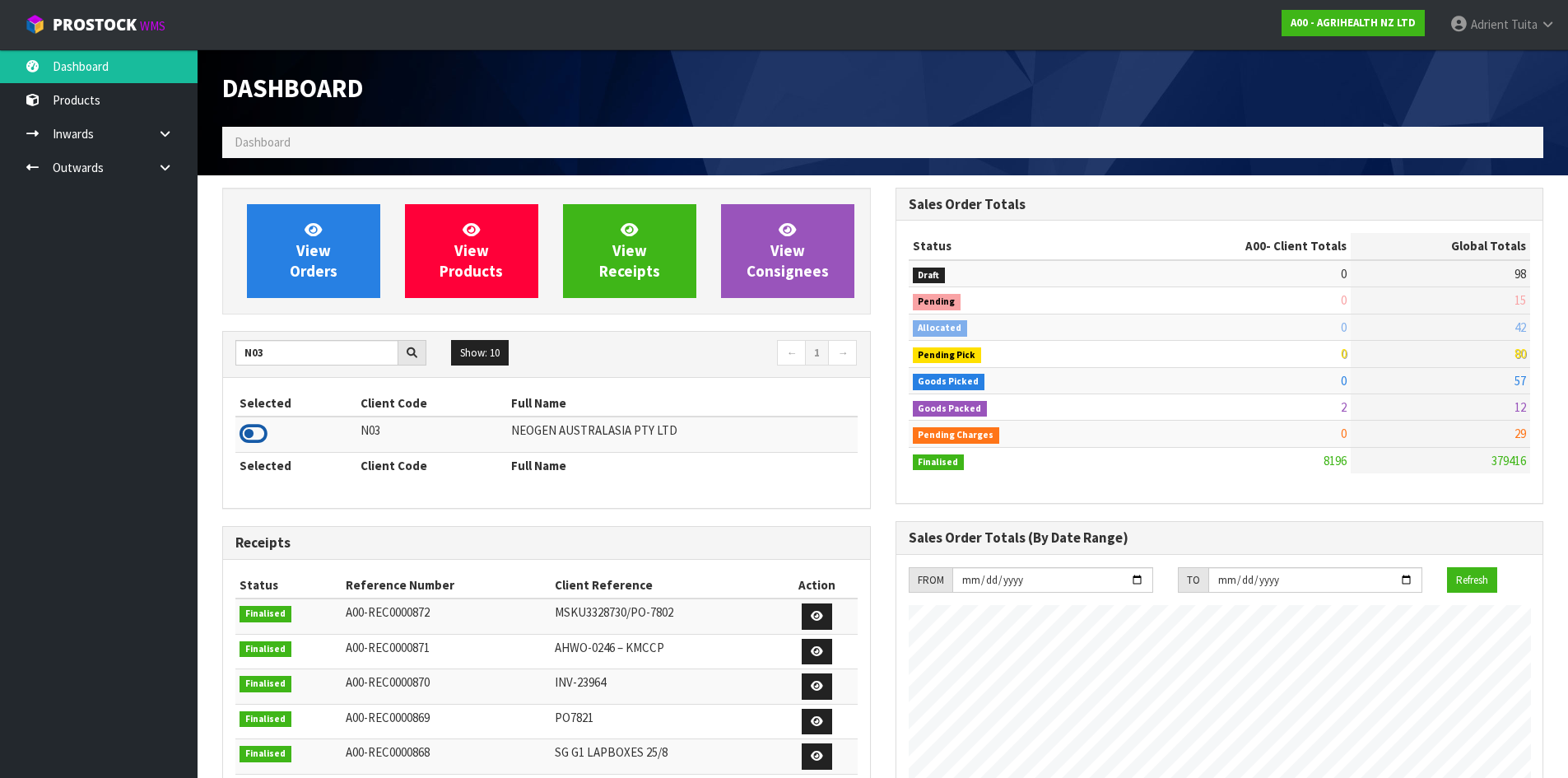
click at [245, 426] on icon at bounding box center [253, 434] width 28 height 25
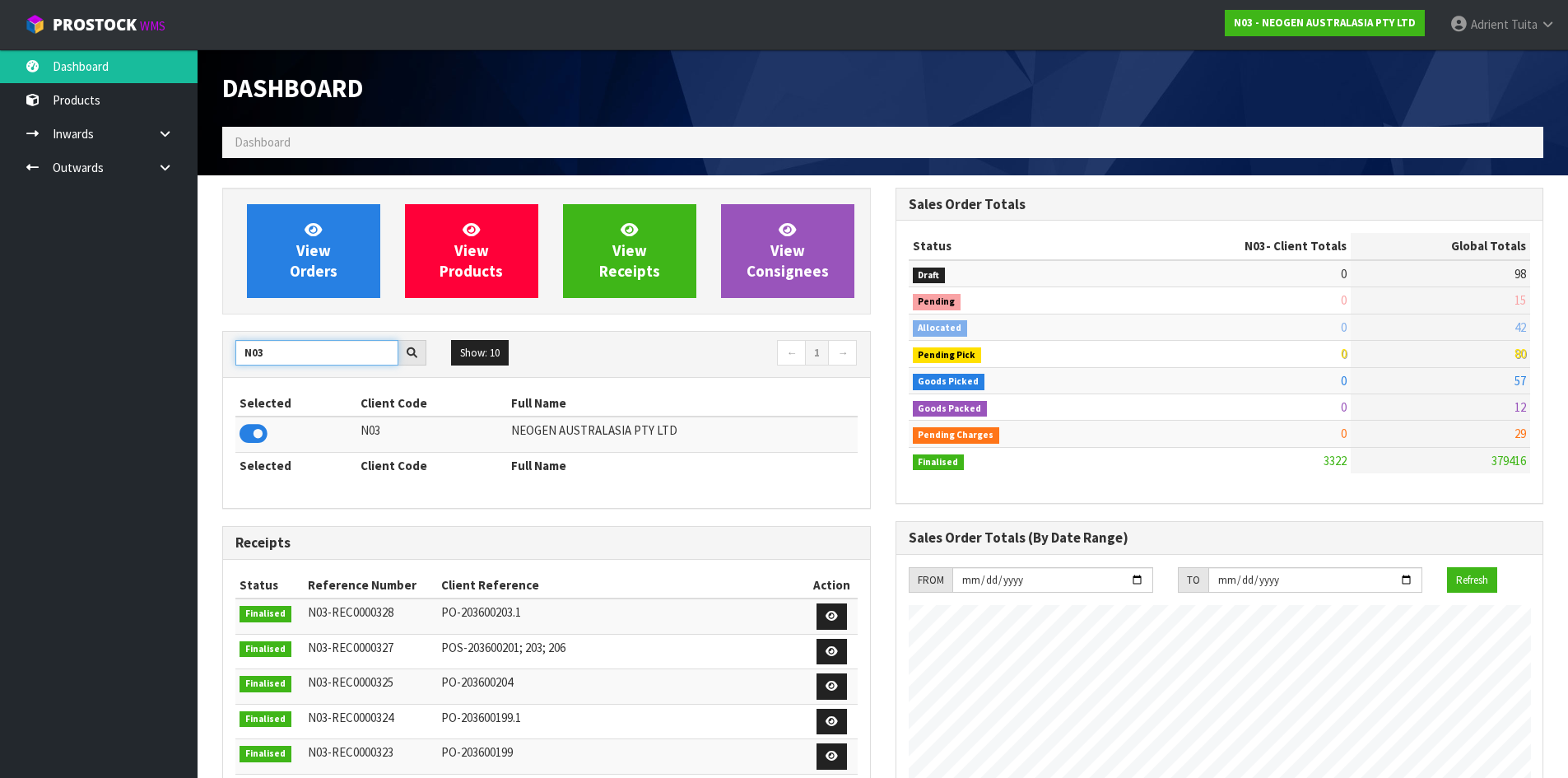
click at [237, 350] on input "N03" at bounding box center [317, 353] width 163 height 26
click at [260, 425] on icon at bounding box center [253, 434] width 28 height 25
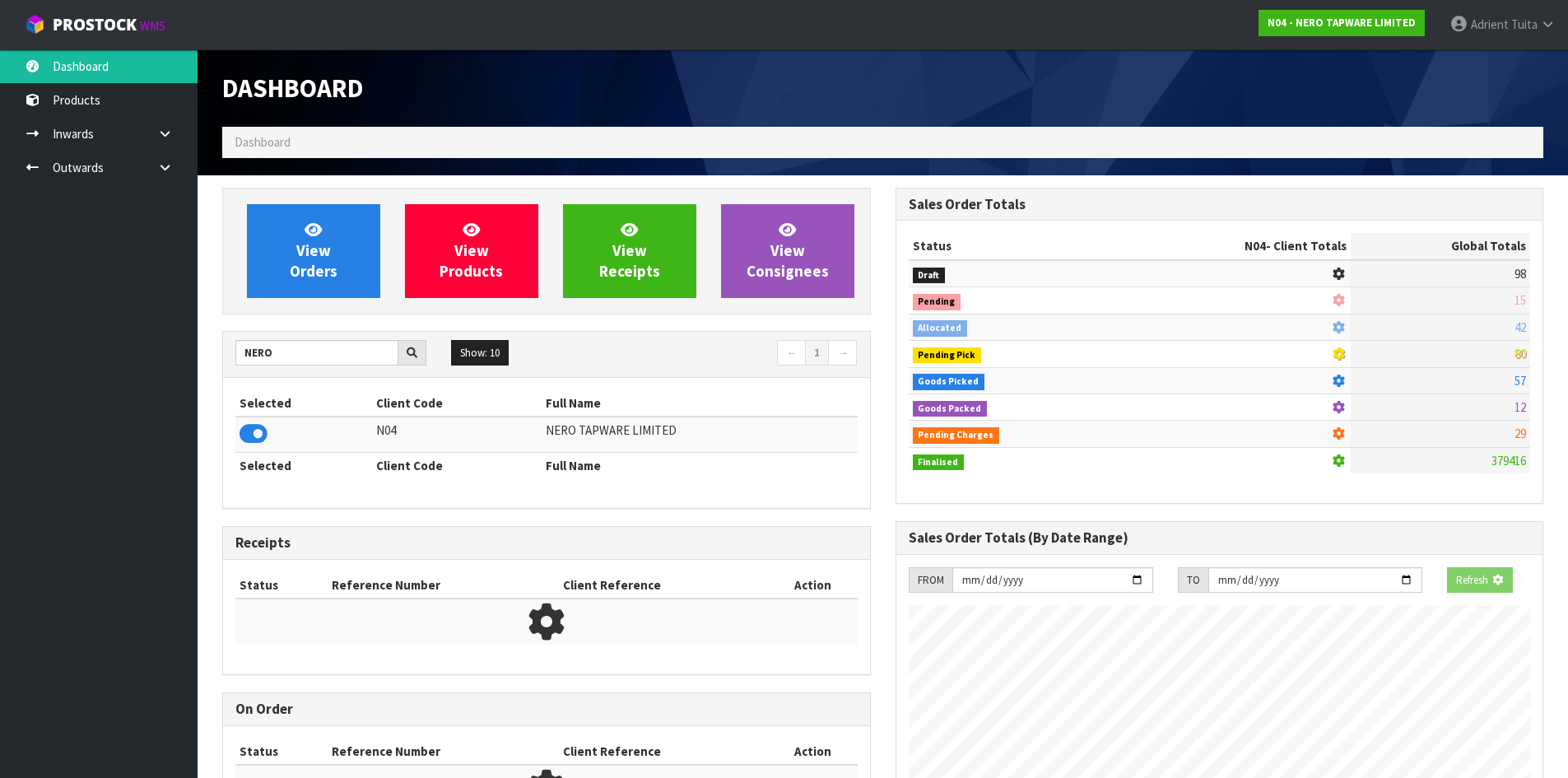
scroll to position [1283, 672]
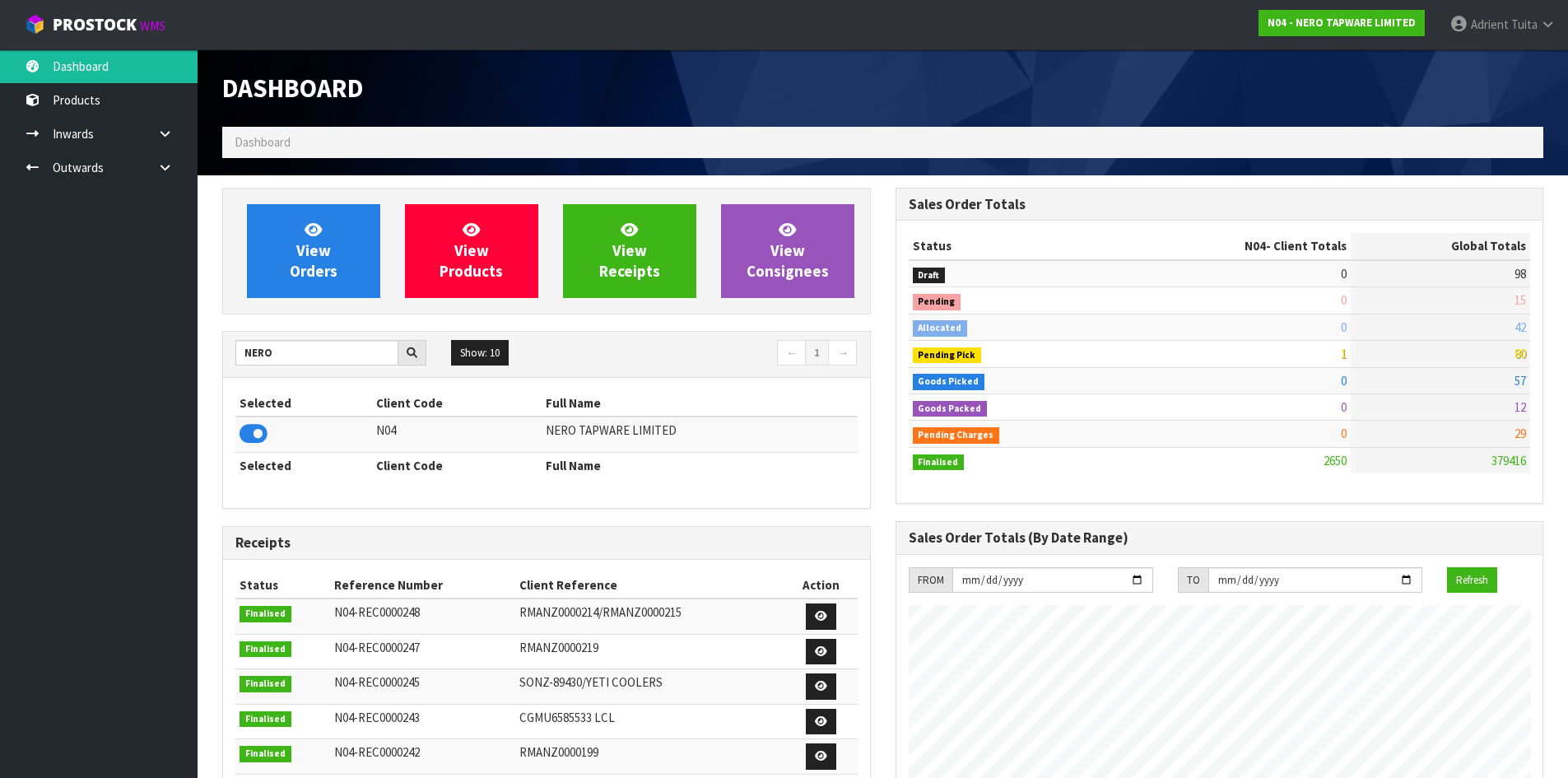
drag, startPoint x: 301, startPoint y: 324, endPoint x: 247, endPoint y: 354, distance: 61.8
drag, startPoint x: 1512, startPoint y: 15, endPoint x: 1509, endPoint y: 23, distance: 8.5
click at [1512, 15] on link "[PERSON_NAME]" at bounding box center [1502, 25] width 131 height 49
click at [1499, 65] on link "Logout" at bounding box center [1502, 66] width 130 height 22
